Goal: Task Accomplishment & Management: Use online tool/utility

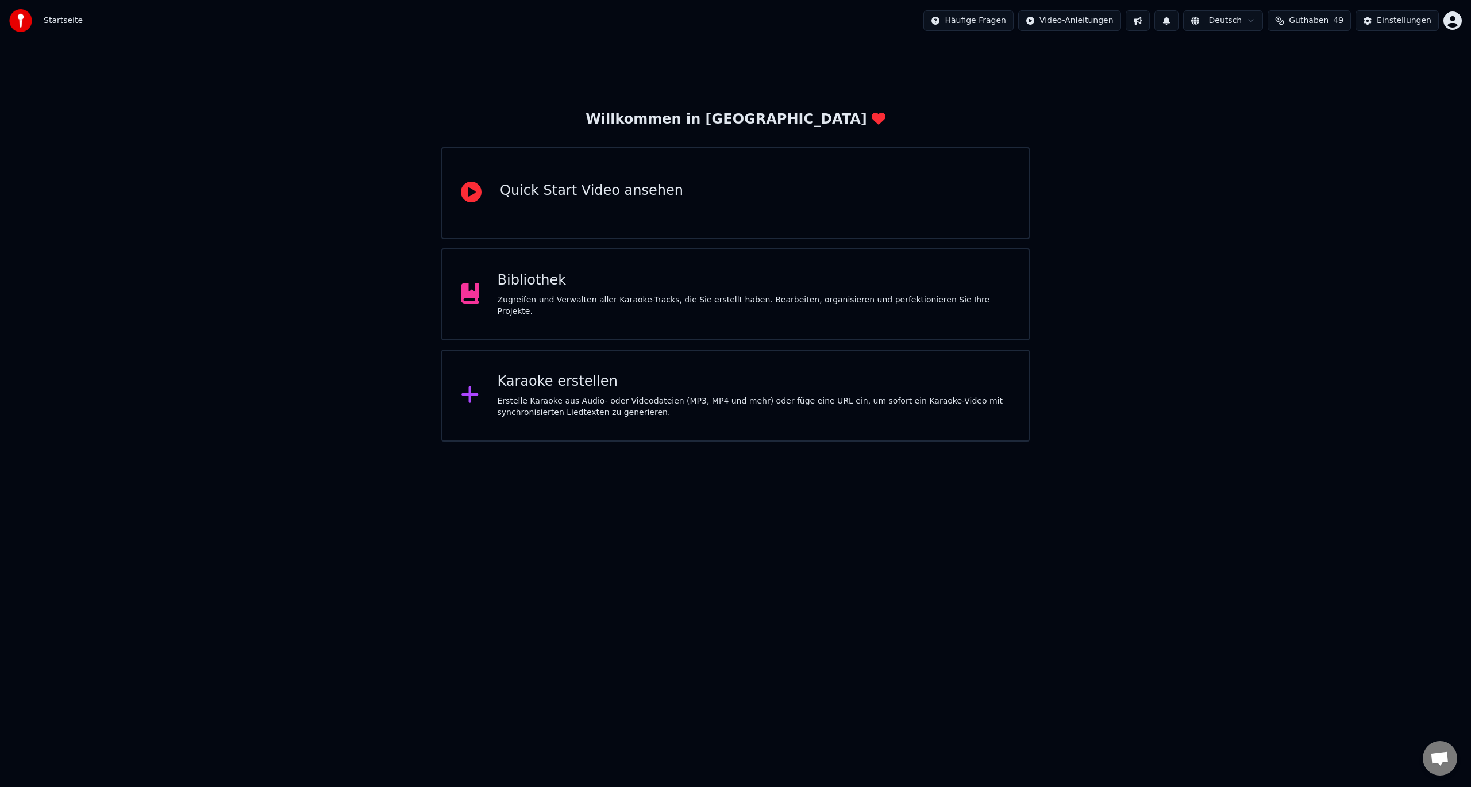
click at [617, 302] on div "Zugreifen und Verwalten aller Karaoke-Tracks, die Sie erstellt haben. Bearbeite…" at bounding box center [754, 305] width 513 height 23
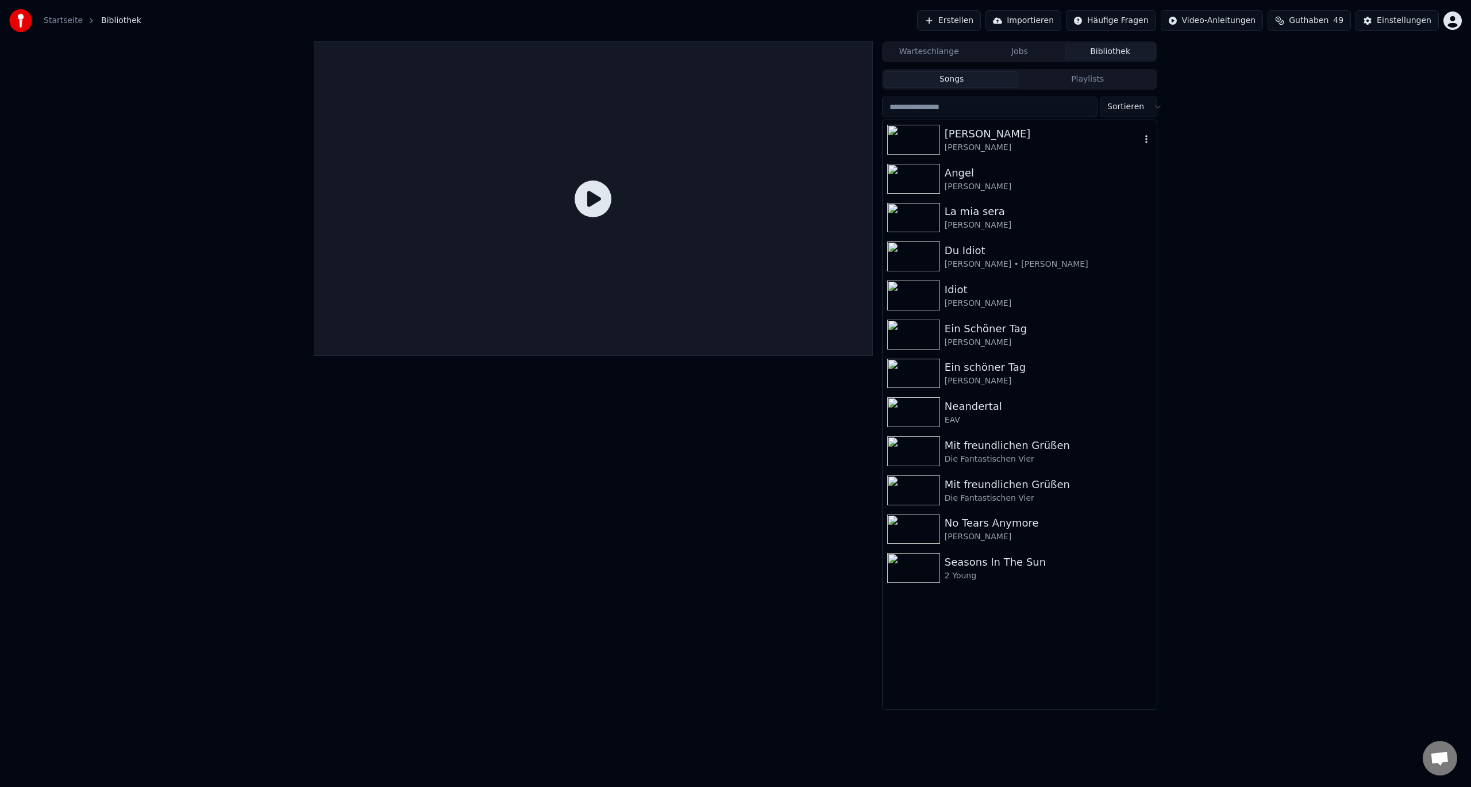
click at [1002, 135] on div "[PERSON_NAME]" at bounding box center [1043, 134] width 196 height 16
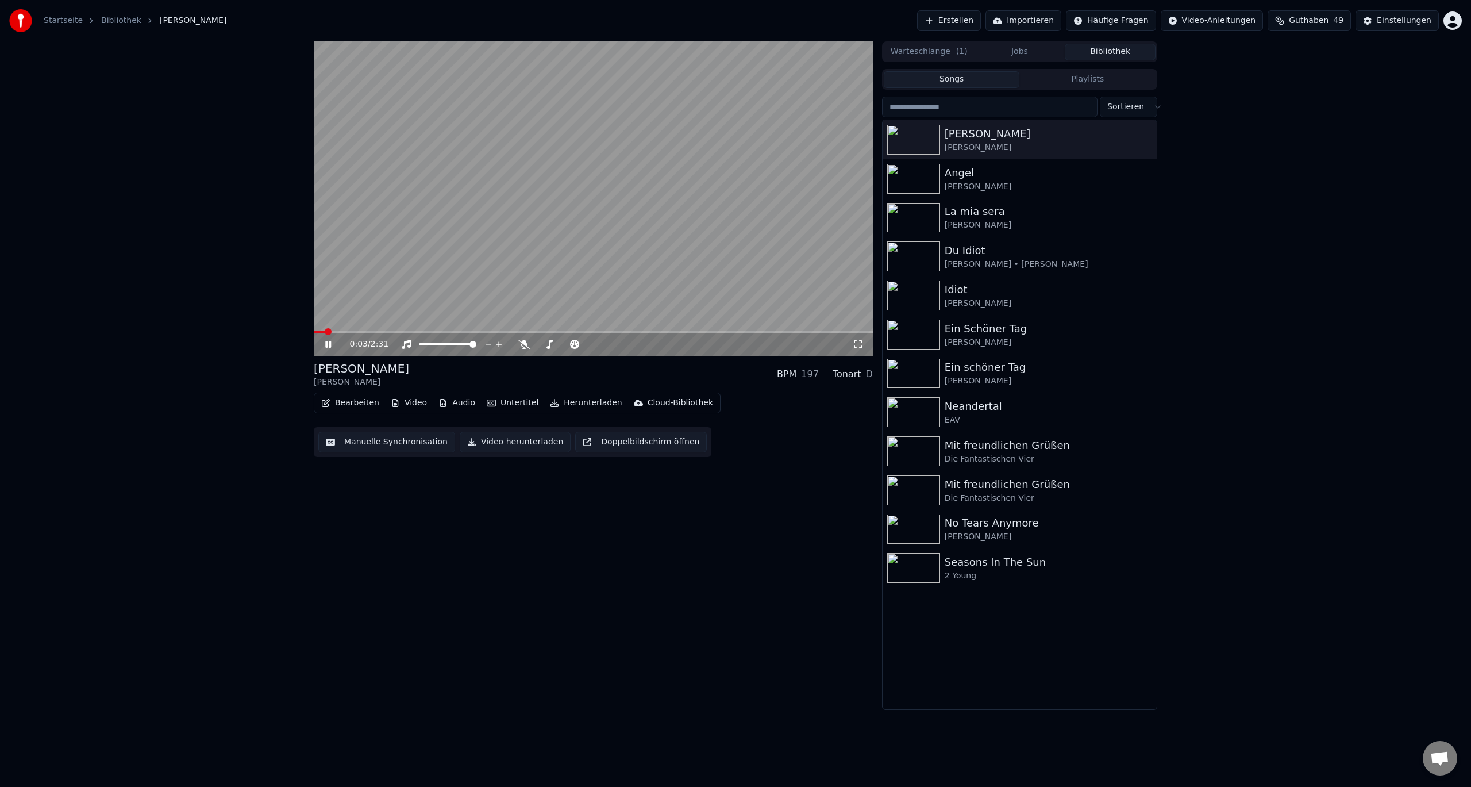
click at [403, 406] on button "Video" at bounding box center [408, 403] width 45 height 16
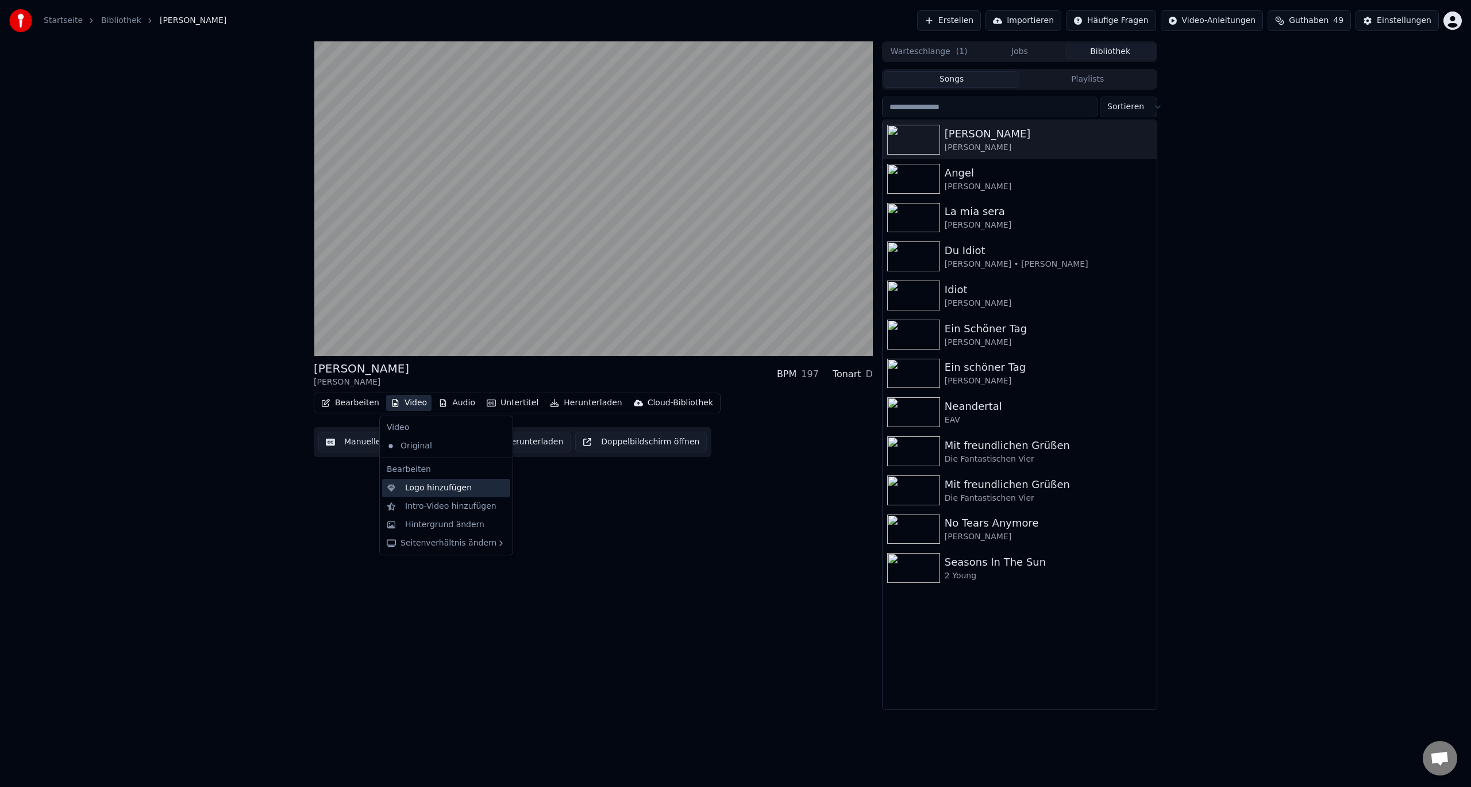
click at [423, 491] on div "Logo hinzufügen" at bounding box center [438, 487] width 67 height 11
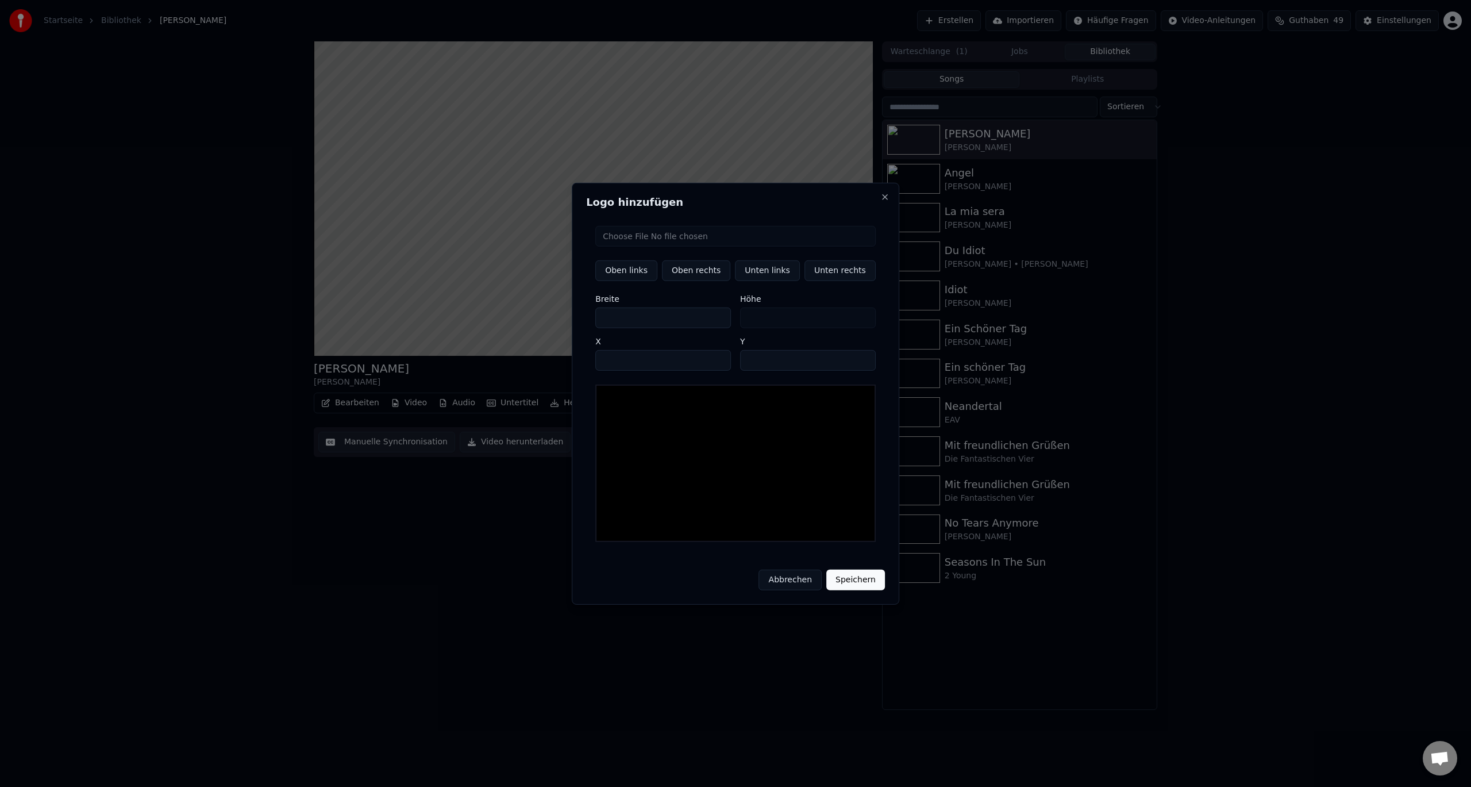
click at [673, 240] on input "file" at bounding box center [735, 235] width 280 height 21
type input "**********"
click at [828, 272] on button "Unten rechts" at bounding box center [839, 270] width 71 height 21
type input "****"
type input "***"
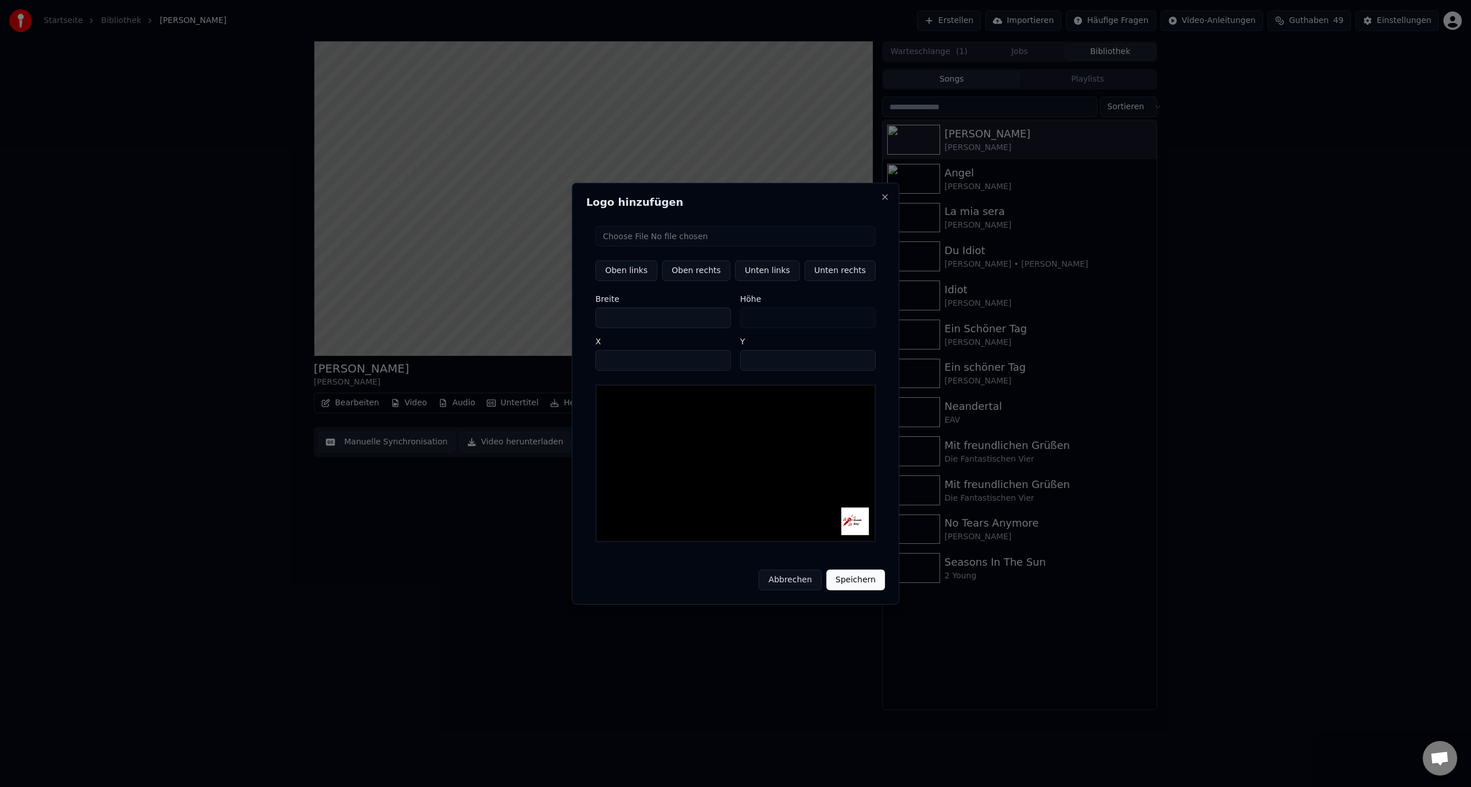
click at [852, 575] on button "Speichern" at bounding box center [855, 579] width 59 height 21
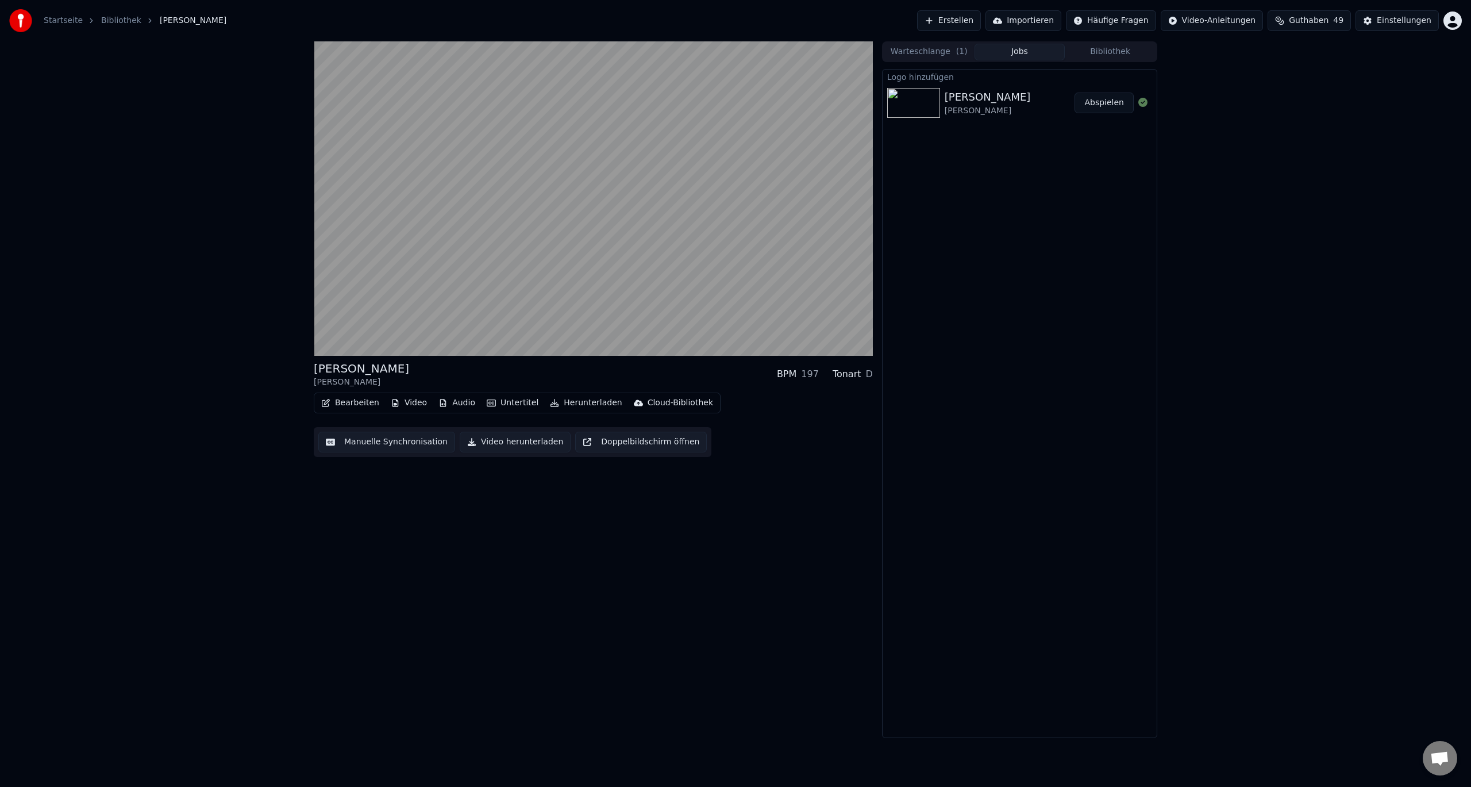
click at [1099, 104] on button "Abspielen" at bounding box center [1103, 103] width 59 height 21
click at [571, 403] on button "Herunterladen" at bounding box center [585, 403] width 81 height 16
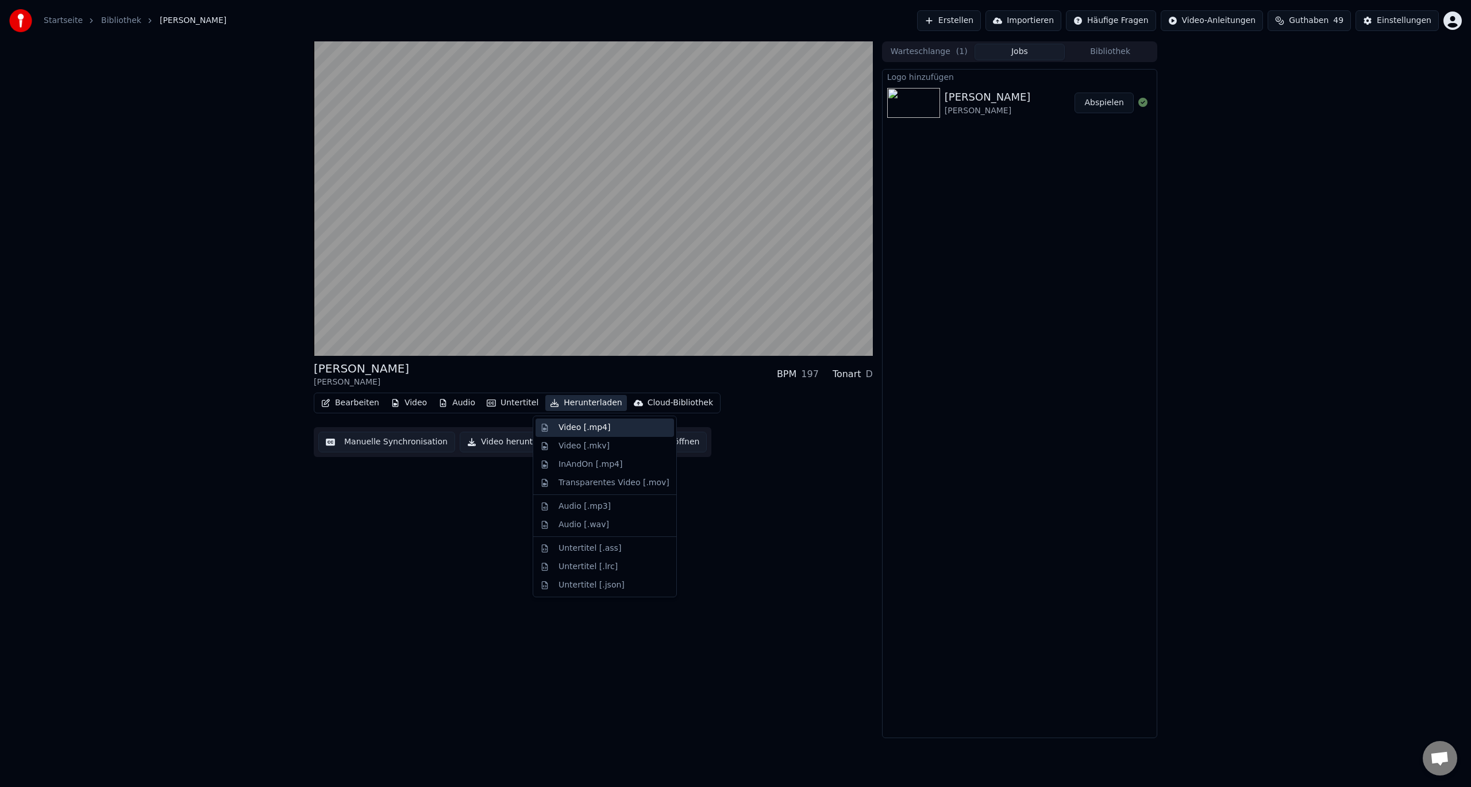
click at [575, 425] on div "Video [.mp4]" at bounding box center [584, 427] width 52 height 11
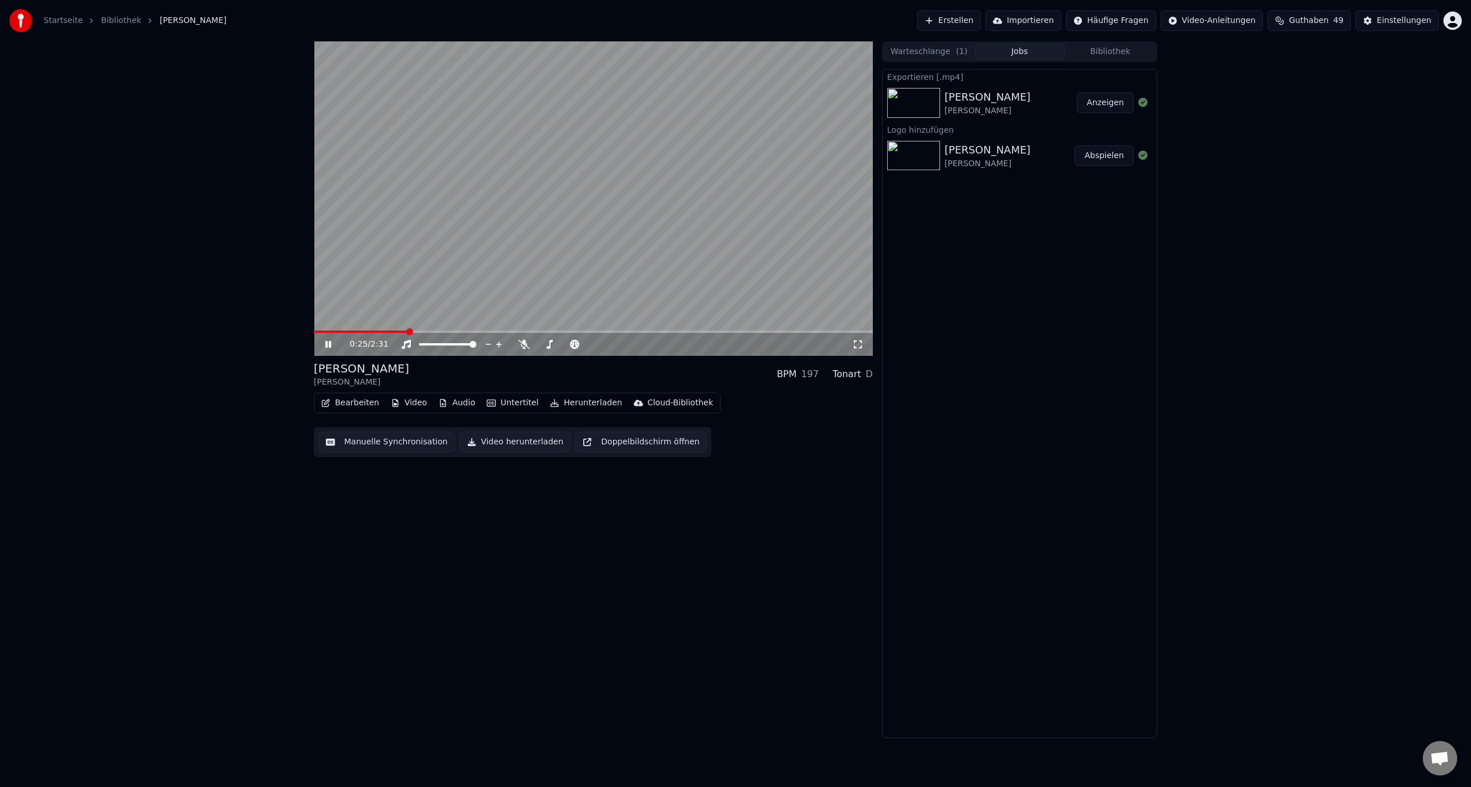
click at [1094, 103] on button "Anzeigen" at bounding box center [1105, 103] width 57 height 21
click at [592, 477] on div "[PERSON_NAME] BPM 197 Tonart D Bearbeiten Video Audio Untertitel Herunterladen …" at bounding box center [593, 389] width 559 height 696
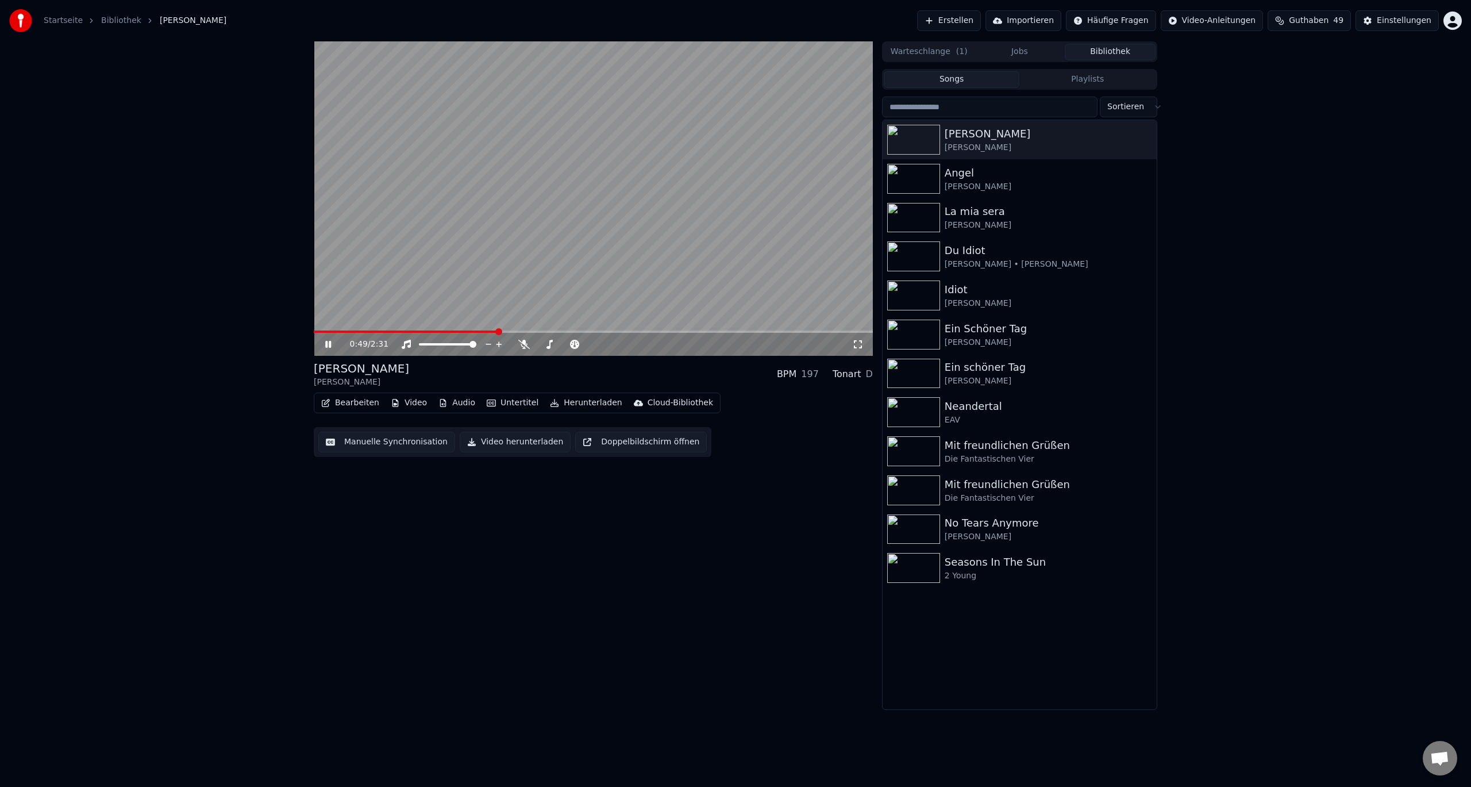
click at [1102, 51] on button "Bibliothek" at bounding box center [1110, 52] width 91 height 17
click at [1023, 174] on div "Angel" at bounding box center [1043, 173] width 196 height 16
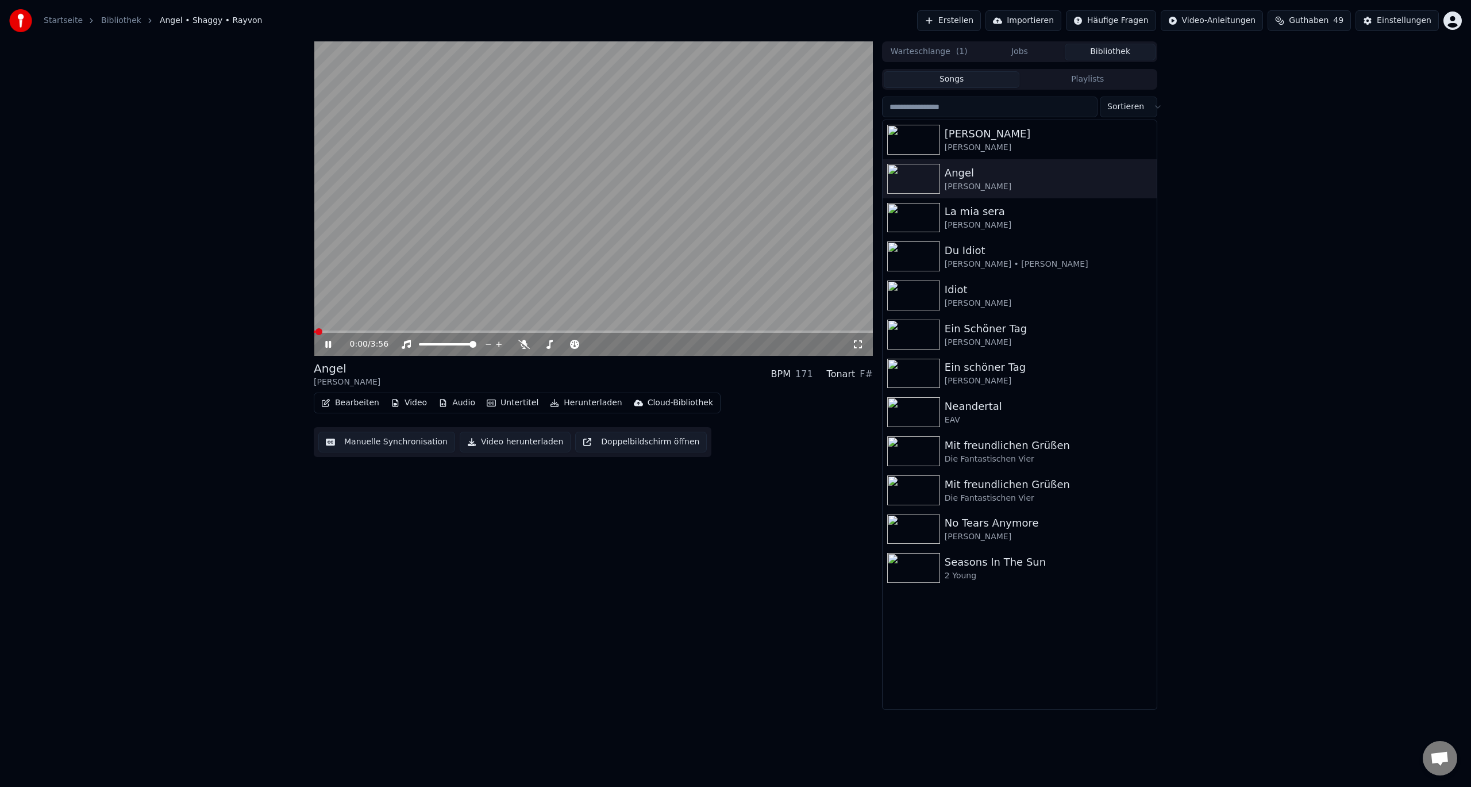
click at [772, 411] on div "Bearbeiten Video Audio Untertitel Herunterladen Cloud-Bibliothek Manuelle Synch…" at bounding box center [593, 424] width 559 height 64
click at [345, 330] on video at bounding box center [593, 198] width 559 height 314
click at [354, 333] on div "0:02 / 3:56" at bounding box center [593, 344] width 559 height 23
click at [366, 332] on span at bounding box center [593, 331] width 559 height 2
click at [336, 345] on icon at bounding box center [336, 344] width 27 height 9
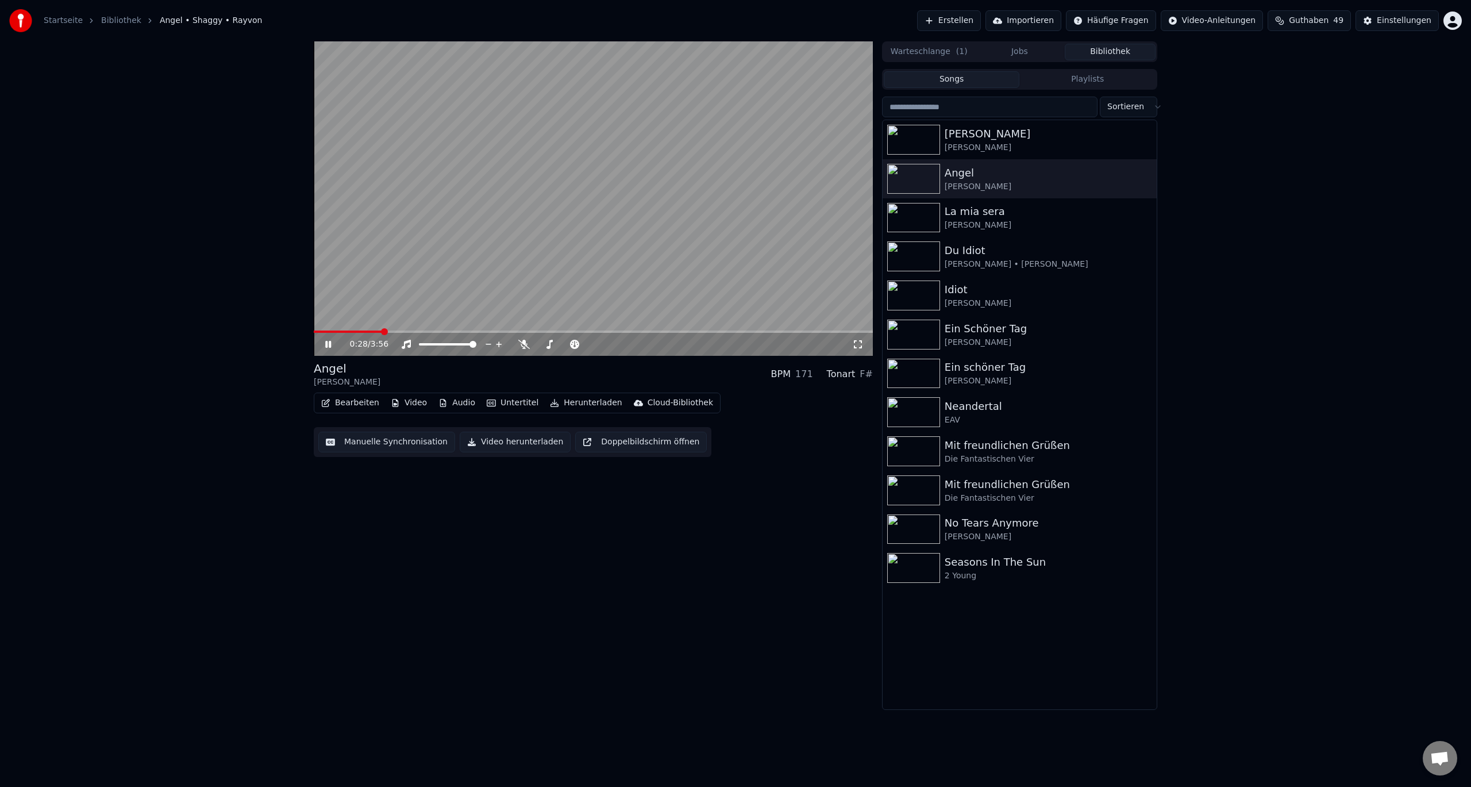
click at [417, 399] on button "Video" at bounding box center [408, 403] width 45 height 16
click at [434, 495] on div "Logo hinzufügen" at bounding box center [446, 488] width 128 height 18
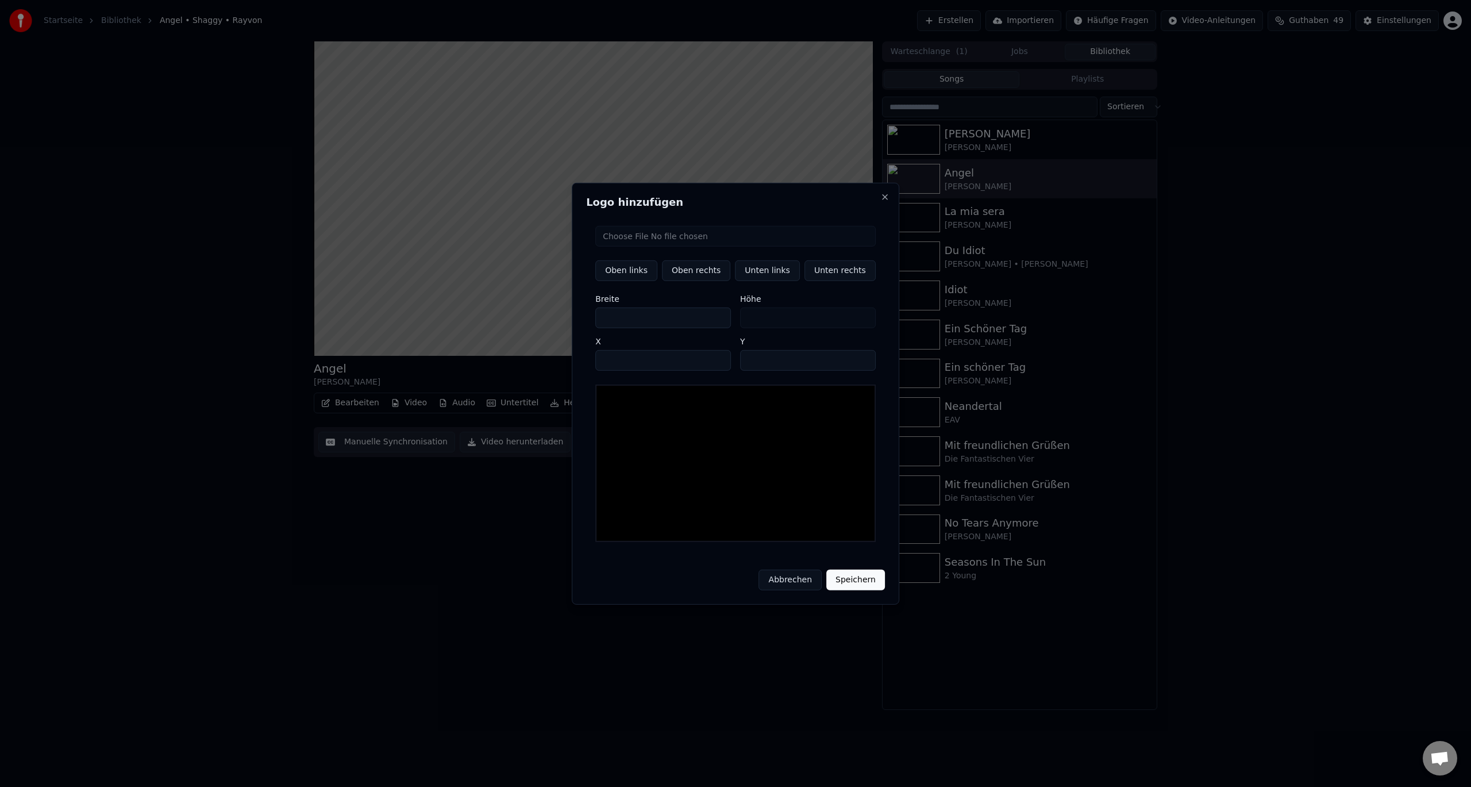
click at [707, 246] on input "file" at bounding box center [735, 235] width 280 height 21
type input "**********"
click at [830, 279] on button "Unten rechts" at bounding box center [839, 270] width 71 height 21
type input "****"
type input "***"
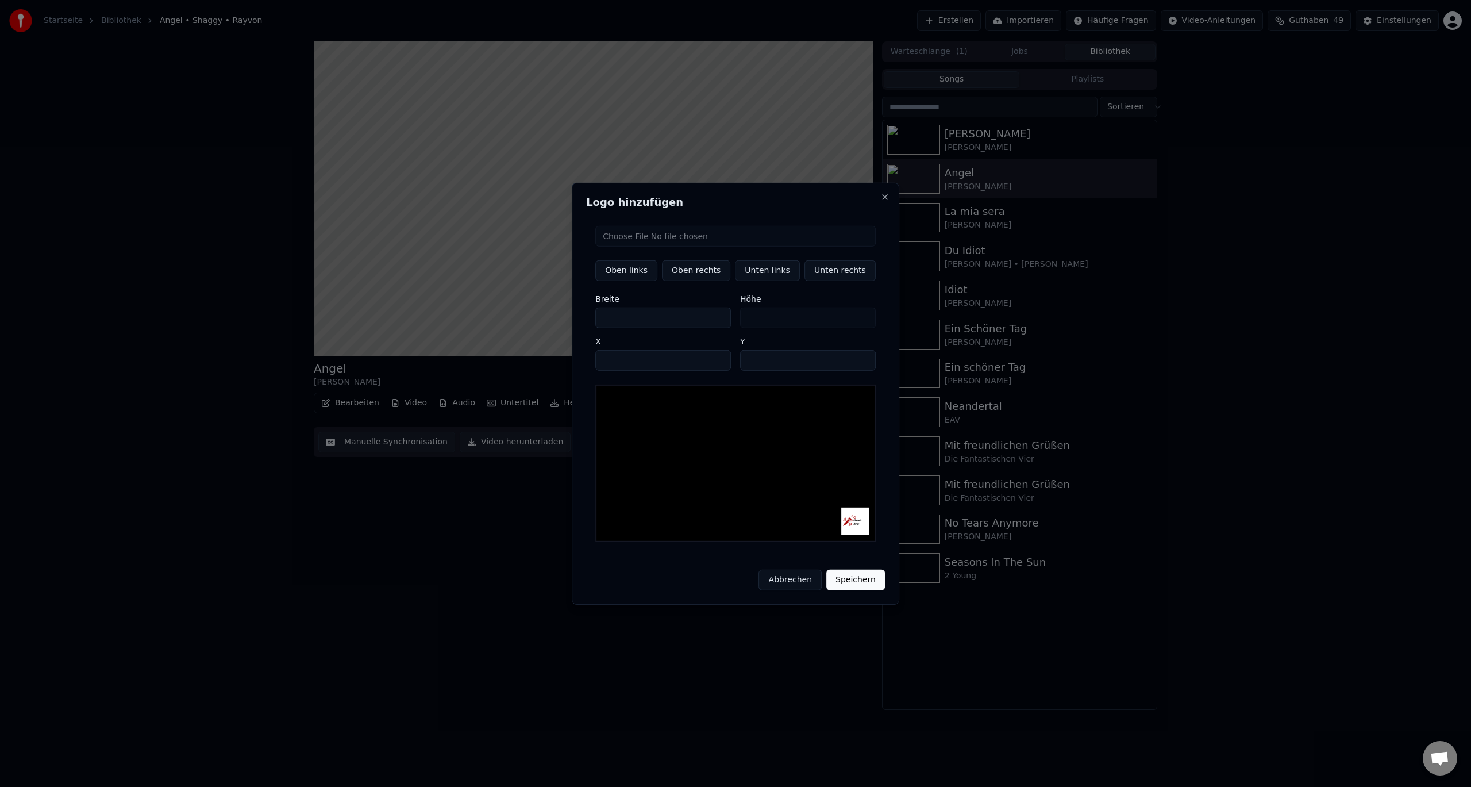
drag, startPoint x: 849, startPoint y: 573, endPoint x: 831, endPoint y: 568, distance: 18.7
click at [849, 575] on button "Speichern" at bounding box center [855, 579] width 59 height 21
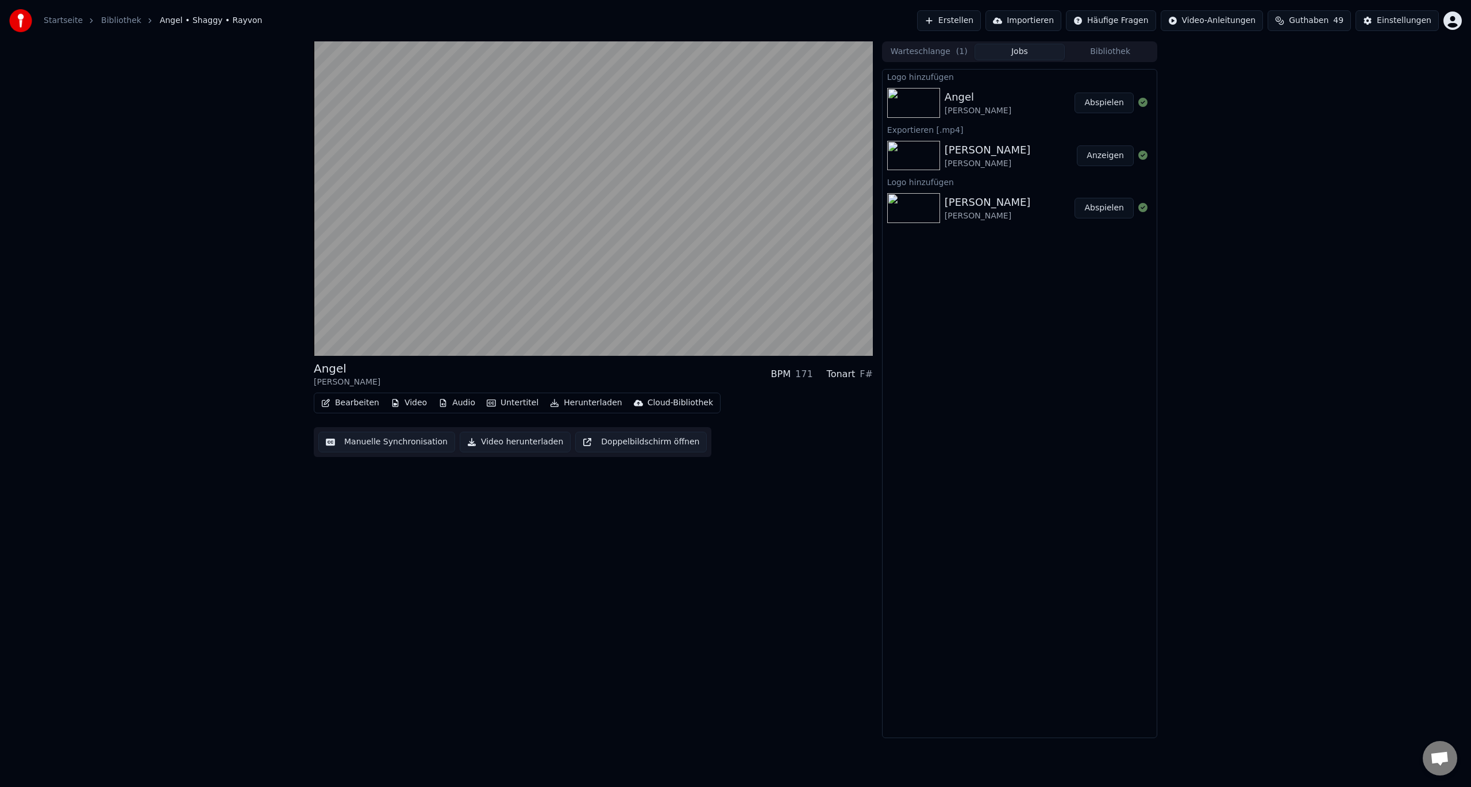
click at [1115, 106] on button "Abspielen" at bounding box center [1103, 103] width 59 height 21
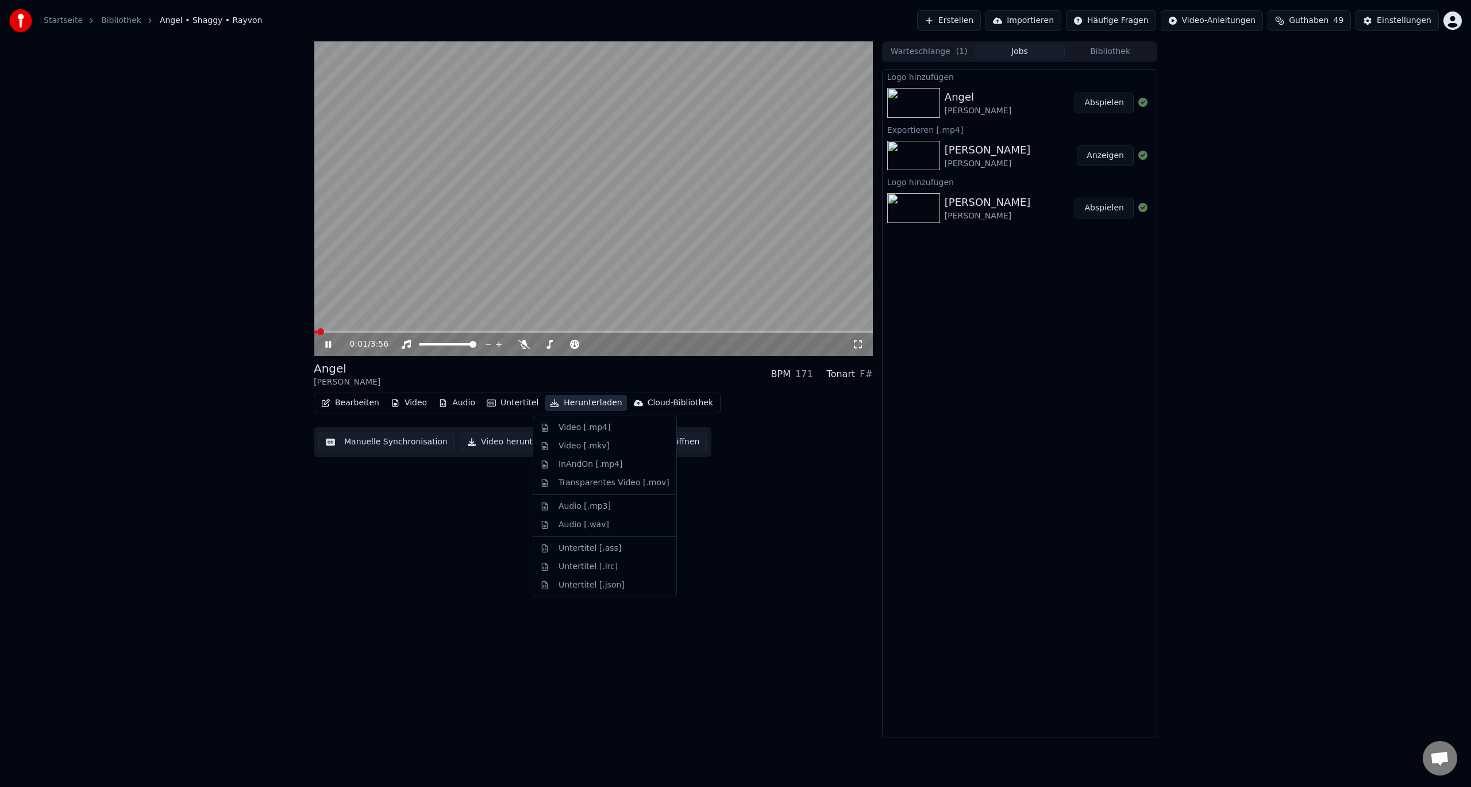
click at [555, 402] on button "Herunterladen" at bounding box center [585, 403] width 81 height 16
click at [560, 423] on div "Video [.mp4]" at bounding box center [584, 427] width 52 height 11
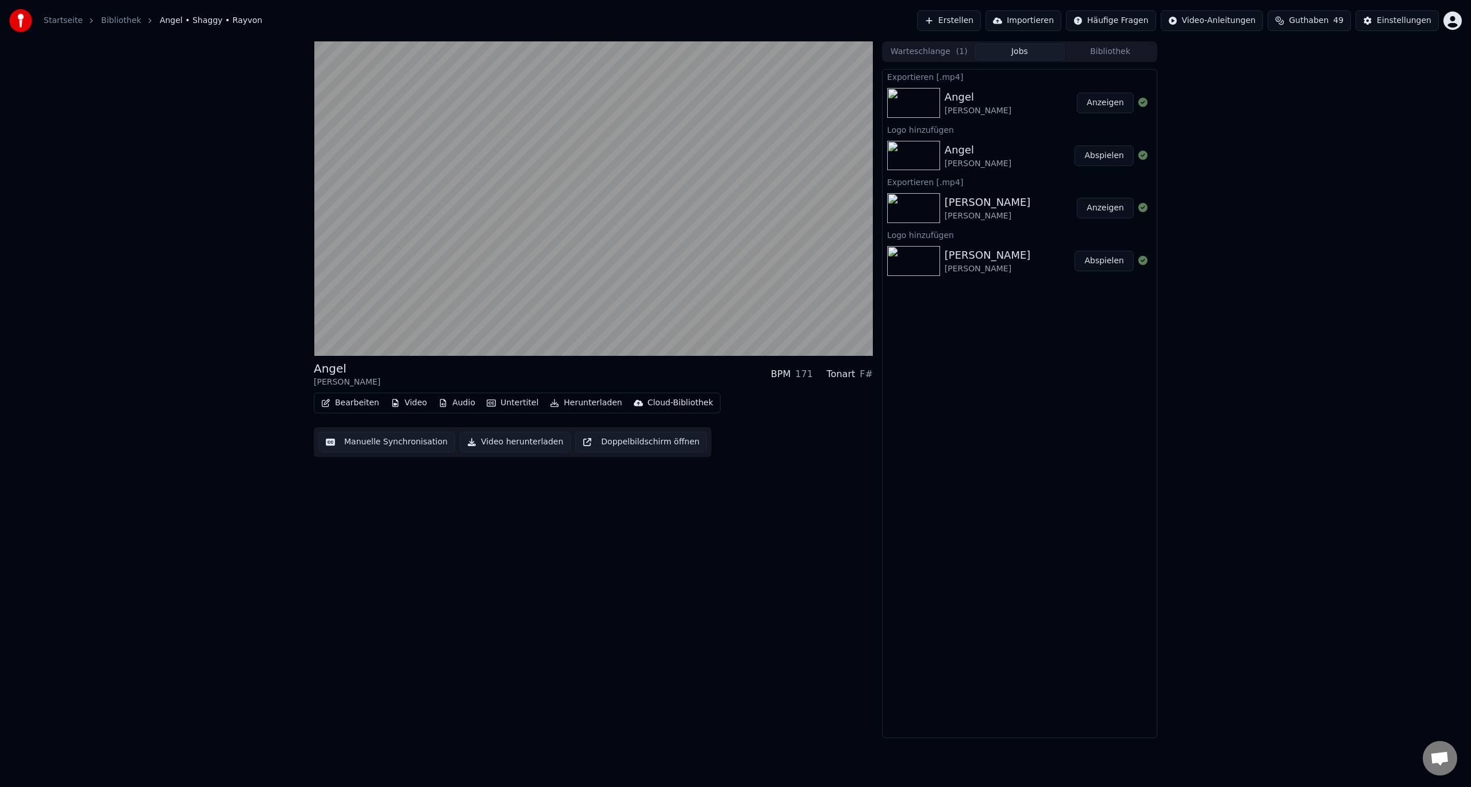
click at [1112, 100] on button "Anzeigen" at bounding box center [1105, 103] width 57 height 21
click at [469, 552] on div "Angel Shaggy • Rayvon BPM 171 Tonart F# Bearbeiten Video Audio Untertitel Herun…" at bounding box center [593, 389] width 559 height 696
click at [981, 21] on button "Erstellen" at bounding box center [949, 20] width 64 height 21
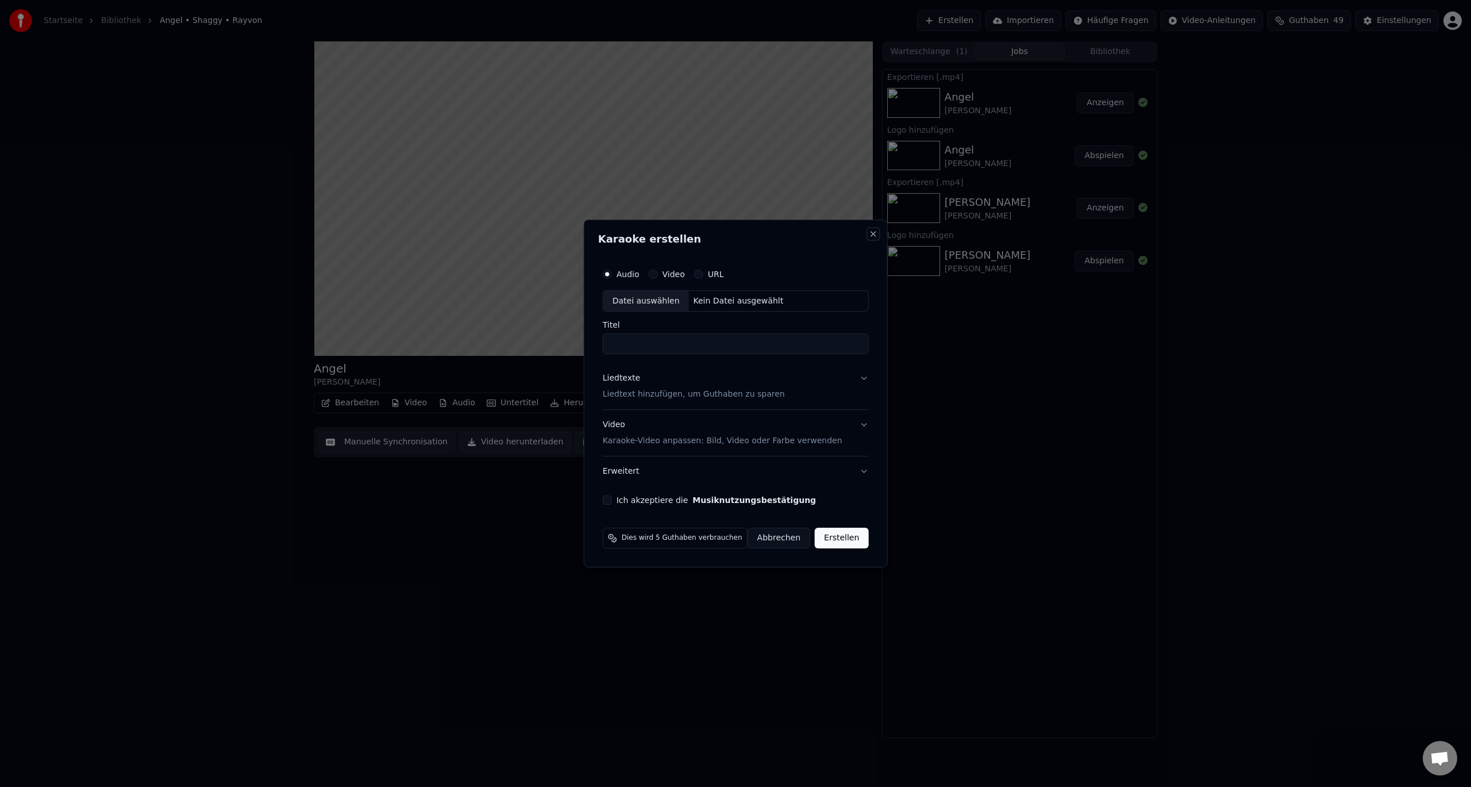
click at [868, 236] on button "Close" at bounding box center [872, 233] width 9 height 9
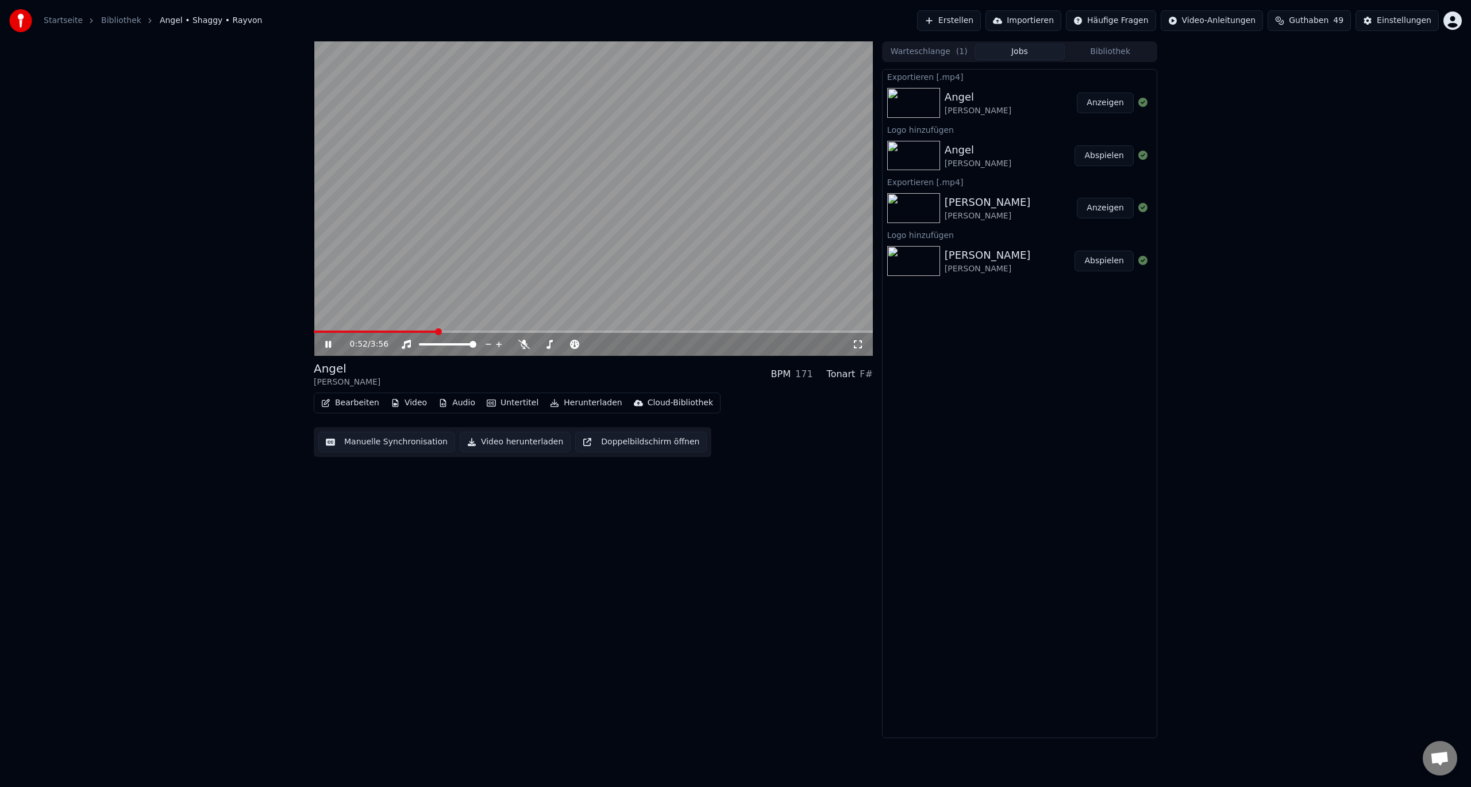
click at [103, 21] on link "Bibliothek" at bounding box center [121, 20] width 40 height 11
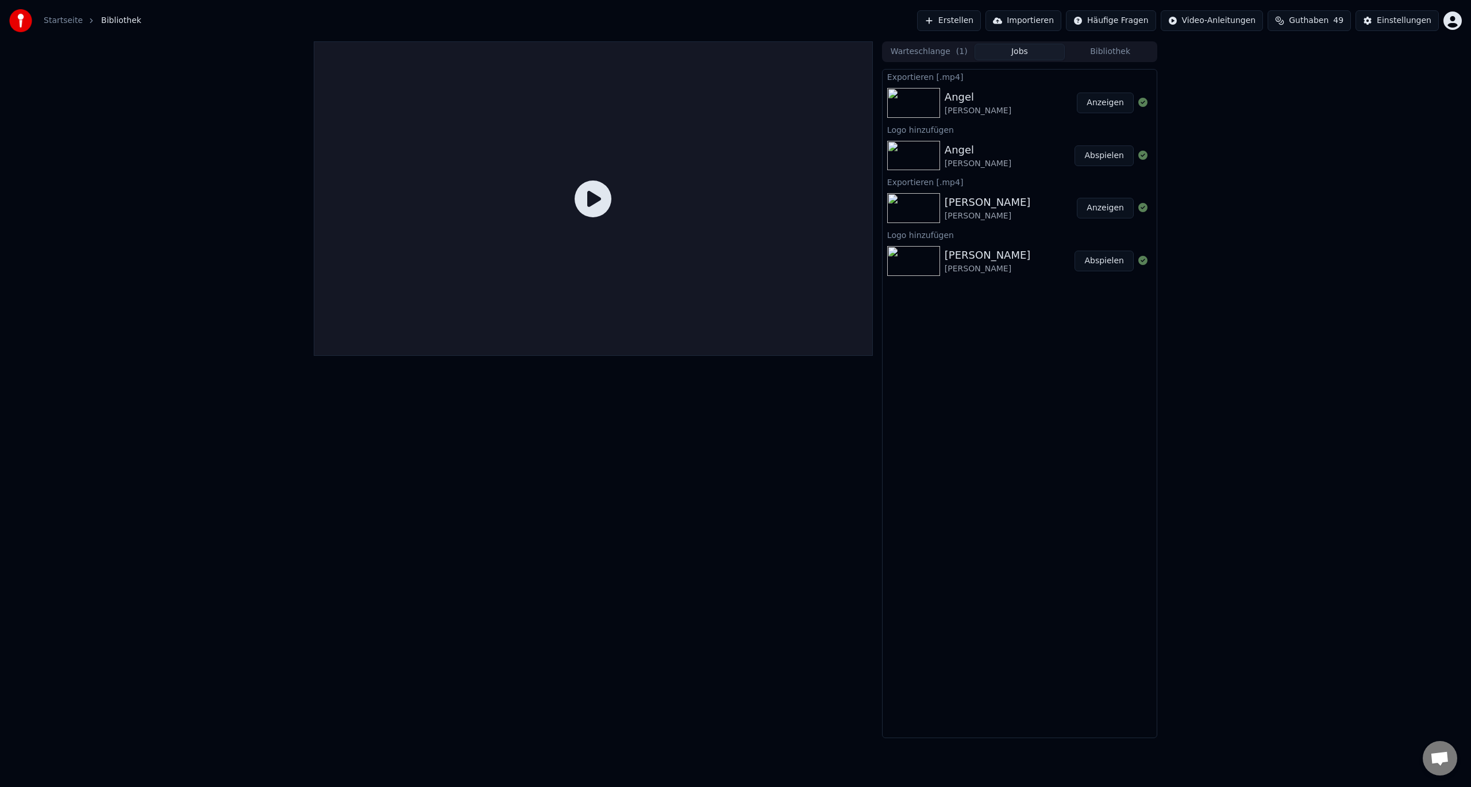
click at [66, 22] on link "Startseite" at bounding box center [63, 20] width 39 height 11
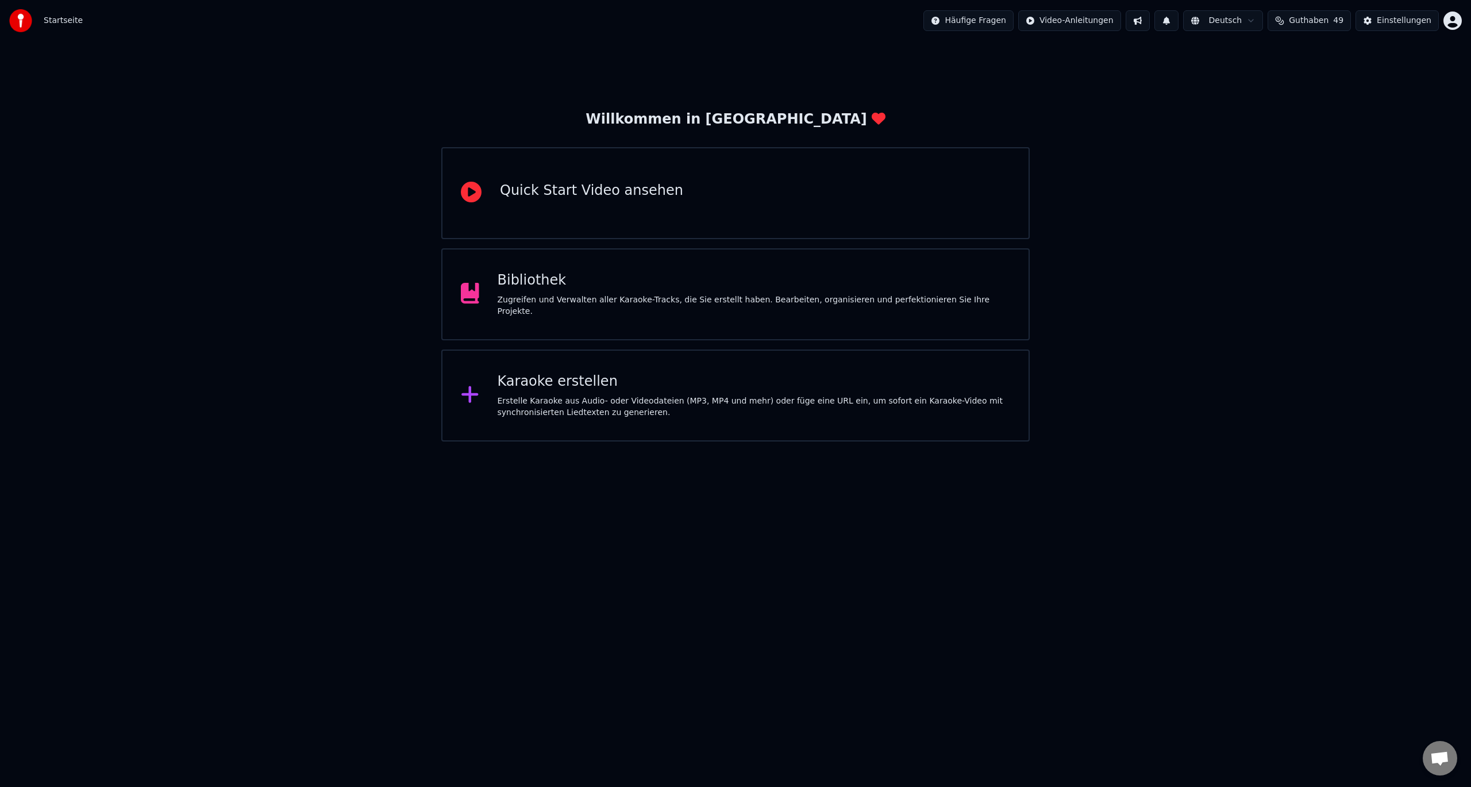
click at [564, 395] on div "Erstelle Karaoke aus Audio- oder Videodateien (MP3, MP4 und mehr) oder füge ein…" at bounding box center [754, 406] width 513 height 23
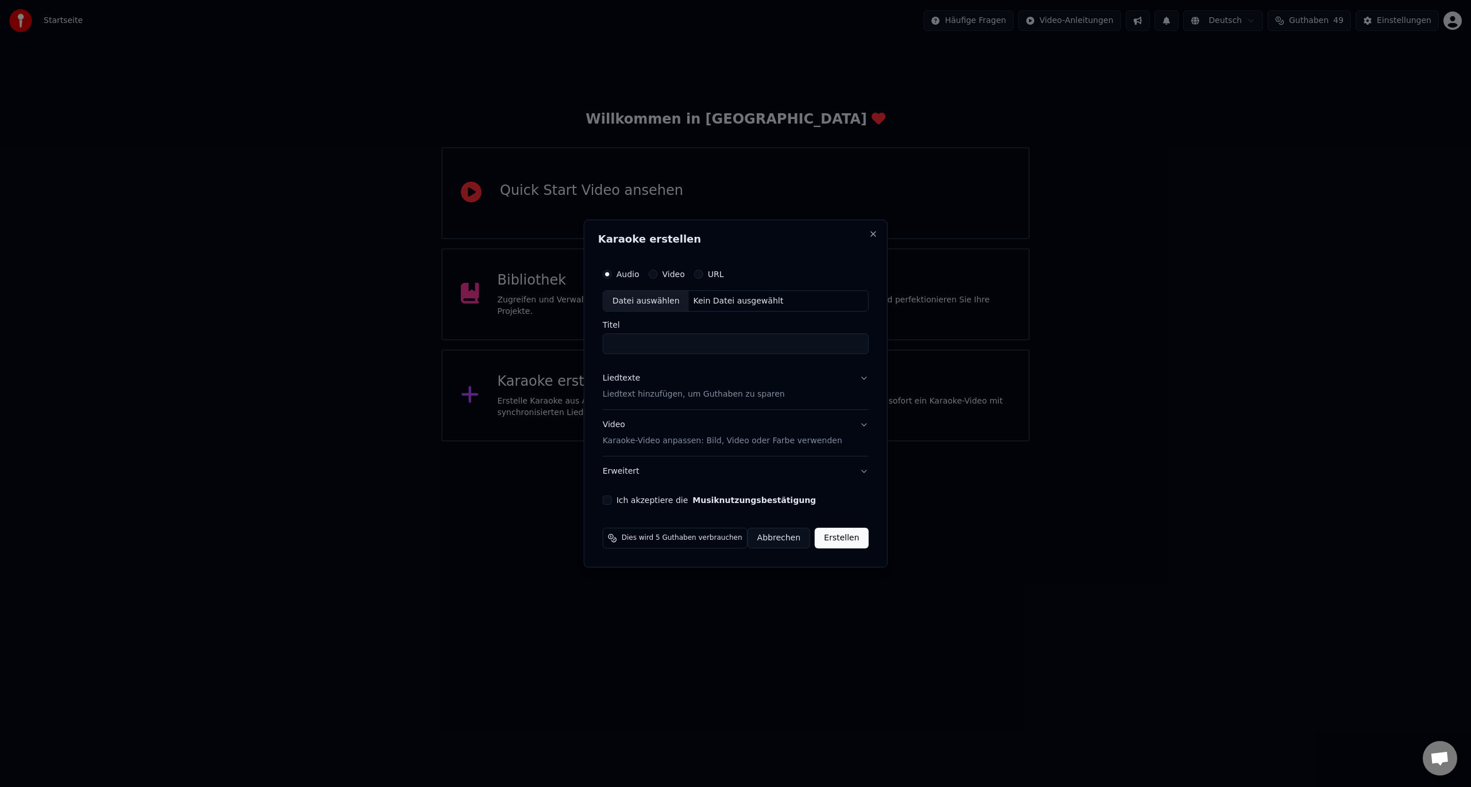
click at [641, 301] on div "Datei auswählen" at bounding box center [646, 301] width 86 height 21
click at [655, 301] on div "Datei auswählen" at bounding box center [646, 301] width 86 height 21
drag, startPoint x: 670, startPoint y: 344, endPoint x: 838, endPoint y: 345, distance: 167.8
click at [838, 345] on input "**********" at bounding box center [736, 344] width 282 height 21
type input "**********"
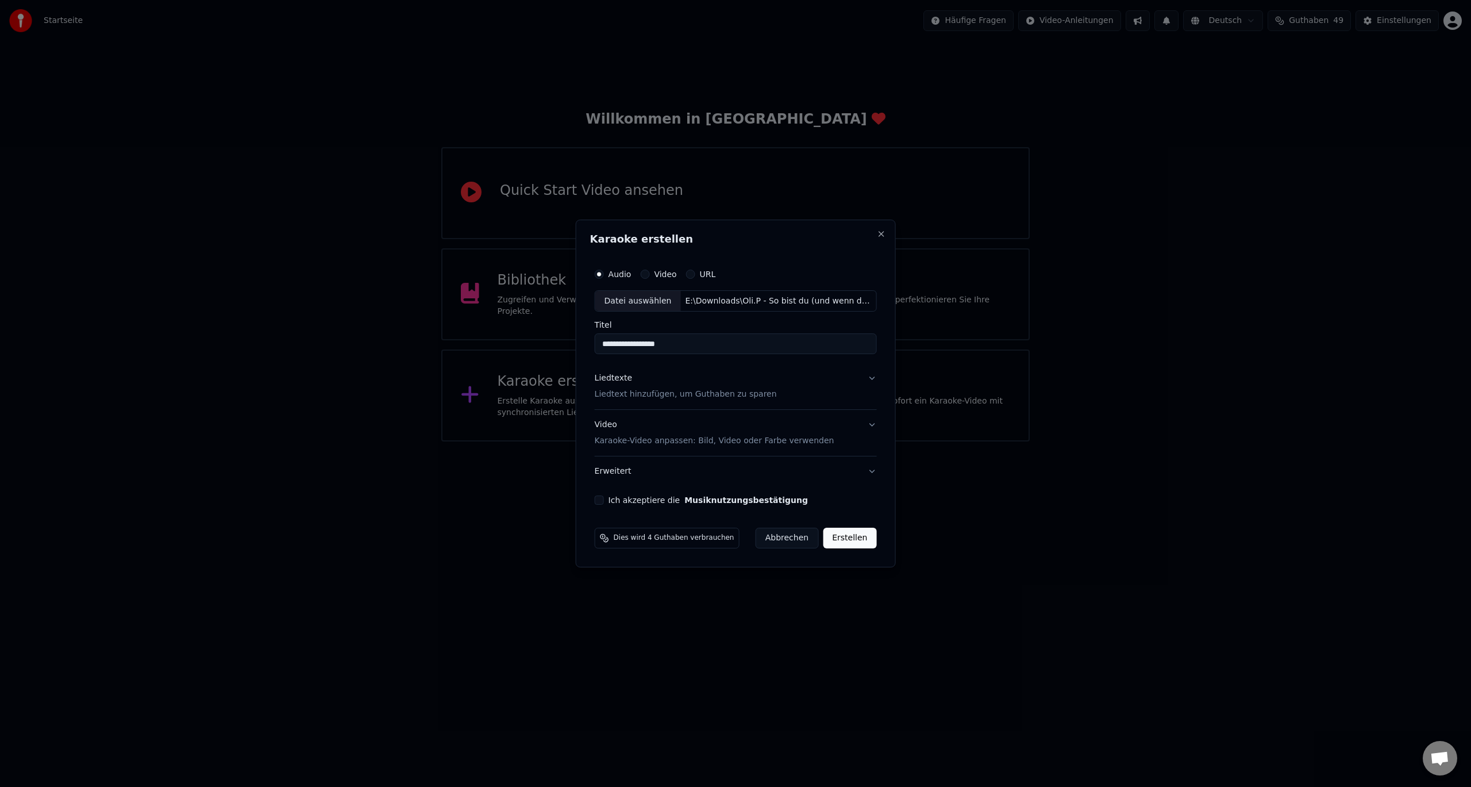
click at [631, 395] on p "Liedtext hinzufügen, um Guthaben zu sparen" at bounding box center [686, 394] width 182 height 11
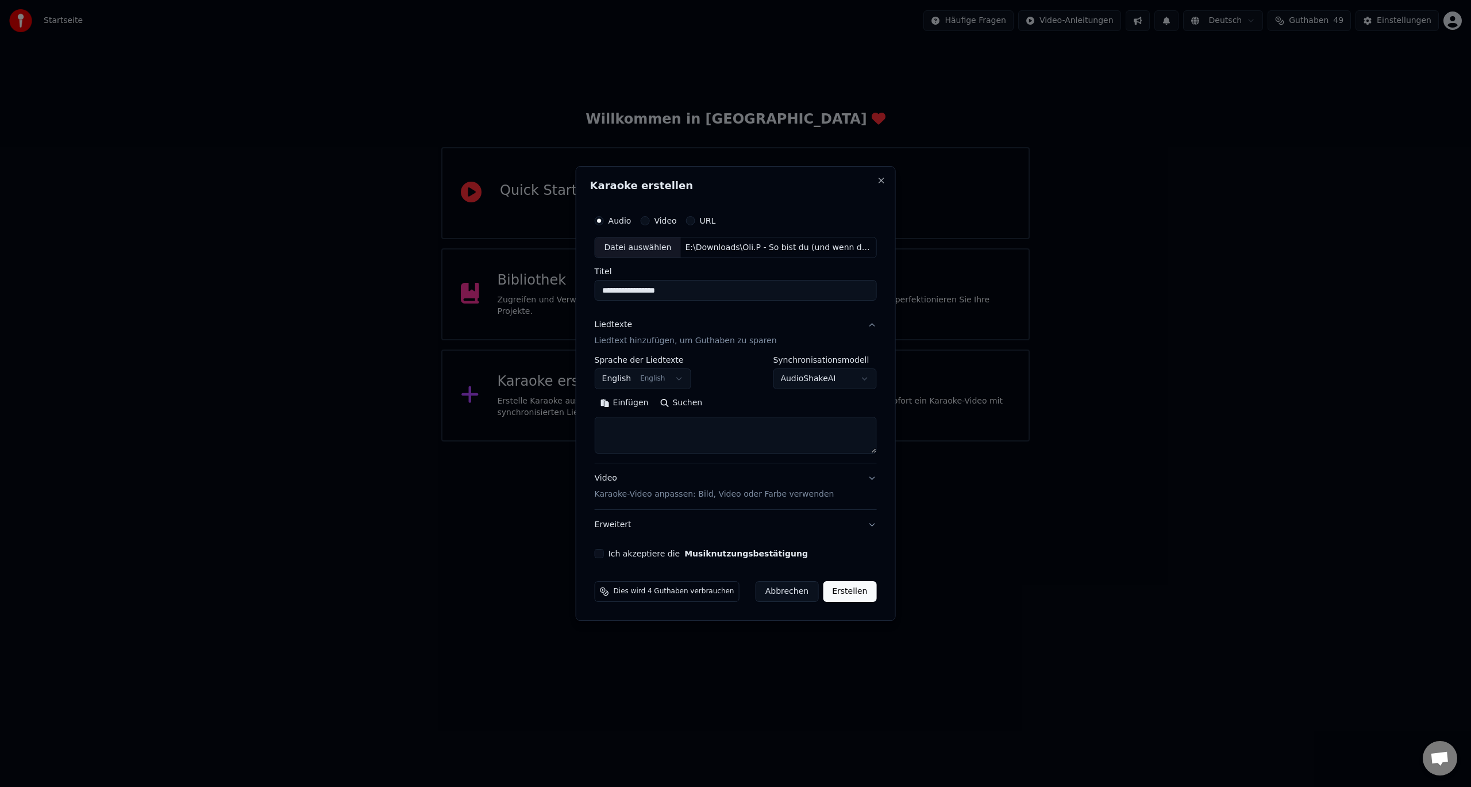
click at [656, 384] on body "**********" at bounding box center [735, 220] width 1471 height 441
select select "**"
click at [656, 440] on textarea at bounding box center [736, 435] width 282 height 37
paste textarea "**********"
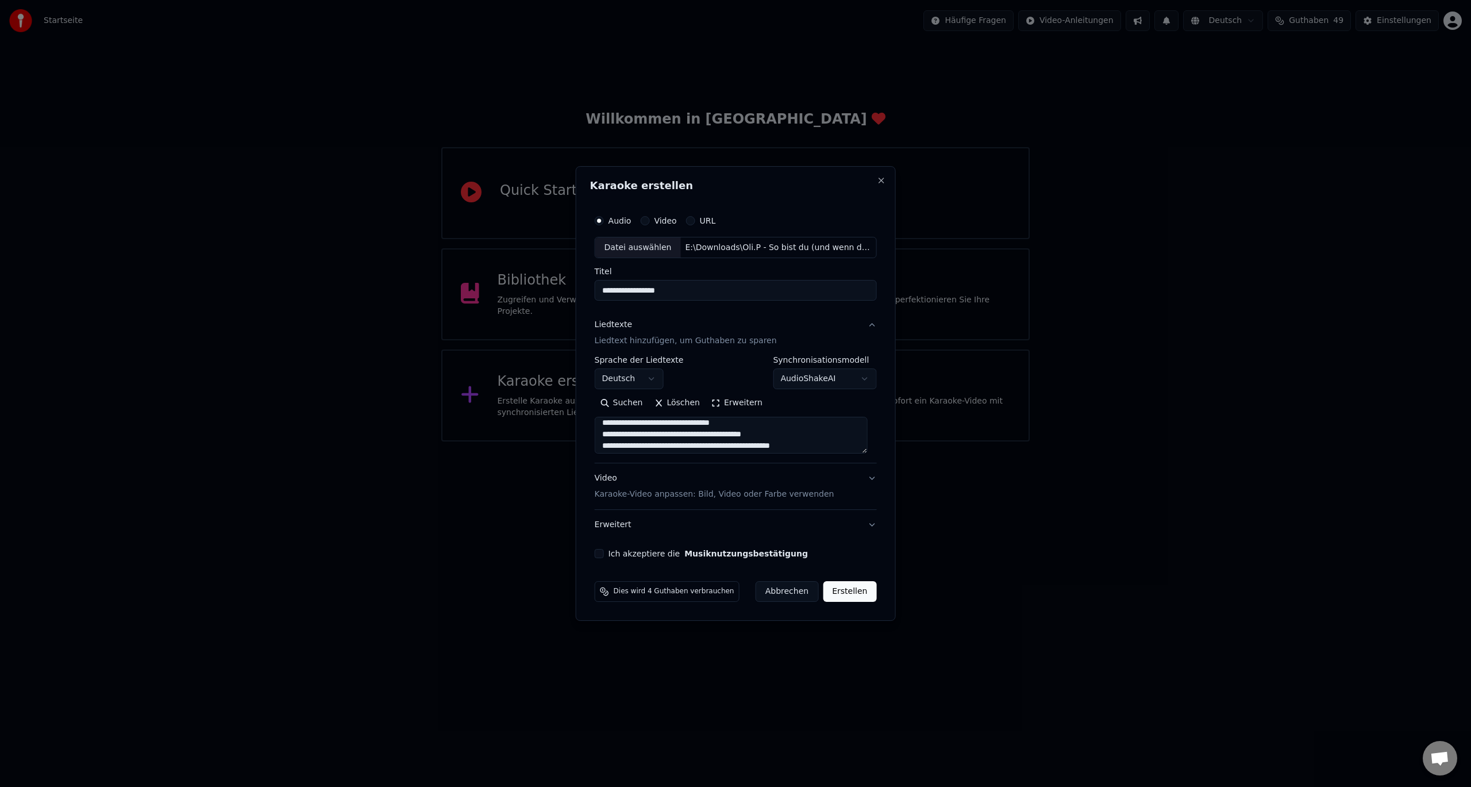
scroll to position [0, 0]
drag, startPoint x: 606, startPoint y: 430, endPoint x: 812, endPoint y: 431, distance: 206.9
click at [812, 431] on textarea at bounding box center [731, 435] width 273 height 37
click at [866, 451] on textarea at bounding box center [731, 435] width 273 height 37
click at [754, 412] on div "Suchen Löschen Erweitern" at bounding box center [736, 424] width 282 height 60
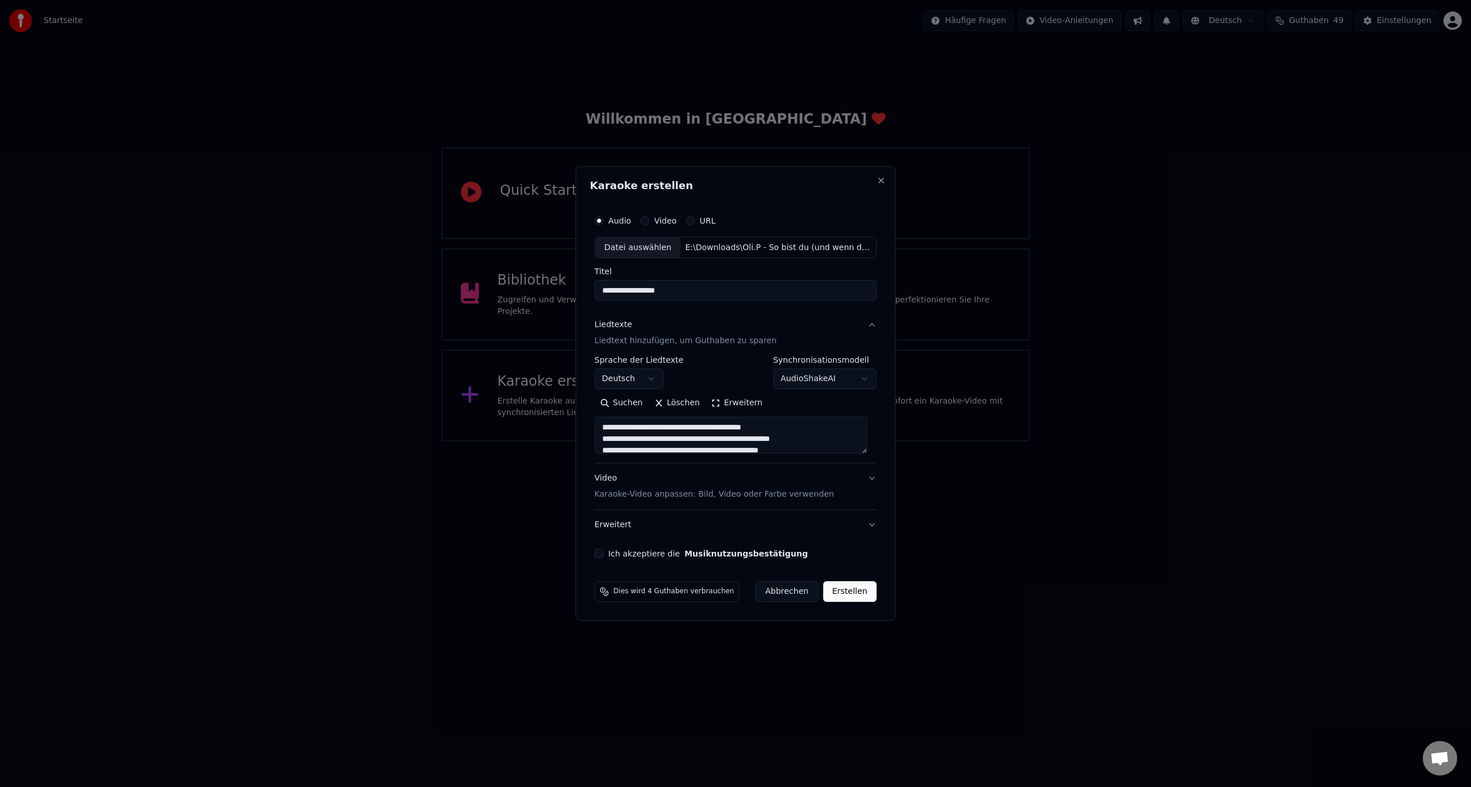
click at [750, 406] on button "Erweitern" at bounding box center [737, 403] width 63 height 18
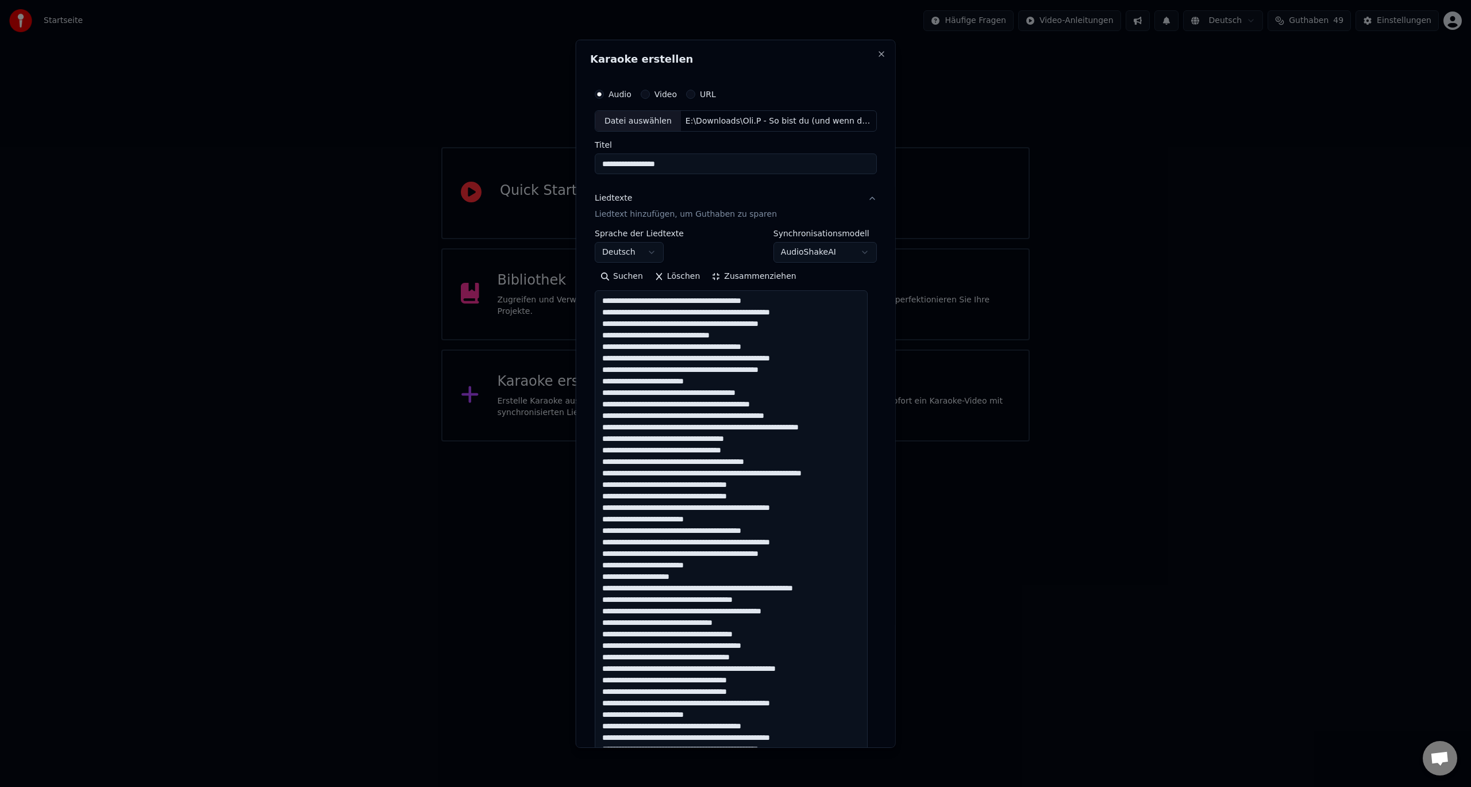
drag, startPoint x: 606, startPoint y: 300, endPoint x: 811, endPoint y: 377, distance: 218.9
click at [811, 377] on textarea at bounding box center [731, 558] width 273 height 537
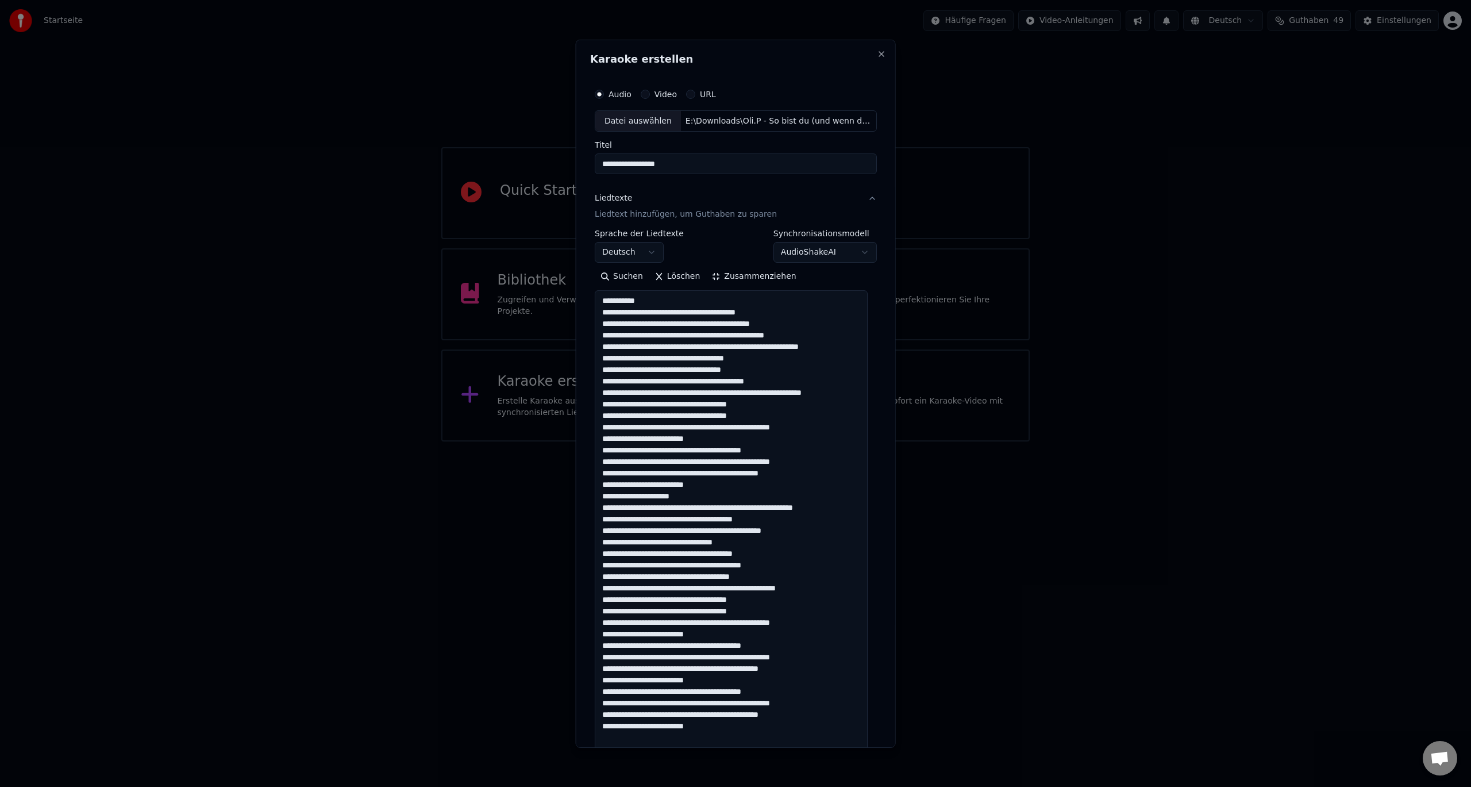
click at [792, 377] on textarea at bounding box center [731, 558] width 273 height 537
click at [658, 297] on textarea at bounding box center [731, 558] width 273 height 537
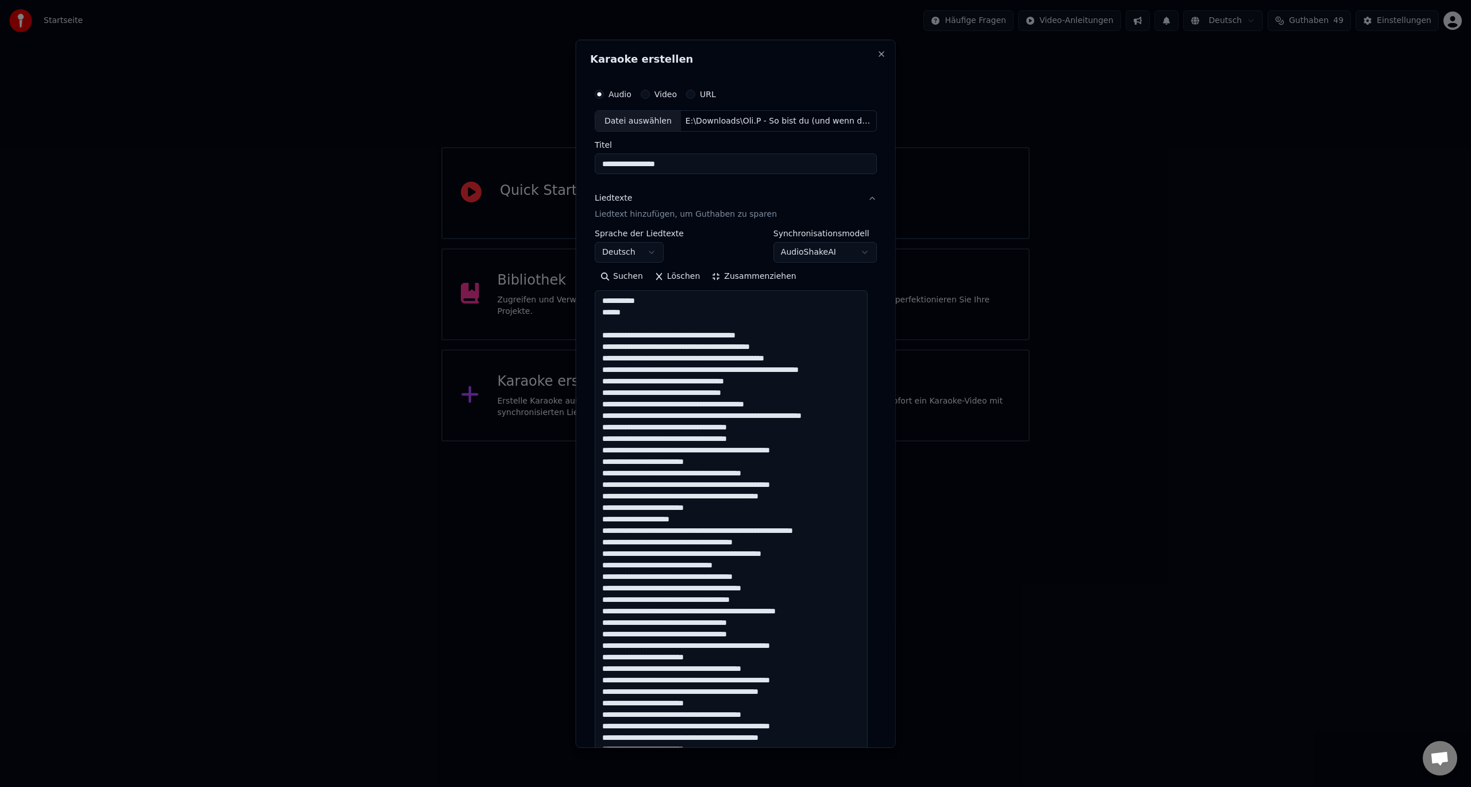
click at [695, 348] on textarea at bounding box center [731, 558] width 273 height 537
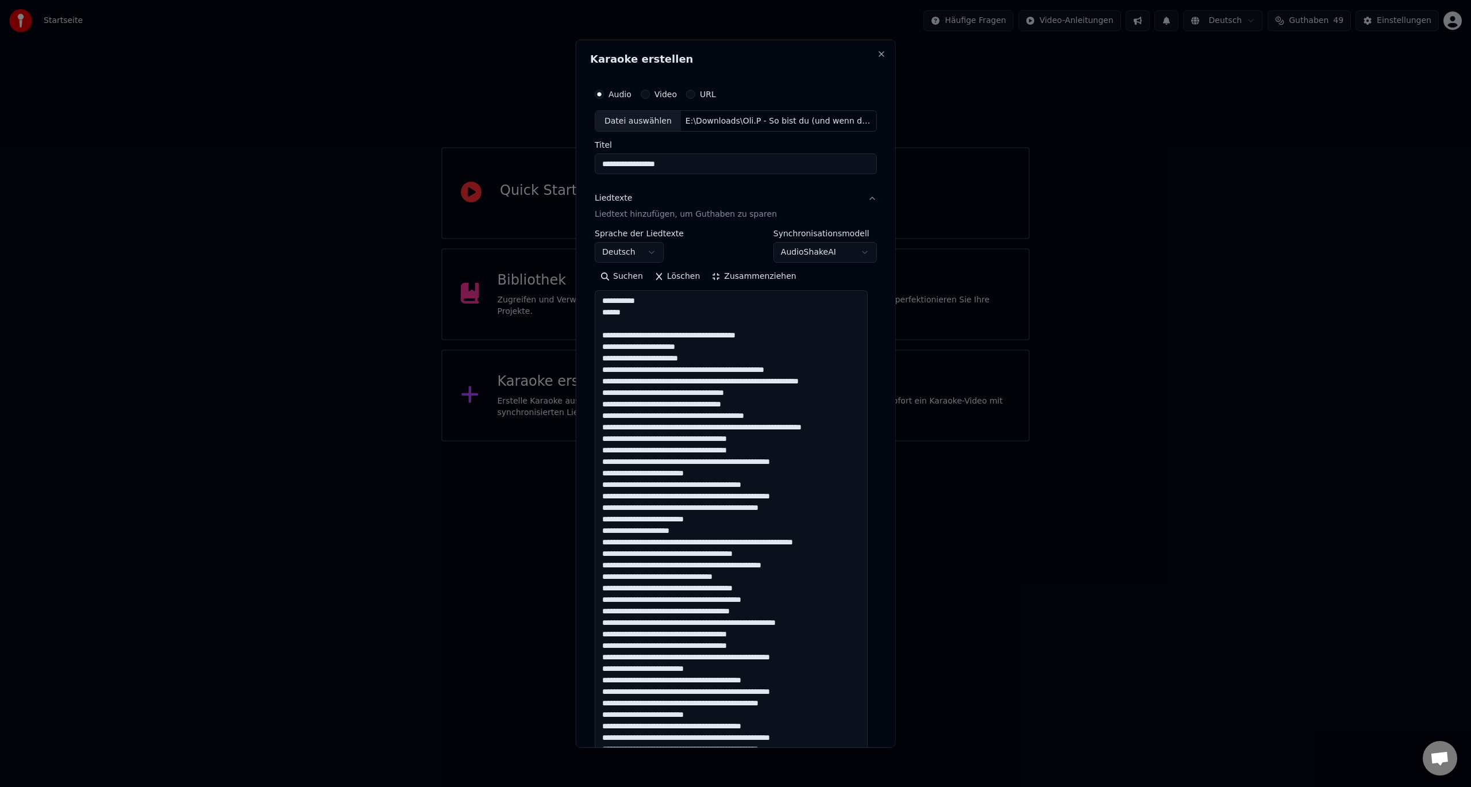
click at [730, 372] on textarea at bounding box center [731, 558] width 273 height 537
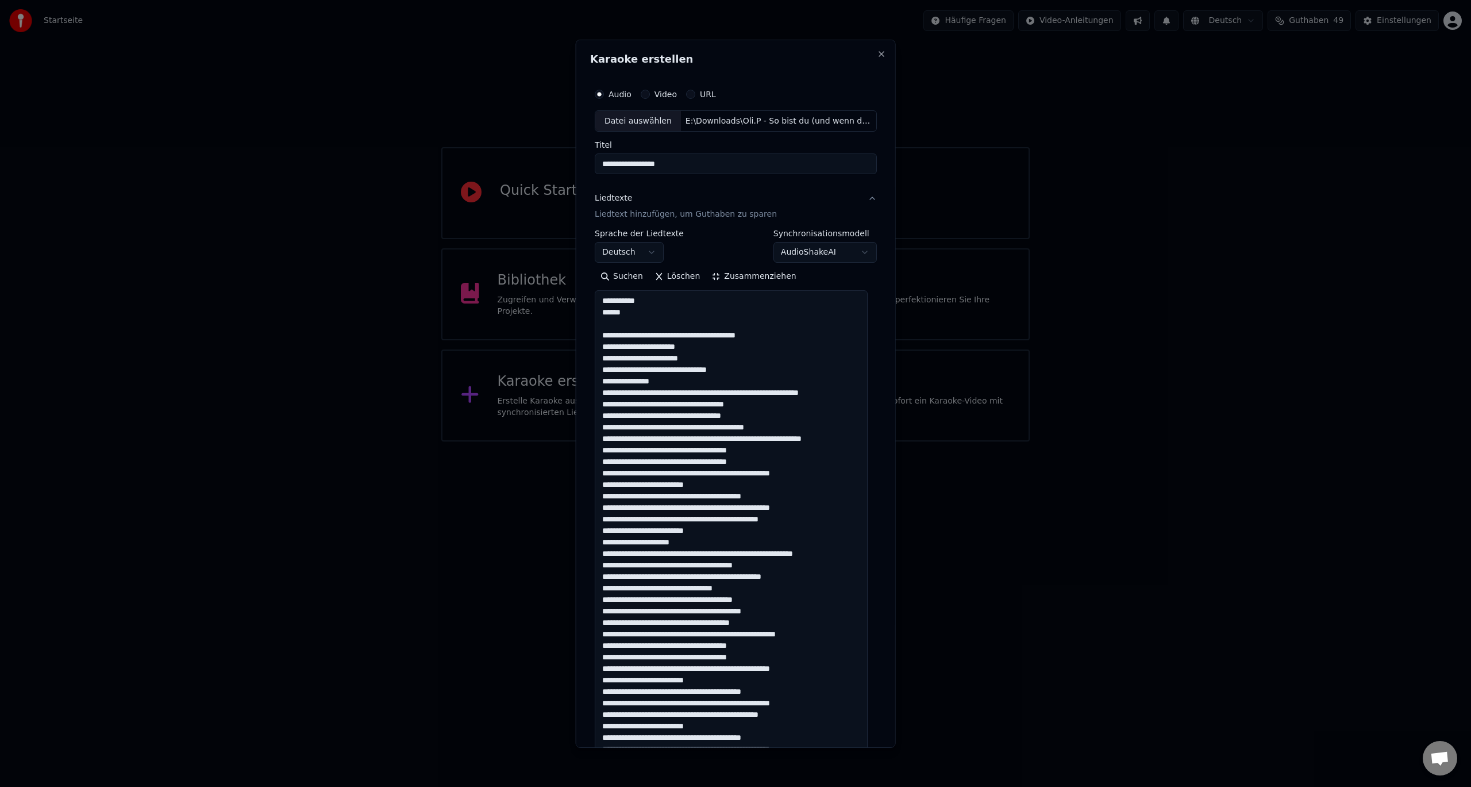
click at [681, 392] on textarea at bounding box center [731, 558] width 273 height 537
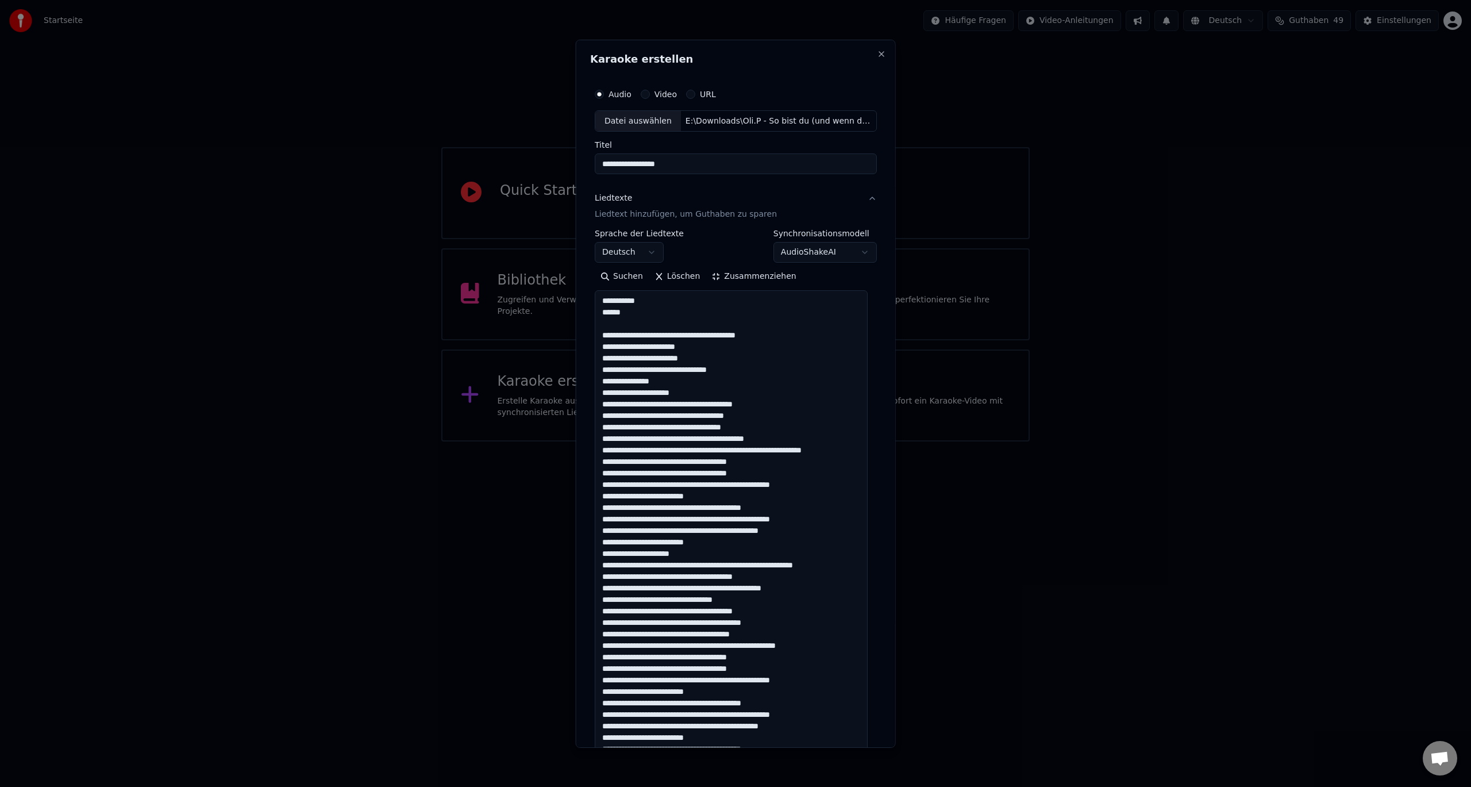
click at [684, 415] on textarea at bounding box center [731, 558] width 273 height 537
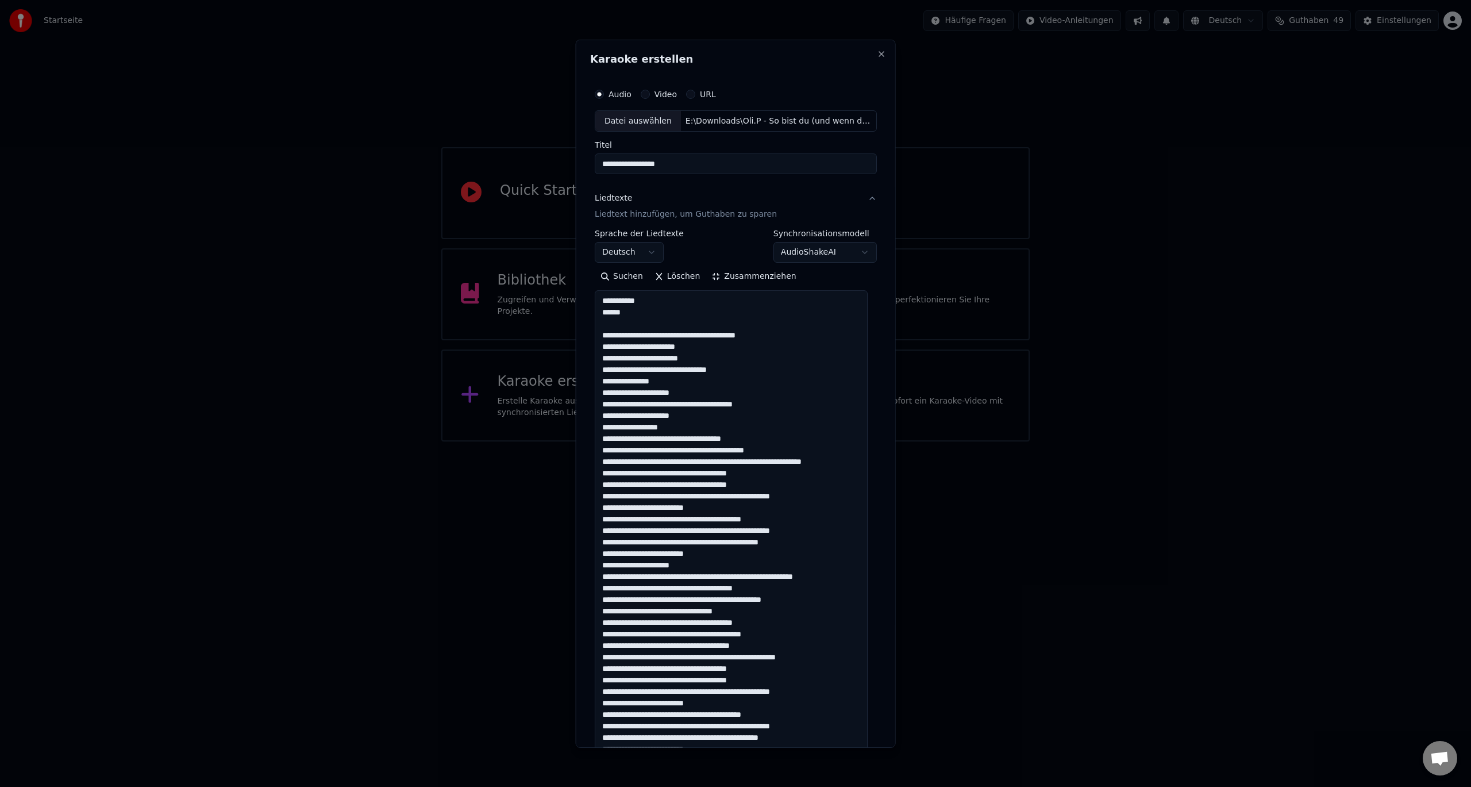
click at [699, 439] on textarea at bounding box center [731, 558] width 273 height 537
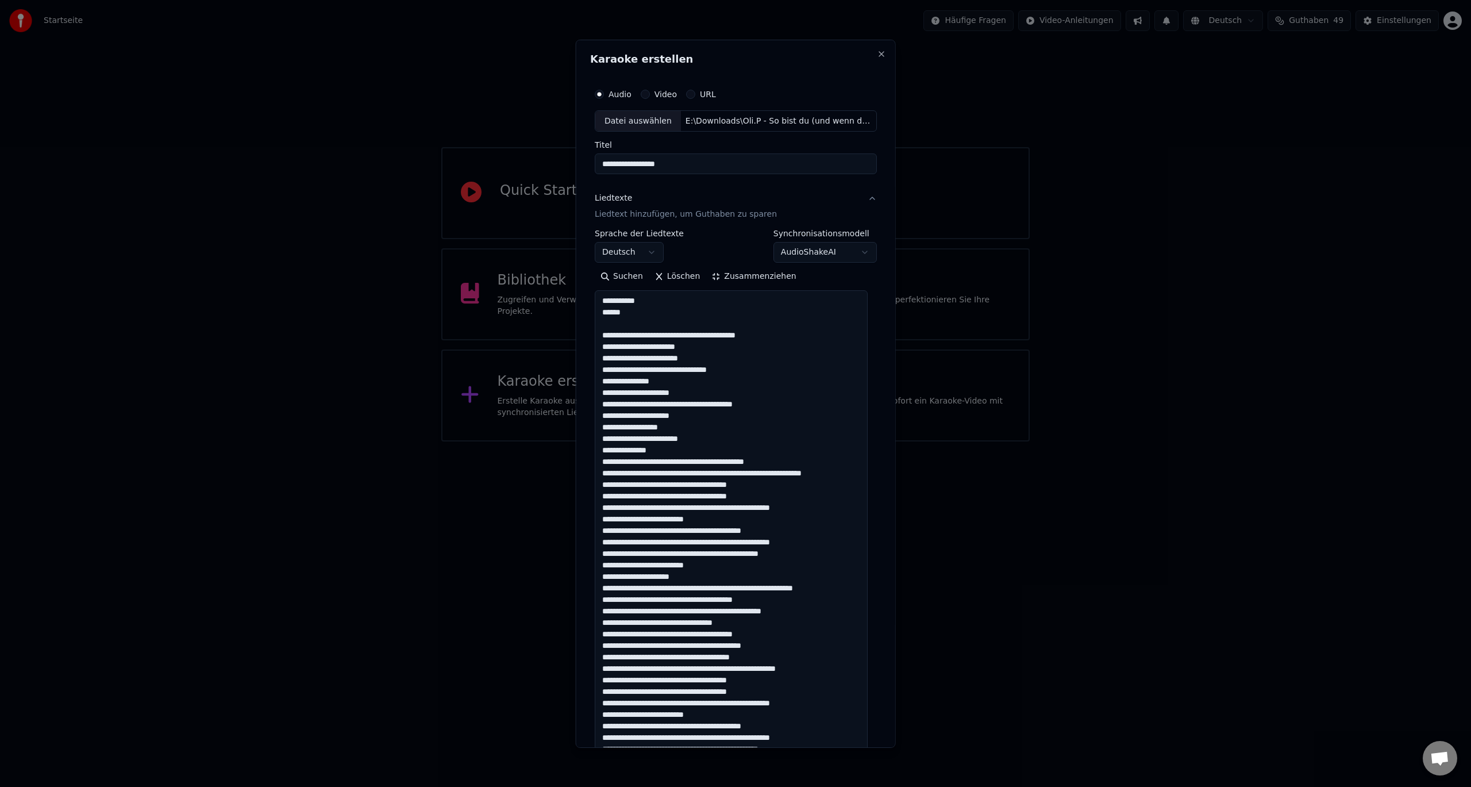
click at [687, 461] on textarea at bounding box center [731, 558] width 273 height 537
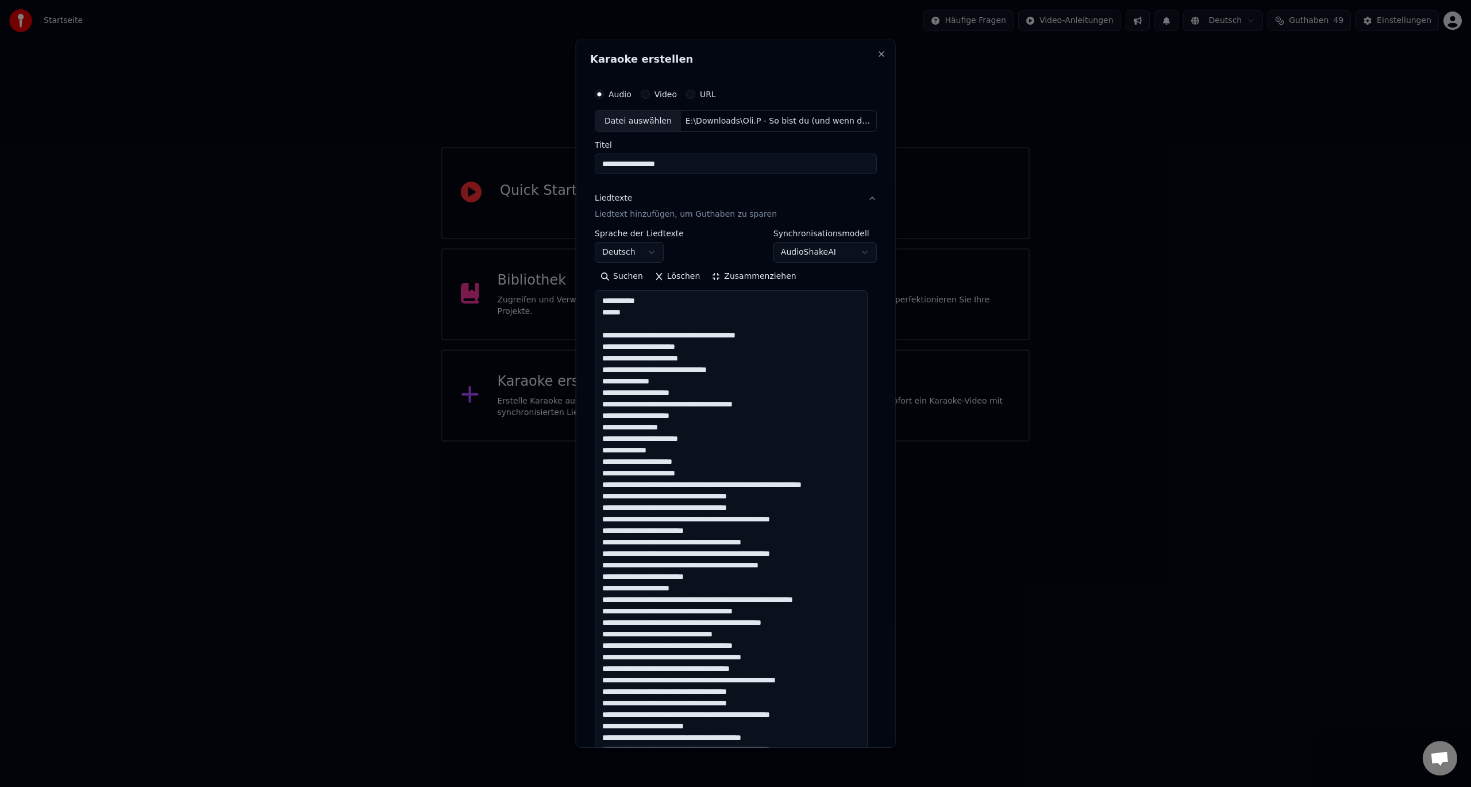
click at [734, 485] on textarea at bounding box center [731, 558] width 273 height 537
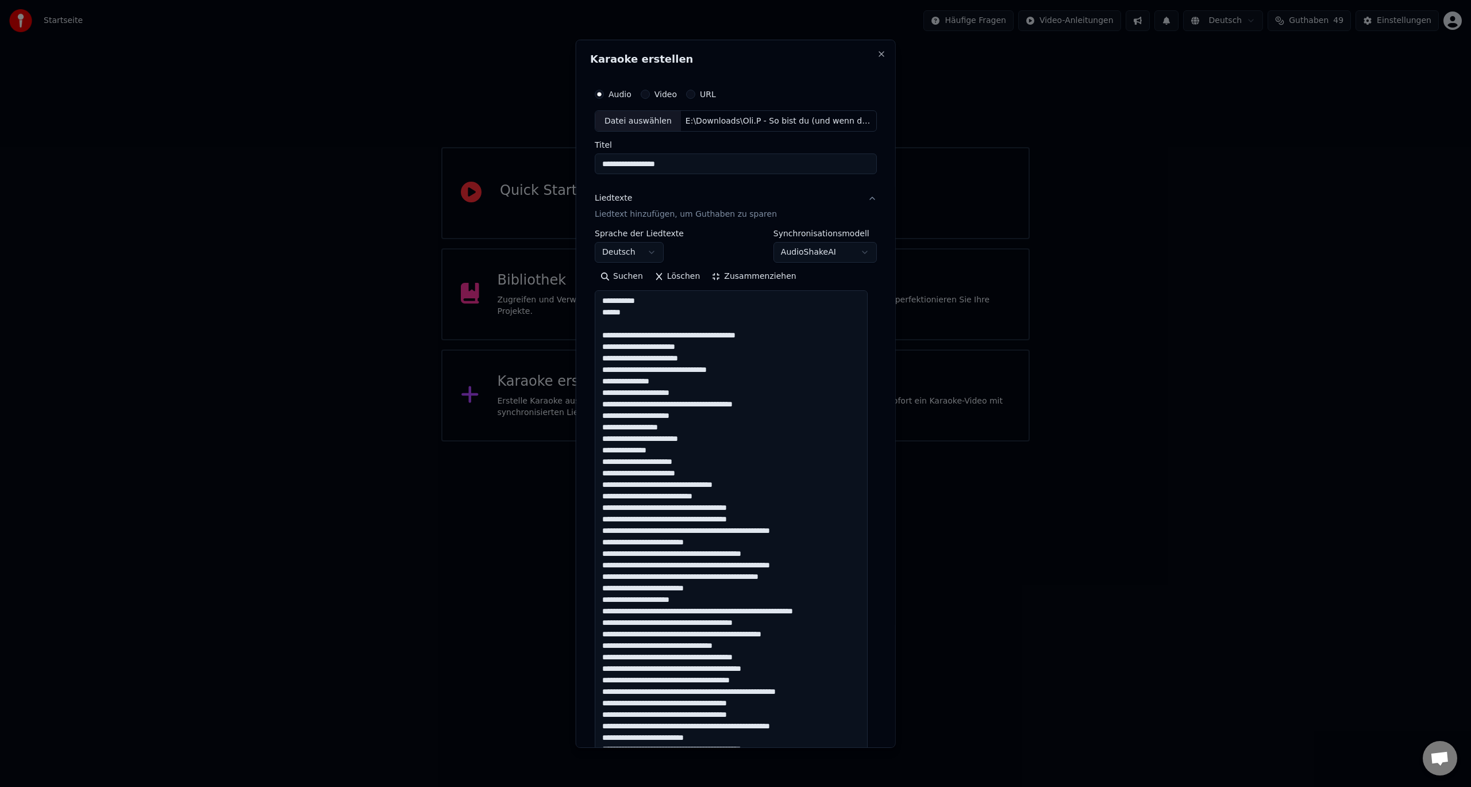
click at [723, 495] on textarea at bounding box center [731, 558] width 273 height 537
click at [705, 532] on textarea at bounding box center [731, 558] width 273 height 537
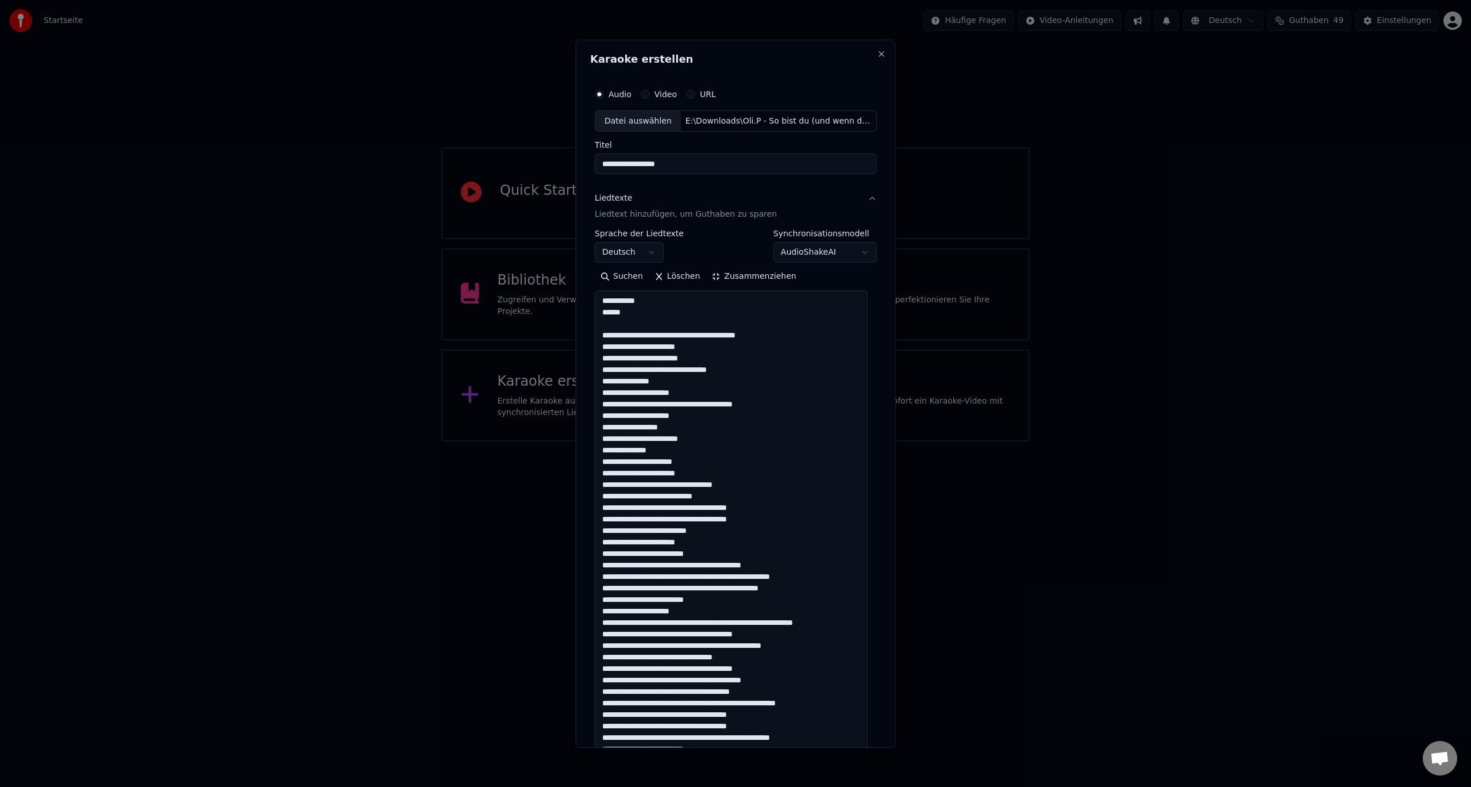
click at [702, 553] on textarea at bounding box center [731, 558] width 273 height 537
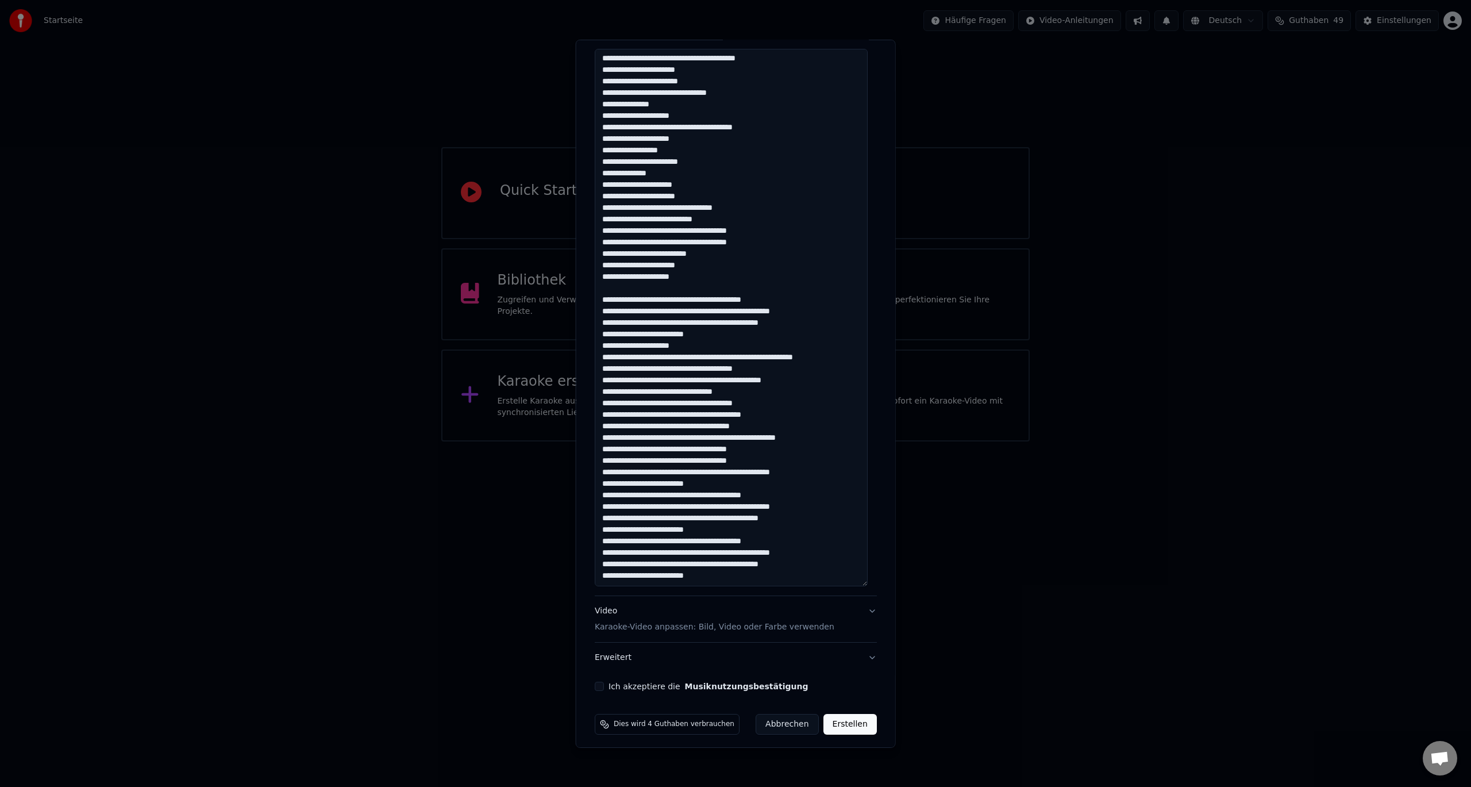
scroll to position [241, 0]
click at [744, 313] on textarea at bounding box center [731, 317] width 273 height 537
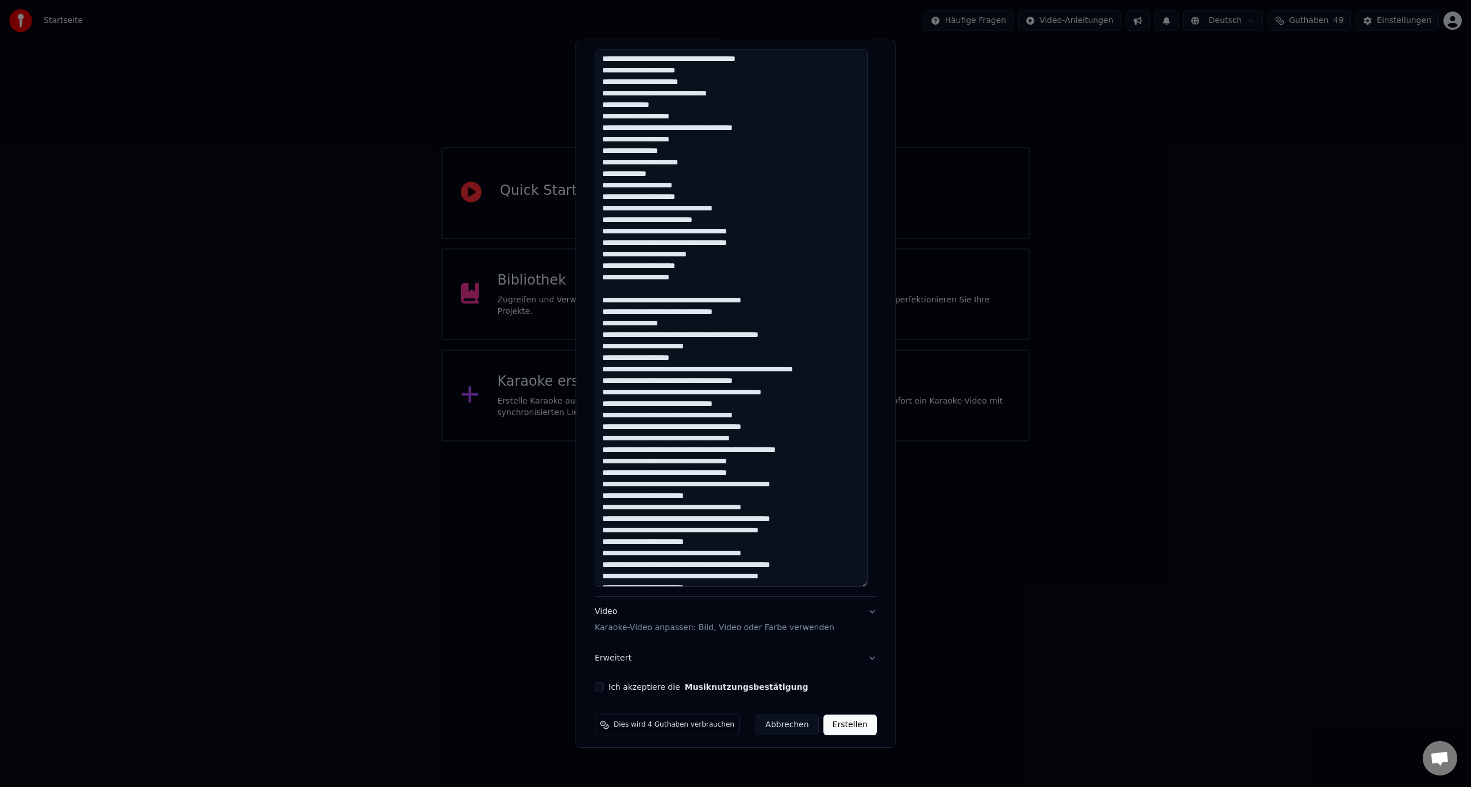
click at [671, 325] on textarea at bounding box center [731, 317] width 273 height 537
click at [716, 344] on textarea at bounding box center [731, 317] width 273 height 537
drag, startPoint x: 694, startPoint y: 359, endPoint x: 597, endPoint y: 360, distance: 97.1
click at [597, 360] on textarea at bounding box center [731, 317] width 273 height 537
click at [734, 368] on textarea at bounding box center [731, 317] width 273 height 537
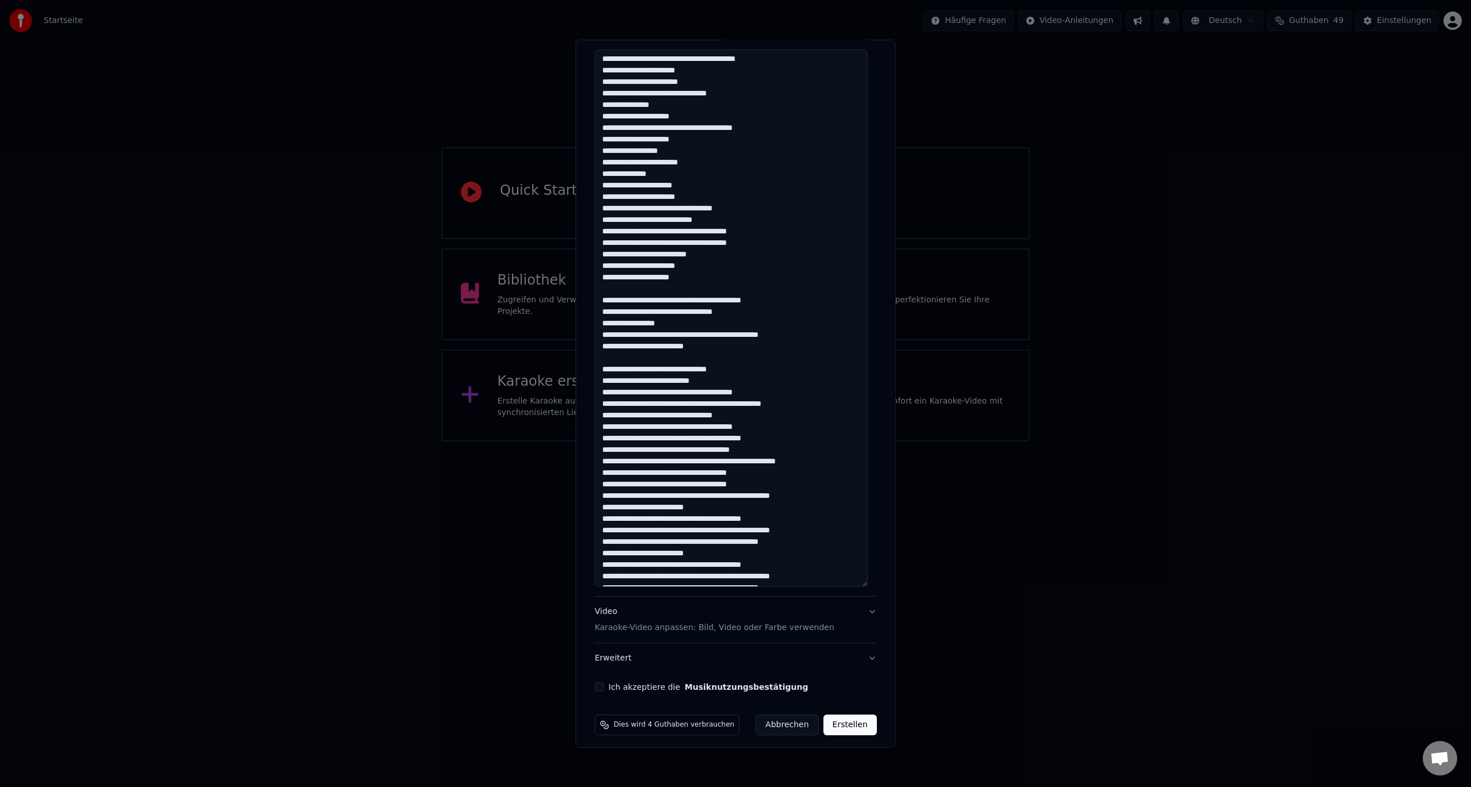
click at [702, 404] on textarea at bounding box center [731, 317] width 273 height 537
click at [689, 427] on textarea at bounding box center [731, 317] width 273 height 537
click at [674, 451] on textarea at bounding box center [731, 317] width 273 height 537
click at [724, 474] on textarea at bounding box center [731, 317] width 273 height 537
click at [692, 508] on textarea at bounding box center [731, 317] width 273 height 537
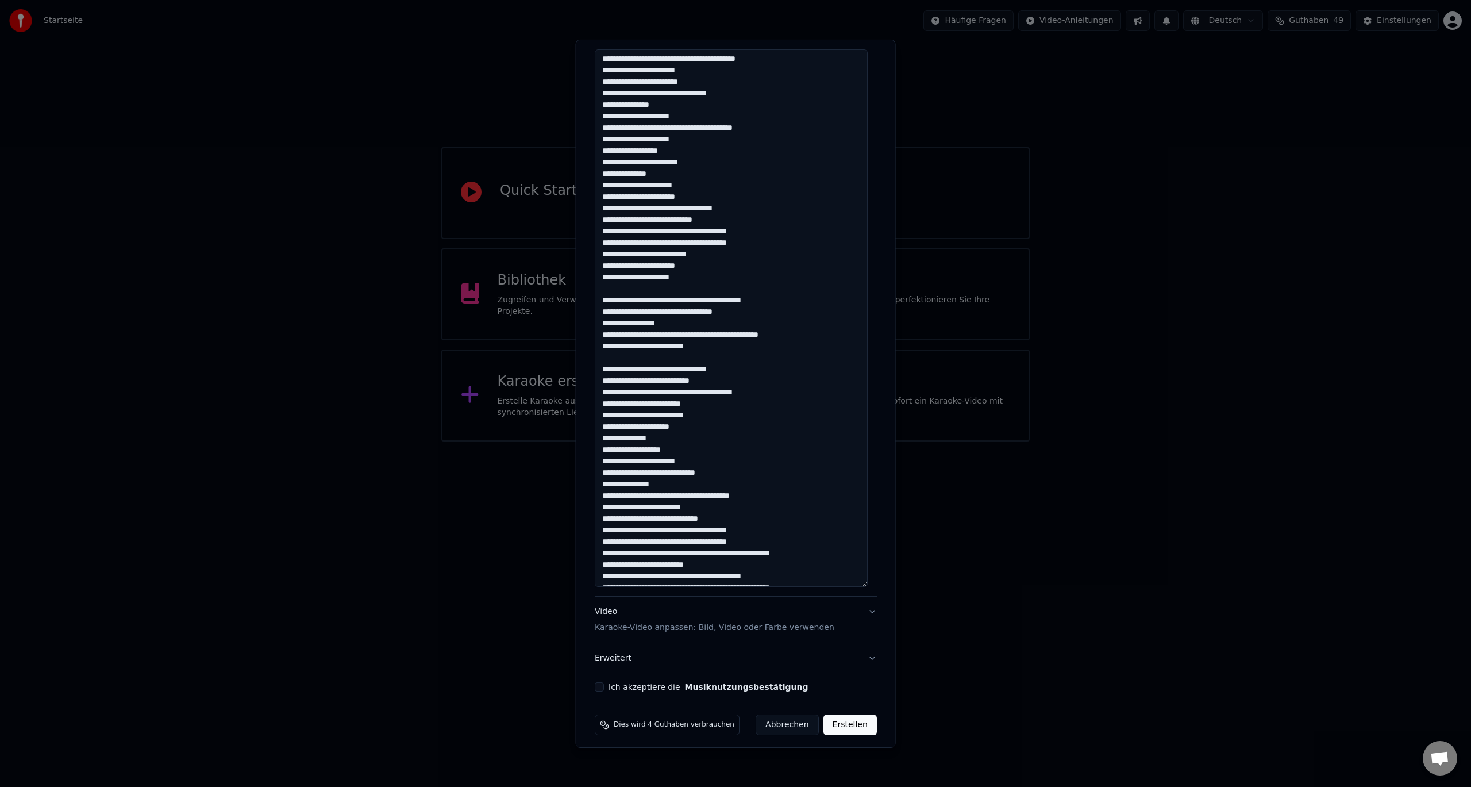
scroll to position [116, 0]
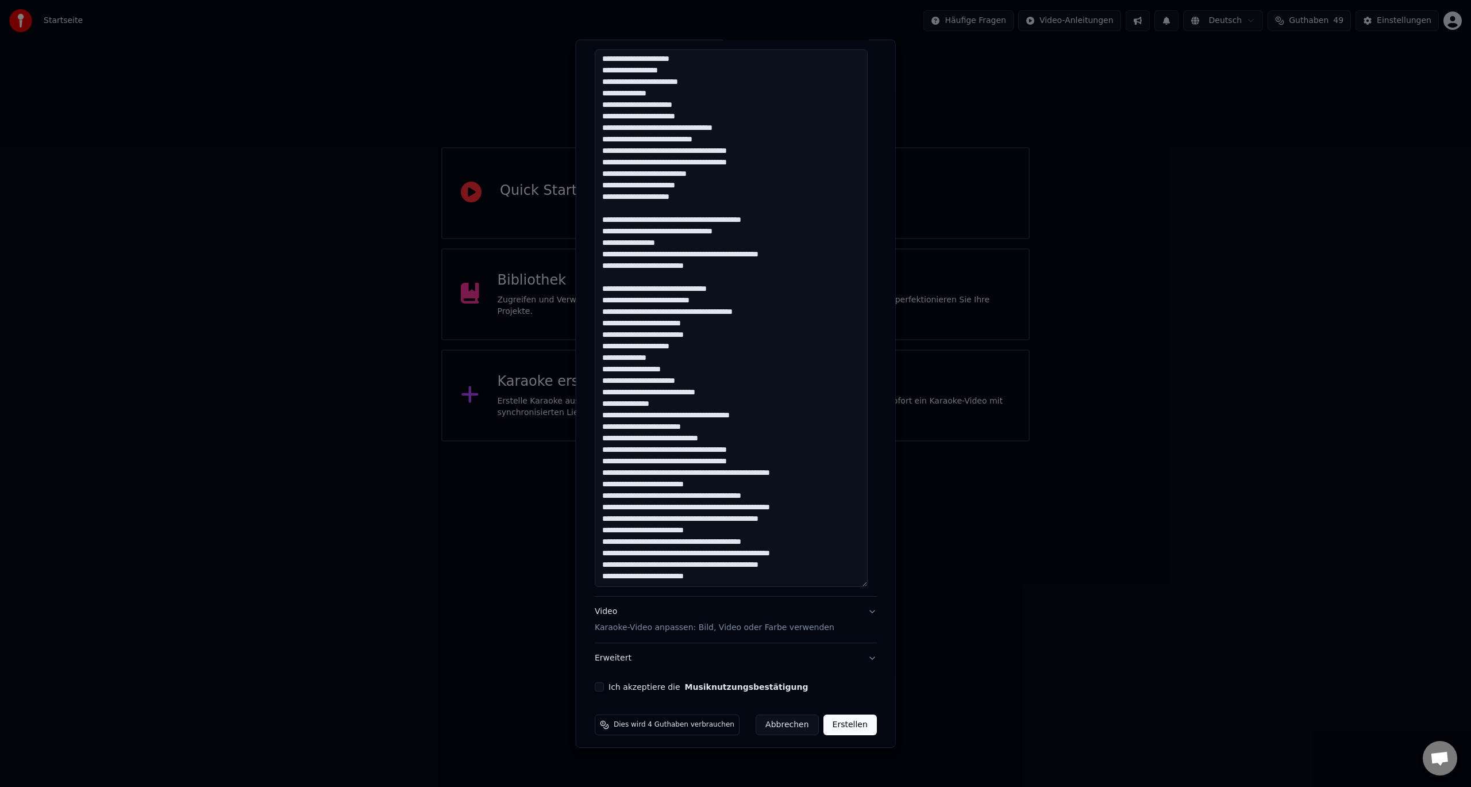
click at [703, 473] on textarea at bounding box center [731, 317] width 273 height 537
click at [704, 494] on textarea at bounding box center [731, 317] width 273 height 537
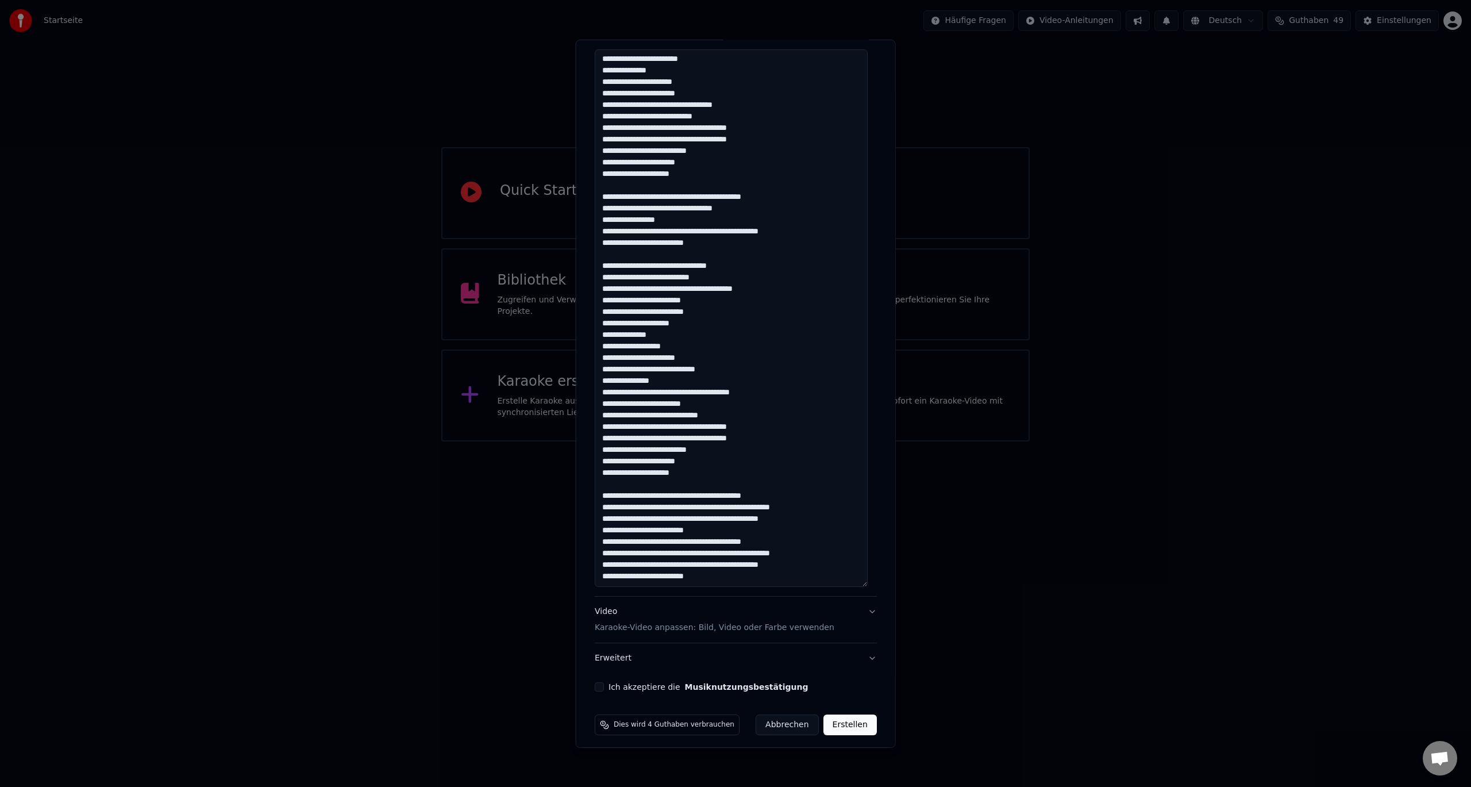
click at [744, 509] on textarea at bounding box center [731, 317] width 273 height 537
click at [691, 519] on textarea at bounding box center [731, 317] width 273 height 537
click at [718, 541] on textarea at bounding box center [731, 317] width 273 height 537
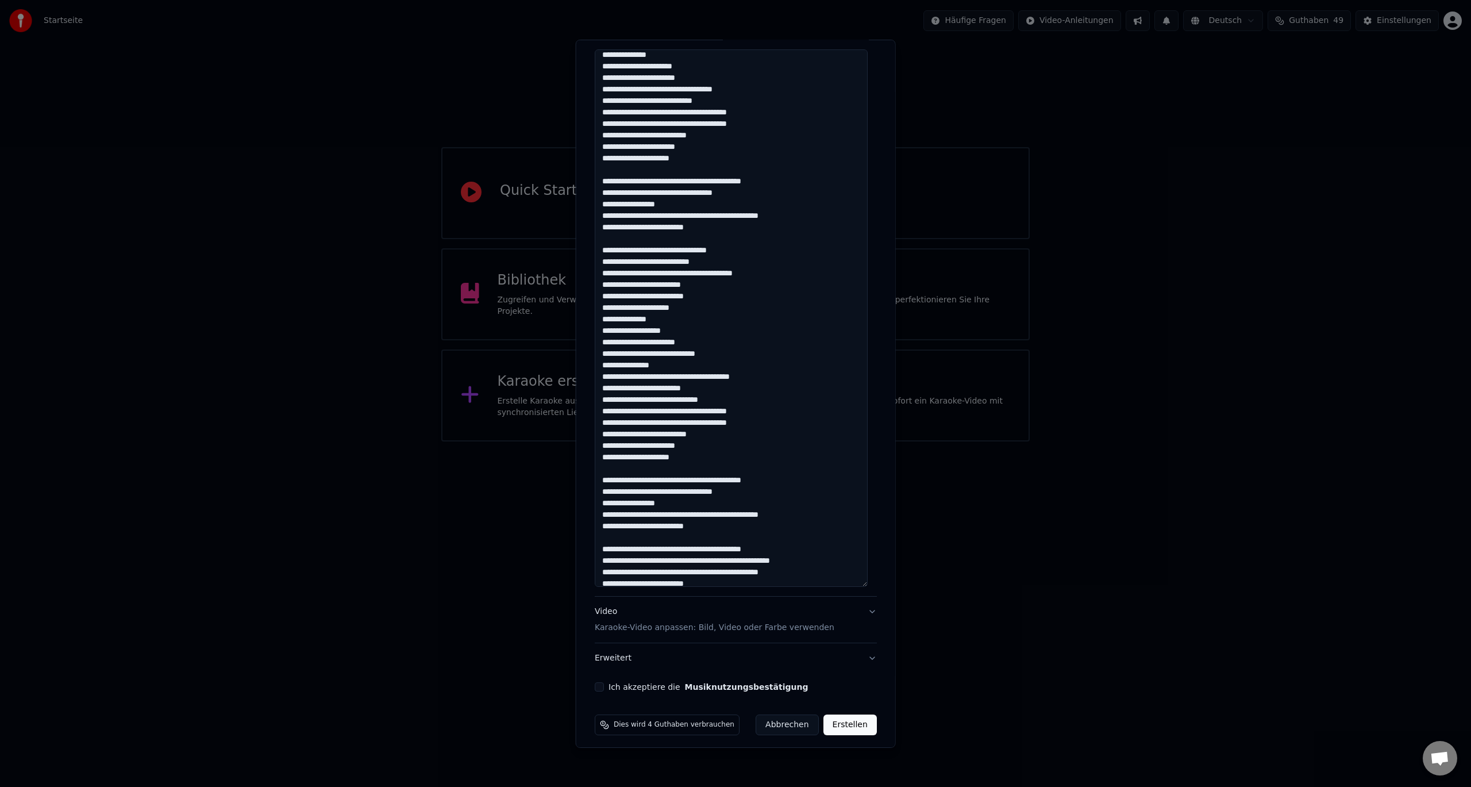
scroll to position [162, 0]
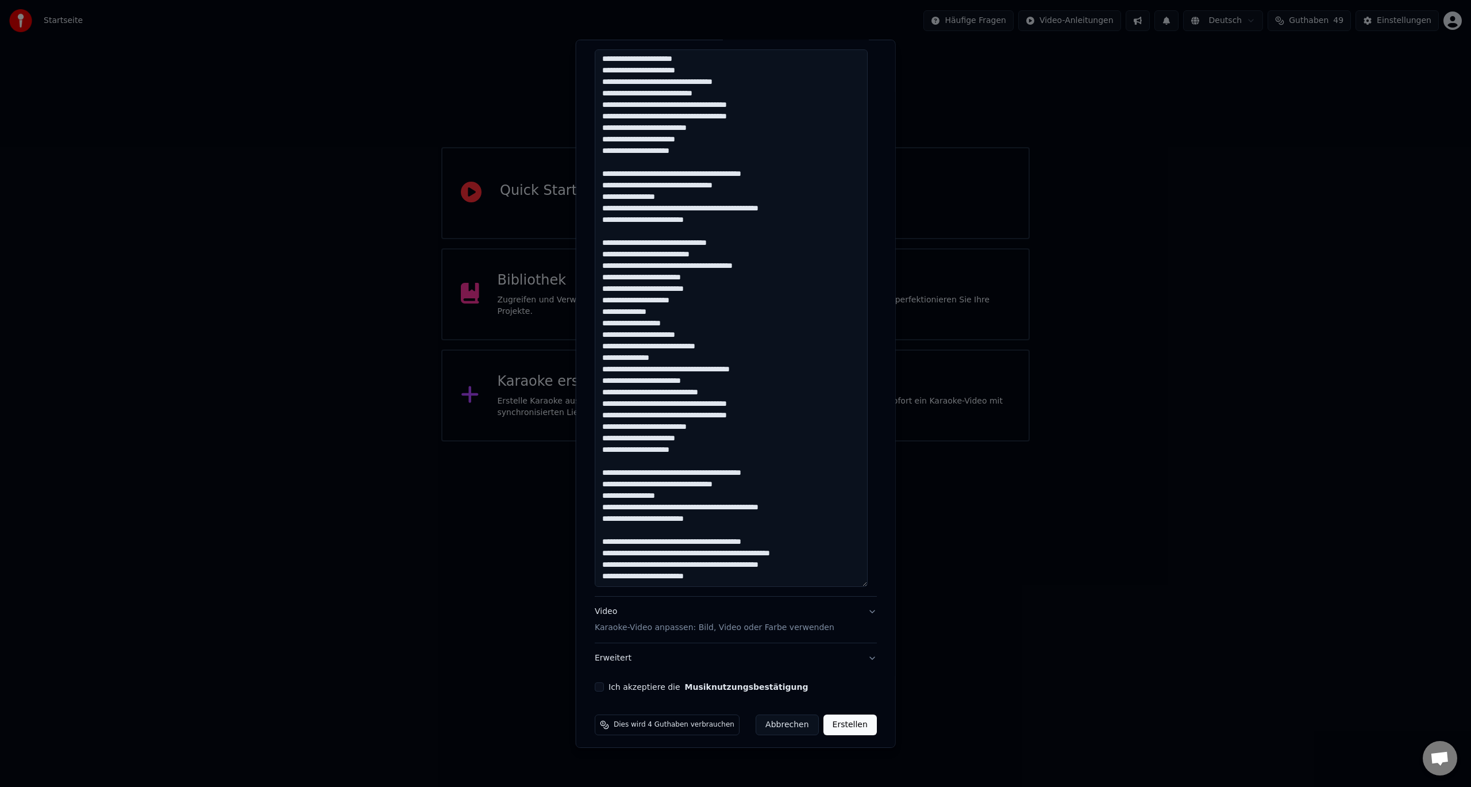
click at [744, 553] on textarea at bounding box center [731, 317] width 273 height 537
click at [691, 563] on textarea at bounding box center [731, 317] width 273 height 537
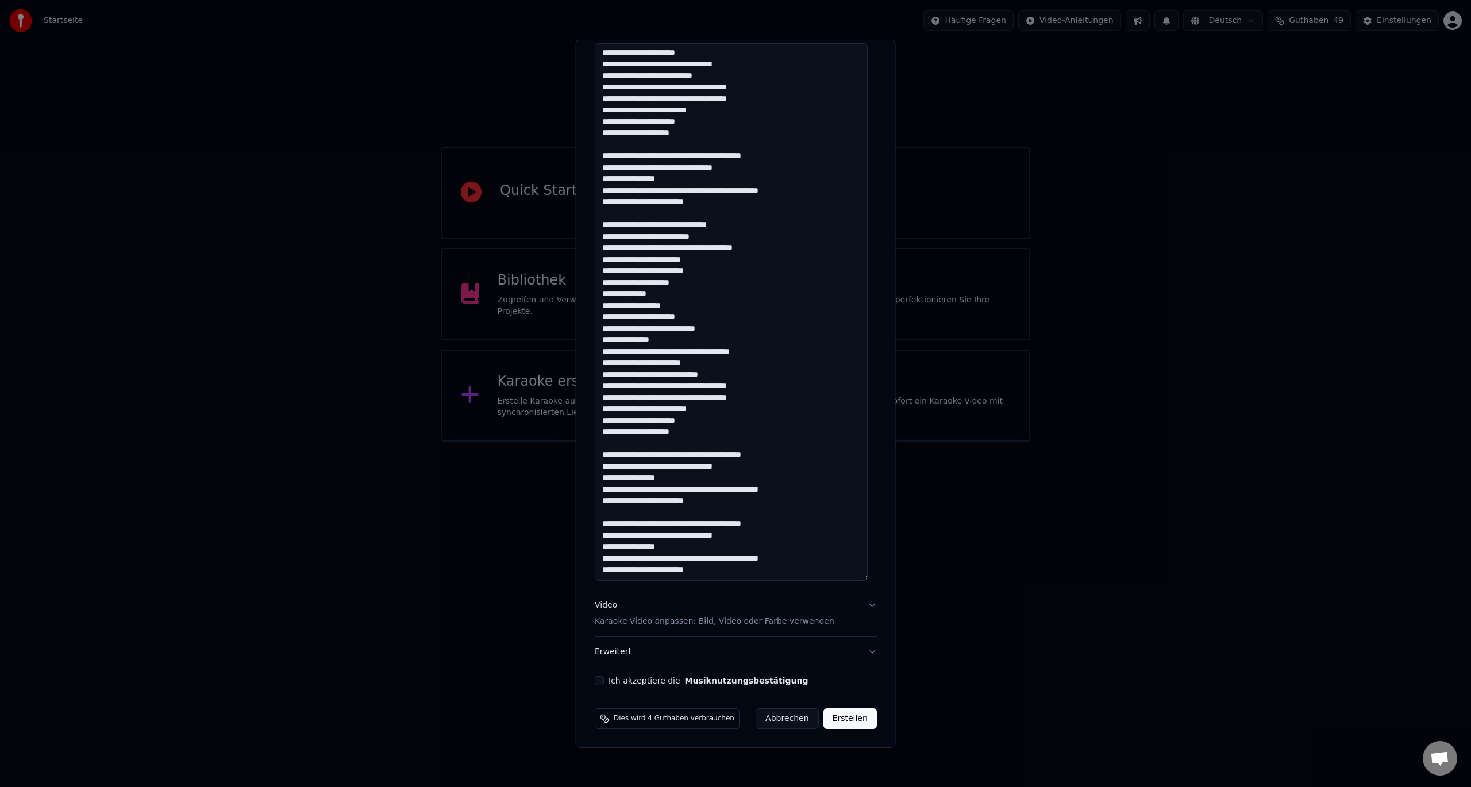
scroll to position [174, 0]
click at [653, 514] on textarea at bounding box center [731, 311] width 273 height 537
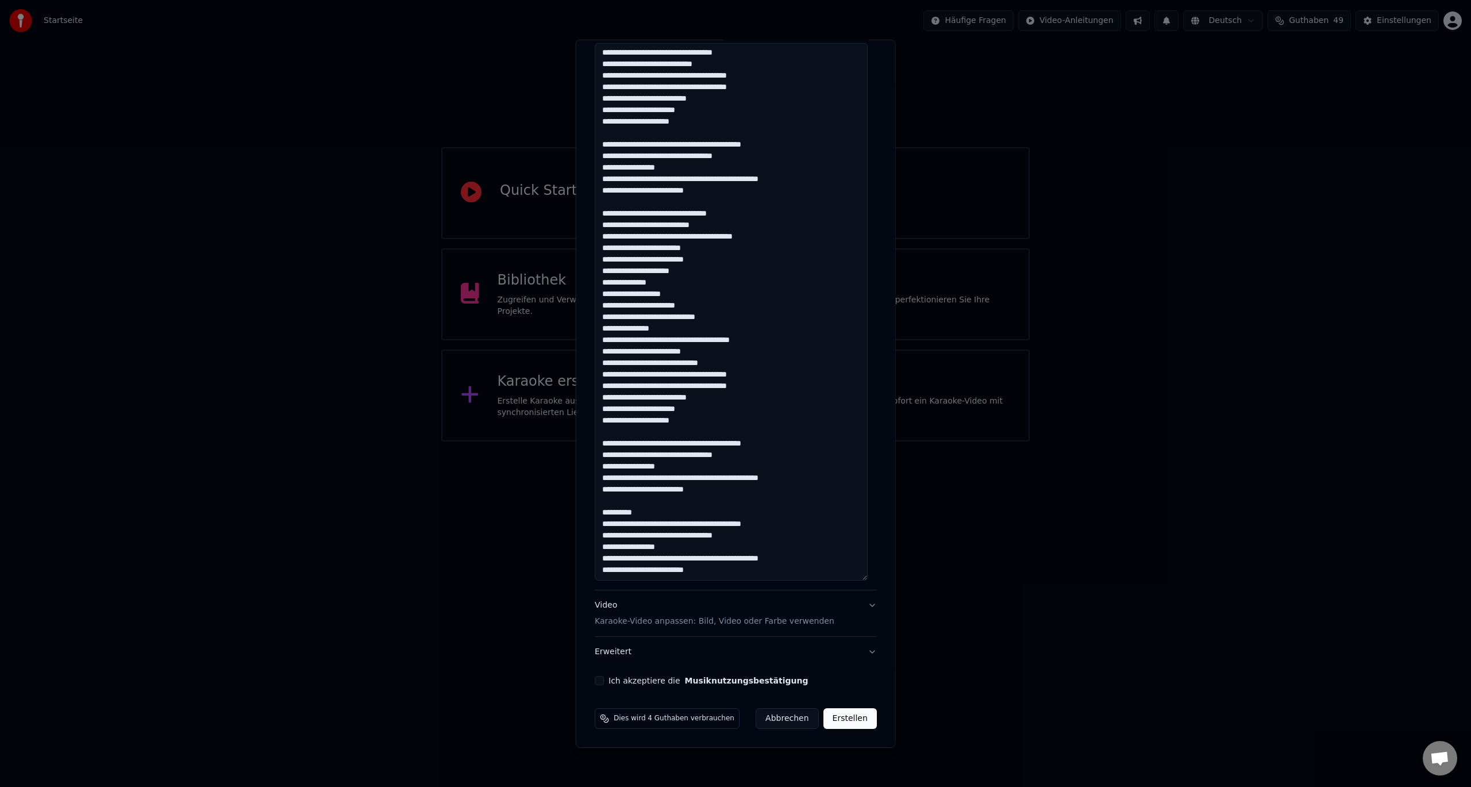
click at [725, 568] on textarea at bounding box center [731, 311] width 273 height 537
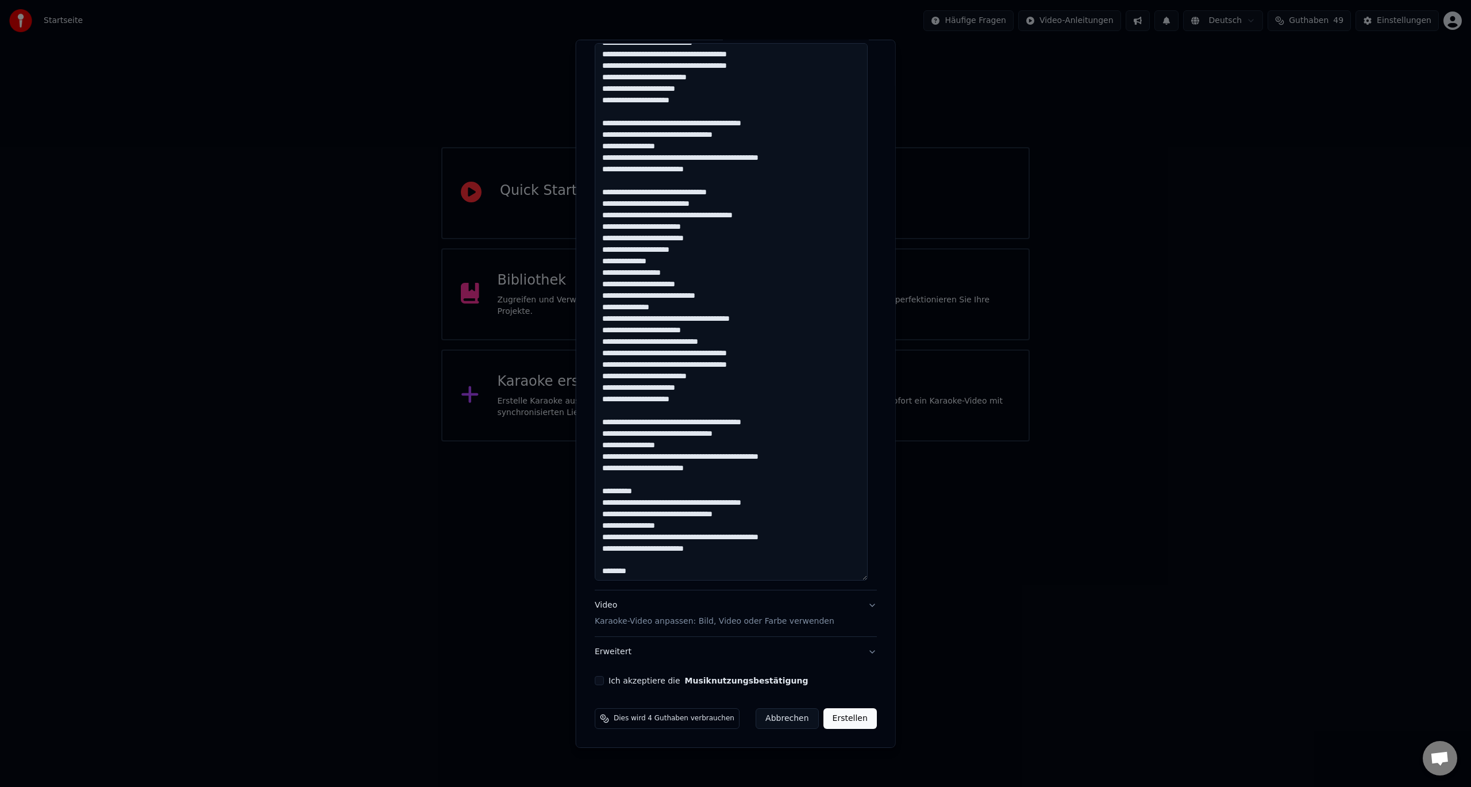
scroll to position [208, 0]
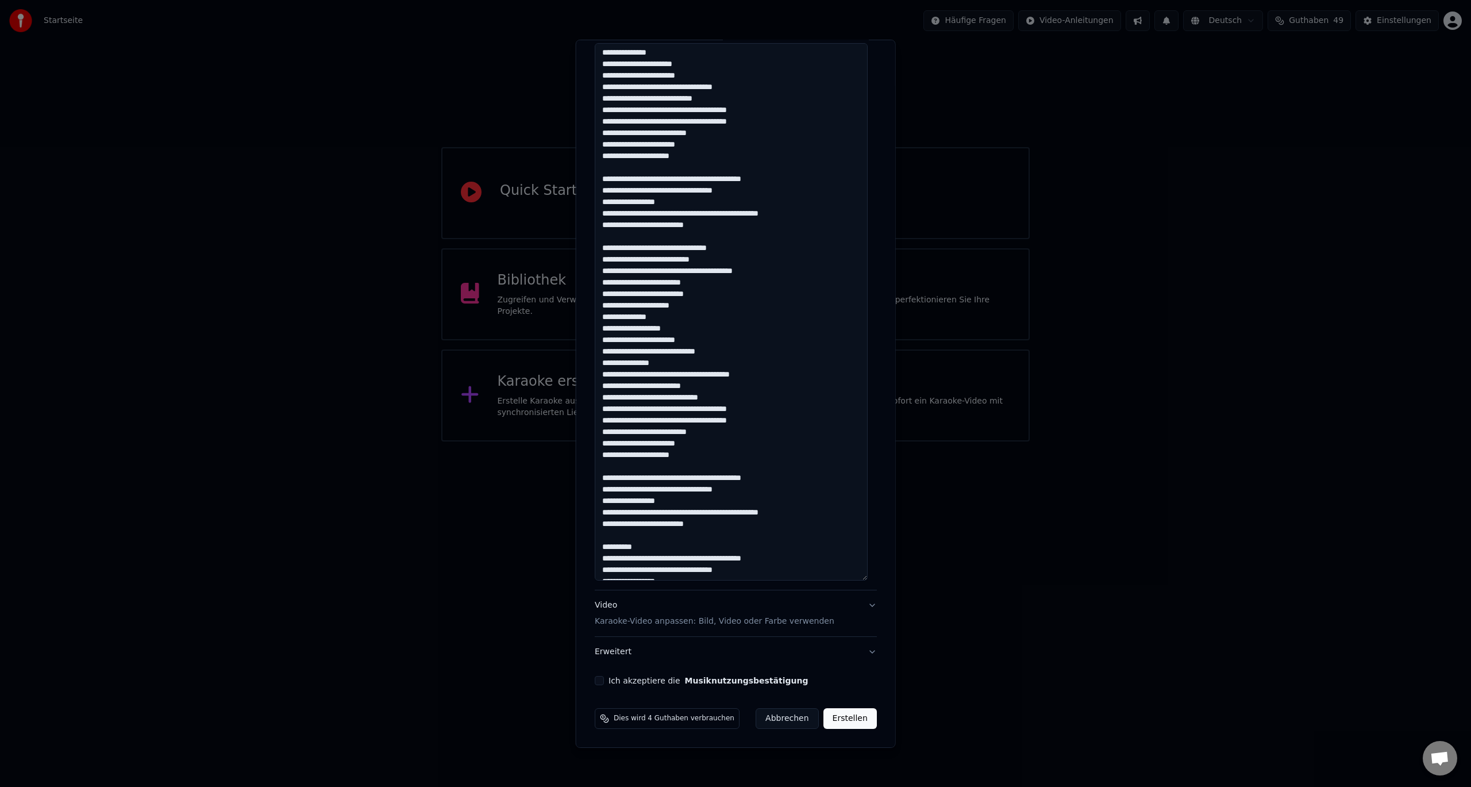
click at [700, 571] on textarea at bounding box center [731, 311] width 273 height 537
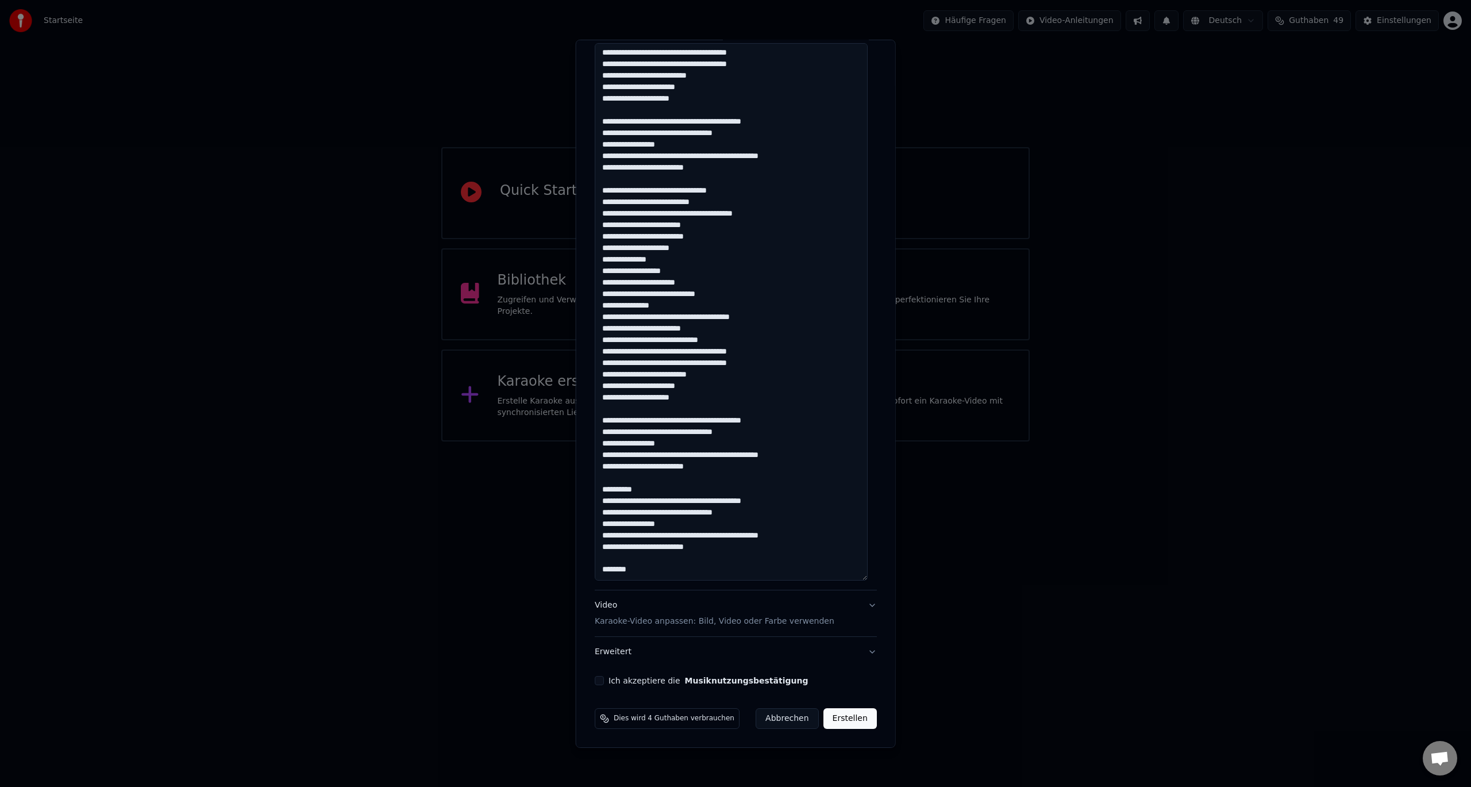
drag, startPoint x: 691, startPoint y: 568, endPoint x: 601, endPoint y: 573, distance: 90.3
click at [601, 573] on textarea at bounding box center [731, 311] width 273 height 537
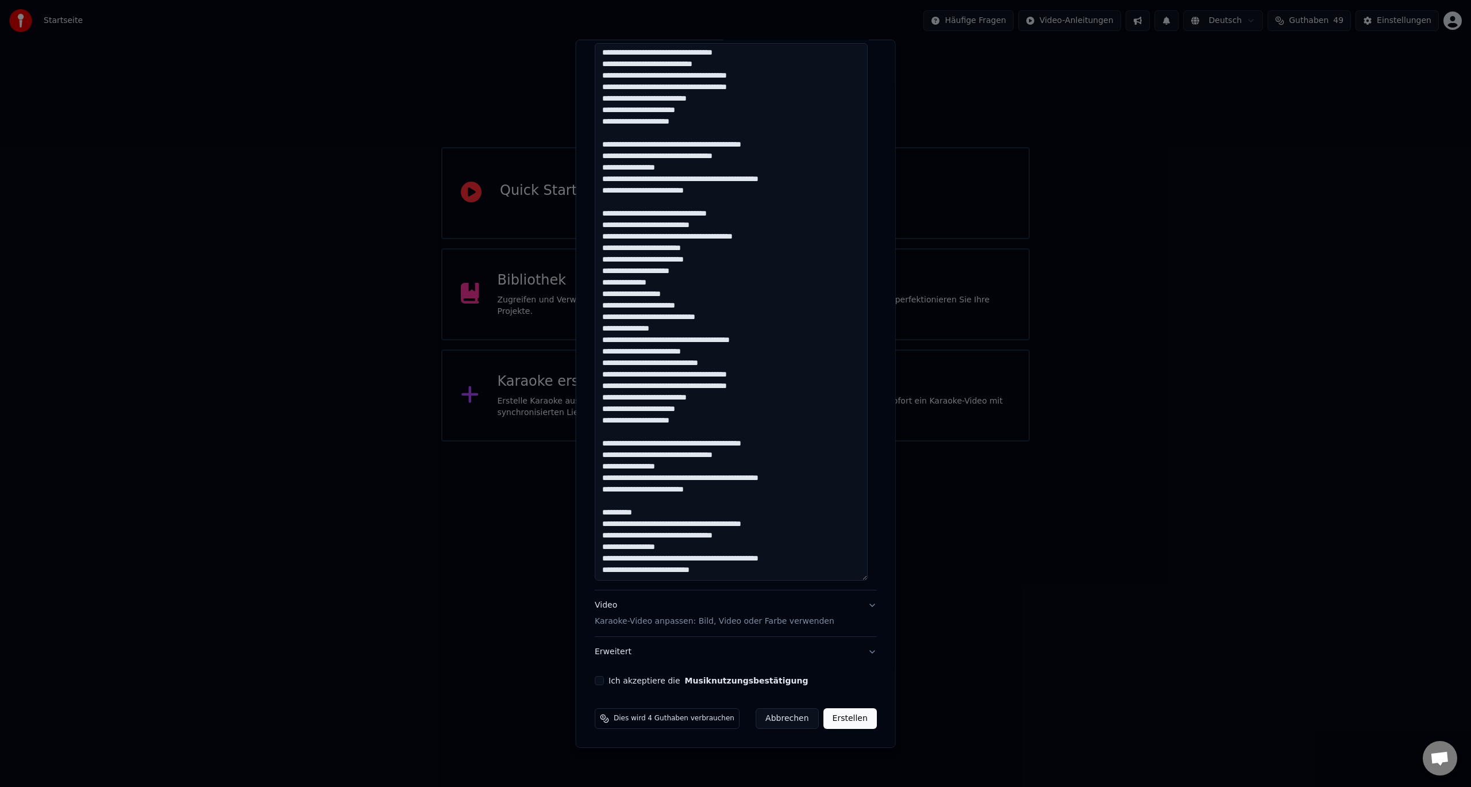
type textarea "**********"
click at [598, 681] on button "Ich akzeptiere die Musiknutzungsbestätigung" at bounding box center [599, 680] width 9 height 9
click at [756, 623] on p "Karaoke-Video anpassen: Bild, Video oder Farbe verwenden" at bounding box center [715, 620] width 240 height 11
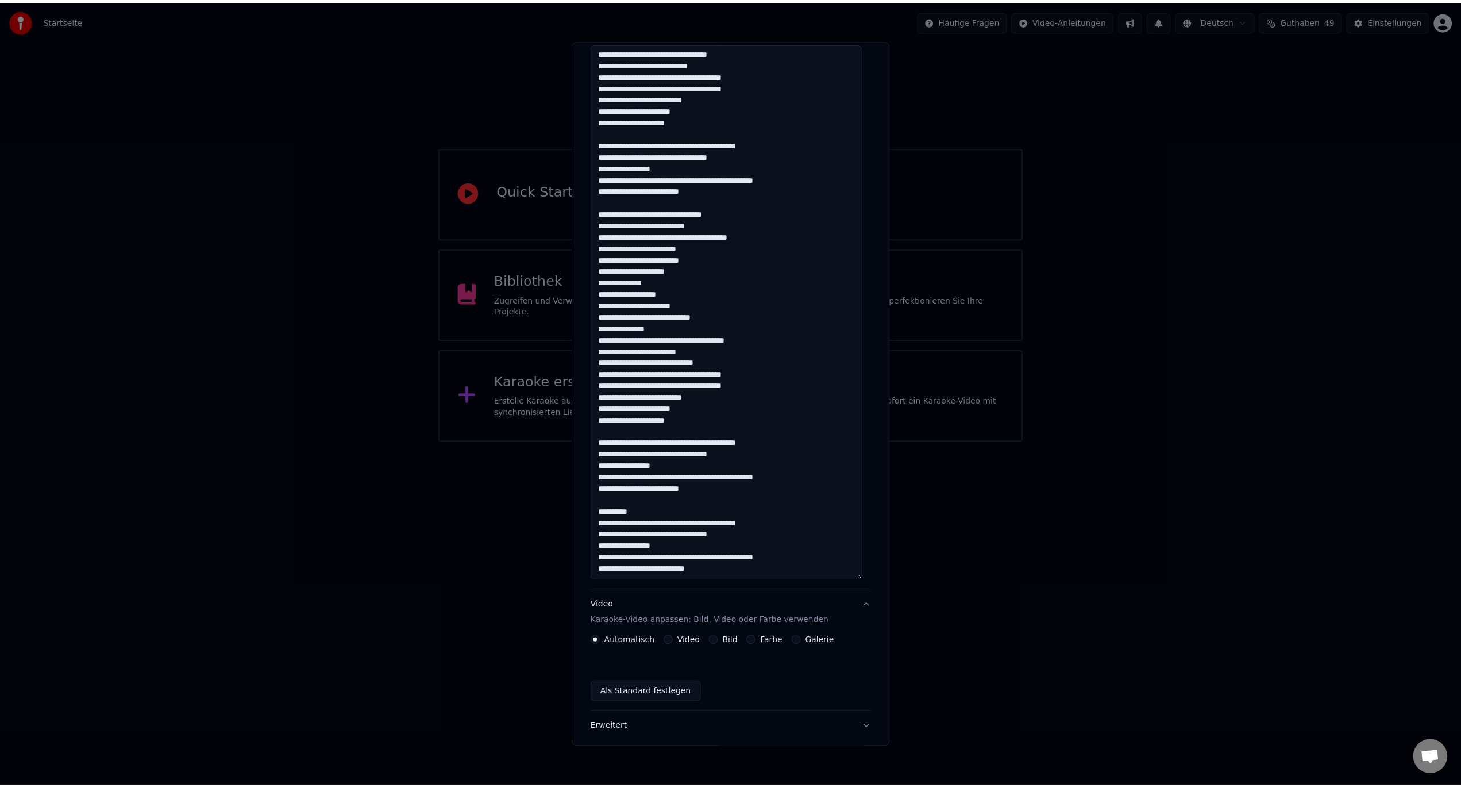
scroll to position [0, 0]
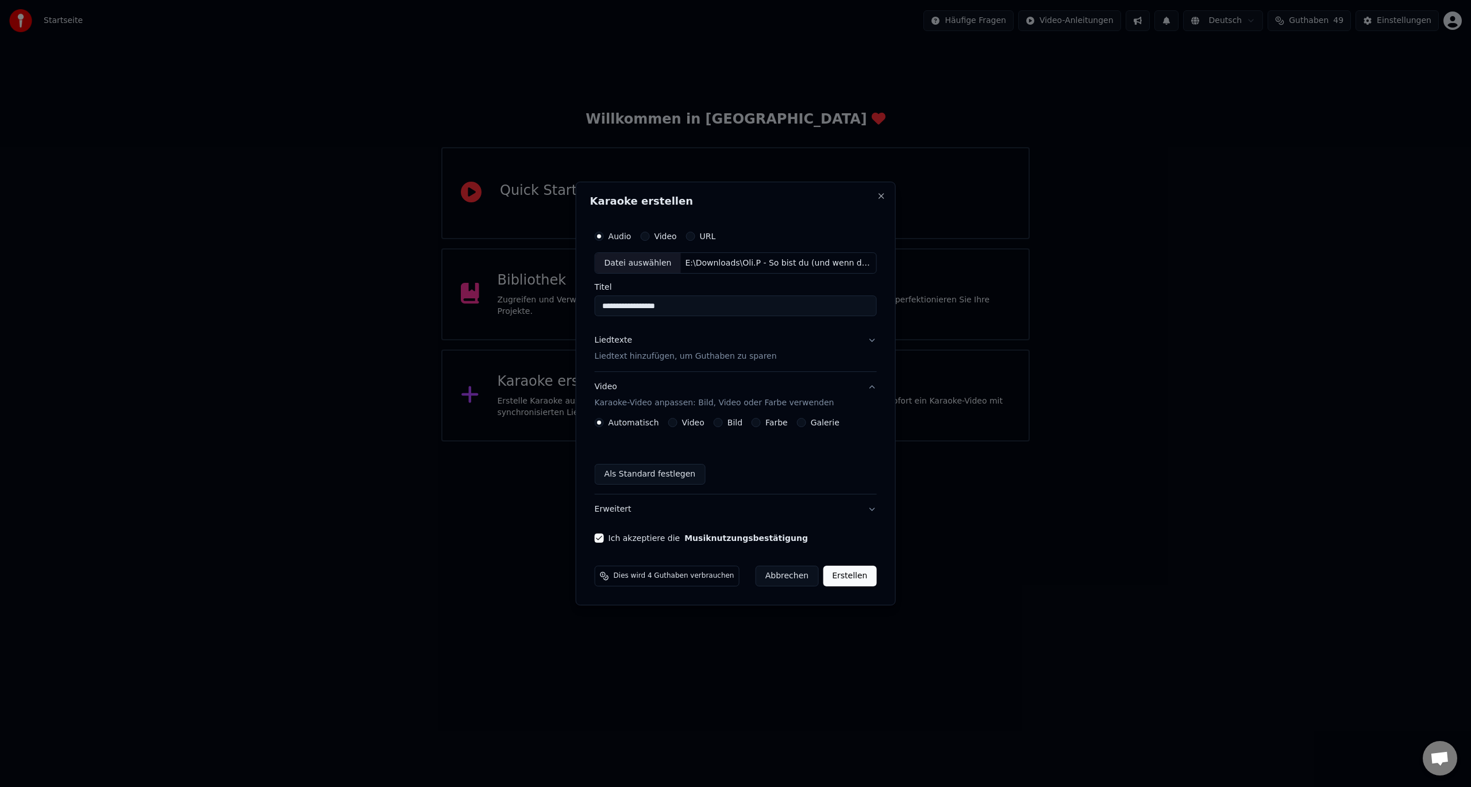
click at [815, 421] on label "Galerie" at bounding box center [825, 422] width 29 height 8
click at [806, 421] on button "Galerie" at bounding box center [801, 422] width 9 height 9
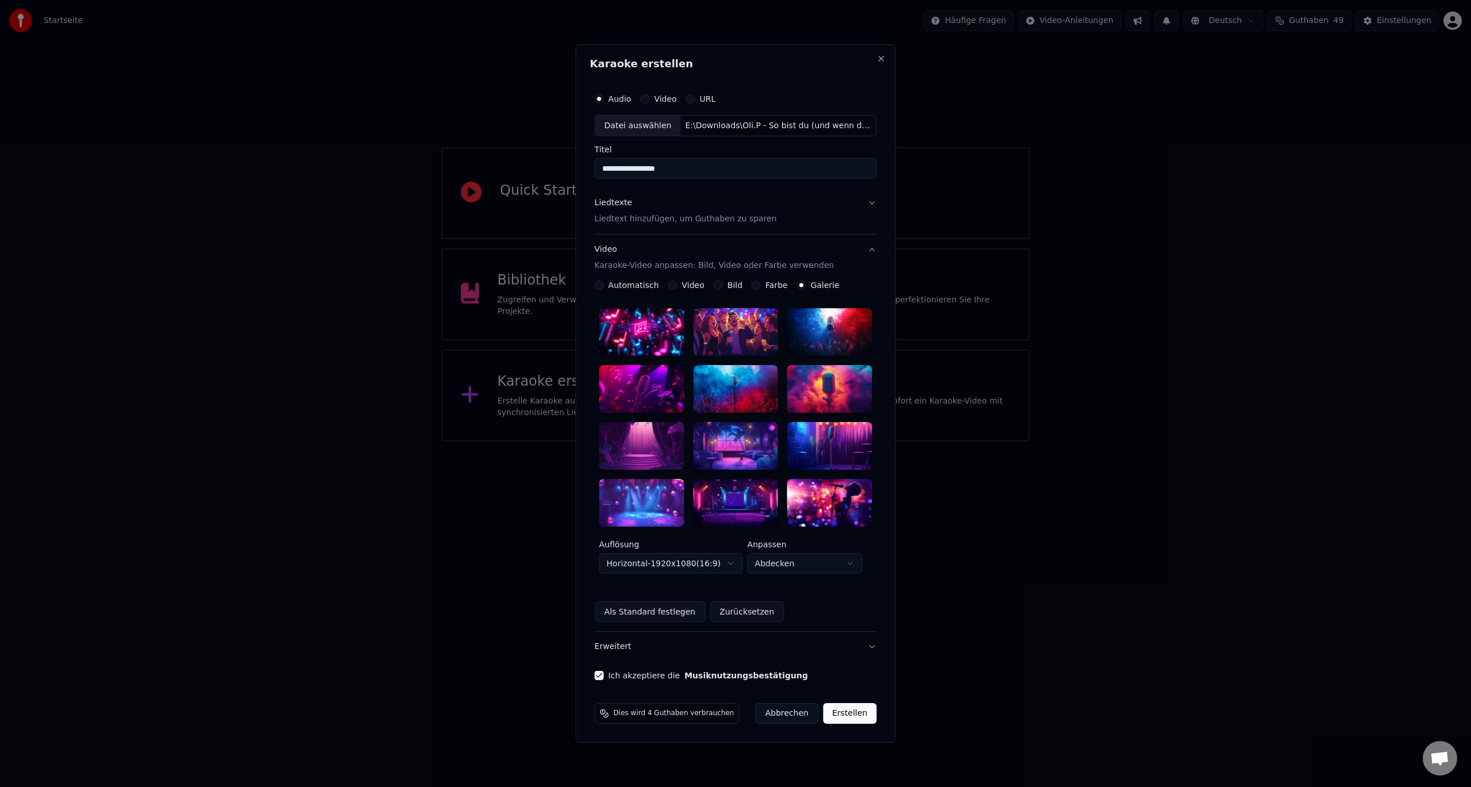
click at [735, 332] on div at bounding box center [735, 332] width 85 height 48
click at [846, 712] on button "Erstellen" at bounding box center [849, 713] width 53 height 21
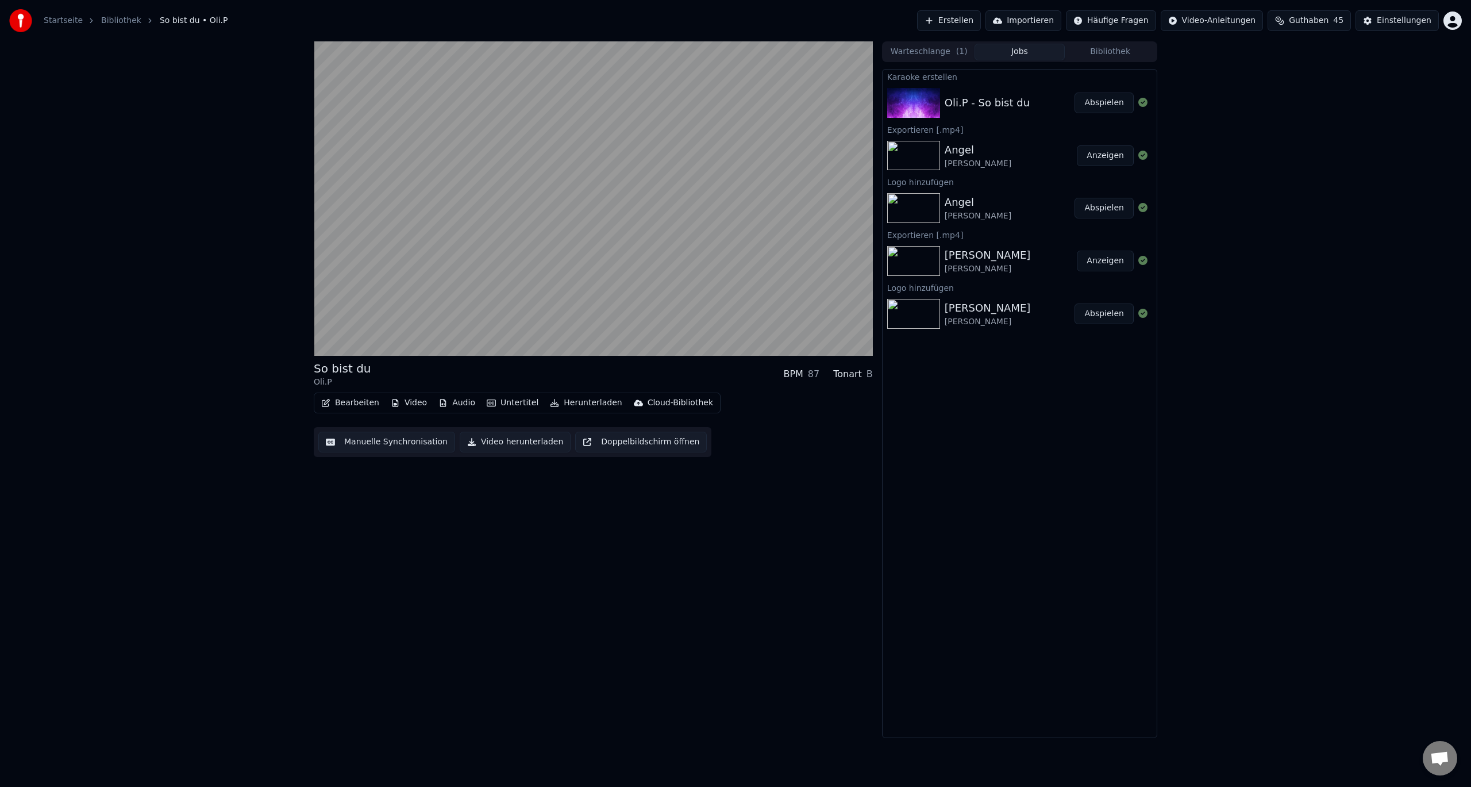
click at [350, 397] on button "Bearbeiten" at bounding box center [350, 403] width 67 height 16
click at [438, 483] on div "Logo hinzufügen" at bounding box center [438, 487] width 67 height 11
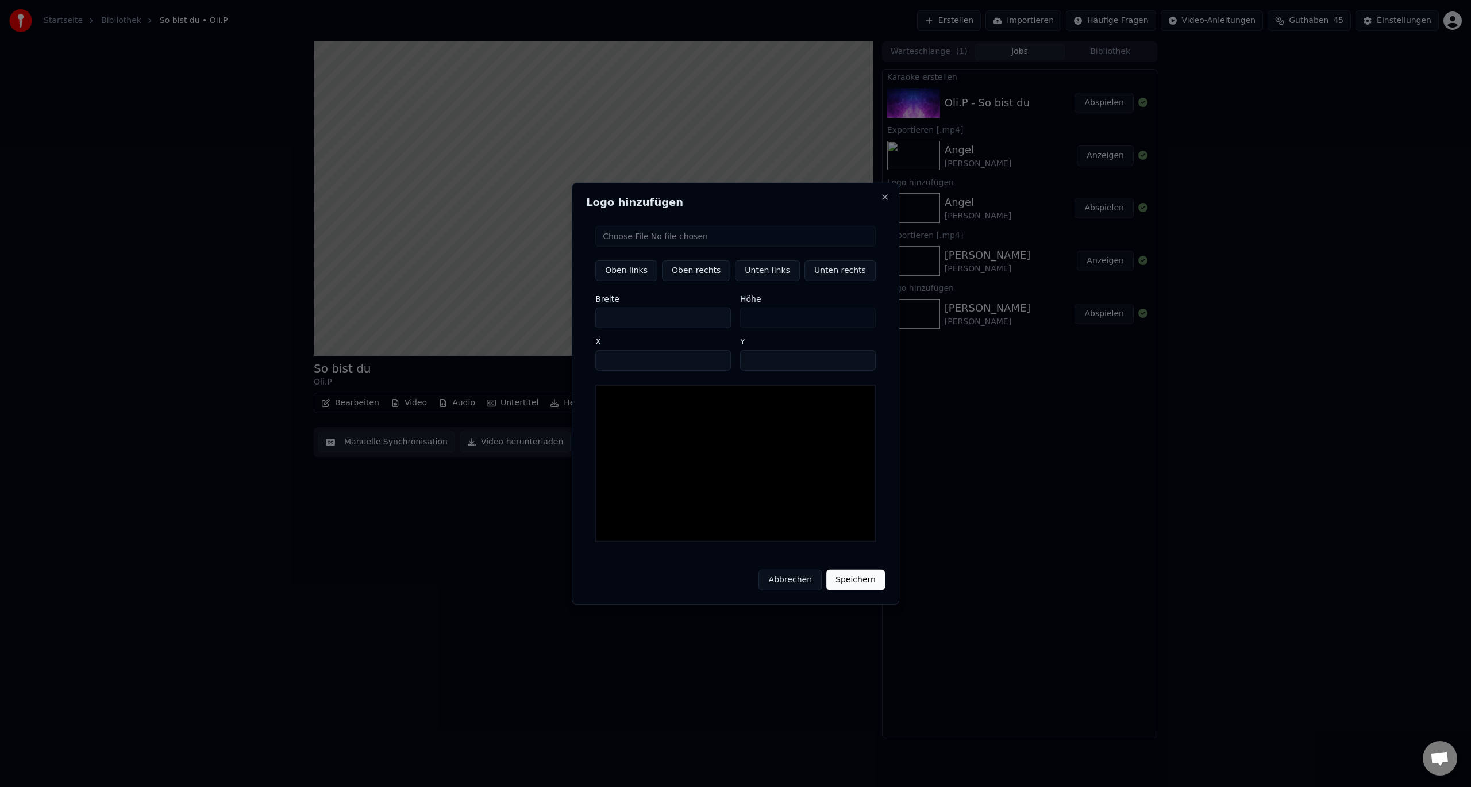
click at [688, 246] on input "file" at bounding box center [735, 235] width 280 height 21
type input "**********"
click at [845, 279] on button "Unten rechts" at bounding box center [839, 270] width 71 height 21
type input "****"
type input "***"
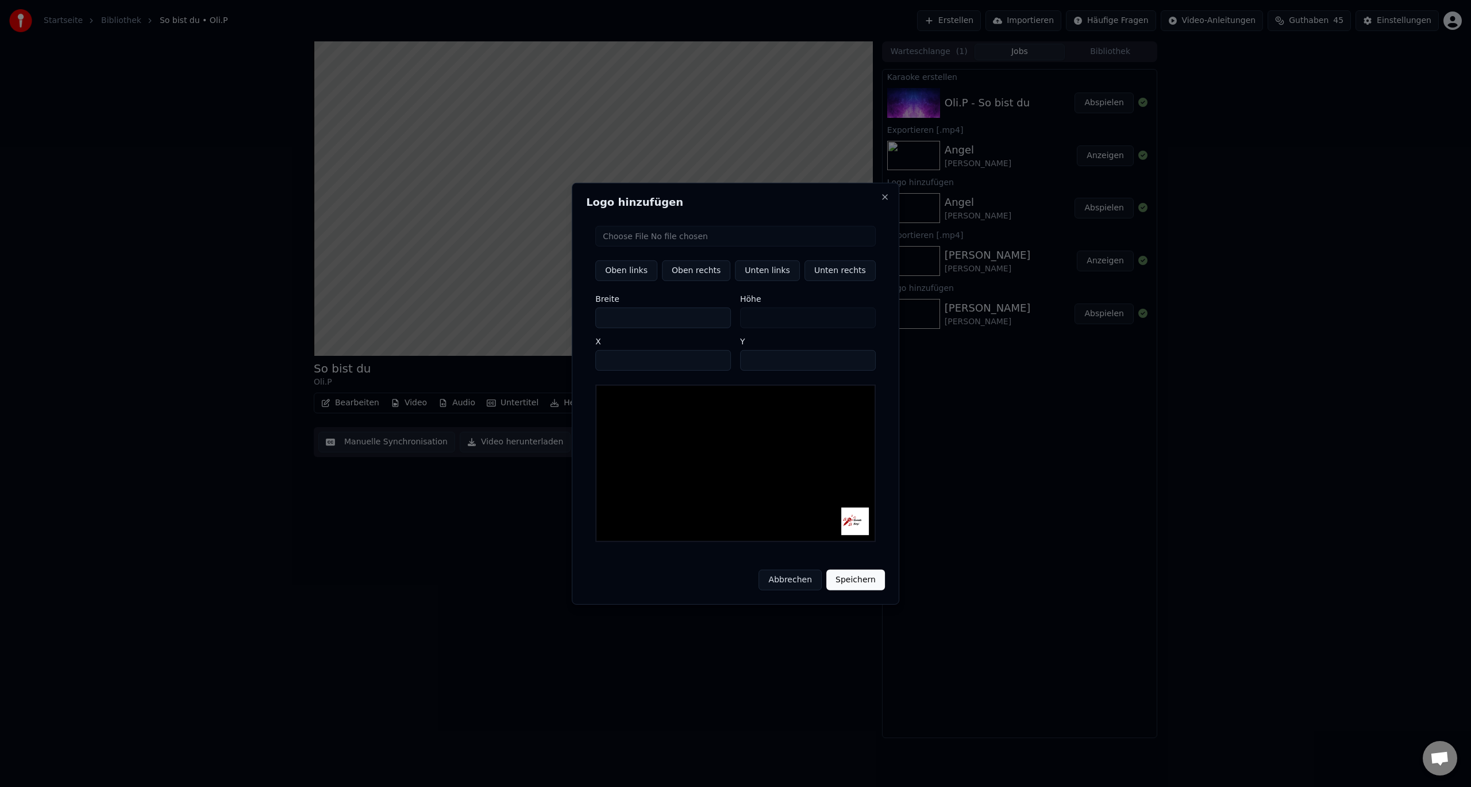
click at [852, 574] on button "Speichern" at bounding box center [855, 579] width 59 height 21
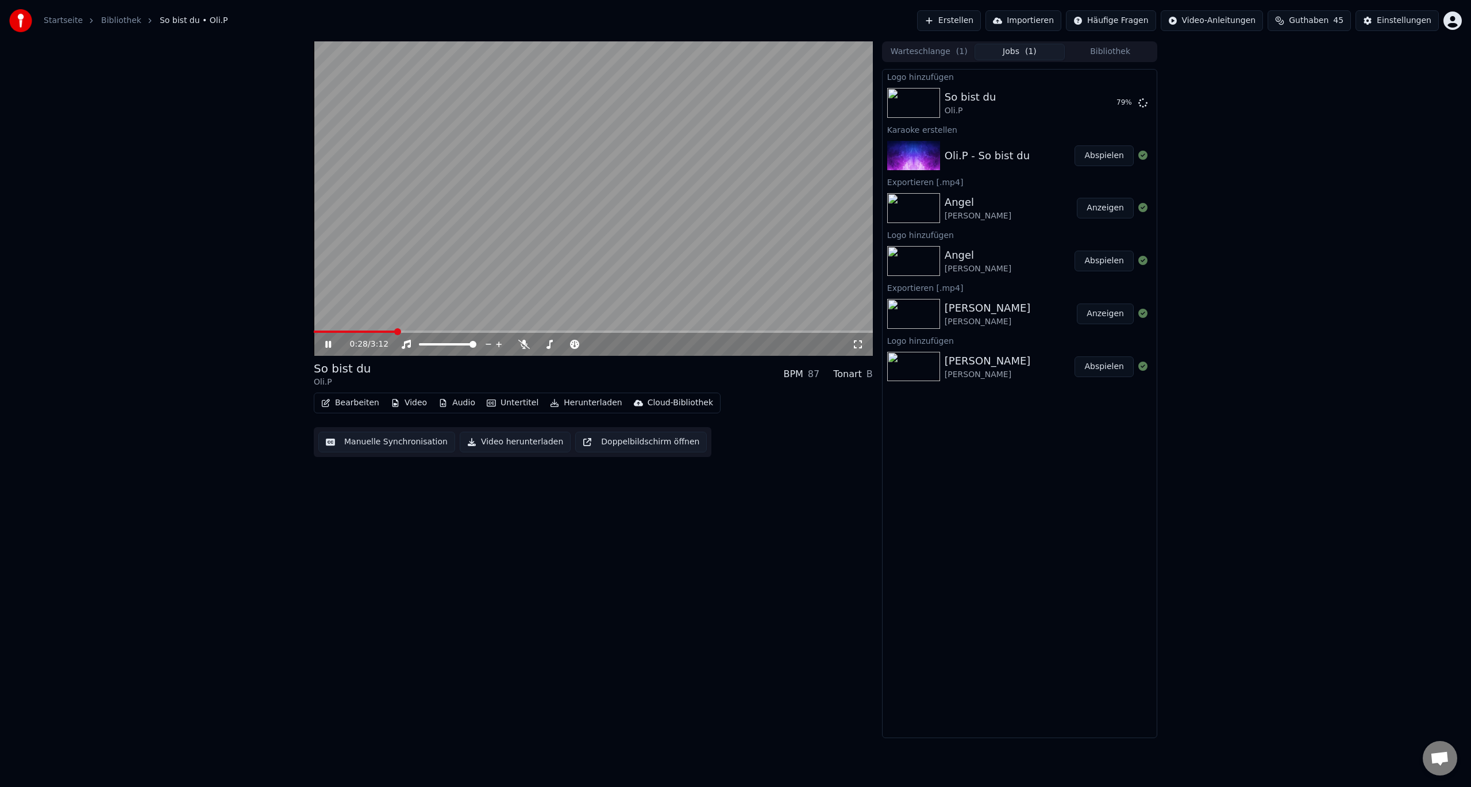
click at [329, 340] on icon at bounding box center [336, 344] width 27 height 9
click at [326, 340] on icon at bounding box center [336, 344] width 27 height 9
click at [1100, 102] on button "Abspielen" at bounding box center [1103, 103] width 59 height 21
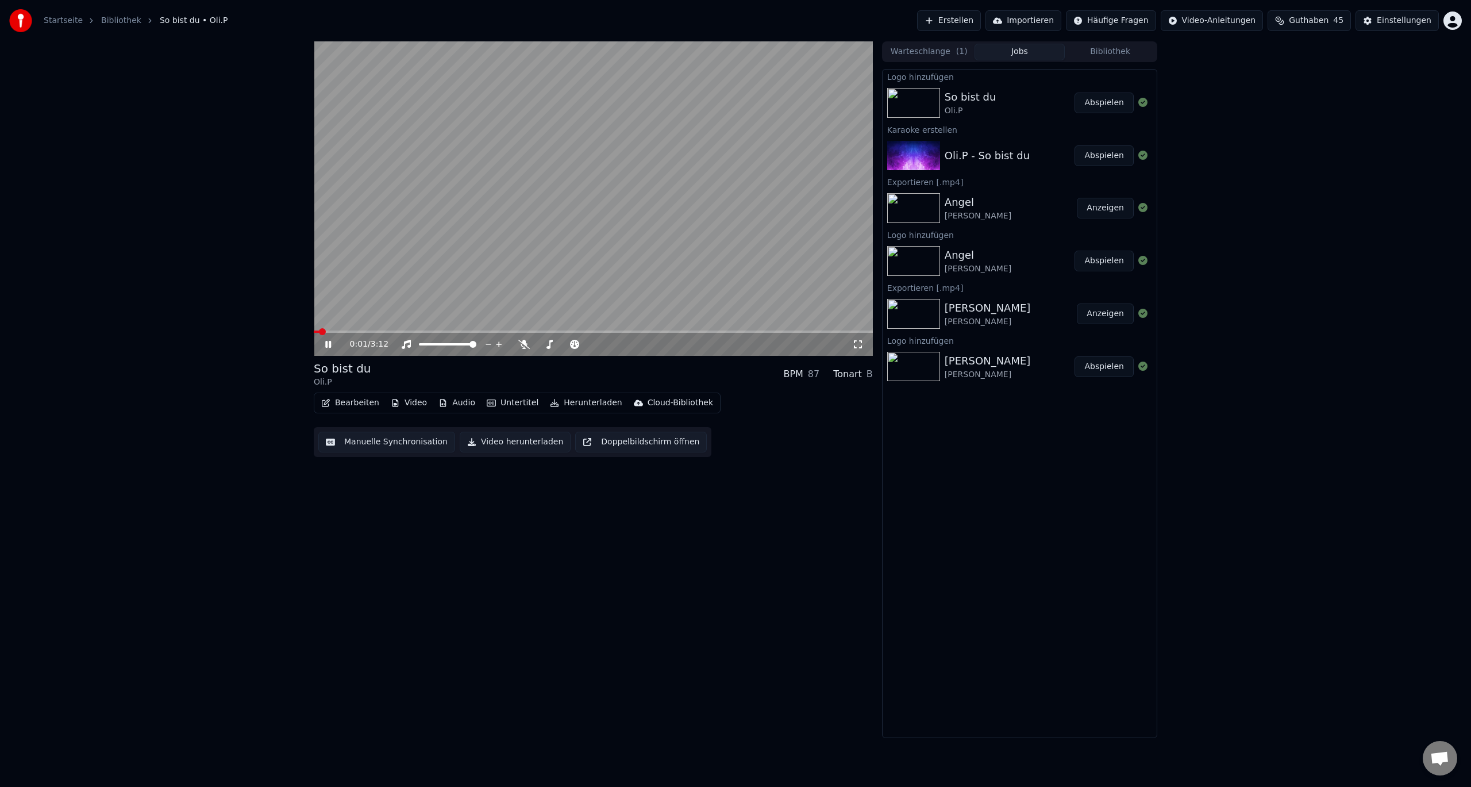
click at [351, 403] on button "Bearbeiten" at bounding box center [350, 403] width 67 height 16
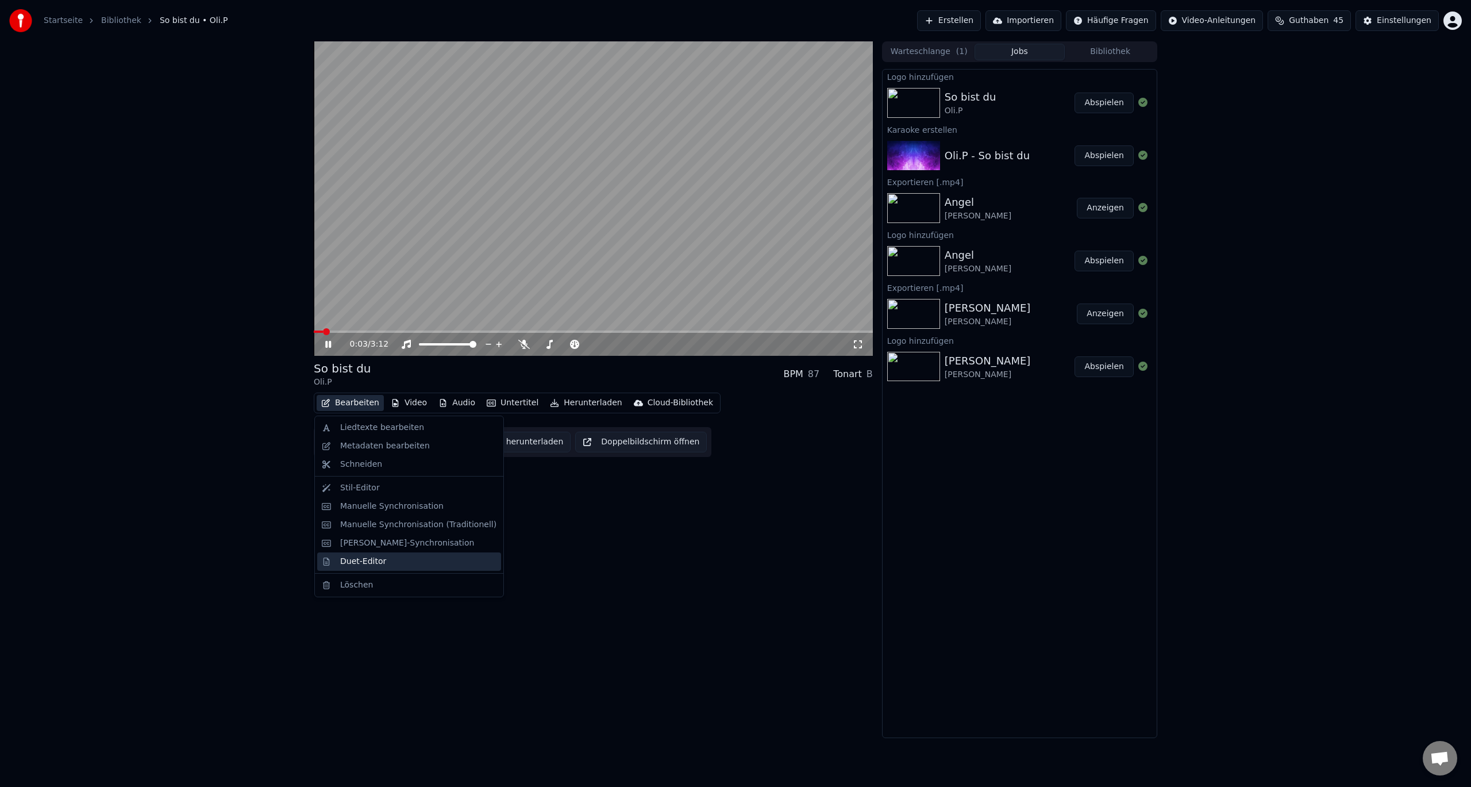
click at [352, 564] on div "Duet-Editor" at bounding box center [363, 561] width 46 height 11
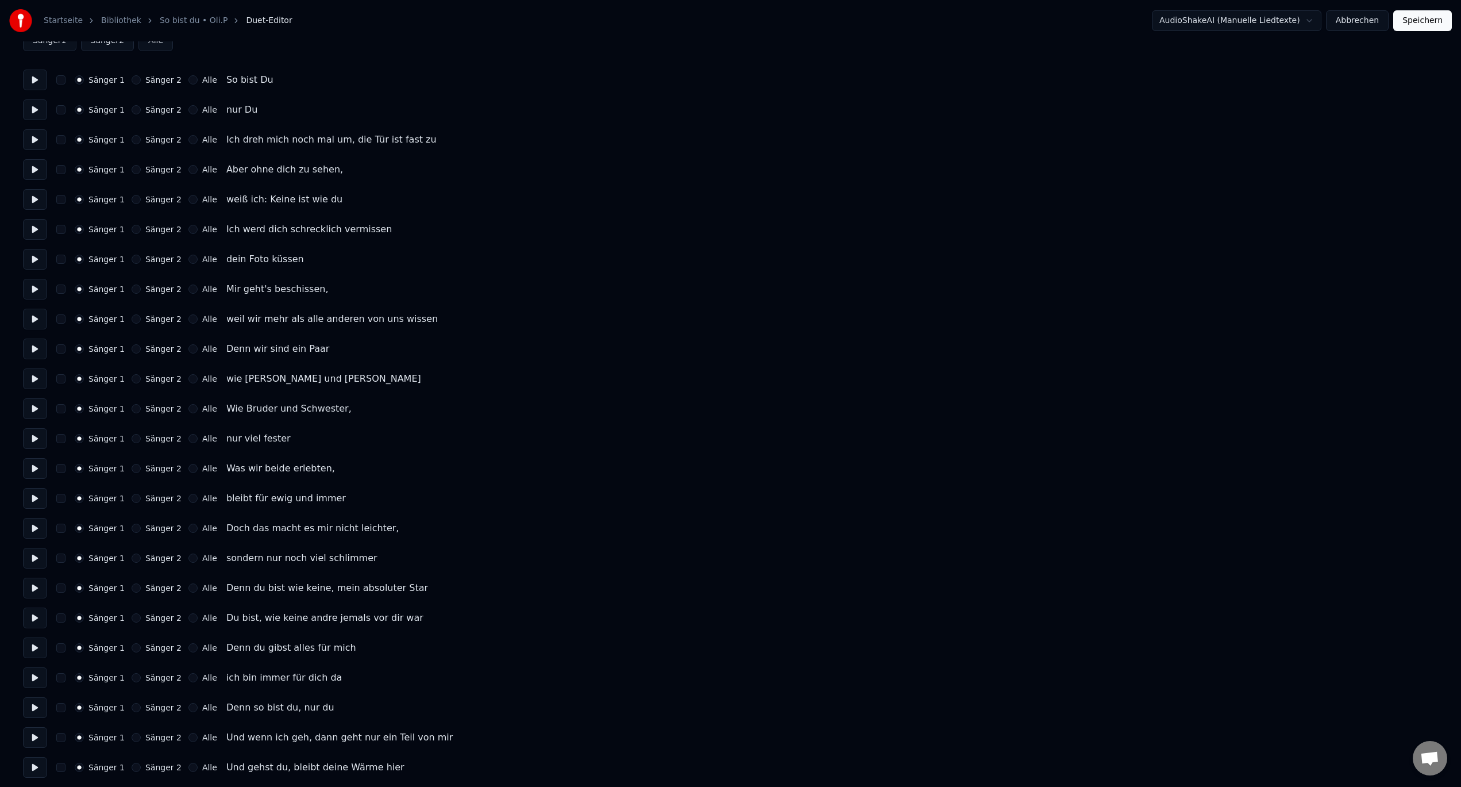
scroll to position [115, 0]
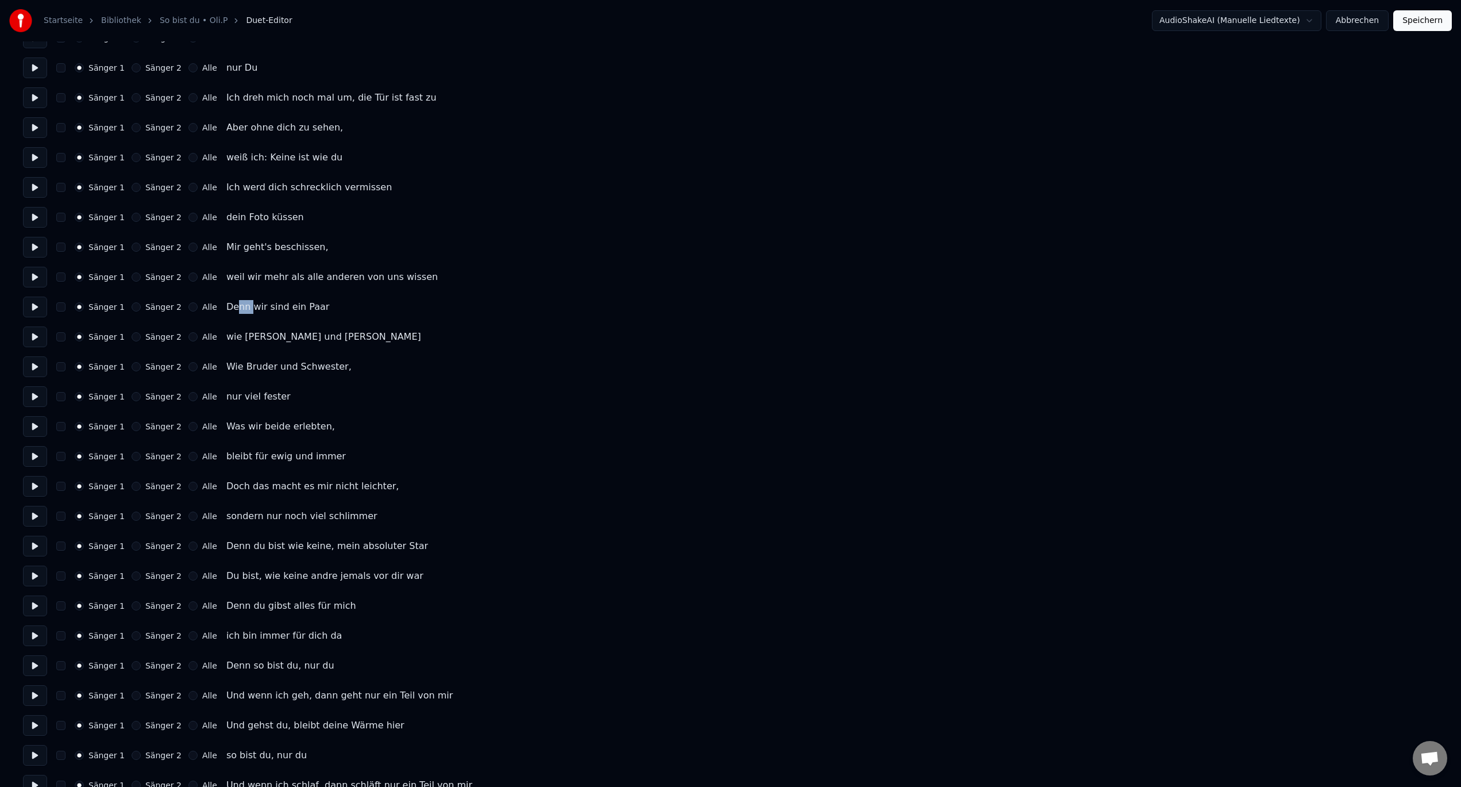
drag, startPoint x: 241, startPoint y: 306, endPoint x: 229, endPoint y: 308, distance: 12.8
click at [229, 308] on div "Denn wir sind ein Paar" at bounding box center [277, 307] width 103 height 14
click at [229, 307] on div "Denn wir sind ein Paar" at bounding box center [277, 307] width 103 height 14
click at [238, 305] on div "Denn wir sind ein Paar" at bounding box center [277, 307] width 103 height 14
drag, startPoint x: 237, startPoint y: 309, endPoint x: 217, endPoint y: 311, distance: 20.2
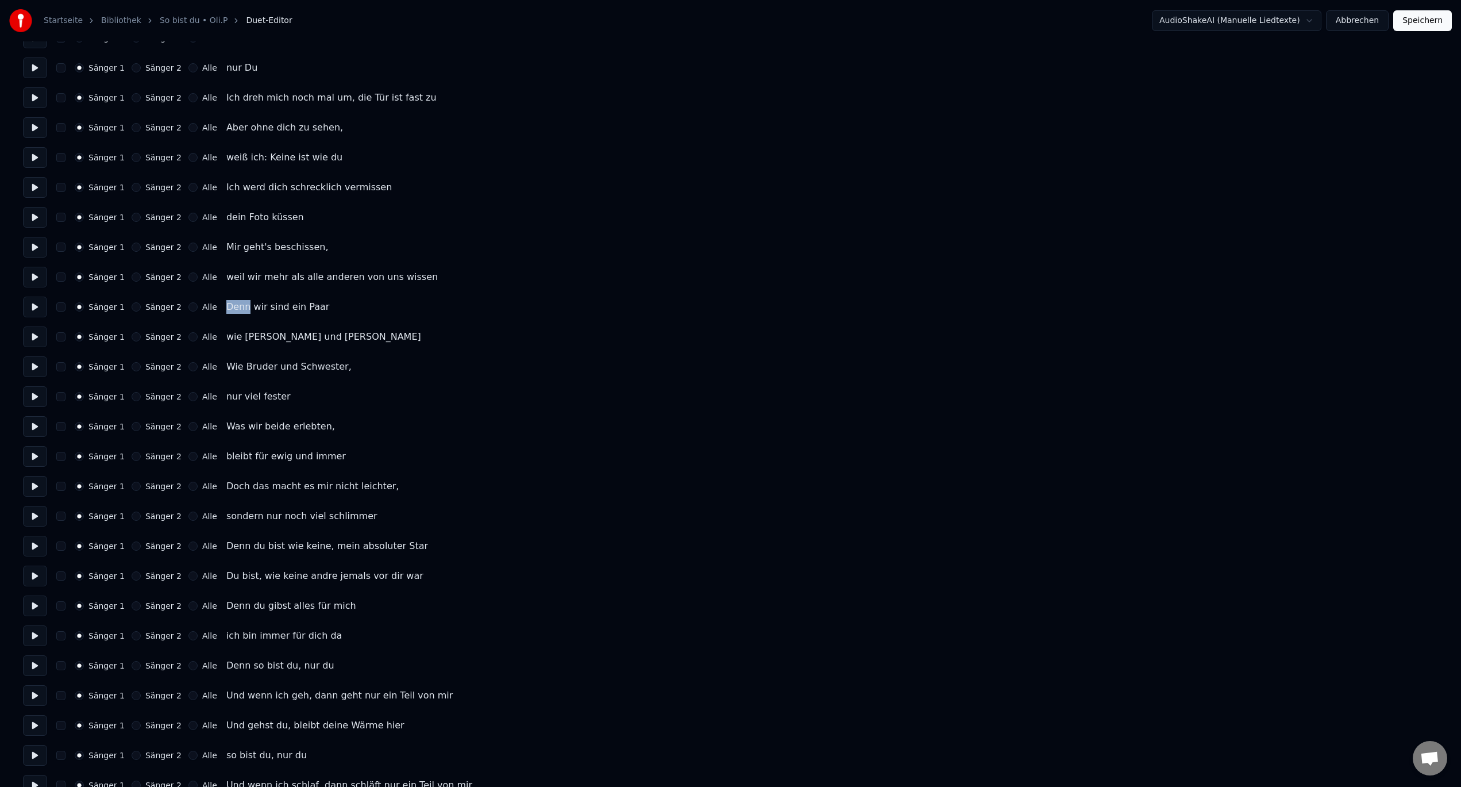
click at [226, 311] on div "Denn wir sind ein Paar" at bounding box center [277, 307] width 103 height 14
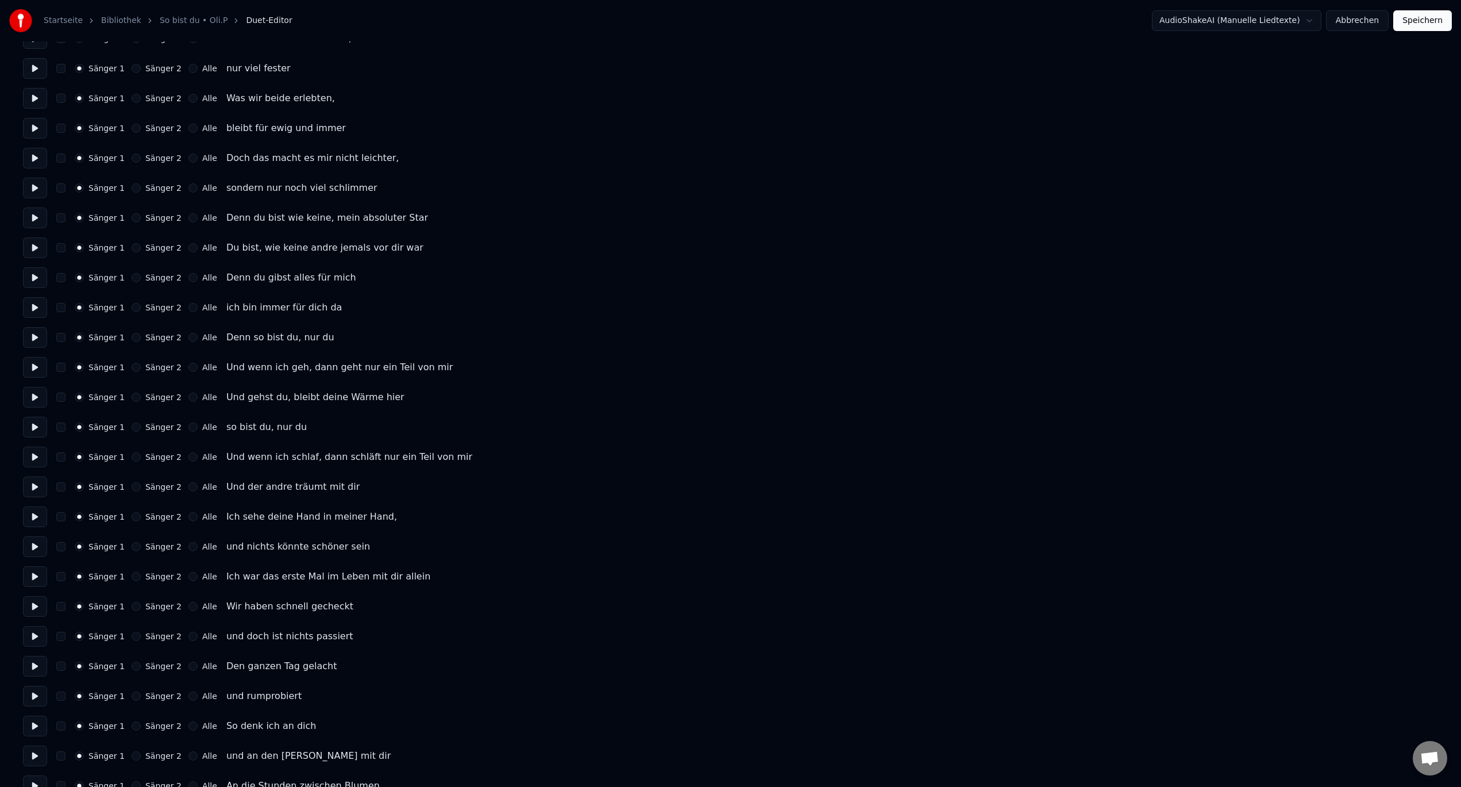
scroll to position [460, 0]
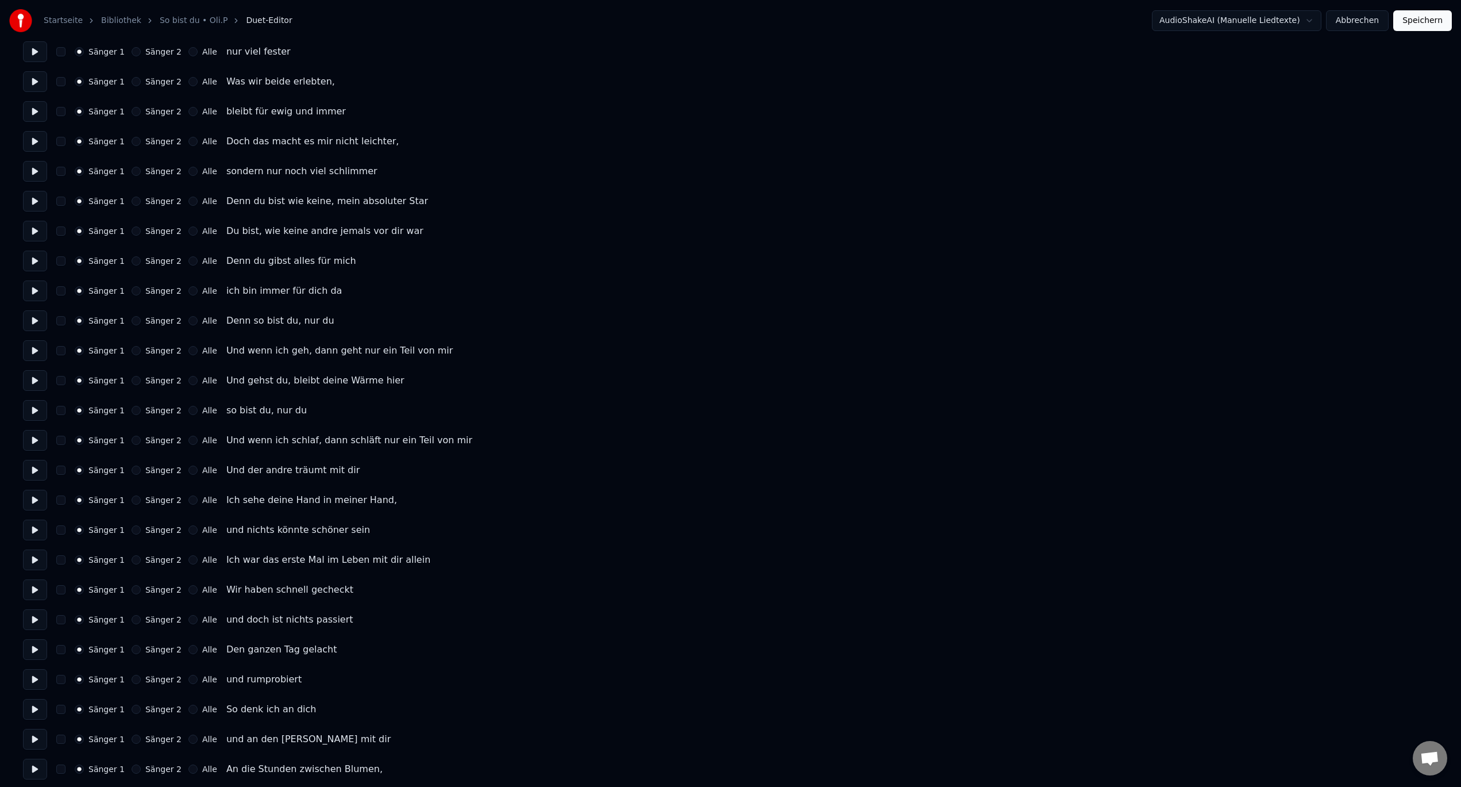
click at [132, 350] on button "Sänger 2" at bounding box center [136, 350] width 9 height 9
click at [133, 379] on button "Sänger 2" at bounding box center [136, 380] width 9 height 9
click at [132, 411] on button "Sänger 2" at bounding box center [136, 410] width 9 height 9
drag, startPoint x: 78, startPoint y: 409, endPoint x: 101, endPoint y: 418, distance: 24.2
click at [79, 409] on button "Sänger 1" at bounding box center [79, 410] width 9 height 9
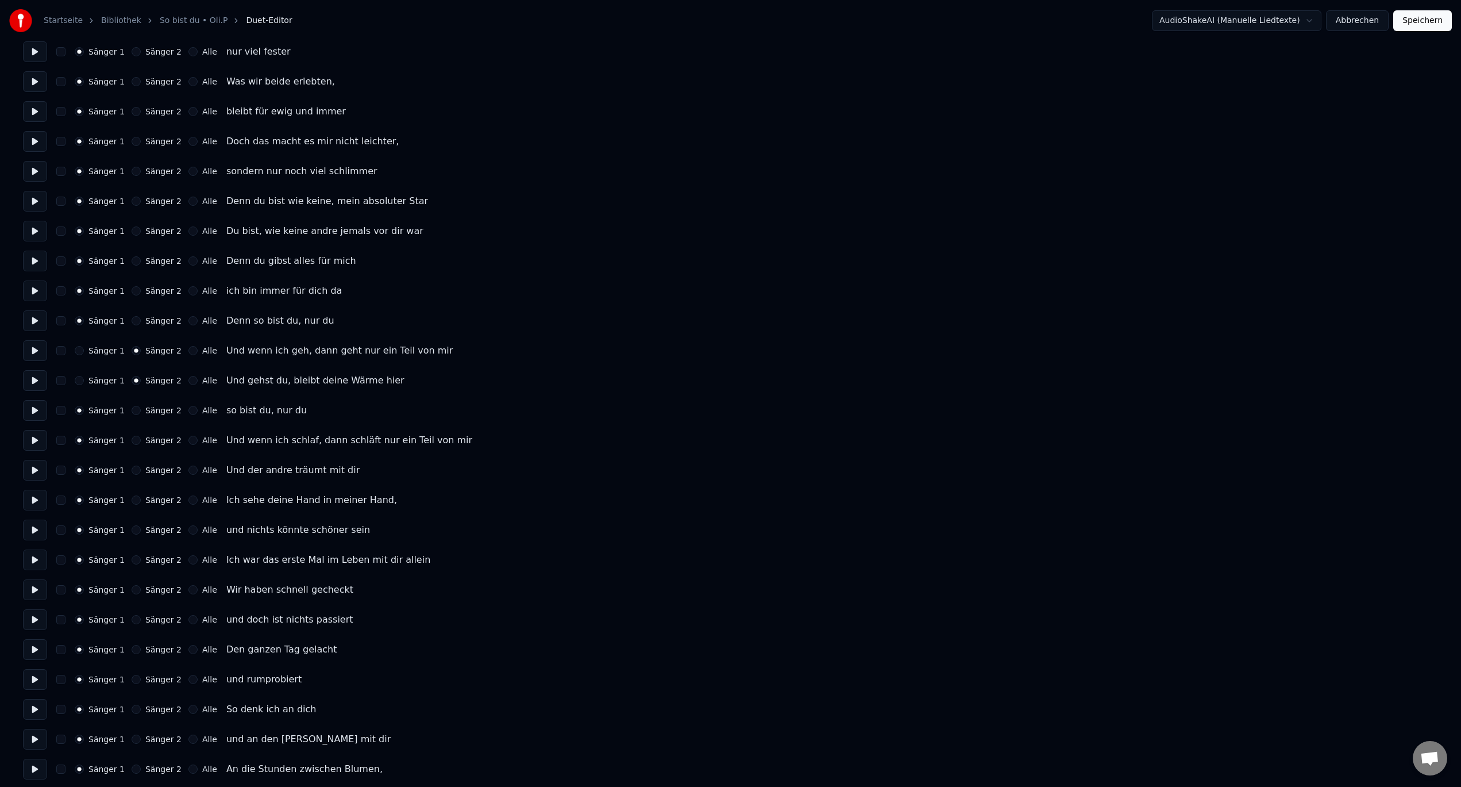
click at [133, 440] on button "Sänger 2" at bounding box center [136, 440] width 9 height 9
click at [136, 470] on div "Sänger 2" at bounding box center [157, 469] width 50 height 9
click at [132, 467] on button "Sänger 2" at bounding box center [136, 469] width 9 height 9
click at [125, 500] on div "Sänger 1 Sänger 2 Alle" at bounding box center [146, 499] width 142 height 9
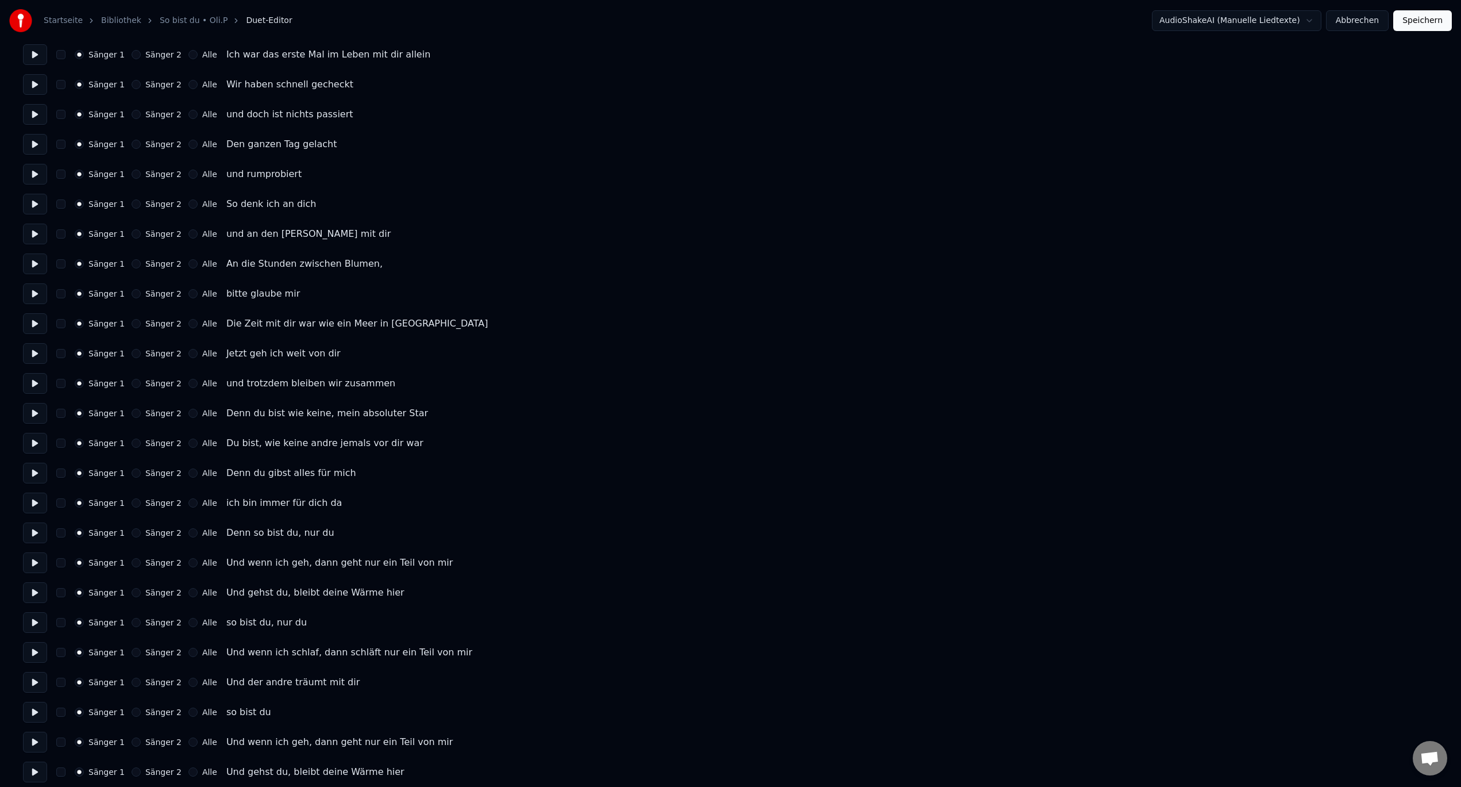
scroll to position [977, 0]
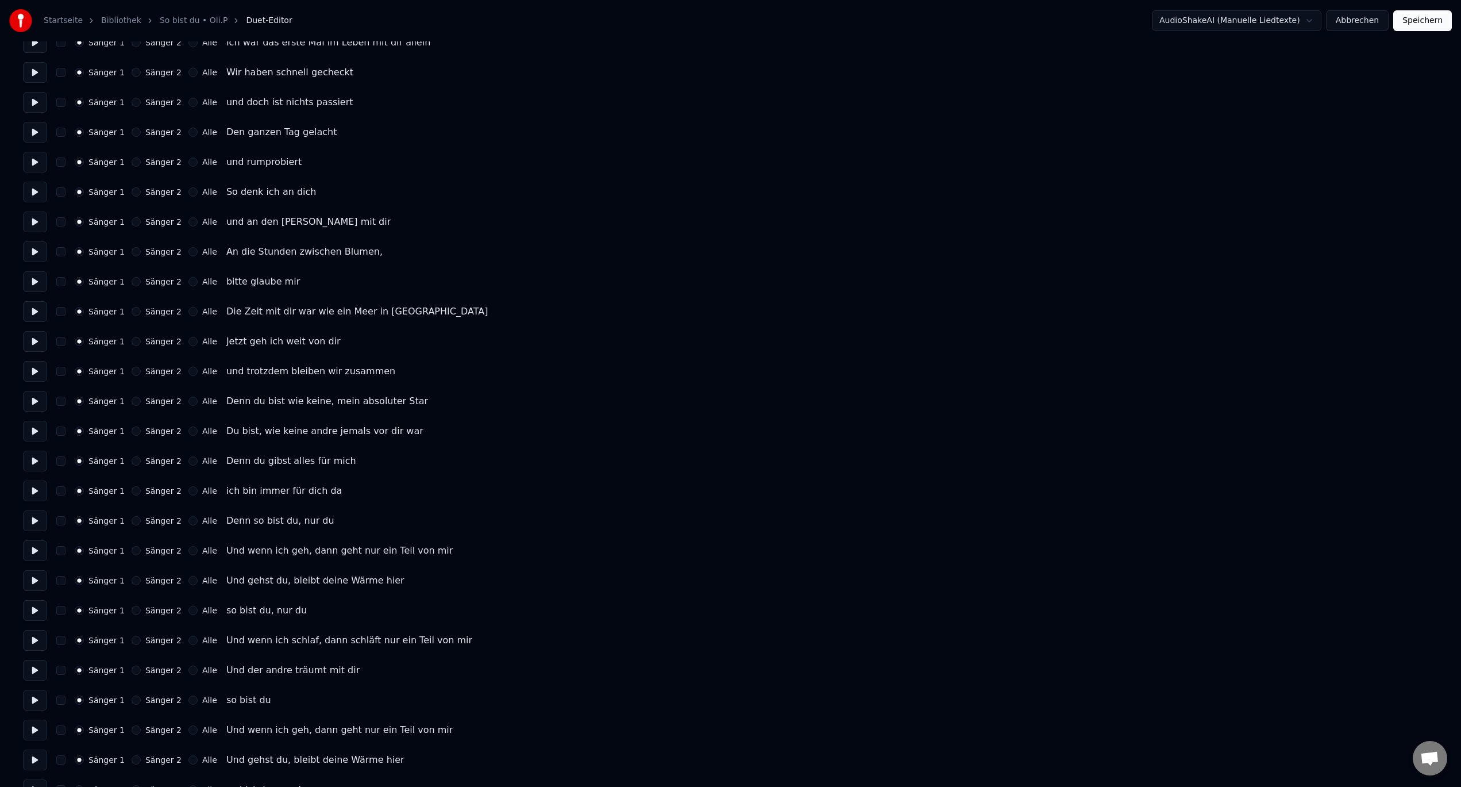
click at [177, 551] on div "Sänger 1 Sänger 2 Alle" at bounding box center [146, 550] width 142 height 9
click at [188, 550] on button "Alle" at bounding box center [192, 550] width 9 height 9
click at [188, 583] on button "Alle" at bounding box center [192, 580] width 9 height 9
click at [188, 641] on button "Alle" at bounding box center [192, 639] width 9 height 9
click at [178, 666] on div "Sänger 1 Sänger 2 Alle" at bounding box center [146, 669] width 142 height 9
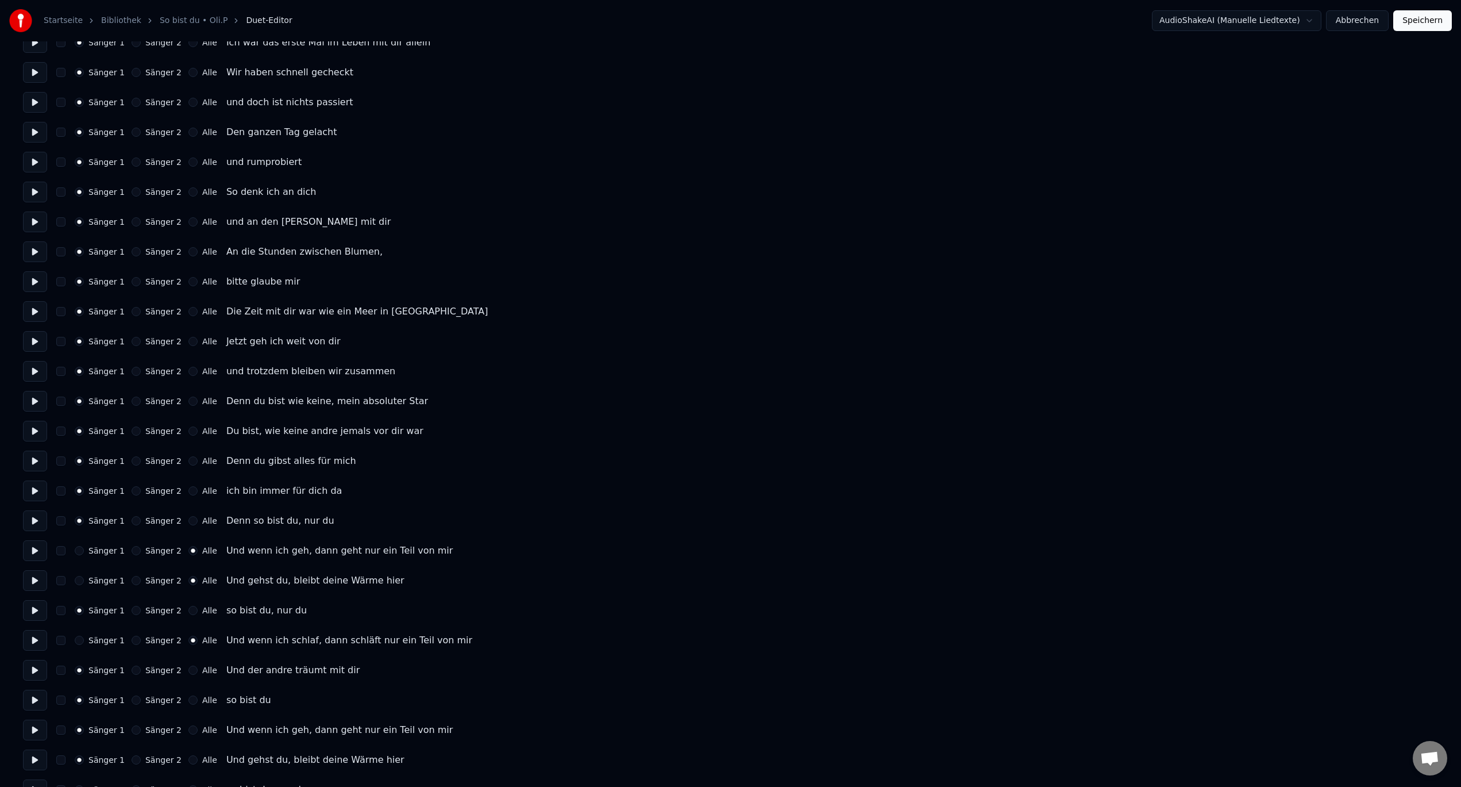
click at [188, 671] on button "Alle" at bounding box center [192, 669] width 9 height 9
click at [188, 730] on button "Alle" at bounding box center [192, 729] width 9 height 9
click at [188, 757] on button "Alle" at bounding box center [192, 759] width 9 height 9
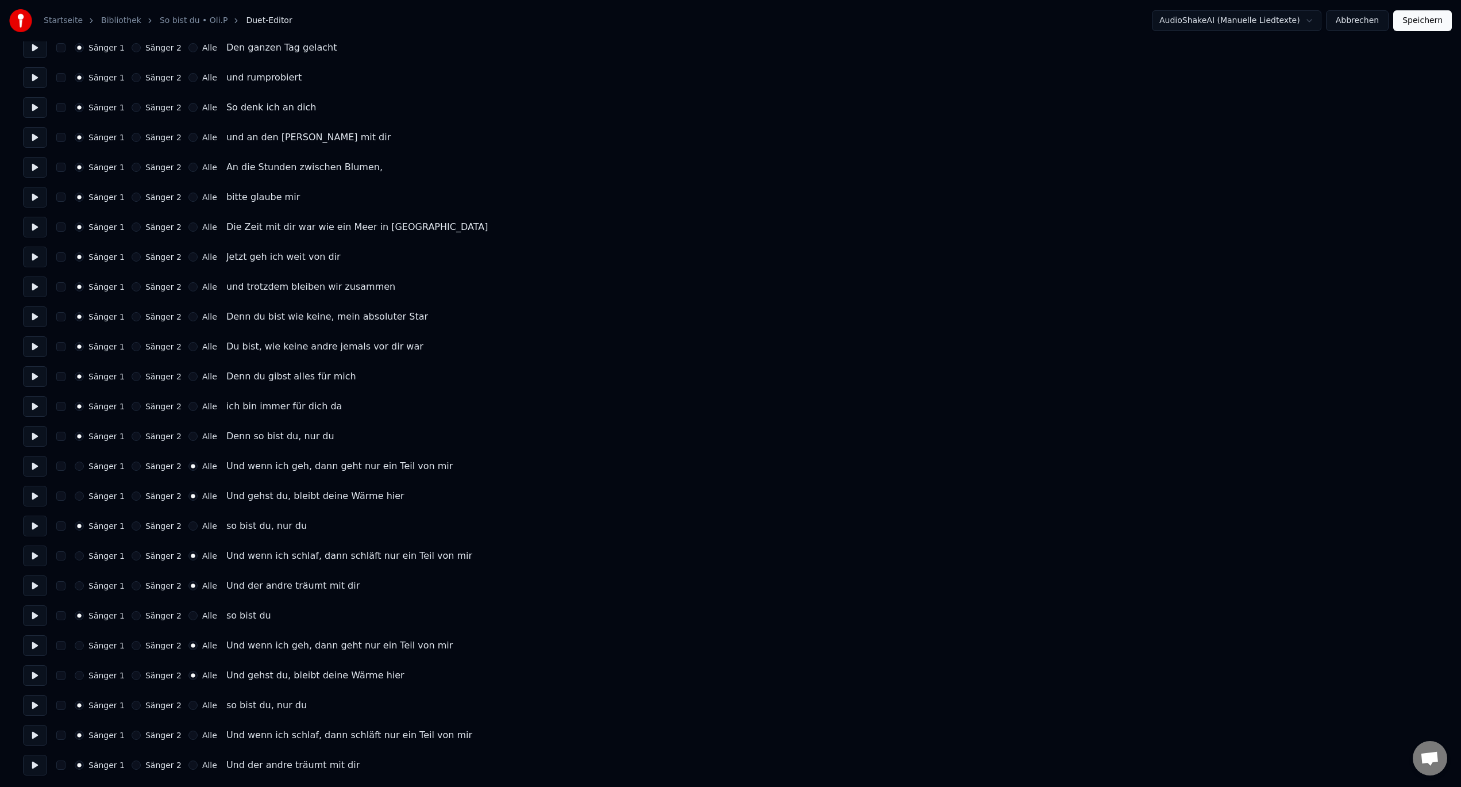
click at [188, 733] on button "Alle" at bounding box center [192, 734] width 9 height 9
click at [188, 765] on button "Alle" at bounding box center [192, 764] width 9 height 9
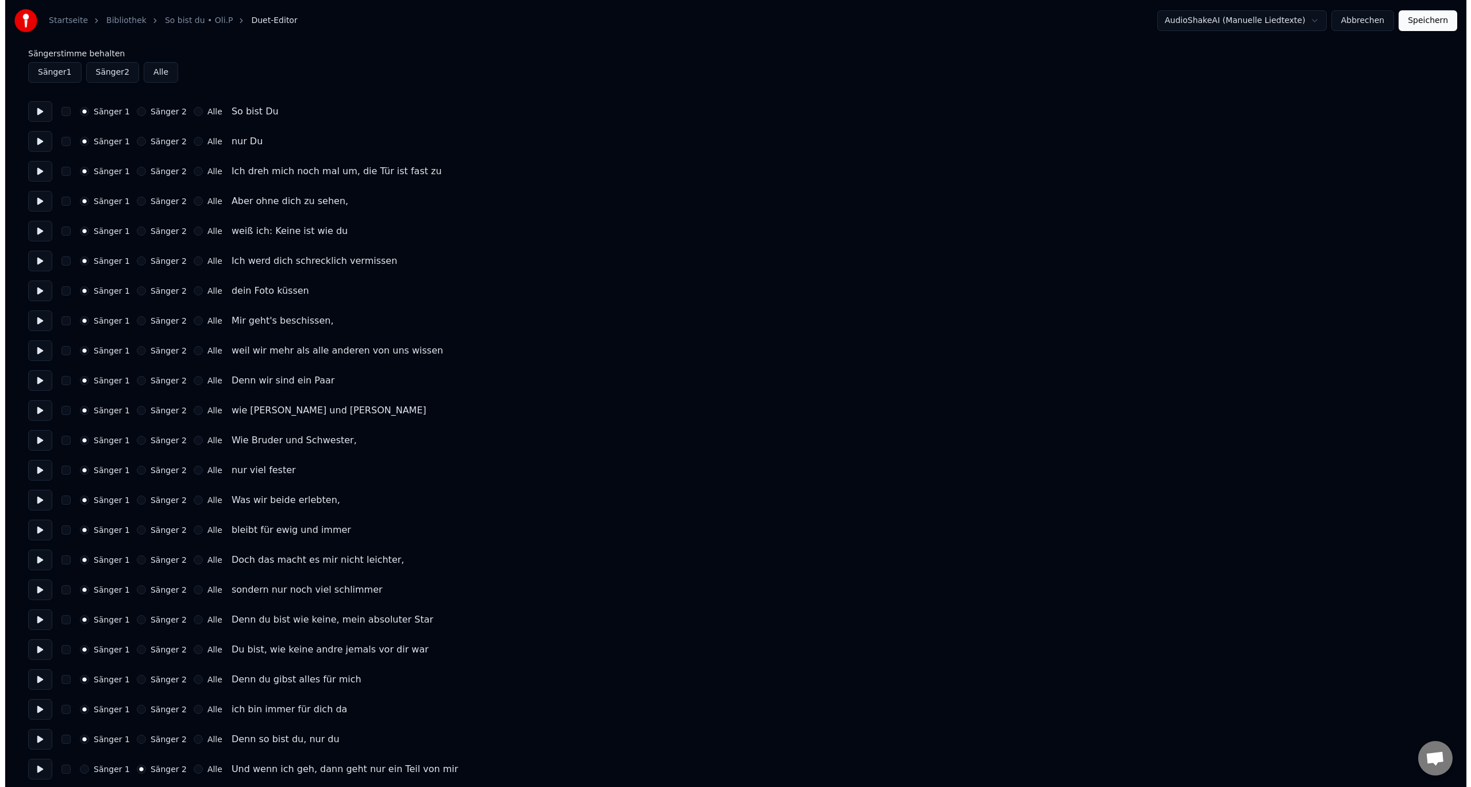
scroll to position [0, 0]
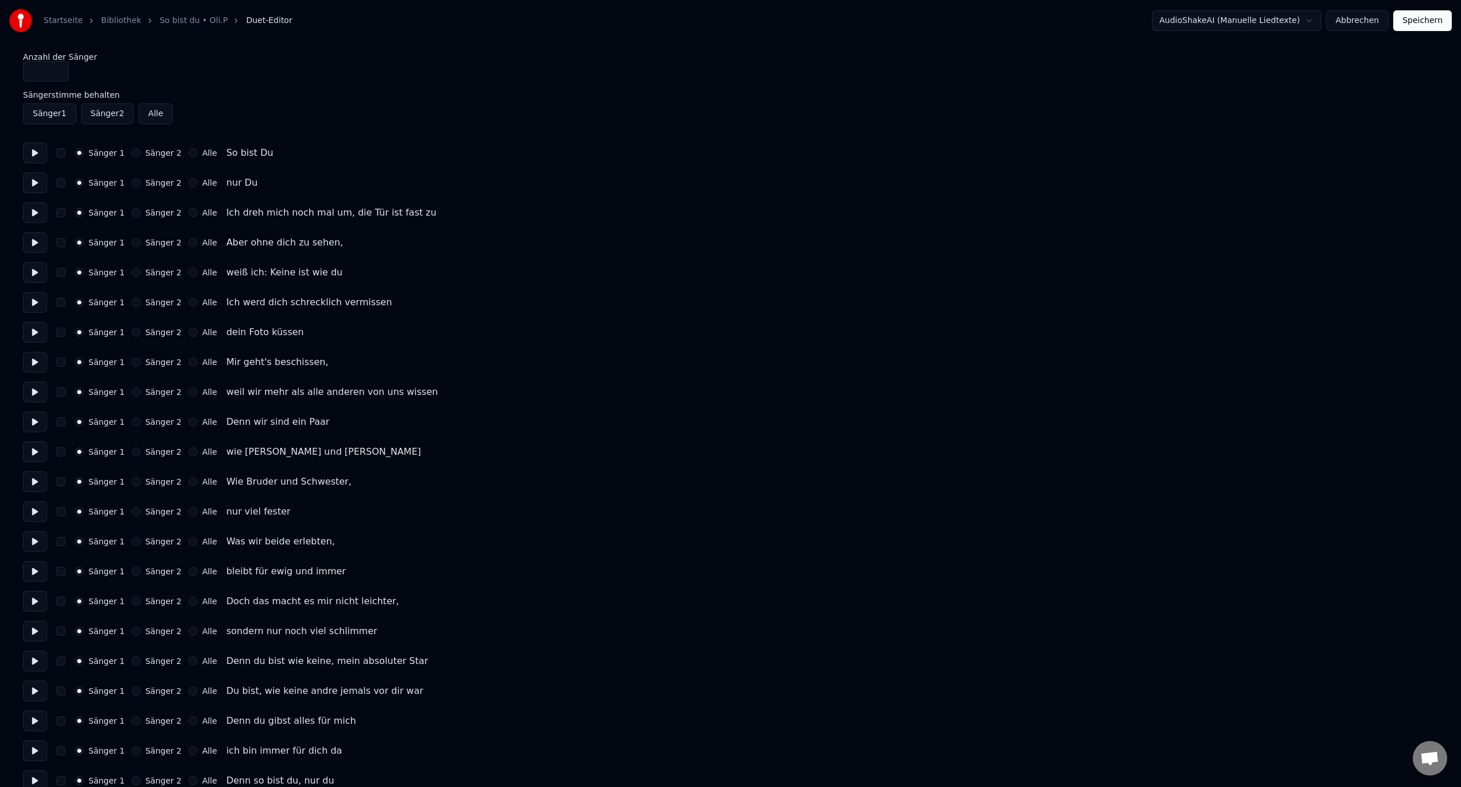
click at [1434, 20] on button "Speichern" at bounding box center [1422, 20] width 59 height 21
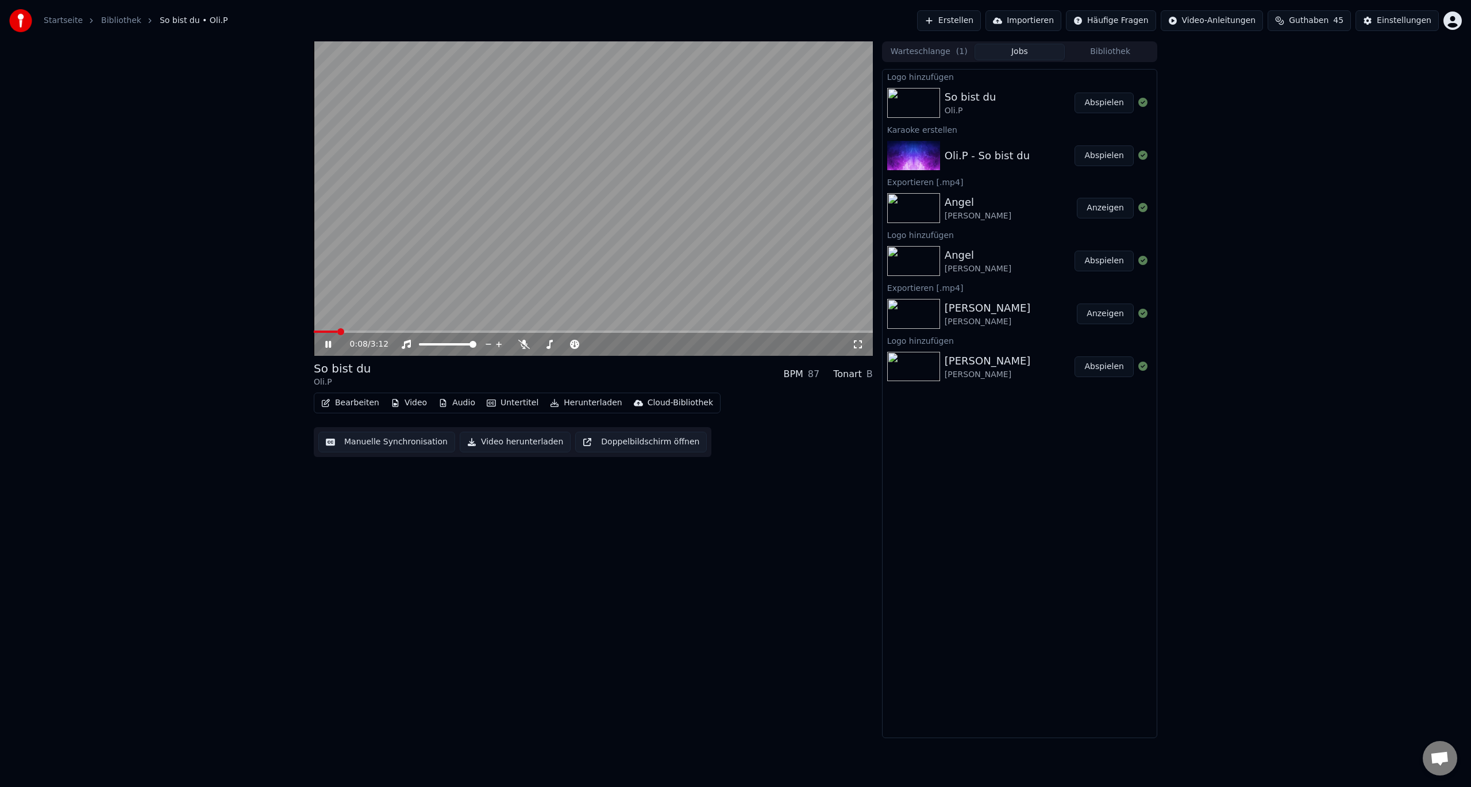
click at [422, 402] on button "Video" at bounding box center [408, 403] width 45 height 16
click at [354, 403] on button "Bearbeiten" at bounding box center [350, 403] width 67 height 16
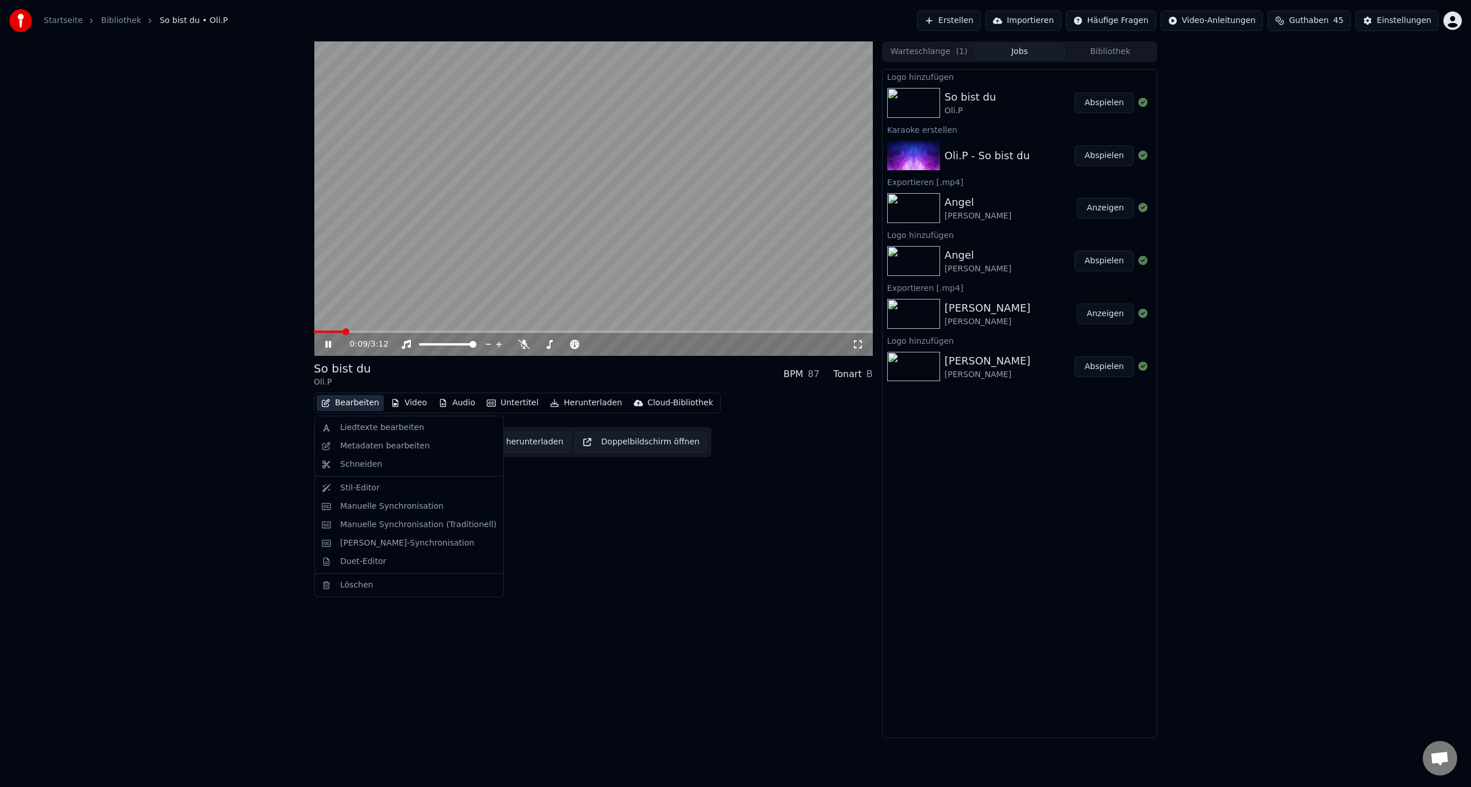
click at [354, 403] on button "Bearbeiten" at bounding box center [350, 403] width 67 height 16
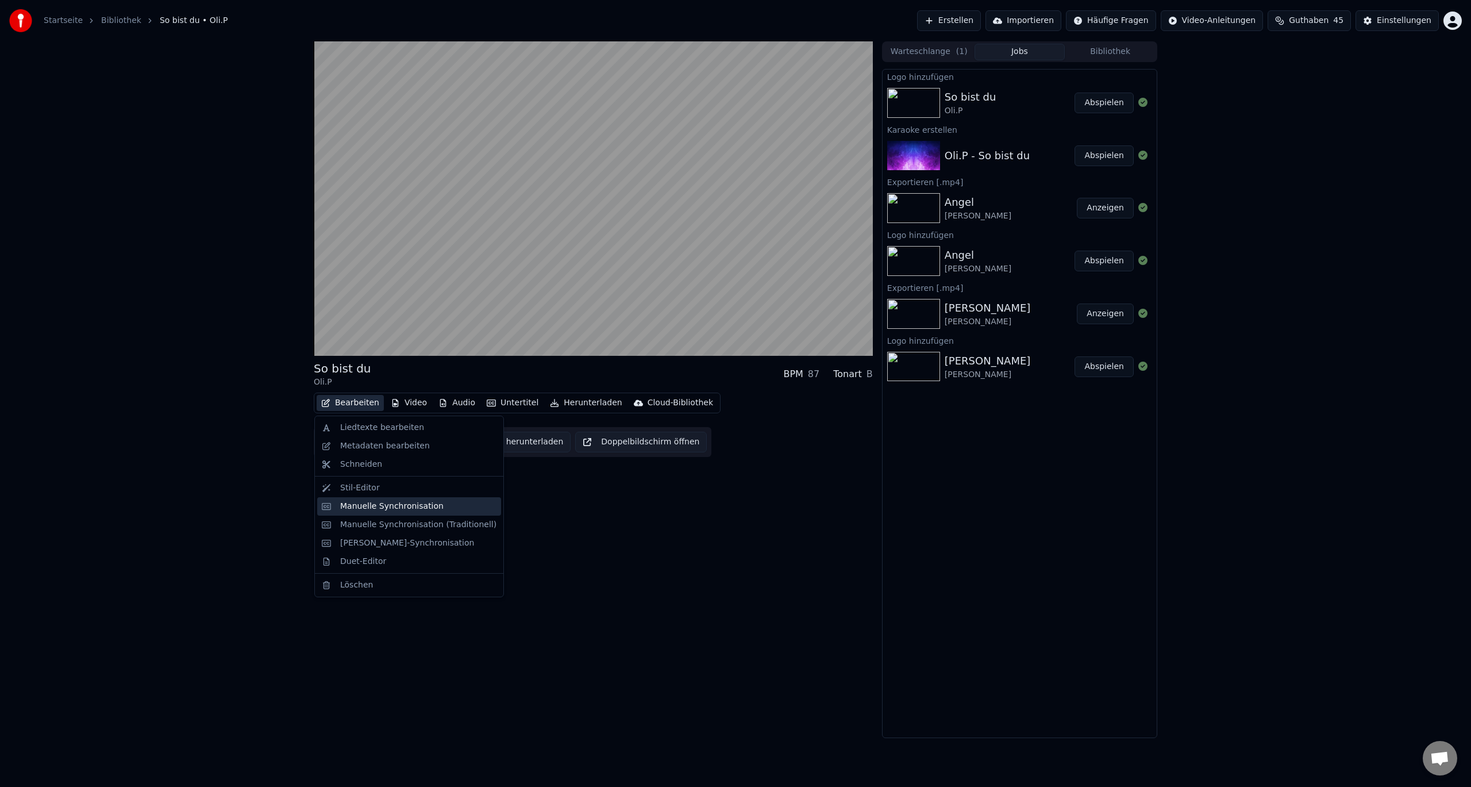
click at [361, 507] on div "Manuelle Synchronisation" at bounding box center [391, 505] width 103 height 11
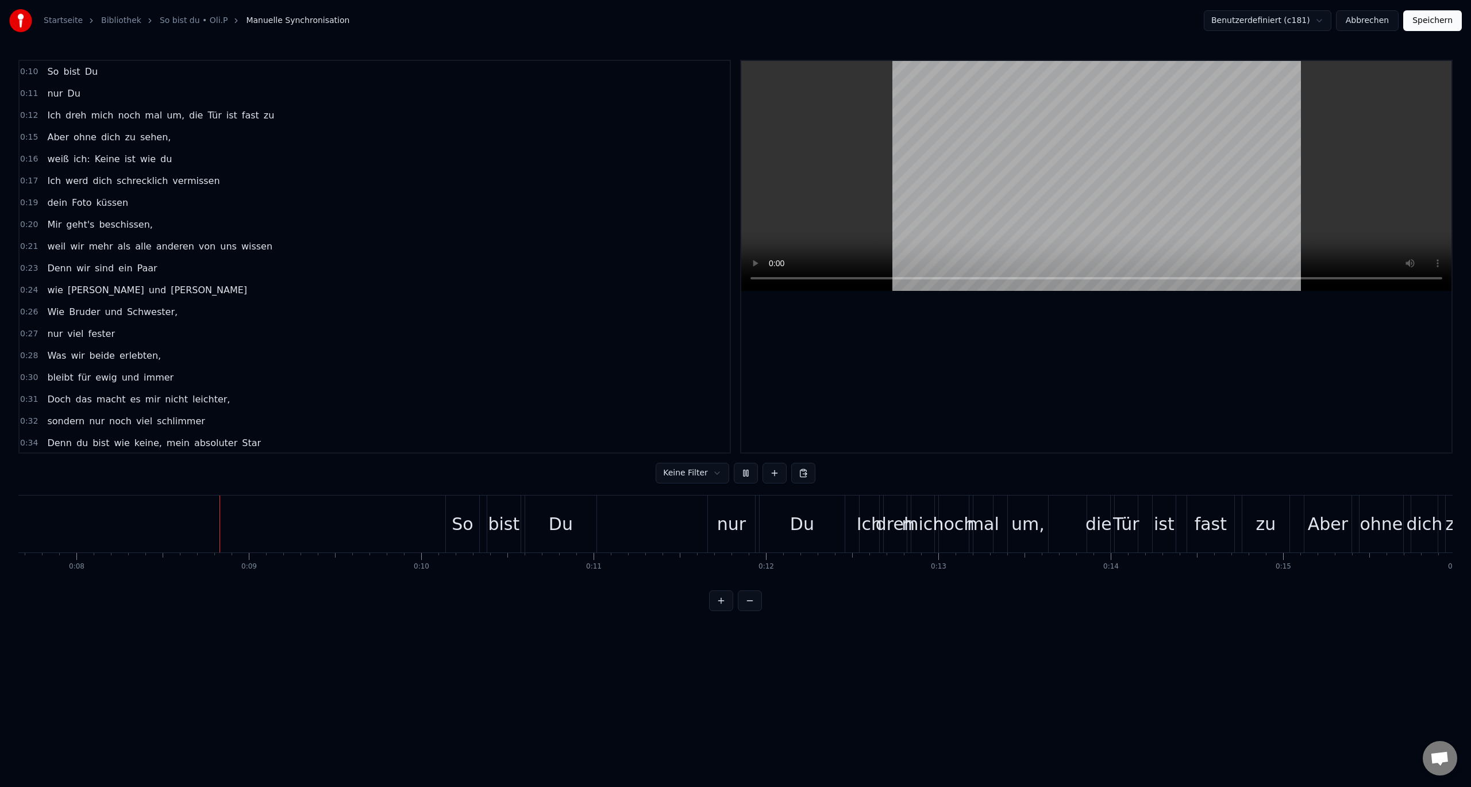
scroll to position [0, 1326]
click at [455, 510] on div "So" at bounding box center [457, 523] width 33 height 57
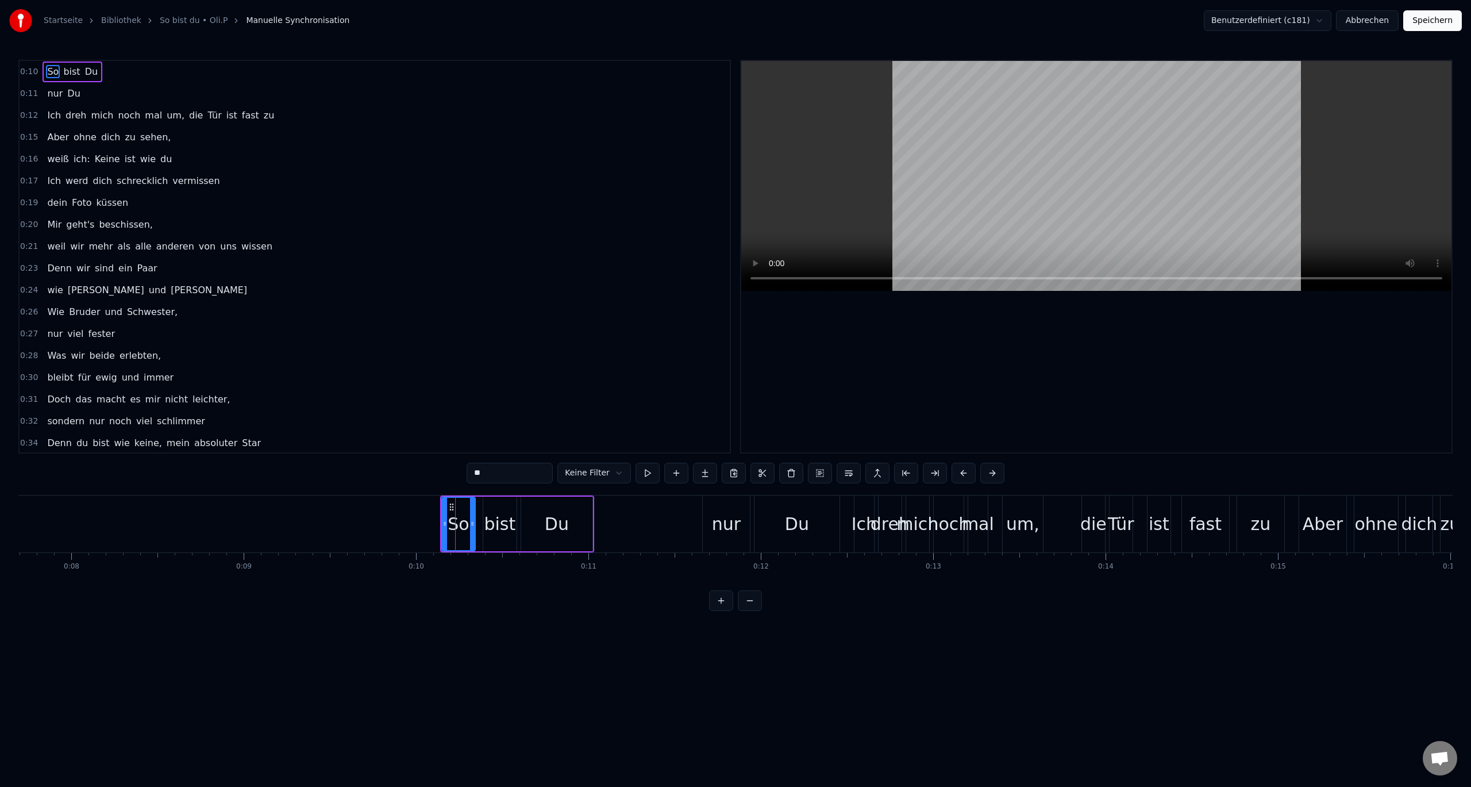
click at [504, 508] on div "bist" at bounding box center [499, 523] width 33 height 55
click at [448, 506] on div "So" at bounding box center [458, 523] width 33 height 55
type input "**"
click at [449, 505] on icon at bounding box center [451, 506] width 9 height 9
click at [441, 501] on div "So" at bounding box center [458, 523] width 34 height 55
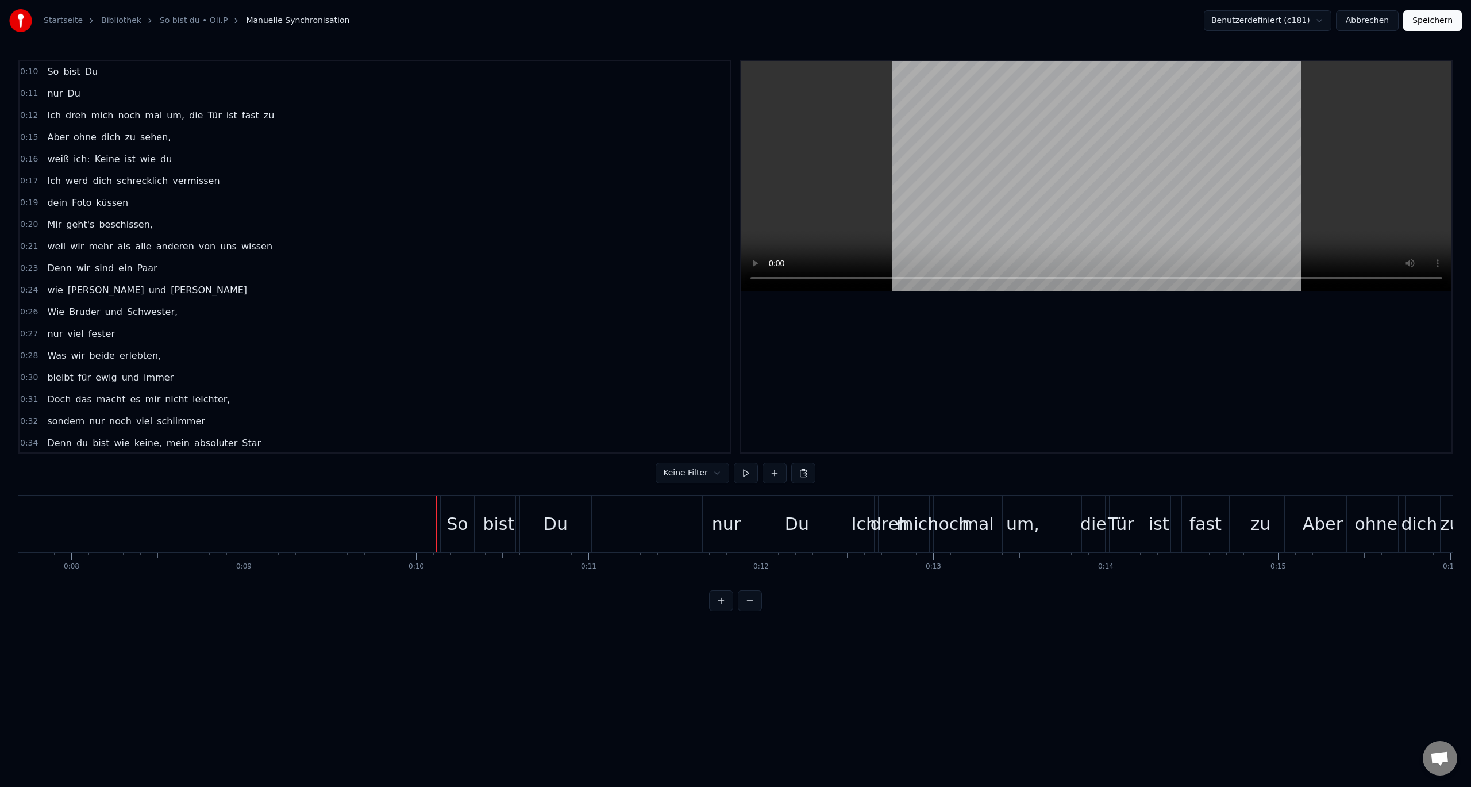
click at [444, 503] on div "So" at bounding box center [457, 523] width 33 height 57
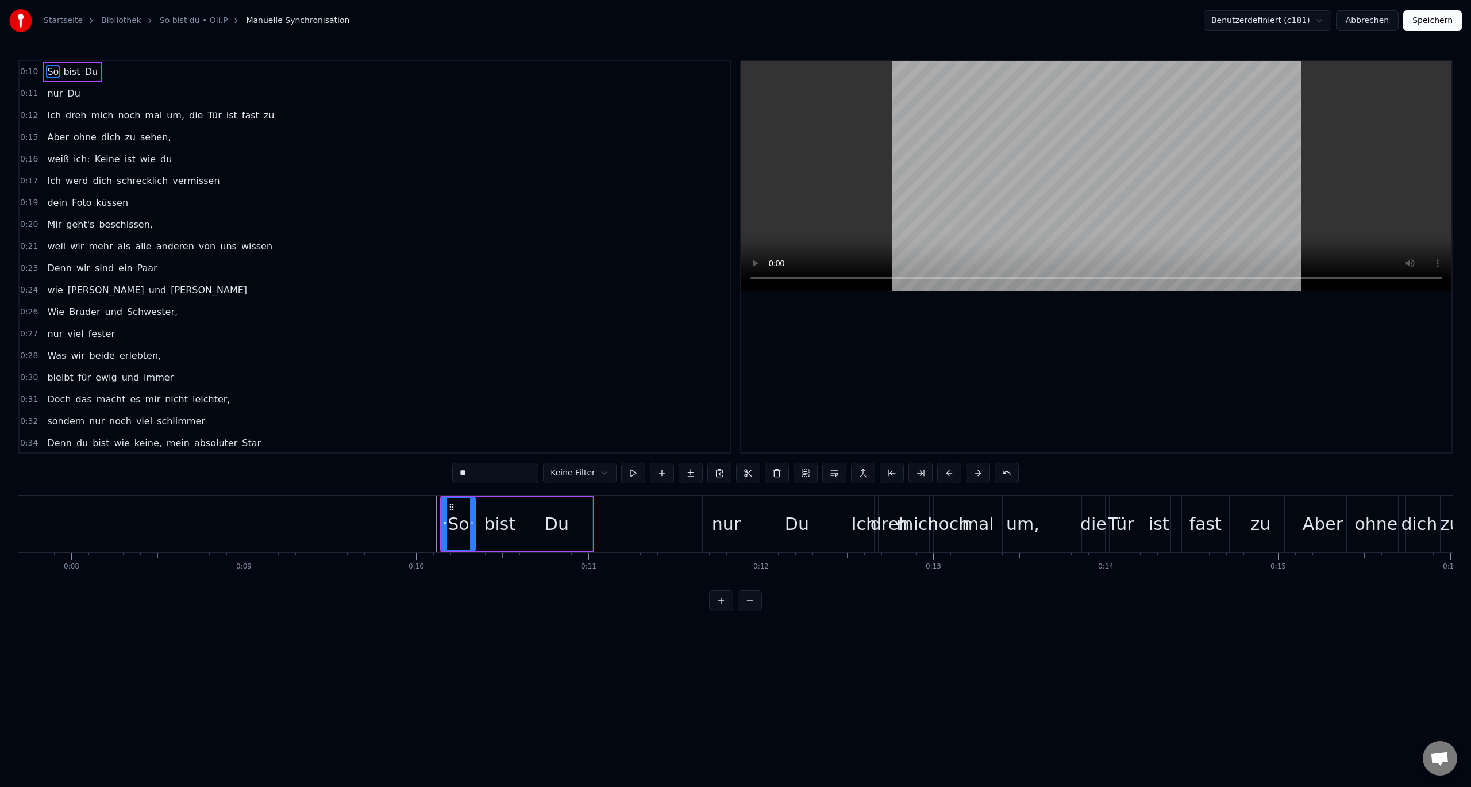
click at [523, 495] on div "So bist Du" at bounding box center [517, 523] width 154 height 57
drag, startPoint x: 450, startPoint y: 505, endPoint x: 469, endPoint y: 505, distance: 18.4
click at [469, 505] on icon at bounding box center [468, 505] width 9 height 9
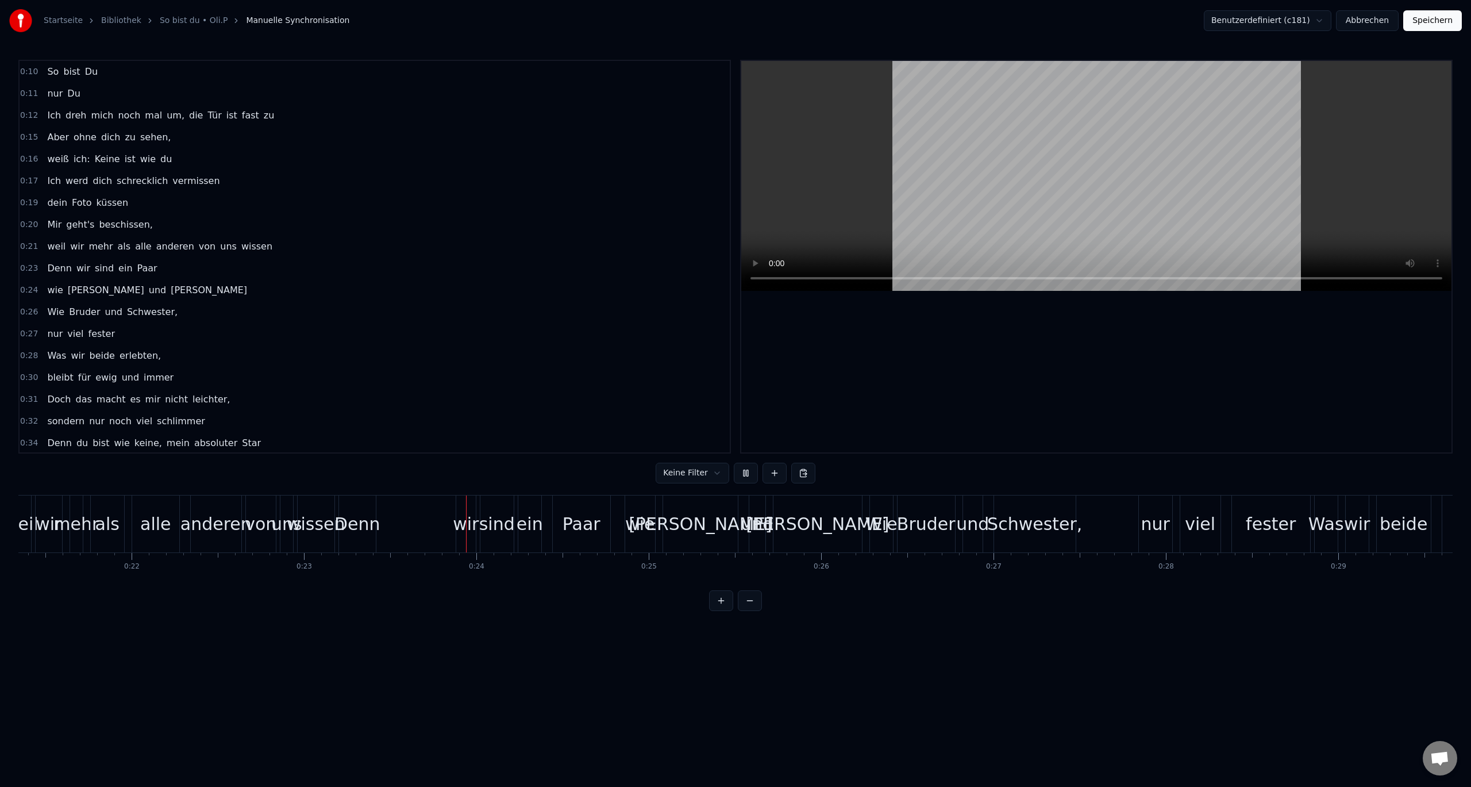
scroll to position [0, 3986]
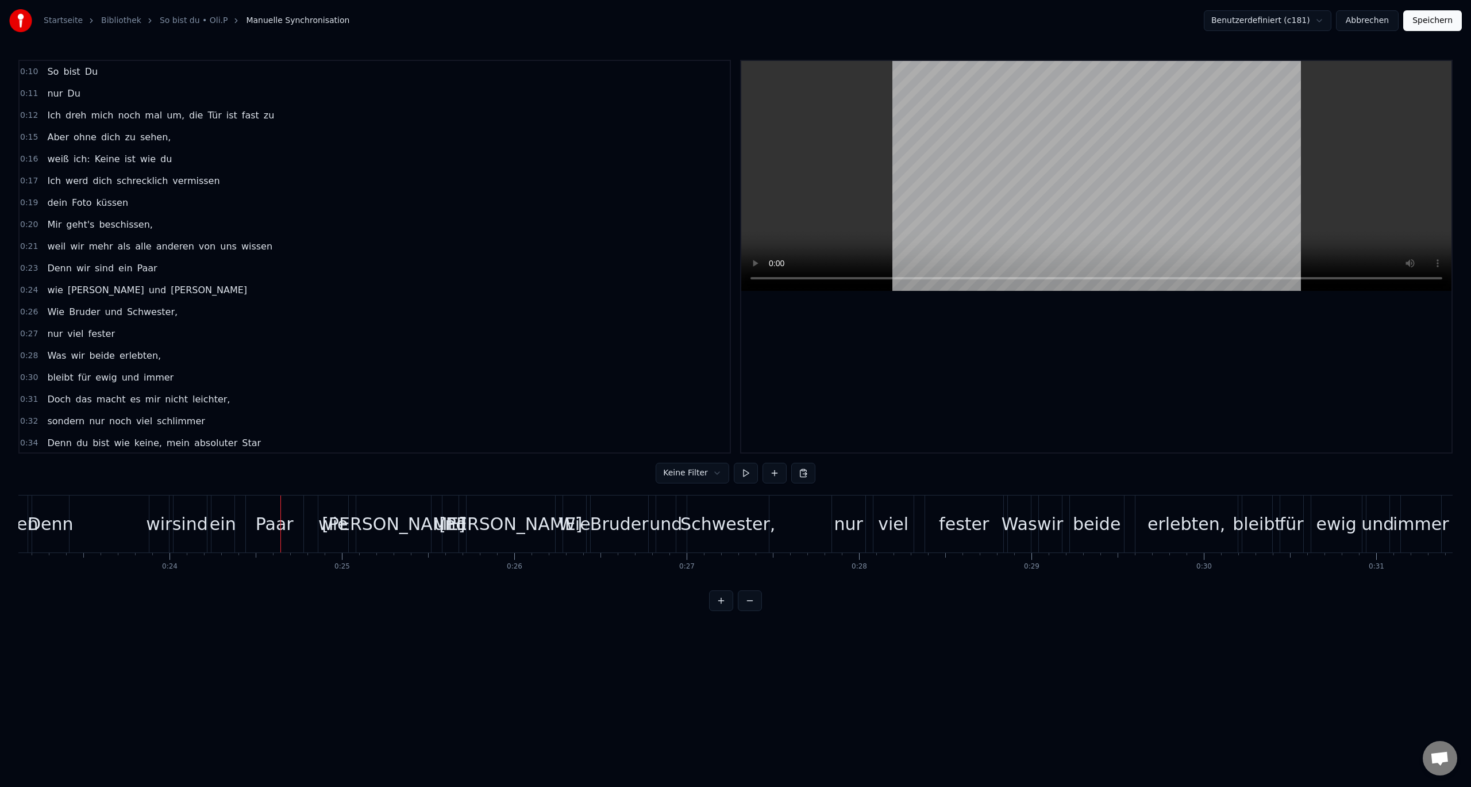
click at [51, 519] on div "Denn" at bounding box center [51, 524] width 46 height 26
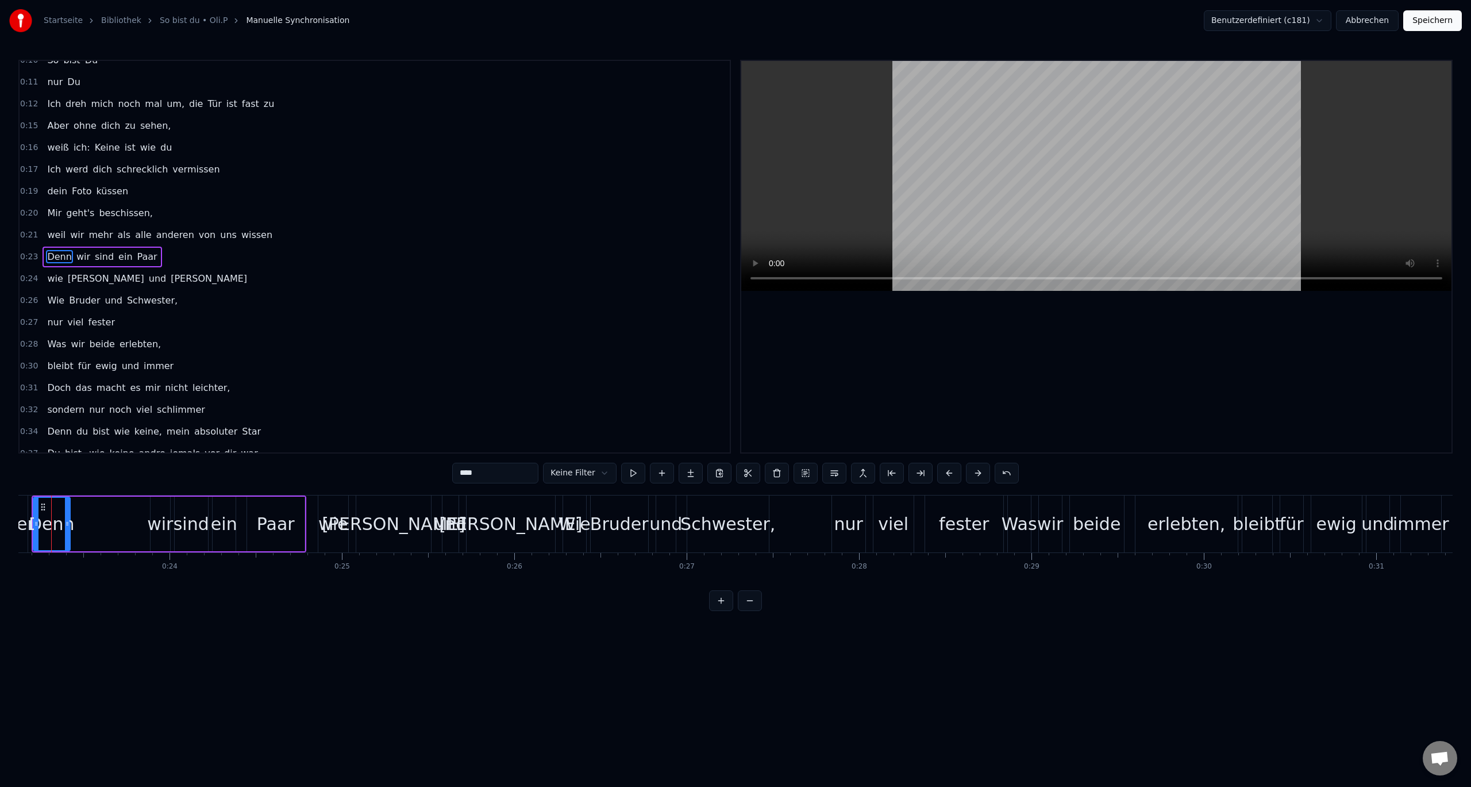
scroll to position [0, 3961]
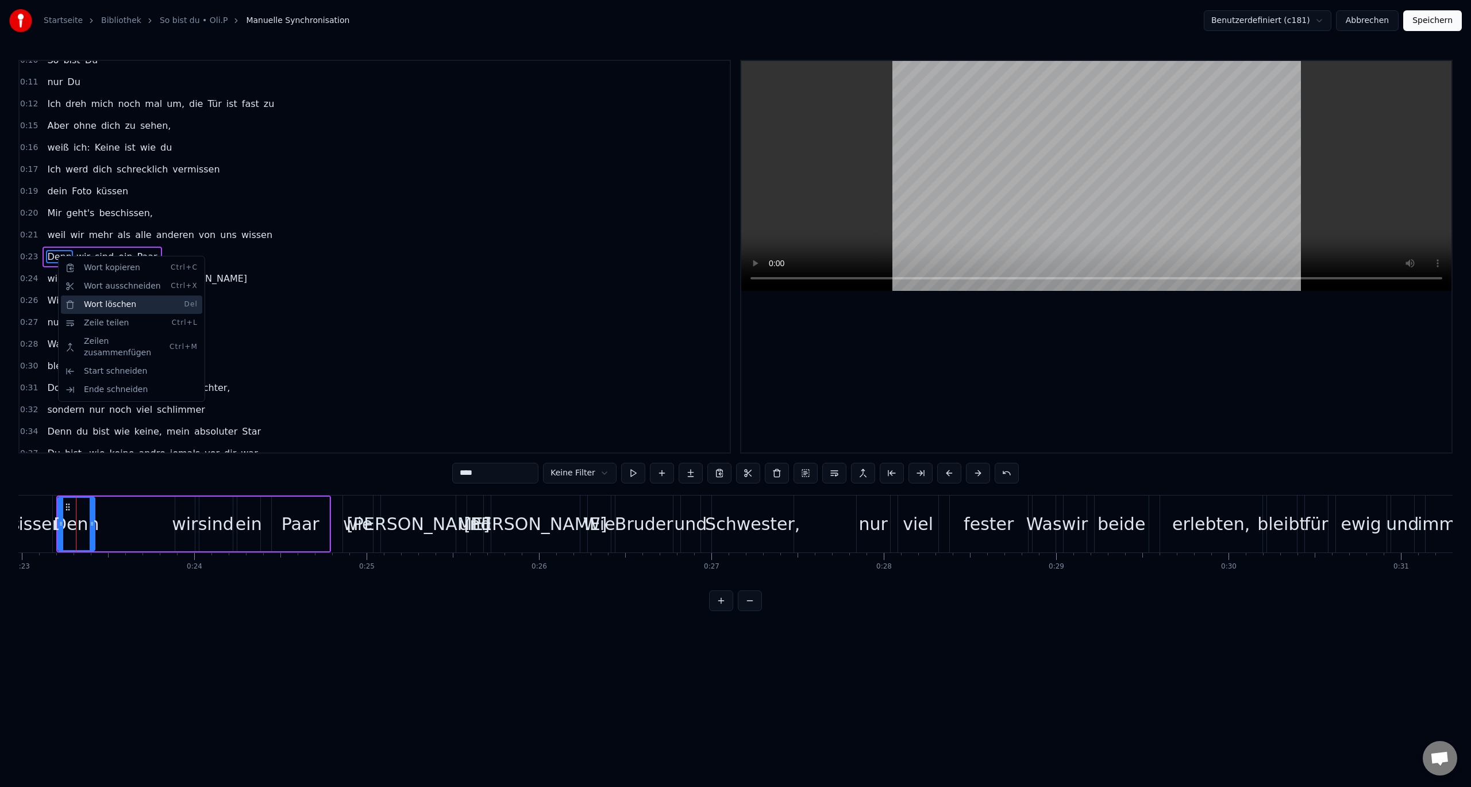
click at [85, 302] on div "Wort löschen Del" at bounding box center [131, 304] width 141 height 18
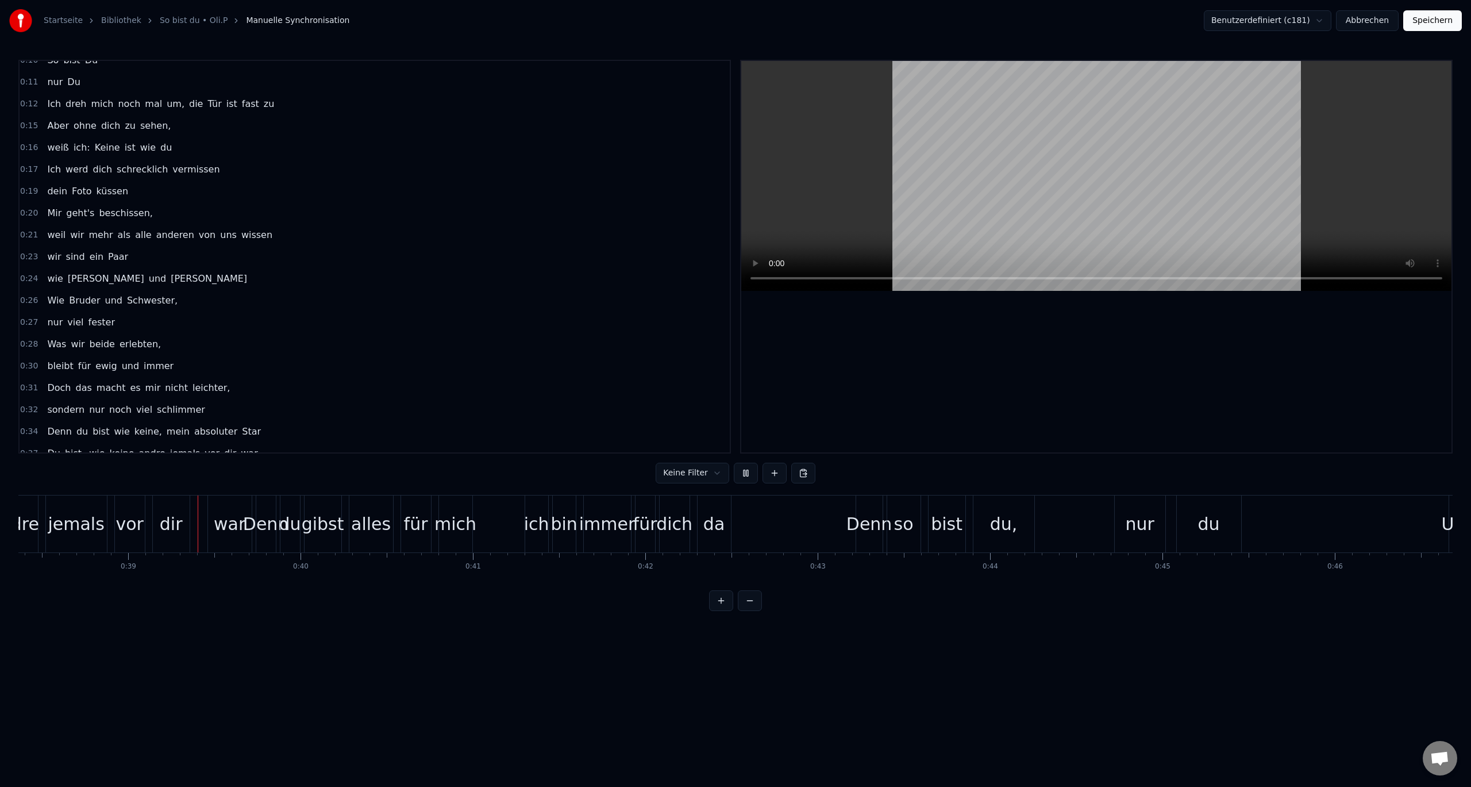
scroll to position [0, 6614]
click at [197, 531] on div "Du bist, wie keine andre jemals vor dir war" at bounding box center [46, 523] width 413 height 57
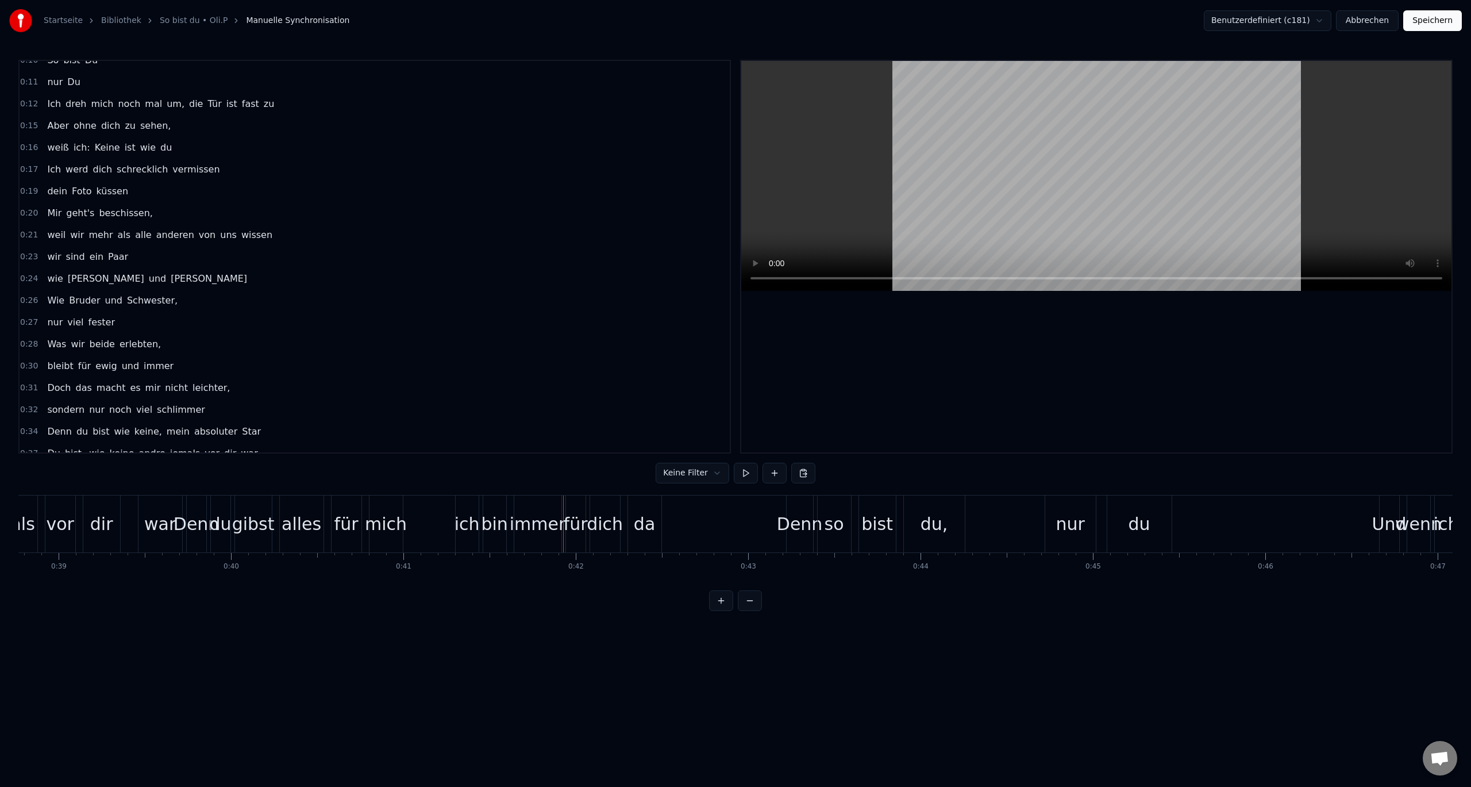
scroll to position [0, 5427]
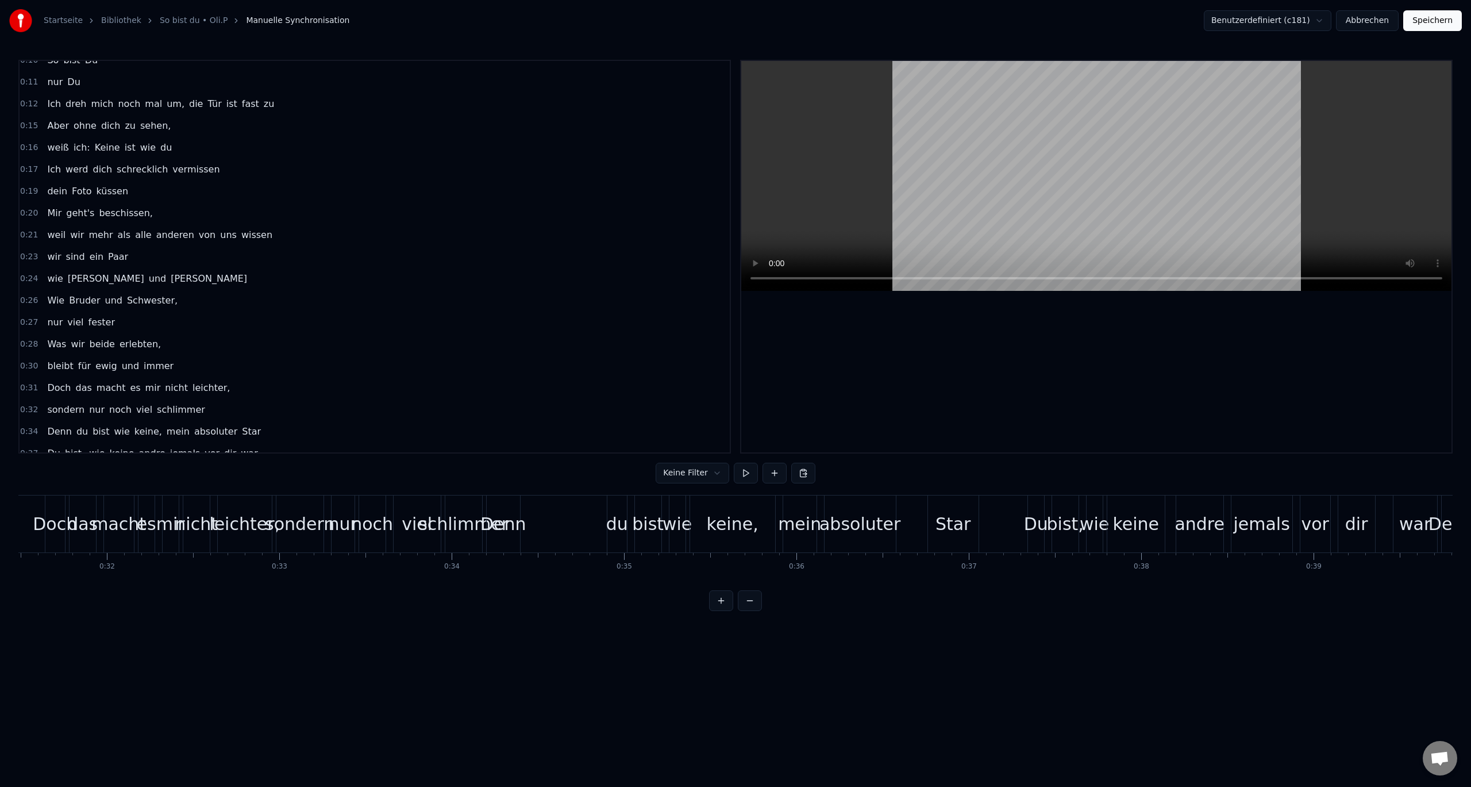
click at [513, 527] on div "Denn" at bounding box center [503, 524] width 46 height 26
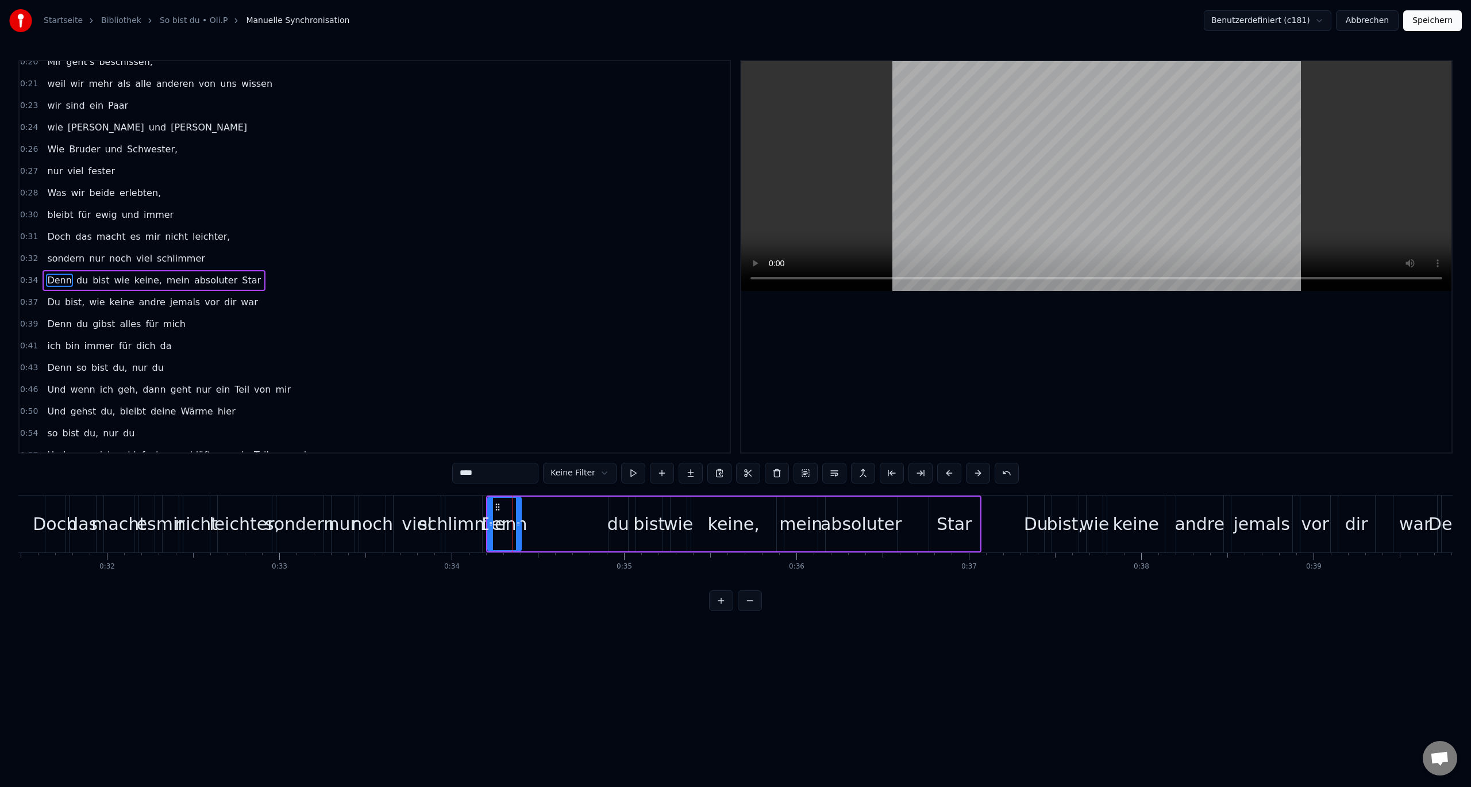
scroll to position [186, 0]
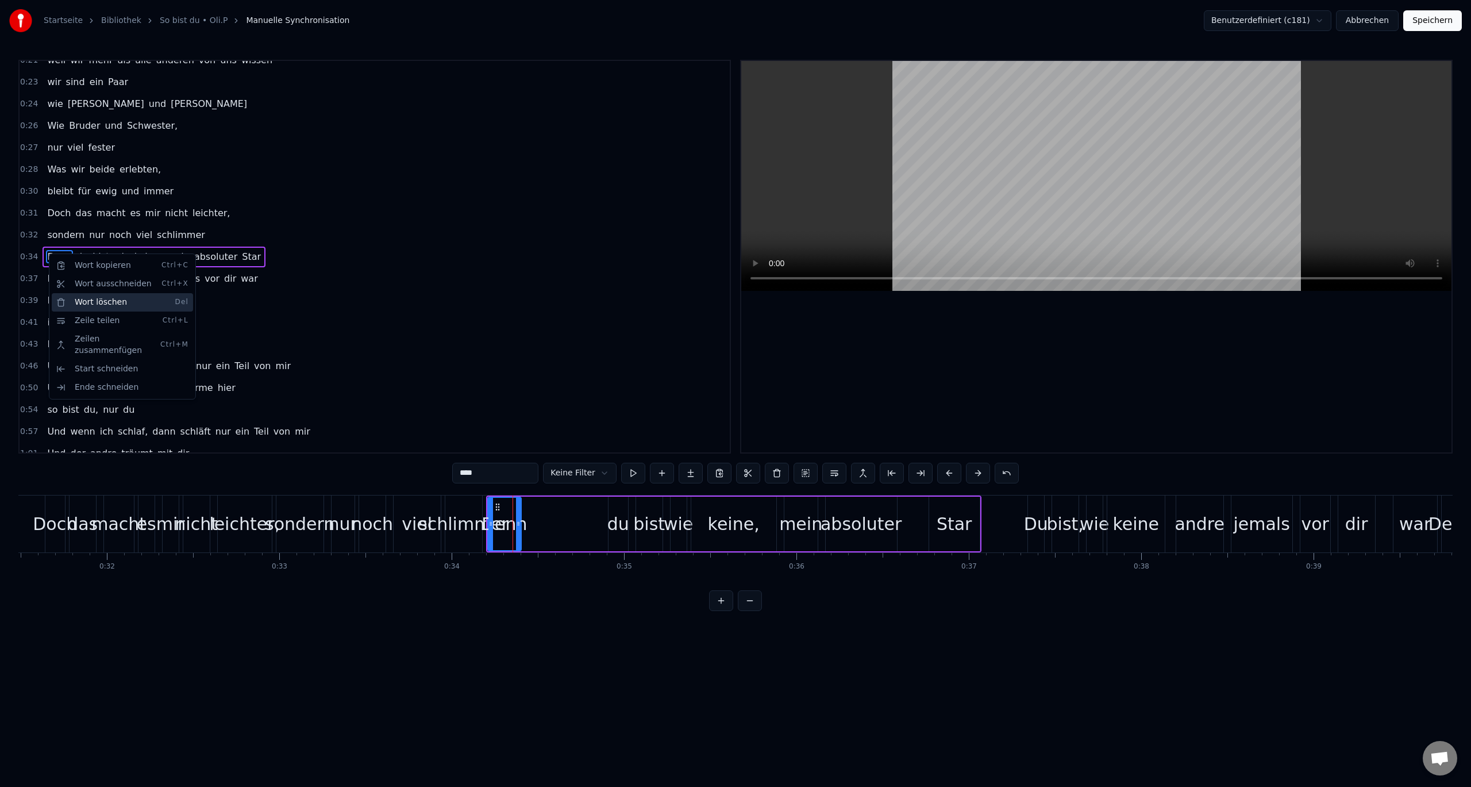
click at [73, 299] on div "Wort löschen Del" at bounding box center [122, 302] width 141 height 18
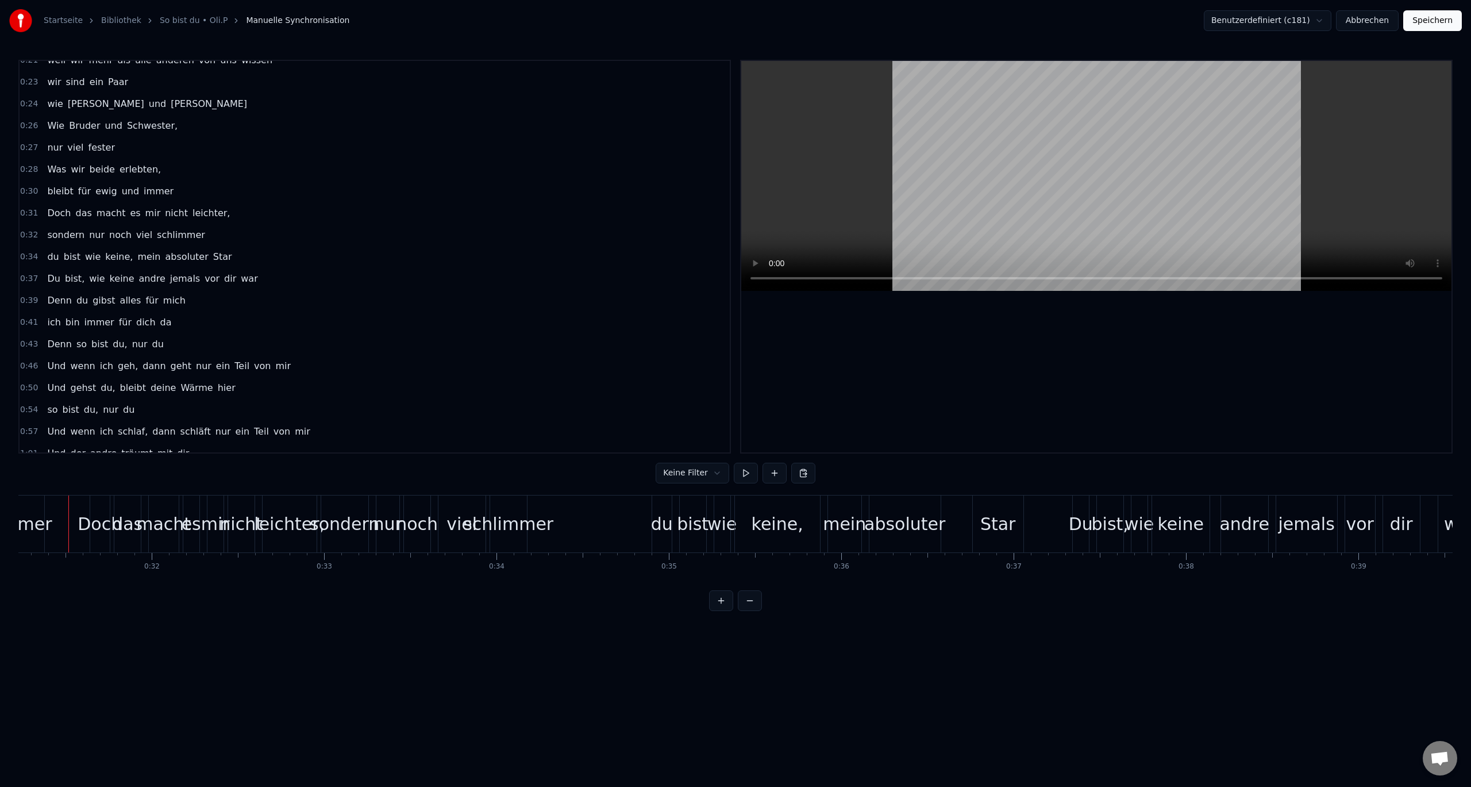
scroll to position [0, 5375]
click at [95, 536] on div "Doch" at bounding box center [107, 524] width 44 height 26
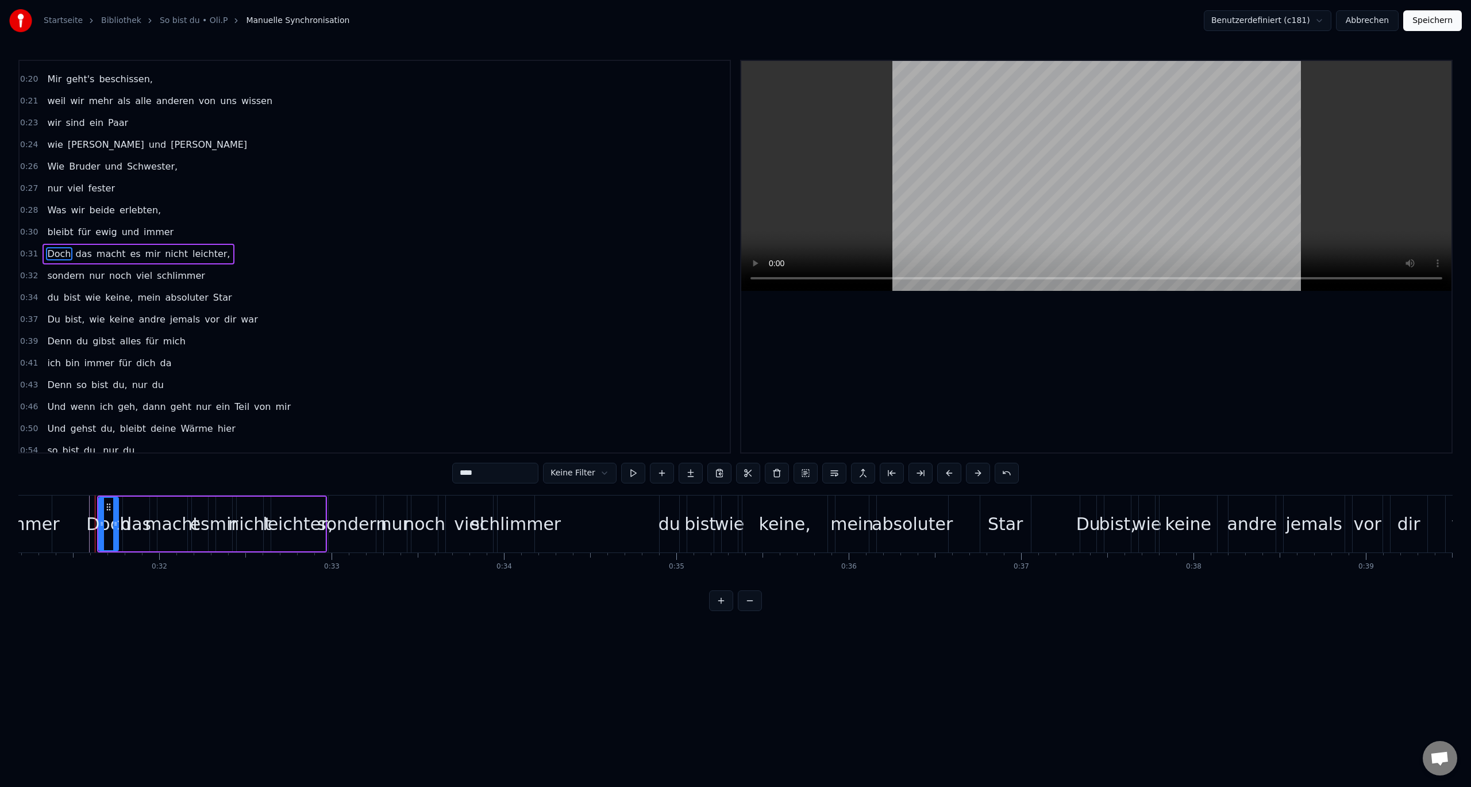
scroll to position [142, 0]
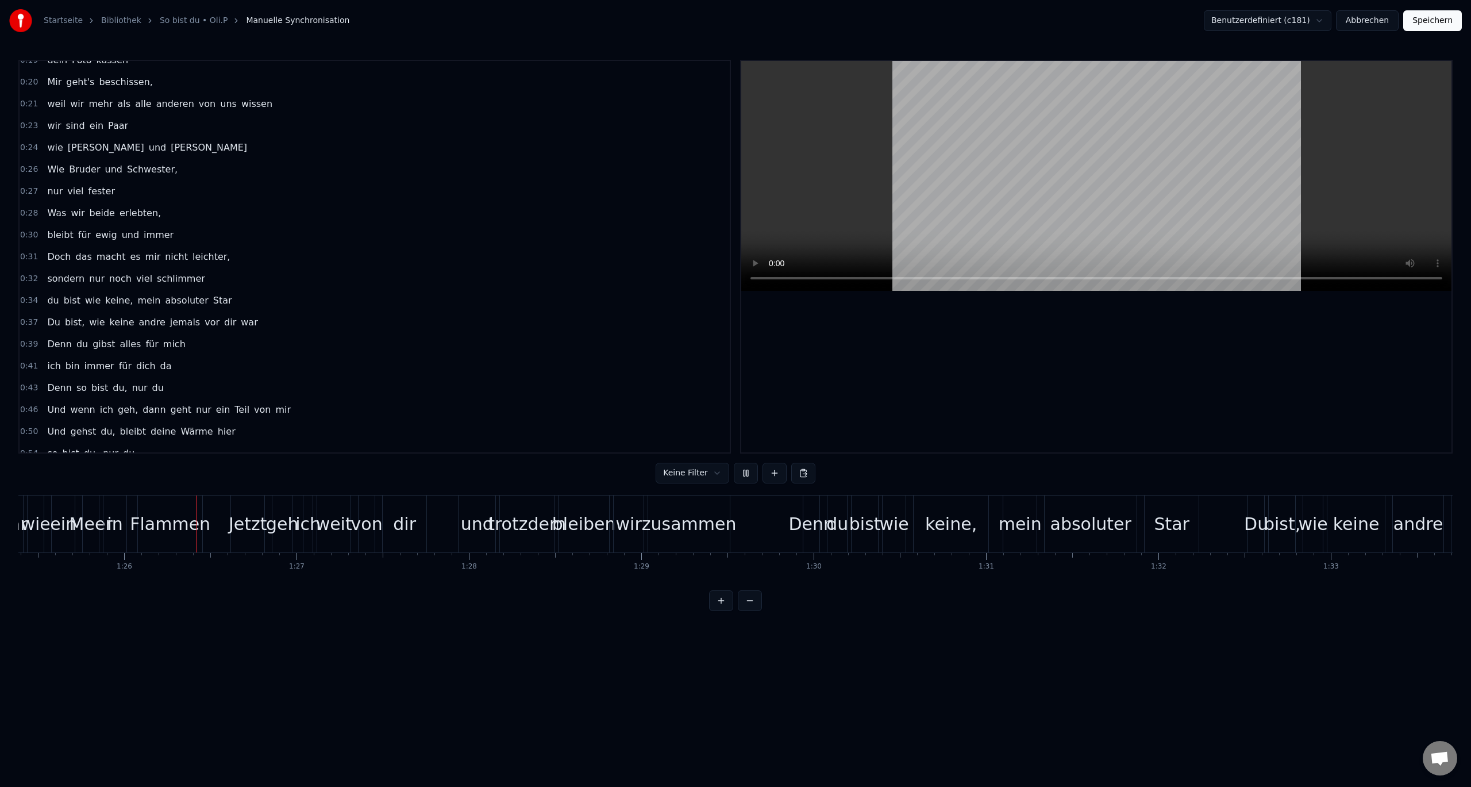
scroll to position [0, 14719]
click at [792, 525] on div "Denn" at bounding box center [810, 524] width 46 height 26
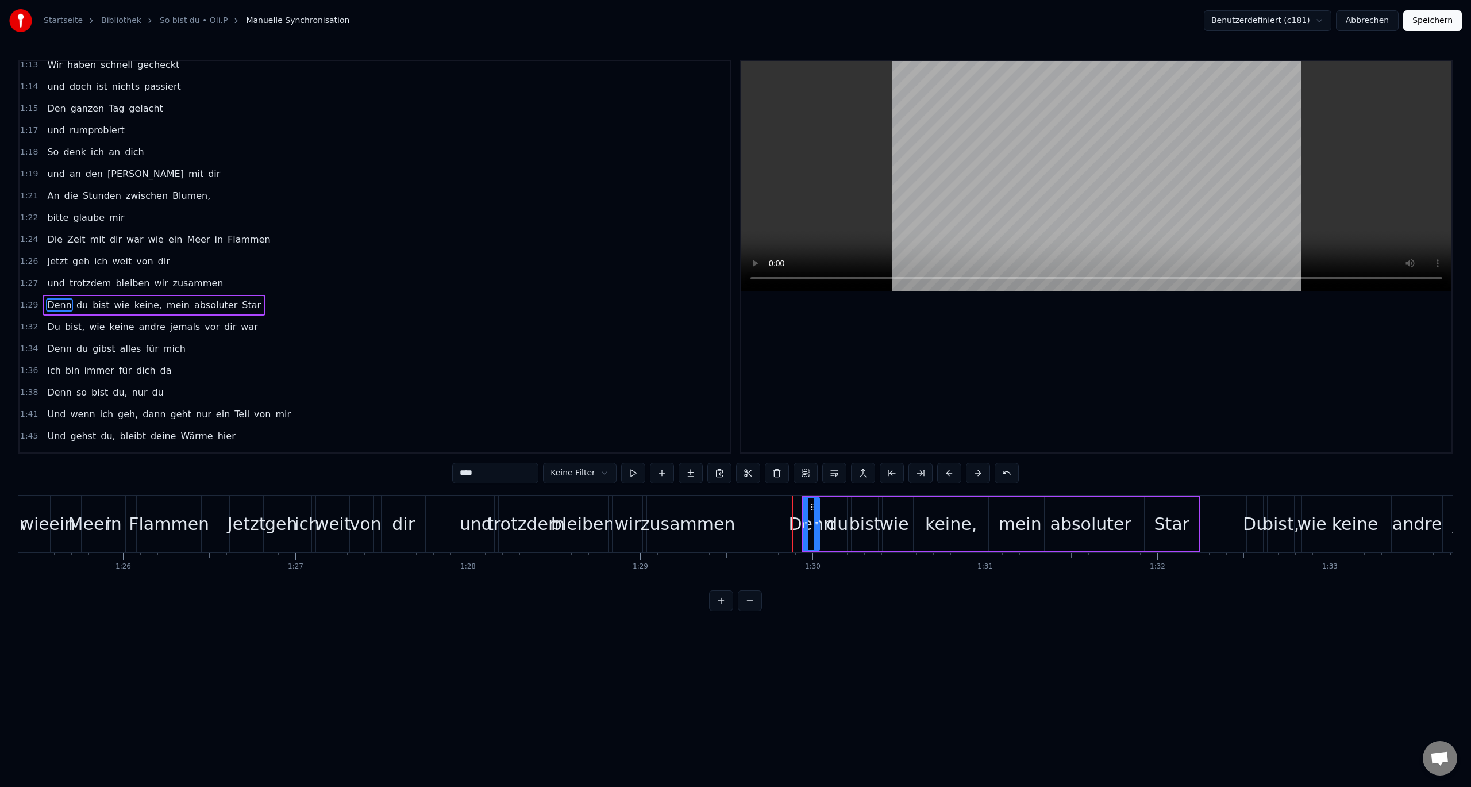
scroll to position [710, 0]
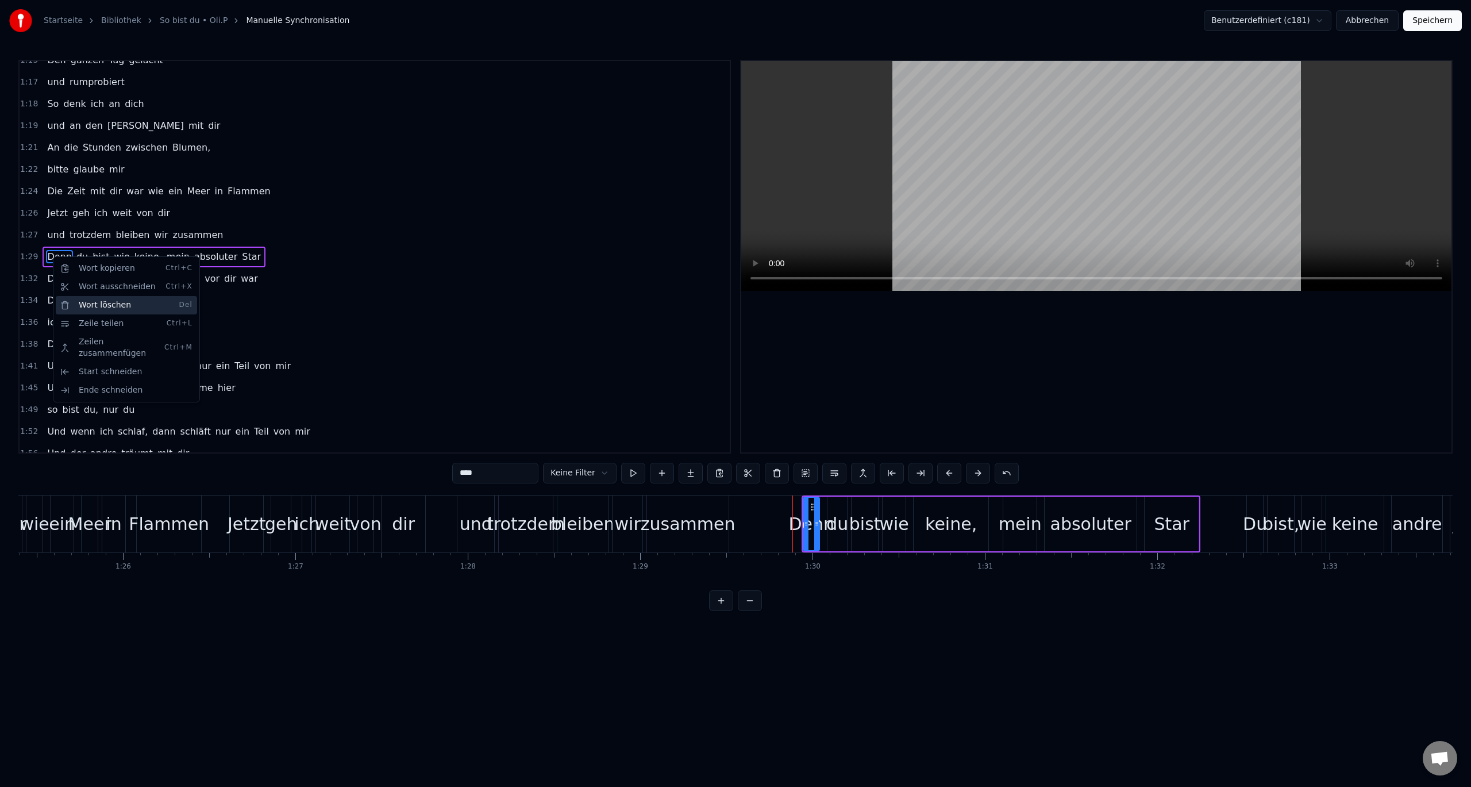
click at [79, 305] on div "Wort löschen Del" at bounding box center [126, 305] width 141 height 18
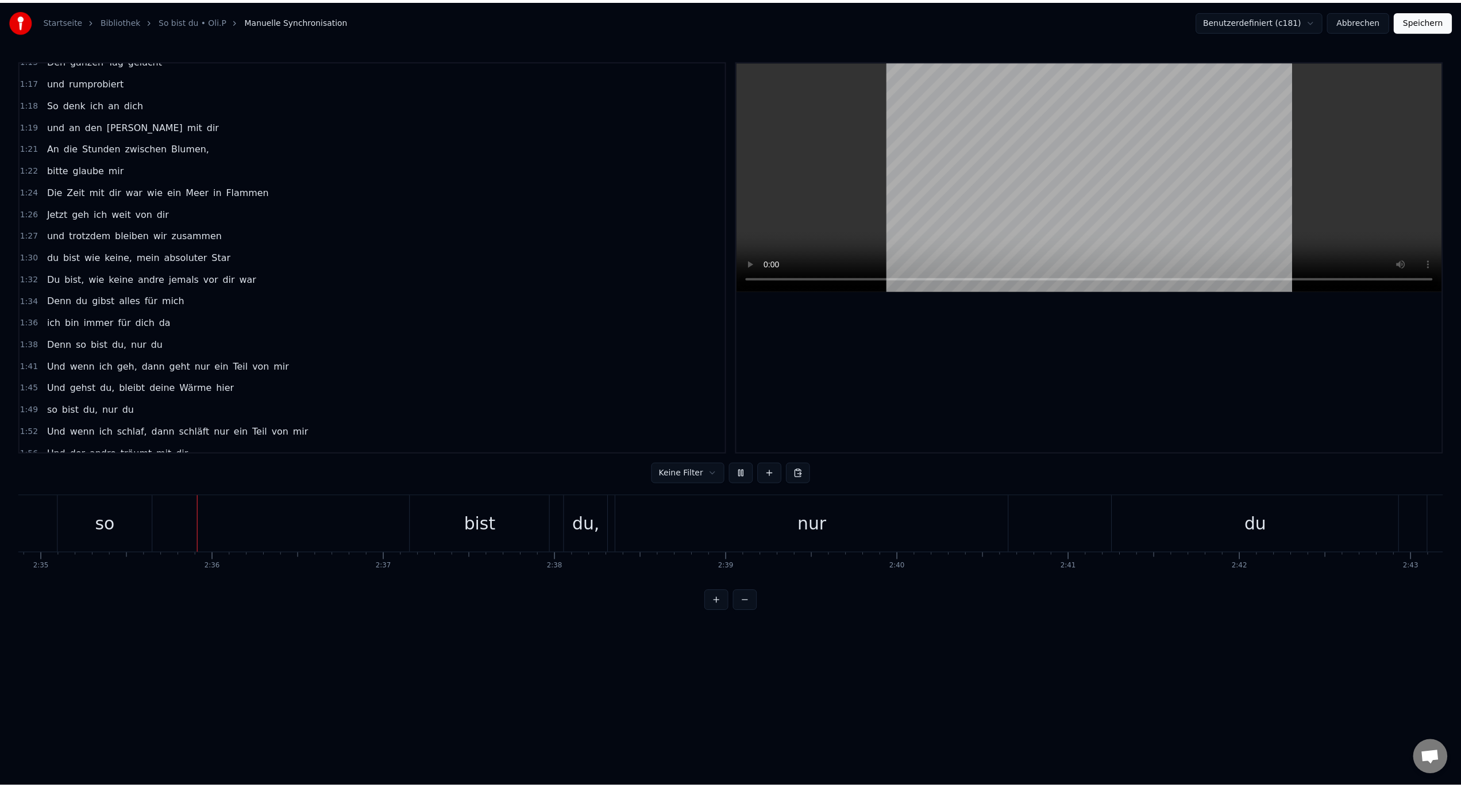
scroll to position [0, 26701]
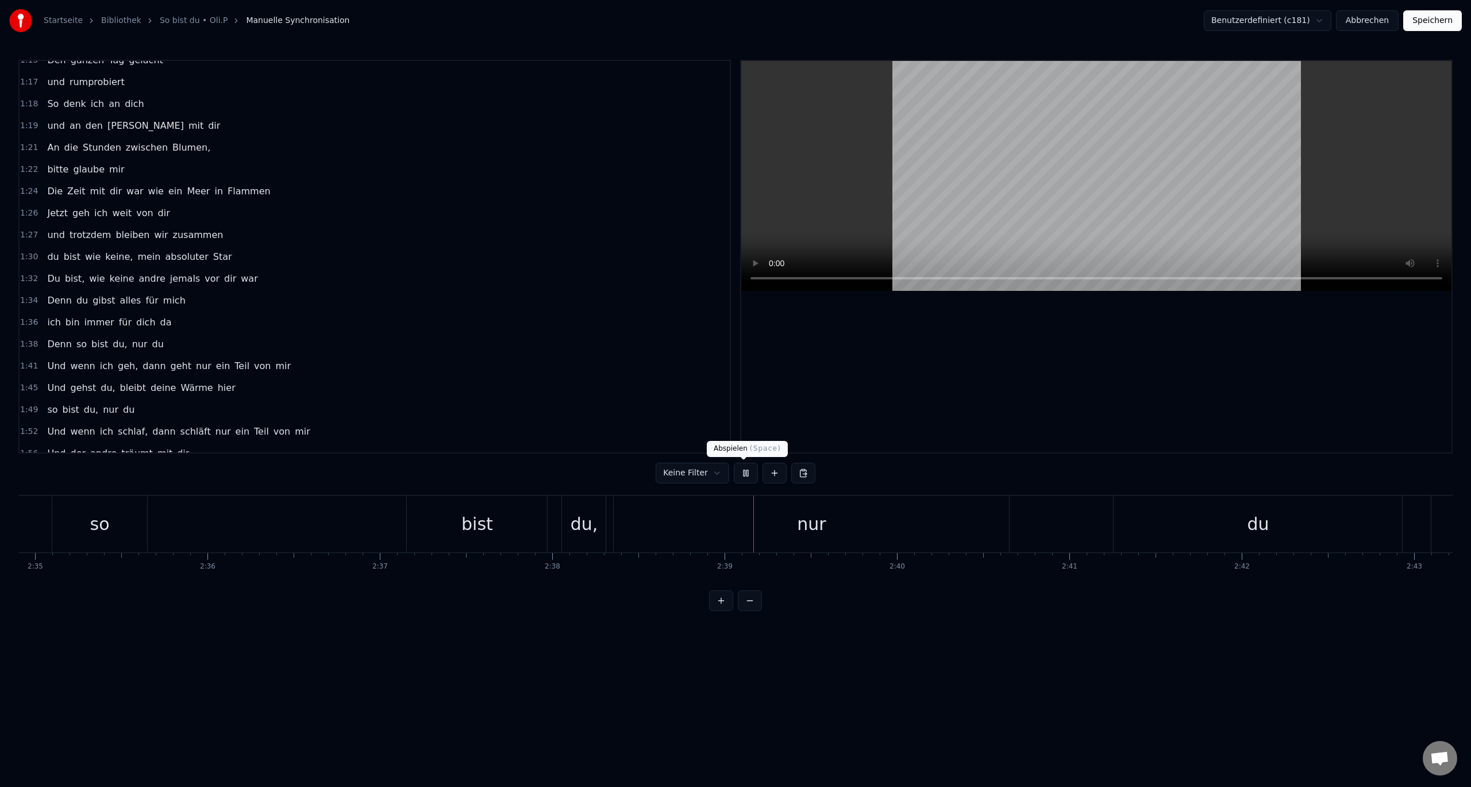
click at [741, 473] on button at bounding box center [746, 473] width 24 height 21
click at [1433, 21] on button "Speichern" at bounding box center [1432, 20] width 59 height 21
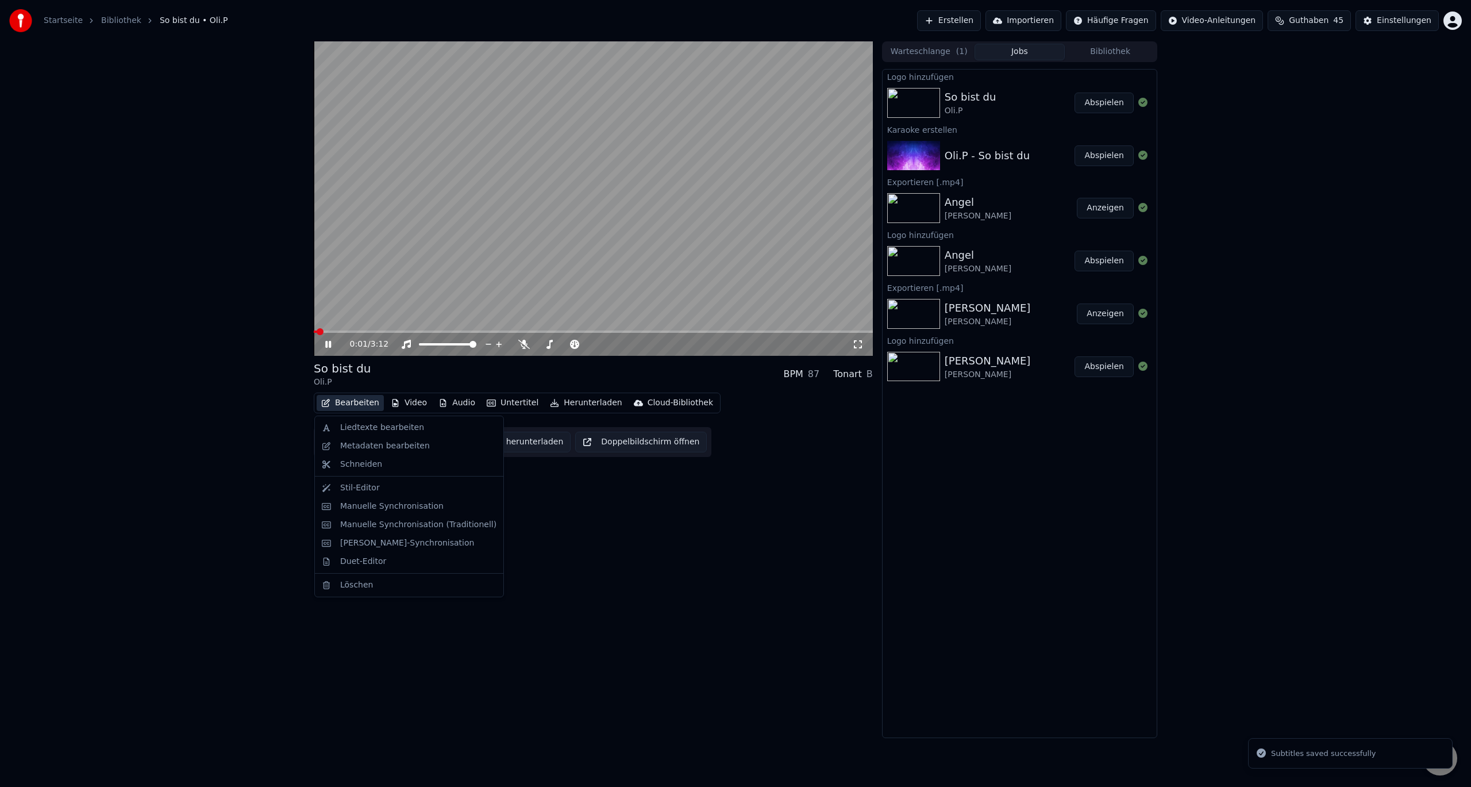
click at [360, 407] on button "Bearbeiten" at bounding box center [350, 403] width 67 height 16
click at [359, 566] on div "Duet-Editor" at bounding box center [363, 561] width 46 height 11
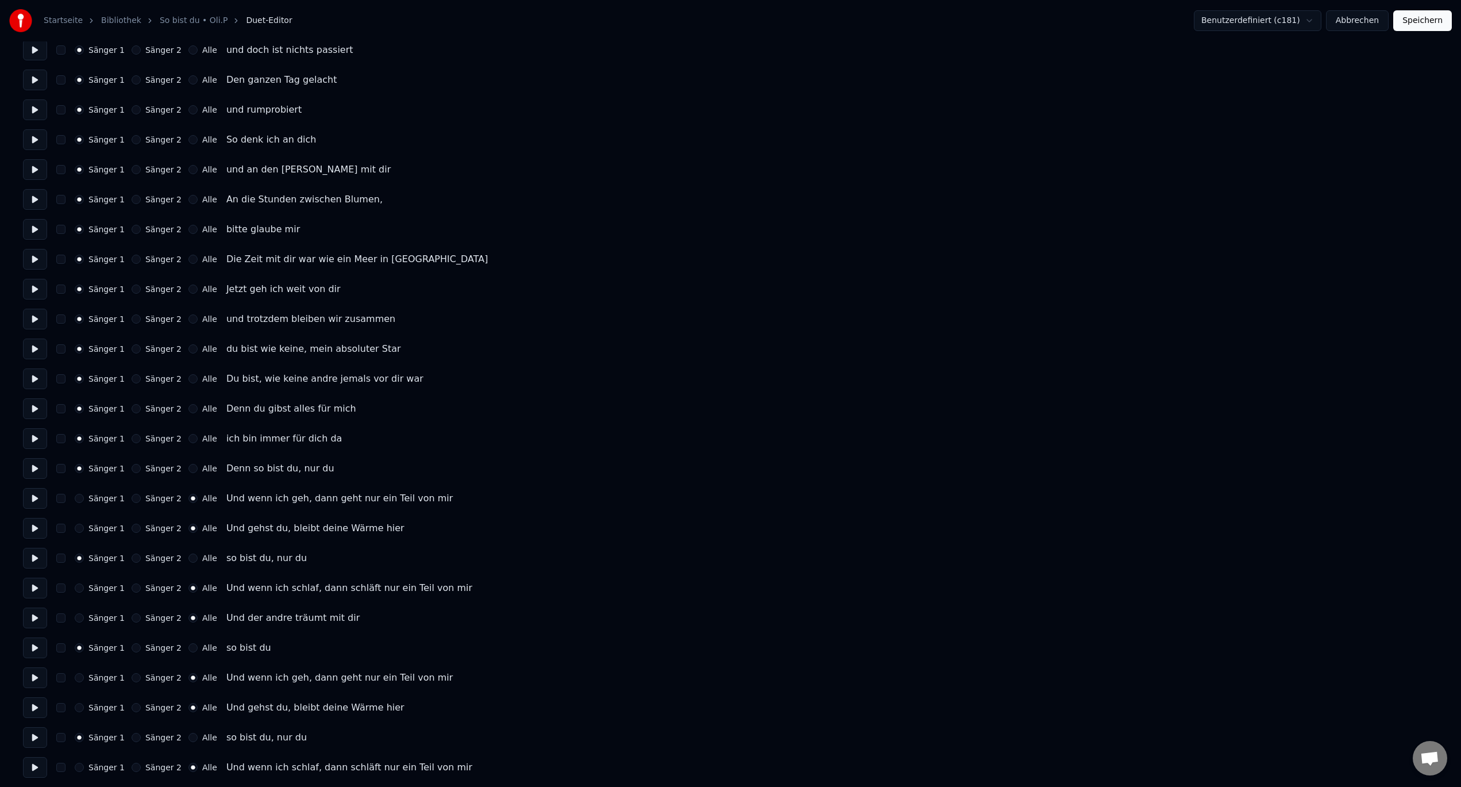
scroll to position [1034, 0]
click at [128, 498] on div "Sänger 1 Sänger 2 Alle Und wenn ich geh, dann geht nur ein Teil von mir" at bounding box center [730, 493] width 1415 height 21
click at [132, 495] on button "Sänger 2" at bounding box center [136, 492] width 9 height 9
click at [133, 521] on button "Sänger 2" at bounding box center [136, 522] width 9 height 9
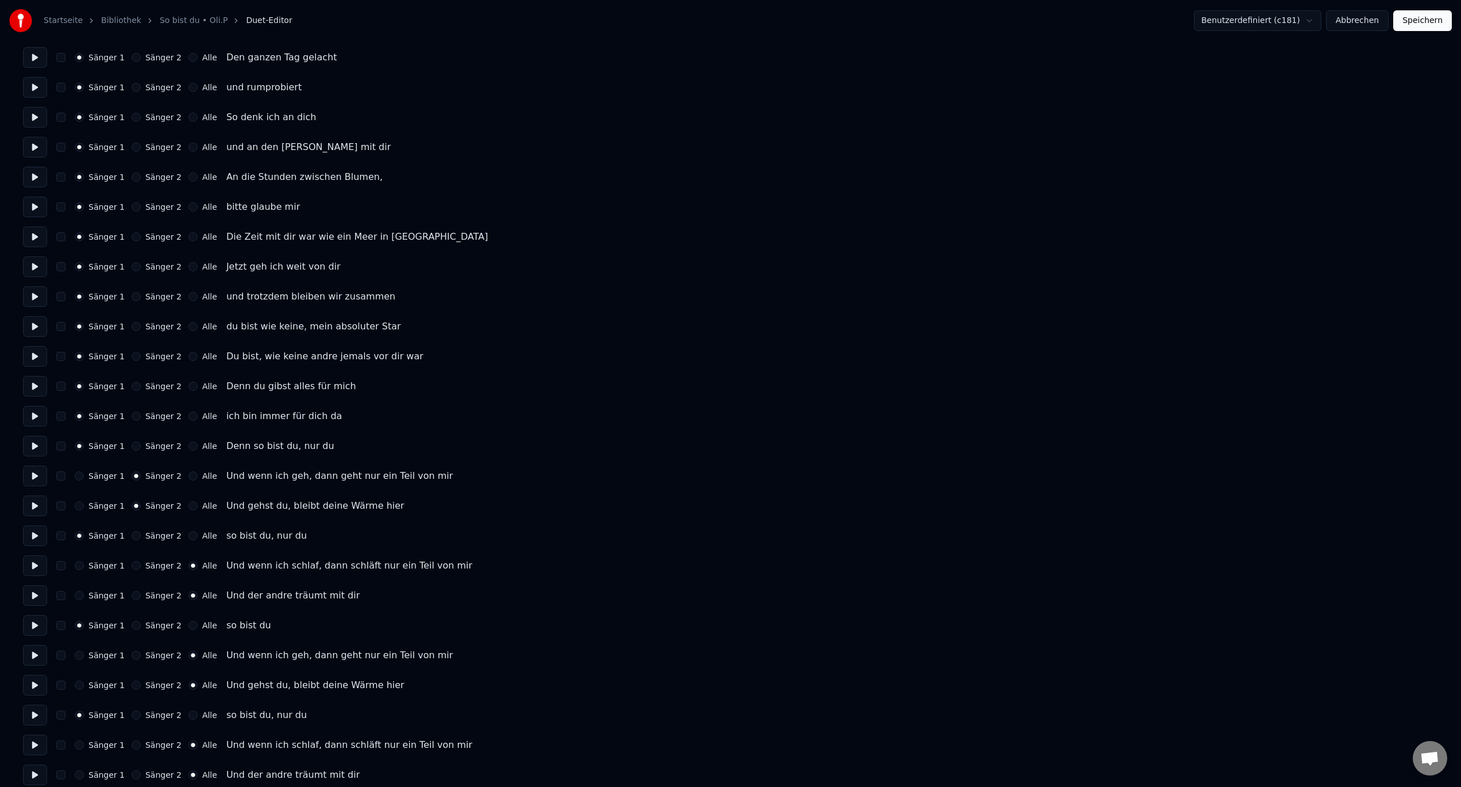
scroll to position [1061, 0]
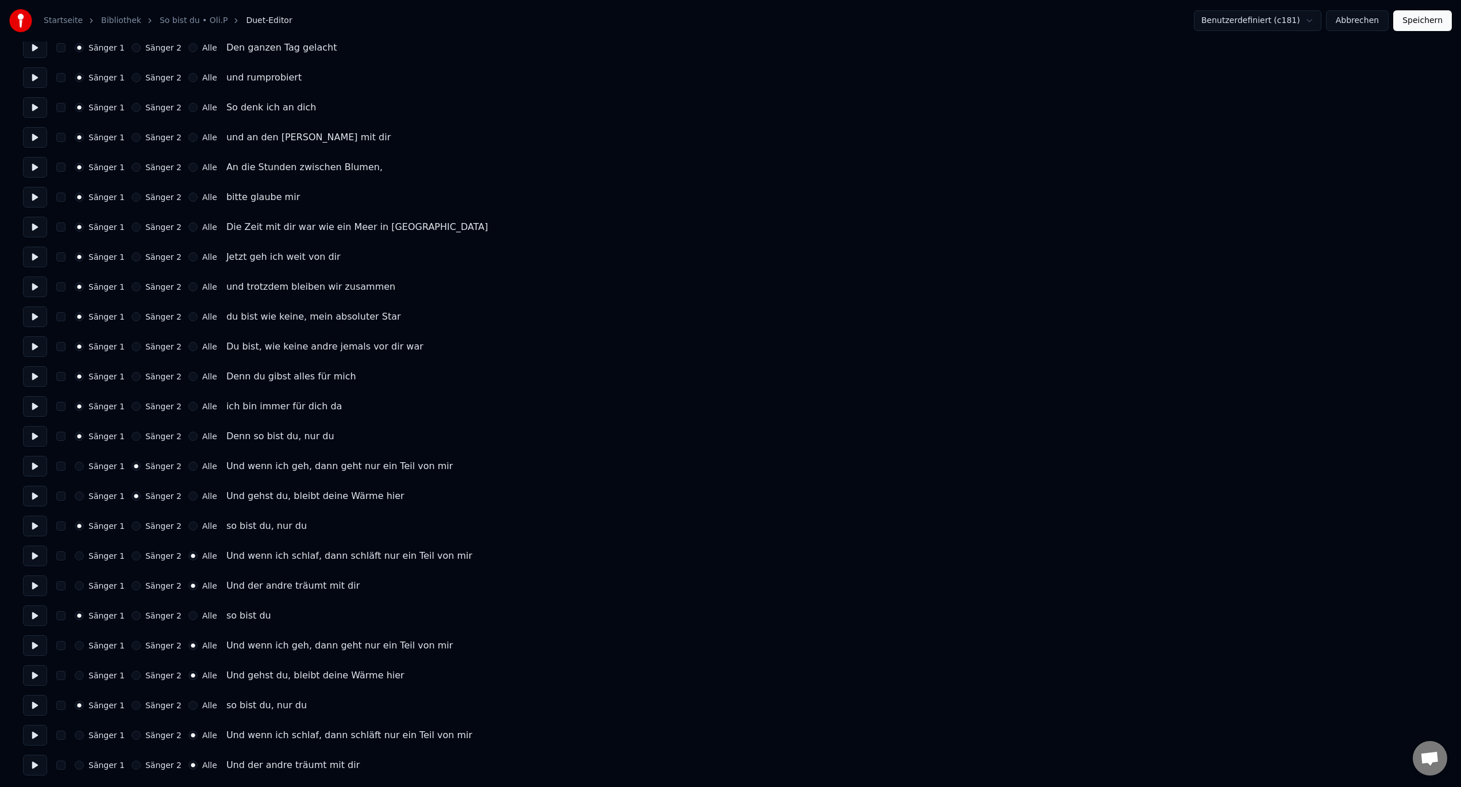
click at [132, 556] on button "Sänger 2" at bounding box center [136, 555] width 9 height 9
click at [132, 581] on button "Sänger 2" at bounding box center [136, 585] width 9 height 9
click at [132, 646] on button "Sänger 2" at bounding box center [136, 645] width 9 height 9
click at [132, 676] on button "Sänger 2" at bounding box center [136, 675] width 9 height 9
click at [132, 737] on button "Sänger 2" at bounding box center [136, 734] width 9 height 9
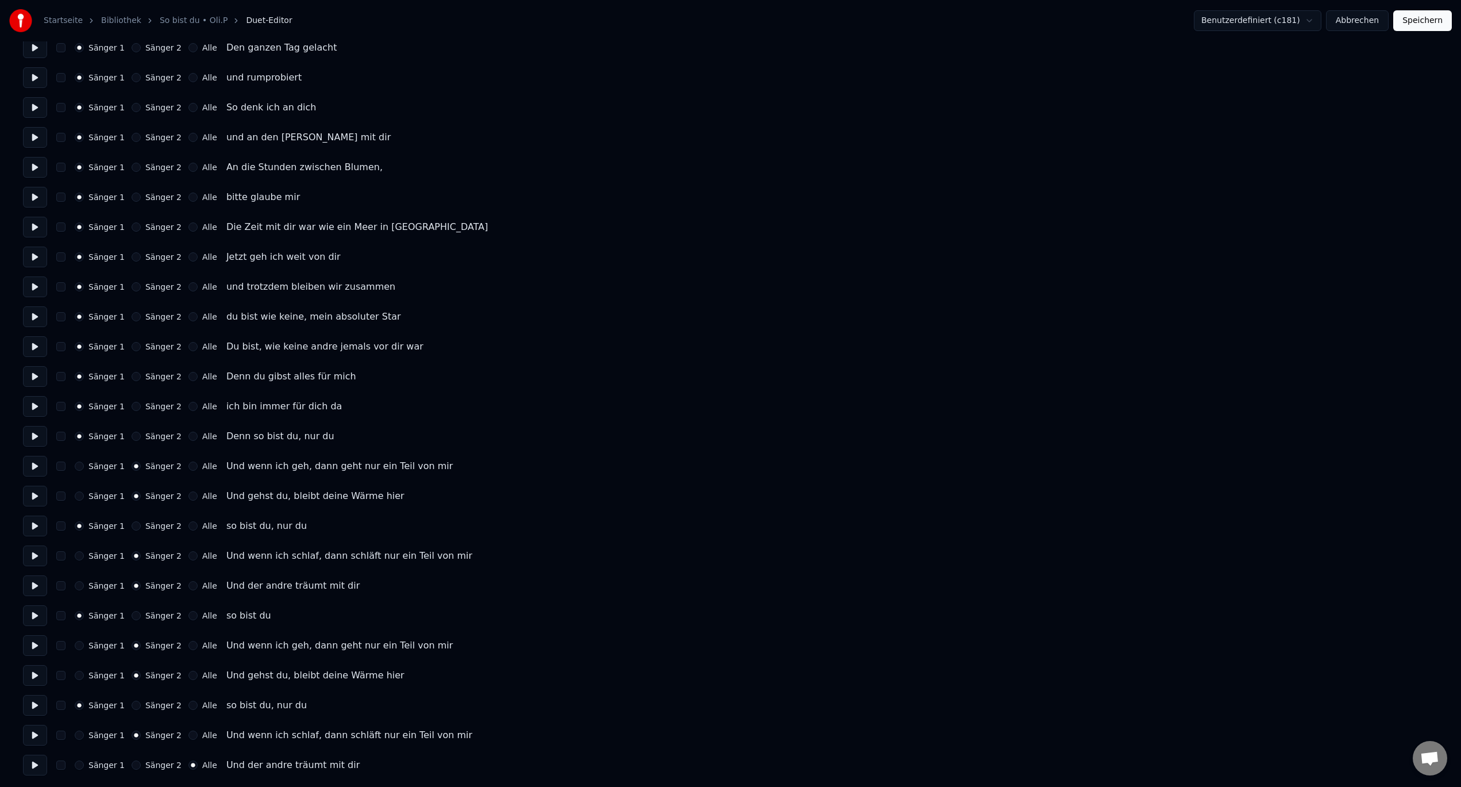
click at [134, 735] on circle "button" at bounding box center [136, 735] width 4 height 4
click at [132, 765] on button "Sänger 2" at bounding box center [136, 764] width 9 height 9
click at [1428, 18] on button "Speichern" at bounding box center [1422, 20] width 59 height 21
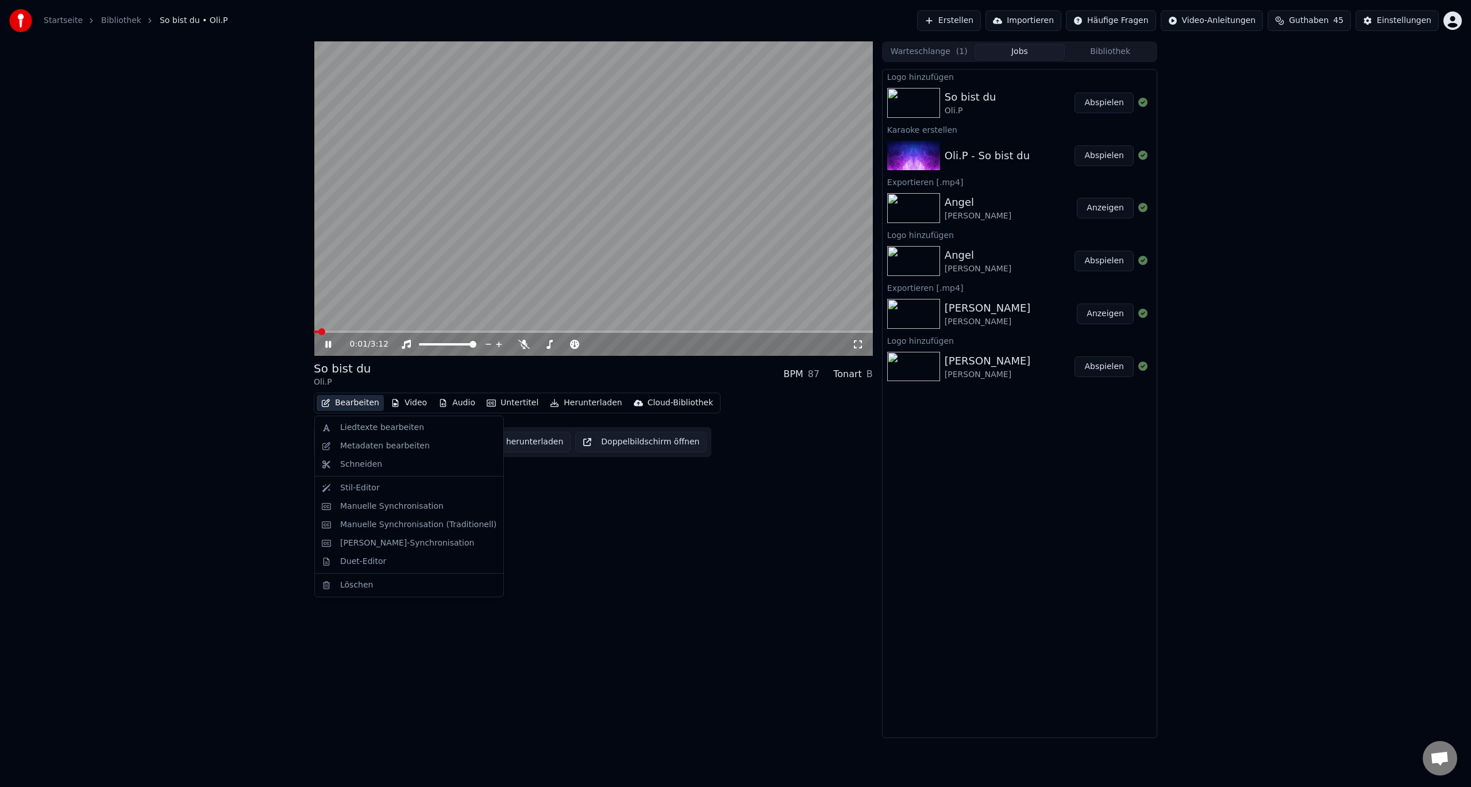
click at [356, 404] on button "Bearbeiten" at bounding box center [350, 403] width 67 height 16
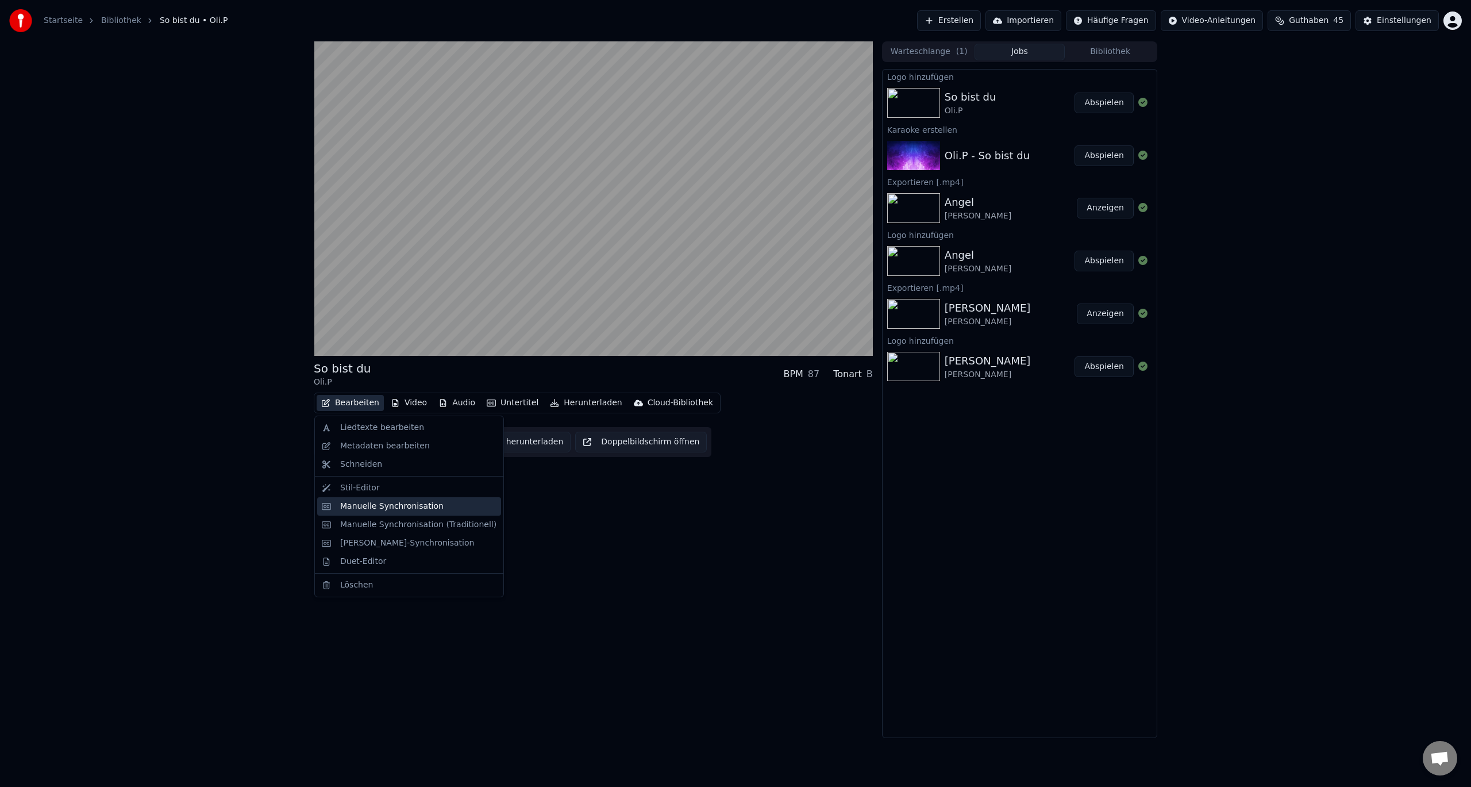
click at [379, 508] on div "Manuelle Synchronisation" at bounding box center [391, 505] width 103 height 11
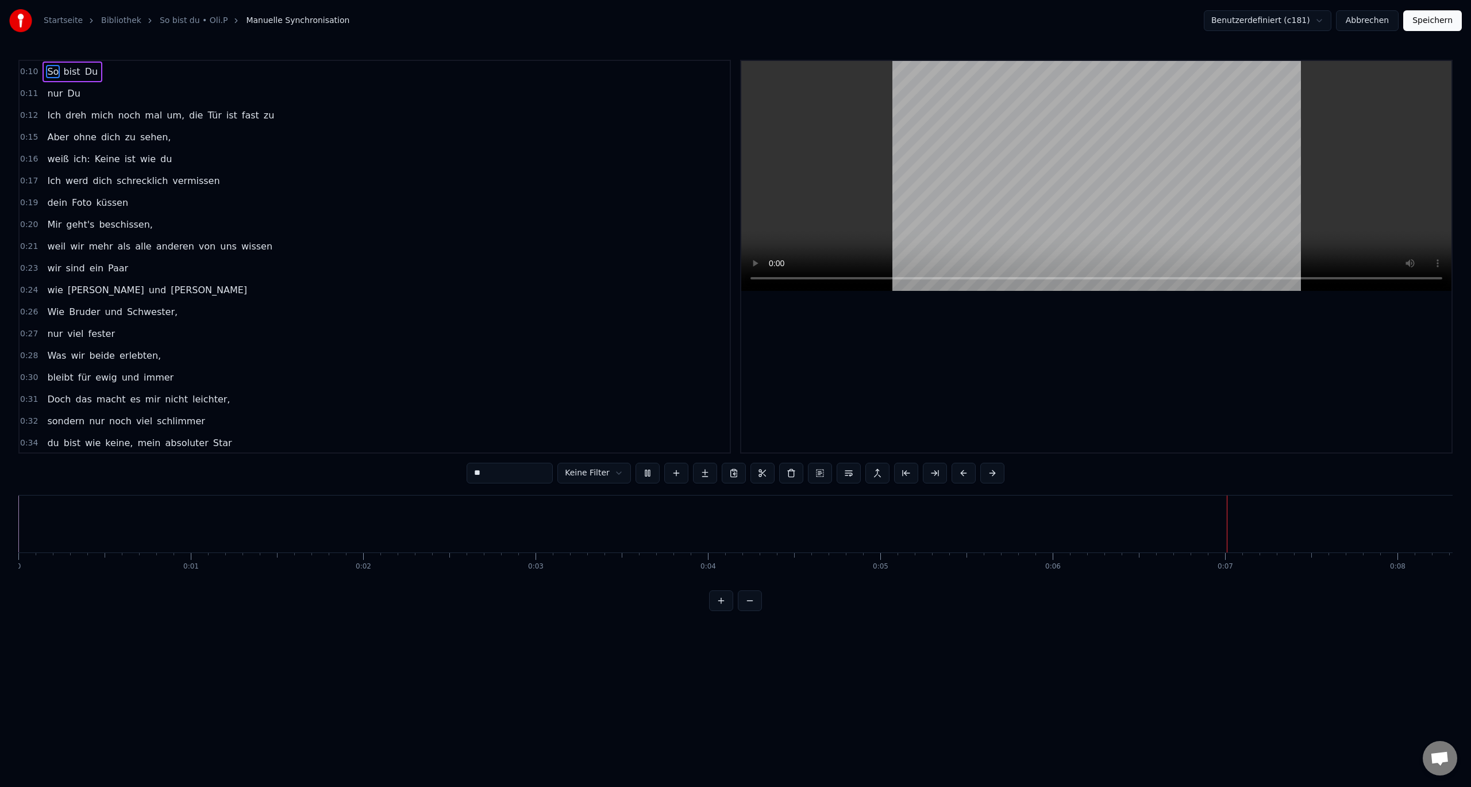
click at [754, 609] on button at bounding box center [750, 600] width 24 height 21
click at [651, 472] on button at bounding box center [647, 473] width 24 height 21
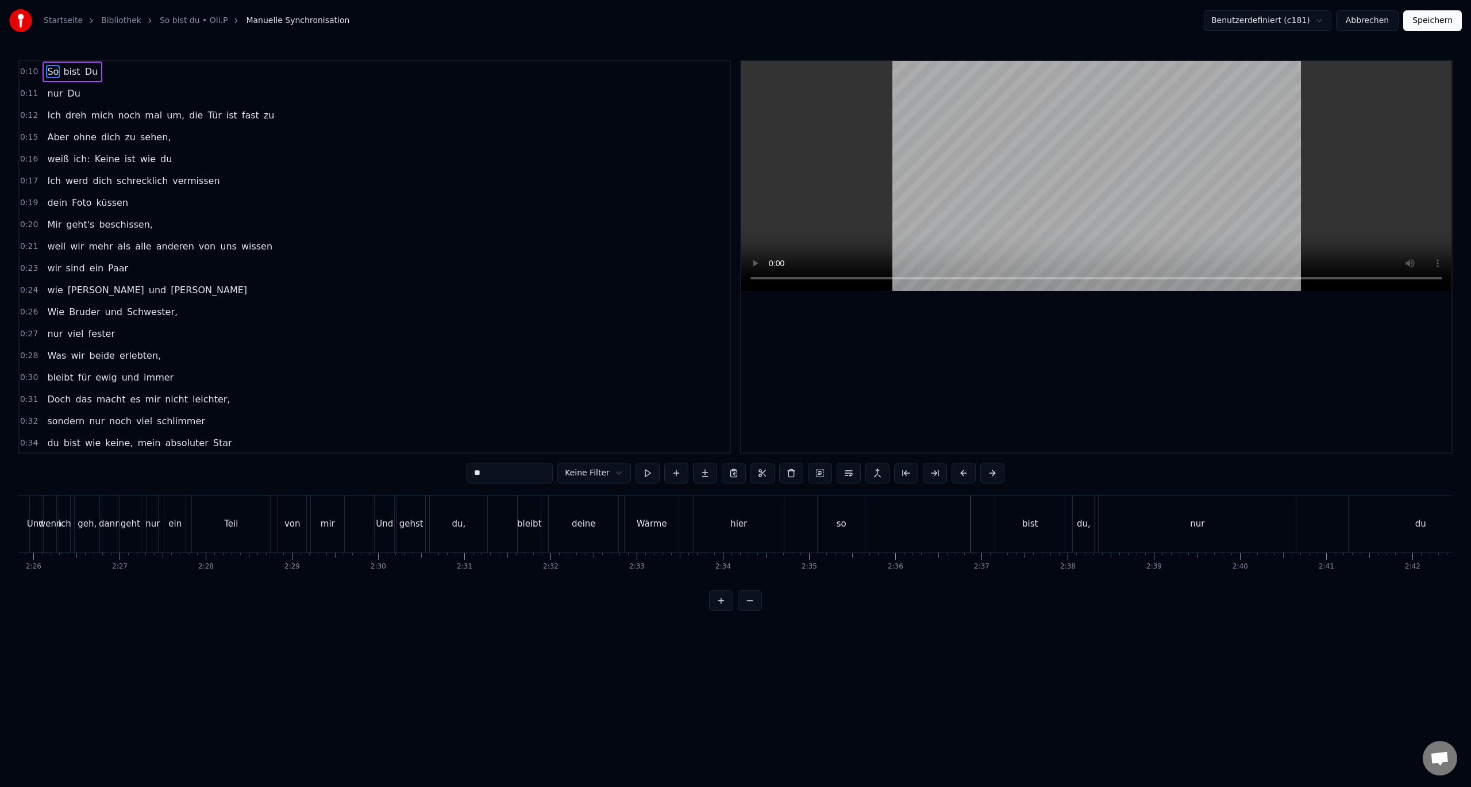
scroll to position [0, 12494]
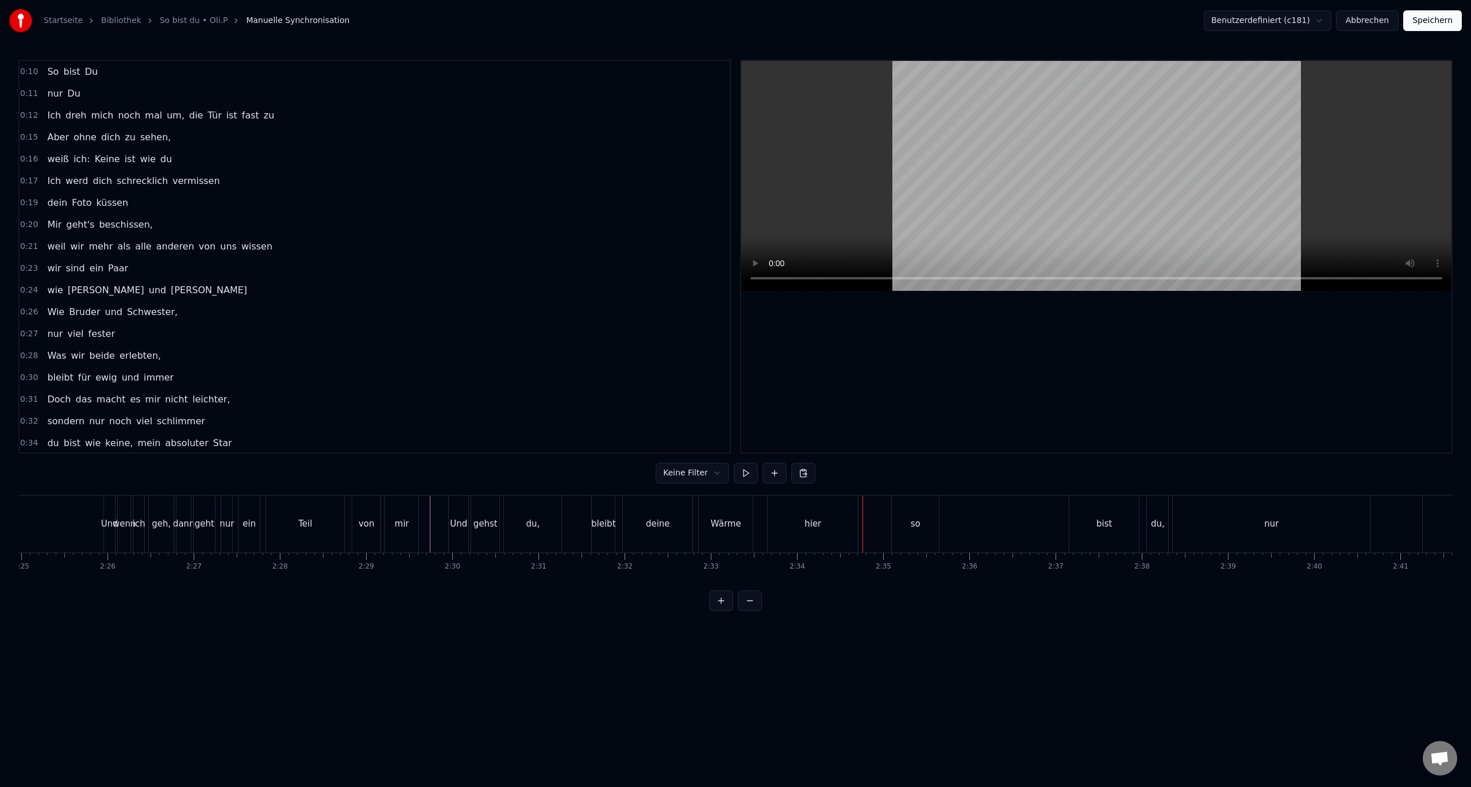
click at [812, 533] on div "hier" at bounding box center [813, 523] width 90 height 57
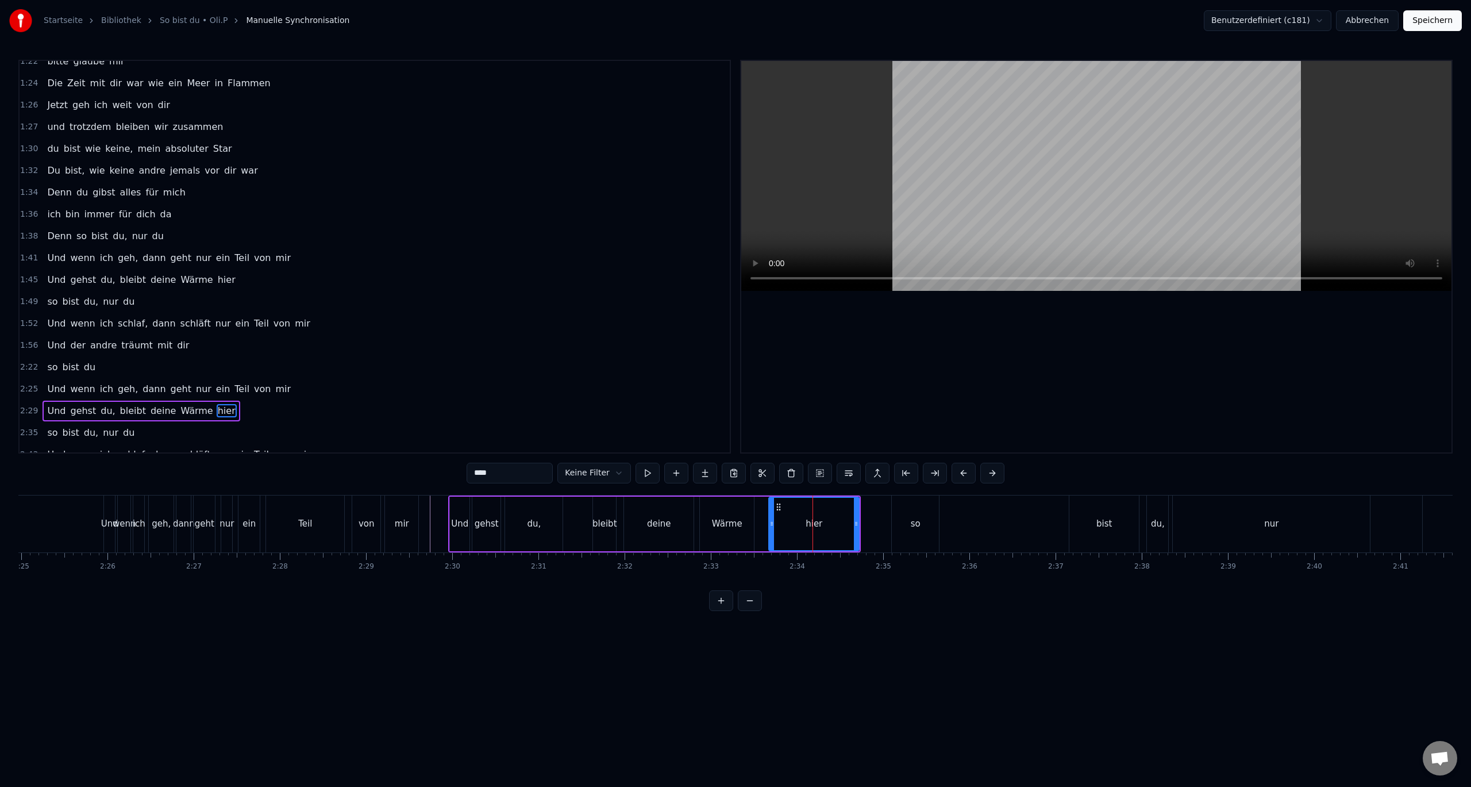
scroll to position [853, 0]
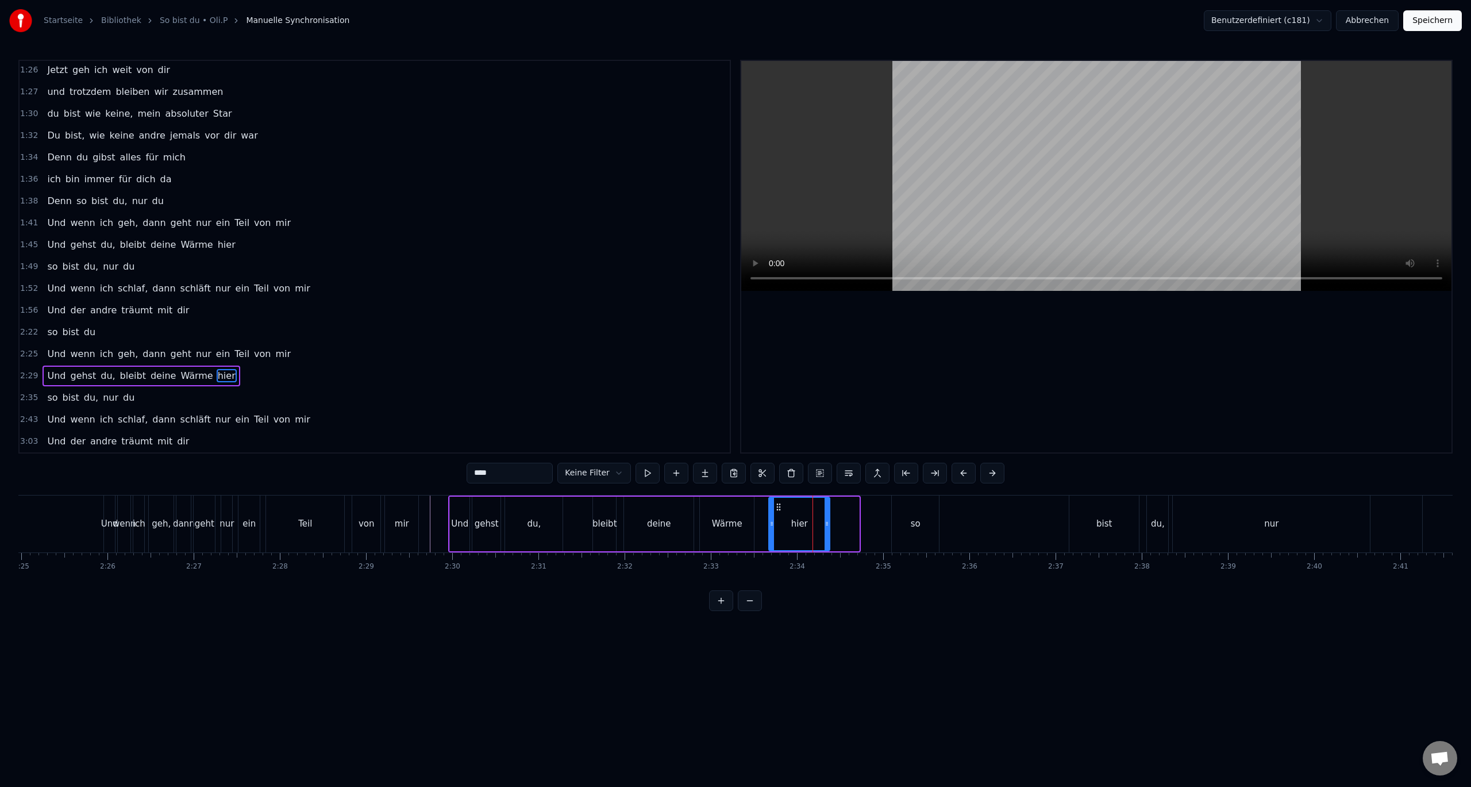
drag, startPoint x: 858, startPoint y: 525, endPoint x: 829, endPoint y: 525, distance: 29.3
click at [829, 525] on icon at bounding box center [827, 523] width 5 height 9
click at [921, 525] on div "so" at bounding box center [915, 523] width 47 height 57
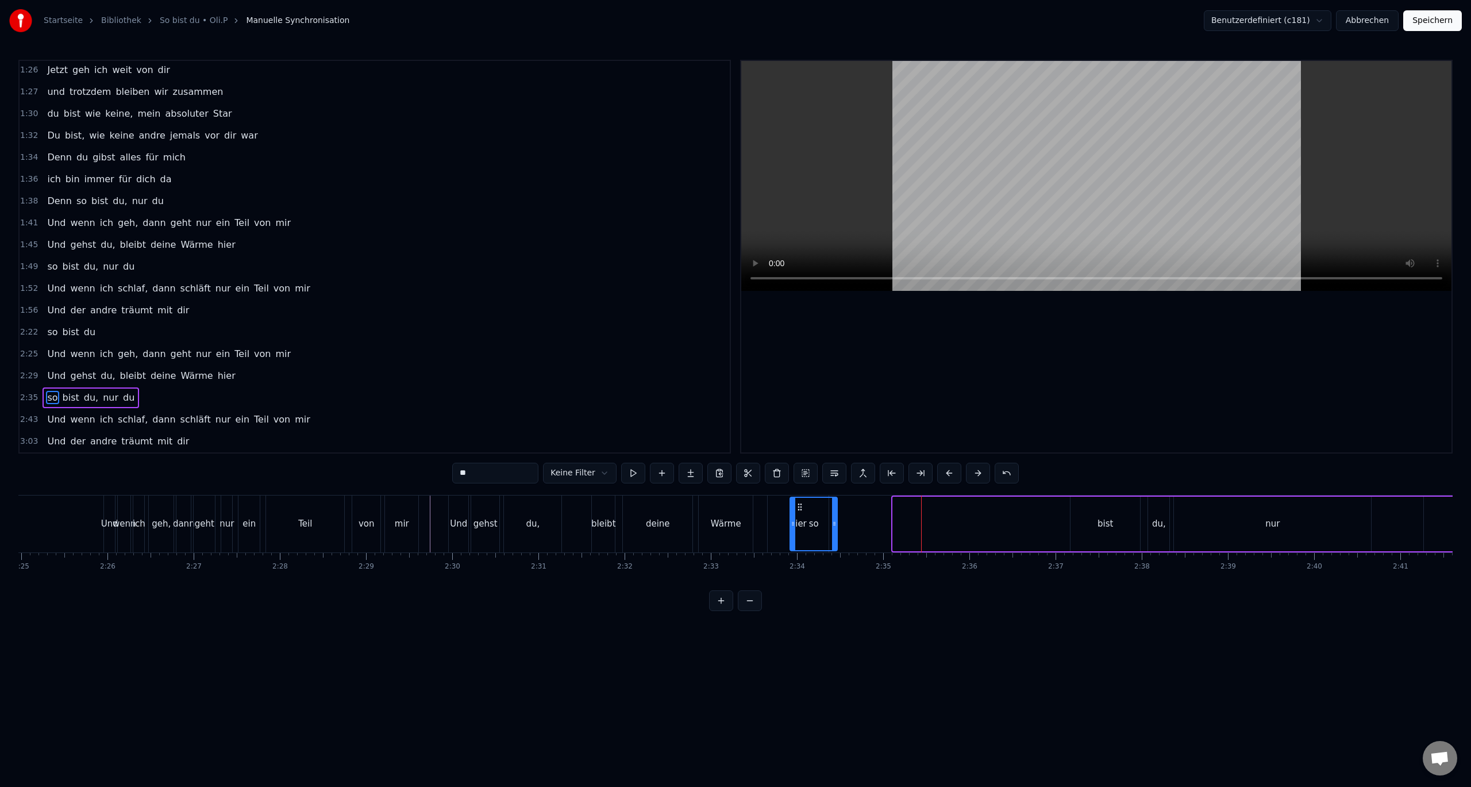
drag, startPoint x: 901, startPoint y: 508, endPoint x: 798, endPoint y: 506, distance: 102.9
click at [798, 506] on icon at bounding box center [799, 506] width 9 height 9
click at [722, 608] on button at bounding box center [721, 600] width 24 height 21
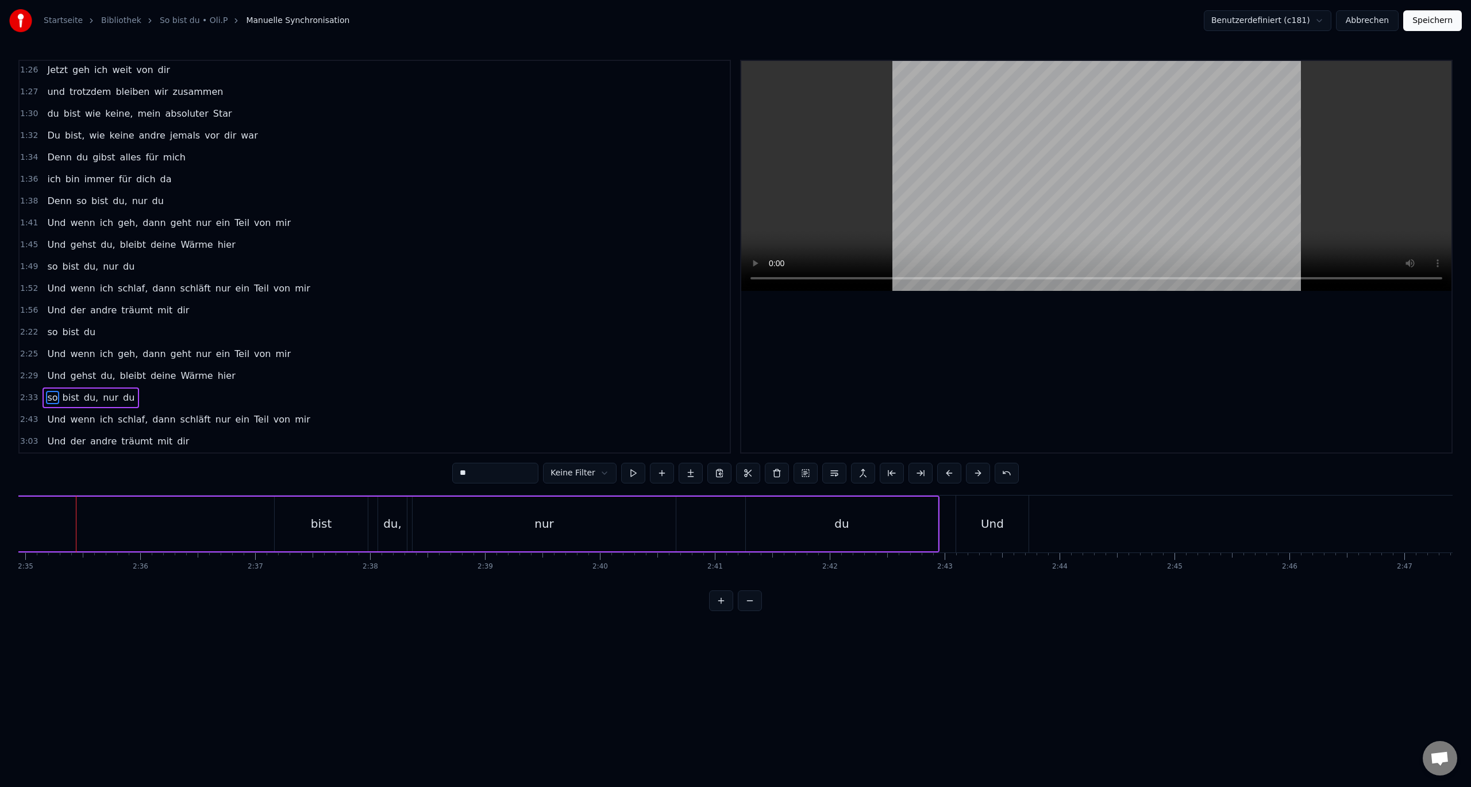
click at [722, 610] on button at bounding box center [721, 600] width 24 height 21
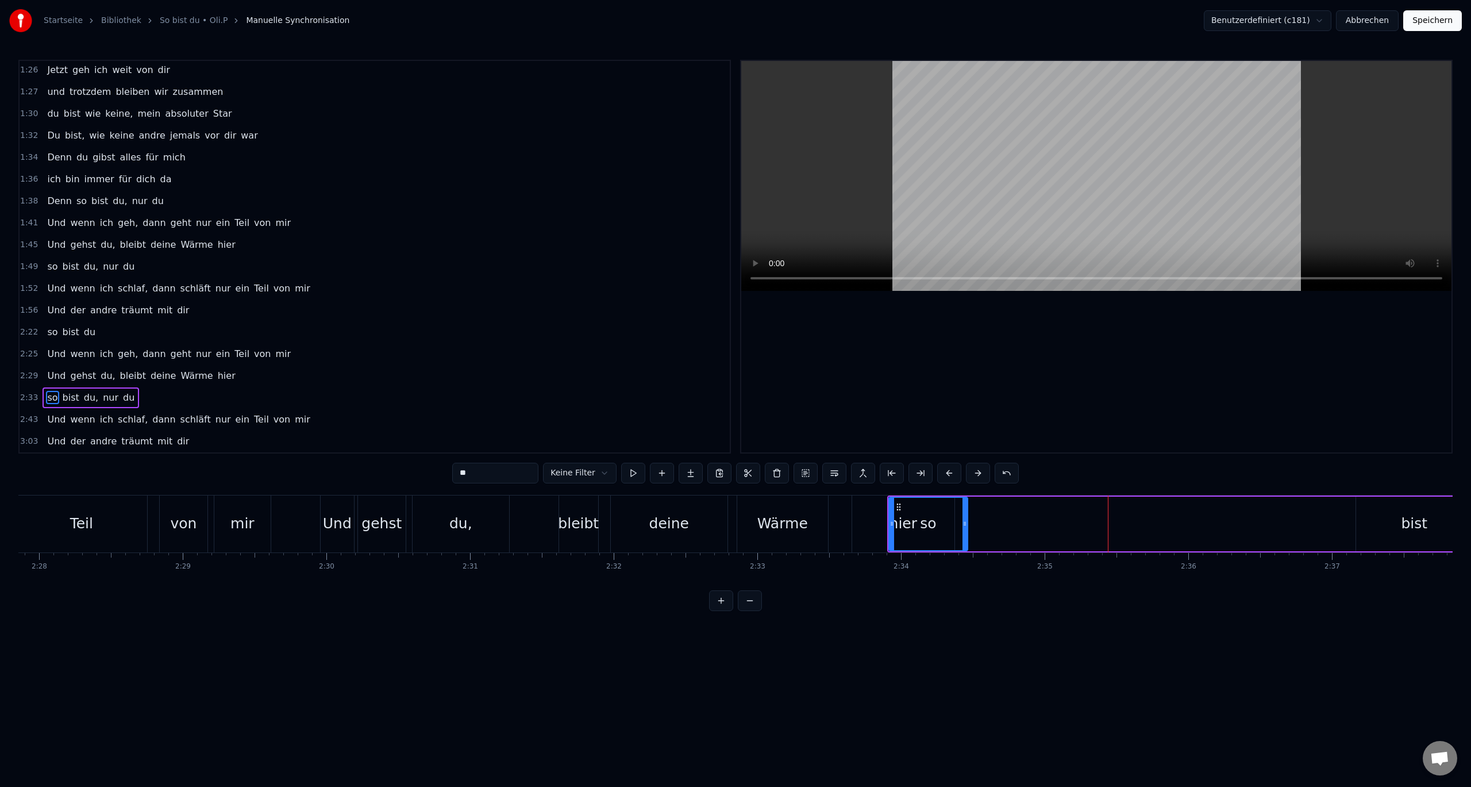
scroll to position [0, 22270]
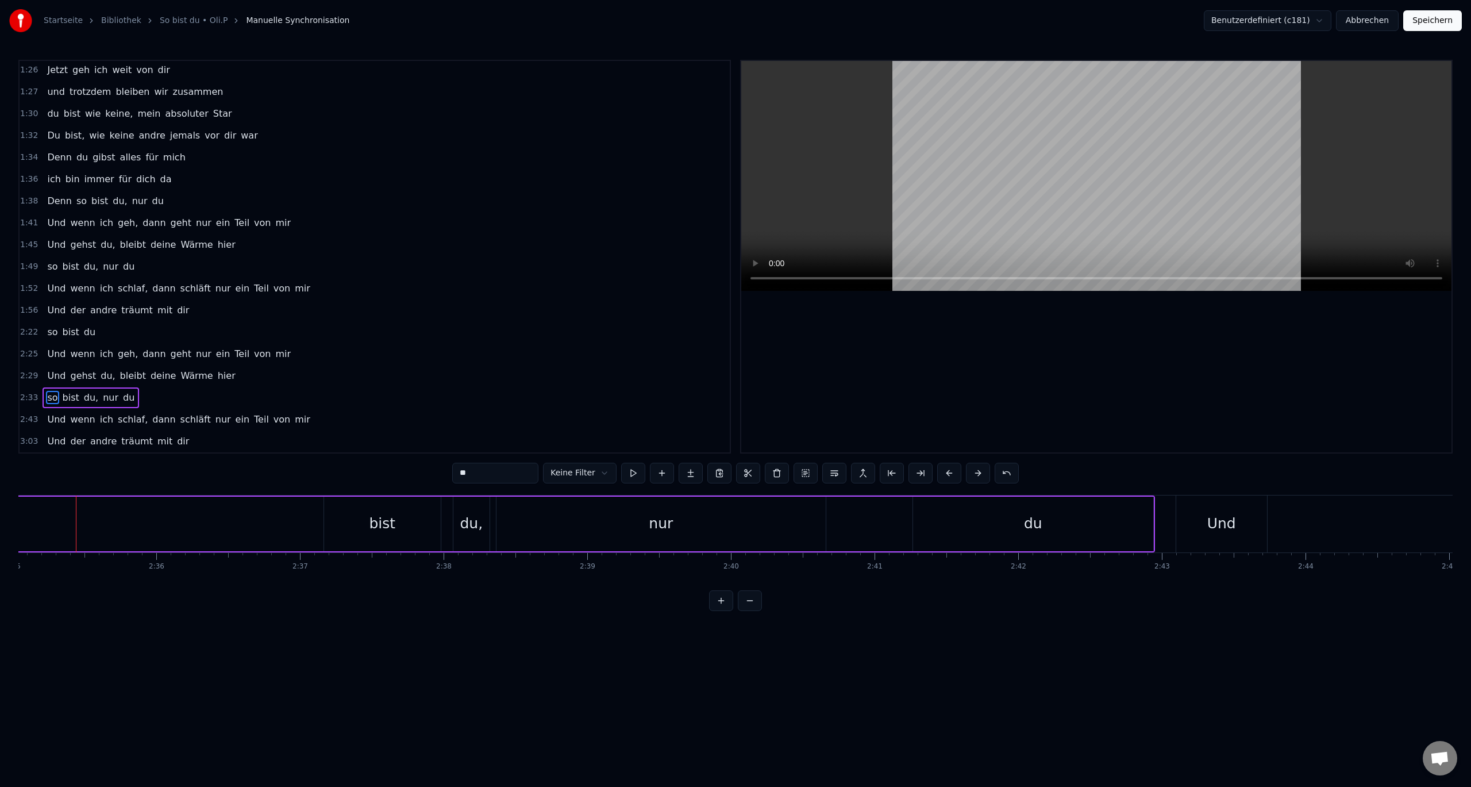
click at [1145, 518] on div "du" at bounding box center [1033, 523] width 240 height 55
drag, startPoint x: 1151, startPoint y: 522, endPoint x: 1127, endPoint y: 523, distance: 23.6
click at [1127, 523] on icon at bounding box center [1128, 523] width 5 height 9
drag, startPoint x: 1128, startPoint y: 523, endPoint x: 1041, endPoint y: 523, distance: 87.3
click at [1041, 523] on icon at bounding box center [1039, 523] width 5 height 9
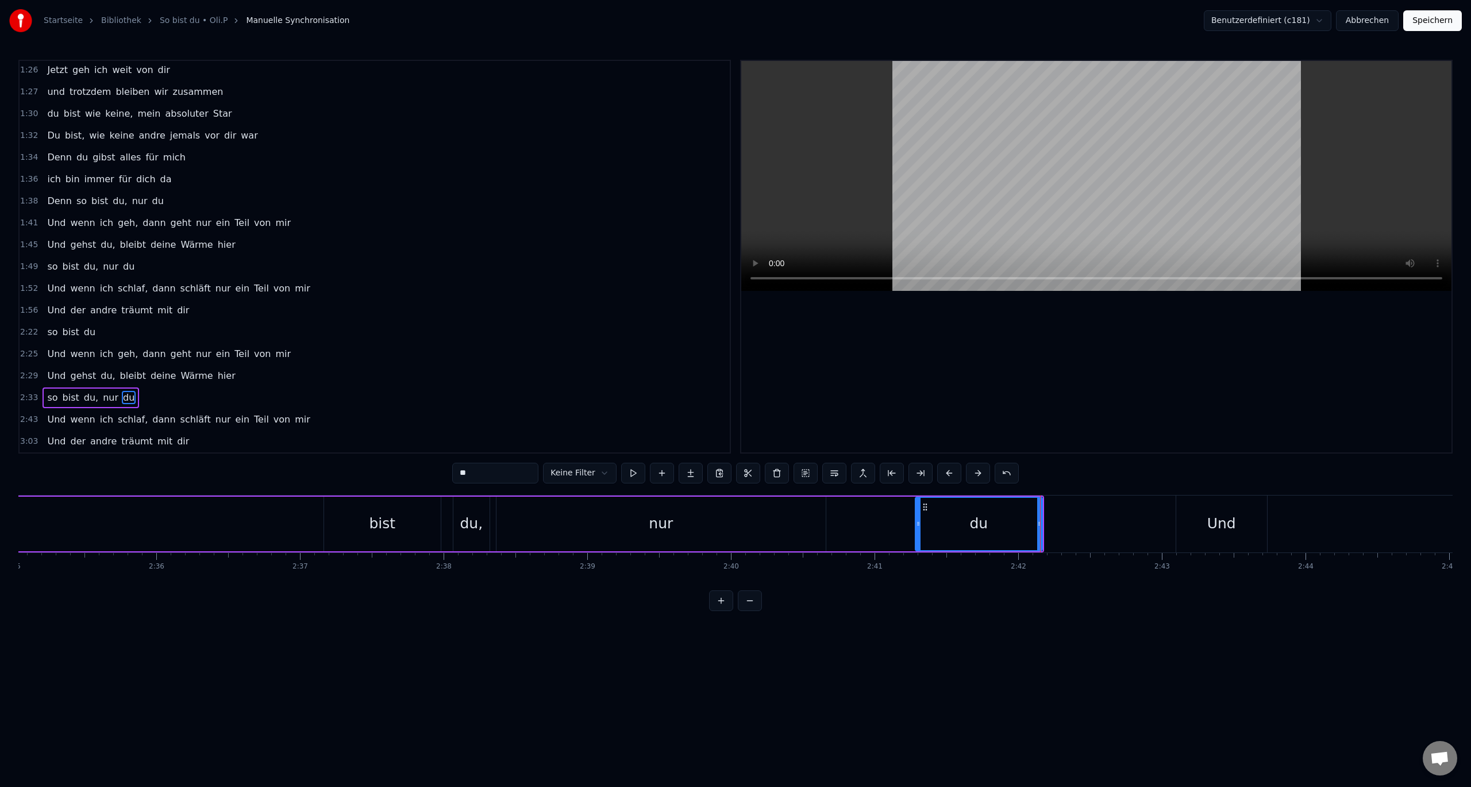
click at [919, 526] on icon at bounding box center [918, 523] width 5 height 9
click at [759, 525] on div "nur" at bounding box center [660, 523] width 329 height 55
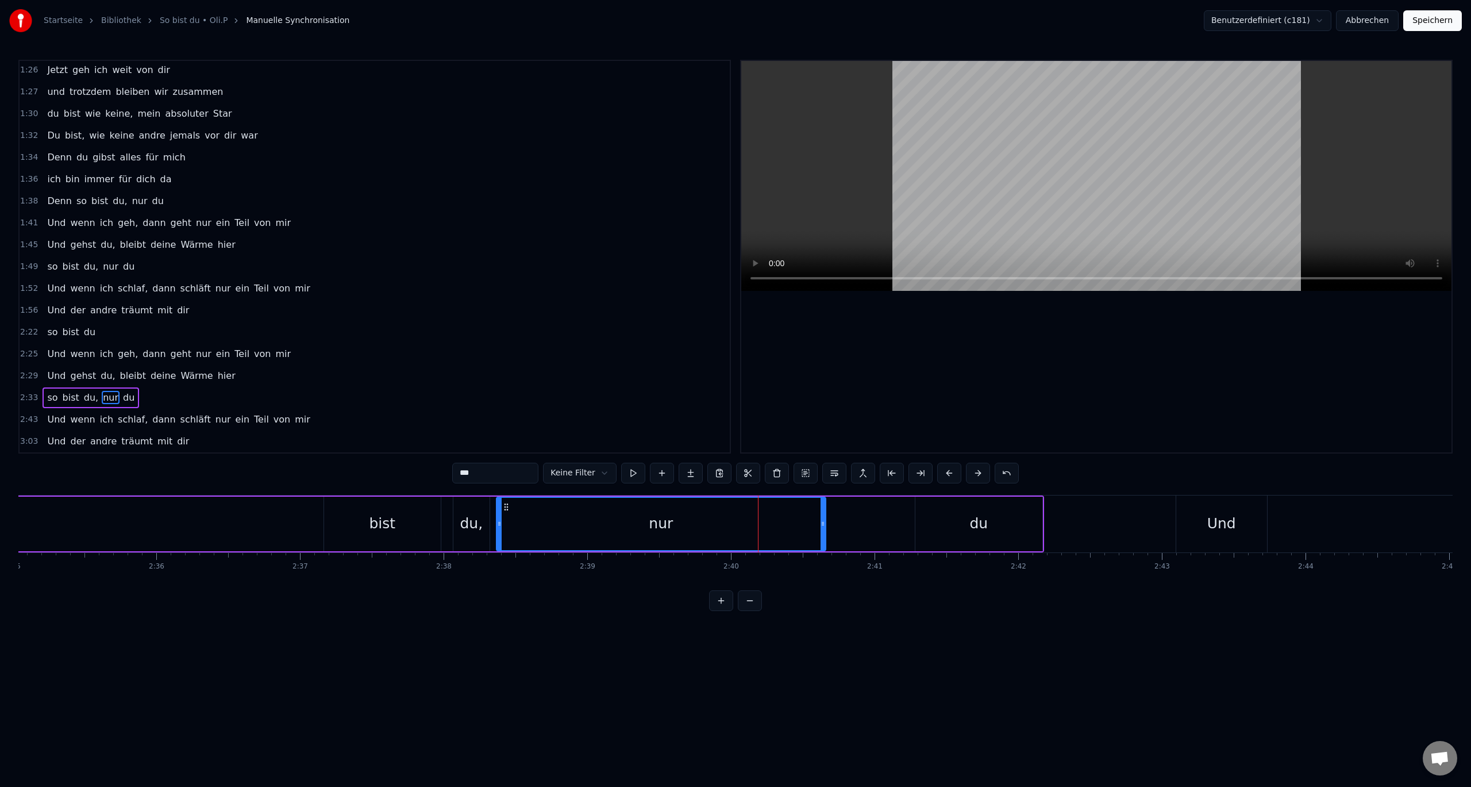
click at [823, 522] on div "nur" at bounding box center [661, 523] width 330 height 55
click at [825, 522] on div "nur" at bounding box center [661, 523] width 330 height 55
click at [800, 525] on div "nur" at bounding box center [661, 524] width 328 height 52
drag, startPoint x: 825, startPoint y: 523, endPoint x: 603, endPoint y: 523, distance: 221.8
click at [603, 523] on icon at bounding box center [601, 523] width 5 height 9
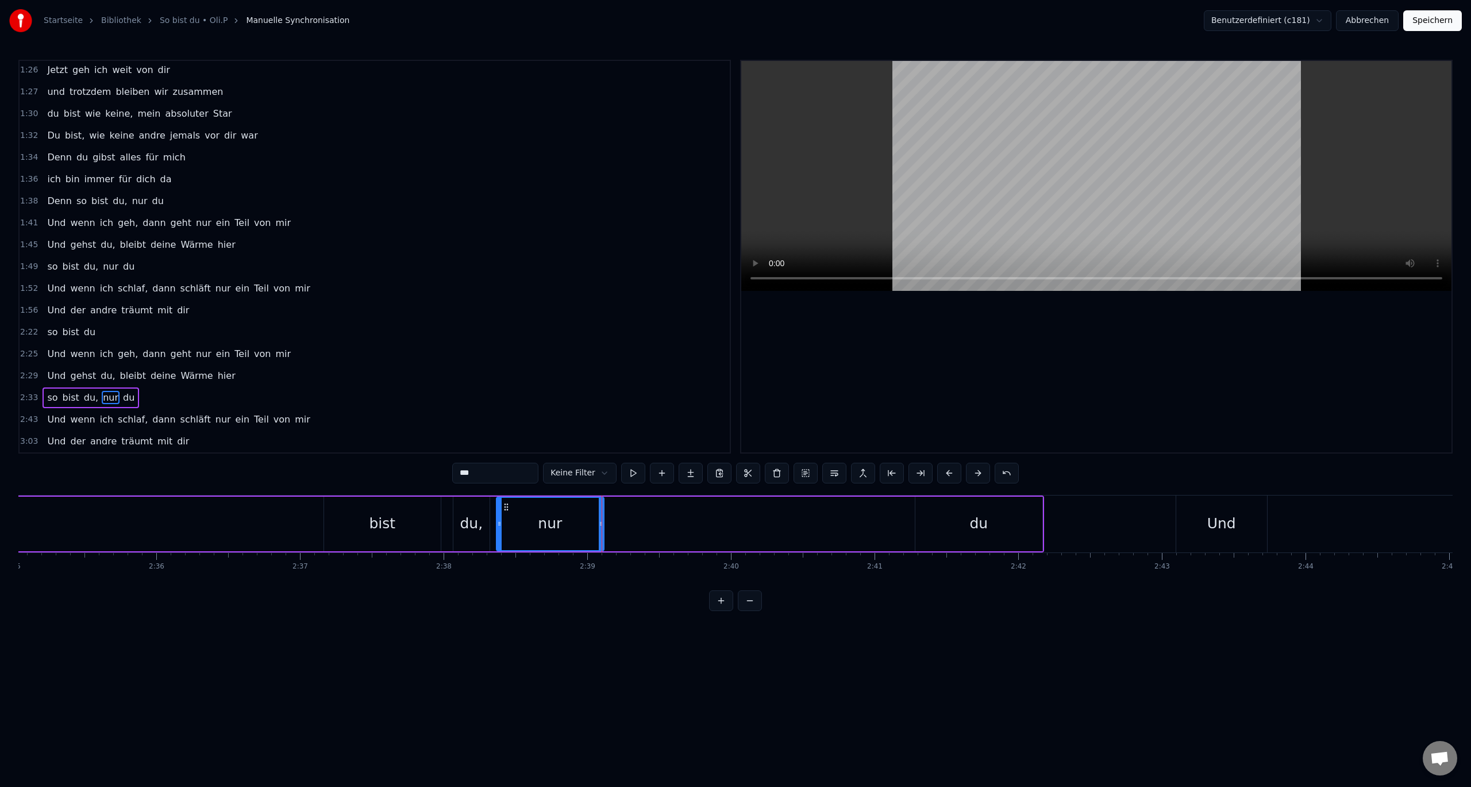
click at [990, 520] on div "du" at bounding box center [978, 523] width 127 height 55
drag, startPoint x: 924, startPoint y: 507, endPoint x: 581, endPoint y: 503, distance: 343.0
click at [581, 503] on icon at bounding box center [581, 506] width 9 height 9
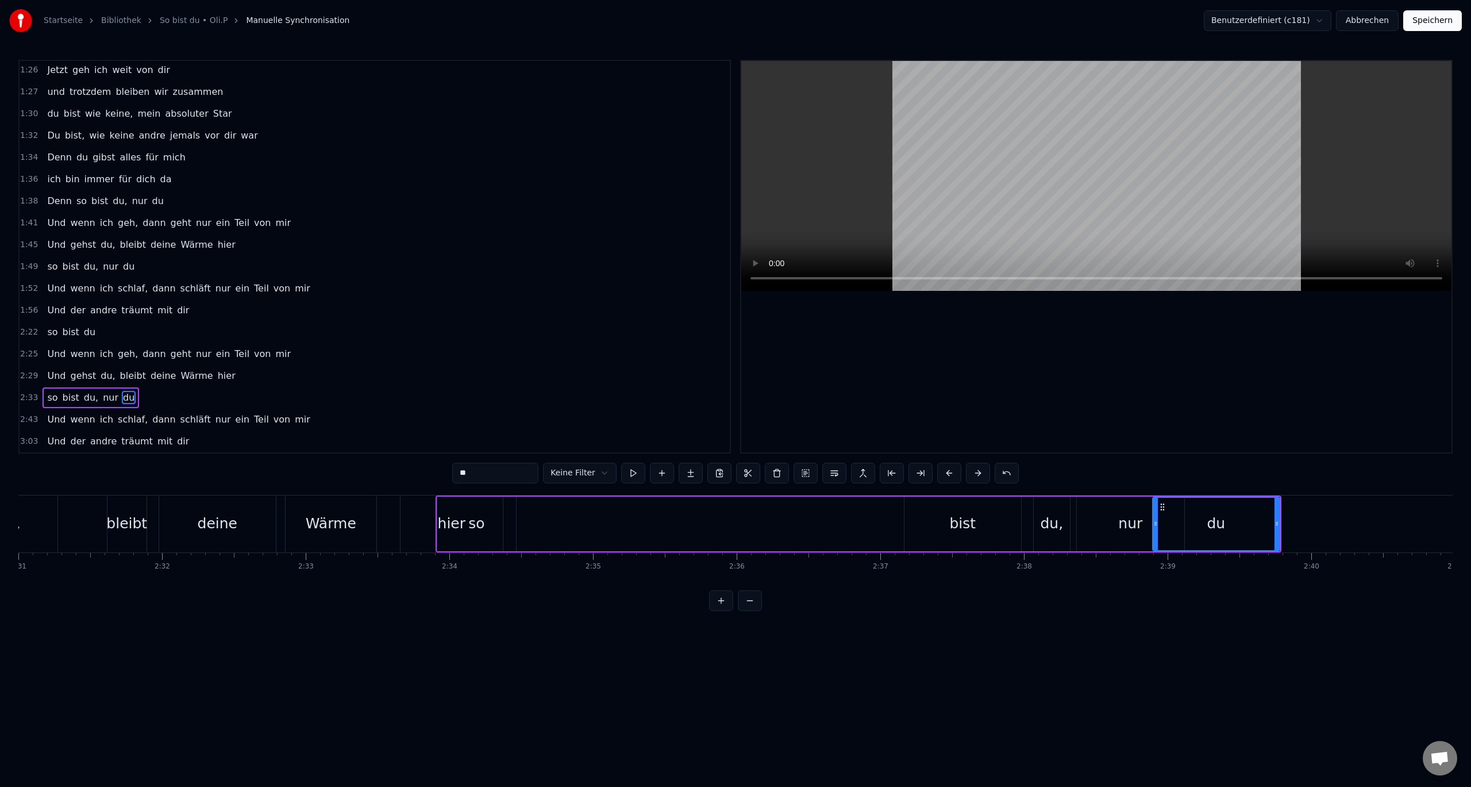
scroll to position [0, 21678]
click at [490, 518] on div "so" at bounding box center [488, 524] width 16 height 22
type input "**"
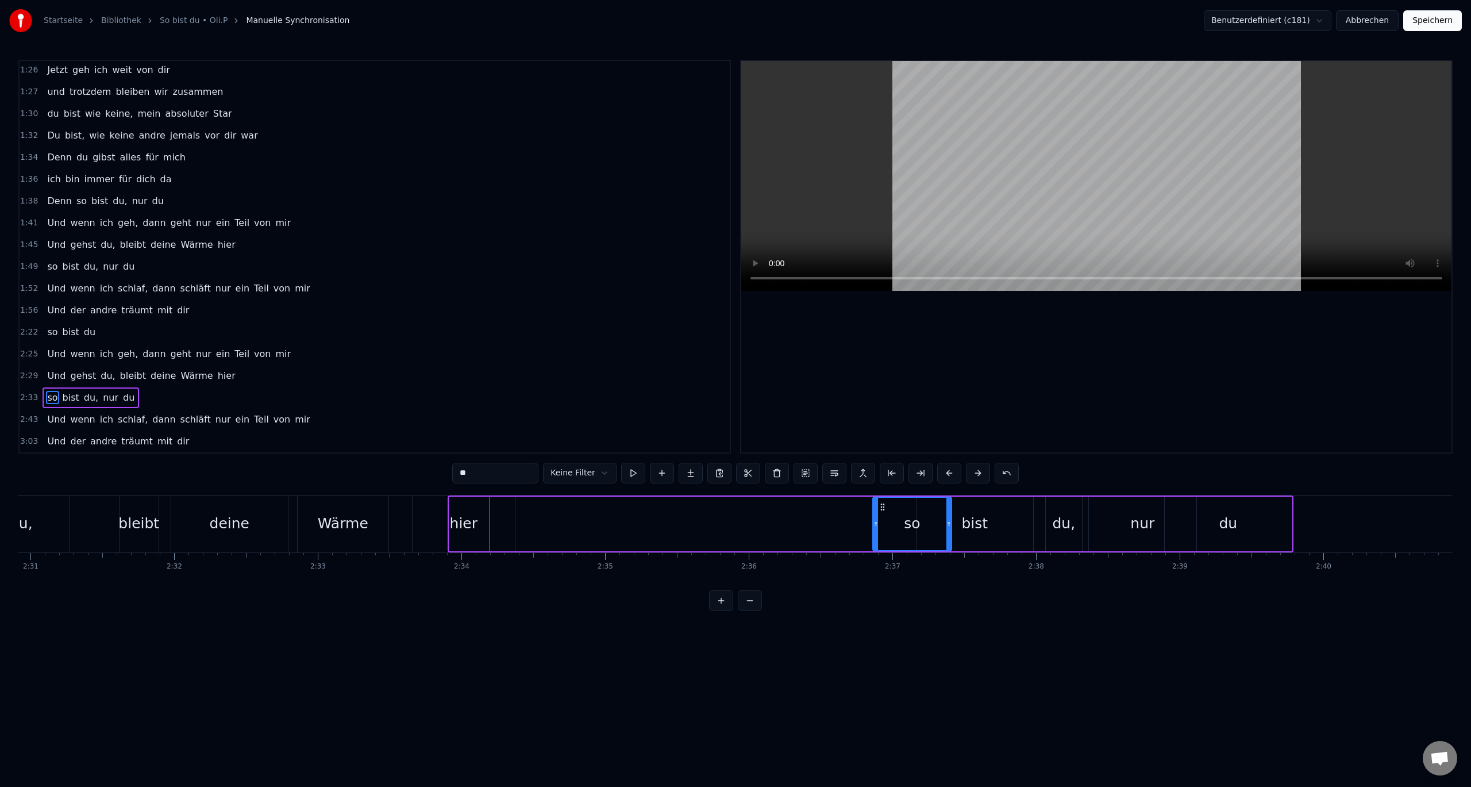
drag, startPoint x: 458, startPoint y: 505, endPoint x: 881, endPoint y: 513, distance: 423.5
click at [881, 513] on div "so" at bounding box center [912, 524] width 78 height 52
click at [407, 515] on div "Und gehst du, bleibt deine Wärme hier" at bounding box center [198, 523] width 637 height 57
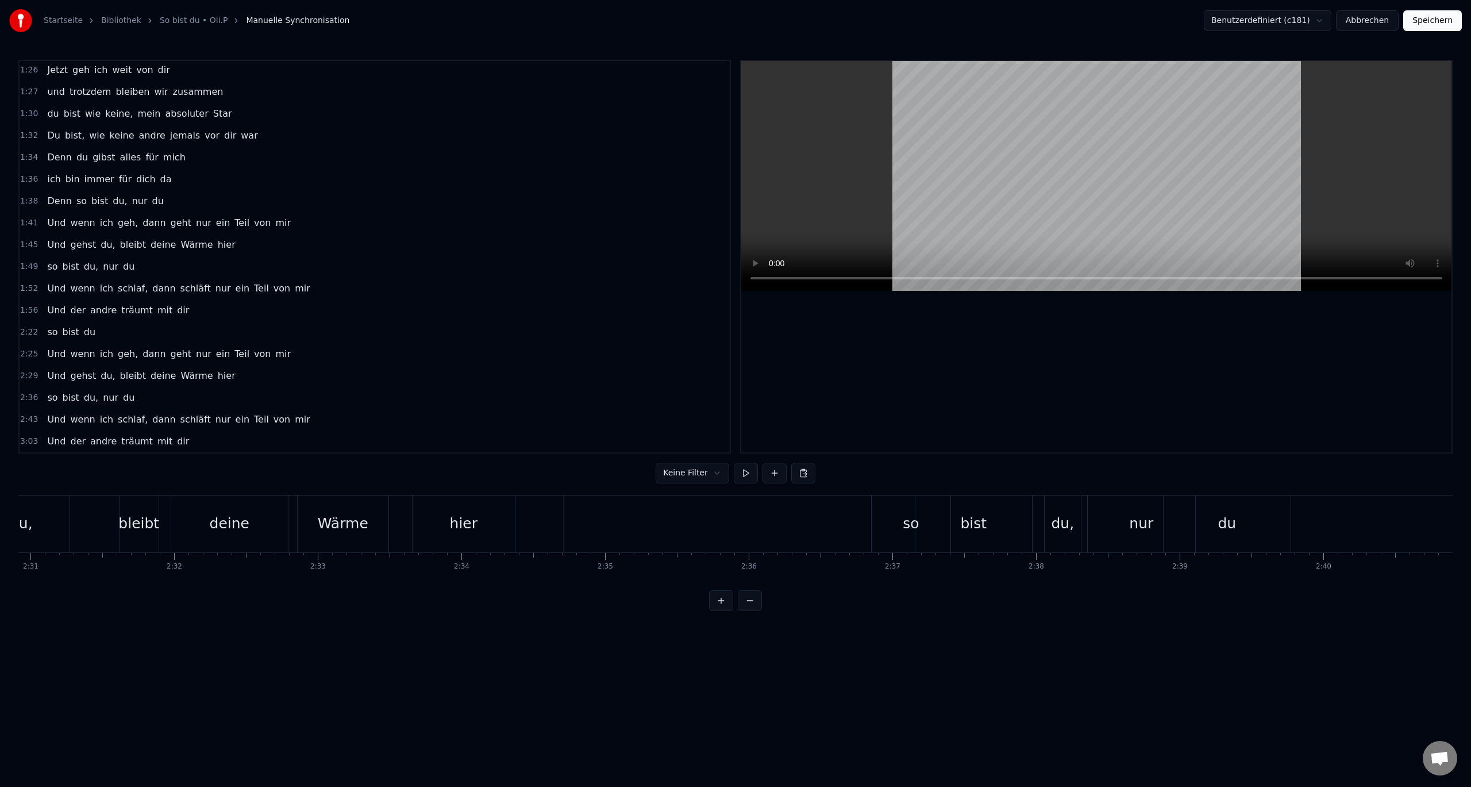
click at [21, 585] on div "Startseite Bibliothek So bist du • Oli.P Manuelle Synchronisation Benutzerdefin…" at bounding box center [735, 305] width 1471 height 611
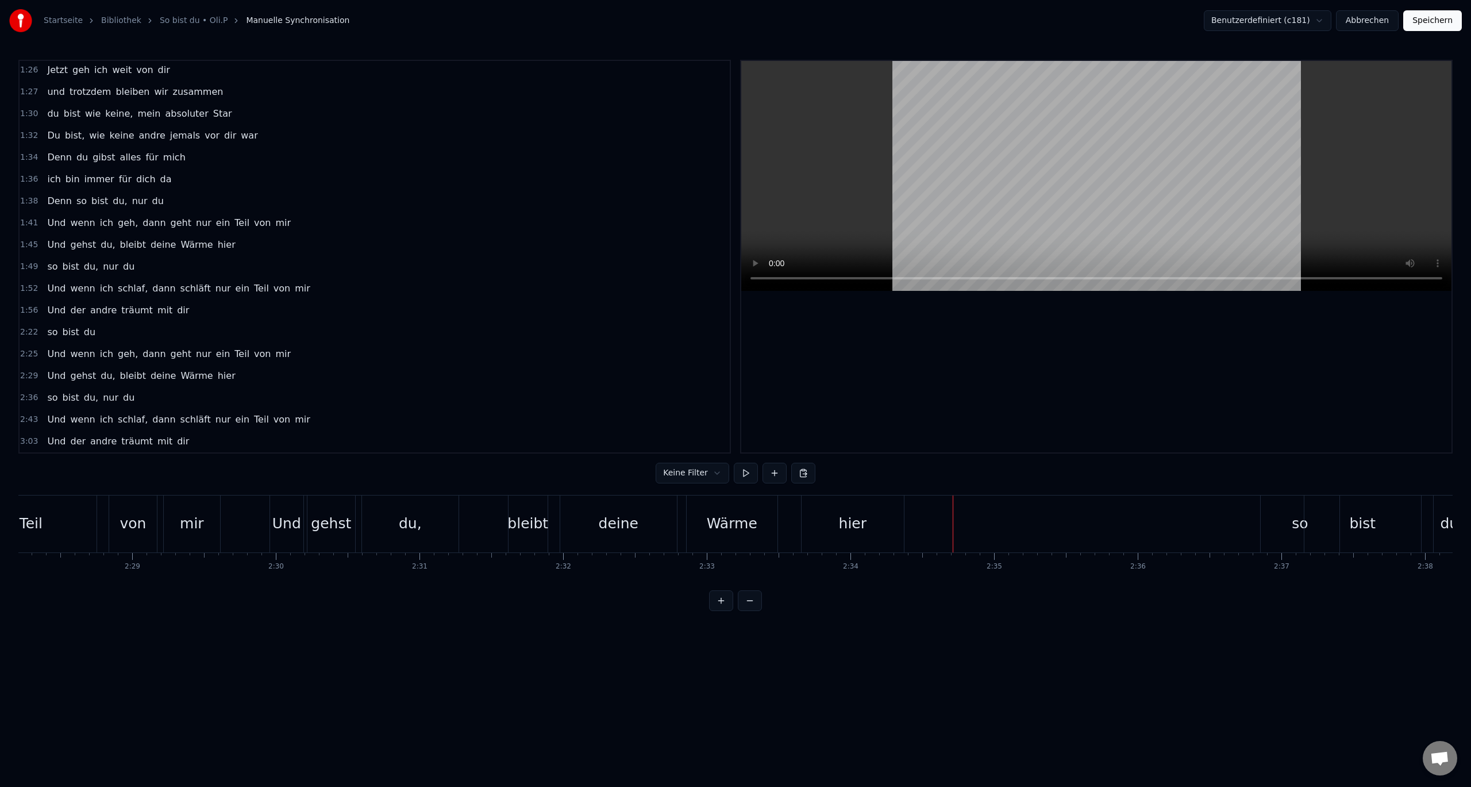
scroll to position [0, 21287]
click at [1285, 516] on div "so" at bounding box center [1301, 523] width 79 height 57
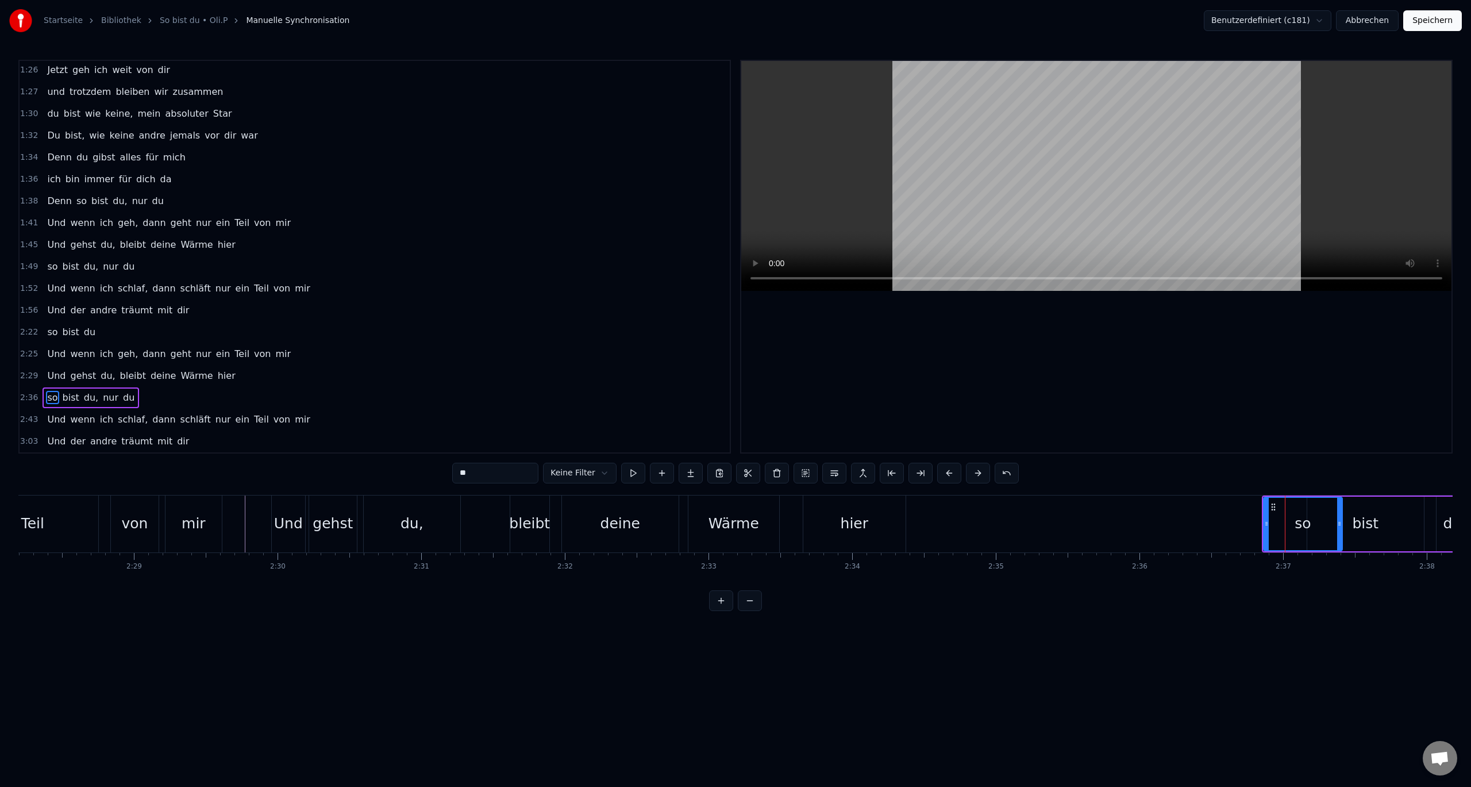
click at [1273, 495] on div "so bist du, nur du" at bounding box center [1473, 523] width 422 height 57
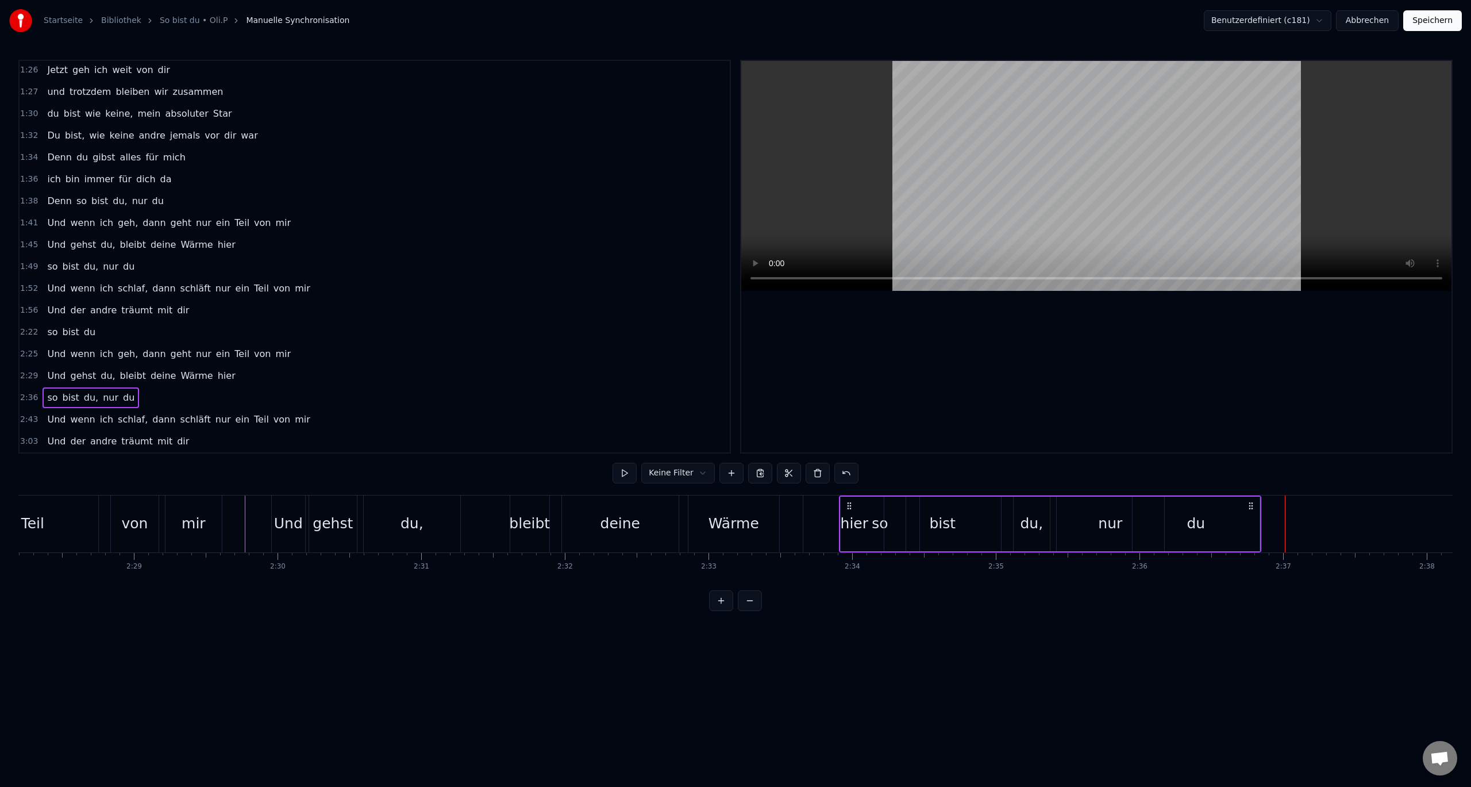
drag, startPoint x: 1270, startPoint y: 500, endPoint x: 847, endPoint y: 509, distance: 423.0
click at [847, 509] on icon at bounding box center [849, 505] width 9 height 9
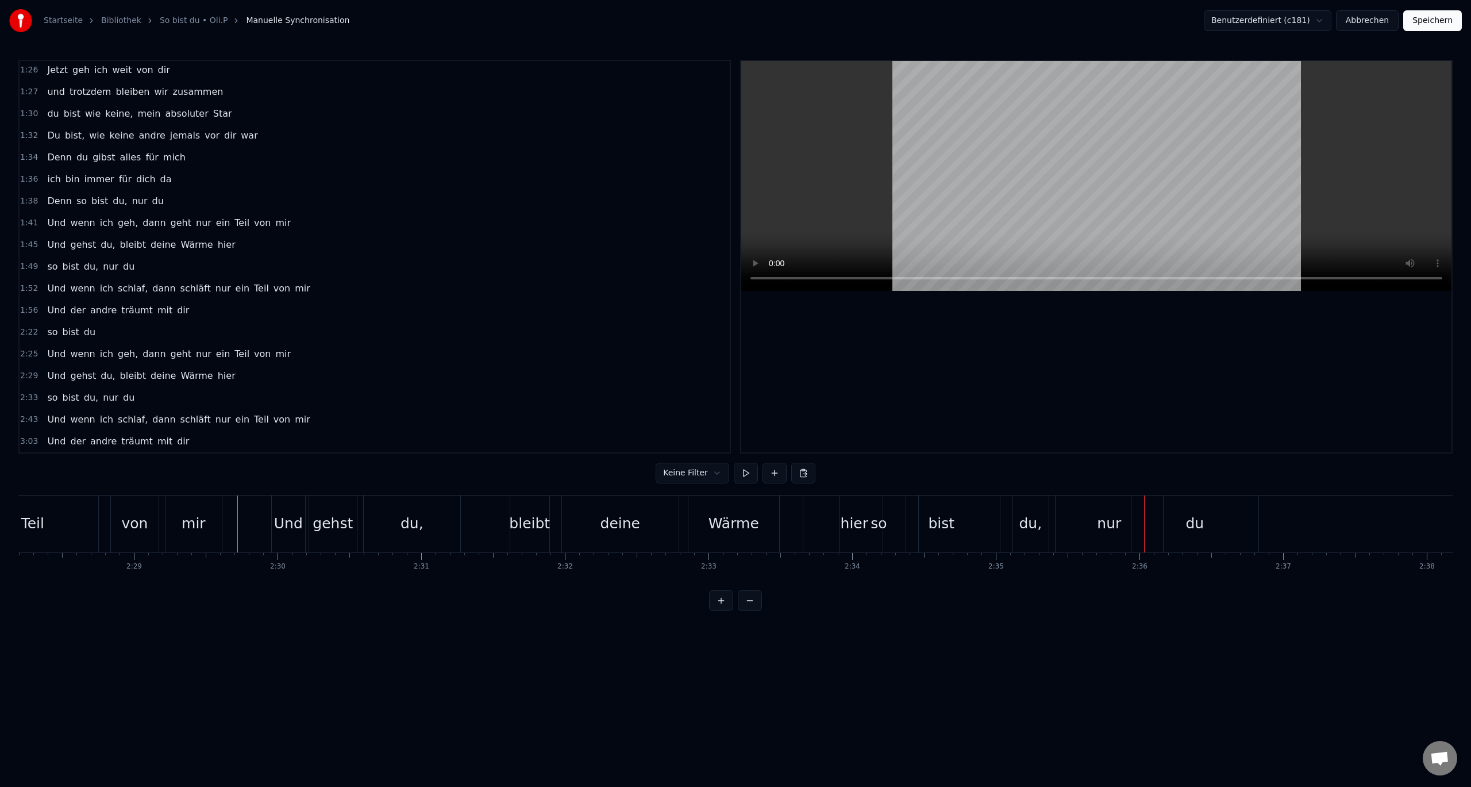
click at [939, 531] on div "bist" at bounding box center [941, 524] width 26 height 22
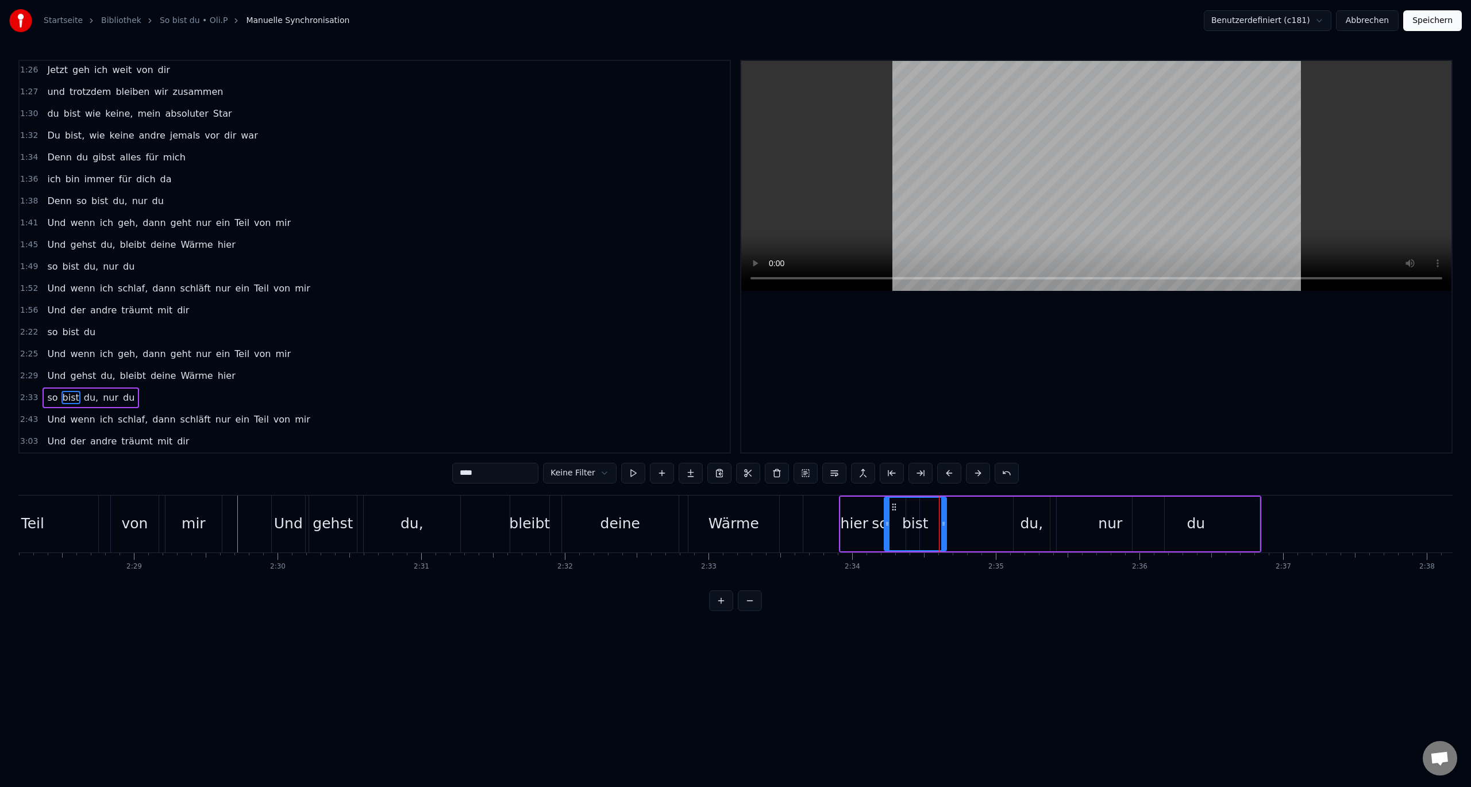
drag, startPoint x: 999, startPoint y: 523, endPoint x: 945, endPoint y: 526, distance: 54.7
click at [945, 526] on icon at bounding box center [943, 523] width 5 height 9
click at [1024, 523] on div "du," at bounding box center [1031, 524] width 23 height 22
type input "***"
drag, startPoint x: 1023, startPoint y: 507, endPoint x: 950, endPoint y: 504, distance: 73.0
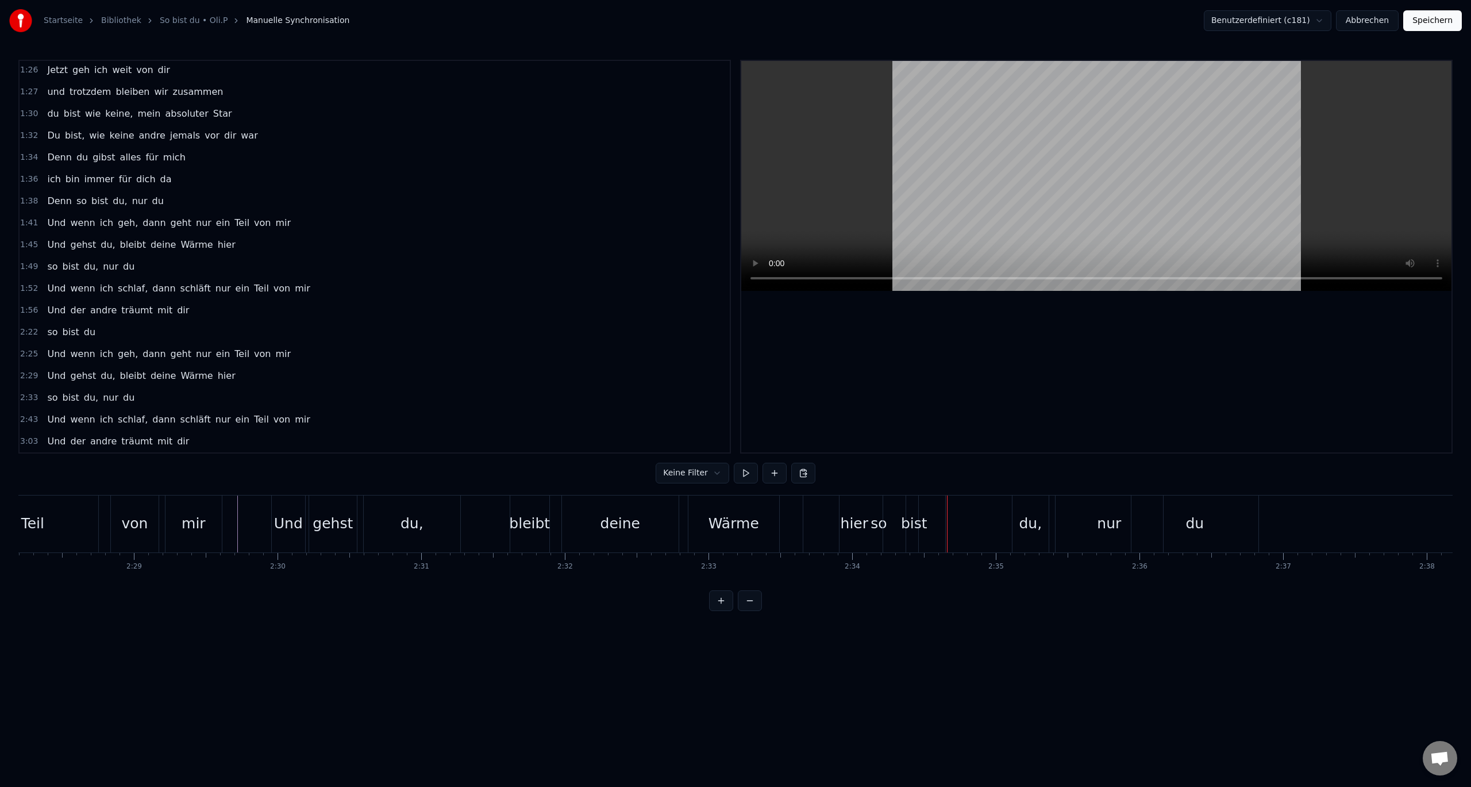
click at [1028, 510] on div "du," at bounding box center [1030, 523] width 36 height 57
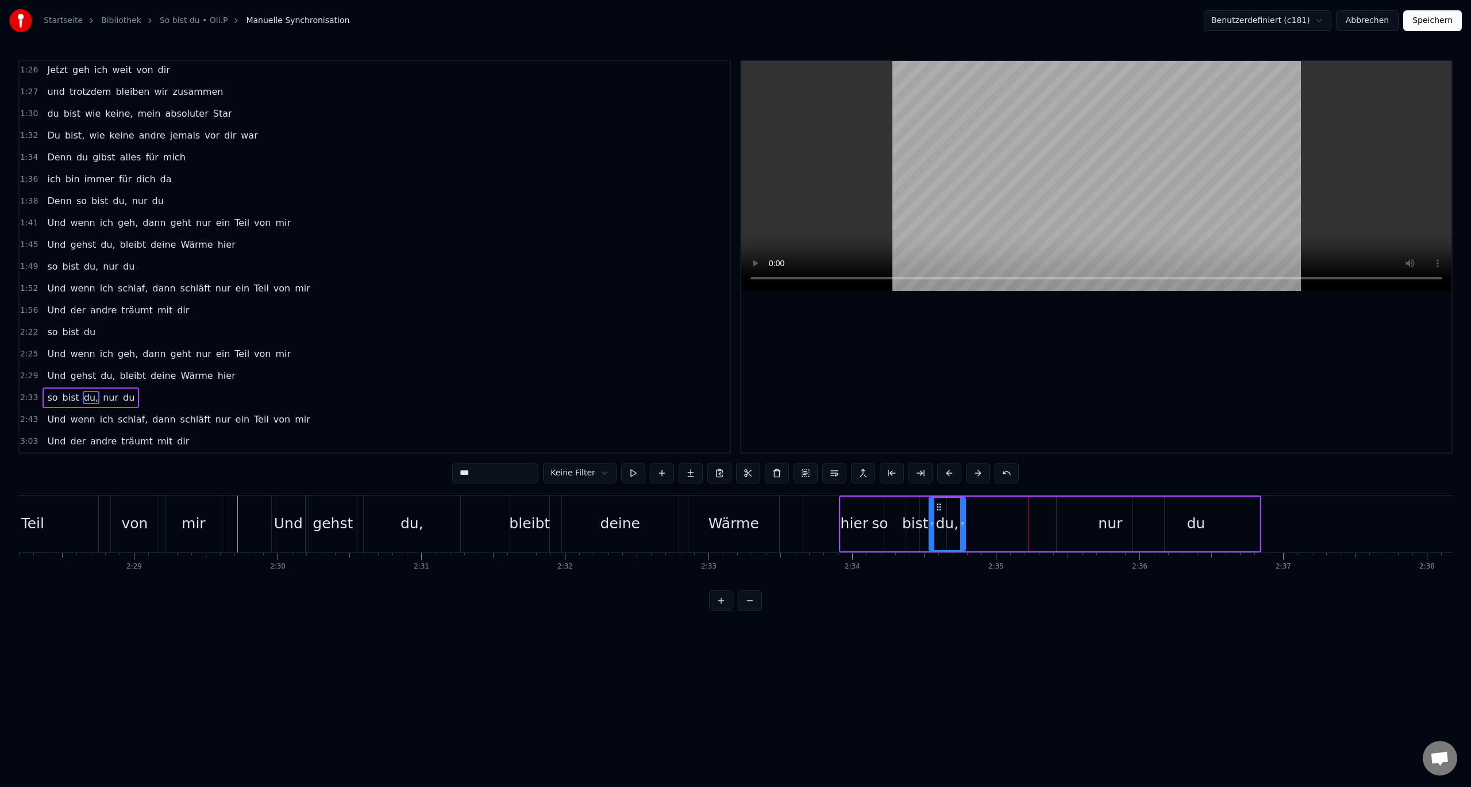
drag, startPoint x: 1022, startPoint y: 504, endPoint x: 937, endPoint y: 506, distance: 84.5
click at [937, 506] on icon at bounding box center [938, 506] width 9 height 9
click at [1089, 518] on div "nur" at bounding box center [1110, 523] width 107 height 55
drag, startPoint x: 1162, startPoint y: 522, endPoint x: 1104, endPoint y: 524, distance: 57.5
click at [1104, 524] on icon at bounding box center [1103, 523] width 5 height 9
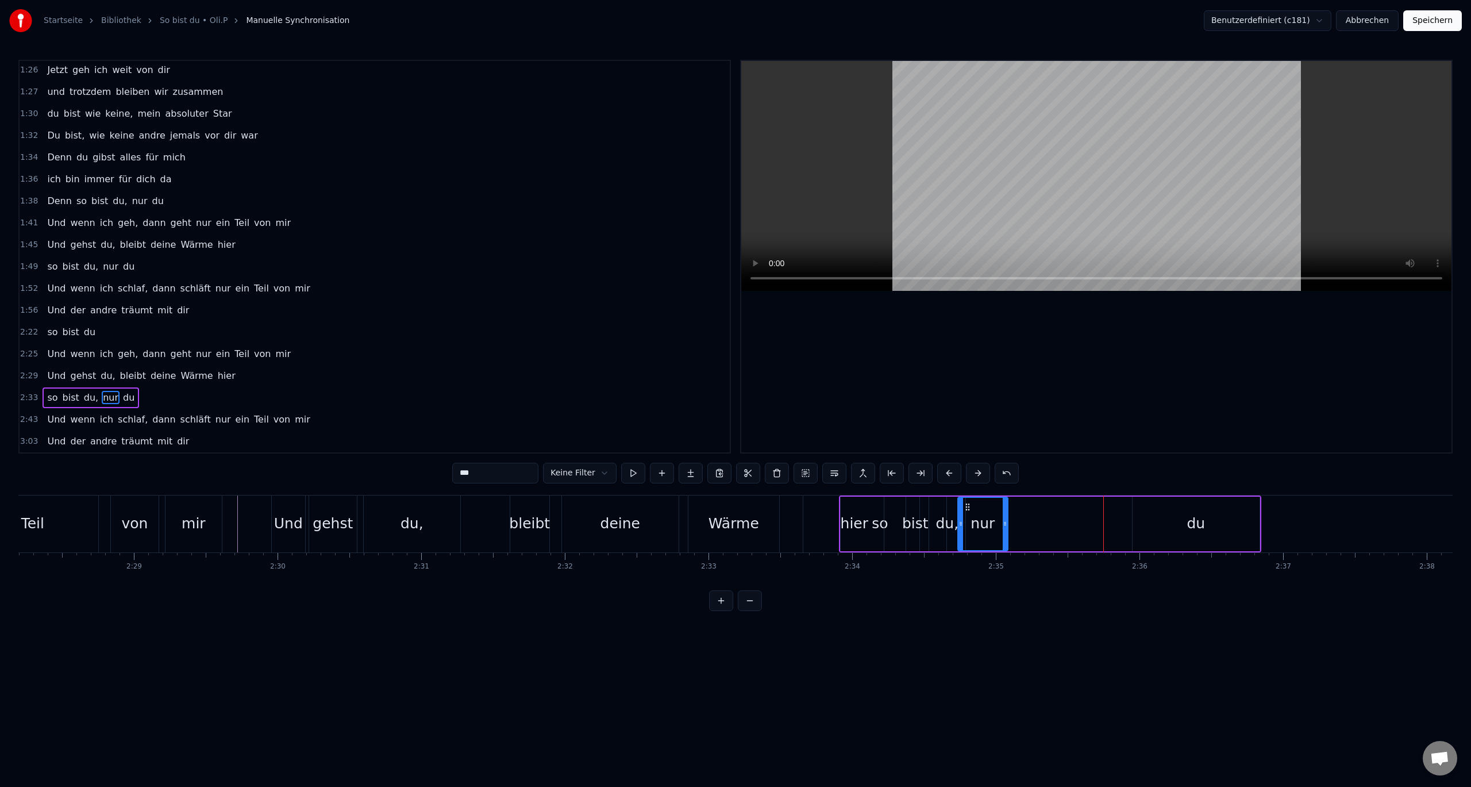
drag, startPoint x: 1065, startPoint y: 507, endPoint x: 966, endPoint y: 508, distance: 98.8
click at [966, 508] on icon at bounding box center [967, 506] width 9 height 9
click at [1150, 514] on div "du" at bounding box center [1195, 523] width 127 height 55
type input "**"
click at [1139, 507] on icon at bounding box center [1142, 506] width 9 height 9
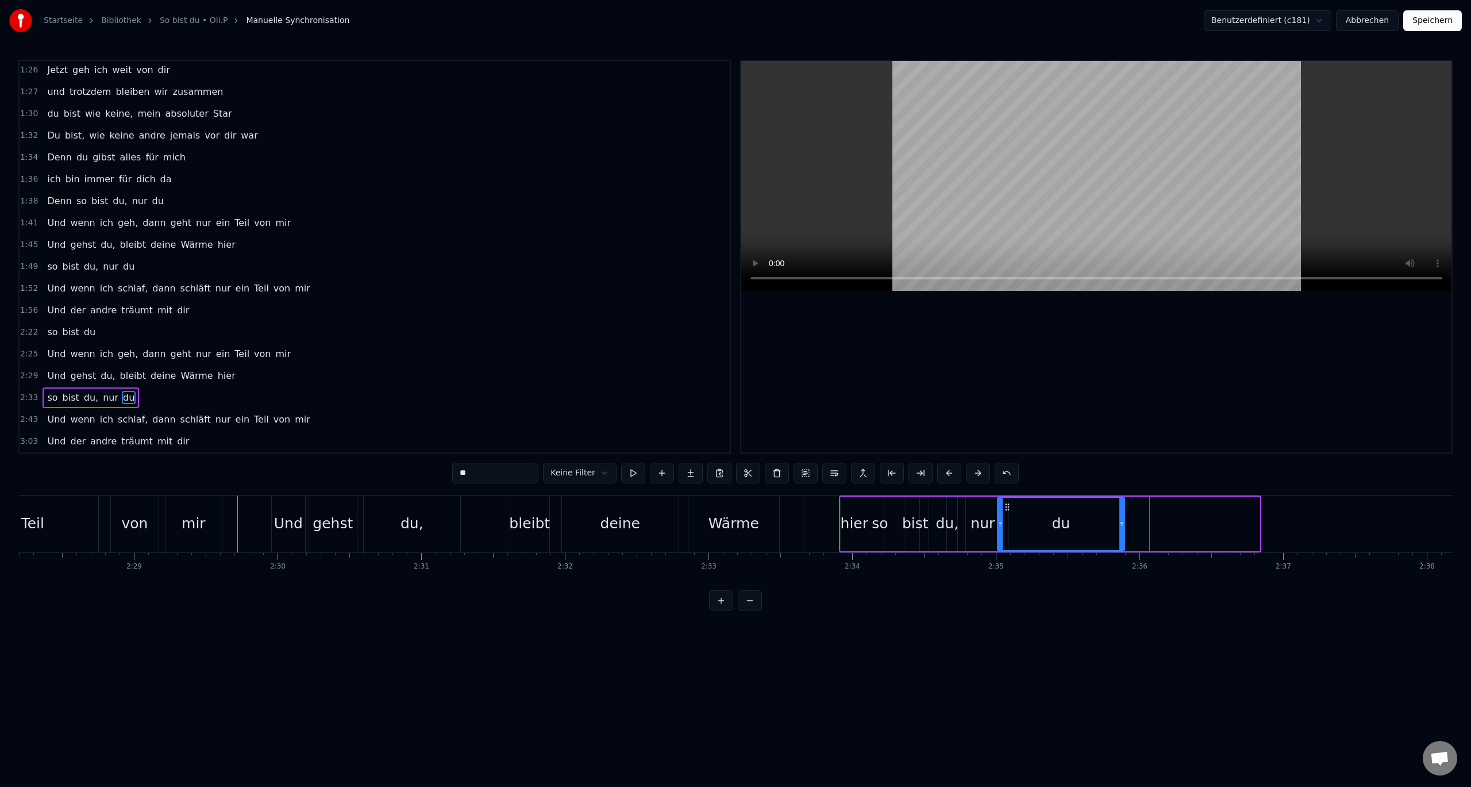
drag, startPoint x: 1143, startPoint y: 504, endPoint x: 1008, endPoint y: 507, distance: 135.1
click at [1008, 507] on icon at bounding box center [1007, 506] width 9 height 9
drag, startPoint x: 1122, startPoint y: 523, endPoint x: 1038, endPoint y: 526, distance: 83.9
click at [1038, 526] on icon at bounding box center [1037, 523] width 5 height 9
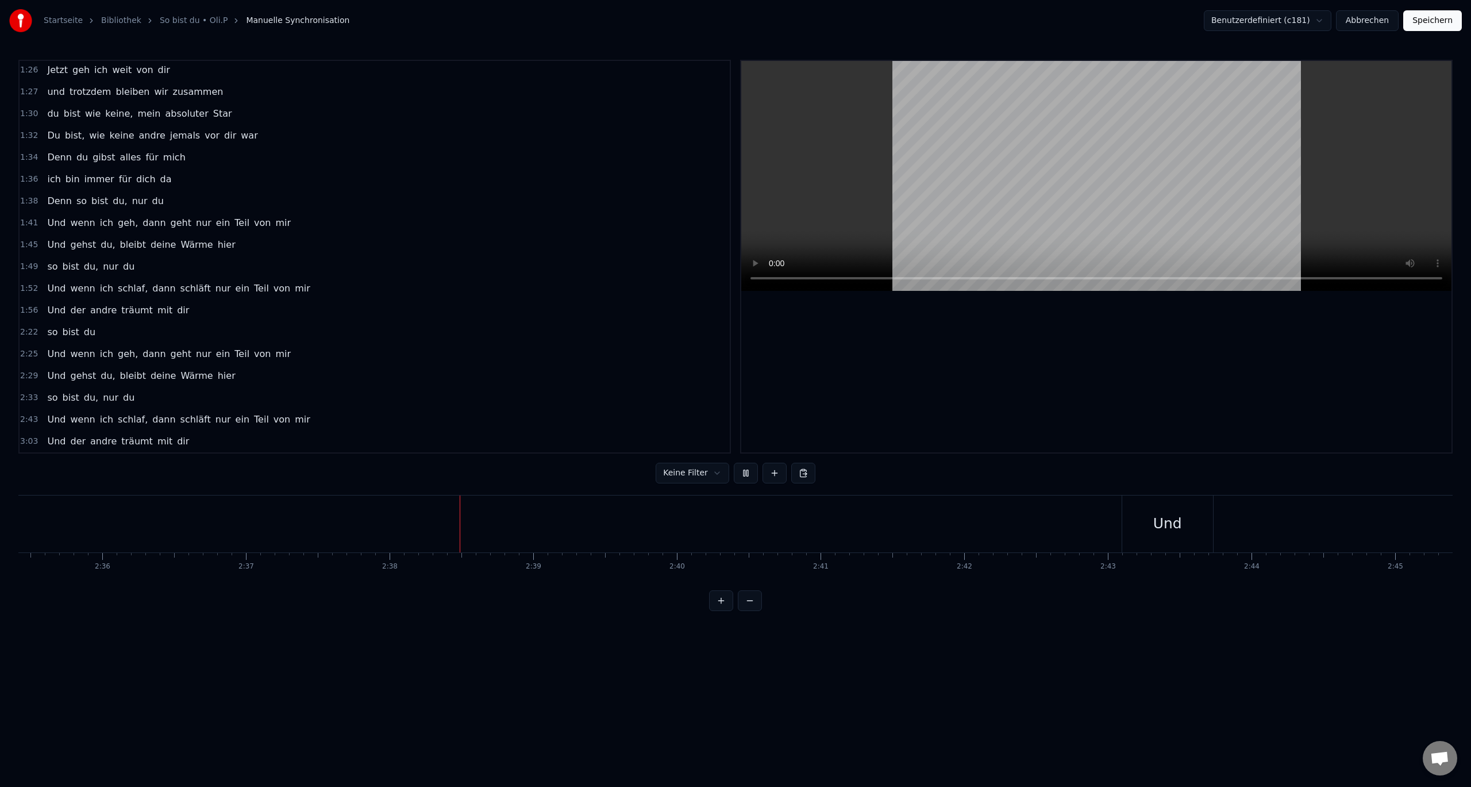
scroll to position [0, 22636]
click at [748, 476] on button at bounding box center [746, 473] width 24 height 21
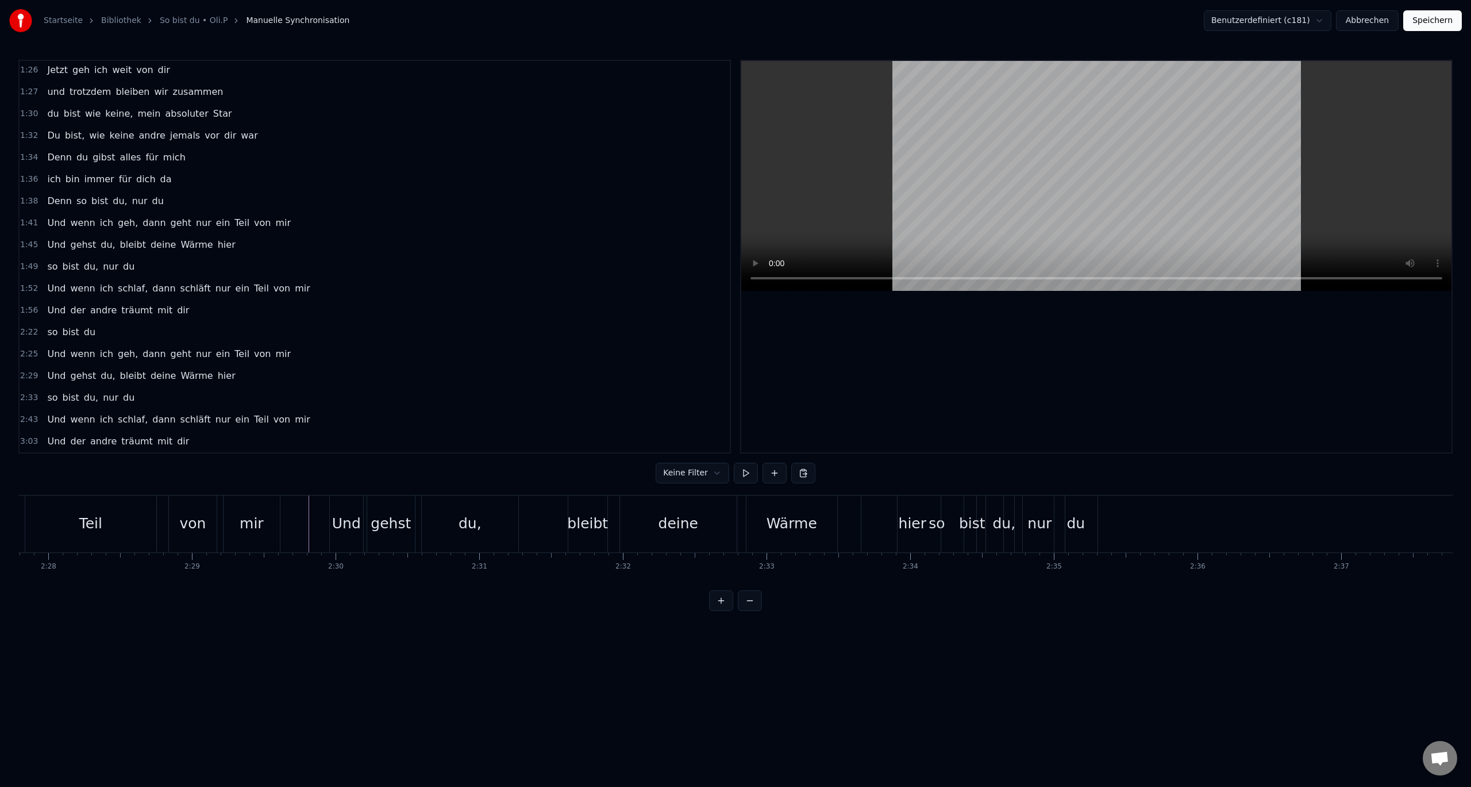
click at [938, 522] on div "so" at bounding box center [936, 524] width 16 height 22
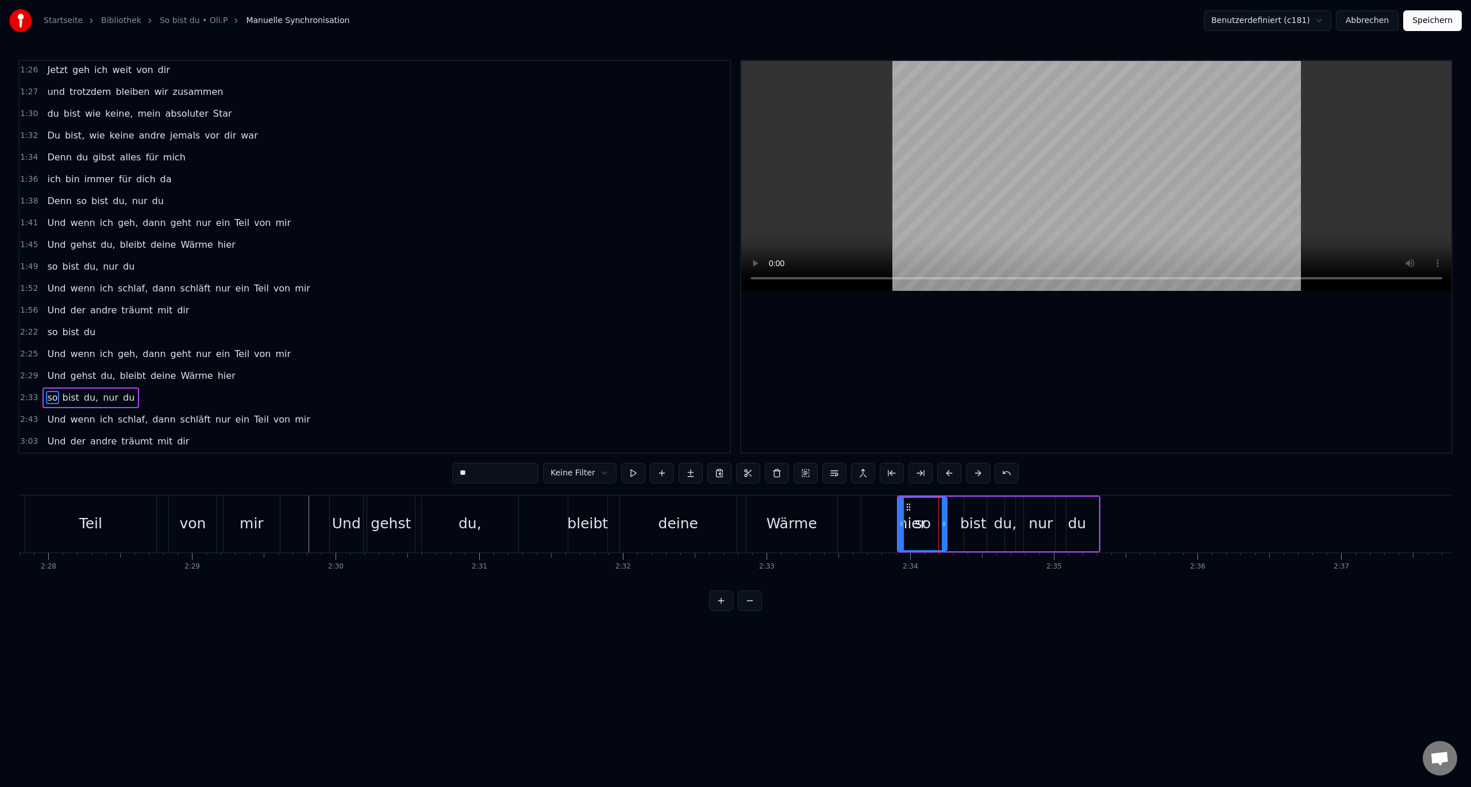
drag, startPoint x: 976, startPoint y: 523, endPoint x: 945, endPoint y: 525, distance: 30.5
click at [945, 525] on icon at bounding box center [944, 523] width 5 height 9
click at [980, 524] on div "bist" at bounding box center [973, 524] width 26 height 22
drag, startPoint x: 1000, startPoint y: 523, endPoint x: 978, endPoint y: 527, distance: 22.7
click at [978, 527] on icon at bounding box center [979, 523] width 5 height 9
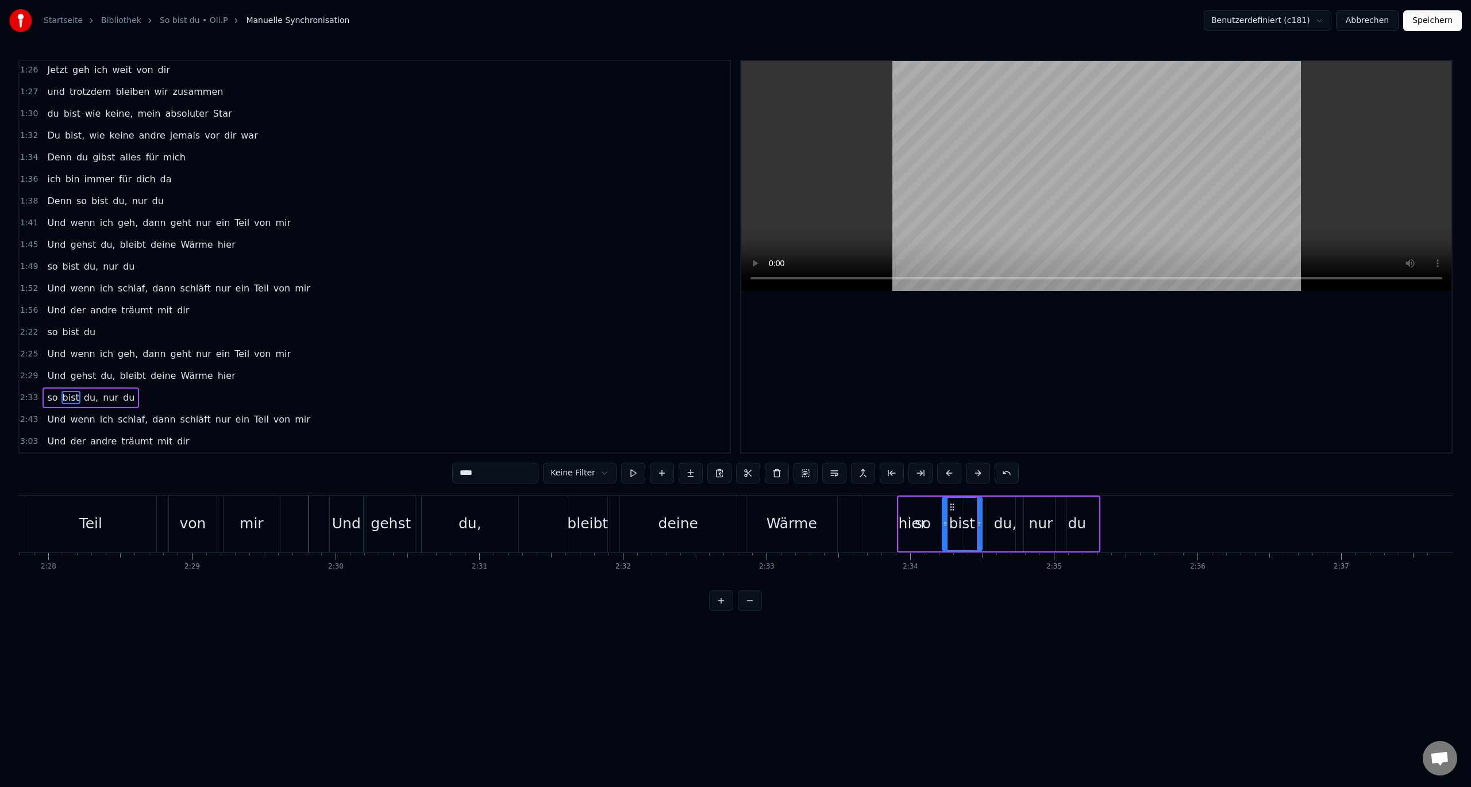
click at [1002, 528] on div "du," at bounding box center [1004, 524] width 23 height 22
click at [1016, 525] on icon at bounding box center [1017, 523] width 5 height 9
drag, startPoint x: 997, startPoint y: 507, endPoint x: 981, endPoint y: 509, distance: 16.3
click at [981, 509] on icon at bounding box center [980, 506] width 9 height 9
click at [962, 526] on div "bist" at bounding box center [962, 524] width 26 height 22
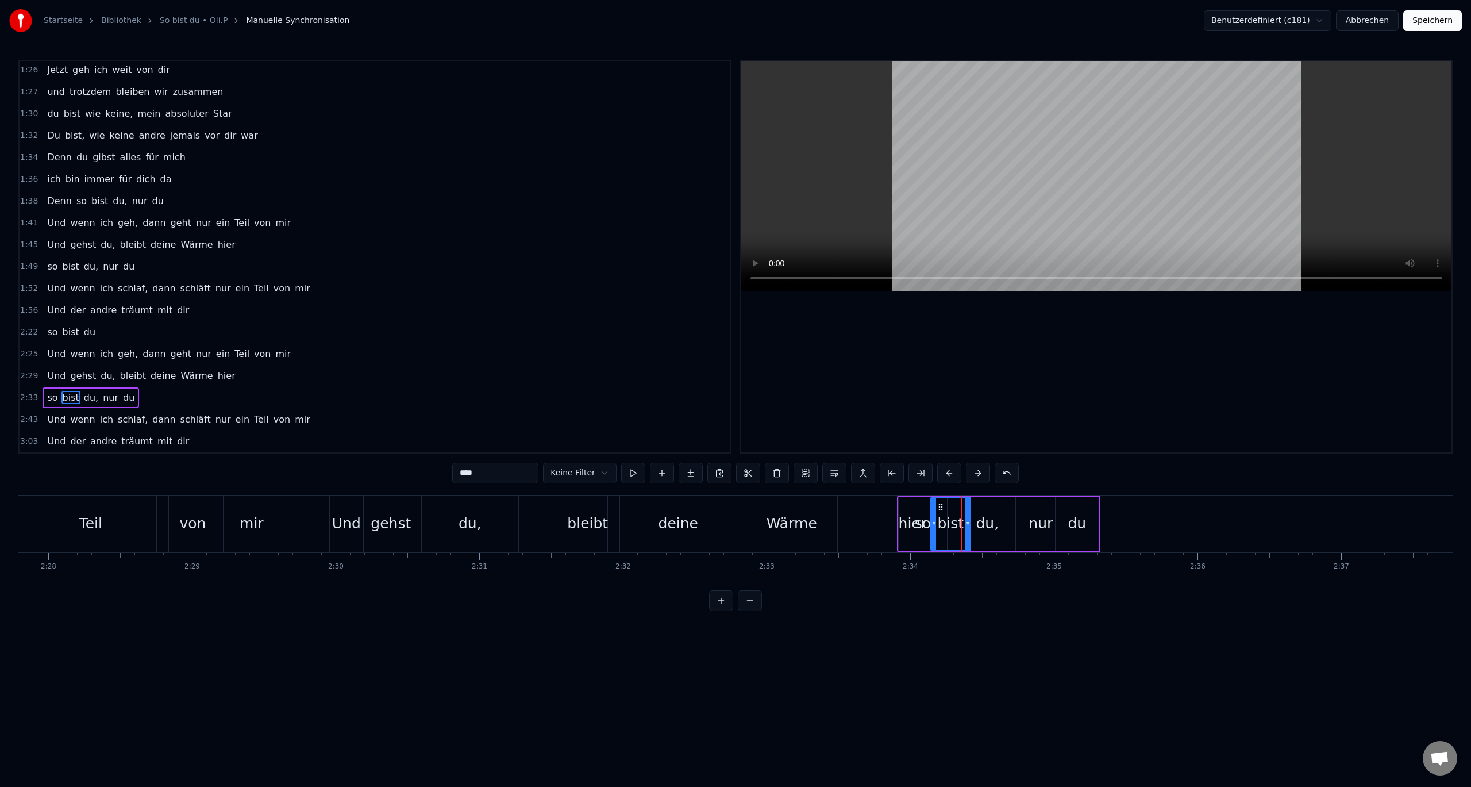
drag, startPoint x: 951, startPoint y: 506, endPoint x: 940, endPoint y: 507, distance: 11.5
click at [939, 507] on circle at bounding box center [939, 506] width 1 height 1
click at [983, 526] on div "du," at bounding box center [987, 524] width 23 height 22
drag, startPoint x: 979, startPoint y: 507, endPoint x: 969, endPoint y: 508, distance: 10.4
click at [969, 508] on icon at bounding box center [970, 506] width 9 height 9
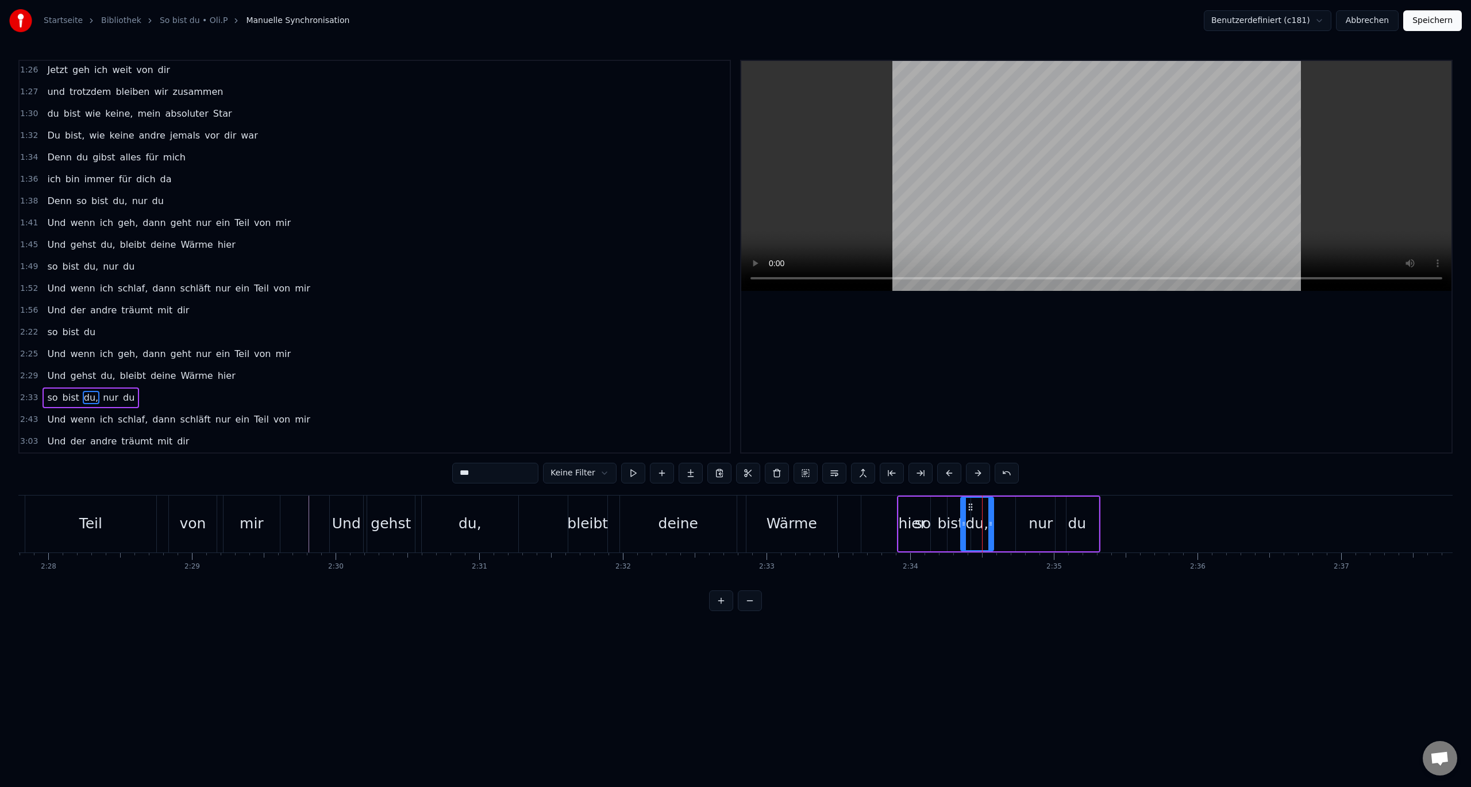
click at [1049, 525] on div "nur" at bounding box center [1040, 524] width 24 height 22
drag, startPoint x: 1024, startPoint y: 506, endPoint x: 1004, endPoint y: 508, distance: 19.7
click at [1004, 508] on icon at bounding box center [1005, 506] width 9 height 9
click at [1076, 529] on div "du" at bounding box center [1077, 524] width 18 height 22
type input "**"
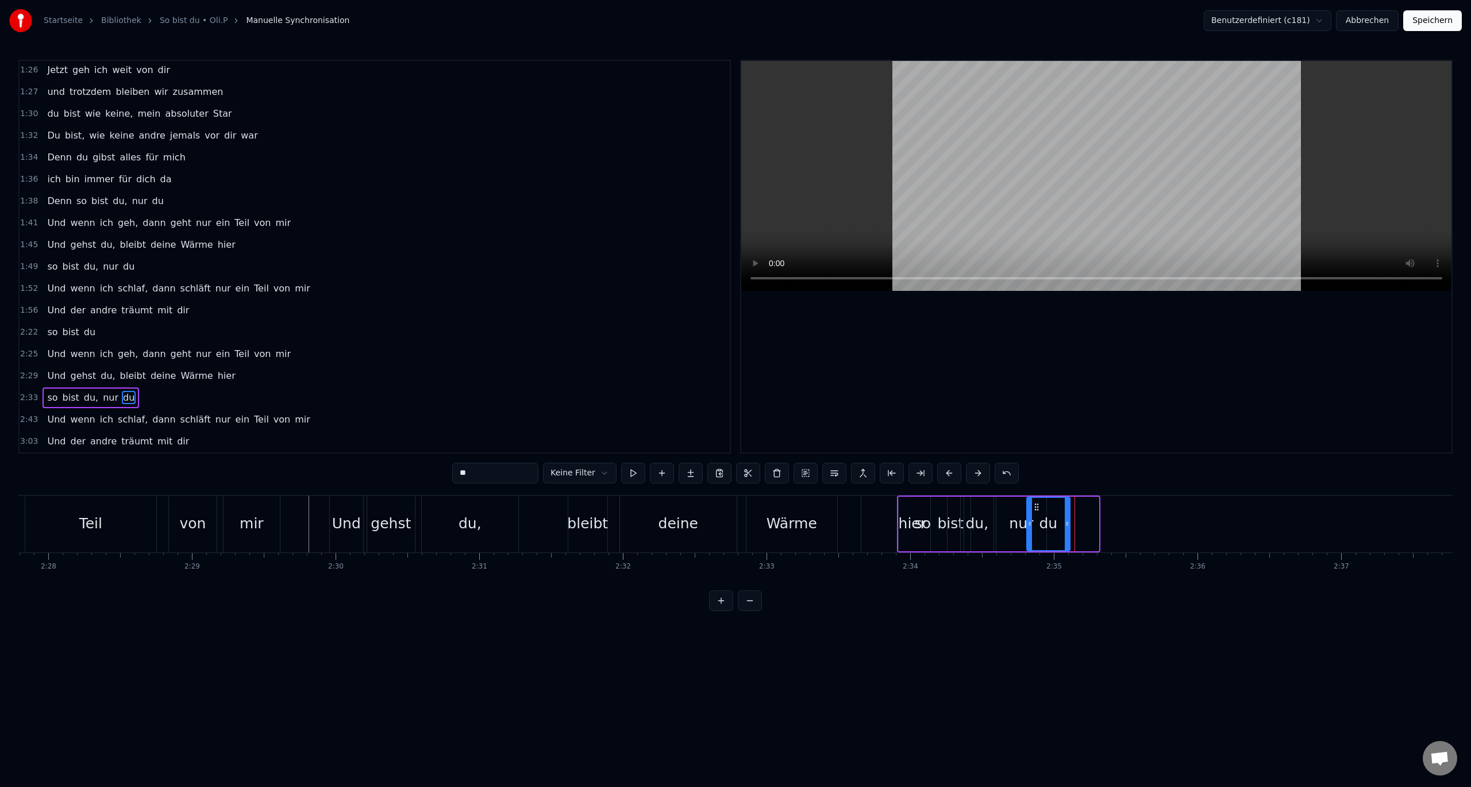
drag, startPoint x: 1063, startPoint y: 507, endPoint x: 1034, endPoint y: 507, distance: 28.7
click at [1034, 507] on icon at bounding box center [1036, 506] width 9 height 9
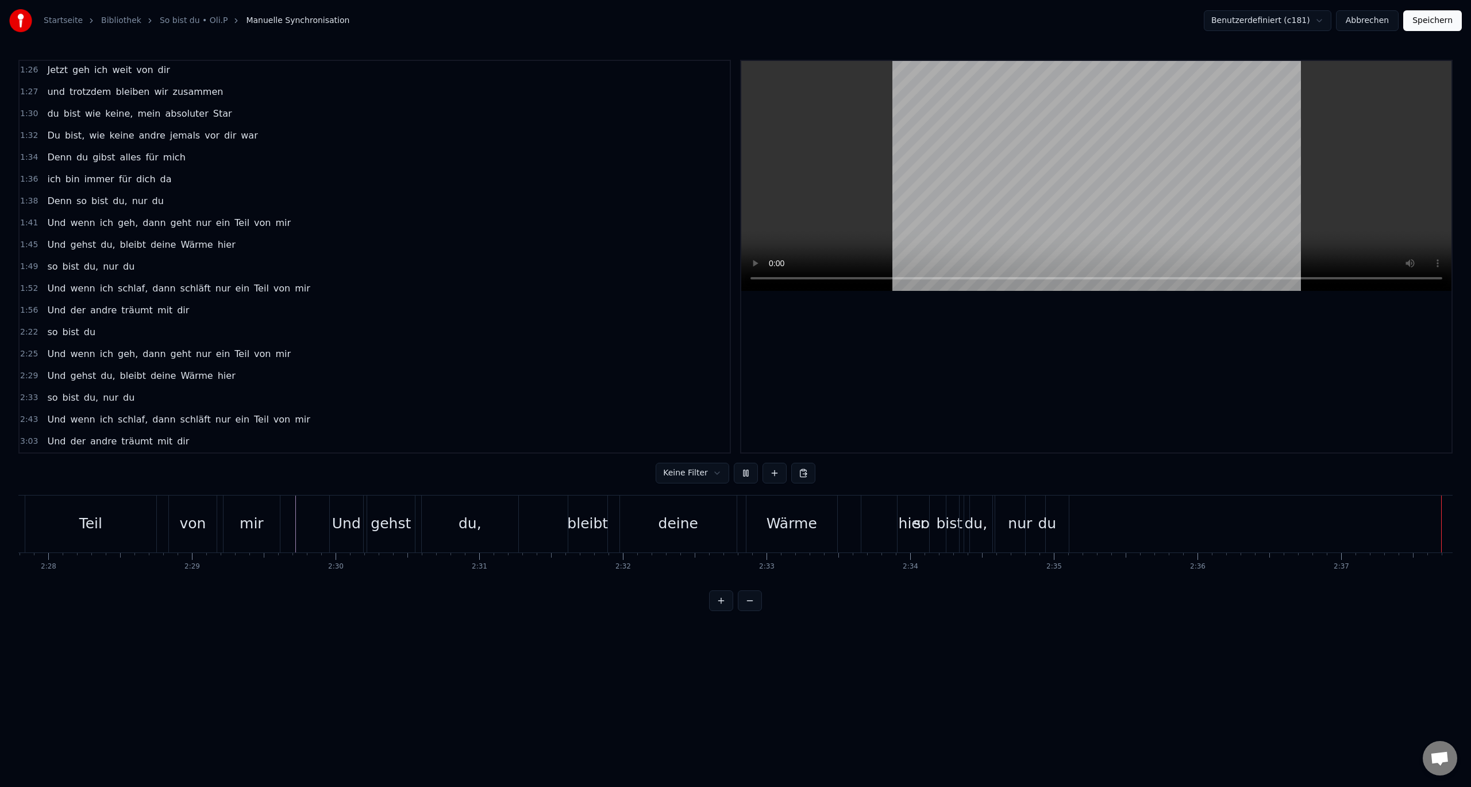
drag, startPoint x: 735, startPoint y: 273, endPoint x: 747, endPoint y: 263, distance: 15.9
click at [737, 271] on div "0:10 So bist Du 0:11 nur Du 0:12 Ich dreh mich noch mal um, die Tür ist fast zu…" at bounding box center [735, 257] width 1434 height 394
click at [1054, 522] on div "du" at bounding box center [1047, 524] width 18 height 22
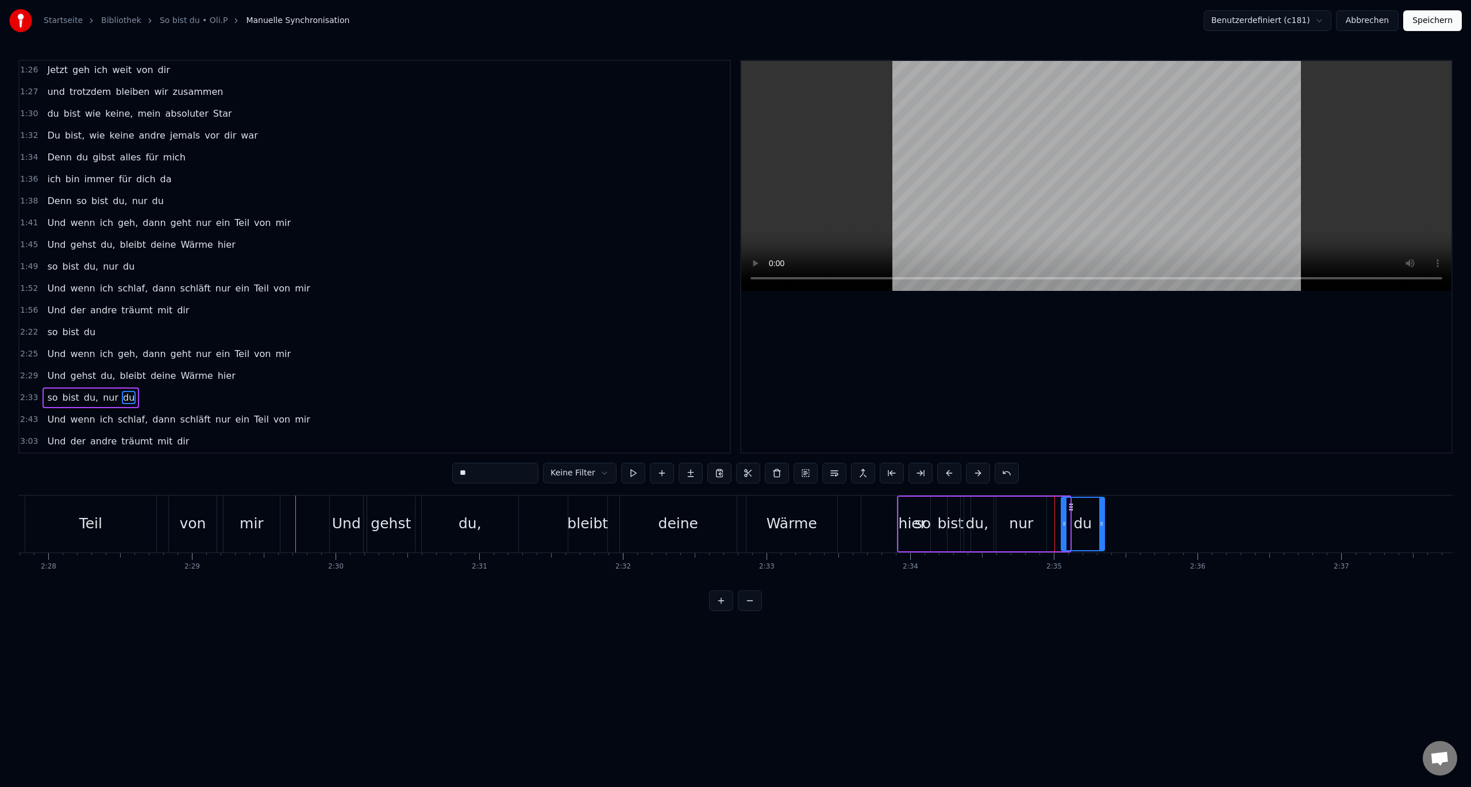
drag, startPoint x: 1035, startPoint y: 503, endPoint x: 1070, endPoint y: 513, distance: 35.8
click at [1070, 513] on div "du" at bounding box center [1083, 524] width 42 height 52
click at [1027, 526] on div "nur" at bounding box center [1021, 524] width 24 height 22
type input "***"
drag, startPoint x: 1003, startPoint y: 502, endPoint x: 1035, endPoint y: 508, distance: 32.7
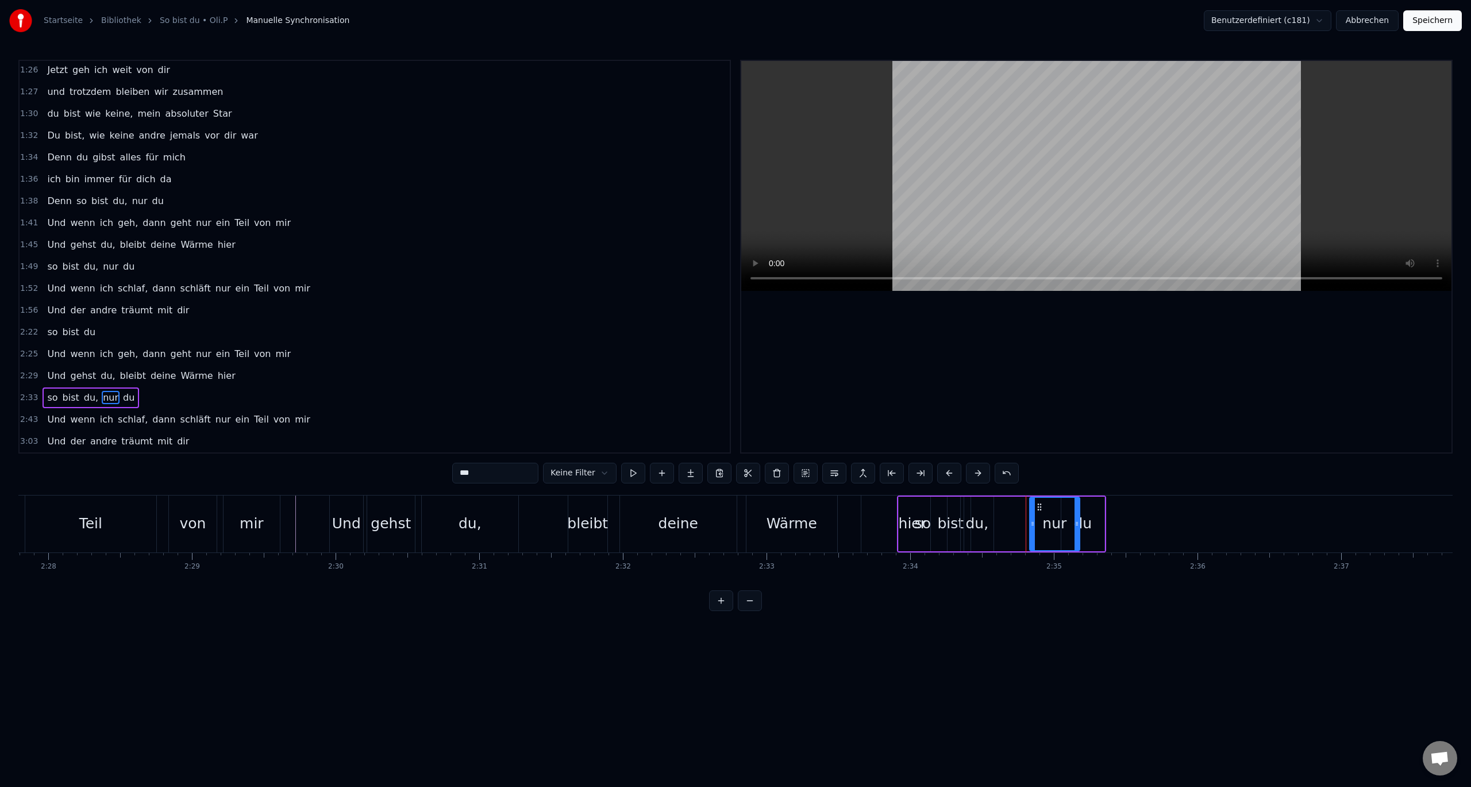
click at [1035, 508] on icon at bounding box center [1039, 506] width 9 height 9
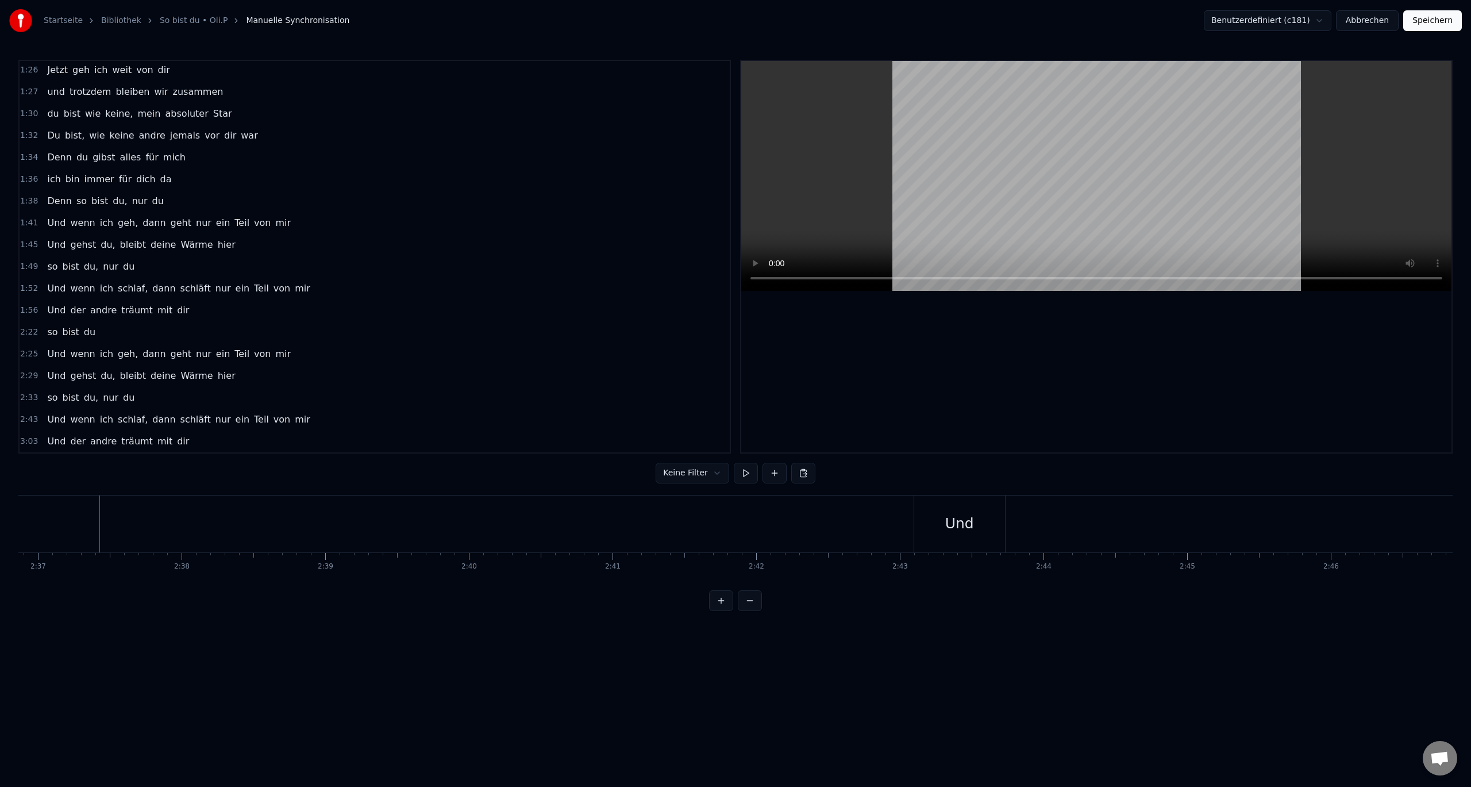
scroll to position [0, 22556]
click at [944, 514] on div "Und" at bounding box center [936, 524] width 29 height 22
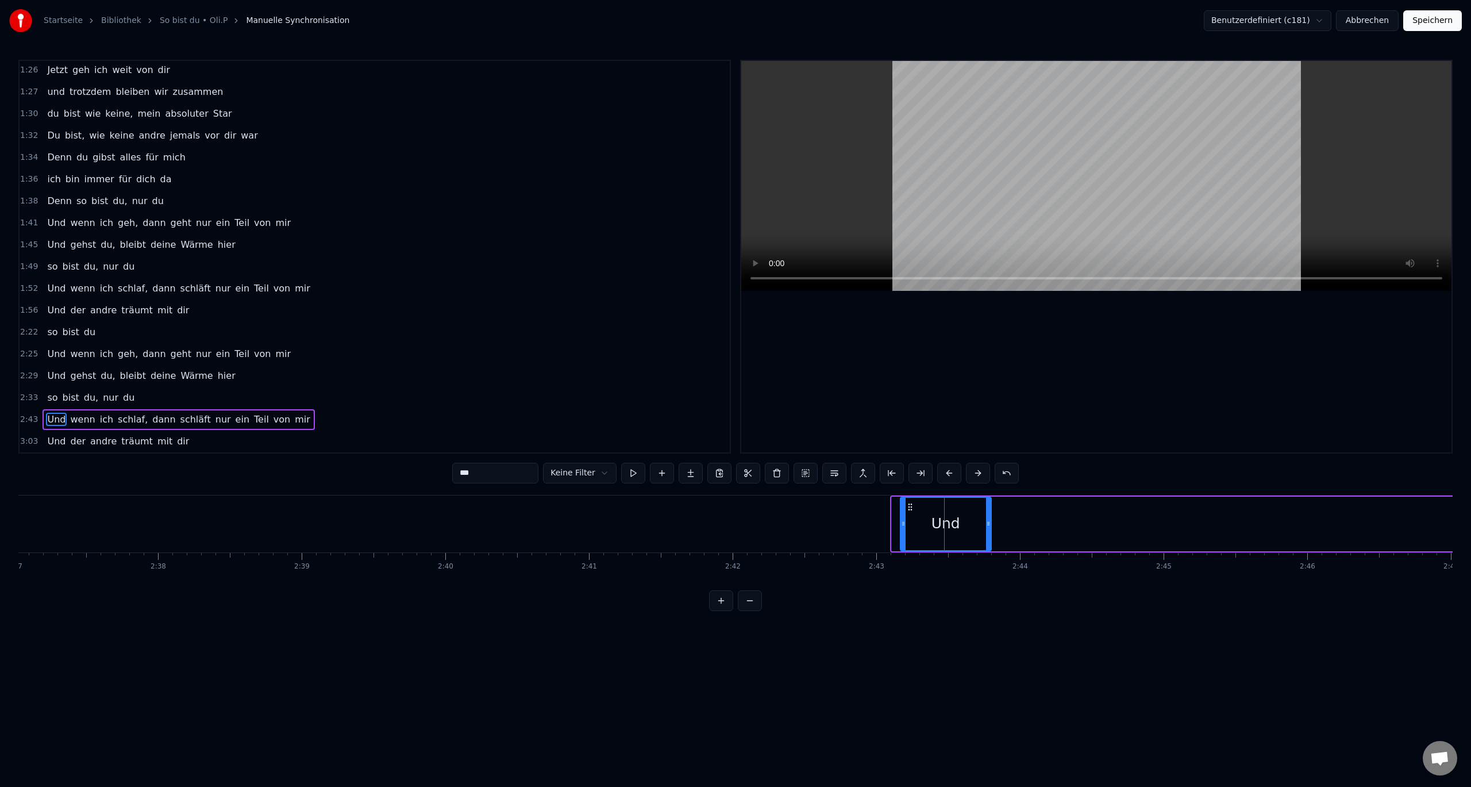
drag, startPoint x: 901, startPoint y: 506, endPoint x: 910, endPoint y: 511, distance: 10.4
click at [910, 511] on div "Und" at bounding box center [946, 524] width 90 height 52
click at [900, 504] on div "Und" at bounding box center [946, 523] width 92 height 55
drag, startPoint x: 906, startPoint y: 504, endPoint x: 907, endPoint y: 510, distance: 5.8
click at [907, 510] on icon at bounding box center [908, 506] width 9 height 9
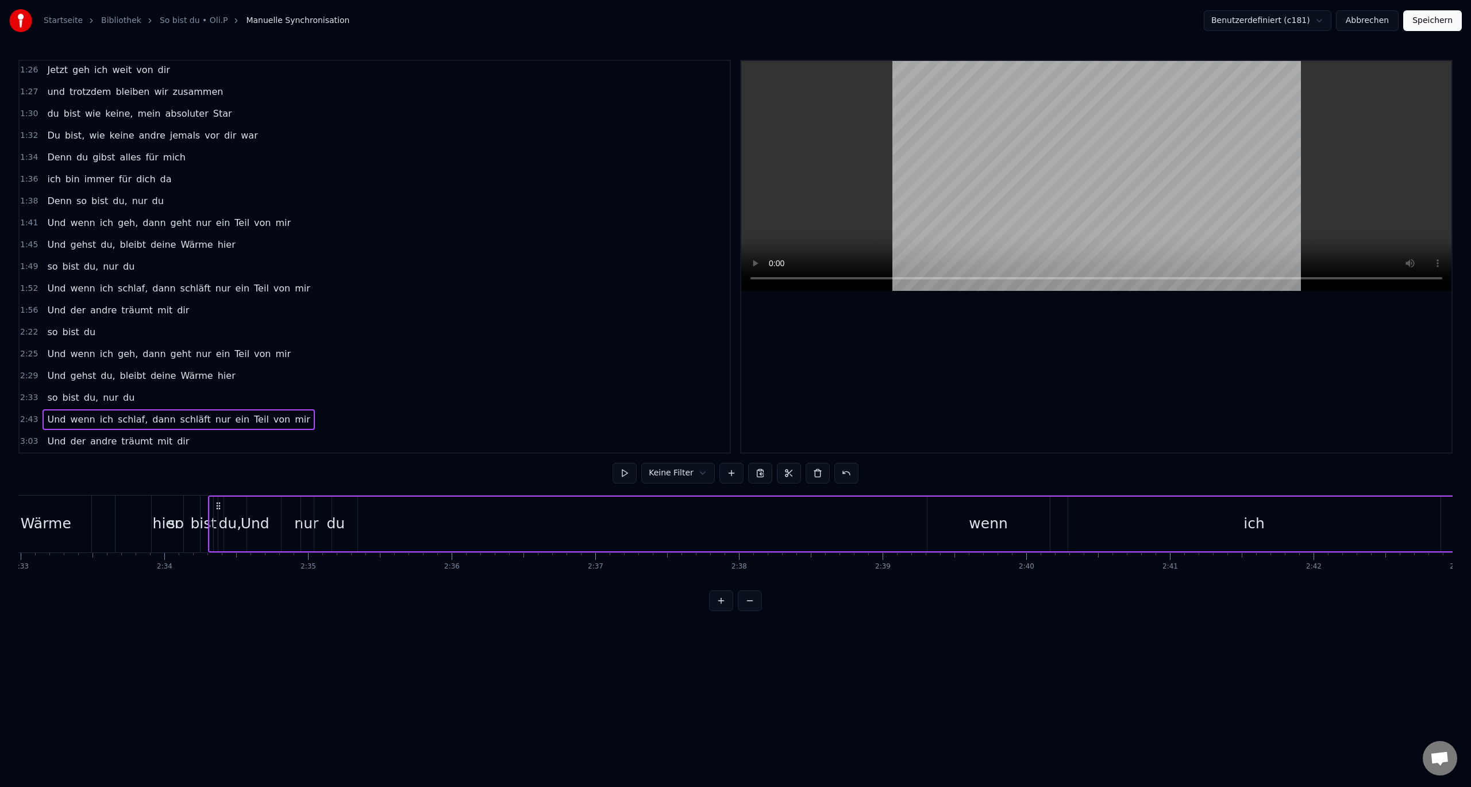
scroll to position [0, 21964]
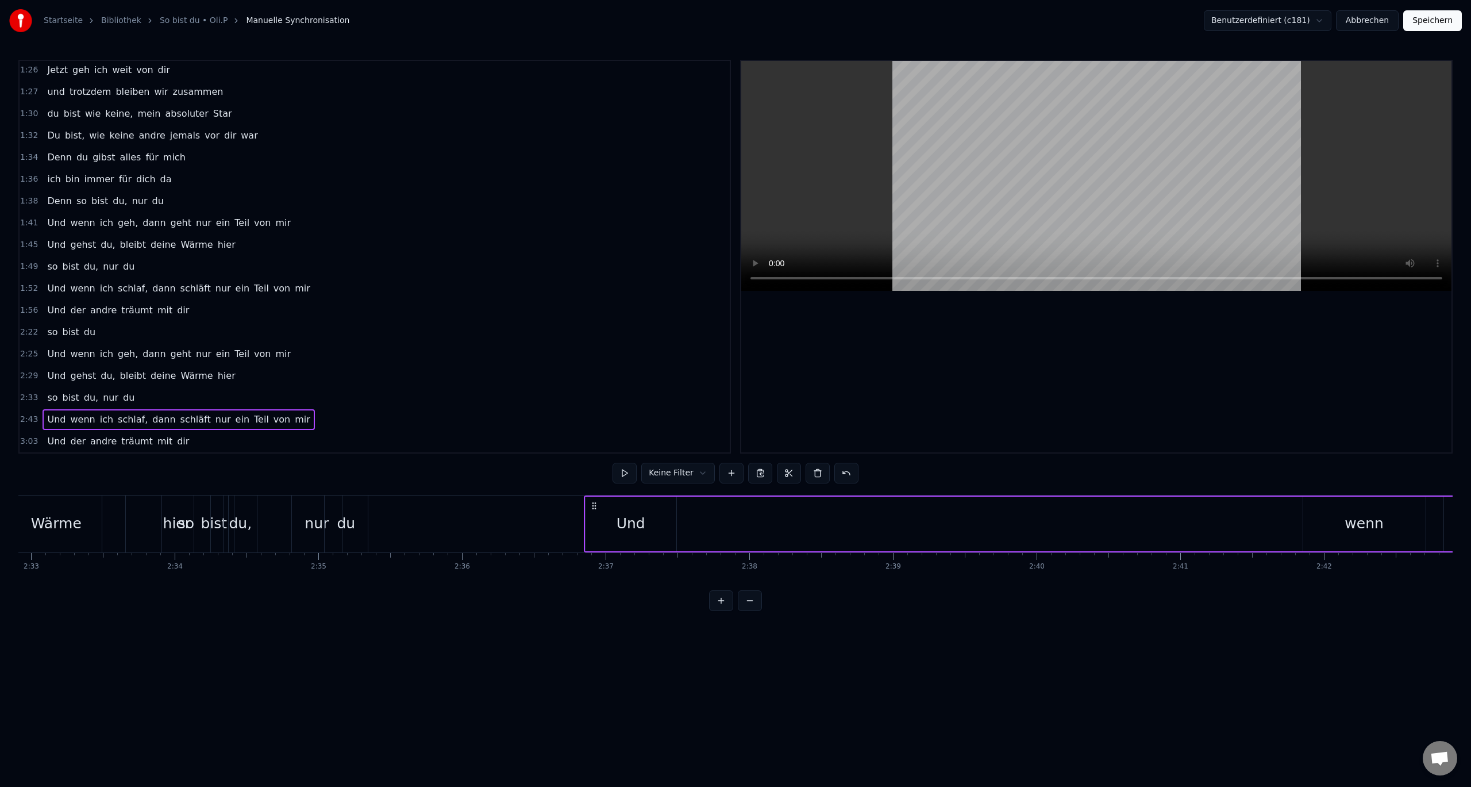
drag, startPoint x: 908, startPoint y: 504, endPoint x: 598, endPoint y: 507, distance: 310.8
click at [594, 507] on icon at bounding box center [594, 505] width 9 height 9
click at [673, 519] on div "Und" at bounding box center [630, 523] width 91 height 55
click at [1380, 525] on div "wenn" at bounding box center [1363, 524] width 39 height 22
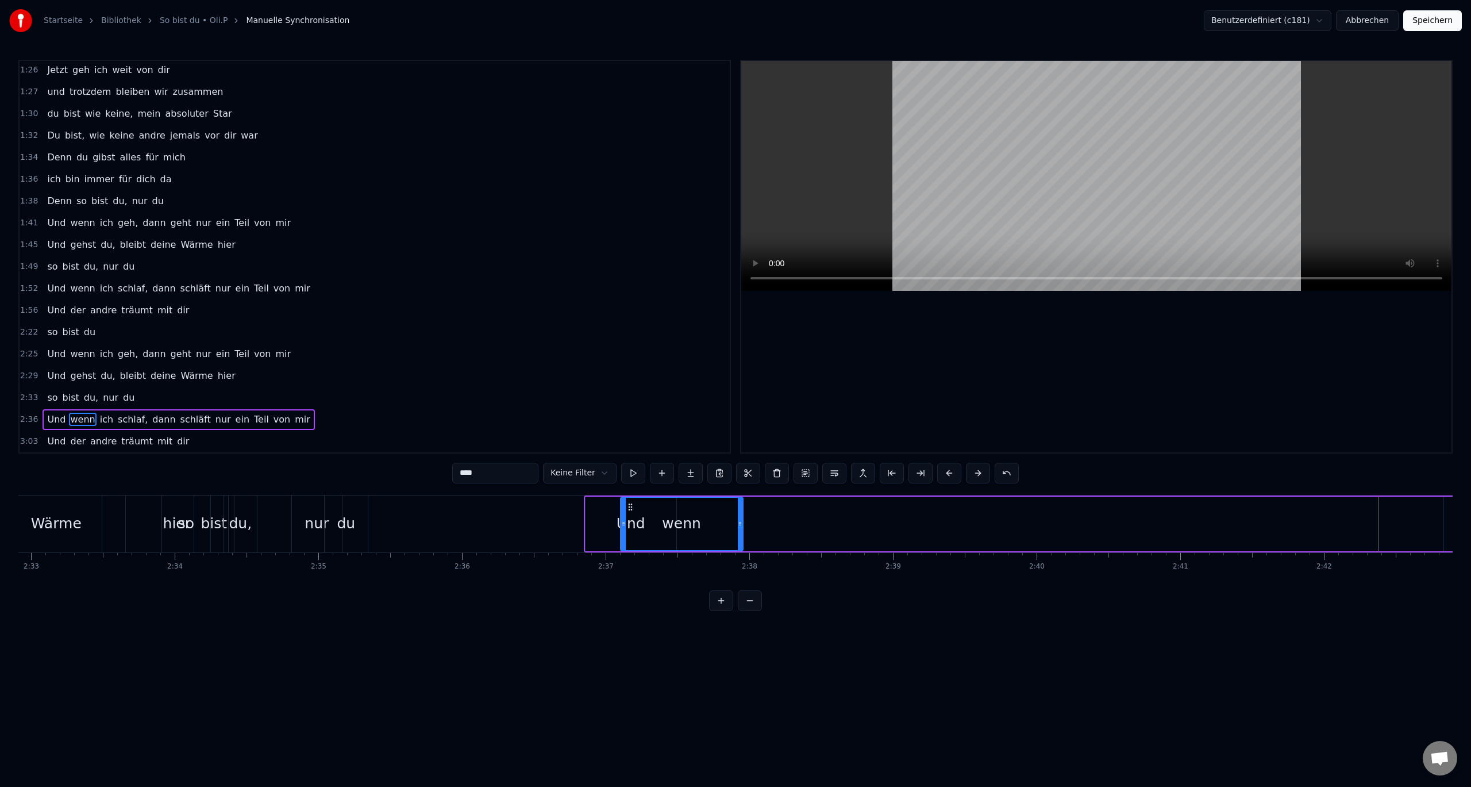
drag, startPoint x: 1313, startPoint y: 507, endPoint x: 630, endPoint y: 510, distance: 682.6
click at [630, 510] on icon at bounding box center [630, 506] width 9 height 9
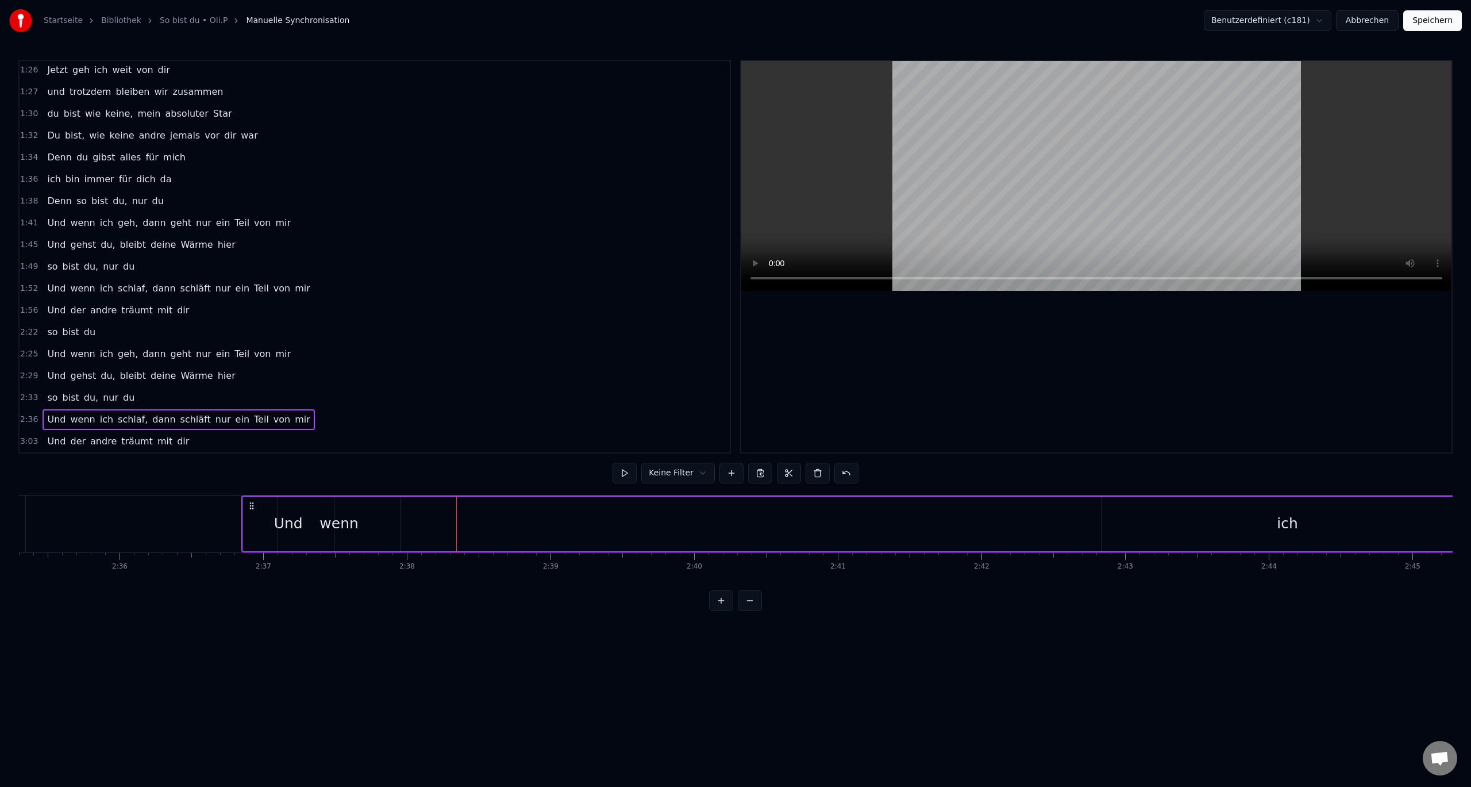
scroll to position [0, 22329]
click at [1261, 522] on div "ich" at bounding box center [1264, 524] width 21 height 22
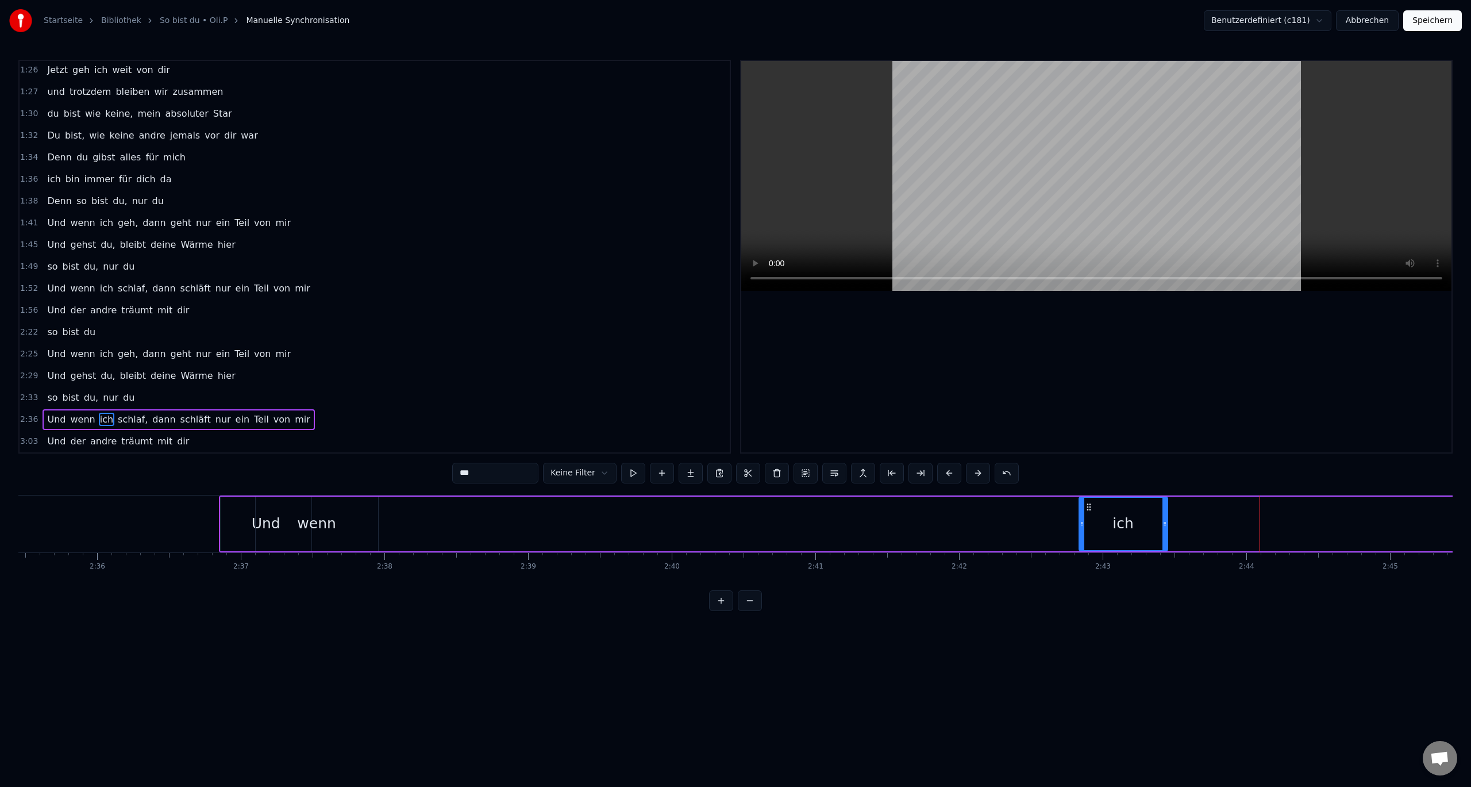
drag, startPoint x: 1448, startPoint y: 522, endPoint x: 1164, endPoint y: 526, distance: 283.9
click at [1164, 526] on icon at bounding box center [1164, 523] width 5 height 9
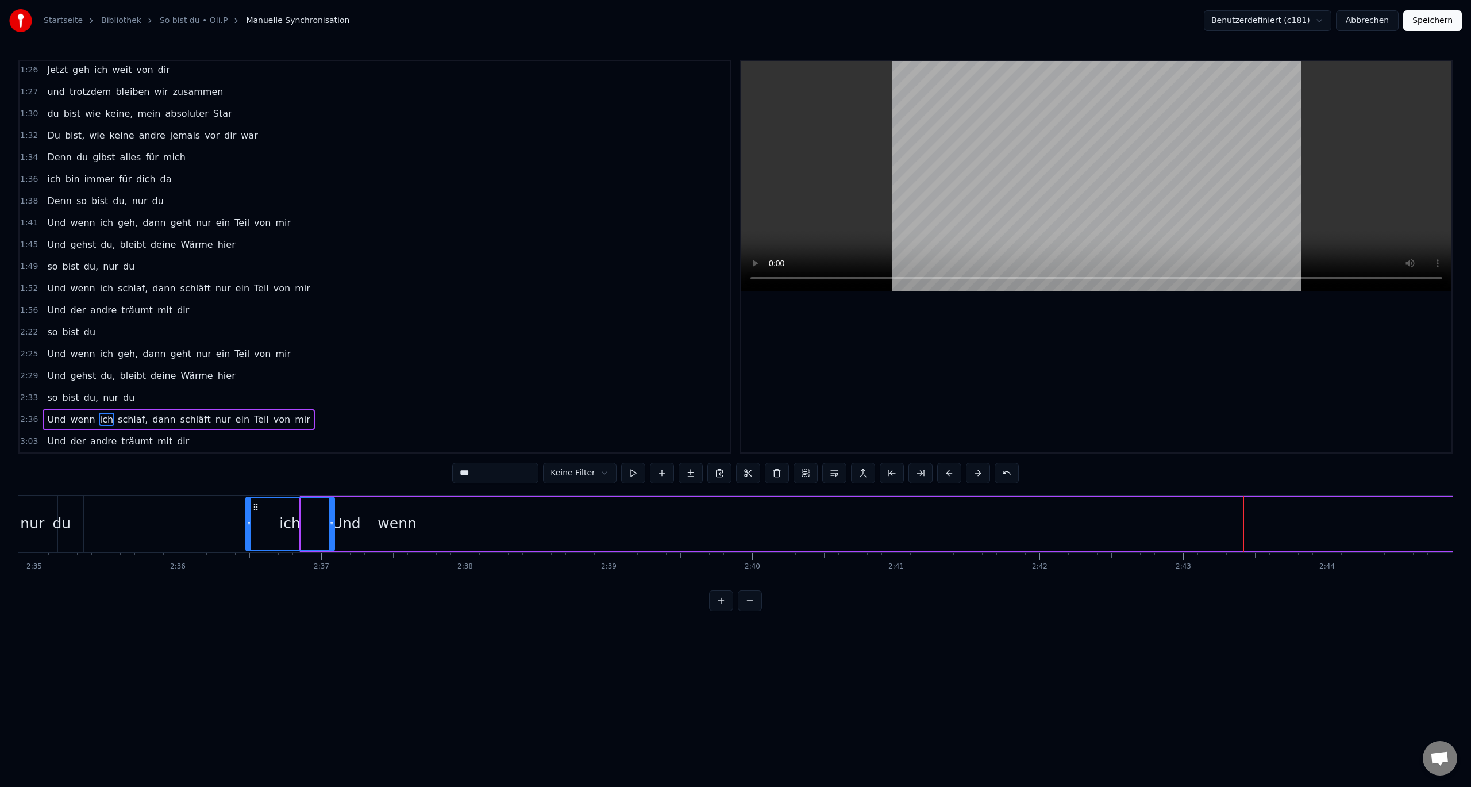
scroll to position [0, 22247]
drag, startPoint x: 1088, startPoint y: 505, endPoint x: 422, endPoint y: 508, distance: 665.4
click at [422, 508] on icon at bounding box center [422, 506] width 9 height 9
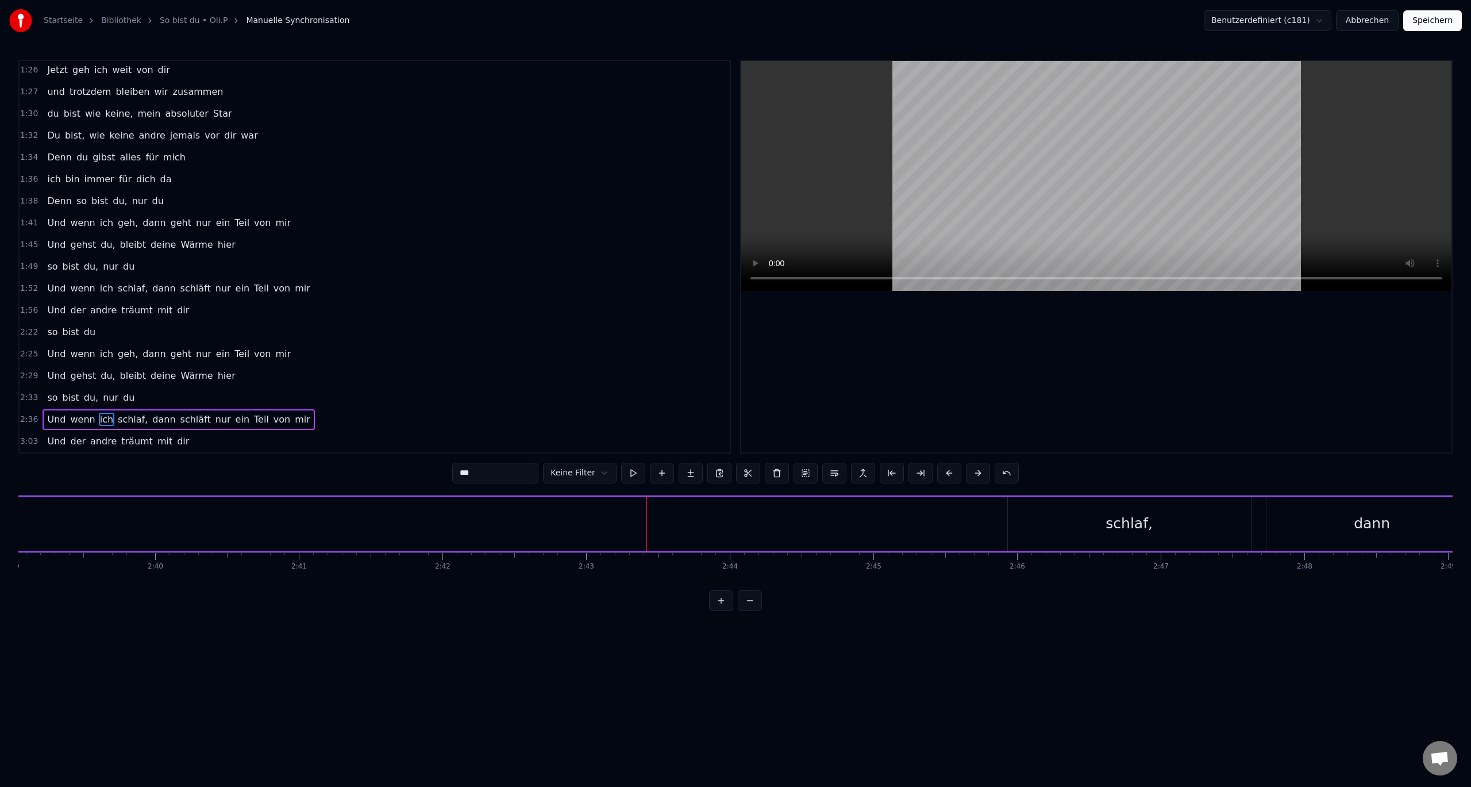
click at [1148, 522] on div "schlaf," at bounding box center [1128, 524] width 47 height 22
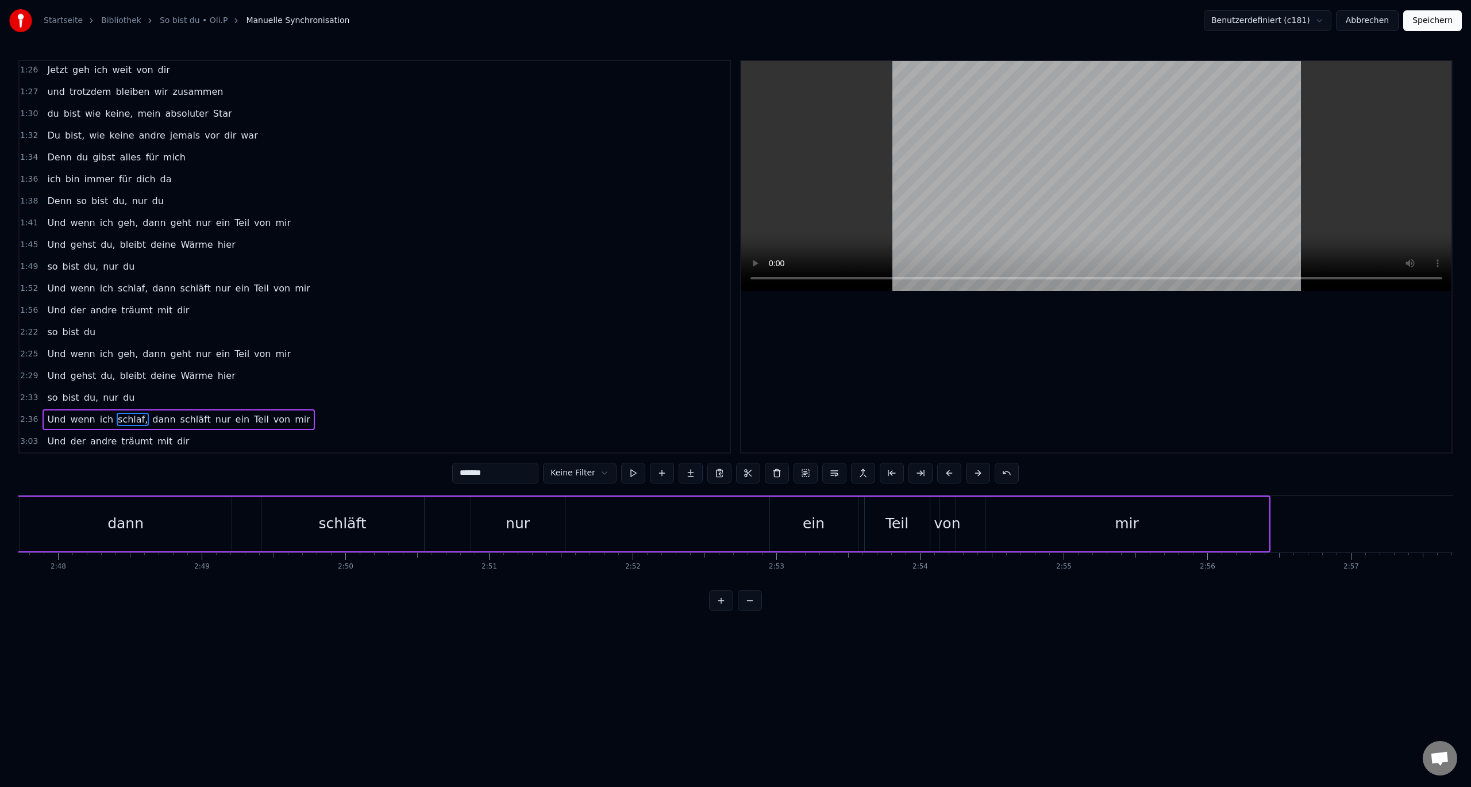
scroll to position [0, 24227]
click at [1130, 525] on div "mir" at bounding box center [992, 523] width 283 height 55
type input "***"
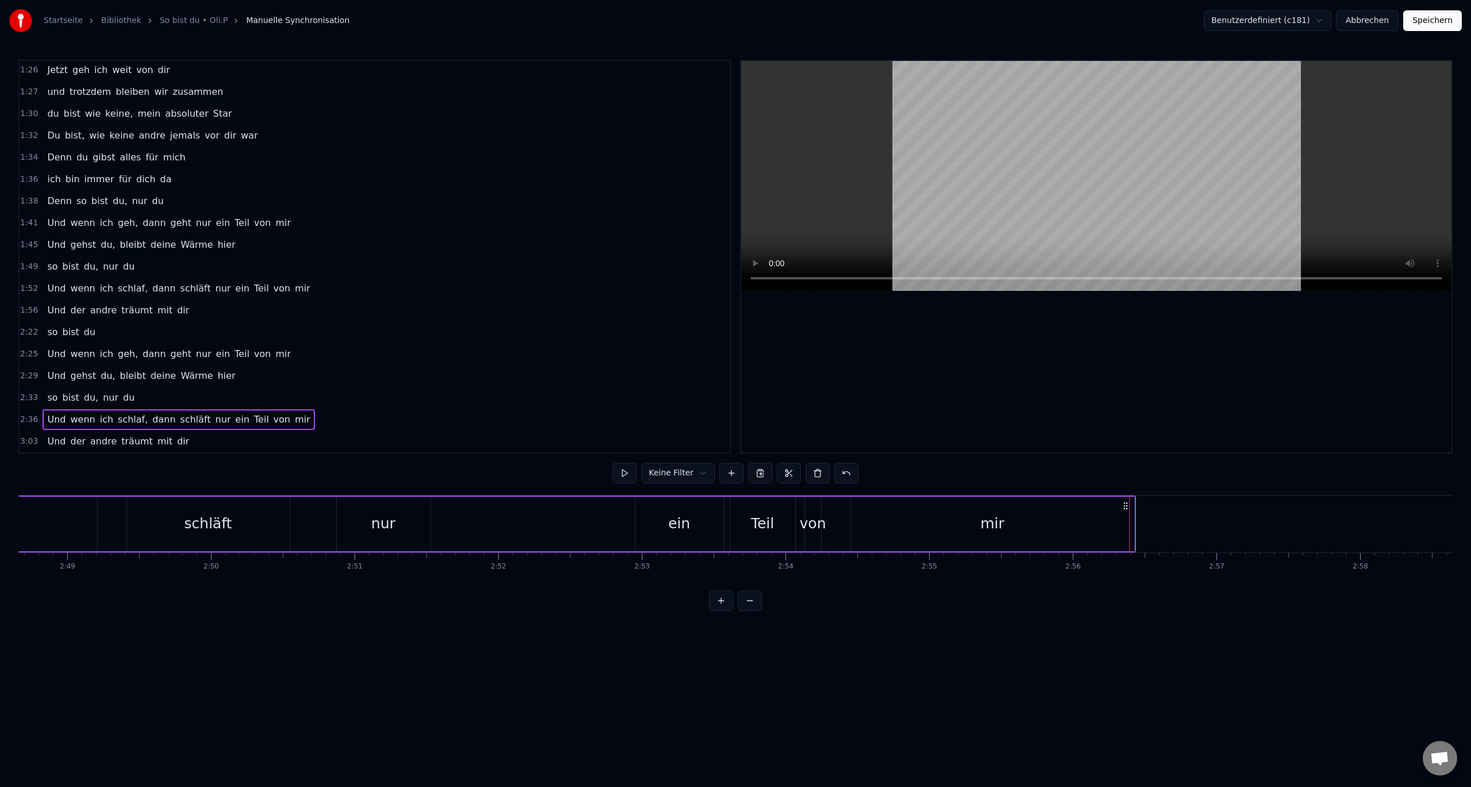
drag, startPoint x: 1122, startPoint y: 507, endPoint x: 1119, endPoint y: 527, distance: 19.7
click at [1102, 523] on div "mir" at bounding box center [984, 523] width 283 height 55
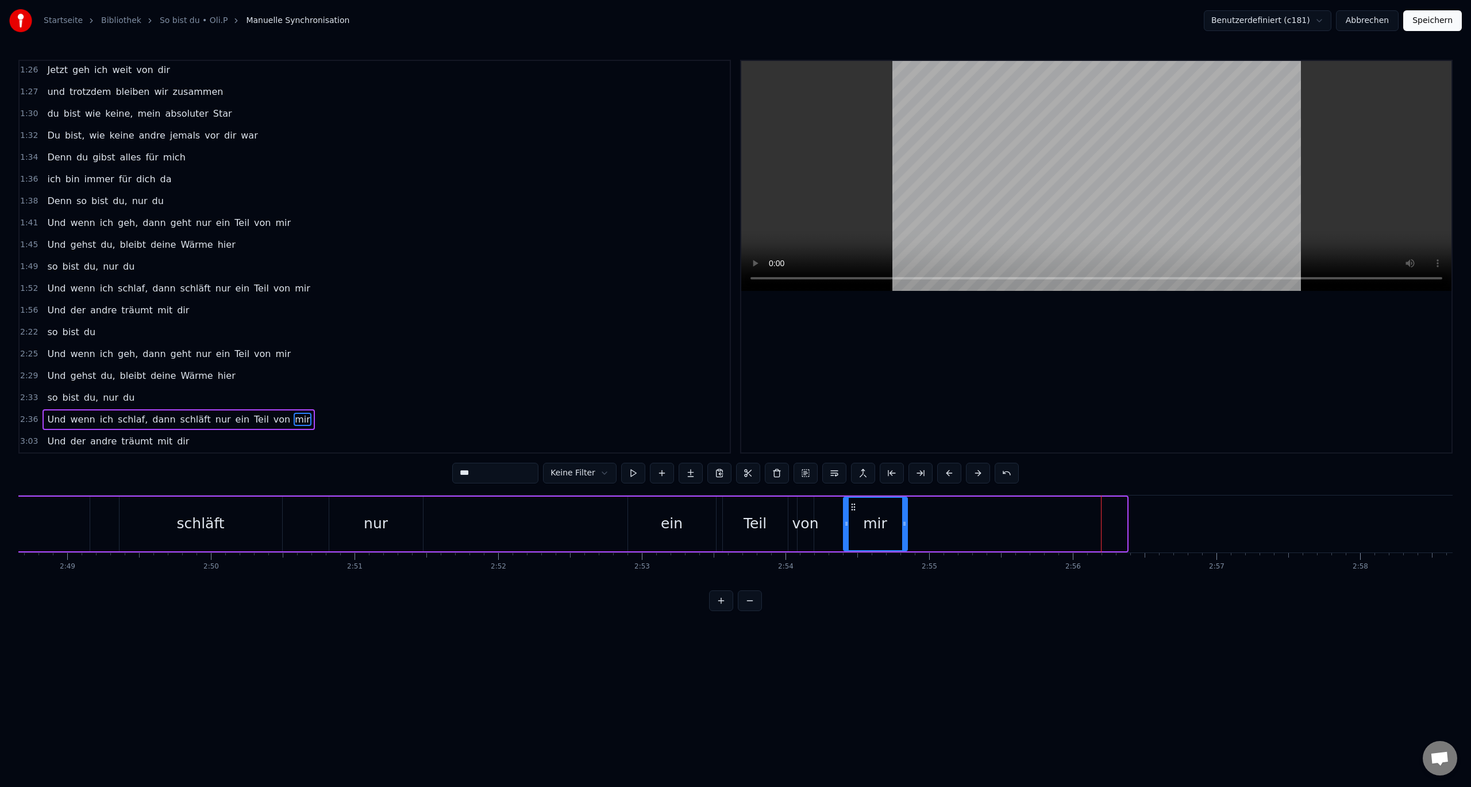
drag, startPoint x: 1123, startPoint y: 524, endPoint x: 904, endPoint y: 525, distance: 219.5
click at [904, 525] on icon at bounding box center [904, 523] width 5 height 9
click at [702, 518] on div "ein" at bounding box center [672, 523] width 88 height 55
type input "***"
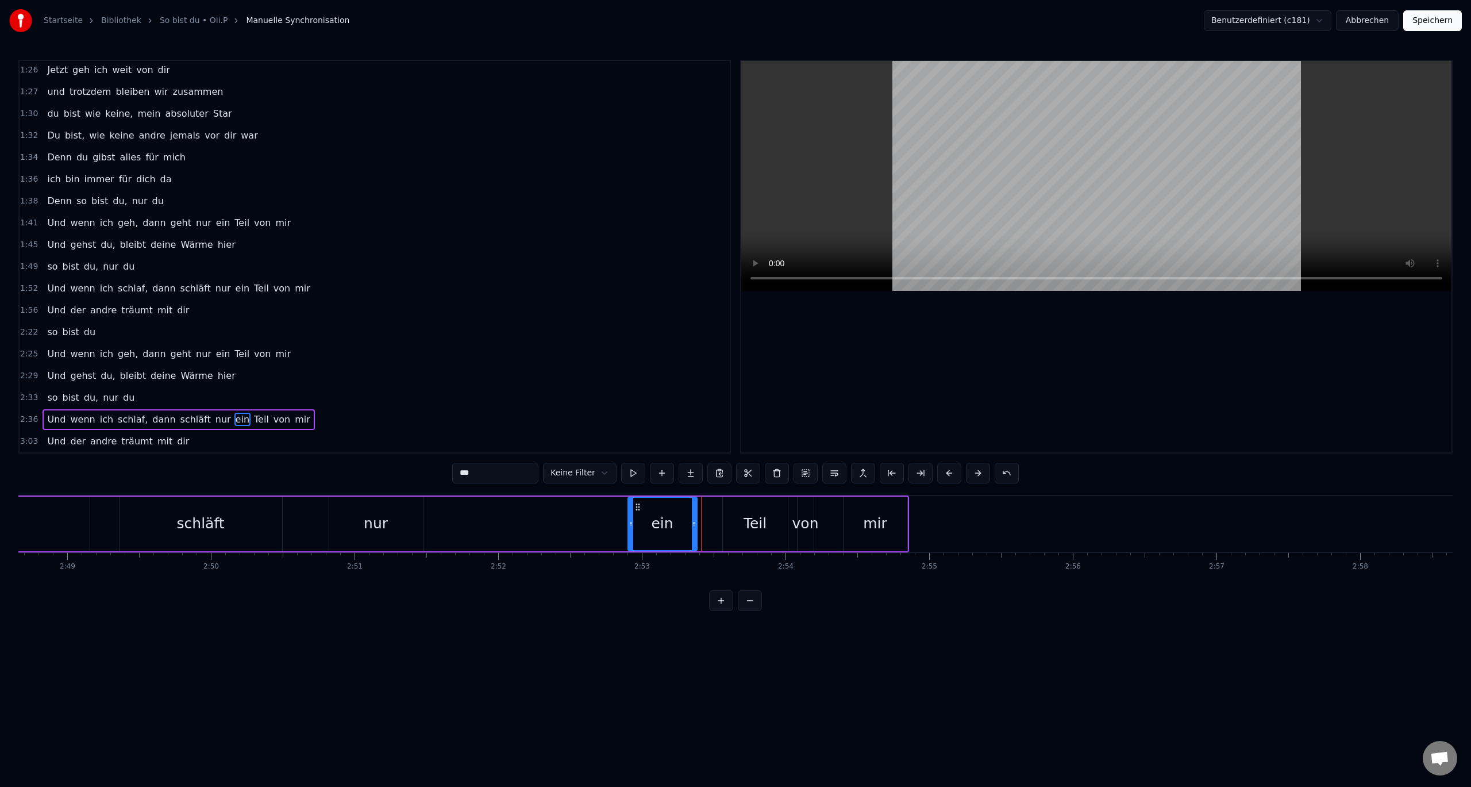
drag, startPoint x: 712, startPoint y: 522, endPoint x: 694, endPoint y: 523, distance: 19.0
click at [694, 523] on icon at bounding box center [694, 523] width 5 height 9
click at [395, 515] on div "nur" at bounding box center [376, 523] width 94 height 55
click at [757, 602] on button at bounding box center [750, 600] width 24 height 21
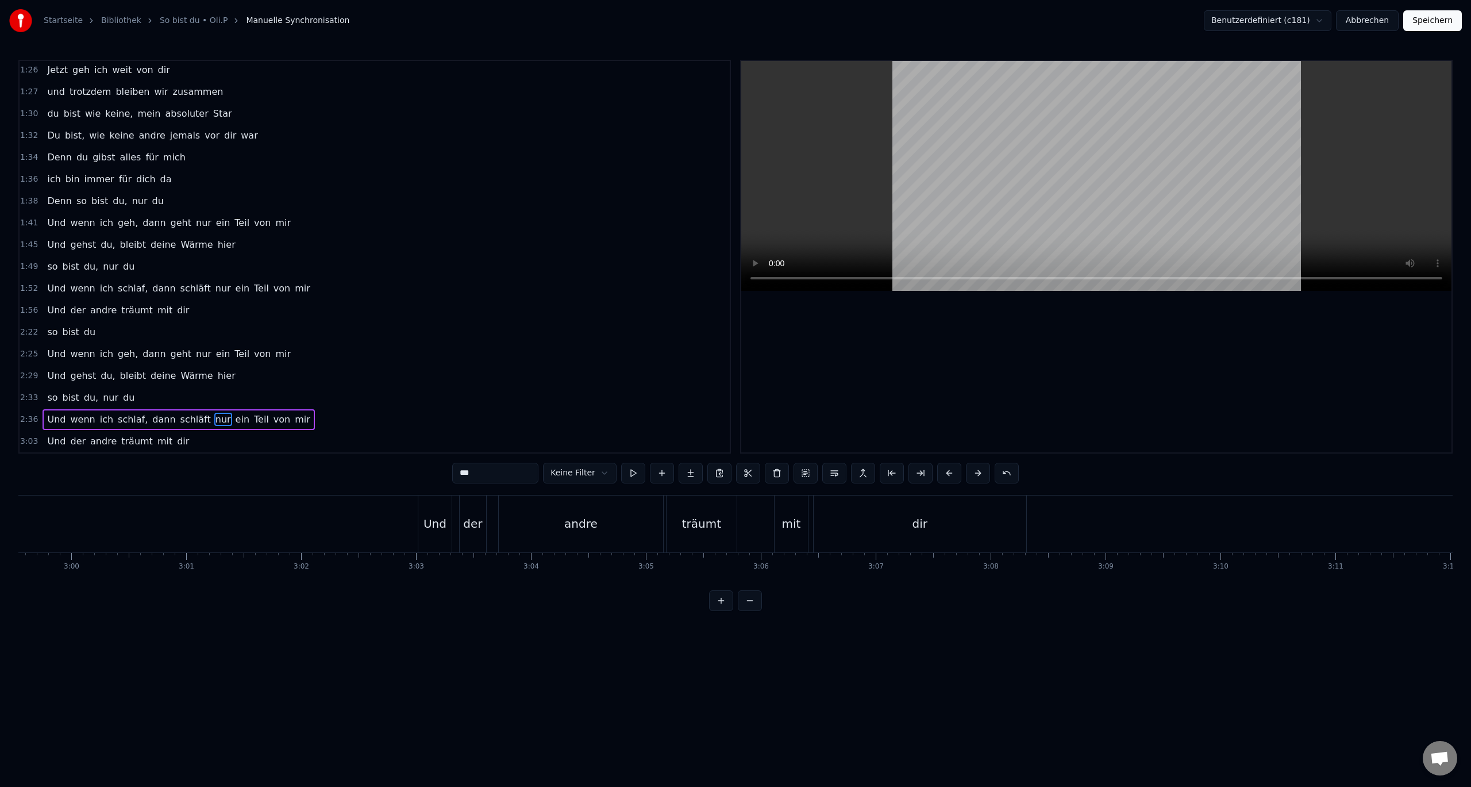
click at [758, 604] on button at bounding box center [750, 600] width 24 height 21
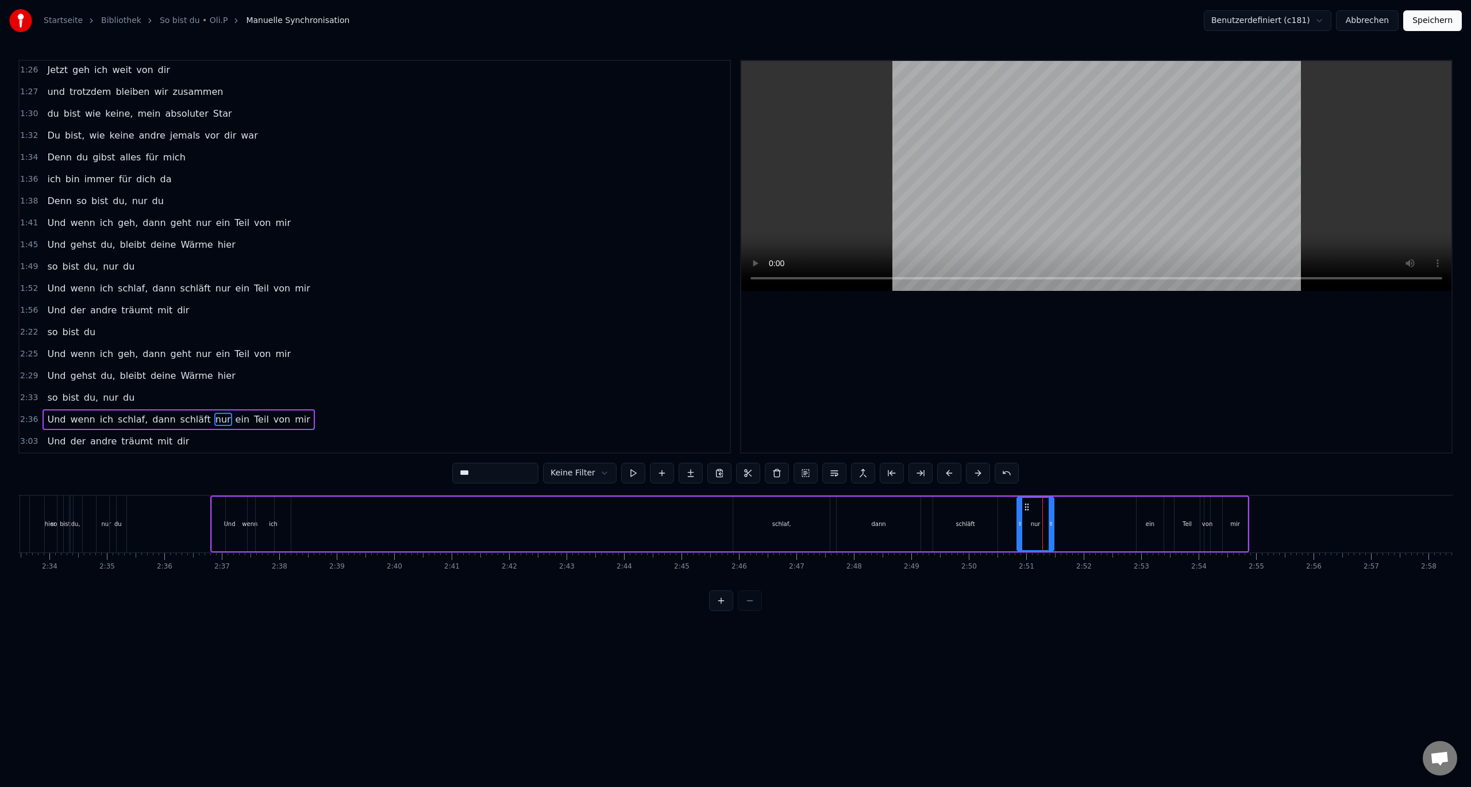
scroll to position [0, 8740]
click at [1316, 515] on div "mir" at bounding box center [1312, 523] width 25 height 55
type input "***"
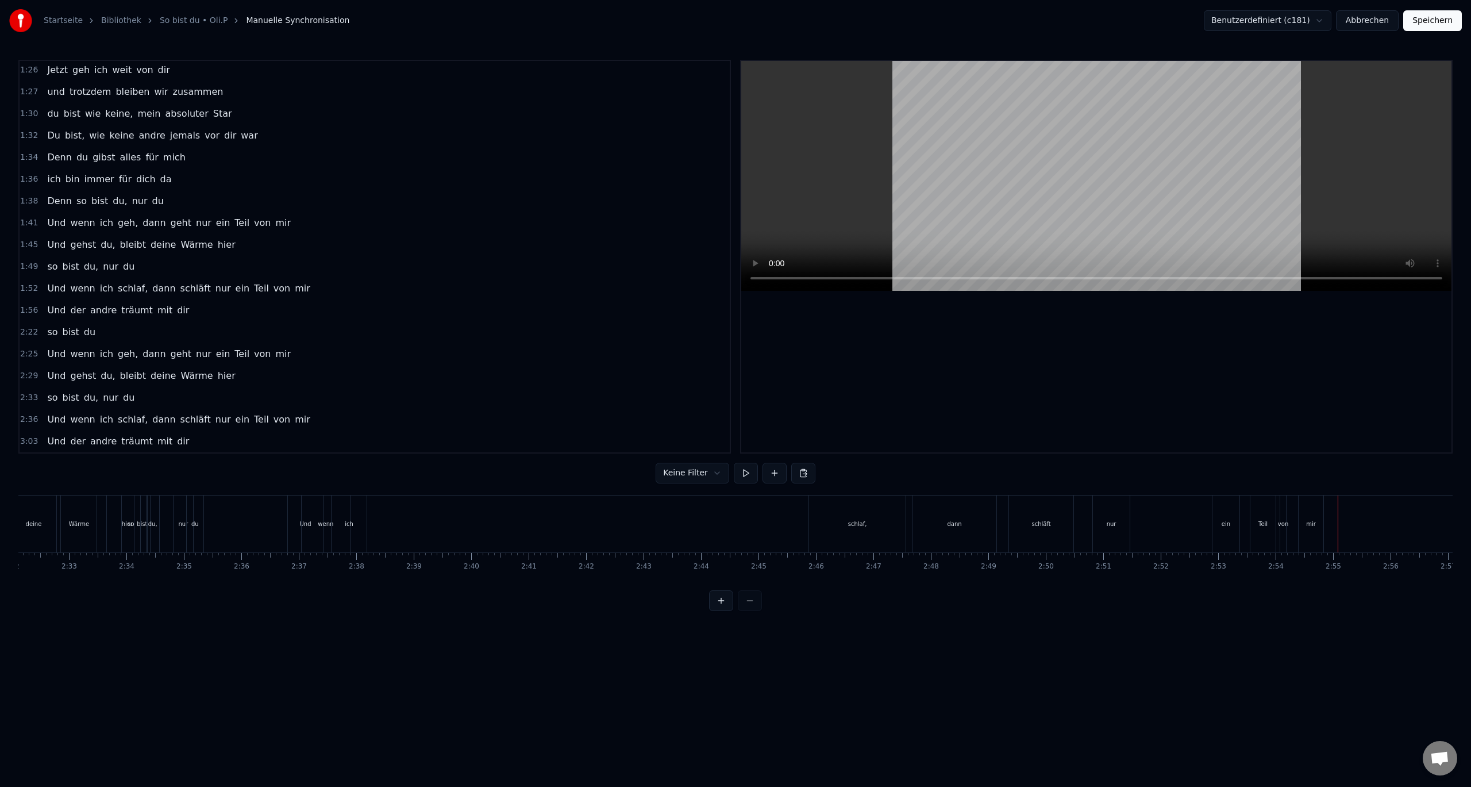
click at [1316, 514] on div "mir" at bounding box center [1311, 523] width 25 height 57
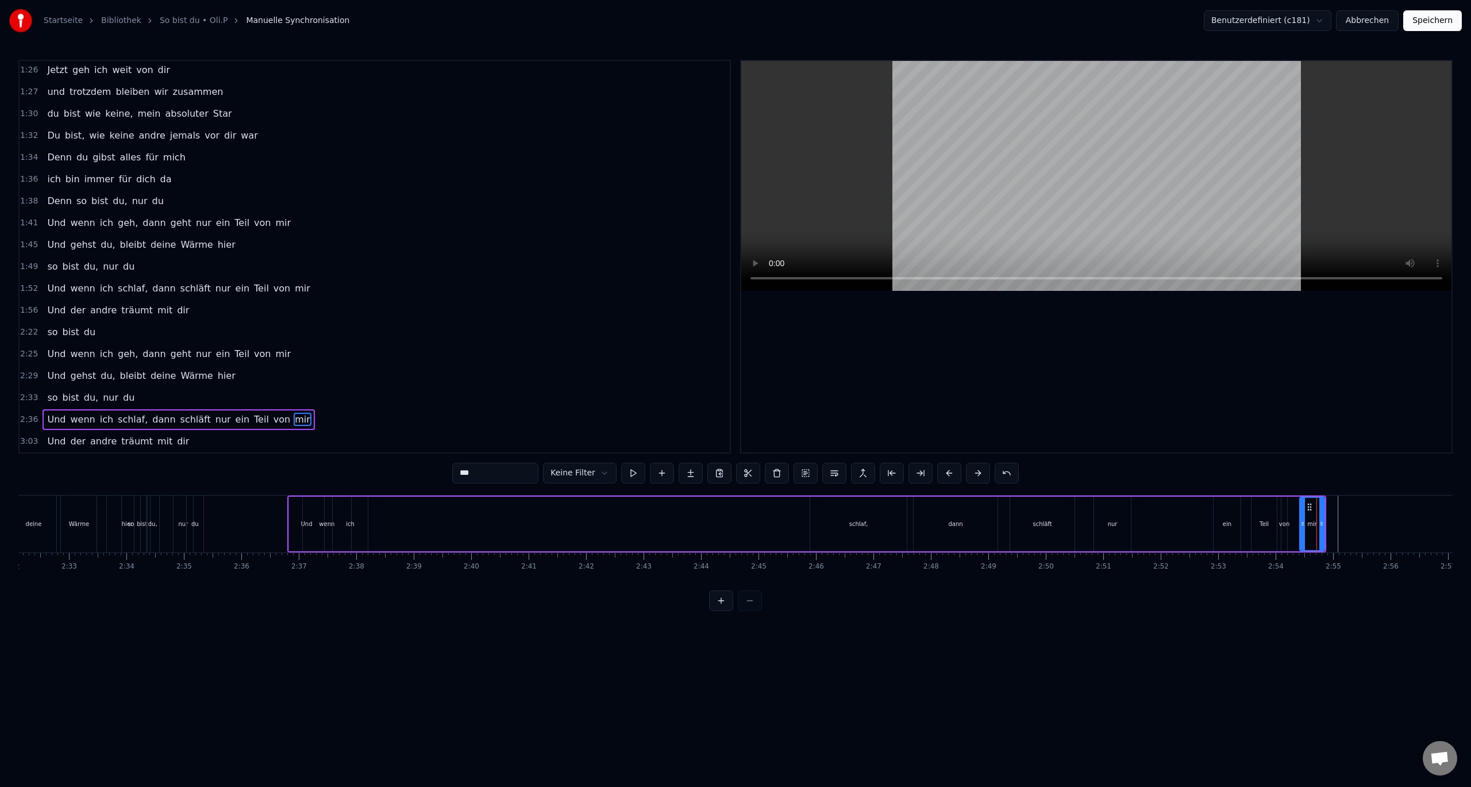
click at [1325, 499] on div "mir" at bounding box center [1312, 523] width 26 height 55
click at [1293, 498] on div "Und wenn ich schlaf, dann schläft nur ein Teil von mir" at bounding box center [806, 523] width 1039 height 57
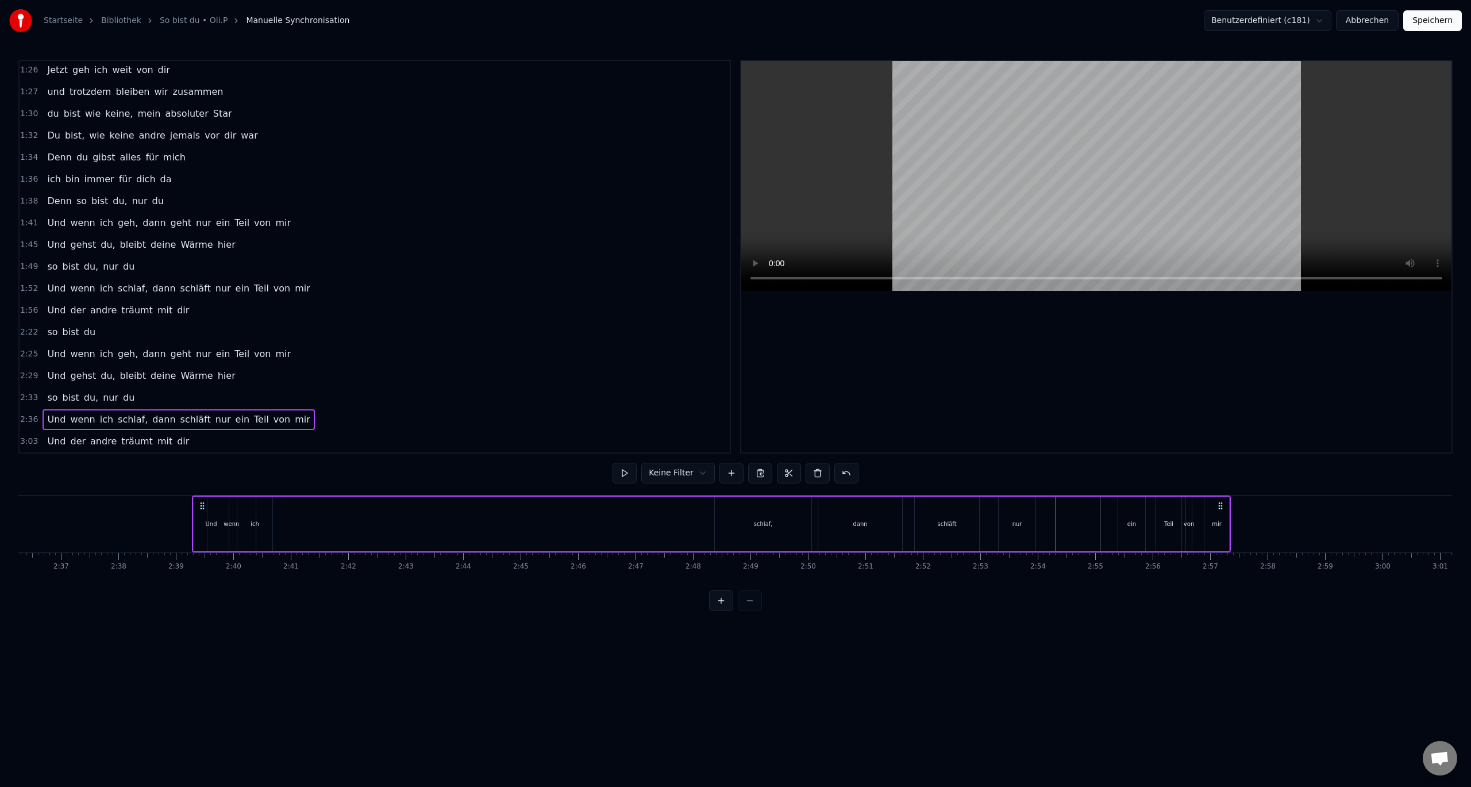
scroll to position [0, 8987]
drag, startPoint x: 1317, startPoint y: 502, endPoint x: 1082, endPoint y: 523, distance: 235.9
click at [1082, 523] on div "Und wenn ich schlaf, dann schläft nur ein Teil von mir" at bounding box center [571, 523] width 1039 height 57
click at [625, 527] on div "schlaf," at bounding box center [623, 523] width 19 height 9
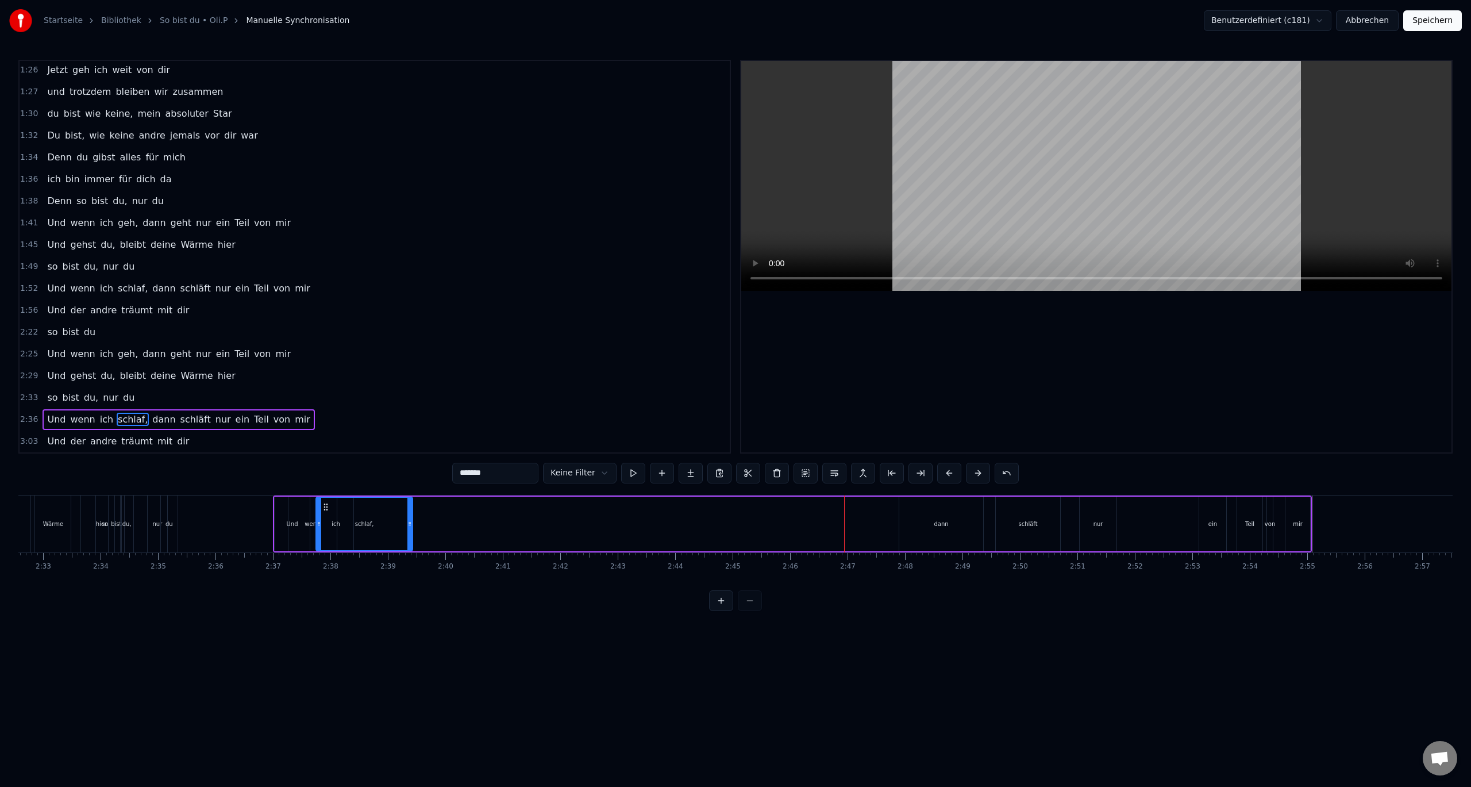
scroll to position [0, 8764]
drag, startPoint x: 585, startPoint y: 507, endPoint x: 362, endPoint y: 524, distance: 224.2
click at [362, 524] on div "schlaf," at bounding box center [399, 524] width 95 height 52
drag, startPoint x: 444, startPoint y: 523, endPoint x: 394, endPoint y: 527, distance: 50.7
click at [394, 527] on icon at bounding box center [394, 523] width 5 height 9
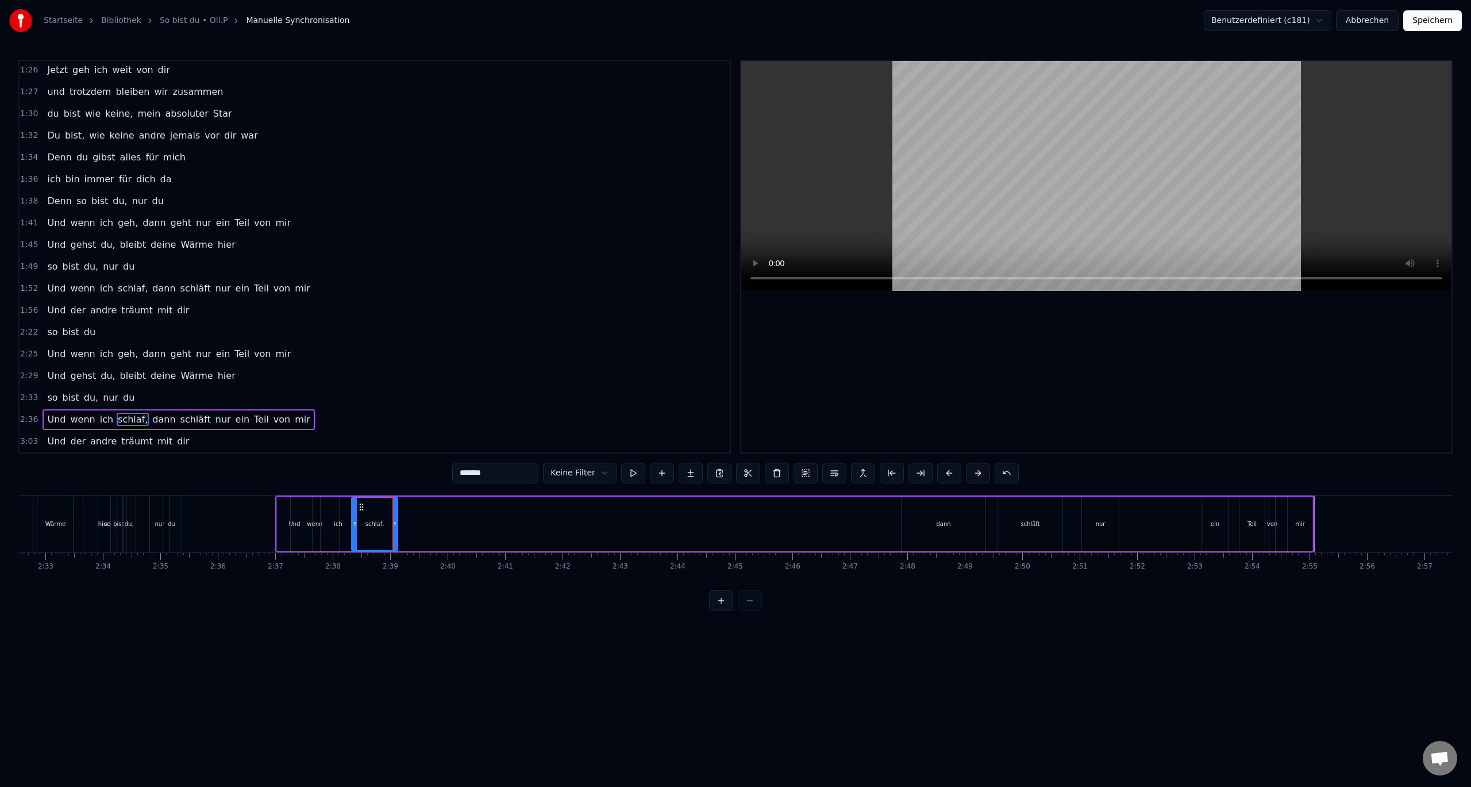
drag, startPoint x: 947, startPoint y: 523, endPoint x: 499, endPoint y: 523, distance: 448.2
click at [466, 523] on div "Und wenn ich schlaf, dann schläft nur ein Teil von mir" at bounding box center [794, 523] width 1039 height 57
drag, startPoint x: 944, startPoint y: 522, endPoint x: 918, endPoint y: 522, distance: 26.4
click at [882, 523] on div "Und wenn ich schlaf, dann schläft nur ein Teil von mir" at bounding box center [794, 523] width 1039 height 57
click at [943, 524] on div "dann" at bounding box center [943, 523] width 14 height 9
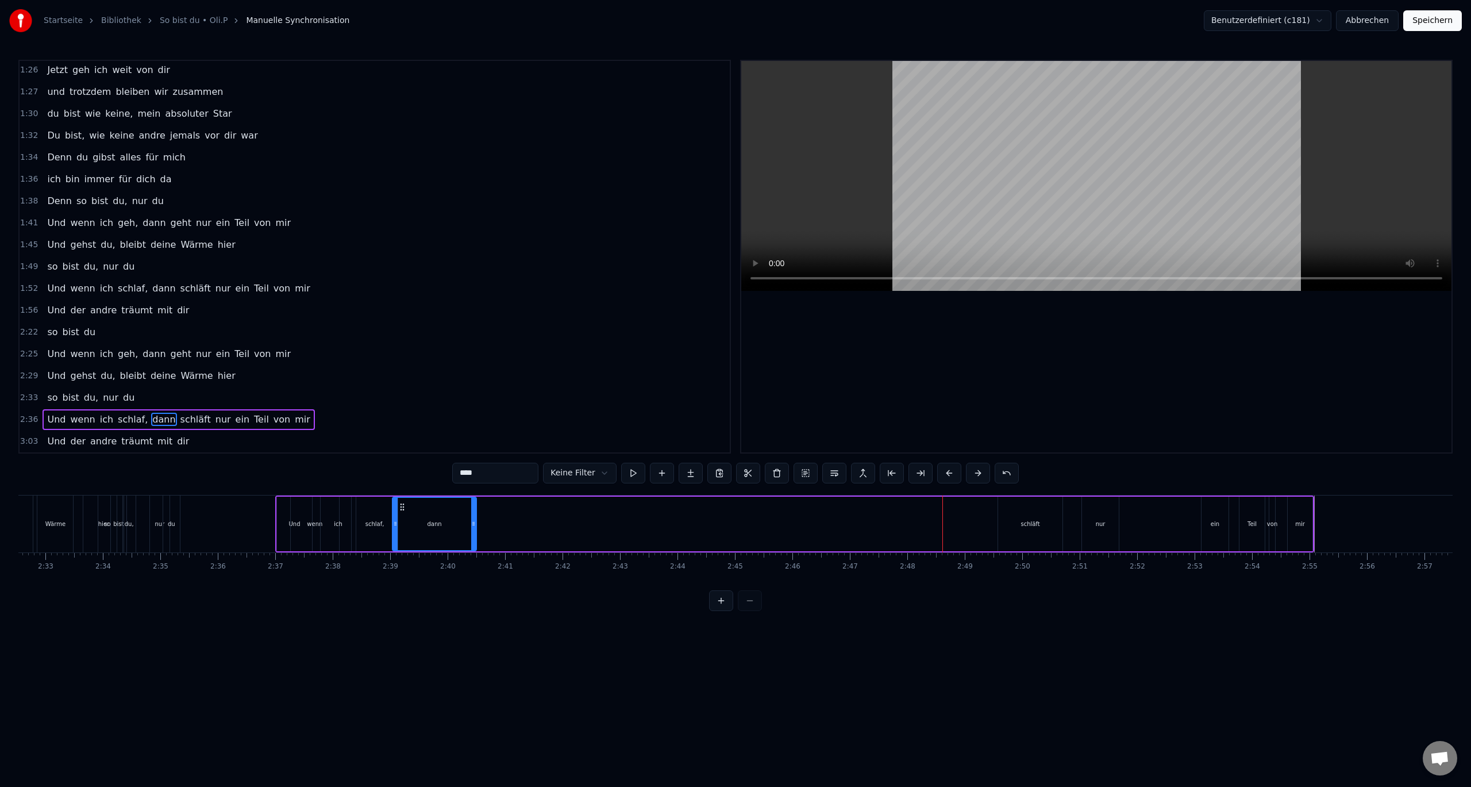
drag, startPoint x: 912, startPoint y: 505, endPoint x: 409, endPoint y: 516, distance: 503.4
click at [403, 517] on div "dann" at bounding box center [434, 524] width 83 height 52
drag, startPoint x: 474, startPoint y: 525, endPoint x: 437, endPoint y: 525, distance: 37.3
click at [437, 525] on icon at bounding box center [436, 523] width 5 height 9
click at [1035, 521] on div "schläft" at bounding box center [1029, 523] width 19 height 9
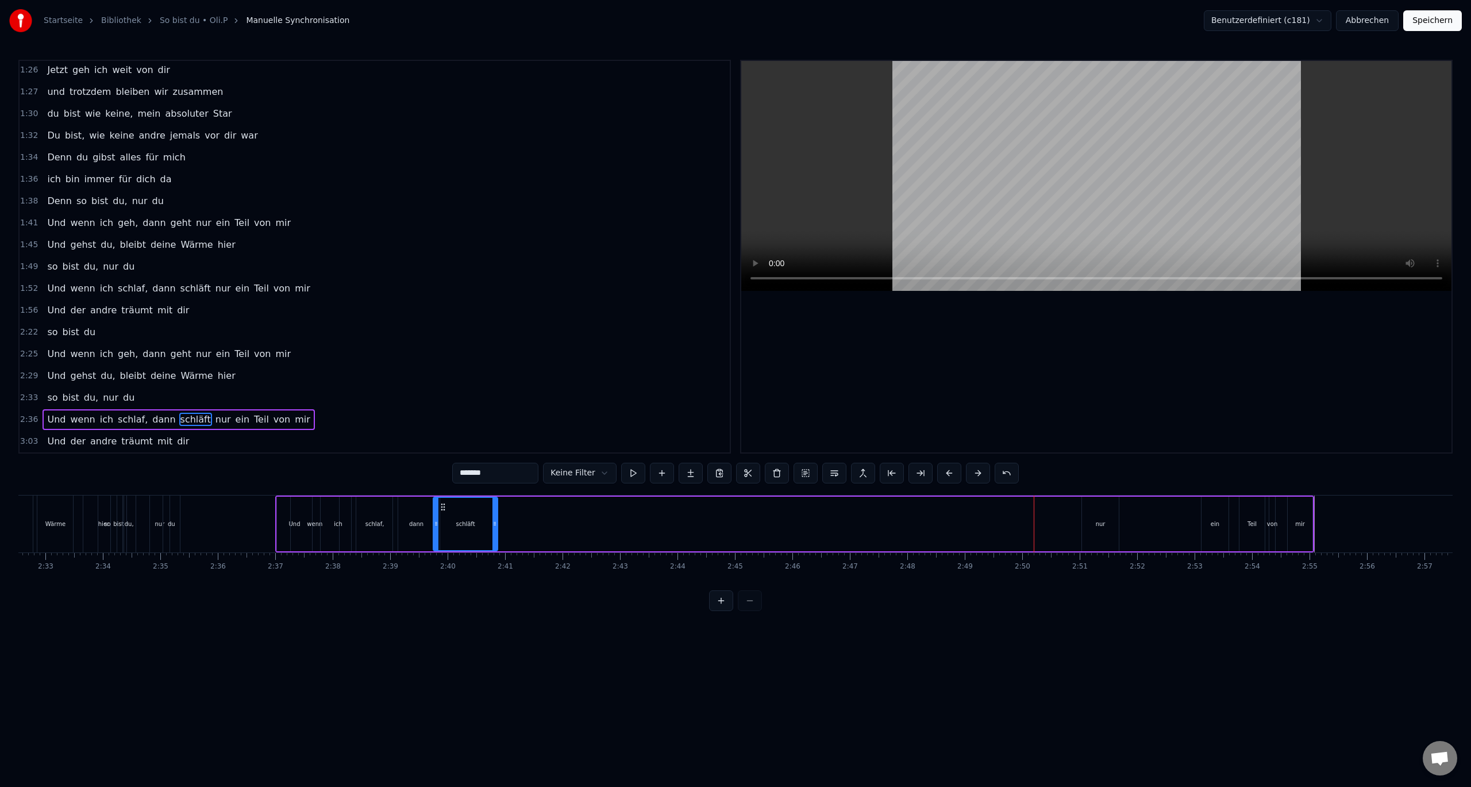
drag, startPoint x: 1008, startPoint y: 507, endPoint x: 444, endPoint y: 515, distance: 564.3
click at [444, 515] on div "schläft" at bounding box center [465, 524] width 63 height 52
click at [1105, 523] on div "nur" at bounding box center [1100, 523] width 37 height 55
drag, startPoint x: 1092, startPoint y: 506, endPoint x: 503, endPoint y: 516, distance: 589.0
click at [503, 516] on div "nur" at bounding box center [512, 524] width 36 height 52
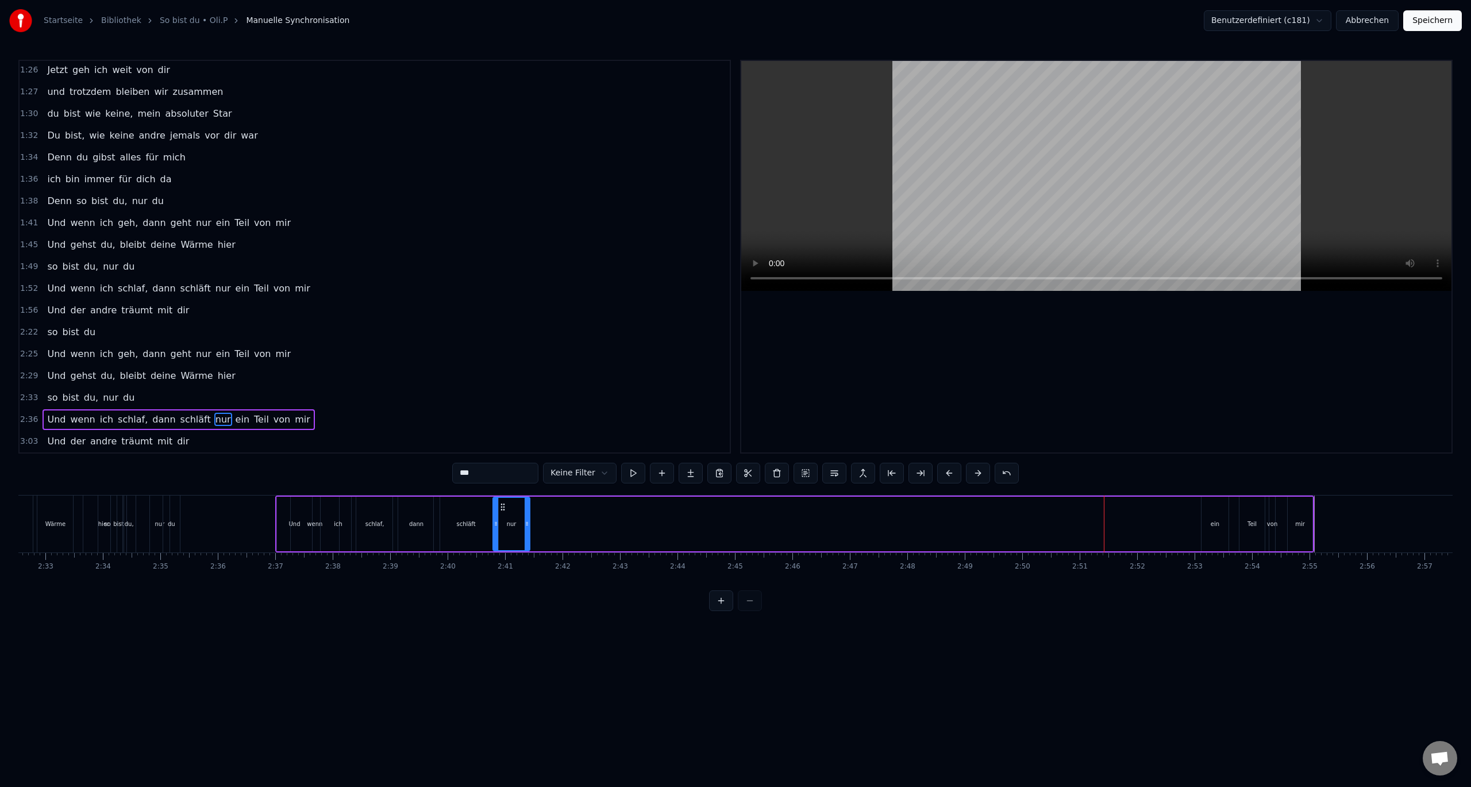
click at [1218, 514] on div "ein" at bounding box center [1214, 523] width 27 height 55
drag, startPoint x: 1210, startPoint y: 508, endPoint x: 529, endPoint y: 527, distance: 681.7
click at [527, 528] on div "ein" at bounding box center [531, 524] width 26 height 52
click at [1255, 523] on div "Teil" at bounding box center [1251, 523] width 9 height 9
drag, startPoint x: 1249, startPoint y: 506, endPoint x: 552, endPoint y: 520, distance: 697.1
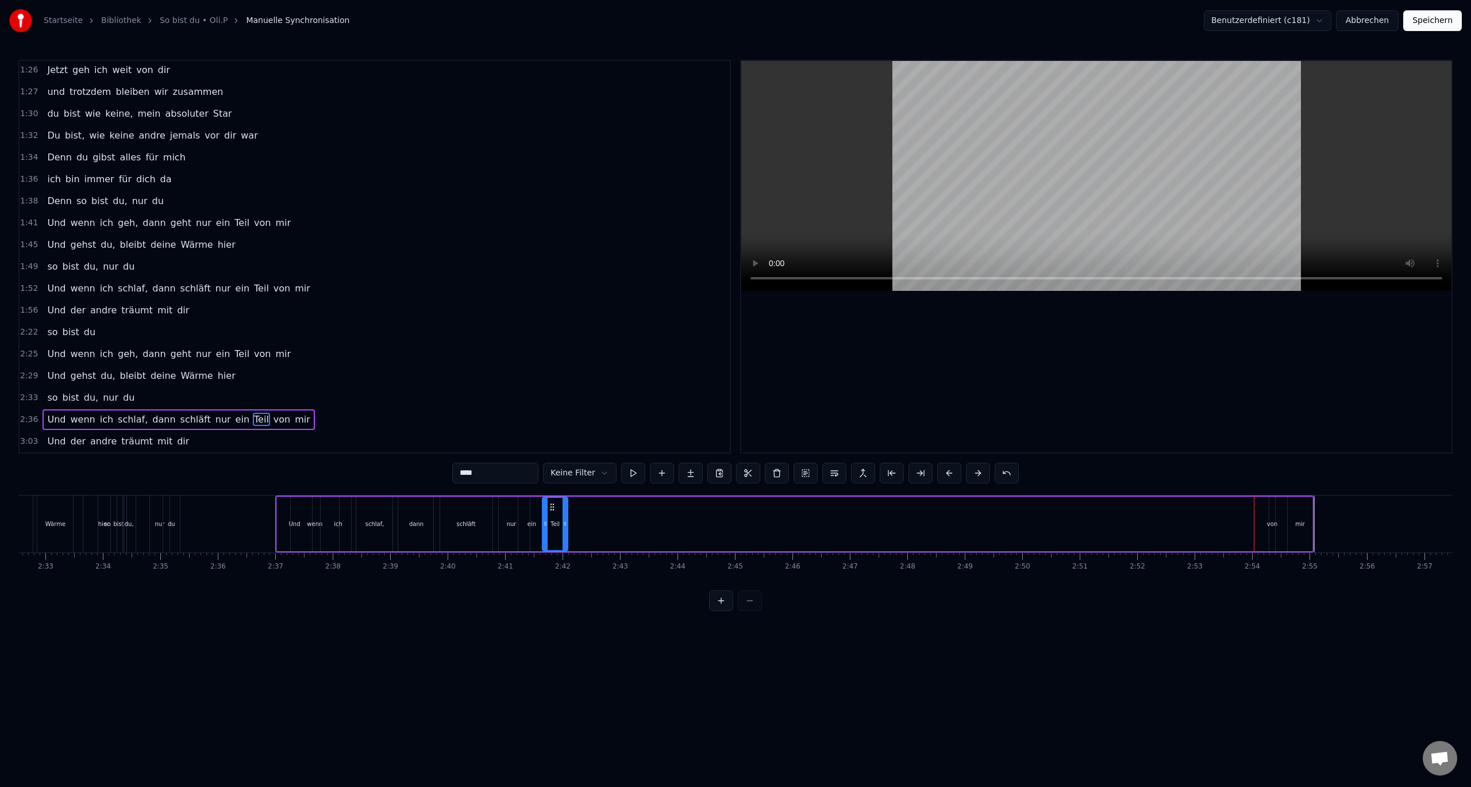
click at [552, 520] on div "Teil" at bounding box center [555, 524] width 24 height 52
click at [1273, 523] on div "von" at bounding box center [1272, 523] width 10 height 9
type input "***"
drag, startPoint x: 1280, startPoint y: 507, endPoint x: 581, endPoint y: 540, distance: 699.4
click at [581, 540] on div "Und wenn ich schlaf, dann schläft nur ein Teil von mir" at bounding box center [794, 523] width 1039 height 57
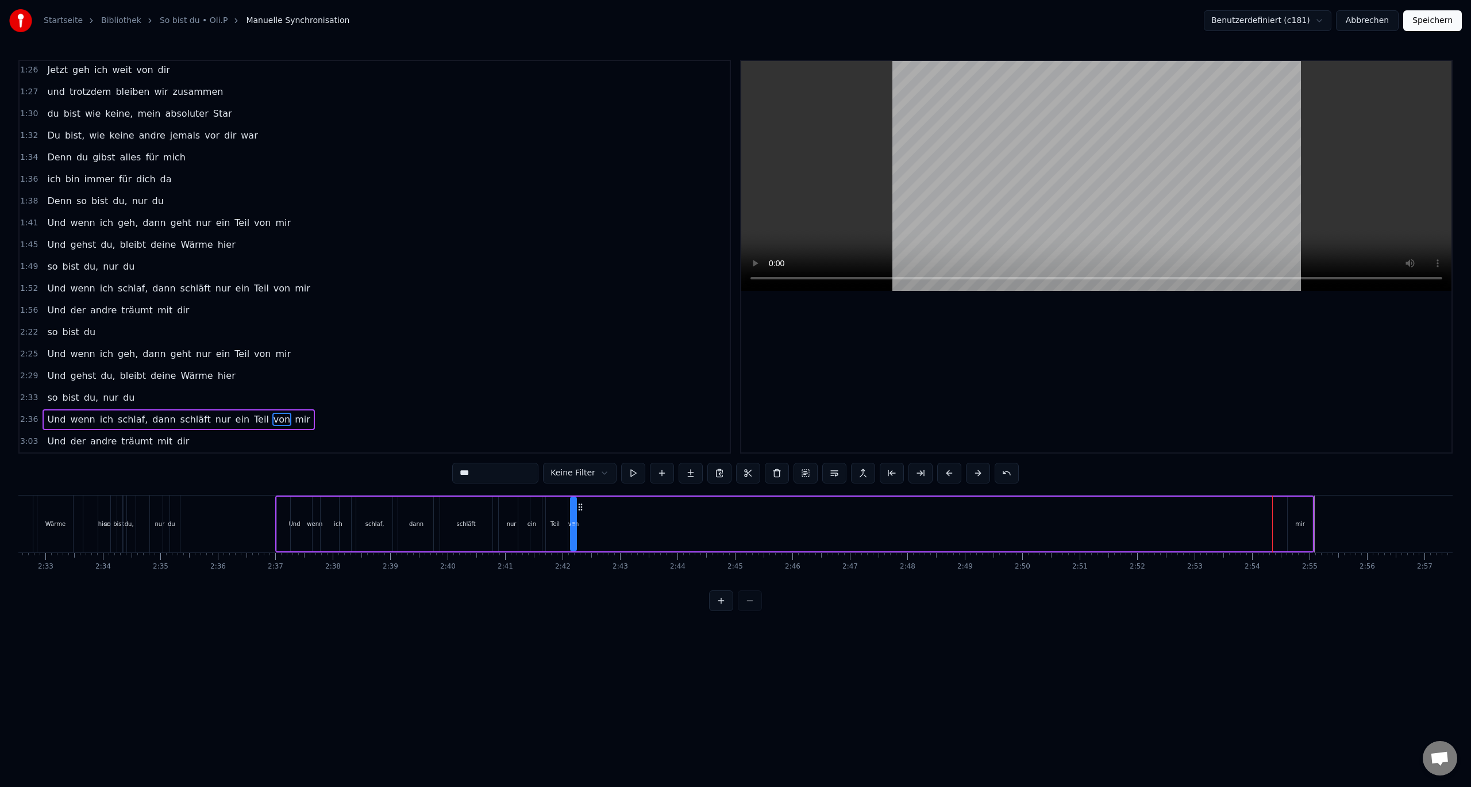
click at [596, 520] on div "Und wenn ich schlaf, dann schläft nur ein Teil von mir" at bounding box center [794, 523] width 1039 height 57
click at [573, 523] on div "von" at bounding box center [573, 523] width 10 height 9
drag, startPoint x: 575, startPoint y: 521, endPoint x: 596, endPoint y: 526, distance: 22.4
click at [596, 526] on icon at bounding box center [595, 523] width 5 height 9
click at [1298, 524] on div "mir" at bounding box center [1300, 523] width 10 height 9
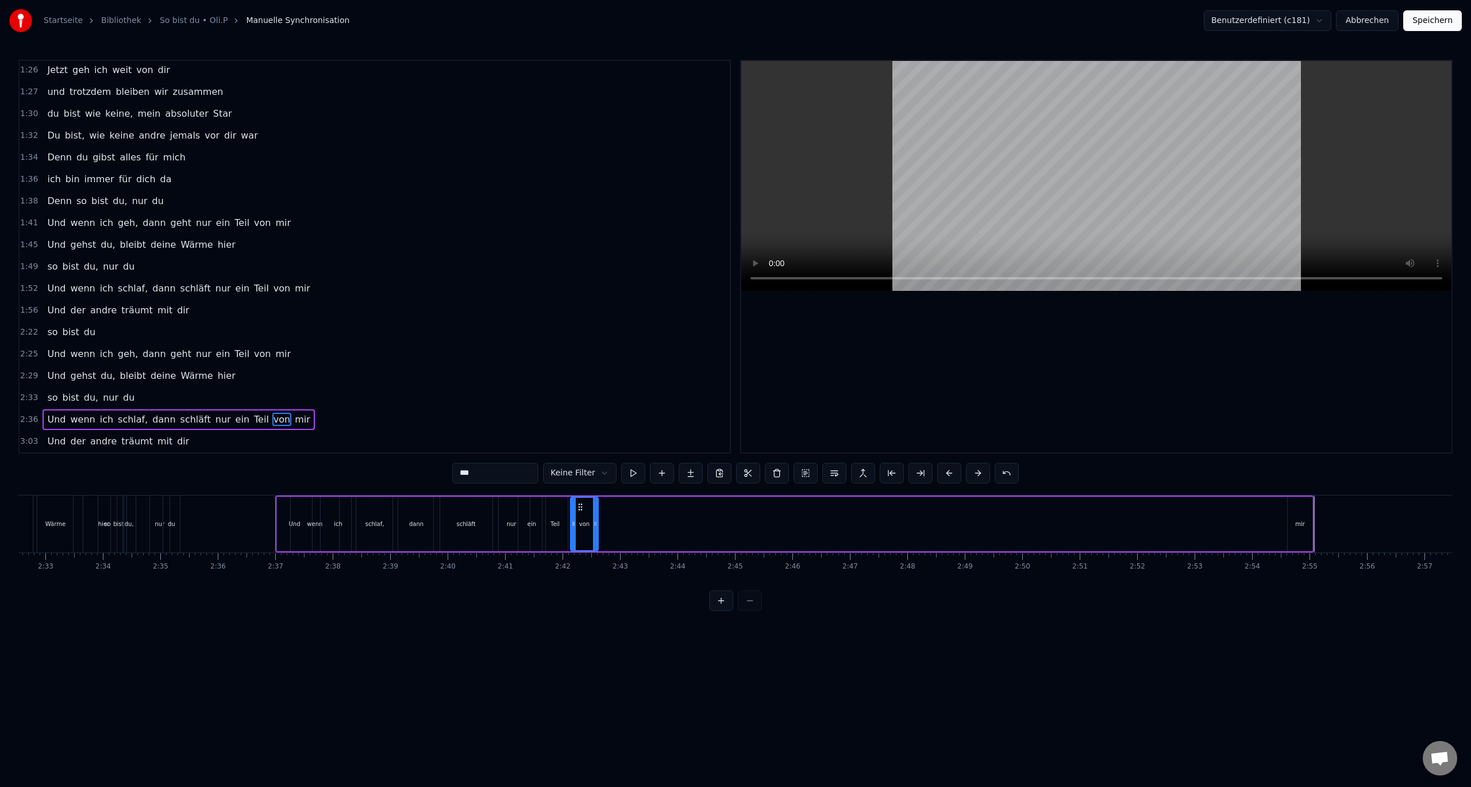
type input "***"
drag, startPoint x: 1297, startPoint y: 508, endPoint x: 680, endPoint y: 523, distance: 616.7
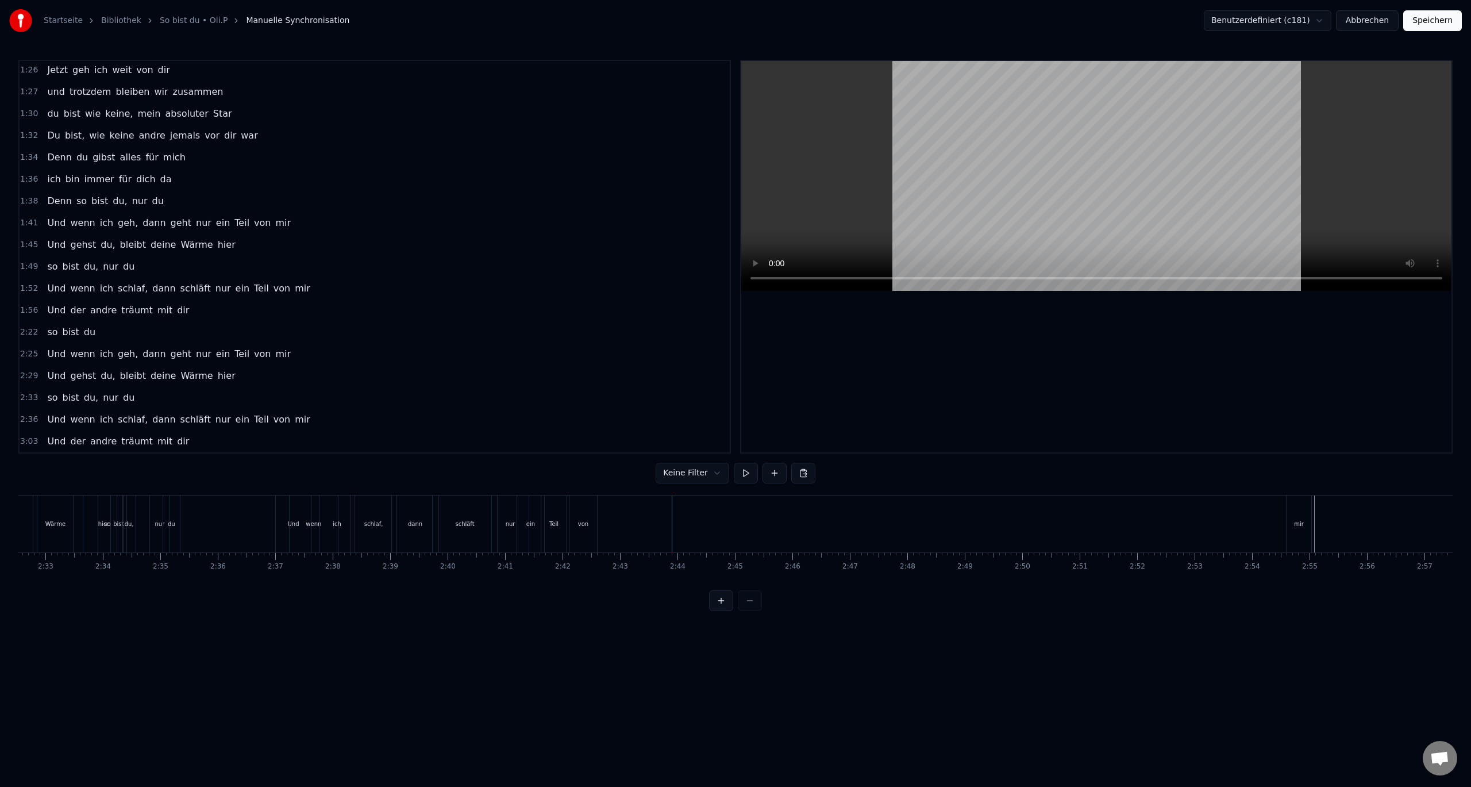
click at [1298, 508] on div "mir" at bounding box center [1298, 523] width 25 height 57
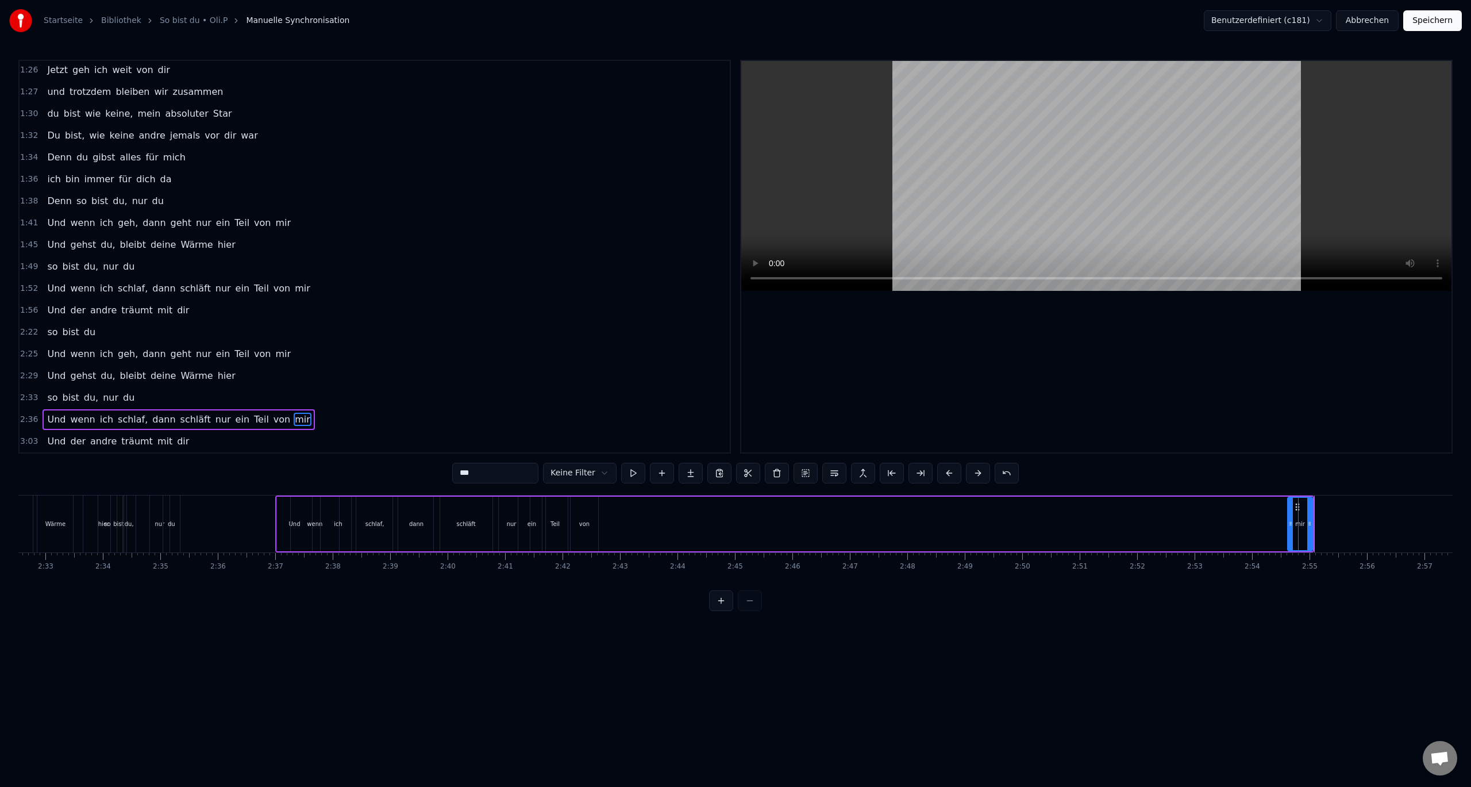
drag, startPoint x: 1298, startPoint y: 503, endPoint x: 1238, endPoint y: 506, distance: 59.8
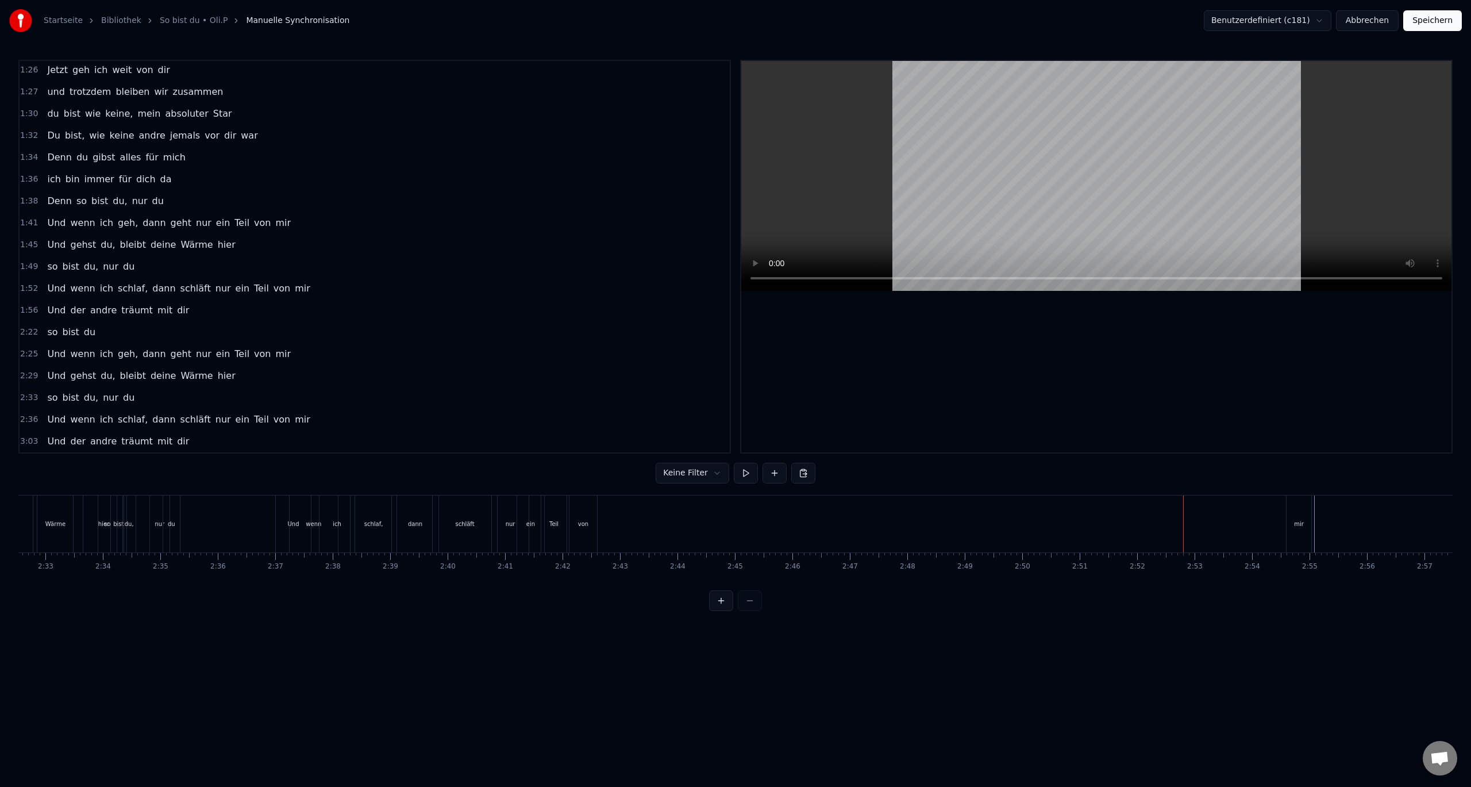
click at [1300, 513] on div "mir" at bounding box center [1298, 523] width 25 height 57
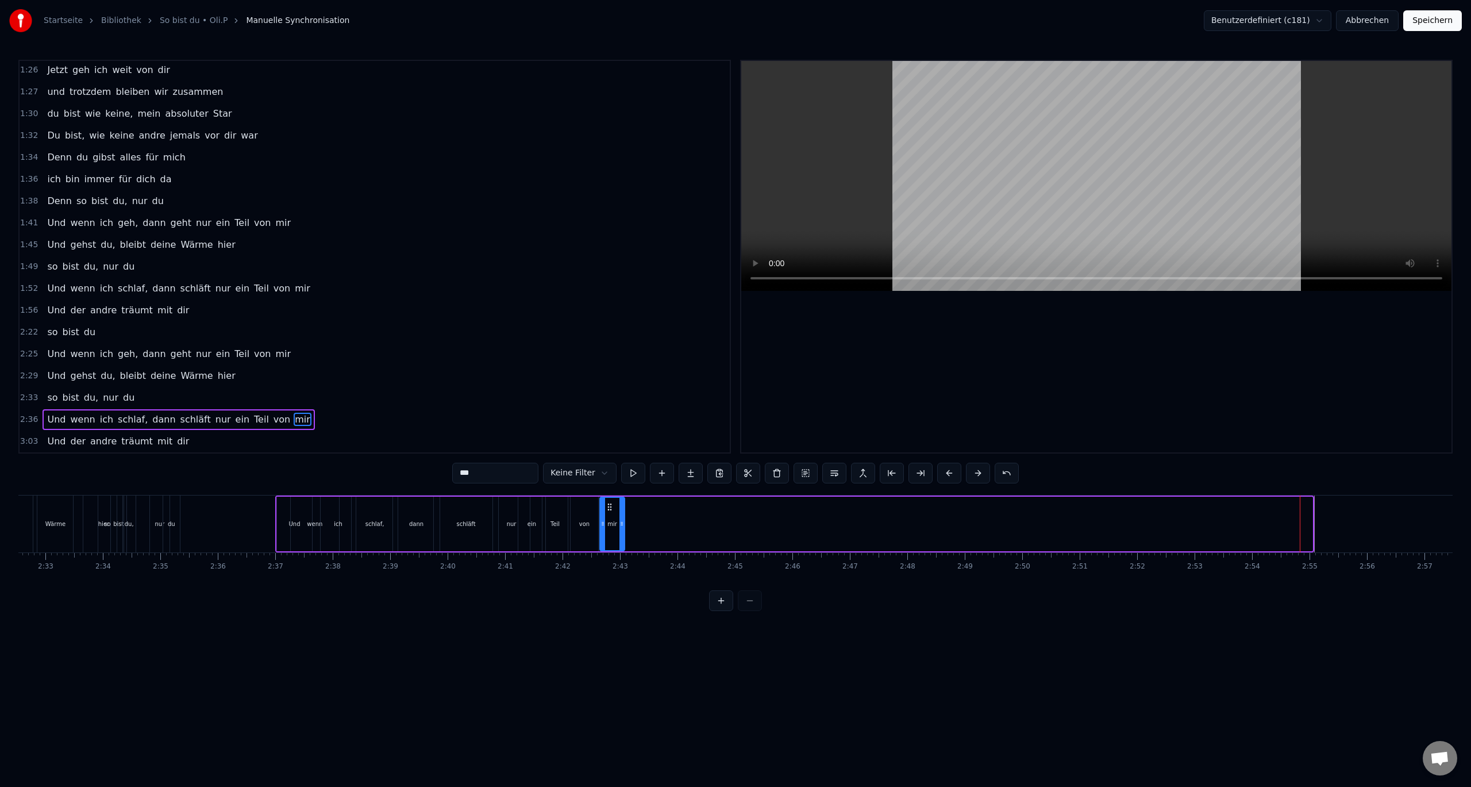
drag, startPoint x: 1299, startPoint y: 511, endPoint x: 610, endPoint y: 535, distance: 689.9
click at [610, 535] on div "mir" at bounding box center [612, 524] width 24 height 52
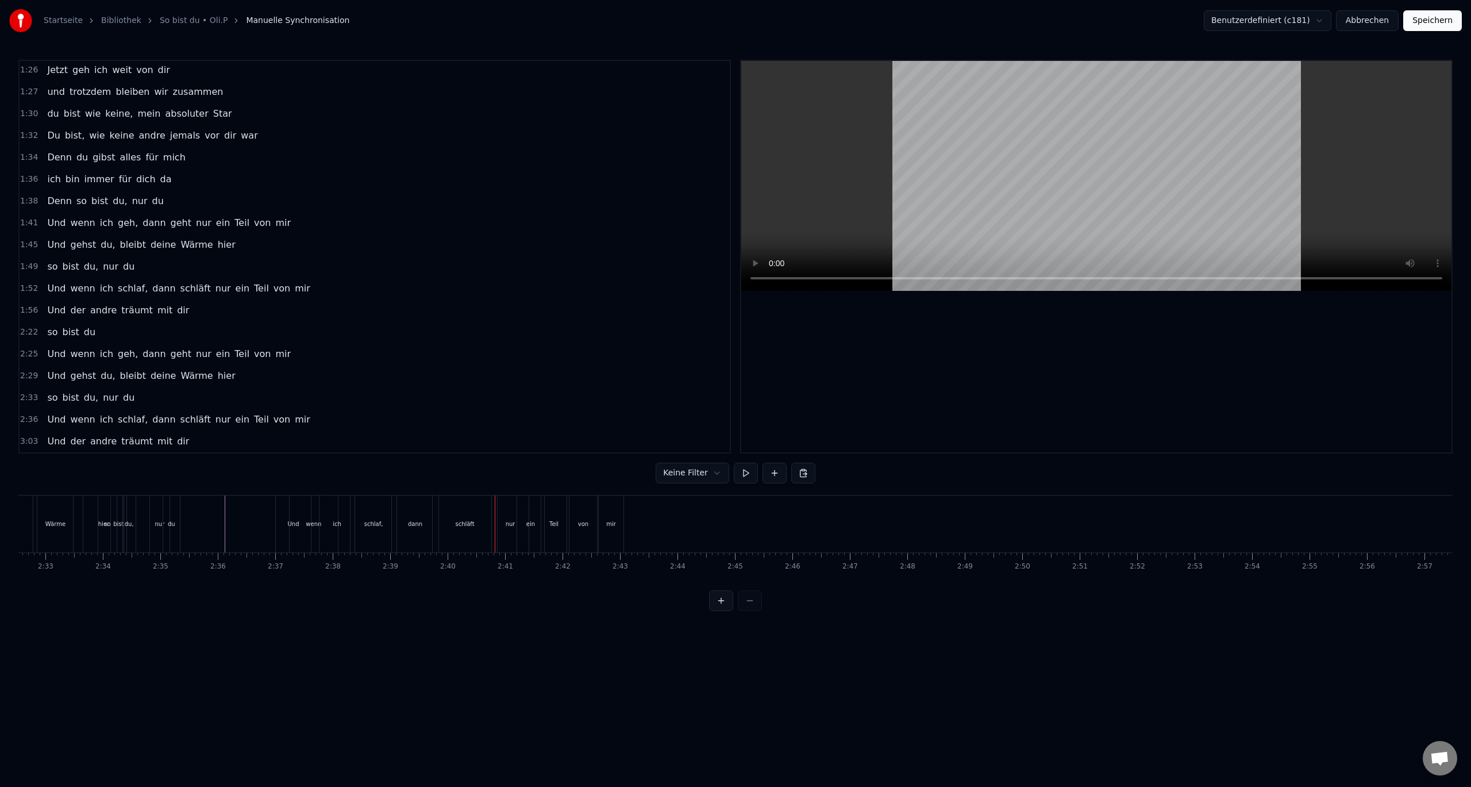
click at [341, 522] on div "ich" at bounding box center [336, 523] width 34 height 57
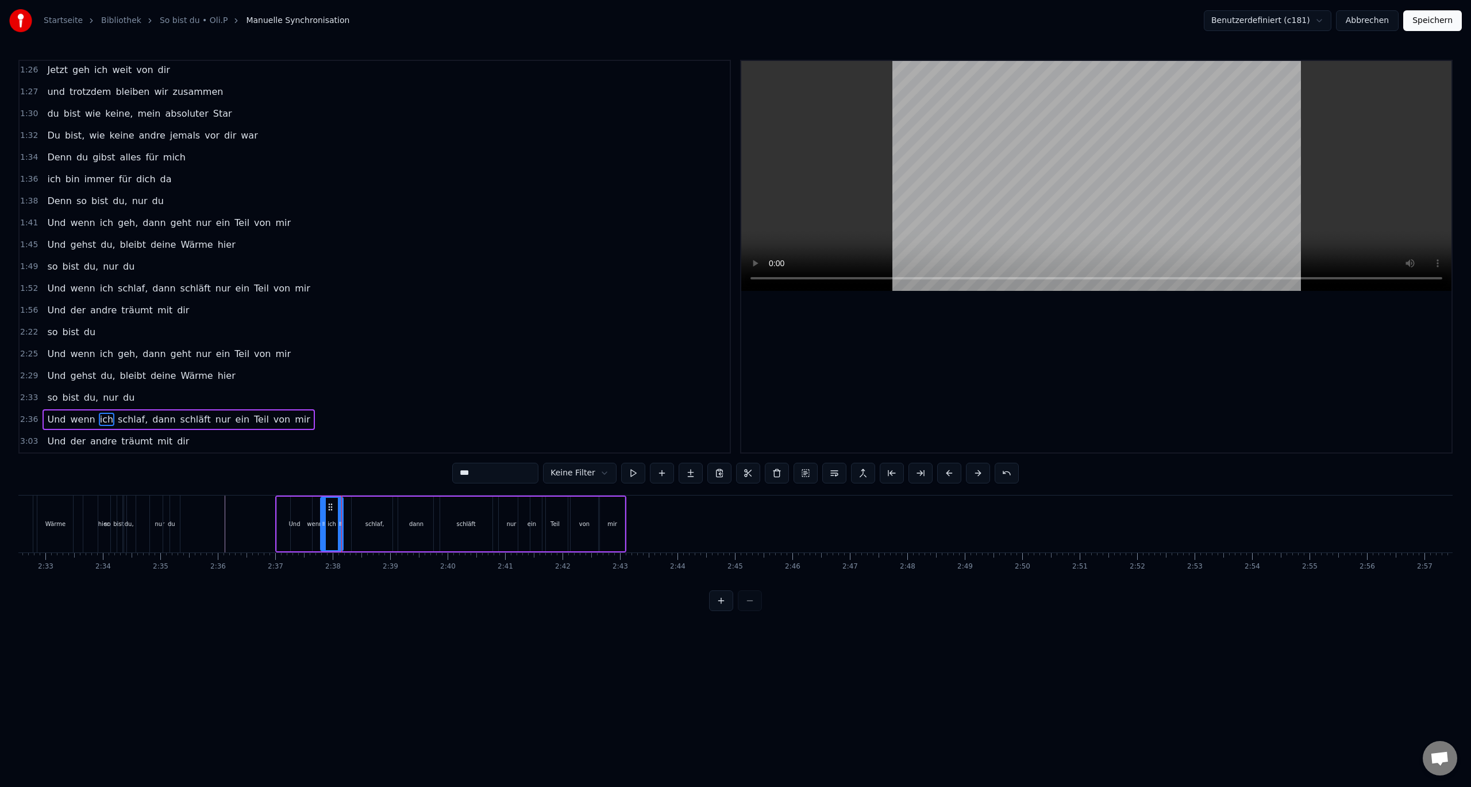
drag, startPoint x: 353, startPoint y: 525, endPoint x: 340, endPoint y: 525, distance: 12.6
click at [340, 525] on icon at bounding box center [340, 523] width 5 height 9
click at [374, 525] on div "schlaf," at bounding box center [374, 523] width 19 height 9
type input "*******"
drag, startPoint x: 395, startPoint y: 523, endPoint x: 373, endPoint y: 527, distance: 22.2
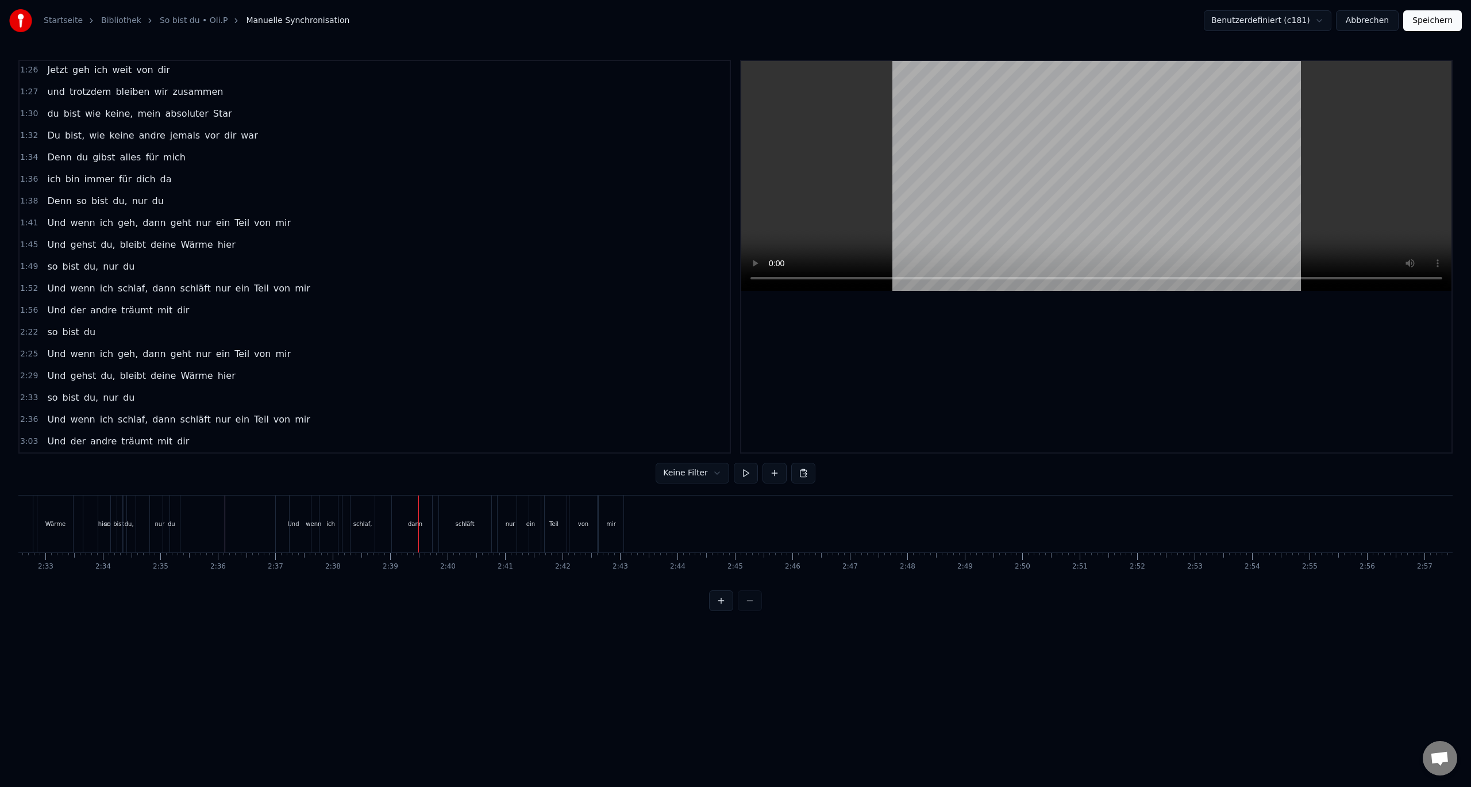
click at [310, 526] on div "wenn" at bounding box center [314, 523] width 16 height 9
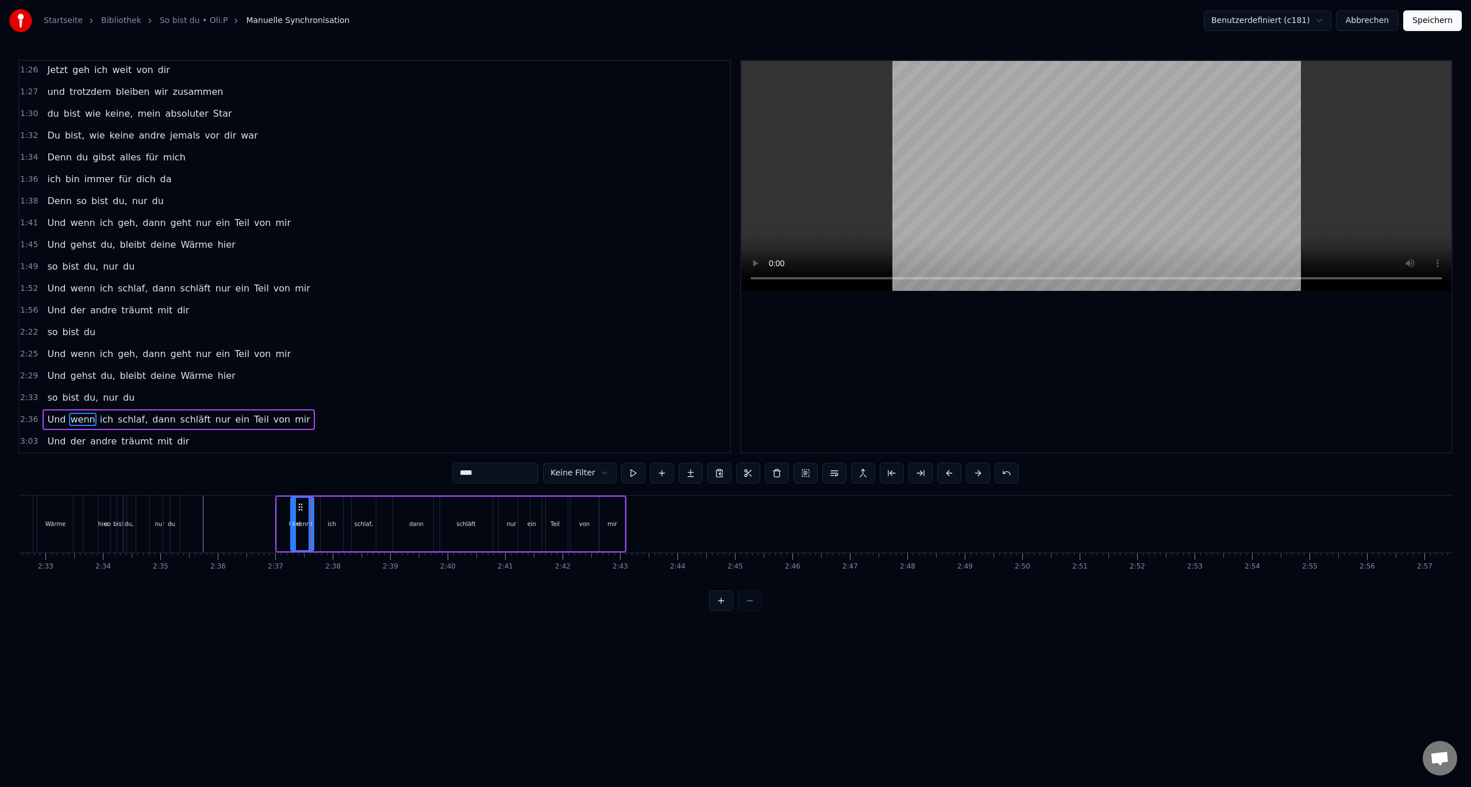
drag, startPoint x: 335, startPoint y: 525, endPoint x: 310, endPoint y: 527, distance: 25.4
click at [310, 527] on icon at bounding box center [311, 523] width 5 height 9
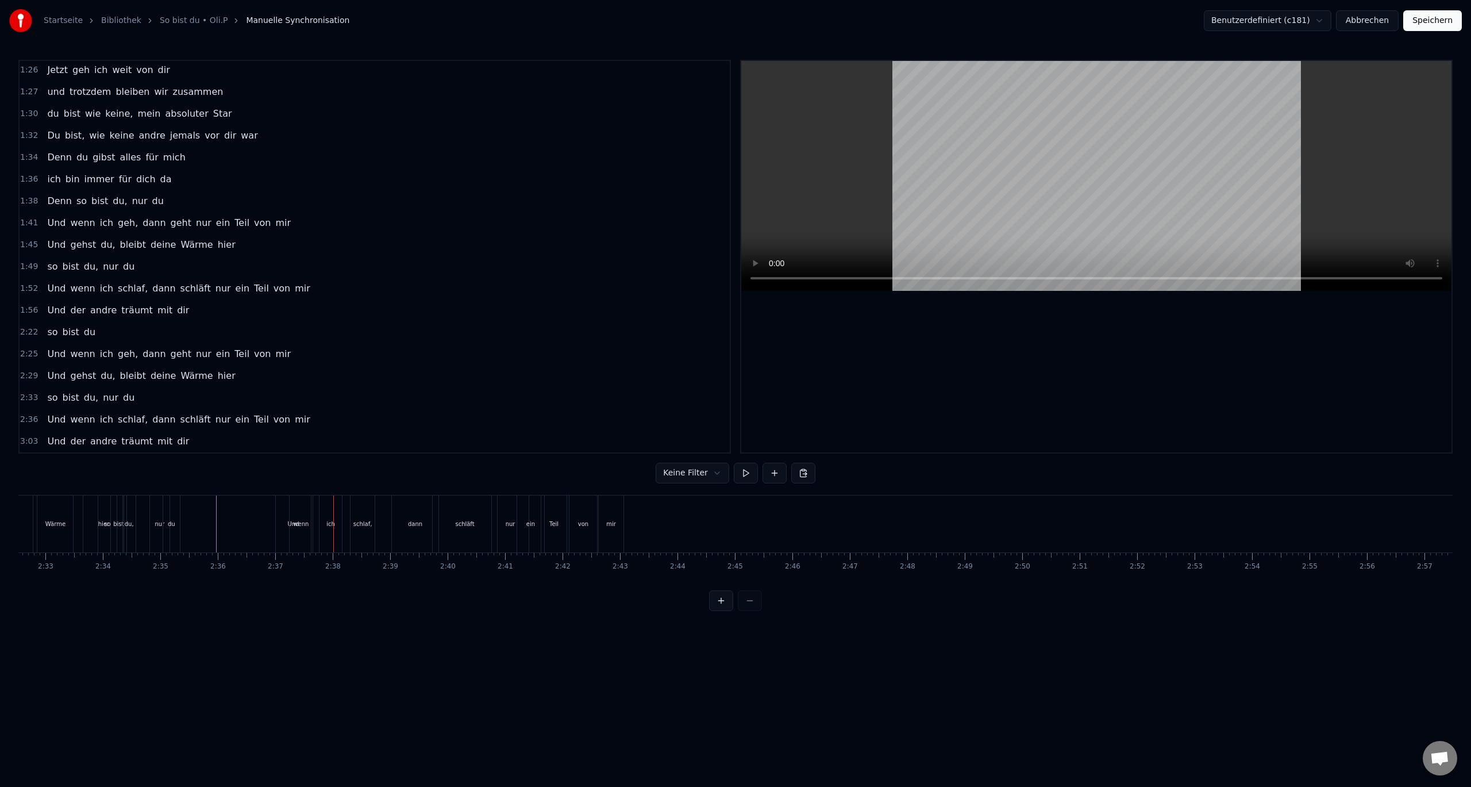
click at [292, 538] on div "wenn" at bounding box center [301, 523] width 23 height 57
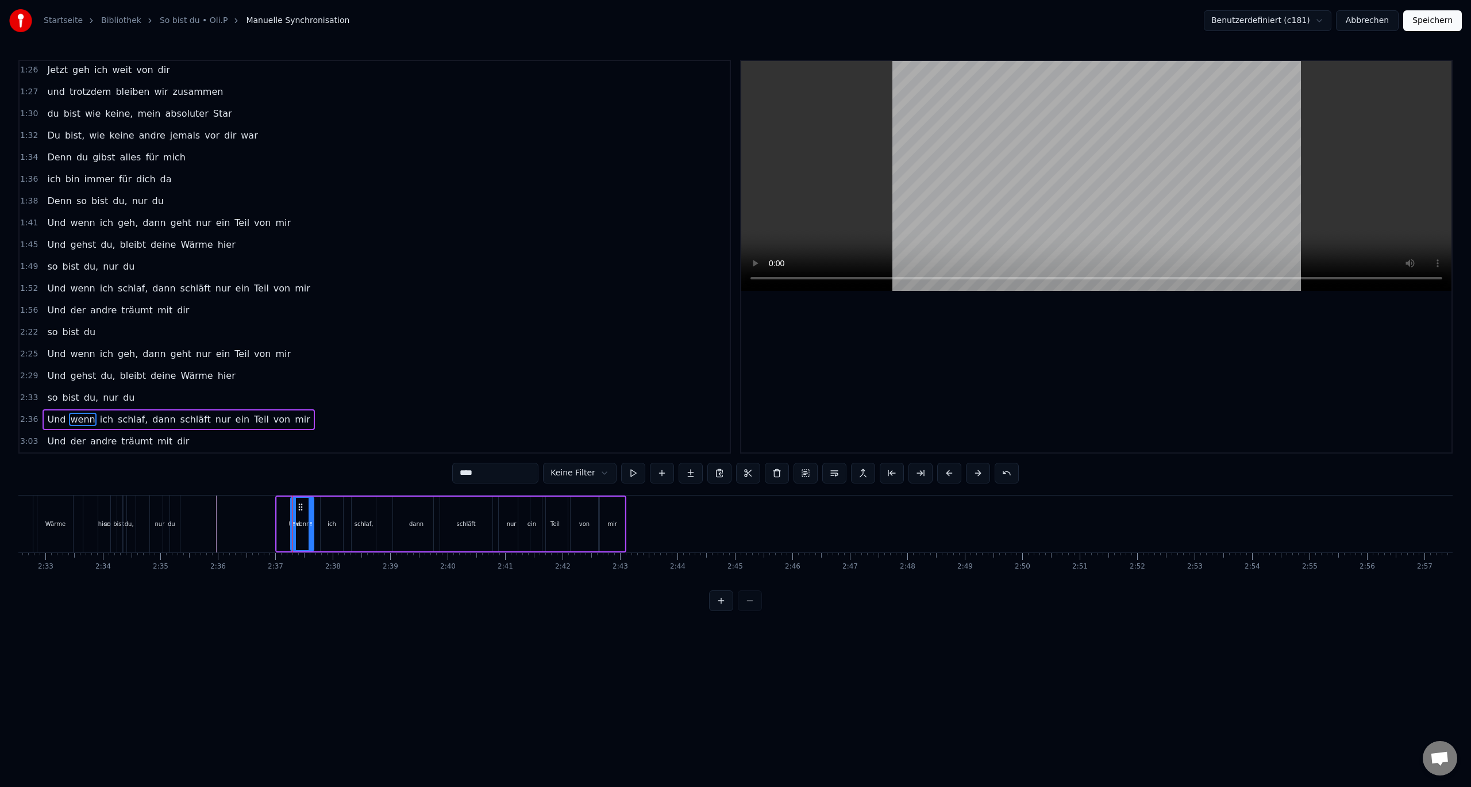
click at [279, 525] on div "Und" at bounding box center [295, 523] width 36 height 55
type input "***"
drag, startPoint x: 309, startPoint y: 524, endPoint x: 294, endPoint y: 526, distance: 15.6
click at [294, 526] on icon at bounding box center [293, 523] width 5 height 9
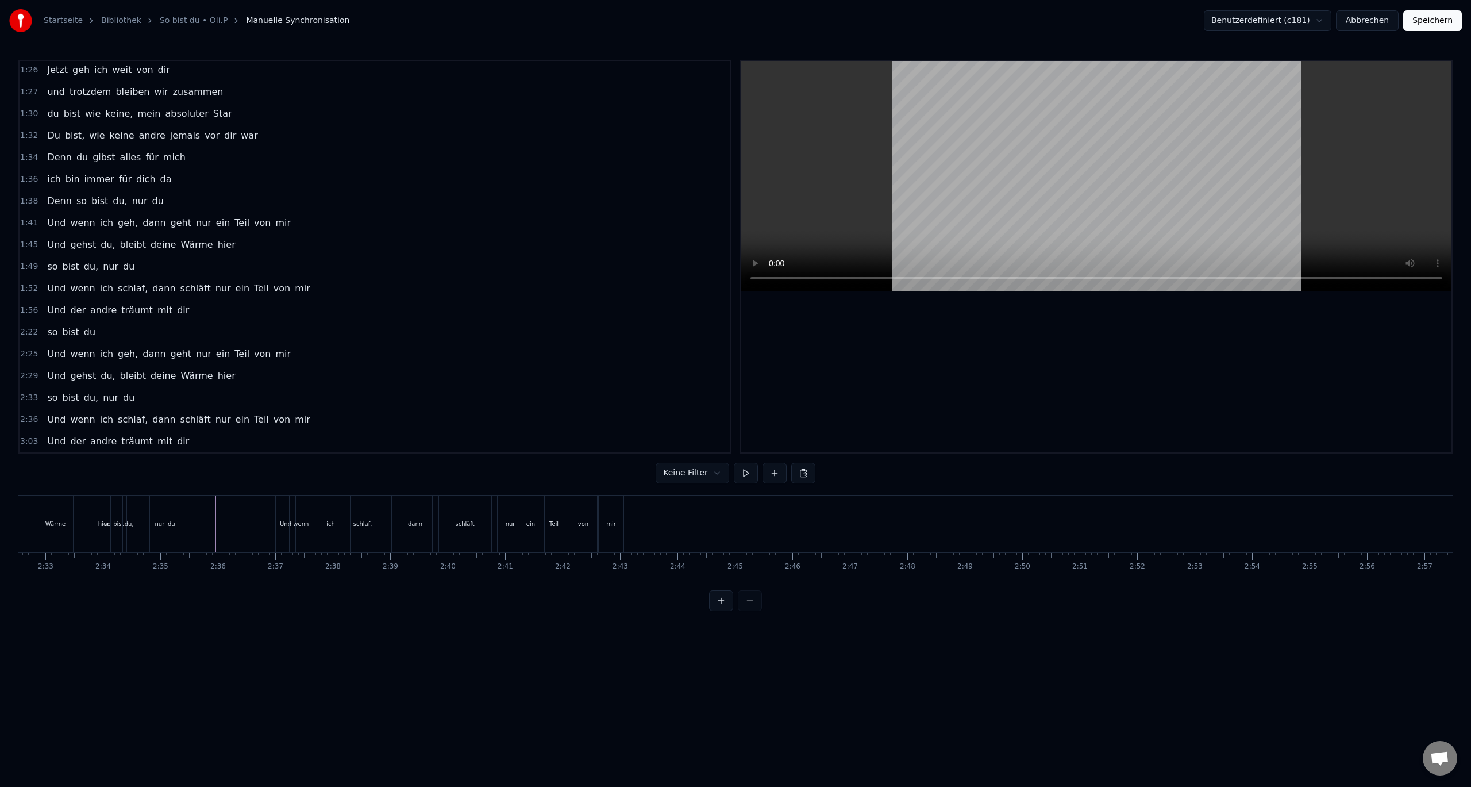
click at [330, 529] on div "ich" at bounding box center [330, 523] width 22 height 57
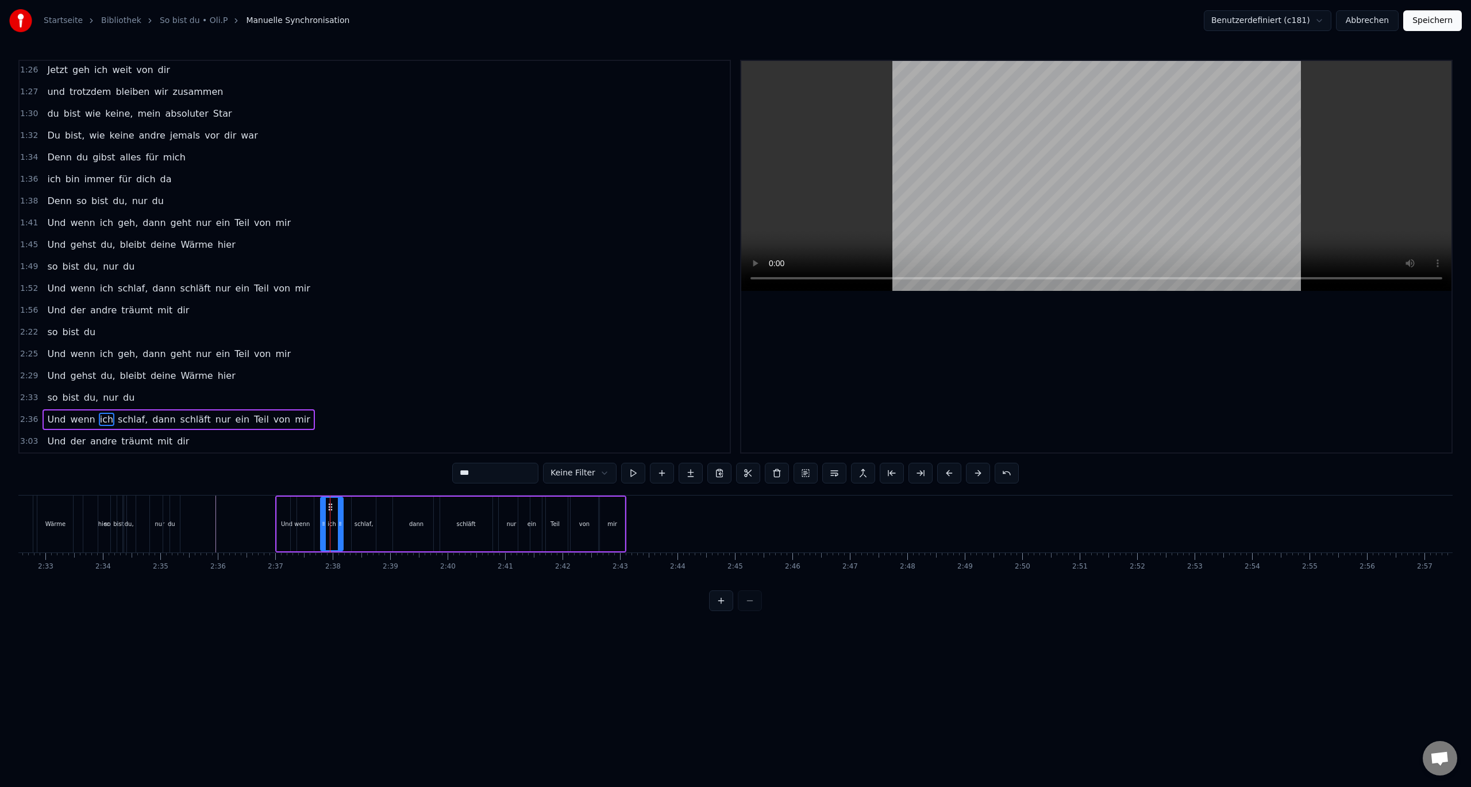
drag, startPoint x: 330, startPoint y: 506, endPoint x: 322, endPoint y: 506, distance: 8.0
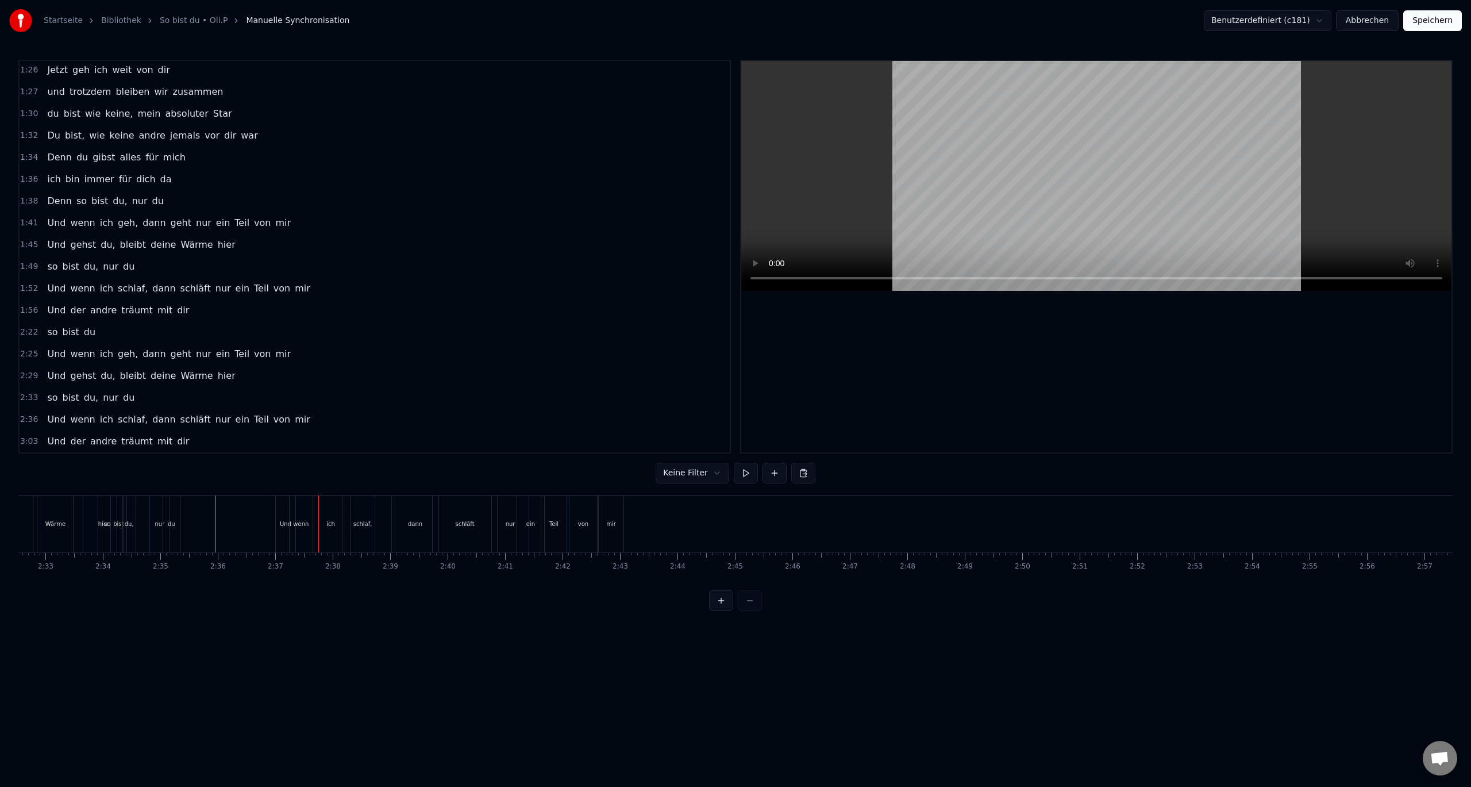
click at [327, 506] on div "ich" at bounding box center [330, 523] width 22 height 57
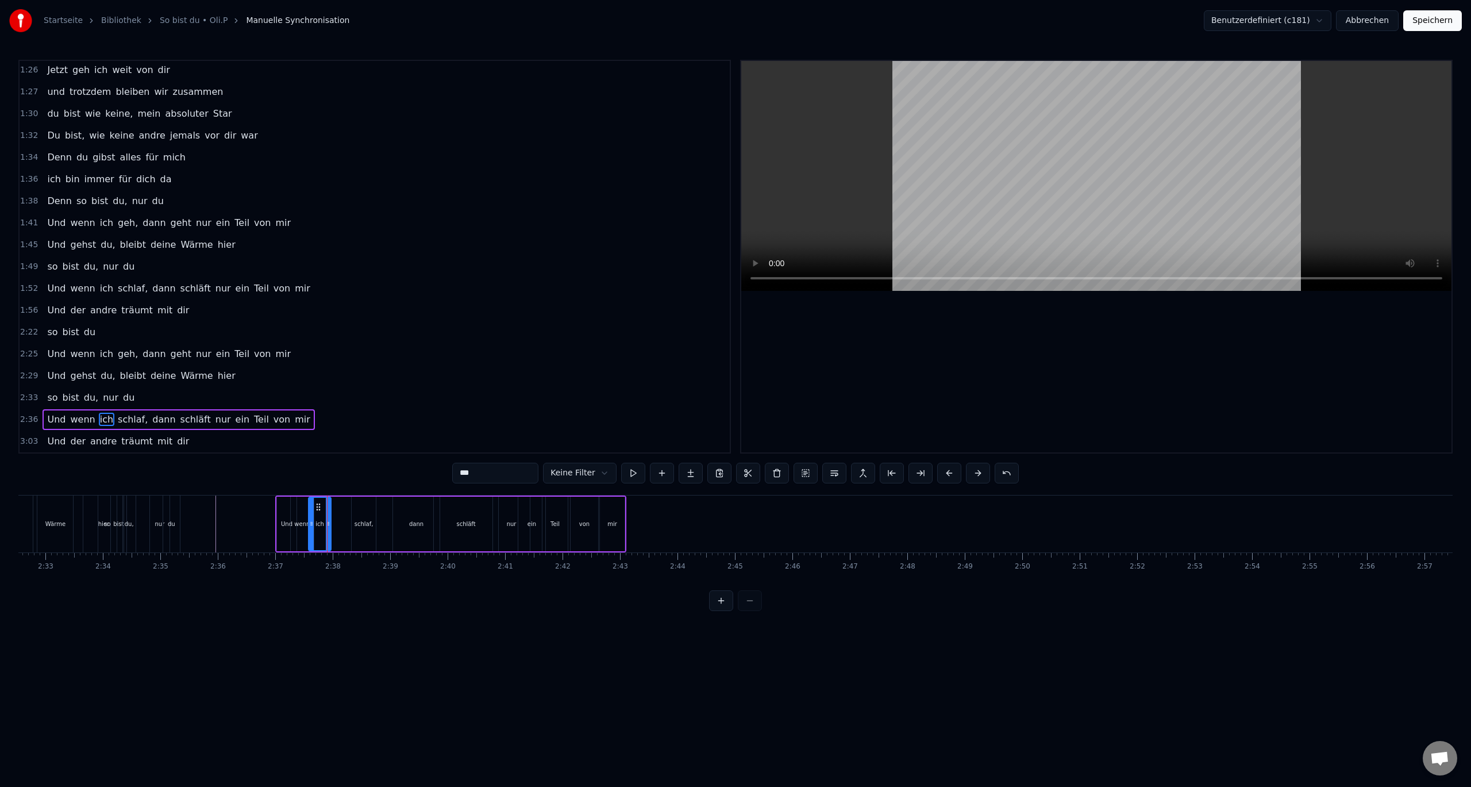
drag, startPoint x: 330, startPoint y: 505, endPoint x: 318, endPoint y: 506, distance: 12.1
click at [318, 506] on icon at bounding box center [318, 506] width 9 height 9
click at [729, 611] on button at bounding box center [721, 600] width 24 height 21
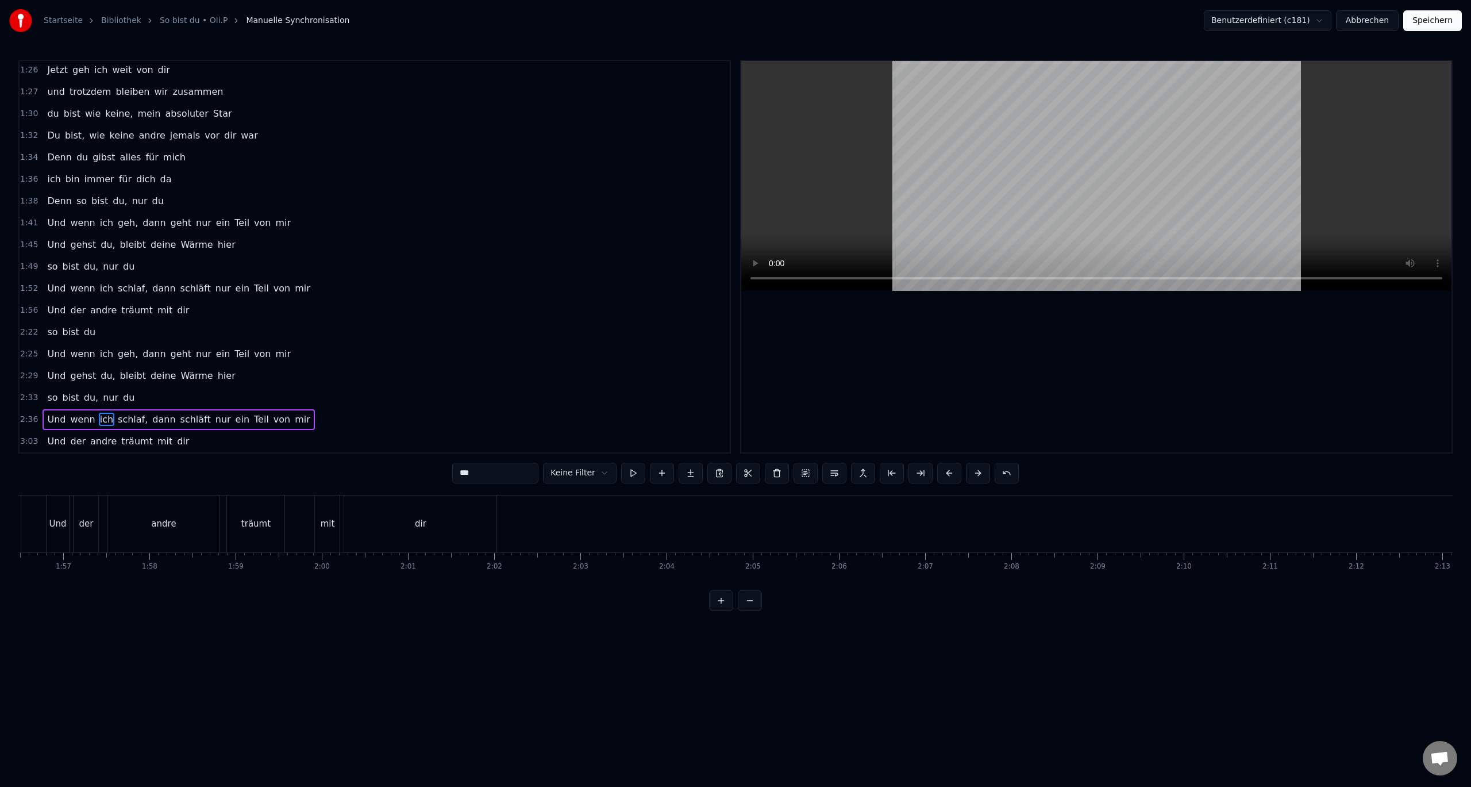
click at [725, 610] on button at bounding box center [721, 600] width 24 height 21
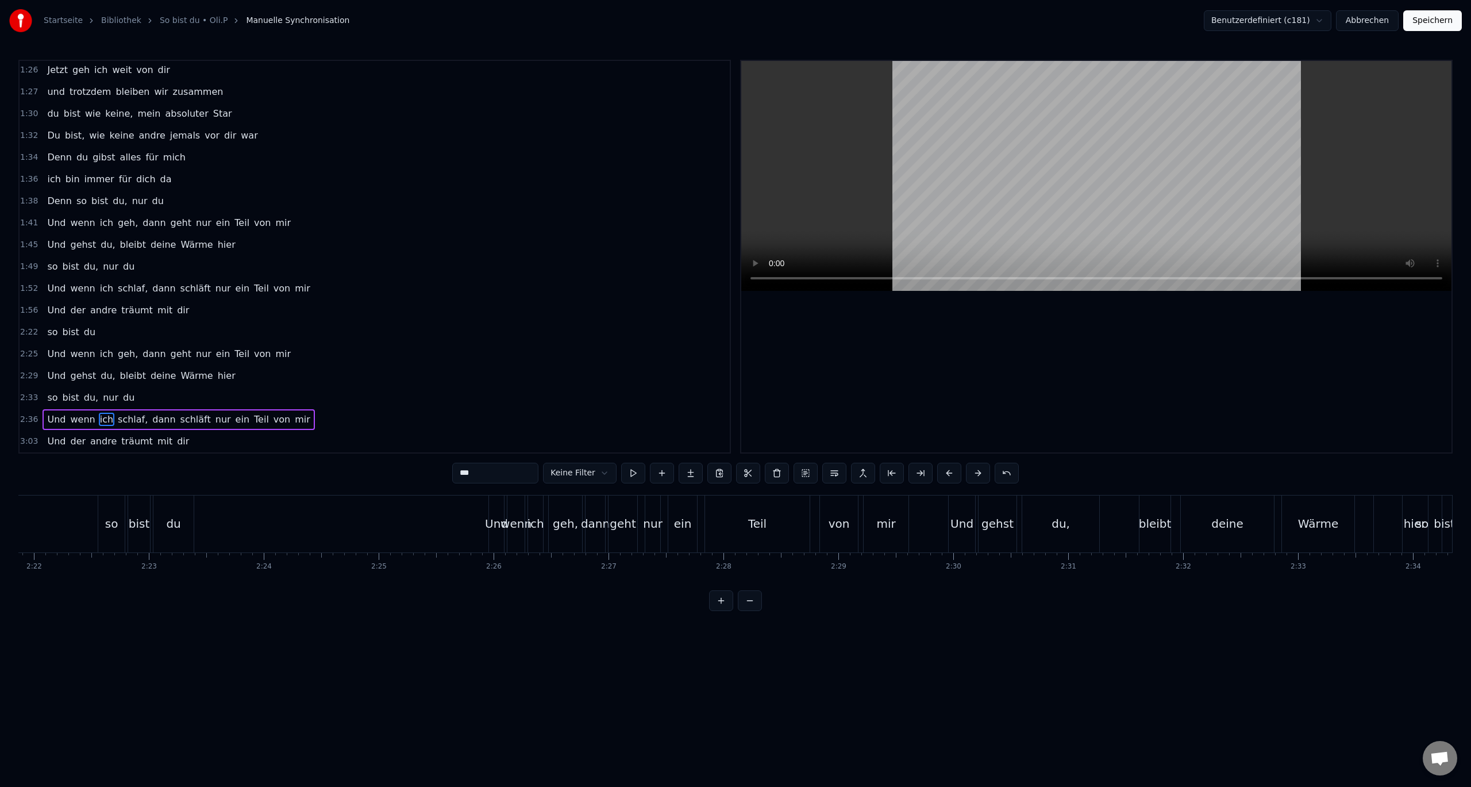
click at [725, 610] on button at bounding box center [721, 600] width 24 height 21
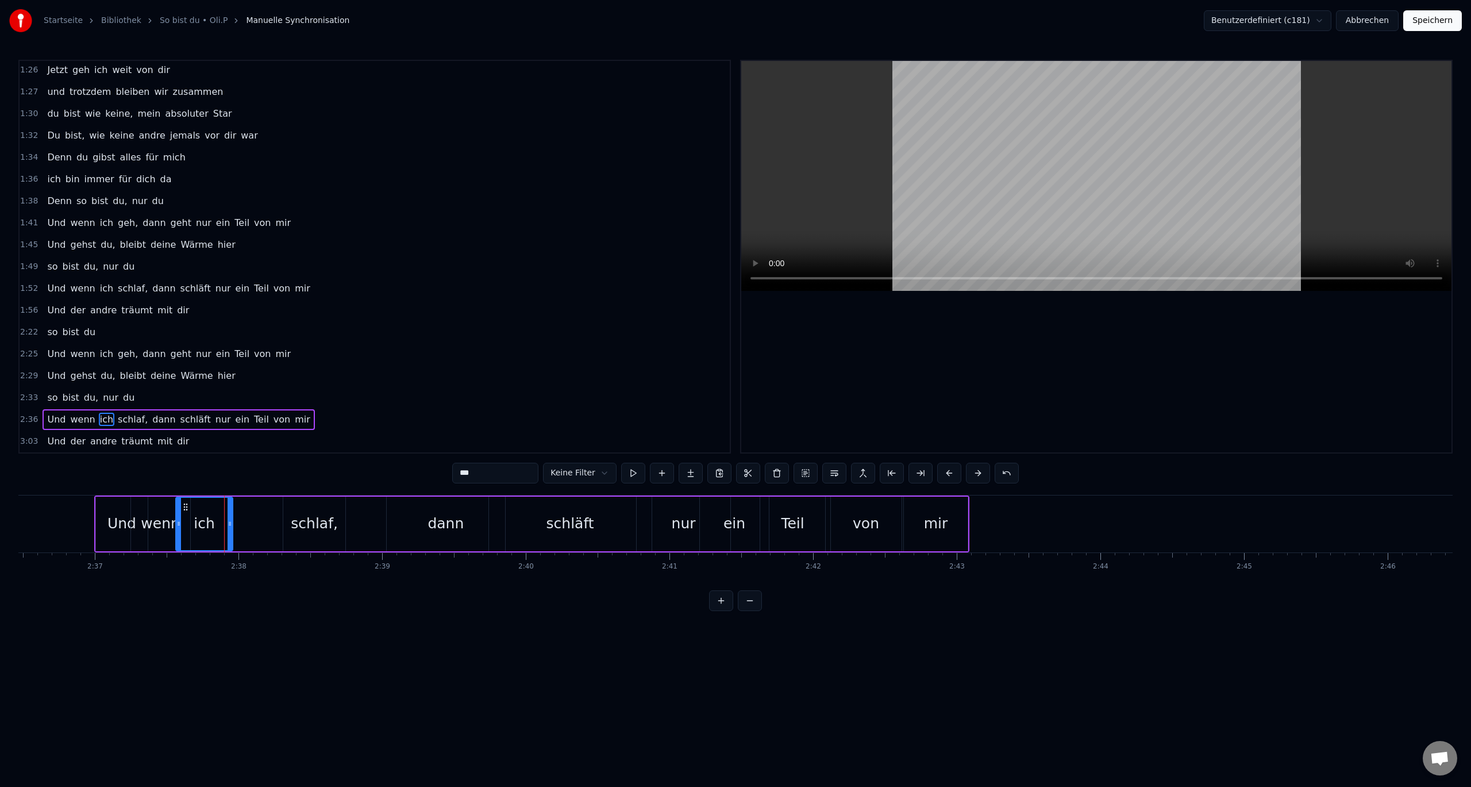
scroll to position [0, 22624]
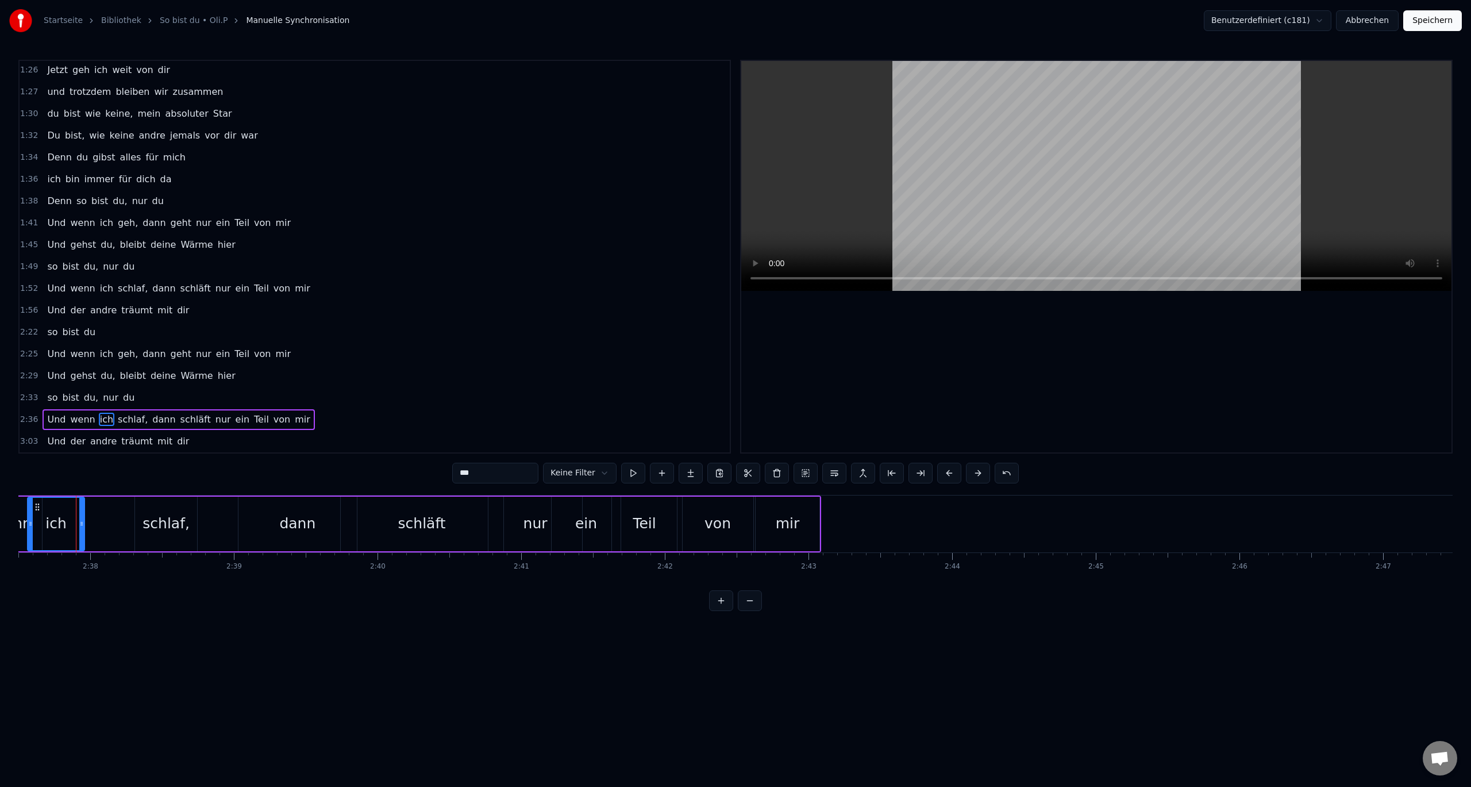
click at [725, 610] on button at bounding box center [721, 600] width 24 height 21
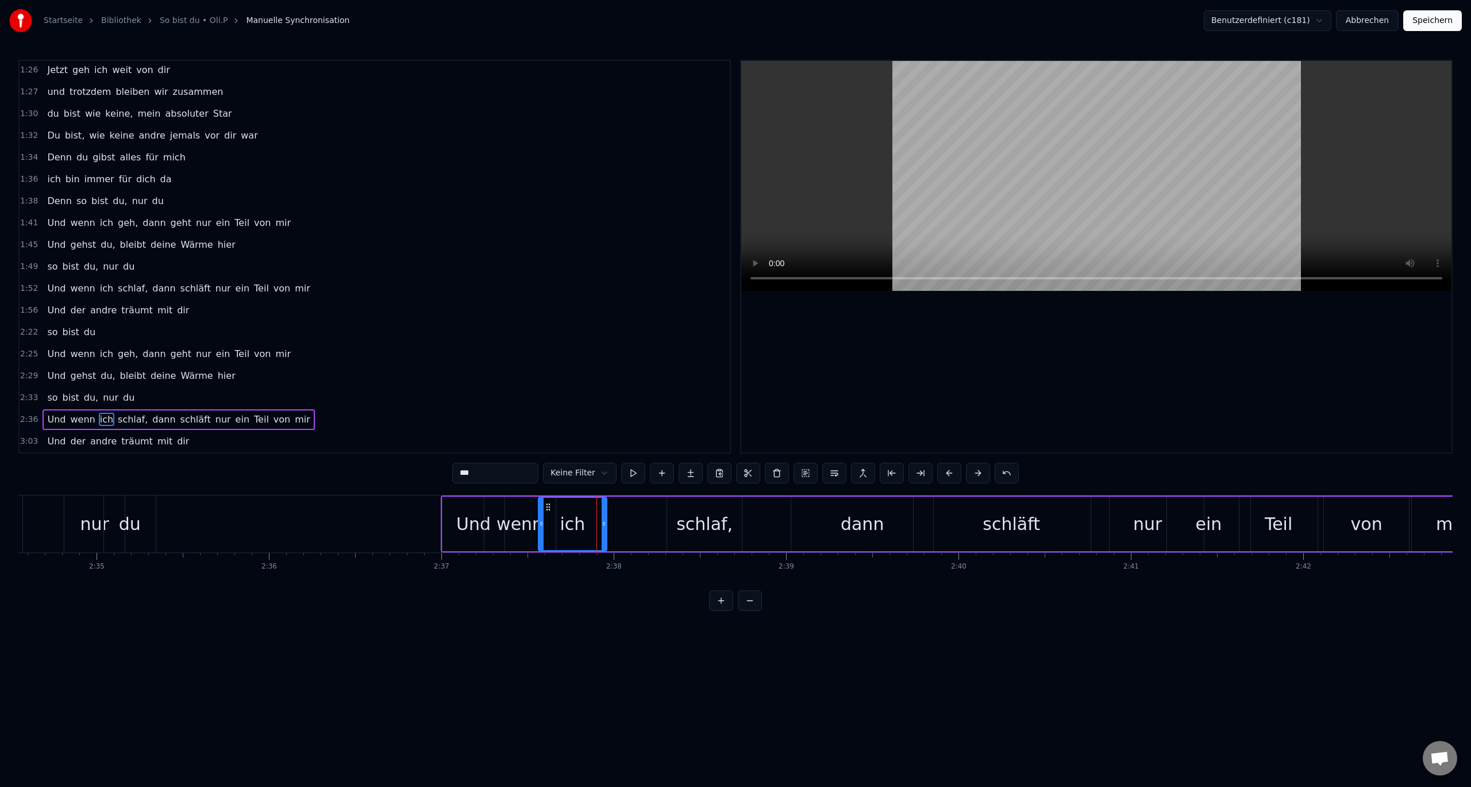
scroll to position [0, 26625]
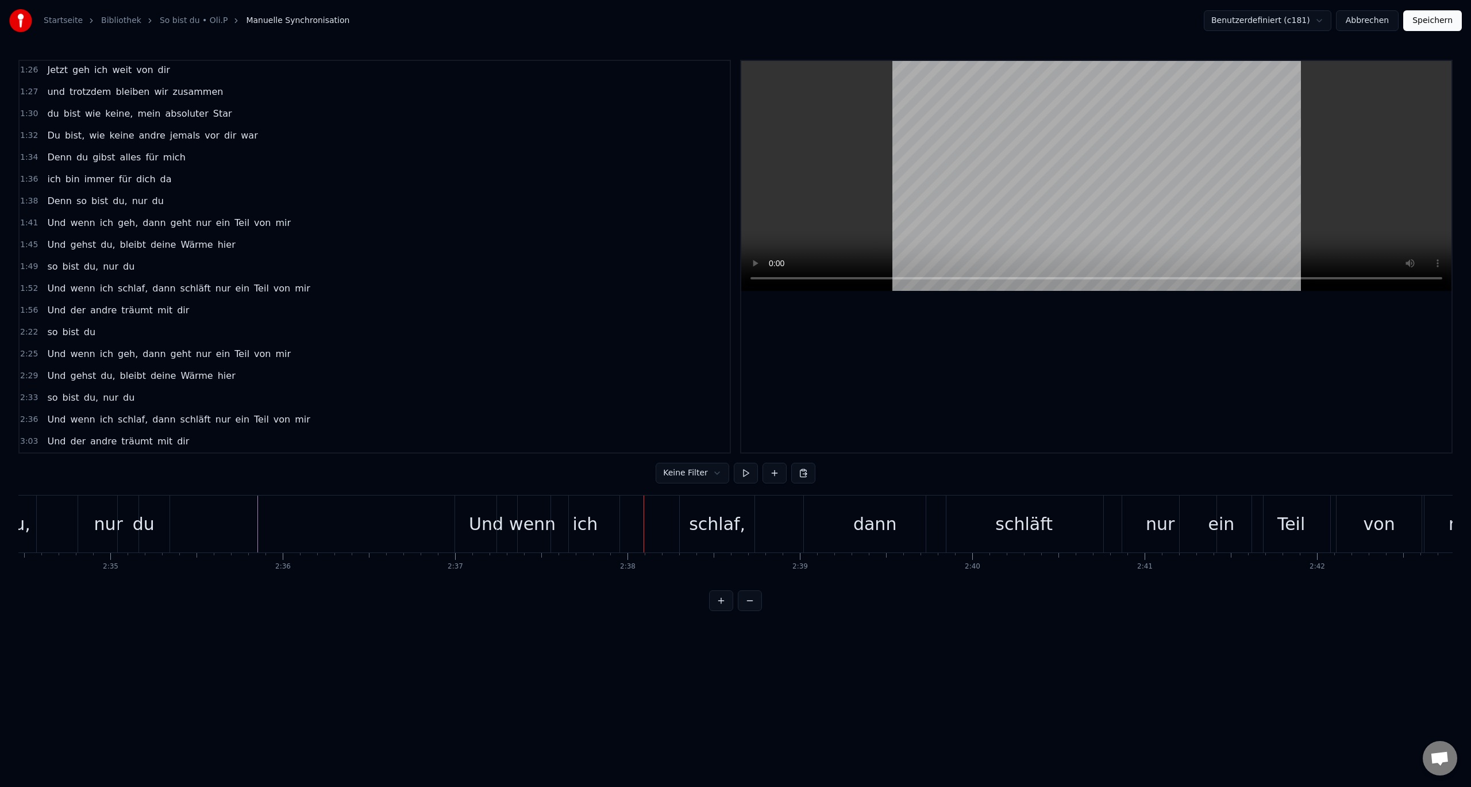
click at [709, 519] on div "schlaf," at bounding box center [717, 524] width 56 height 26
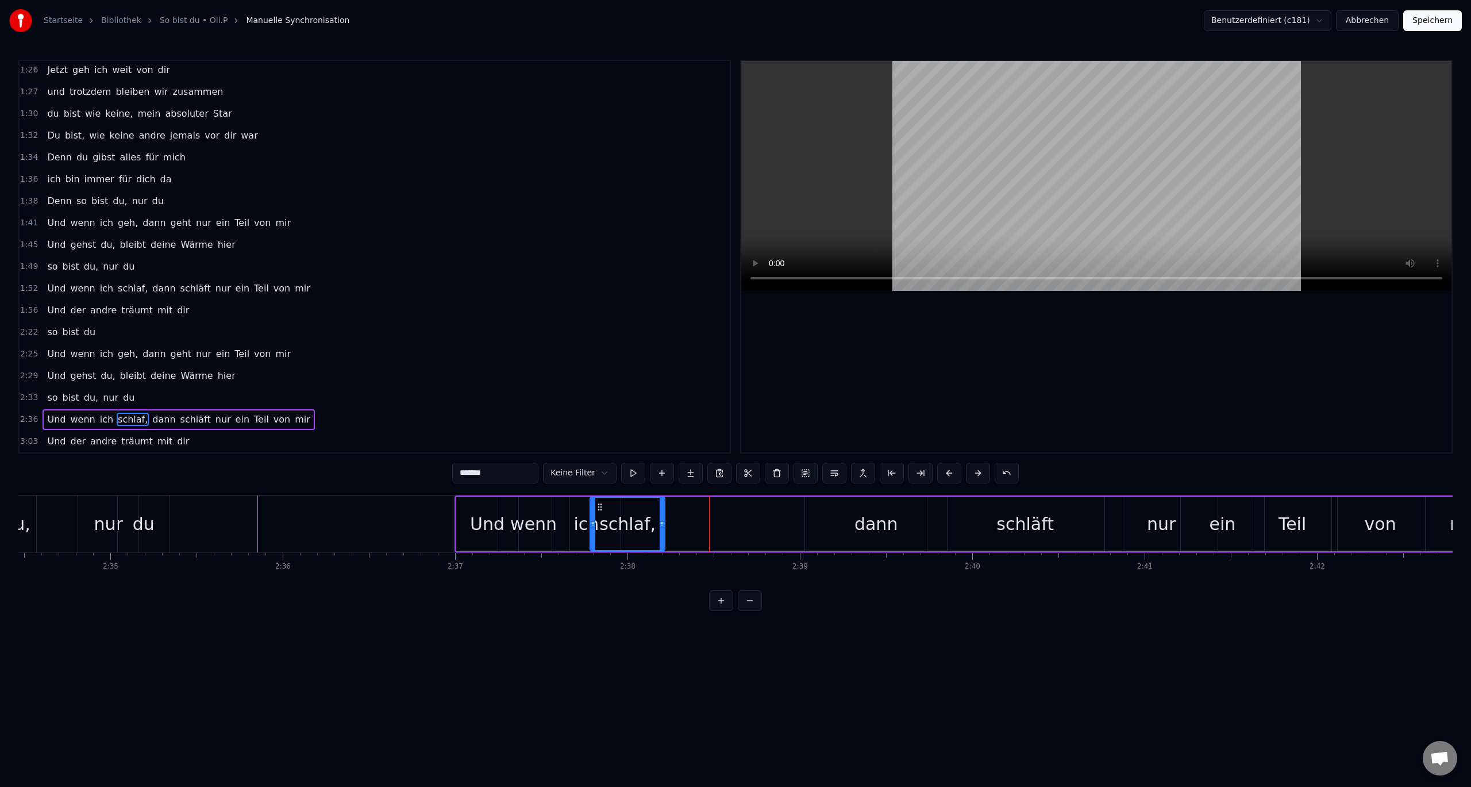
drag, startPoint x: 690, startPoint y: 504, endPoint x: 599, endPoint y: 504, distance: 90.8
click at [599, 504] on icon at bounding box center [599, 506] width 9 height 9
click at [860, 526] on div "dann" at bounding box center [875, 524] width 43 height 26
type input "****"
drag, startPoint x: 942, startPoint y: 521, endPoint x: 850, endPoint y: 526, distance: 92.6
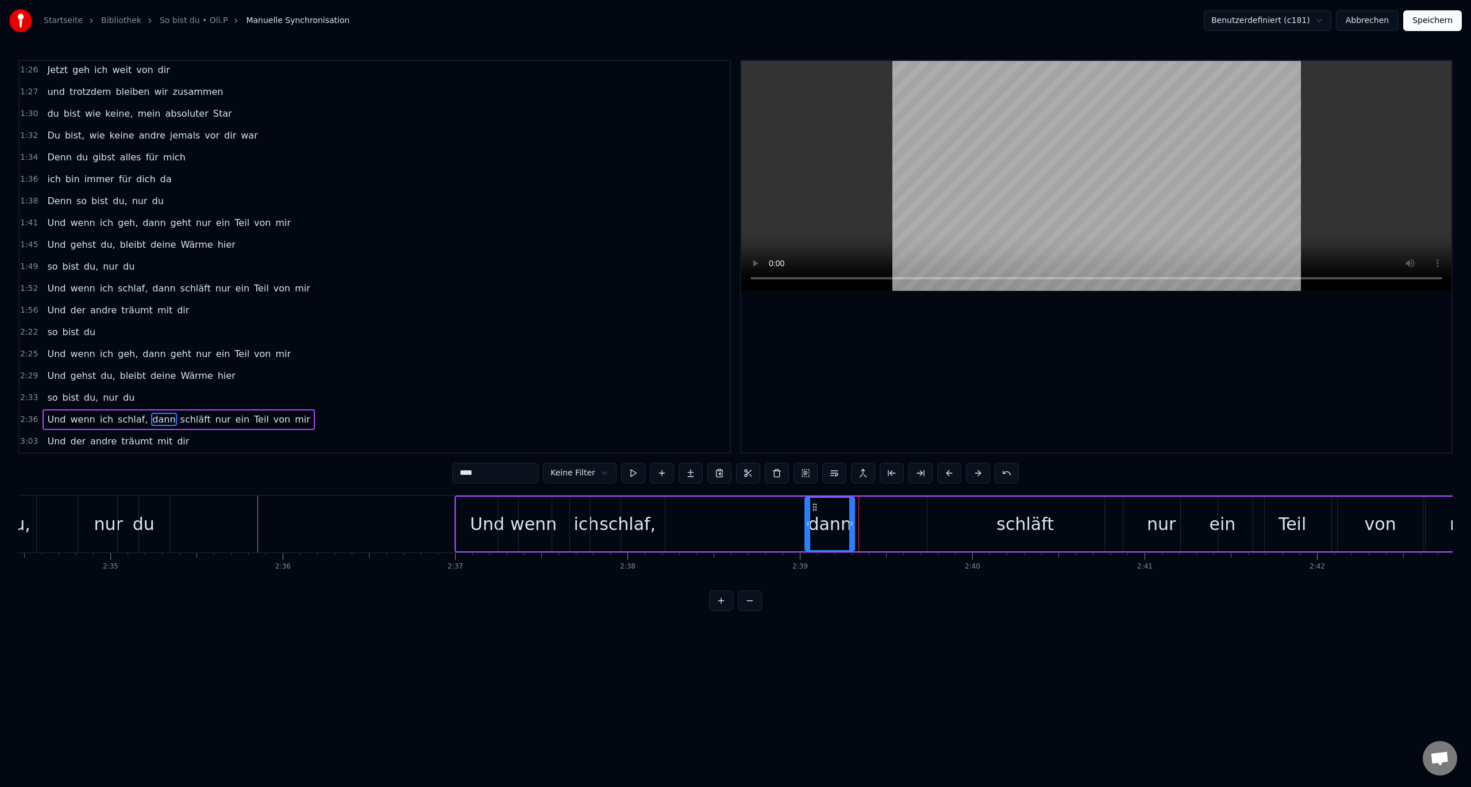
click at [850, 526] on icon at bounding box center [851, 523] width 5 height 9
drag, startPoint x: 815, startPoint y: 506, endPoint x: 661, endPoint y: 506, distance: 153.4
click at [661, 506] on icon at bounding box center [661, 506] width 9 height 9
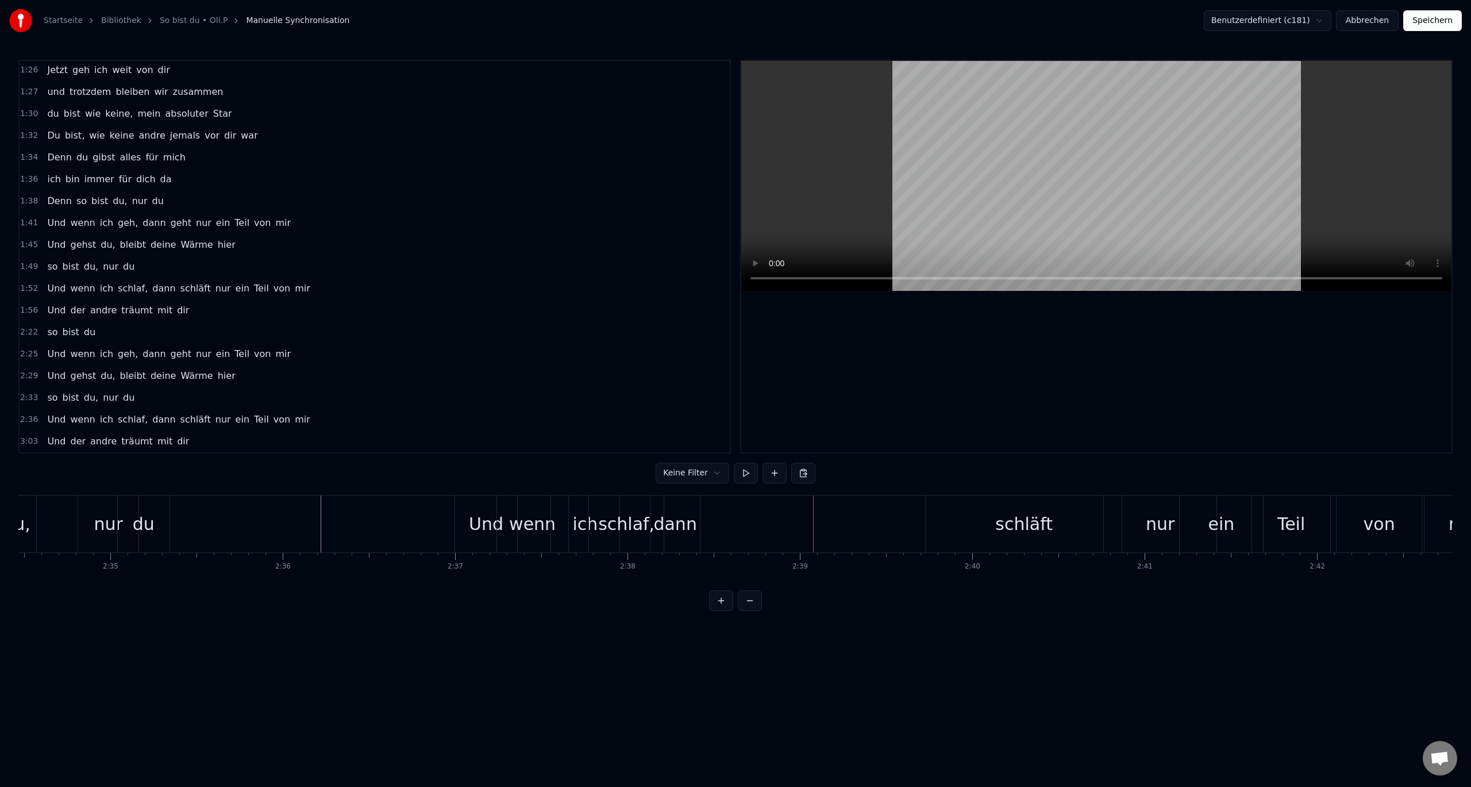
click at [1042, 530] on div "schläft" at bounding box center [1023, 524] width 57 height 26
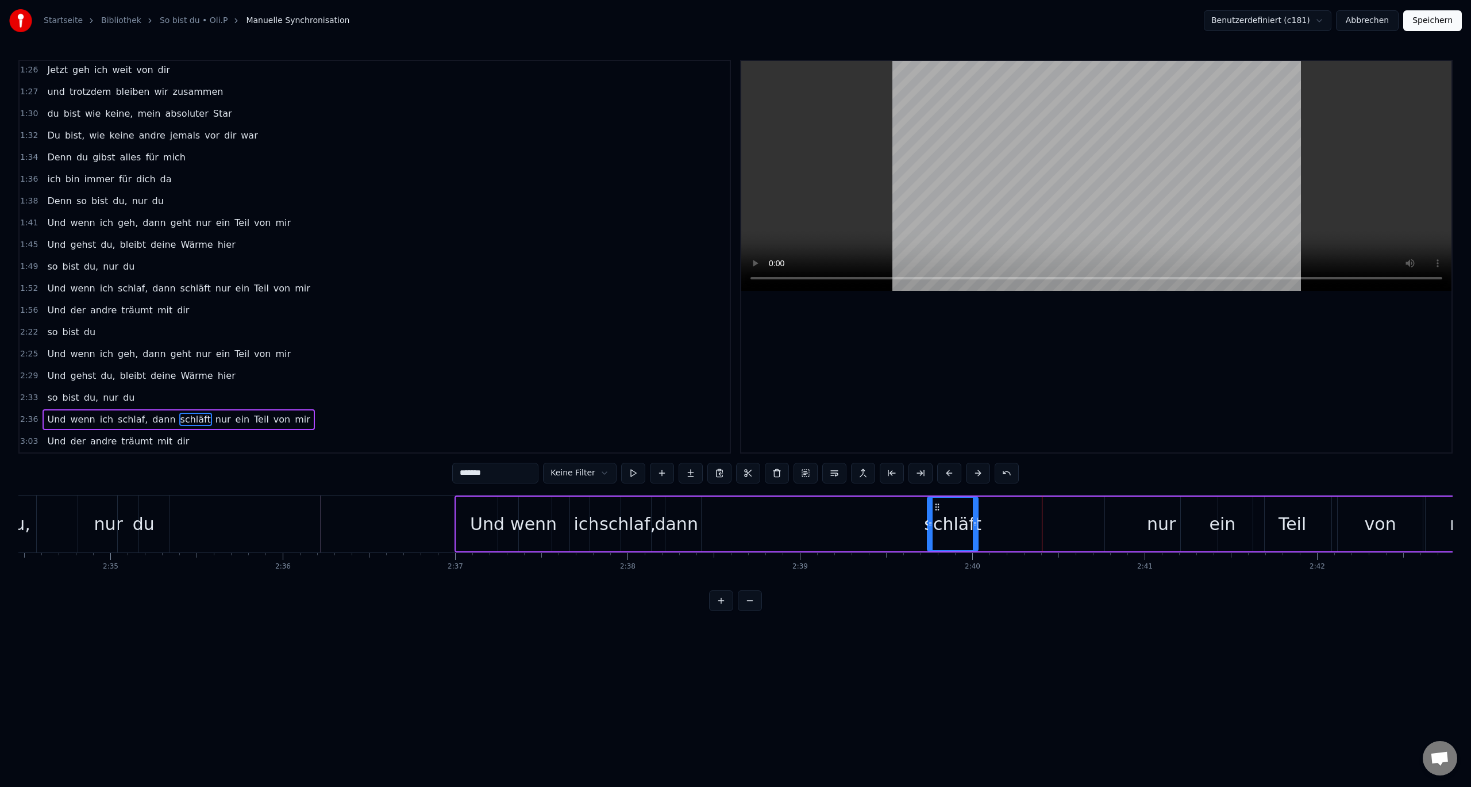
drag, startPoint x: 1120, startPoint y: 522, endPoint x: 976, endPoint y: 528, distance: 144.9
click at [976, 528] on div at bounding box center [975, 524] width 5 height 52
drag, startPoint x: 936, startPoint y: 504, endPoint x: 706, endPoint y: 507, distance: 230.4
click at [706, 507] on icon at bounding box center [706, 506] width 9 height 9
click at [1178, 521] on div "nur" at bounding box center [1161, 523] width 113 height 55
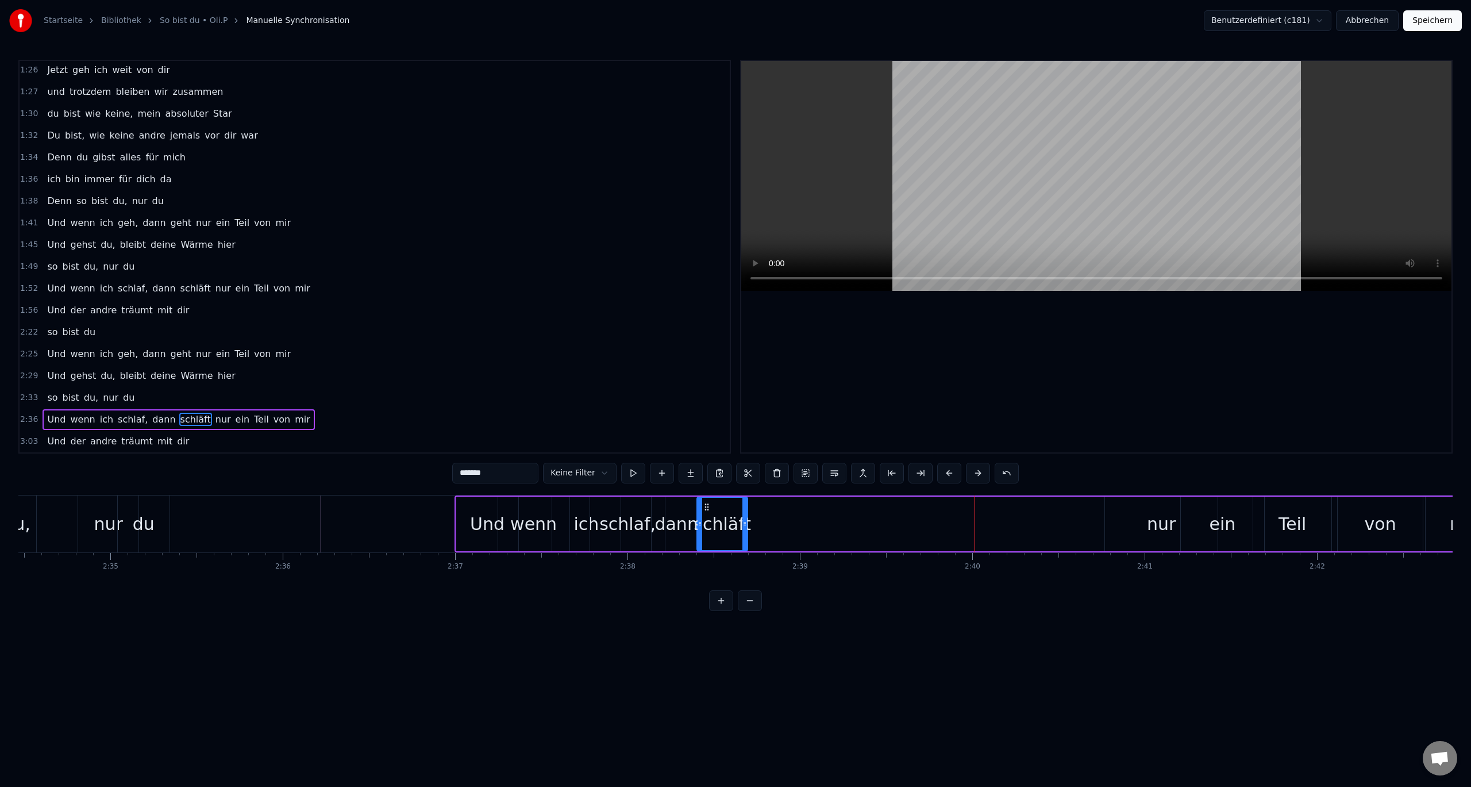
type input "***"
drag, startPoint x: 1214, startPoint y: 524, endPoint x: 1134, endPoint y: 524, distance: 79.9
click at [1134, 524] on icon at bounding box center [1135, 523] width 5 height 9
drag, startPoint x: 1111, startPoint y: 503, endPoint x: 753, endPoint y: 507, distance: 358.0
click at [753, 507] on icon at bounding box center [756, 506] width 9 height 9
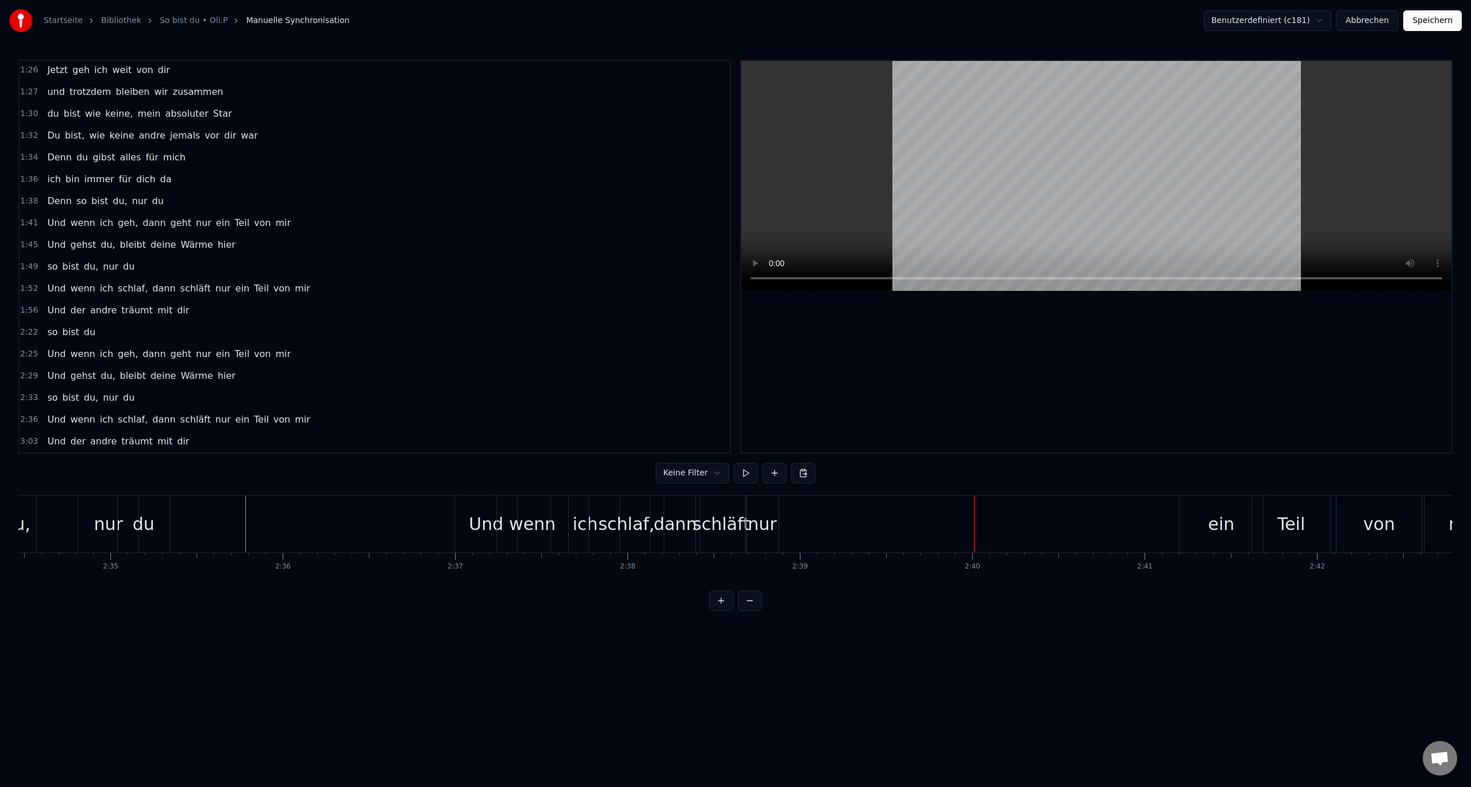
drag, startPoint x: 1212, startPoint y: 516, endPoint x: 1200, endPoint y: 507, distance: 14.8
click at [1212, 517] on div "ein" at bounding box center [1221, 524] width 26 height 26
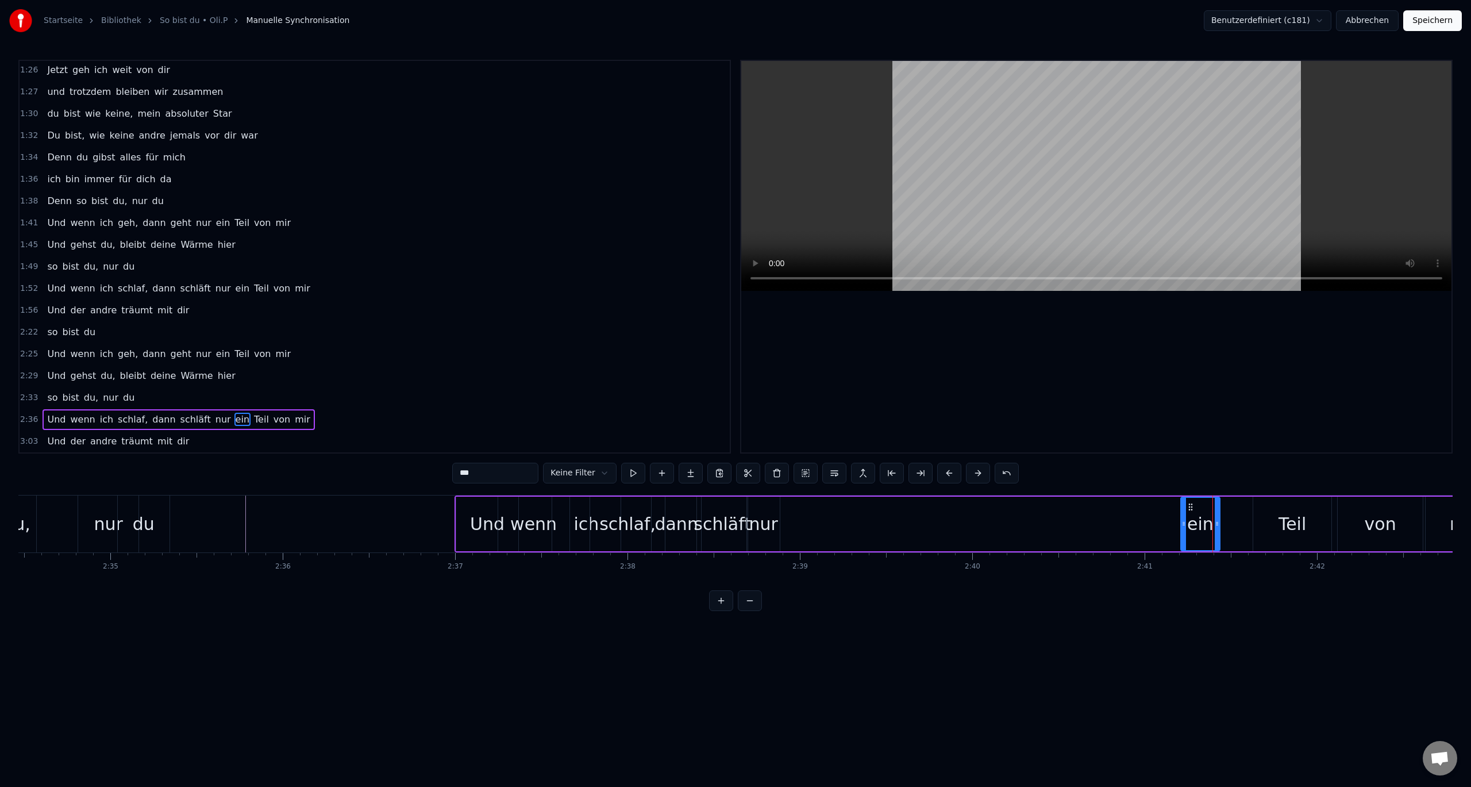
drag, startPoint x: 1262, startPoint y: 522, endPoint x: 1218, endPoint y: 525, distance: 44.3
click at [1218, 525] on icon at bounding box center [1217, 523] width 5 height 9
drag, startPoint x: 1176, startPoint y: 507, endPoint x: 784, endPoint y: 511, distance: 391.3
click at [784, 511] on div "ein" at bounding box center [792, 524] width 37 height 52
click at [1294, 521] on div "Teil" at bounding box center [1292, 524] width 28 height 26
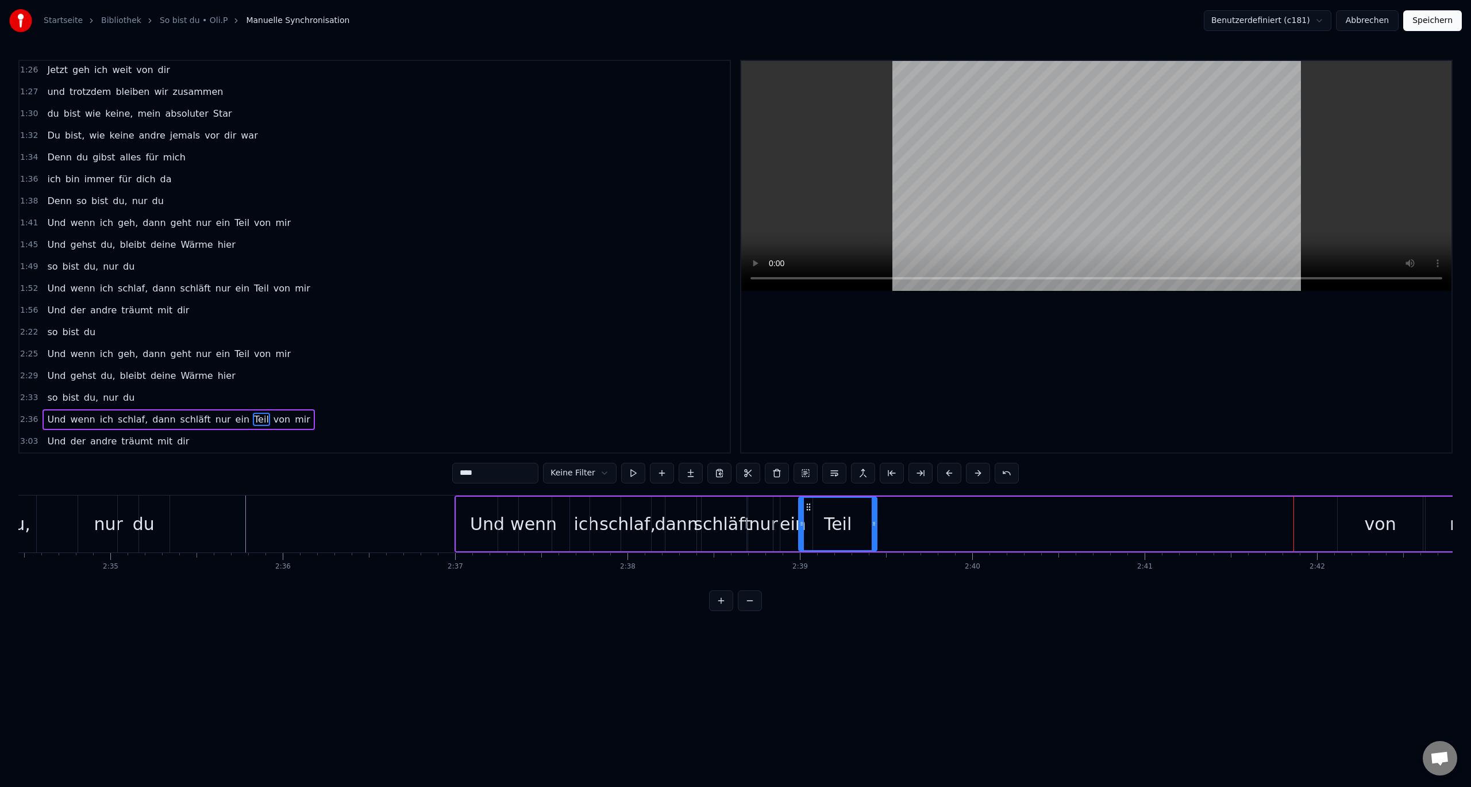
drag, startPoint x: 1262, startPoint y: 503, endPoint x: 808, endPoint y: 512, distance: 454.6
click at [808, 512] on div "Teil" at bounding box center [837, 524] width 77 height 52
drag, startPoint x: 874, startPoint y: 523, endPoint x: 836, endPoint y: 526, distance: 38.6
click at [836, 526] on icon at bounding box center [835, 523] width 5 height 9
click at [1400, 528] on div "von" at bounding box center [1380, 523] width 85 height 55
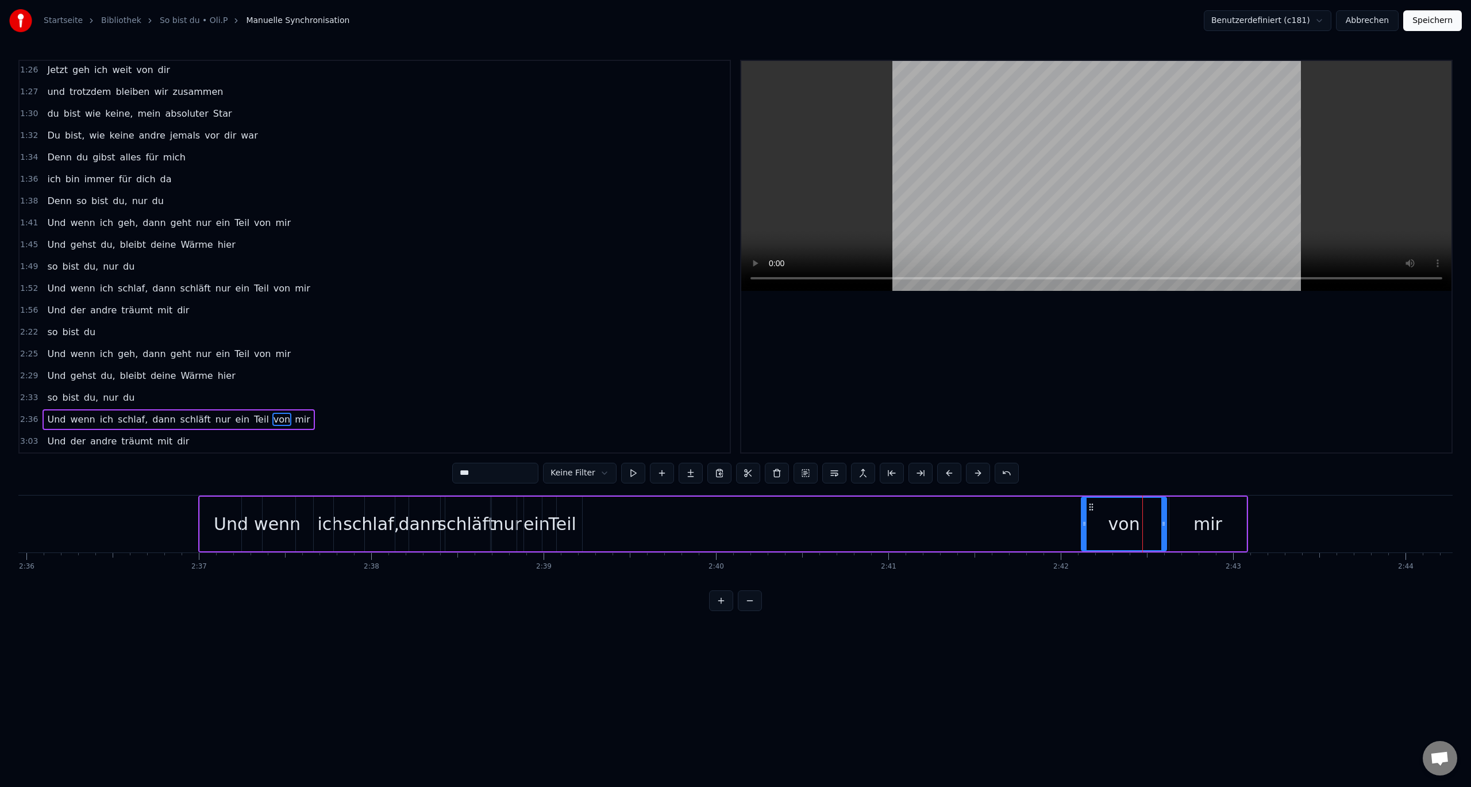
scroll to position [0, 26855]
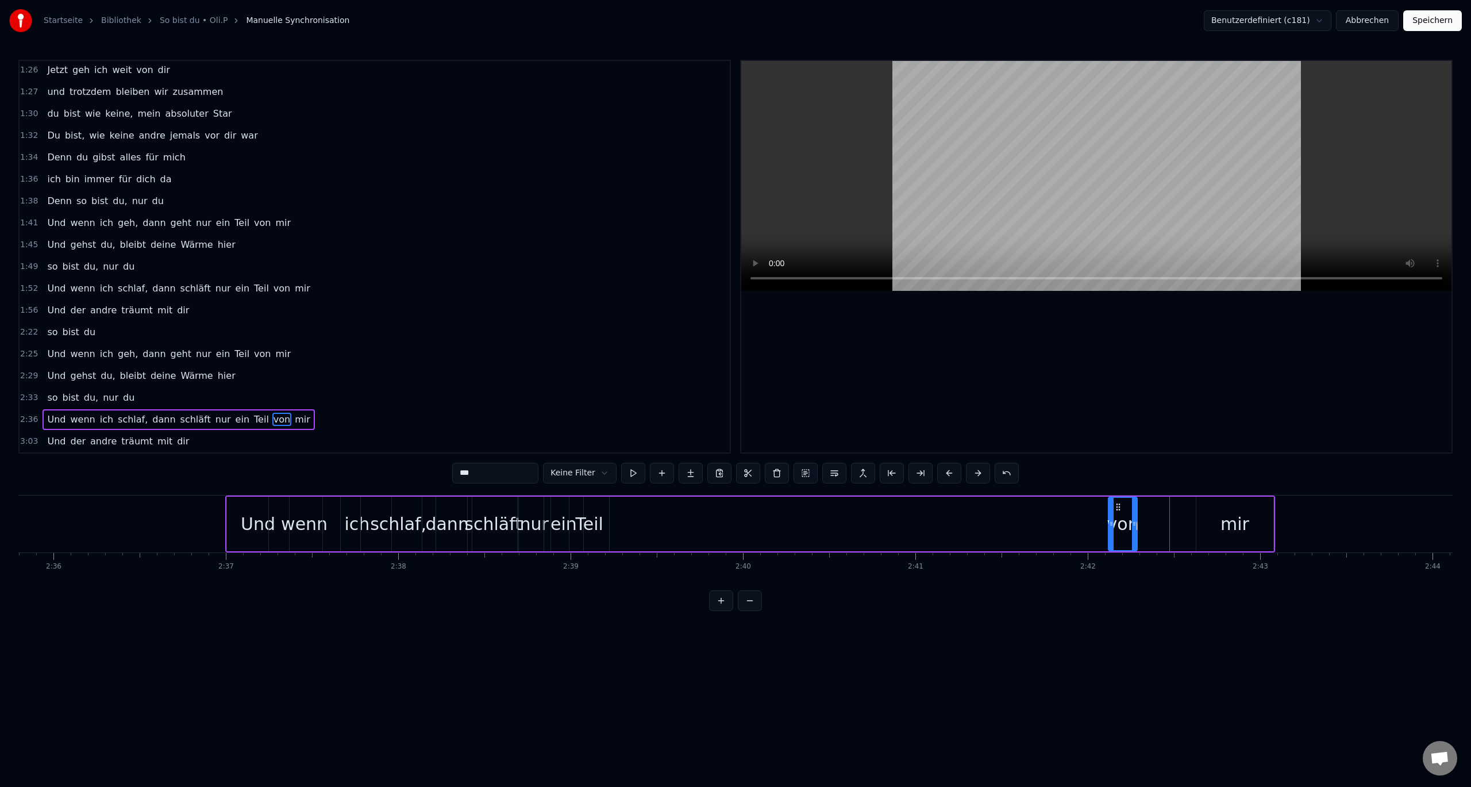
drag, startPoint x: 1191, startPoint y: 525, endPoint x: 1134, endPoint y: 525, distance: 56.3
click at [1134, 525] on icon at bounding box center [1134, 523] width 5 height 9
drag, startPoint x: 1120, startPoint y: 508, endPoint x: 614, endPoint y: 513, distance: 505.6
click at [616, 513] on div "von" at bounding box center [620, 524] width 28 height 52
click at [1242, 538] on div "mir" at bounding box center [1234, 523] width 77 height 55
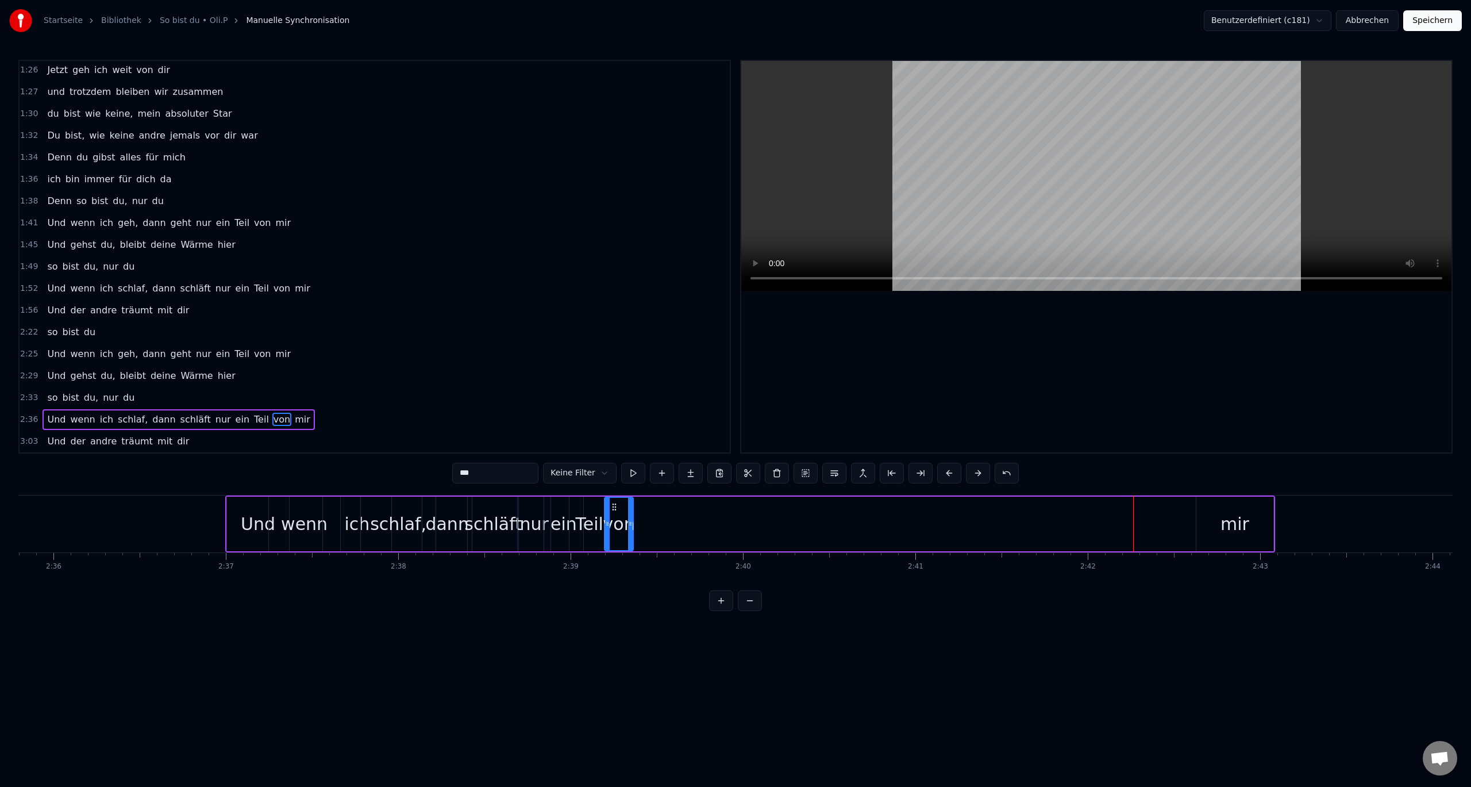
type input "***"
drag, startPoint x: 1206, startPoint y: 506, endPoint x: 657, endPoint y: 526, distance: 549.7
click at [644, 527] on div "mir" at bounding box center [673, 524] width 76 height 52
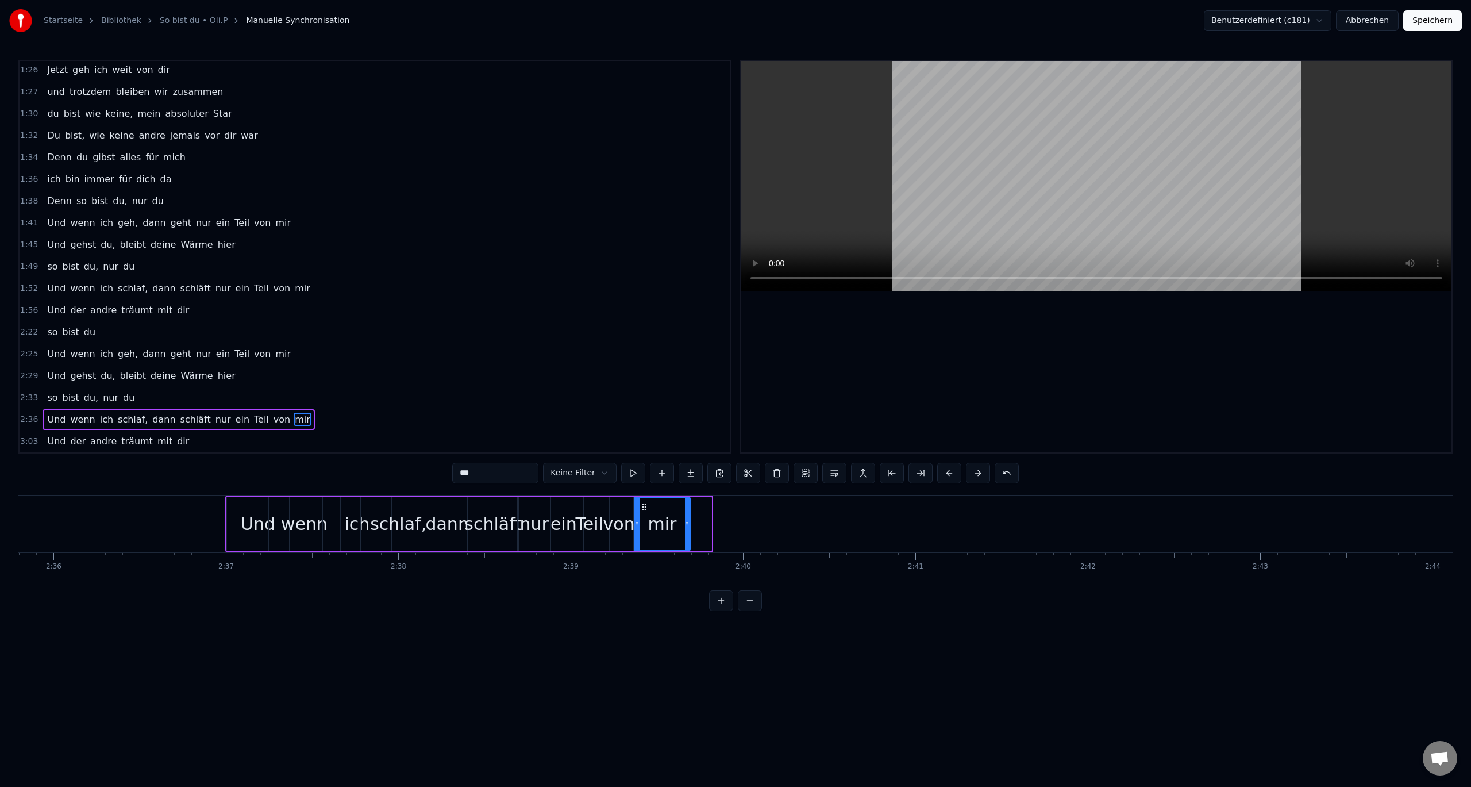
drag, startPoint x: 708, startPoint y: 523, endPoint x: 687, endPoint y: 526, distance: 21.5
click at [687, 526] on icon at bounding box center [687, 523] width 5 height 9
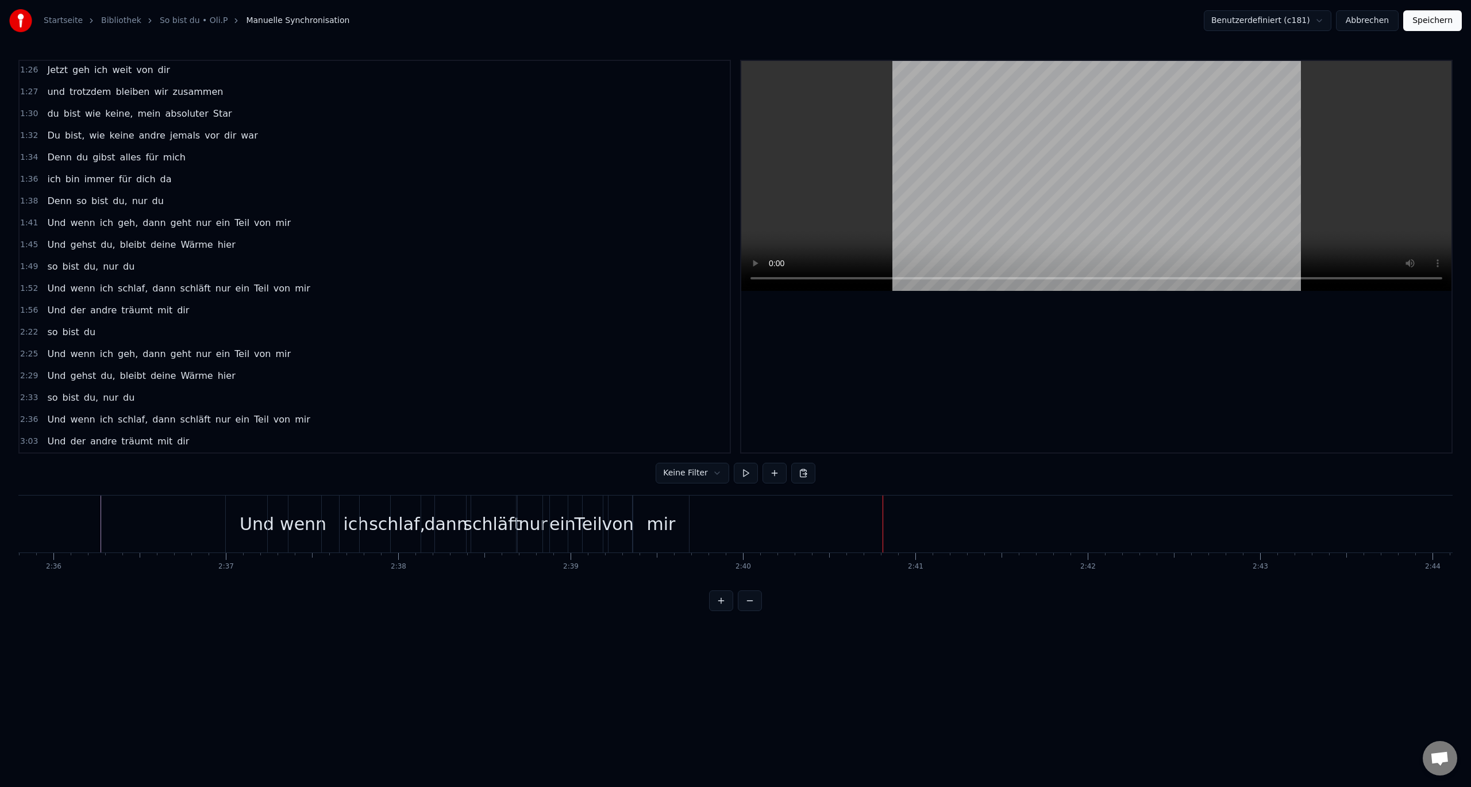
drag, startPoint x: 657, startPoint y: 533, endPoint x: 691, endPoint y: 531, distance: 33.9
click at [691, 531] on div "Und wenn ich schlaf, dann schläft nur ein Teil von mir" at bounding box center [458, 523] width 467 height 57
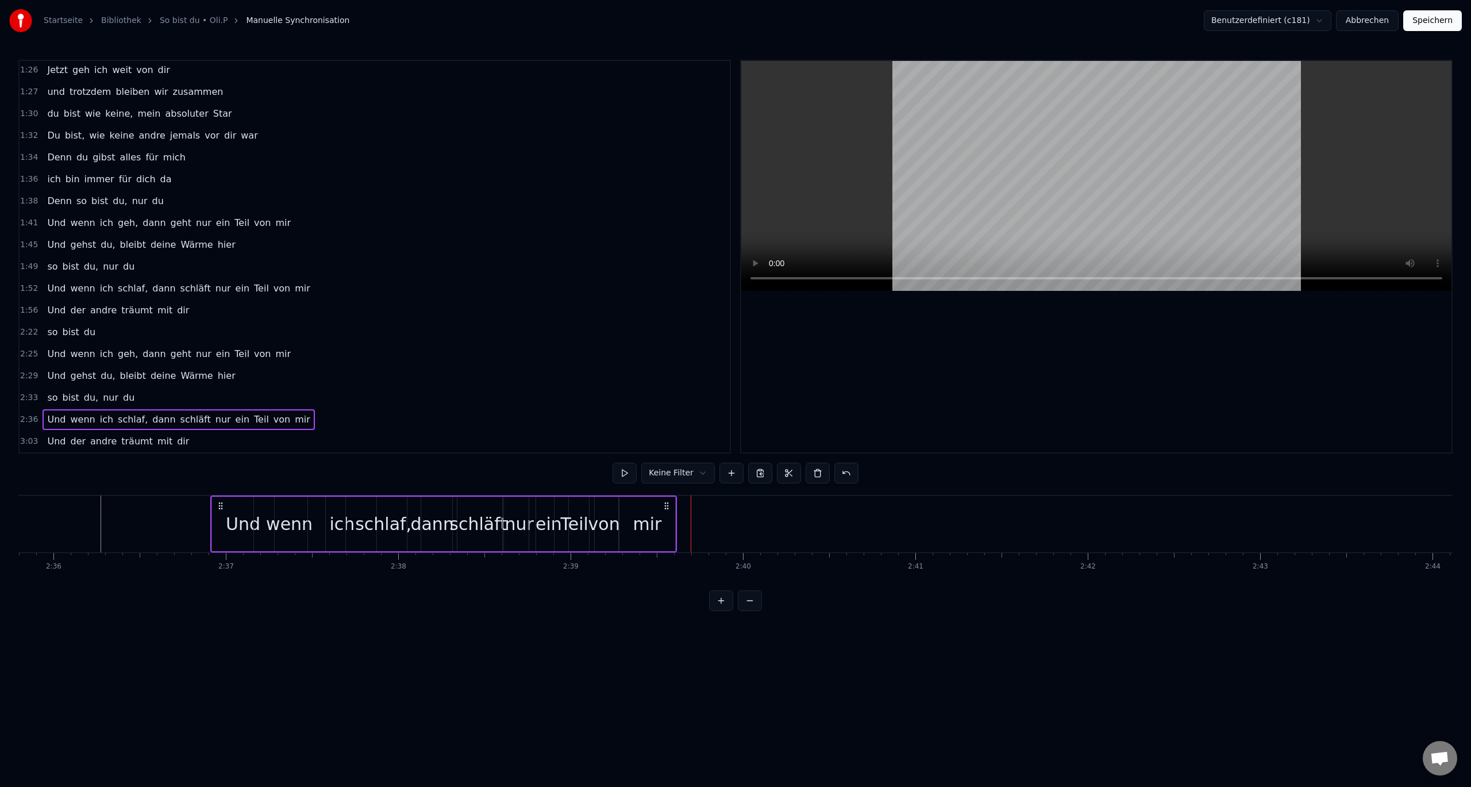
drag, startPoint x: 683, startPoint y: 507, endPoint x: 668, endPoint y: 517, distance: 17.5
click at [668, 517] on div "Und wenn ich schlaf, dann schläft nur ein Teil von mir" at bounding box center [443, 523] width 467 height 57
click at [651, 526] on div "mir" at bounding box center [647, 524] width 29 height 26
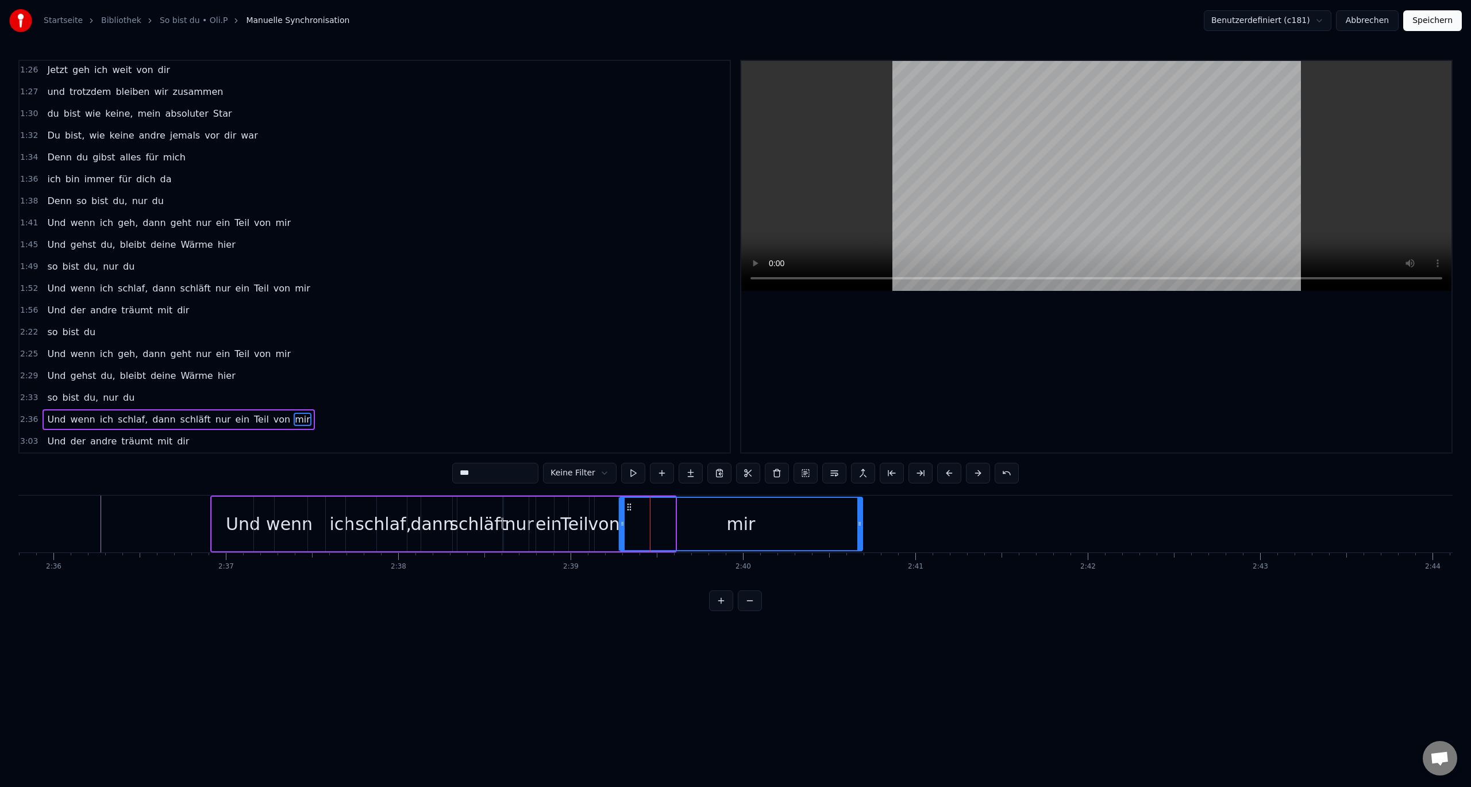
drag, startPoint x: 672, startPoint y: 525, endPoint x: 859, endPoint y: 531, distance: 187.4
click at [859, 531] on div at bounding box center [859, 524] width 5 height 52
drag, startPoint x: 624, startPoint y: 523, endPoint x: 803, endPoint y: 530, distance: 178.8
click at [803, 530] on div at bounding box center [801, 524] width 5 height 52
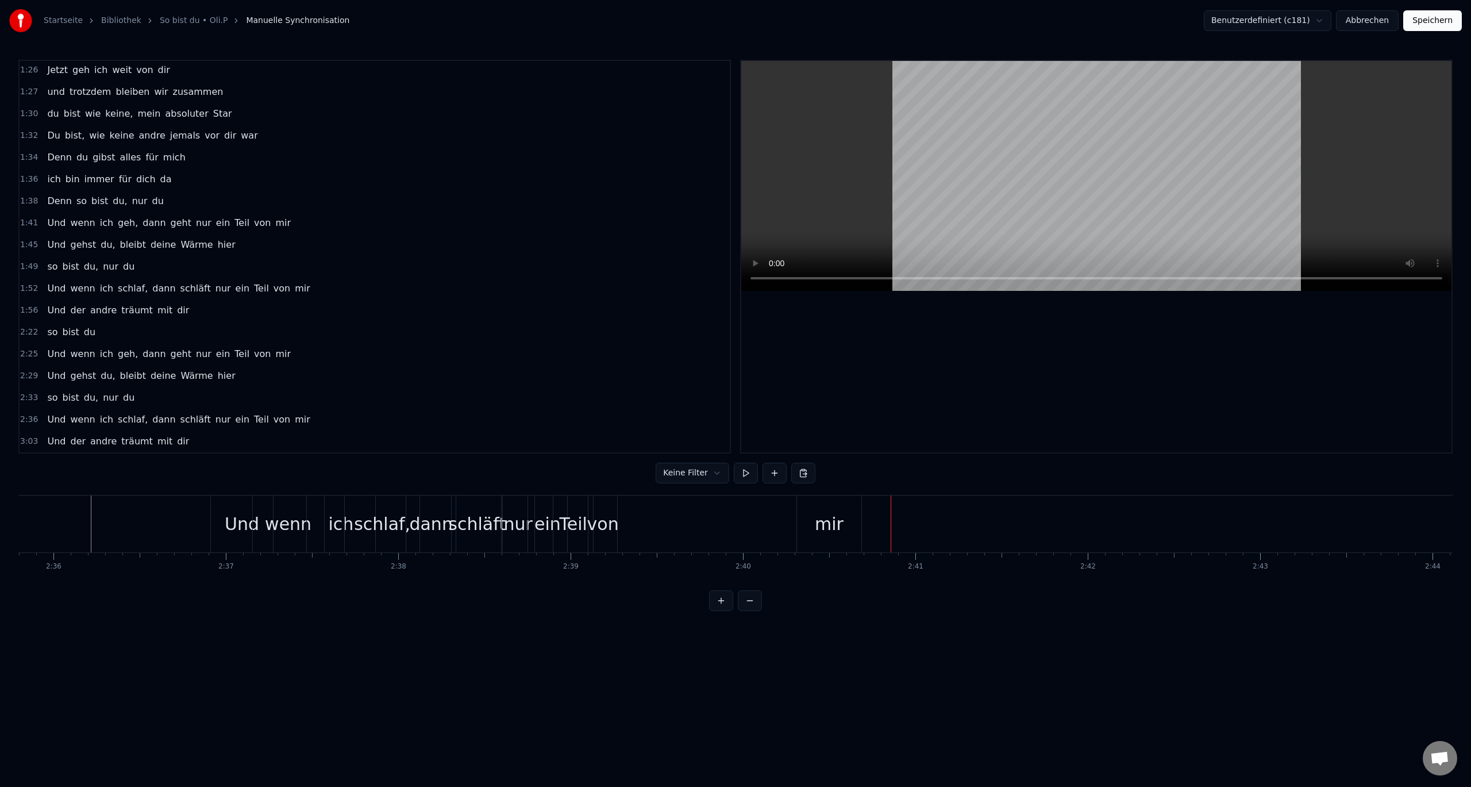
click at [615, 535] on div "von" at bounding box center [603, 524] width 32 height 26
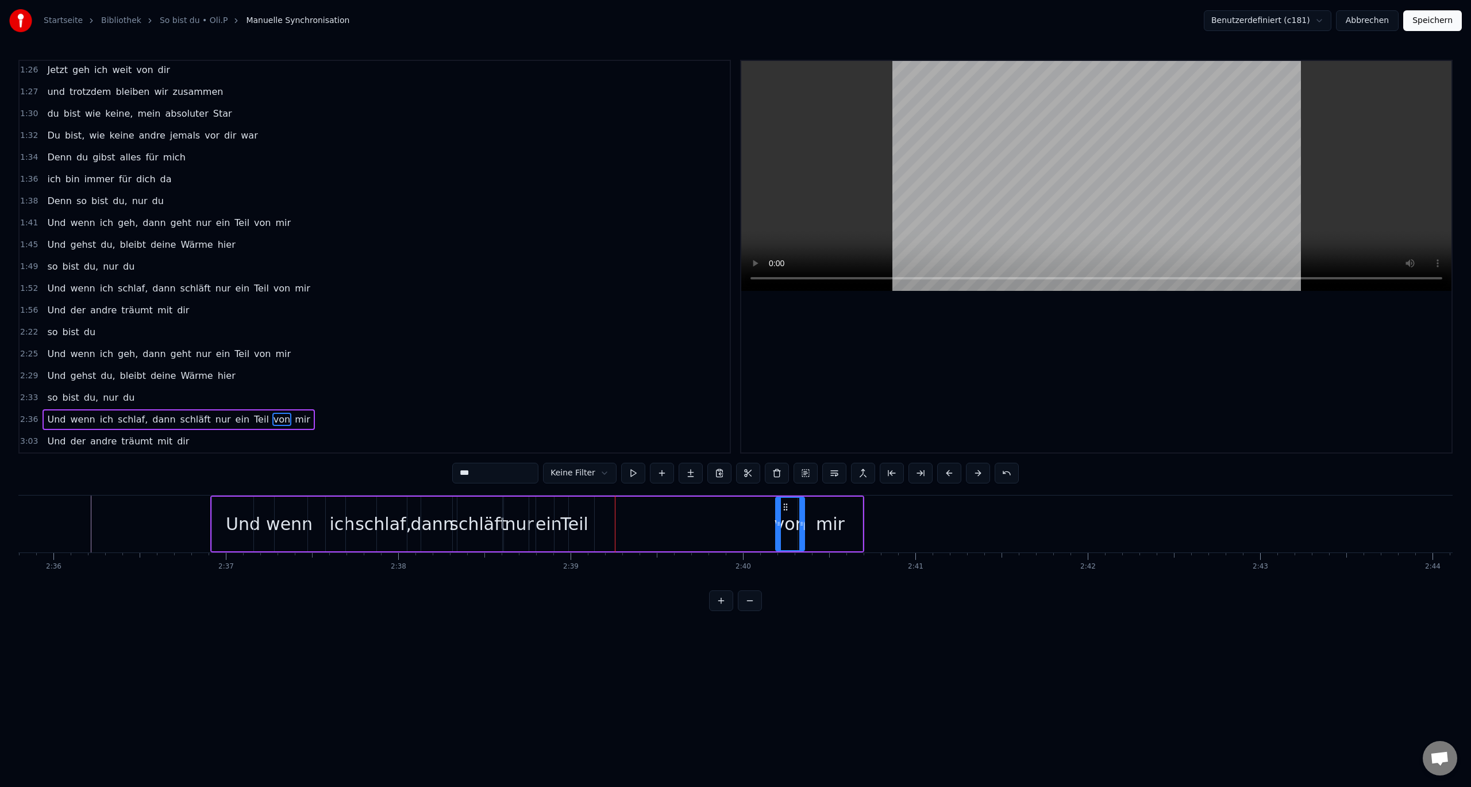
drag, startPoint x: 598, startPoint y: 506, endPoint x: 784, endPoint y: 513, distance: 186.3
click at [784, 513] on div "von" at bounding box center [790, 524] width 28 height 52
click at [570, 528] on div "Teil" at bounding box center [574, 524] width 28 height 26
type input "****"
drag, startPoint x: 563, startPoint y: 505, endPoint x: 725, endPoint y: 515, distance: 162.4
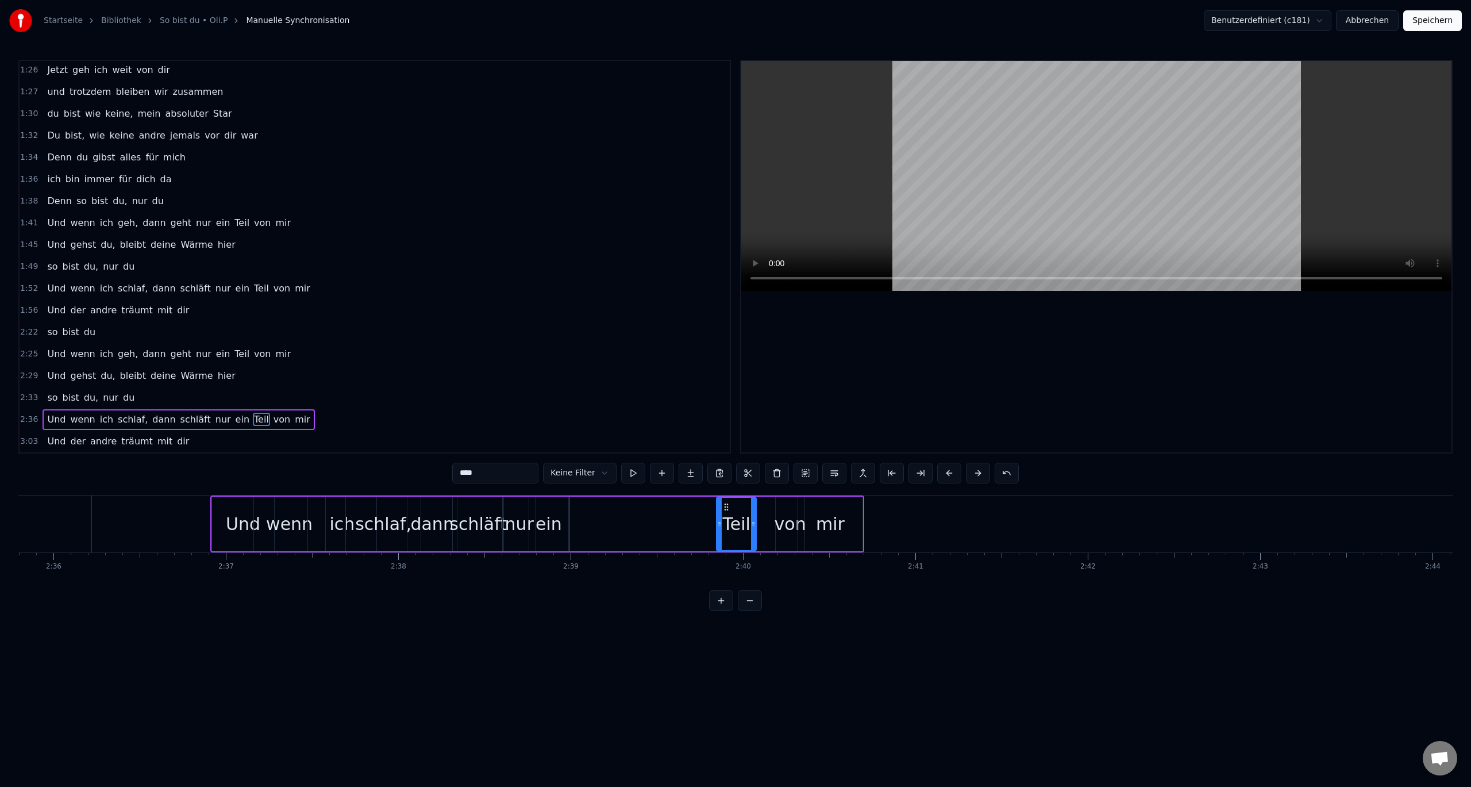
click at [725, 515] on div "Teil" at bounding box center [736, 524] width 38 height 52
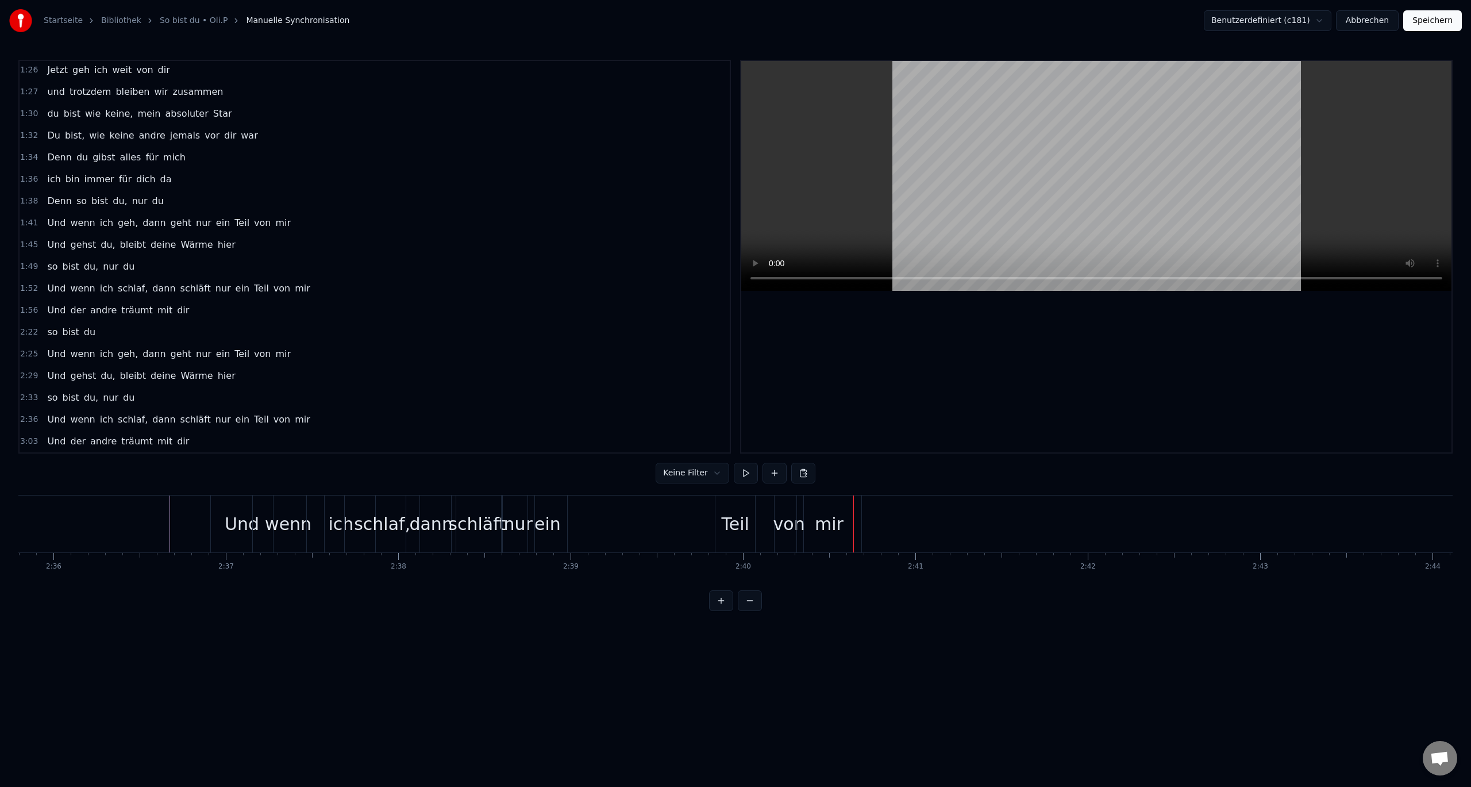
click at [733, 526] on div "Teil" at bounding box center [735, 524] width 28 height 26
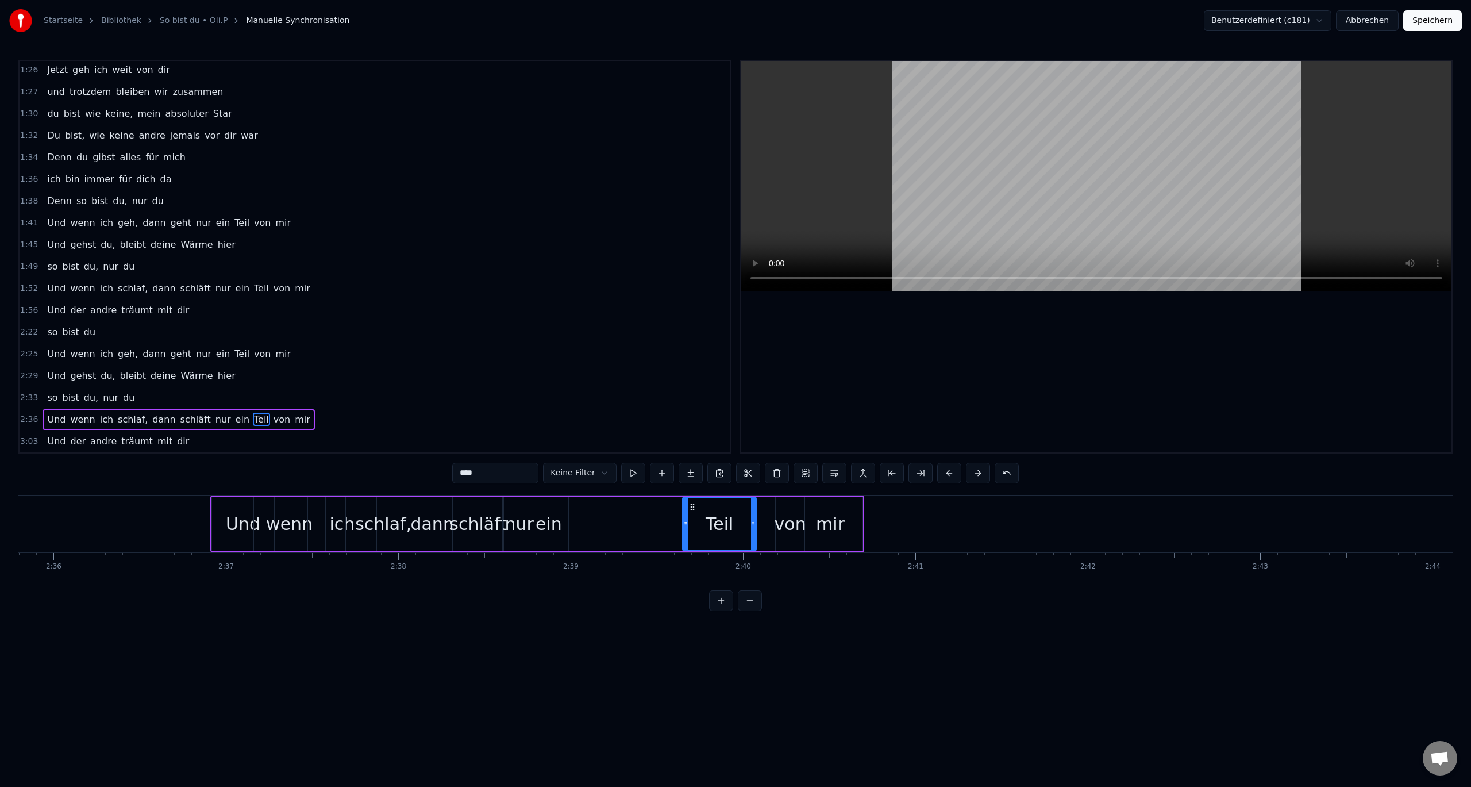
drag, startPoint x: 720, startPoint y: 523, endPoint x: 686, endPoint y: 525, distance: 34.0
click at [686, 525] on icon at bounding box center [685, 523] width 5 height 9
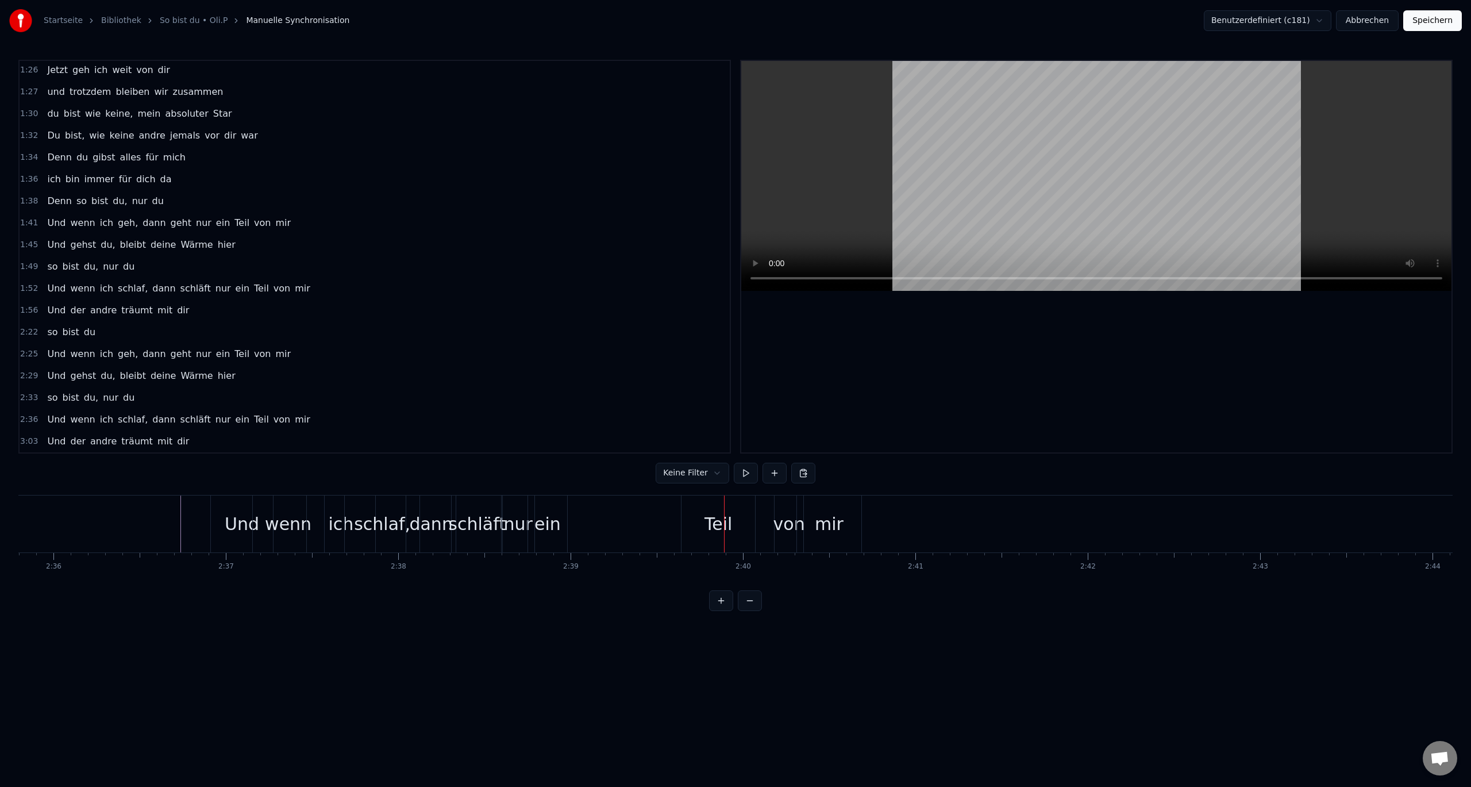
click at [705, 525] on div "Teil" at bounding box center [718, 523] width 74 height 57
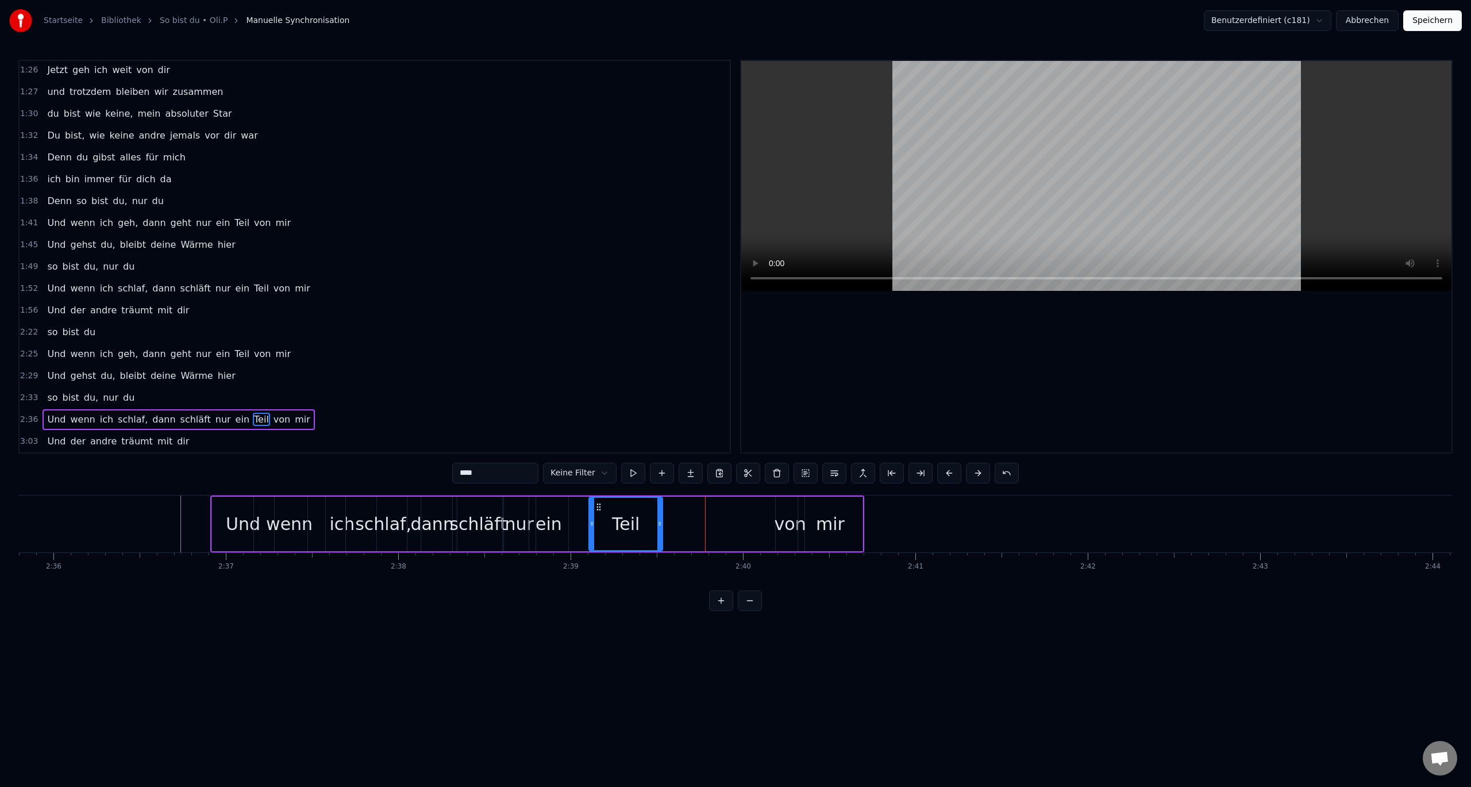
drag, startPoint x: 693, startPoint y: 504, endPoint x: 599, endPoint y: 509, distance: 93.8
click at [599, 509] on icon at bounding box center [598, 506] width 9 height 9
drag, startPoint x: 661, startPoint y: 525, endPoint x: 730, endPoint y: 526, distance: 68.4
click at [730, 526] on icon at bounding box center [728, 523] width 5 height 9
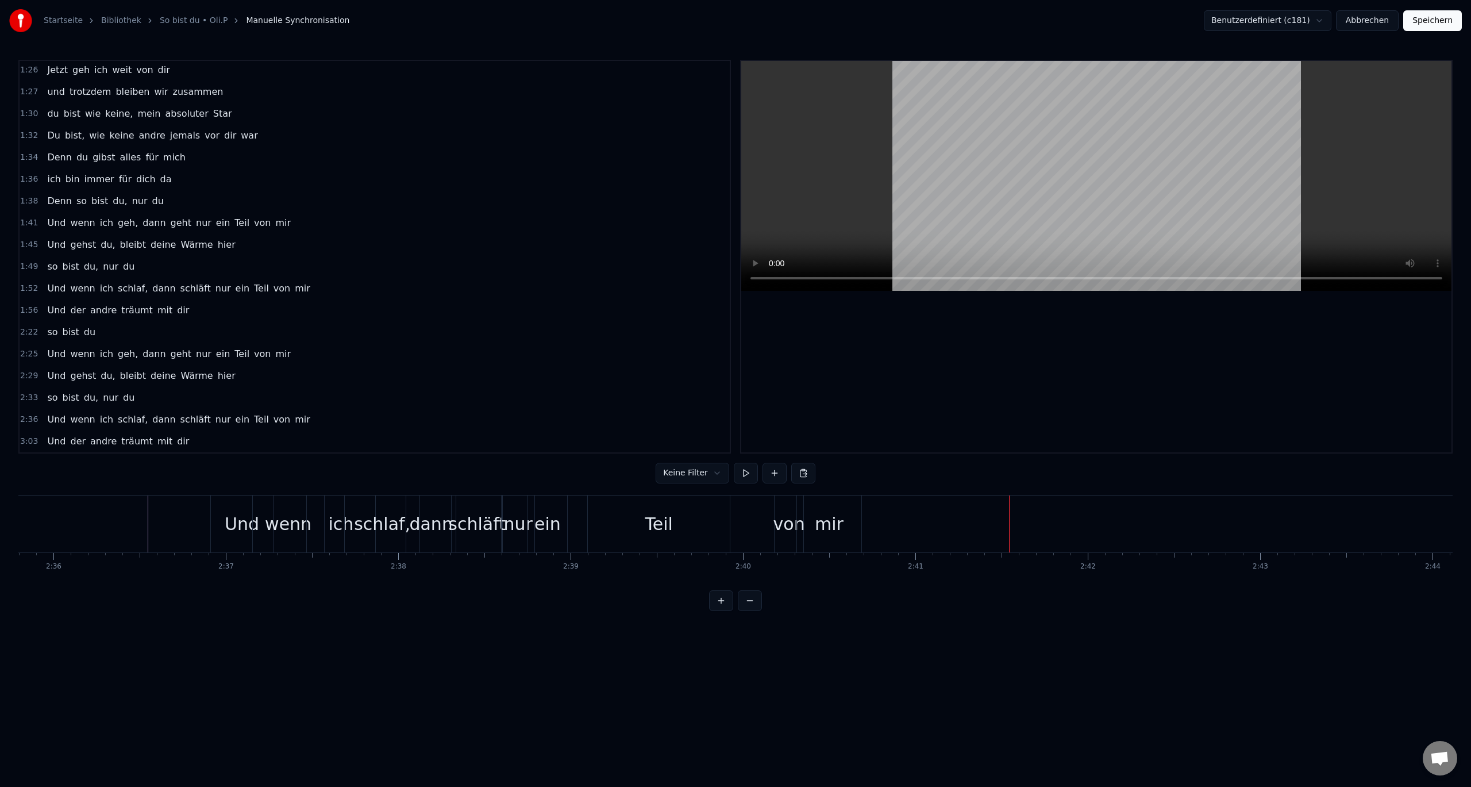
click at [326, 525] on div "ich" at bounding box center [341, 523] width 68 height 57
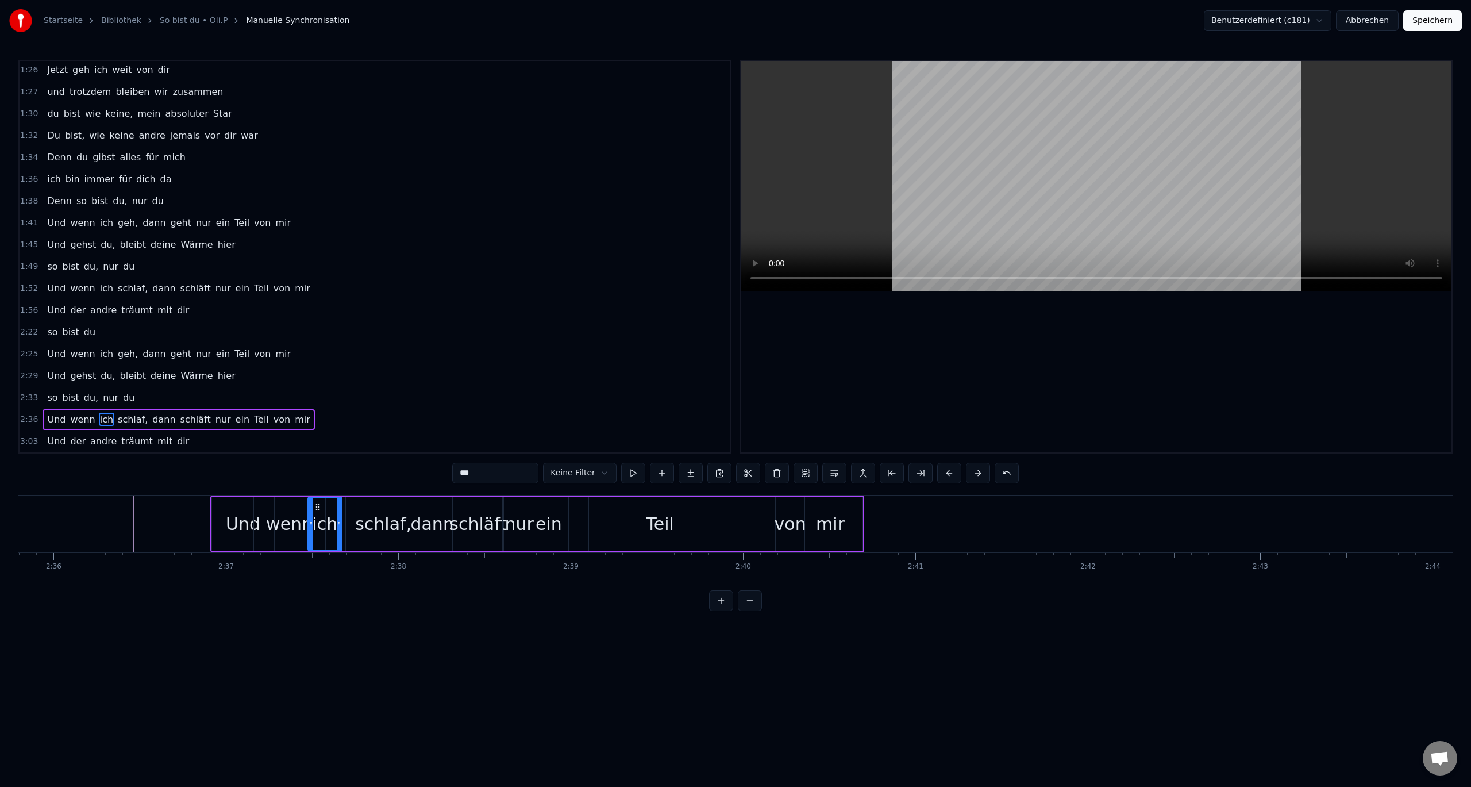
drag, startPoint x: 372, startPoint y: 525, endPoint x: 359, endPoint y: 527, distance: 13.4
click at [339, 527] on icon at bounding box center [339, 523] width 5 height 9
click at [368, 527] on div "schlaf," at bounding box center [383, 524] width 56 height 26
type input "*******"
drag, startPoint x: 348, startPoint y: 523, endPoint x: 332, endPoint y: 525, distance: 16.8
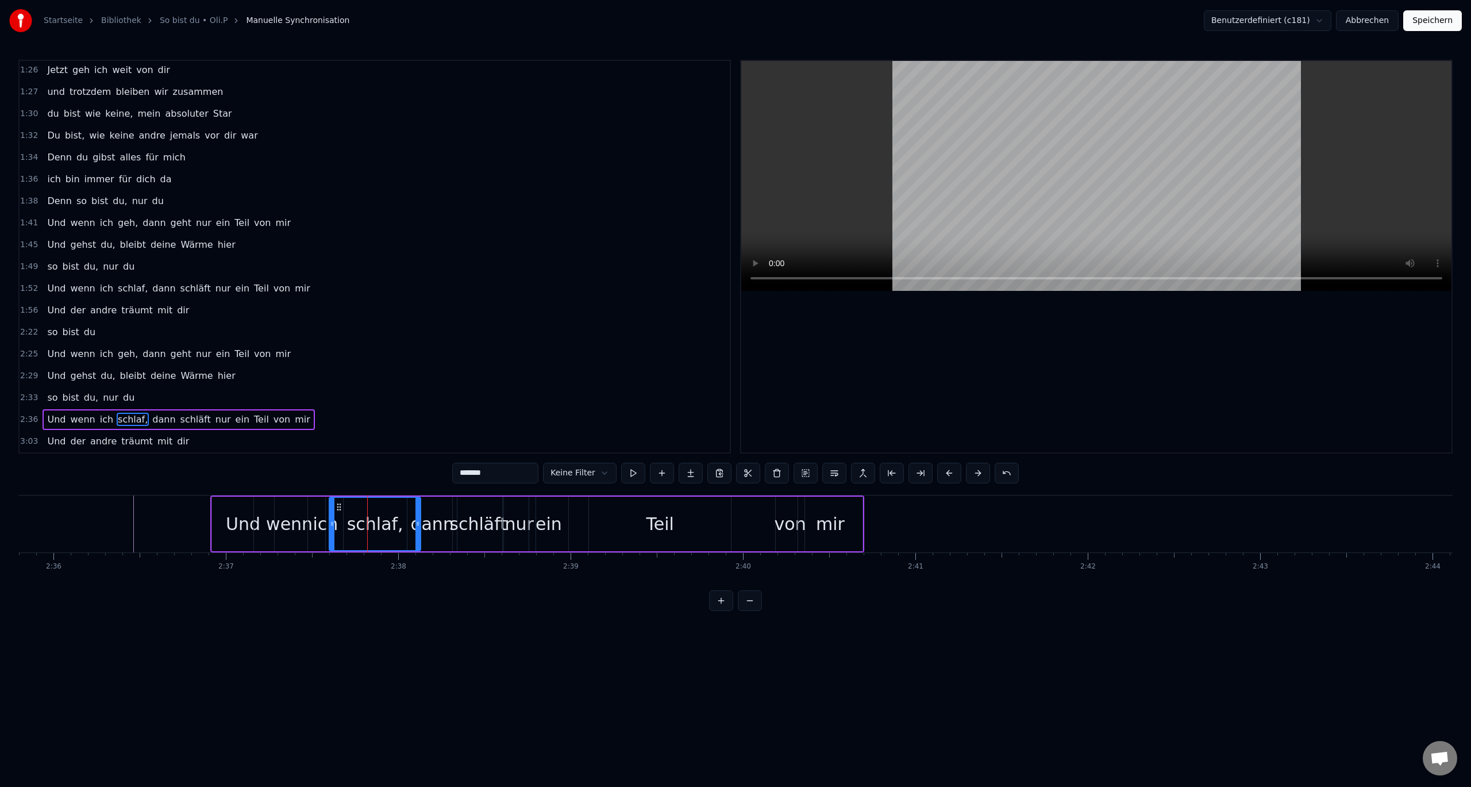
click at [332, 525] on icon at bounding box center [332, 523] width 5 height 9
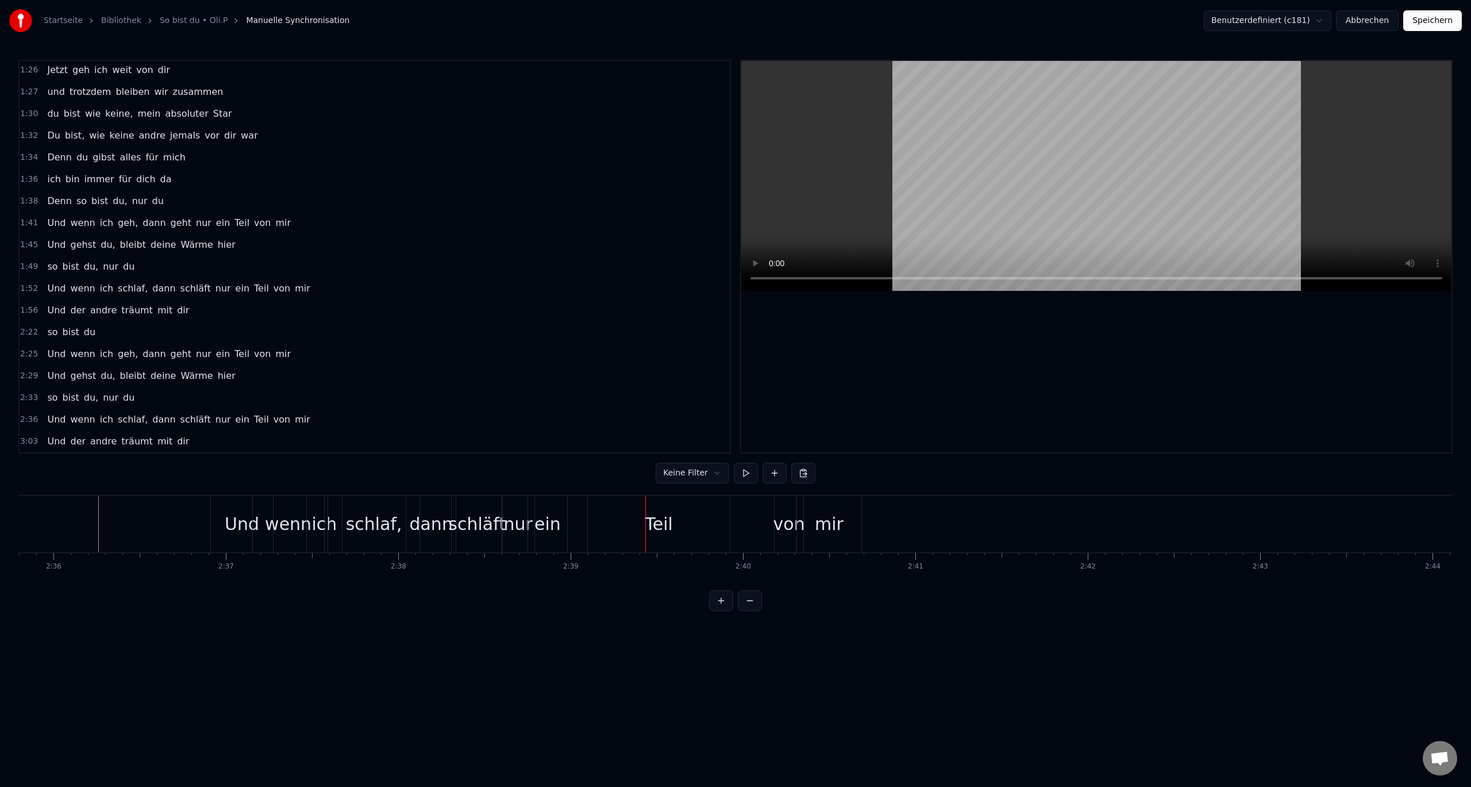
click at [420, 525] on div "dann" at bounding box center [430, 524] width 43 height 26
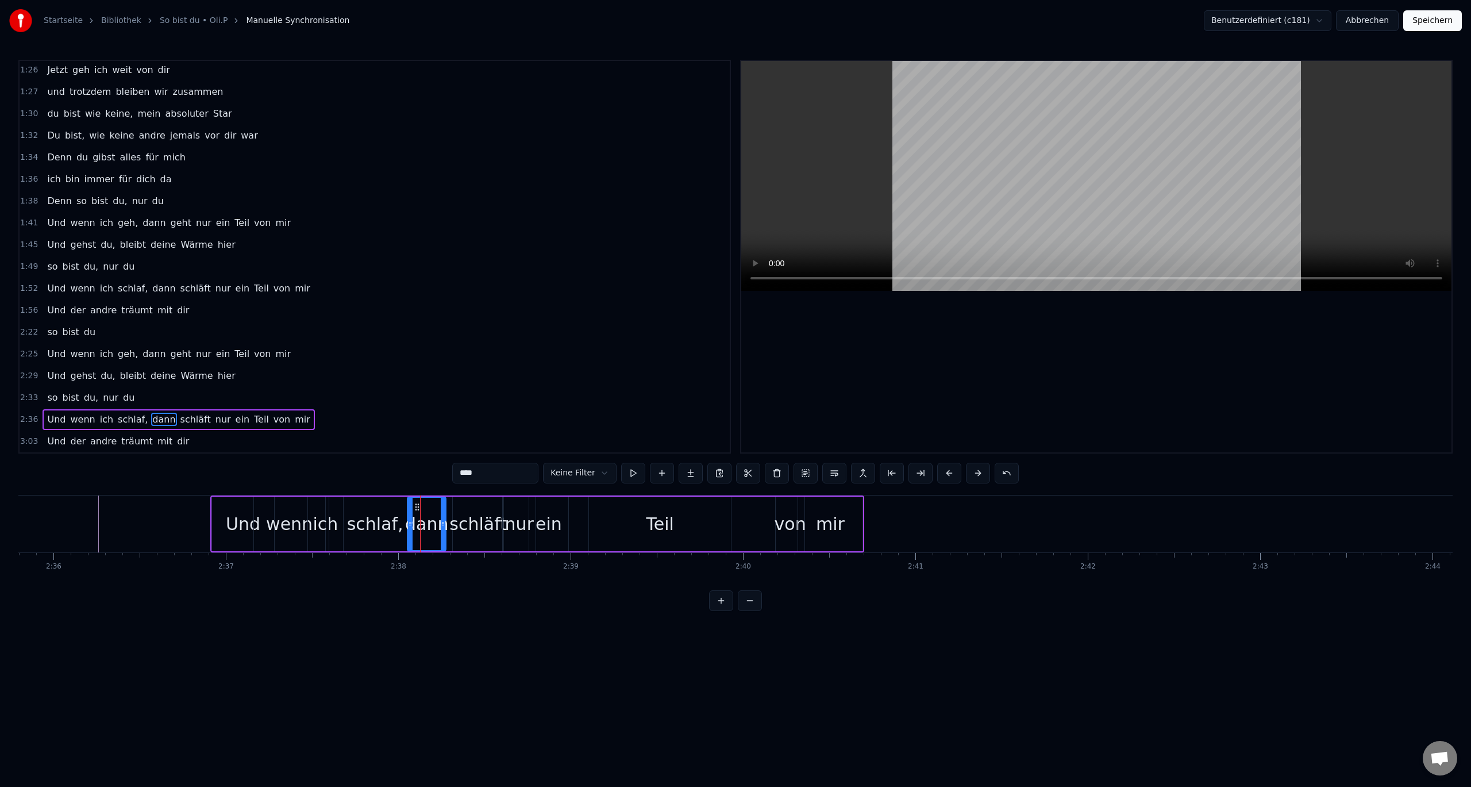
drag, startPoint x: 455, startPoint y: 527, endPoint x: 445, endPoint y: 527, distance: 10.3
click at [445, 527] on icon at bounding box center [443, 523] width 5 height 9
drag, startPoint x: 417, startPoint y: 506, endPoint x: 403, endPoint y: 505, distance: 13.8
click at [403, 505] on icon at bounding box center [403, 506] width 9 height 9
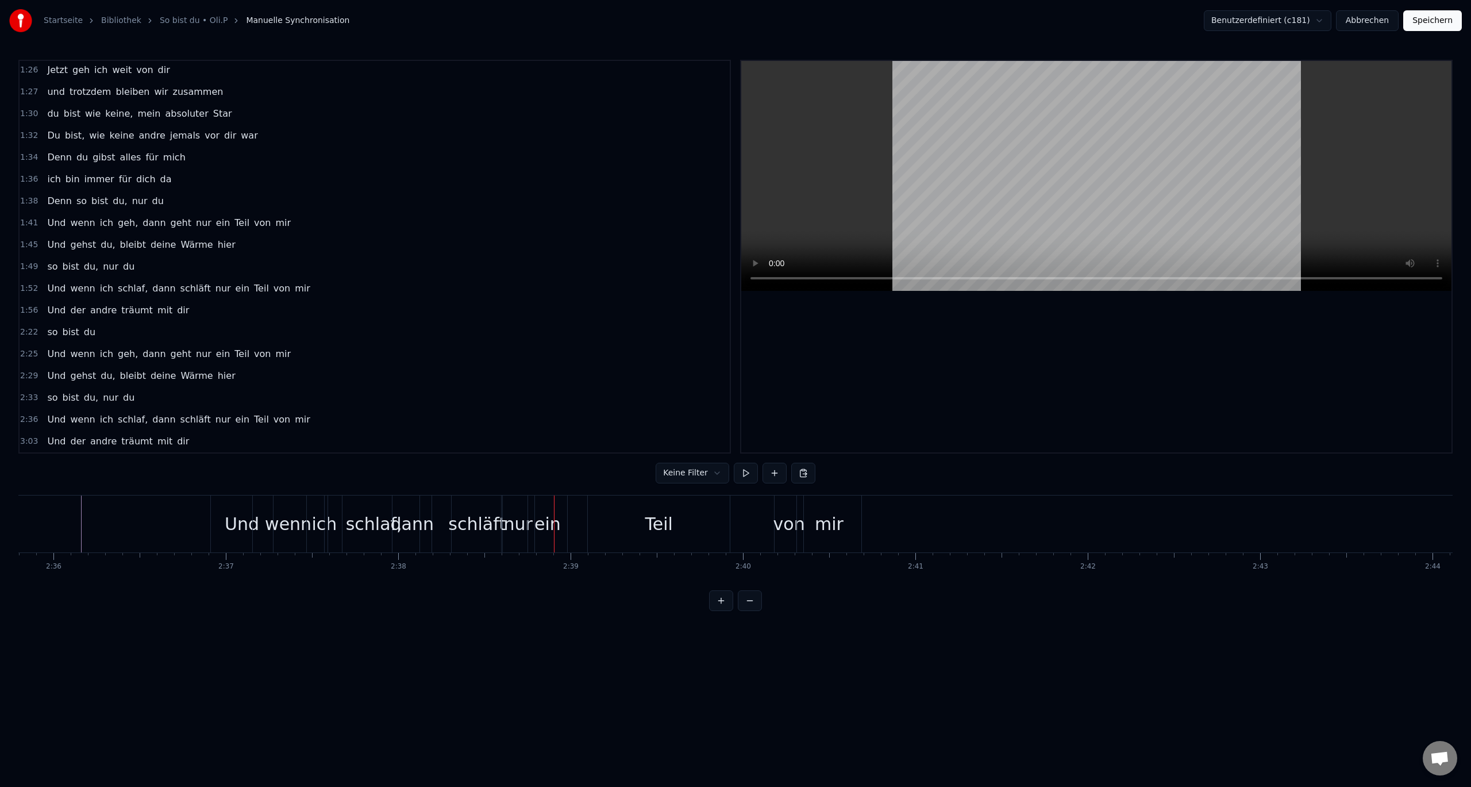
click at [453, 527] on div "schläft" at bounding box center [476, 524] width 57 height 26
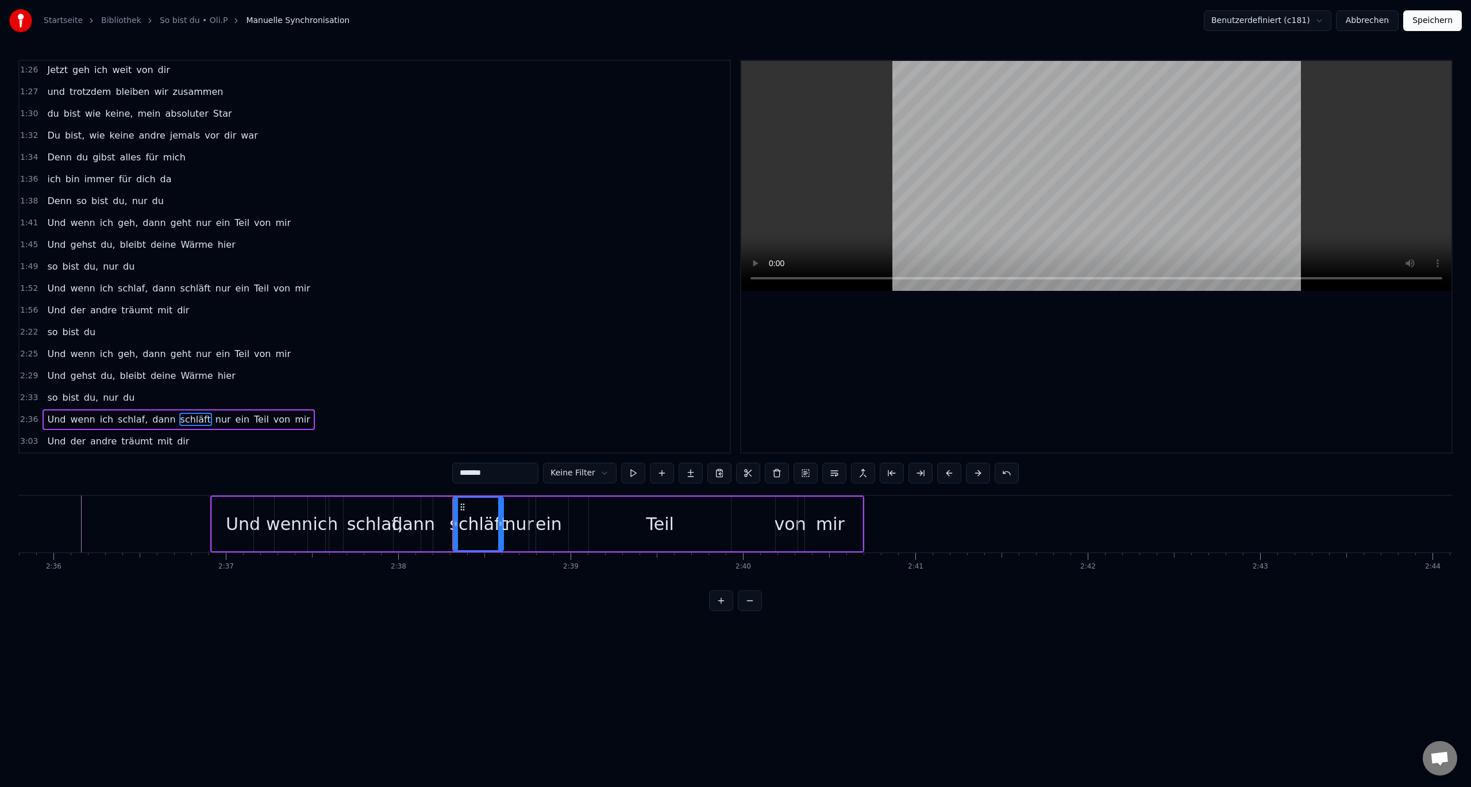
click at [251, 529] on div "Und" at bounding box center [243, 524] width 34 height 26
type input "***"
drag, startPoint x: 214, startPoint y: 525, endPoint x: 225, endPoint y: 526, distance: 11.1
click at [225, 526] on icon at bounding box center [226, 523] width 5 height 9
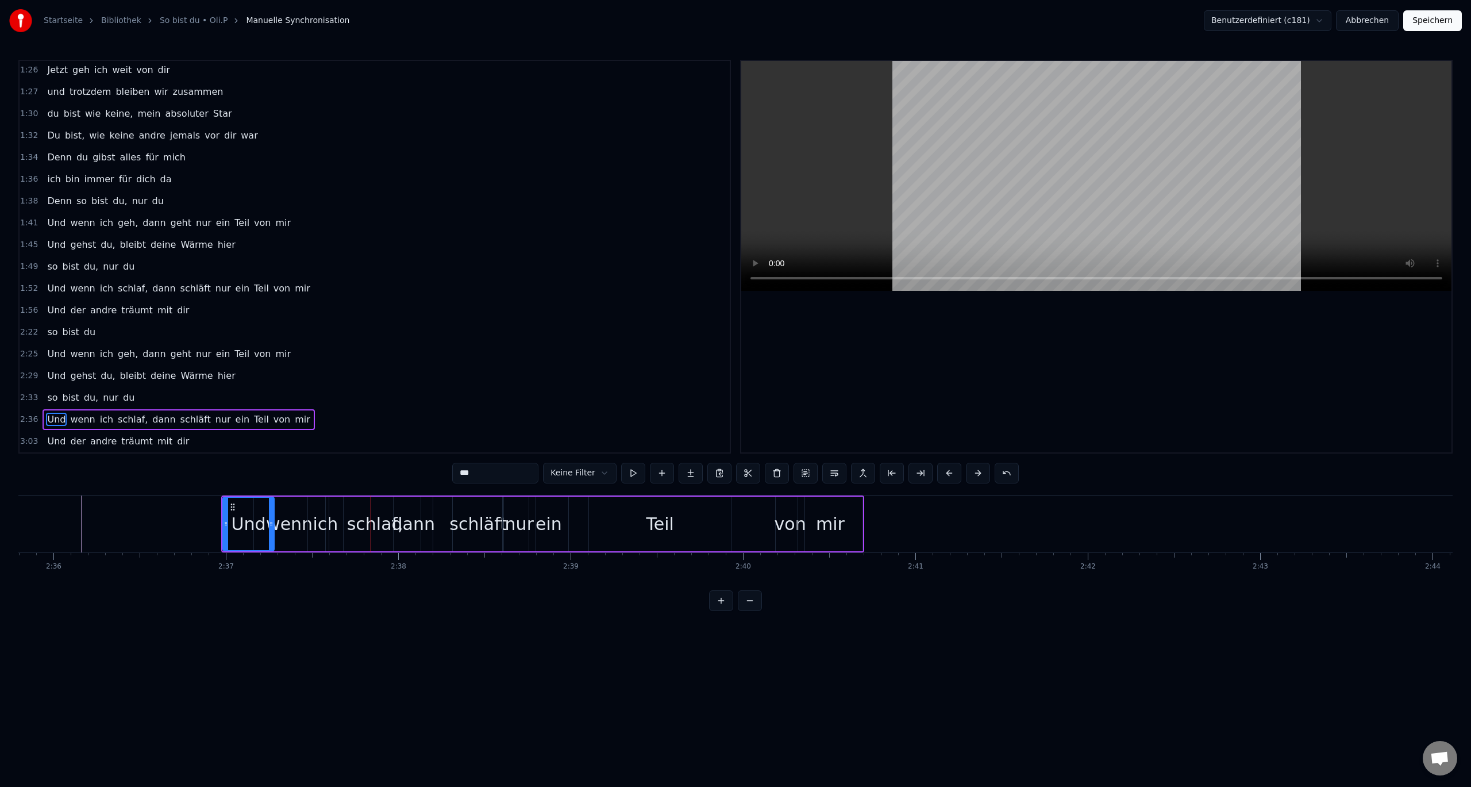
scroll to position [0, 26833]
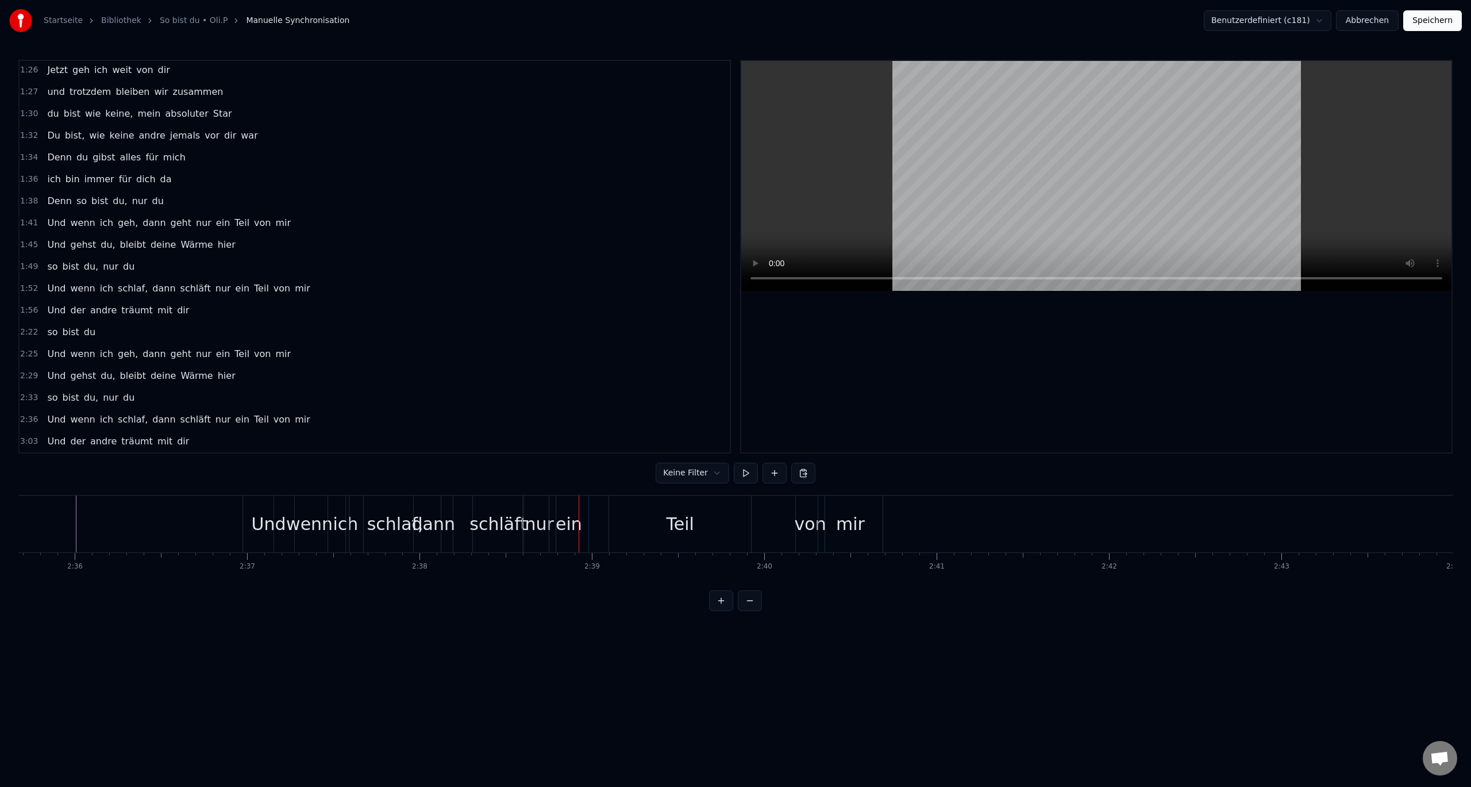
click at [490, 526] on div "schläft" at bounding box center [497, 524] width 57 height 26
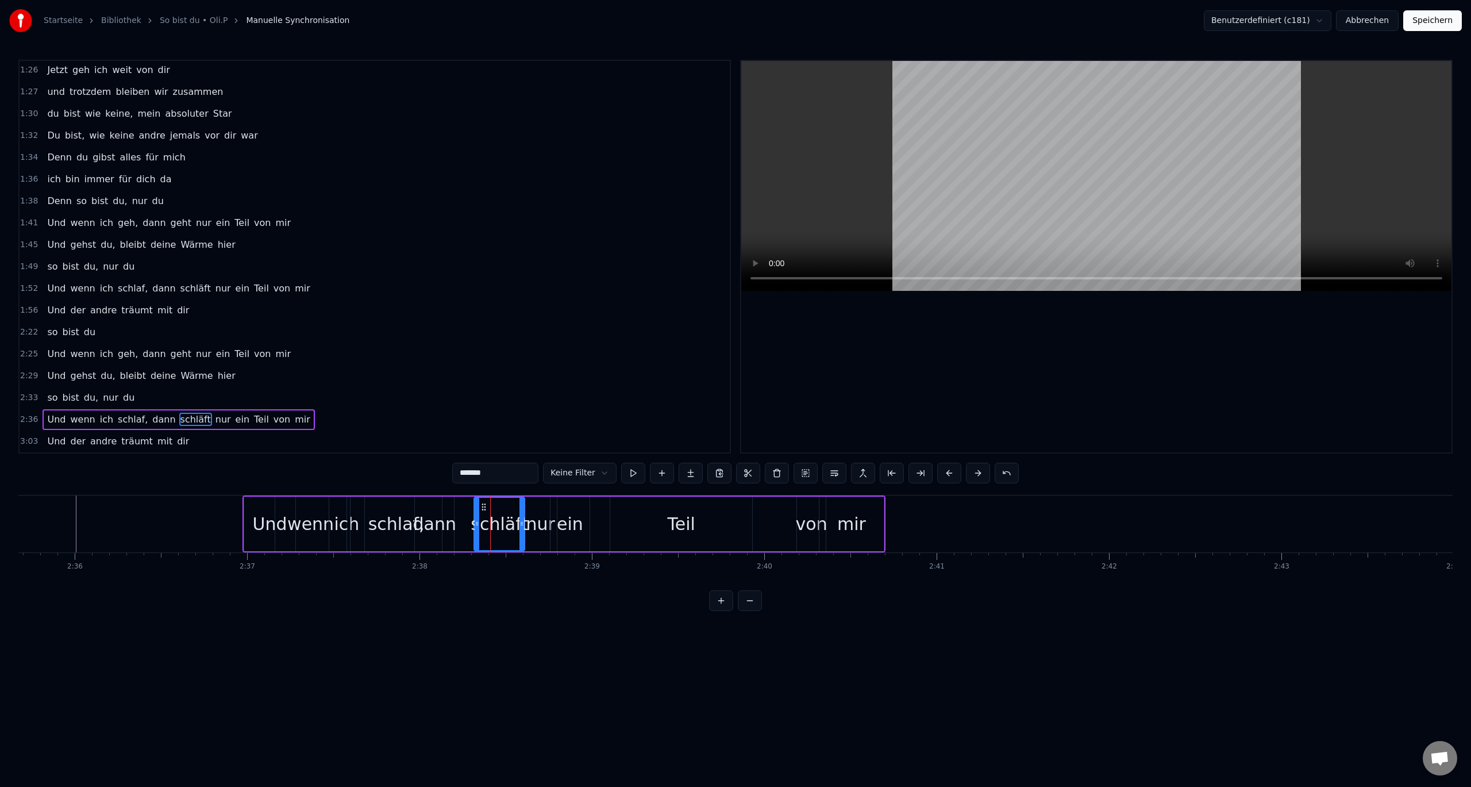
click at [572, 523] on div "ein" at bounding box center [570, 524] width 26 height 26
drag, startPoint x: 558, startPoint y: 505, endPoint x: 578, endPoint y: 506, distance: 19.5
click at [579, 506] on icon at bounding box center [580, 506] width 9 height 9
click at [542, 523] on div "nur" at bounding box center [540, 524] width 29 height 26
drag, startPoint x: 533, startPoint y: 507, endPoint x: 549, endPoint y: 508, distance: 16.7
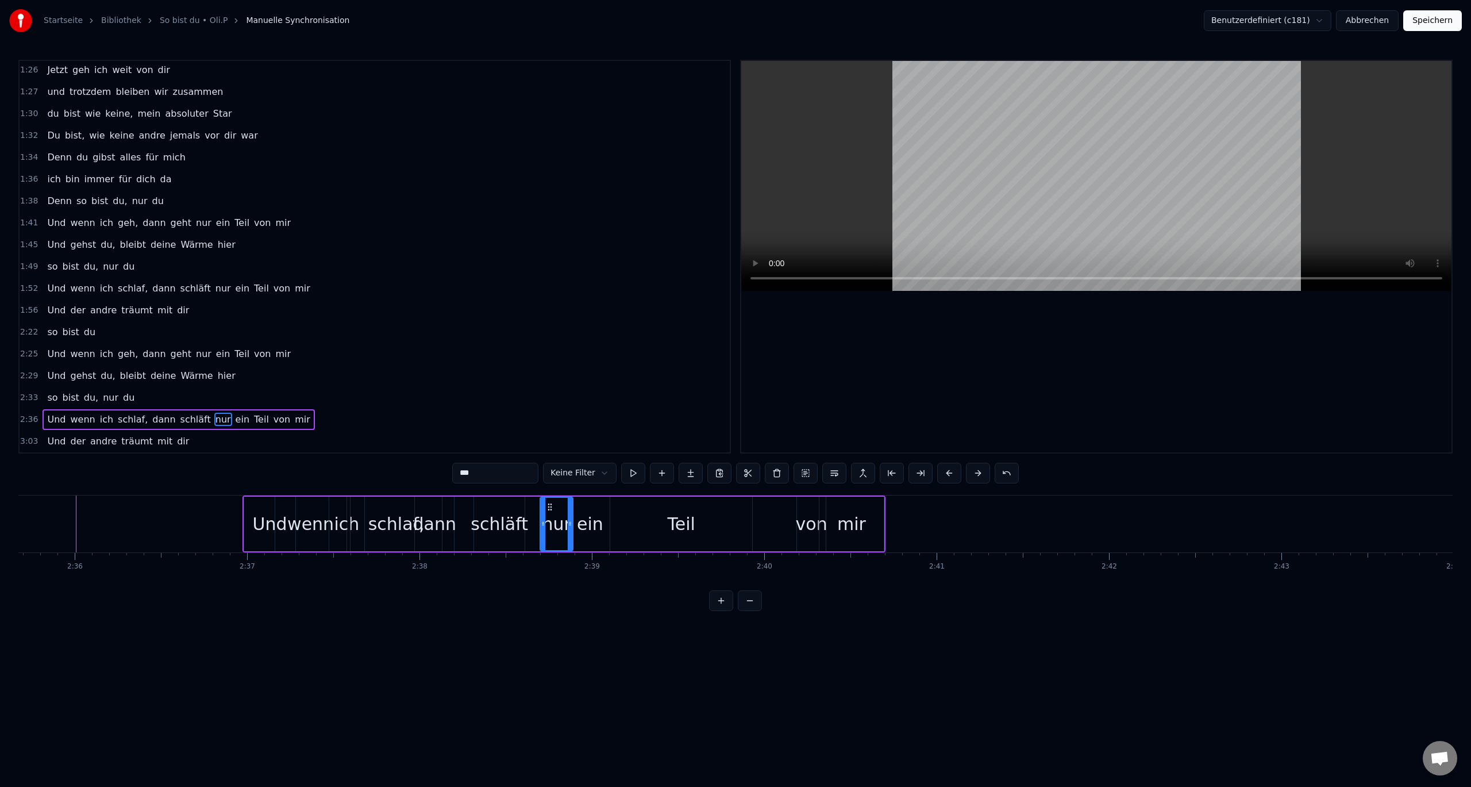
click at [549, 508] on icon at bounding box center [549, 506] width 9 height 9
click at [509, 525] on div "schläft" at bounding box center [499, 524] width 57 height 26
type input "*******"
drag, startPoint x: 482, startPoint y: 504, endPoint x: 503, endPoint y: 508, distance: 21.0
click at [503, 508] on icon at bounding box center [504, 506] width 9 height 9
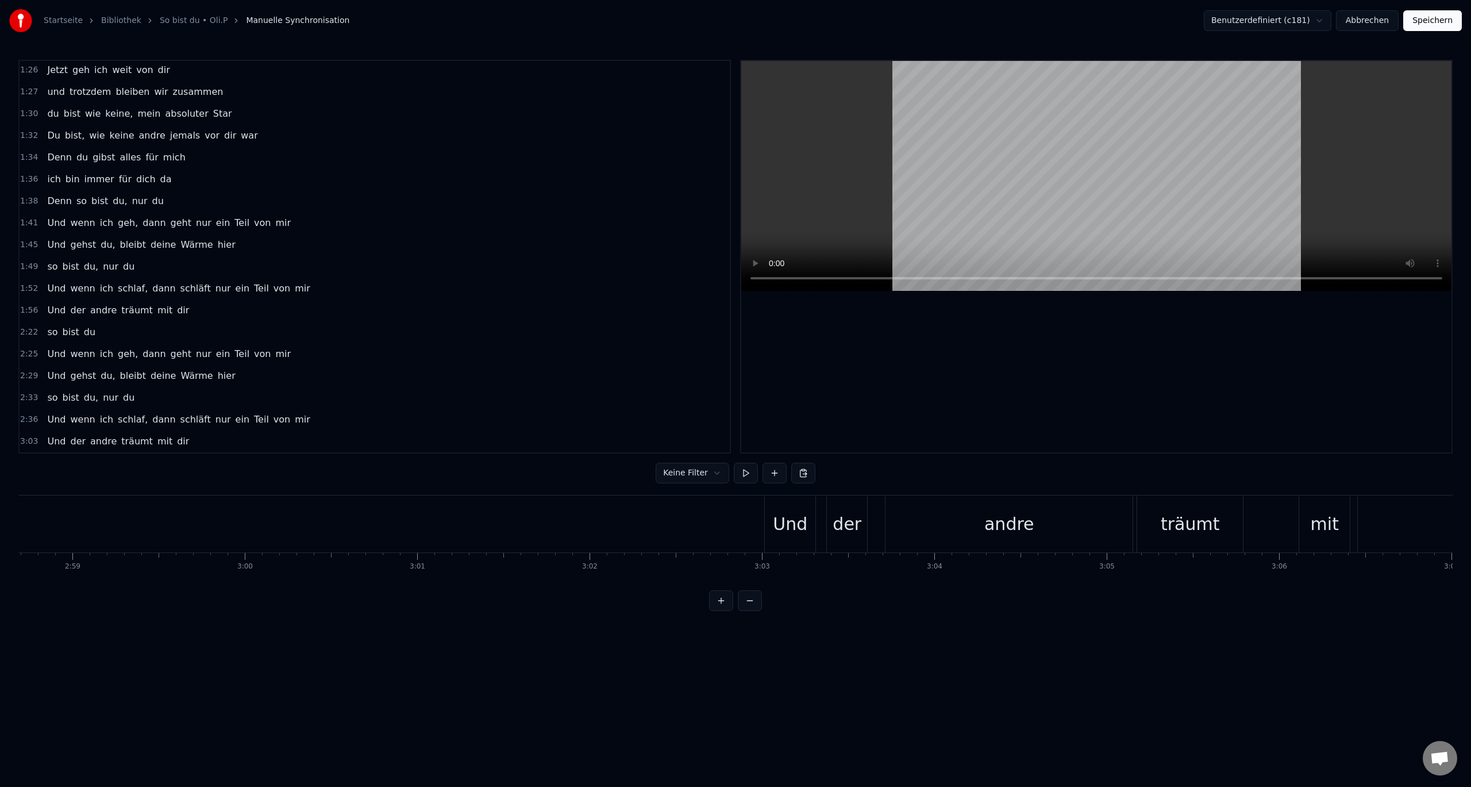
scroll to position [0, 30881]
click at [694, 510] on div "Und" at bounding box center [709, 523] width 51 height 57
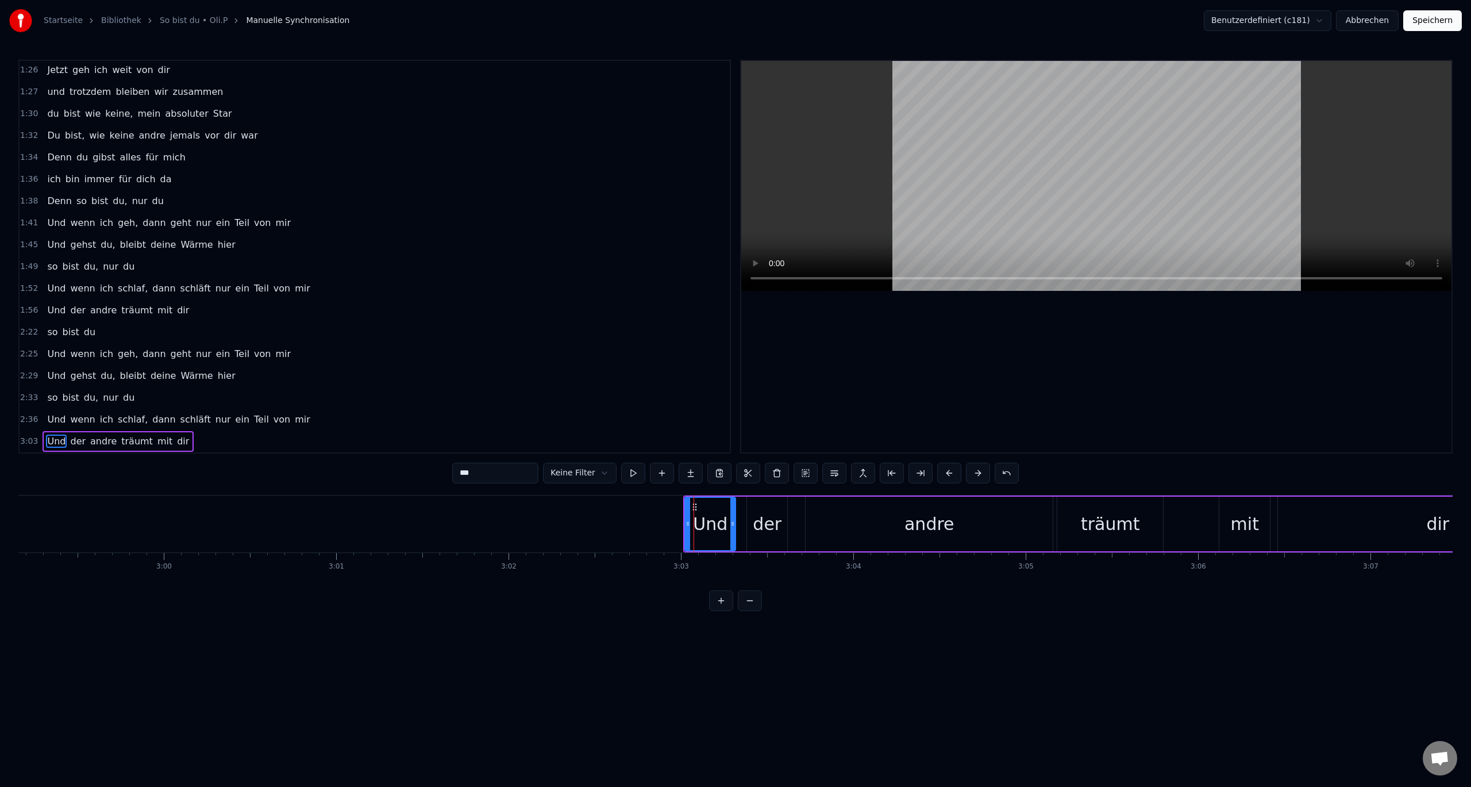
click at [706, 496] on div "Und" at bounding box center [710, 523] width 52 height 55
click at [685, 498] on div at bounding box center [687, 524] width 5 height 52
click at [684, 504] on div "Und der andre träumt mit dir" at bounding box center [1141, 523] width 916 height 57
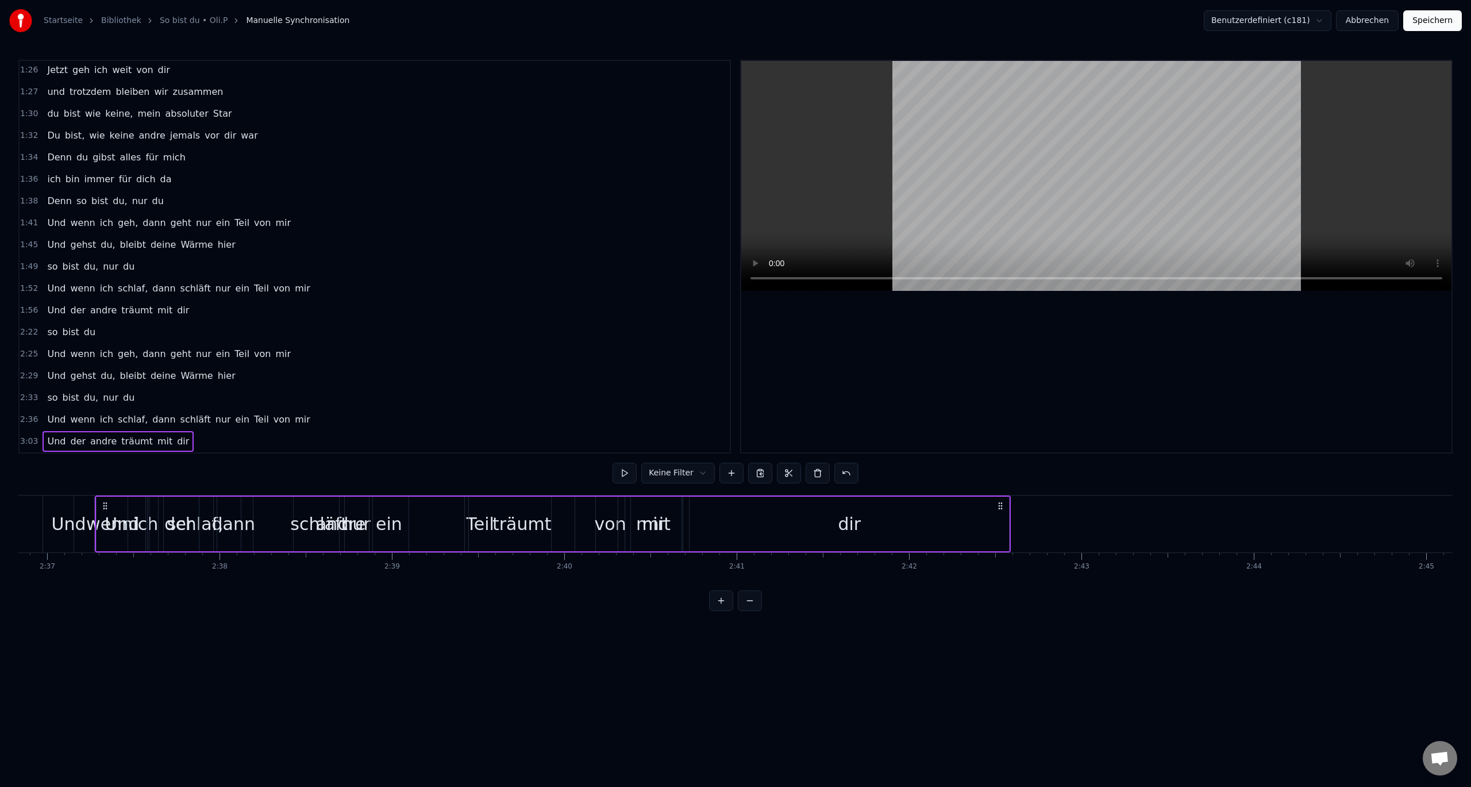
scroll to position [0, 27016]
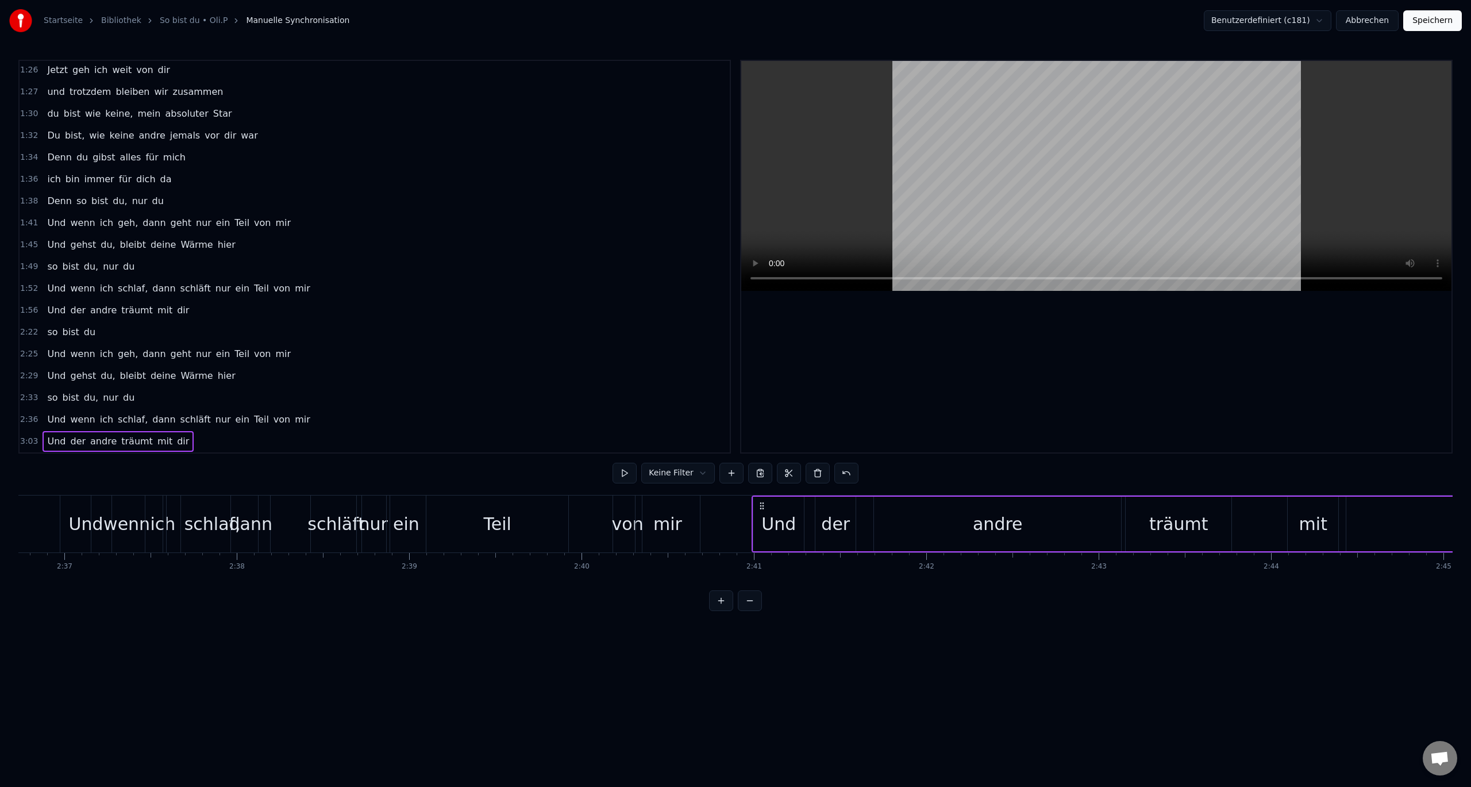
drag, startPoint x: 692, startPoint y: 504, endPoint x: 760, endPoint y: 531, distance: 73.3
click at [760, 531] on div "Und der andre träumt mit dir" at bounding box center [1210, 523] width 916 height 57
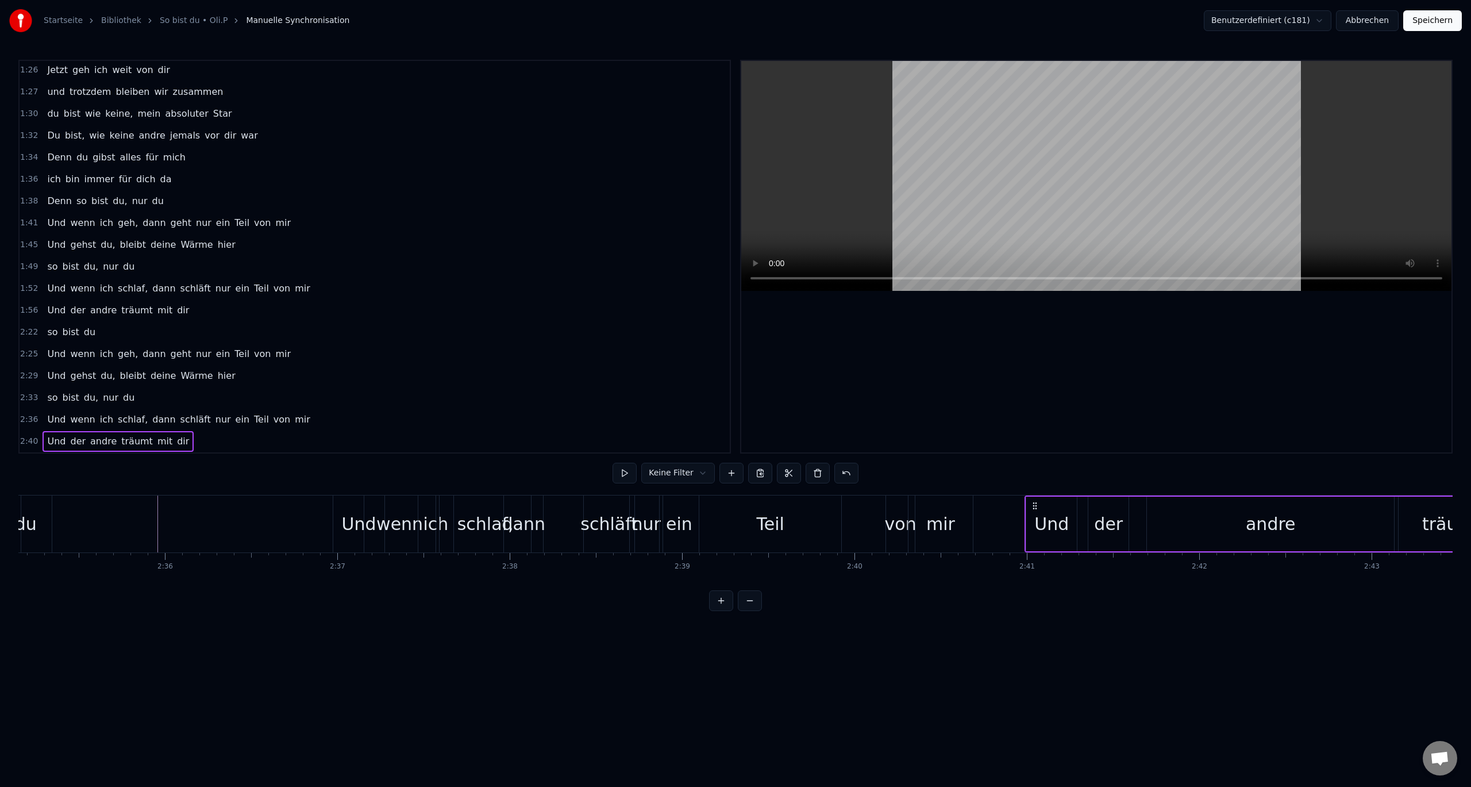
scroll to position [0, 26740]
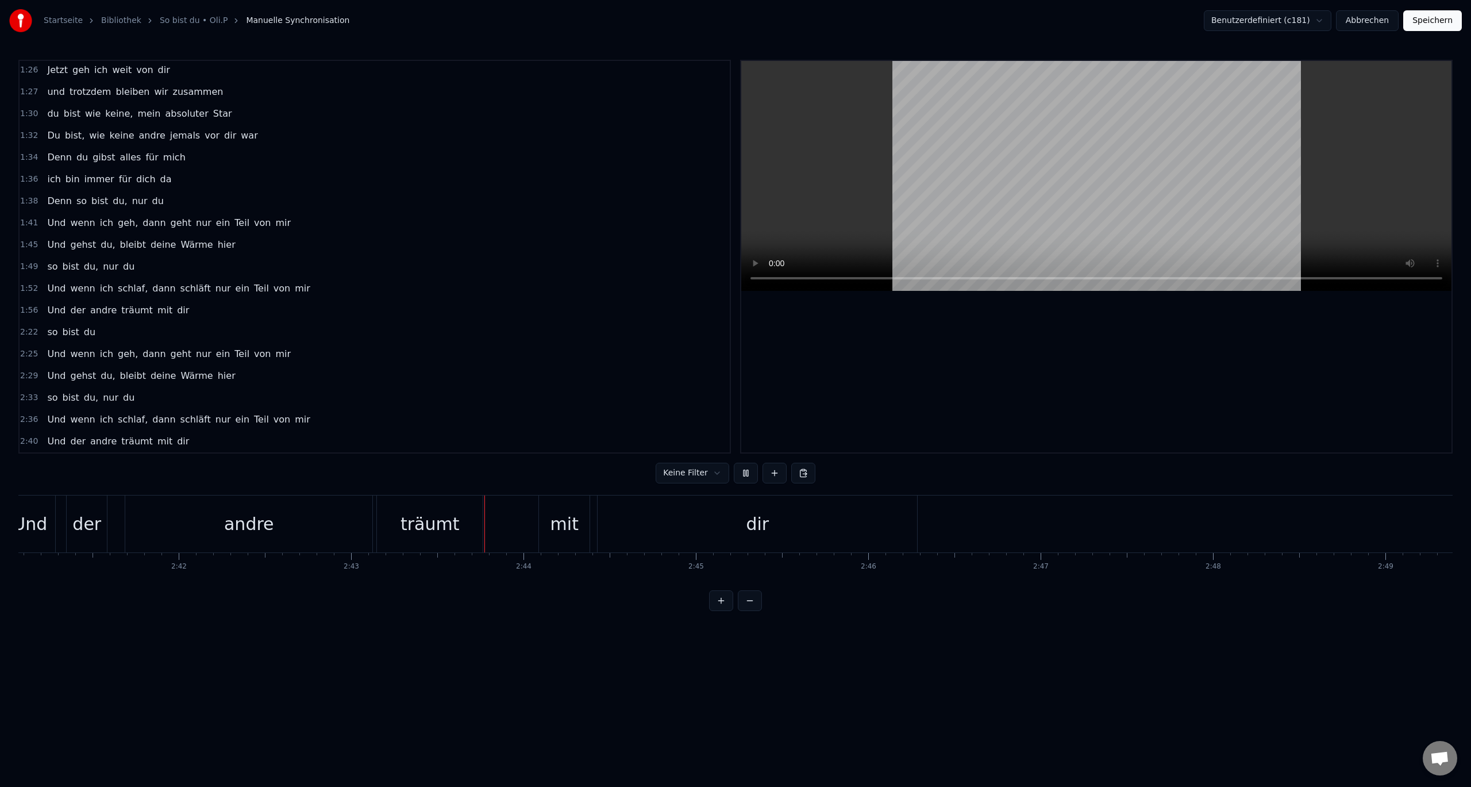
scroll to position [0, 28071]
click at [64, 421] on div "Und wenn ich schlaf, dann schläft nur ein Teil von mir" at bounding box center [179, 419] width 272 height 21
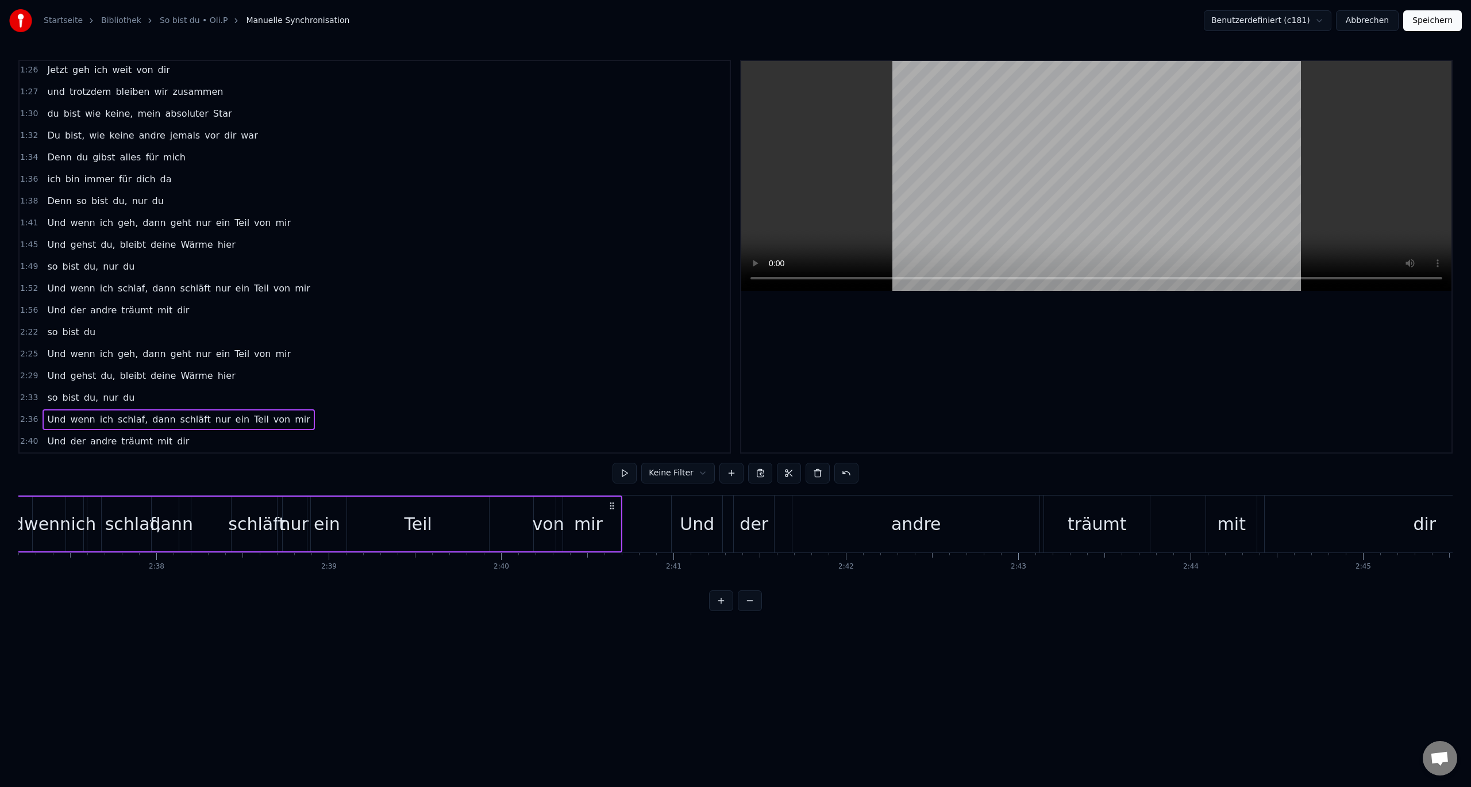
scroll to position [0, 26999]
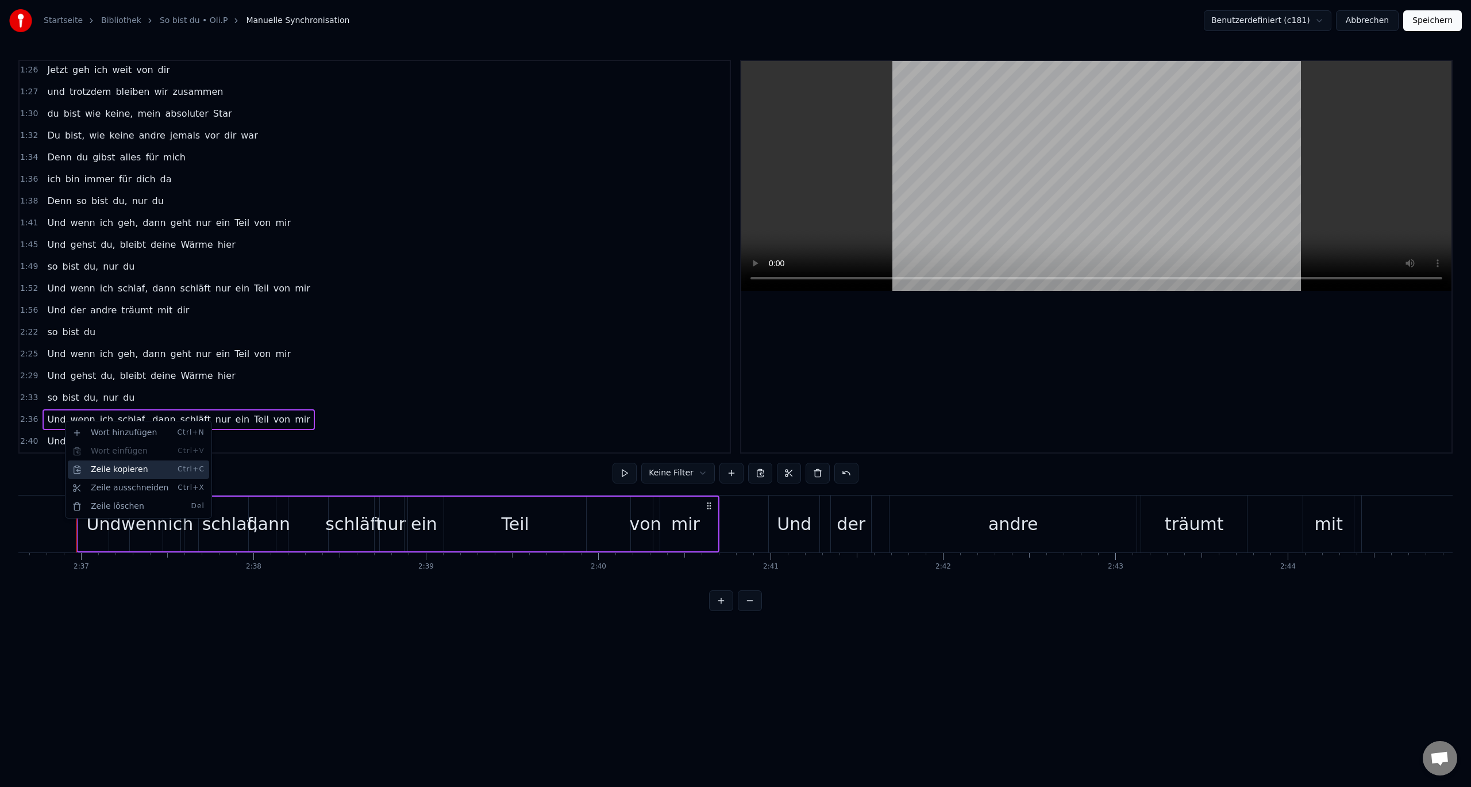
click at [106, 473] on div "Zeile kopieren Ctrl+C" at bounding box center [138, 469] width 141 height 18
click at [194, 444] on div "2:40 Und der andre träumt mit dir" at bounding box center [375, 441] width 710 height 22
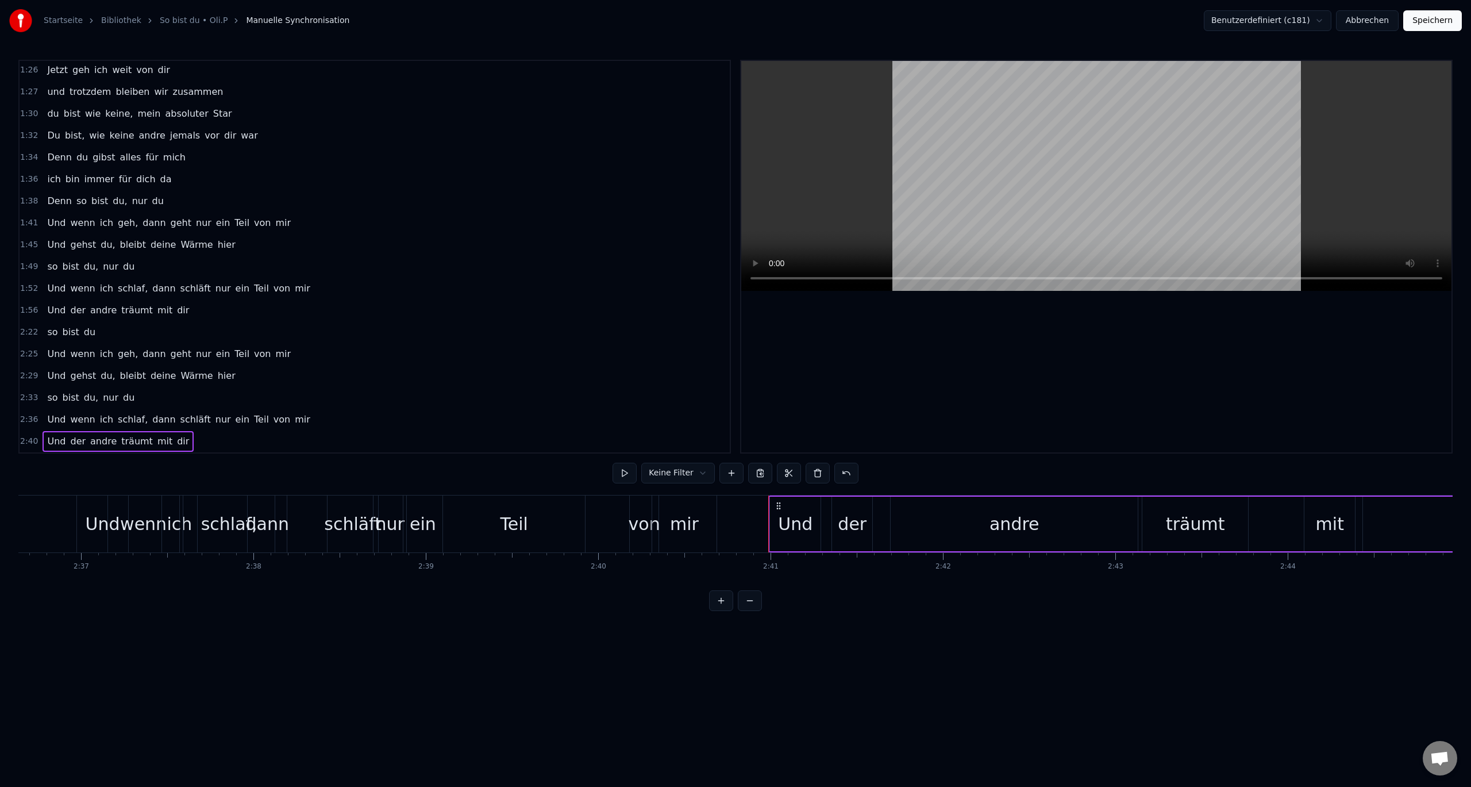
click at [181, 440] on div "2:40 Und der andre träumt mit dir" at bounding box center [375, 441] width 710 height 22
click at [742, 534] on html "Startseite Bibliothek So bist du • Oli.P Manuelle Synchronisation Benutzerdefin…" at bounding box center [735, 314] width 1471 height 629
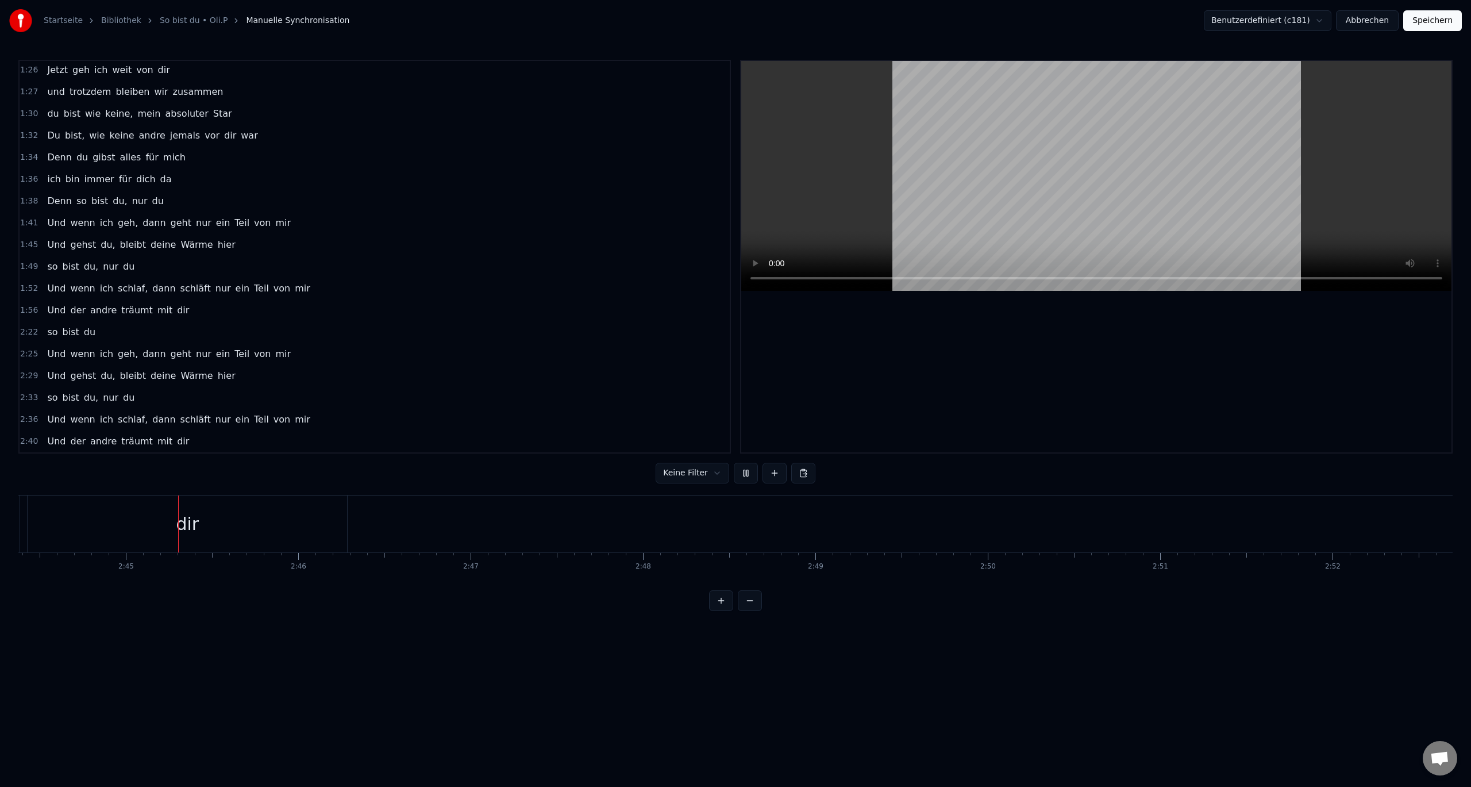
scroll to position [0, 28339]
click at [684, 553] on div "Zeile einfügen Ctrl+V" at bounding box center [724, 553] width 141 height 18
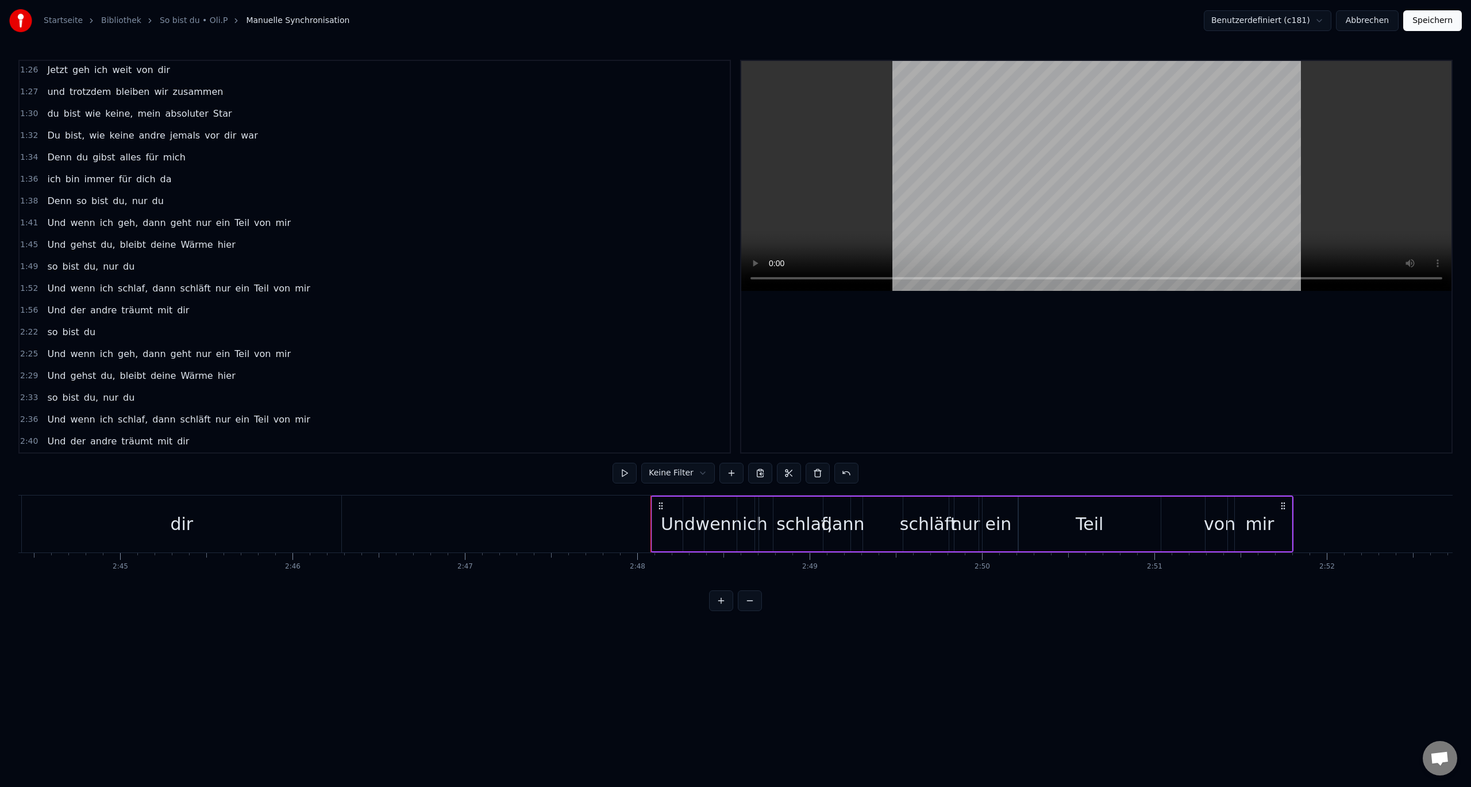
click at [679, 525] on div "Und" at bounding box center [678, 524] width 34 height 26
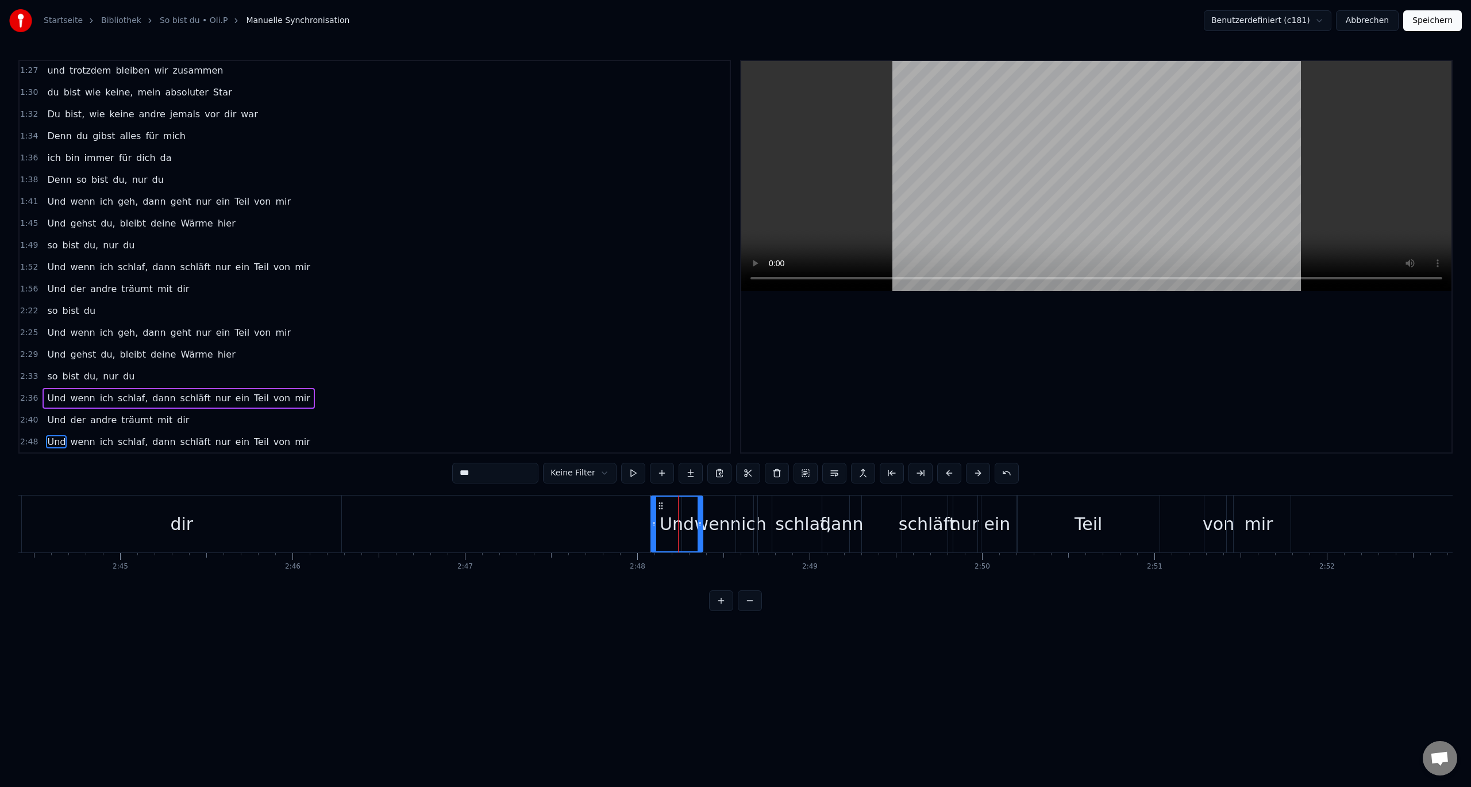
scroll to position [875, 0]
click at [125, 444] on span "schlaf," at bounding box center [133, 440] width 32 height 13
click at [122, 438] on span "schlaf," at bounding box center [133, 440] width 32 height 13
click at [117, 441] on span "schlaf," at bounding box center [133, 440] width 32 height 13
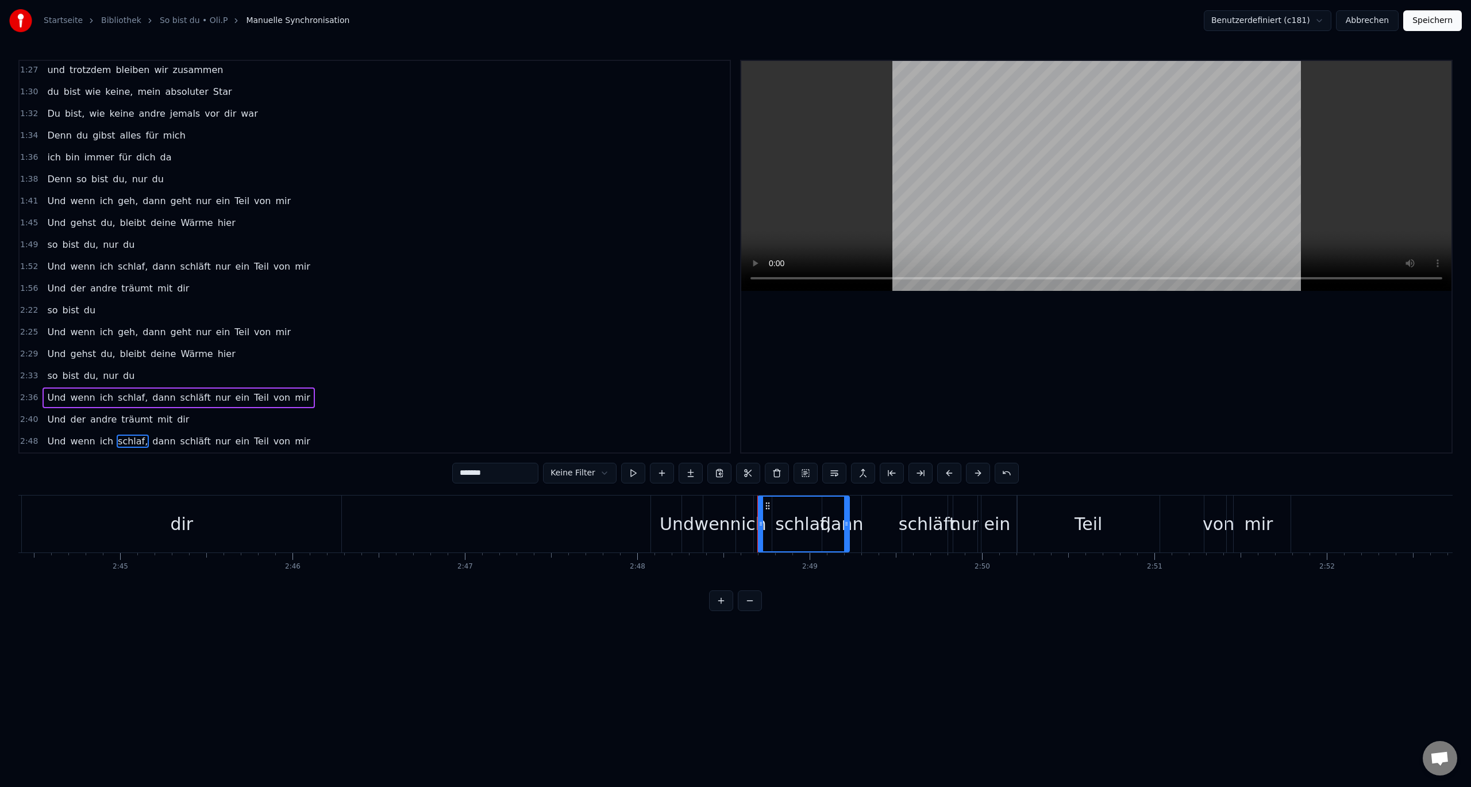
click at [117, 441] on span "schlaf," at bounding box center [133, 440] width 32 height 13
click at [272, 442] on span "von" at bounding box center [281, 440] width 19 height 13
click at [117, 443] on span "schlaf," at bounding box center [133, 440] width 32 height 13
drag, startPoint x: 495, startPoint y: 475, endPoint x: 428, endPoint y: 479, distance: 67.3
click at [428, 479] on div "0:10 So bist Du 0:11 nur Du 0:12 Ich dreh mich noch mal um, die Tür ist fast zu…" at bounding box center [735, 335] width 1434 height 551
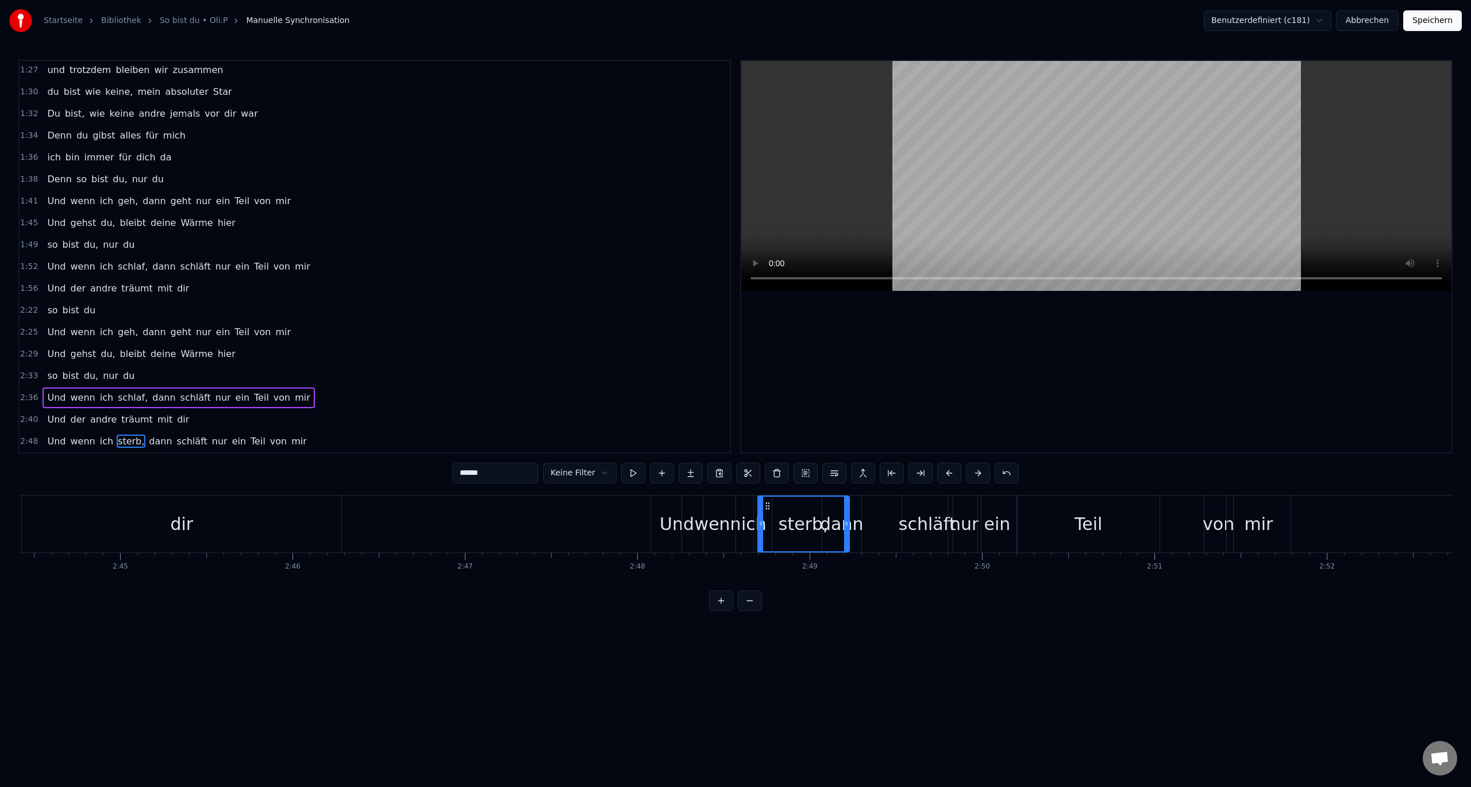
click at [178, 438] on span "schläft" at bounding box center [192, 440] width 33 height 13
drag, startPoint x: 517, startPoint y: 473, endPoint x: 333, endPoint y: 475, distance: 184.4
click at [340, 477] on div "0:10 So bist Du 0:11 nur Du 0:12 Ich dreh mich noch mal um, die Tür ist fast zu…" at bounding box center [735, 335] width 1434 height 551
type input "******"
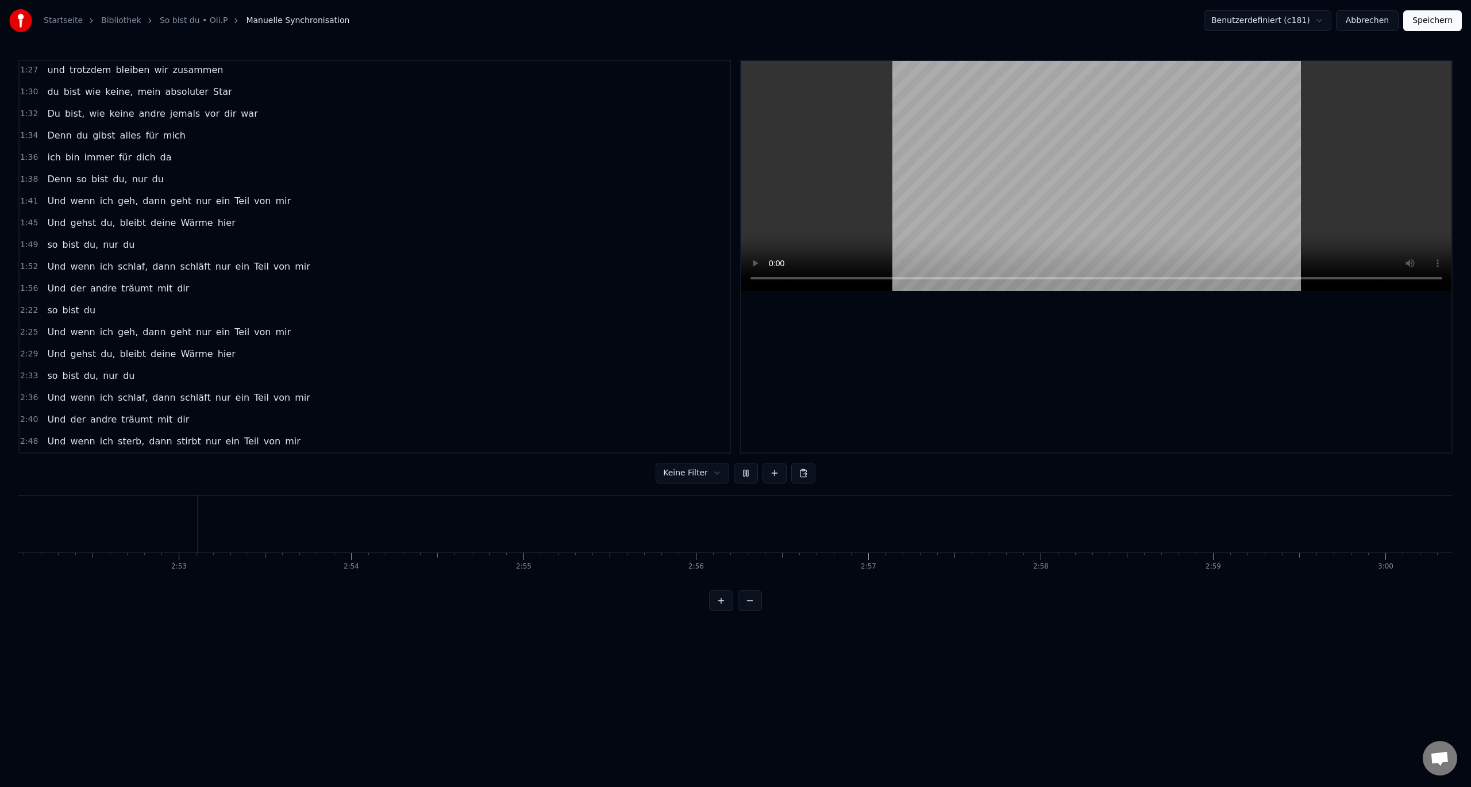
scroll to position [0, 29665]
click at [134, 348] on html "Startseite Bibliothek So bist du • Oli.P Manuelle Synchronisation Benutzerdefin…" at bounding box center [735, 314] width 1471 height 629
click at [124, 354] on html "Startseite Bibliothek So bist du • Oli.P Manuelle Synchronisation Benutzerdefin…" at bounding box center [735, 314] width 1471 height 629
click at [37, 353] on html "Startseite Bibliothek So bist du • Oli.P Manuelle Synchronisation Benutzerdefin…" at bounding box center [735, 314] width 1471 height 629
click at [20, 352] on span "2:29" at bounding box center [29, 353] width 18 height 11
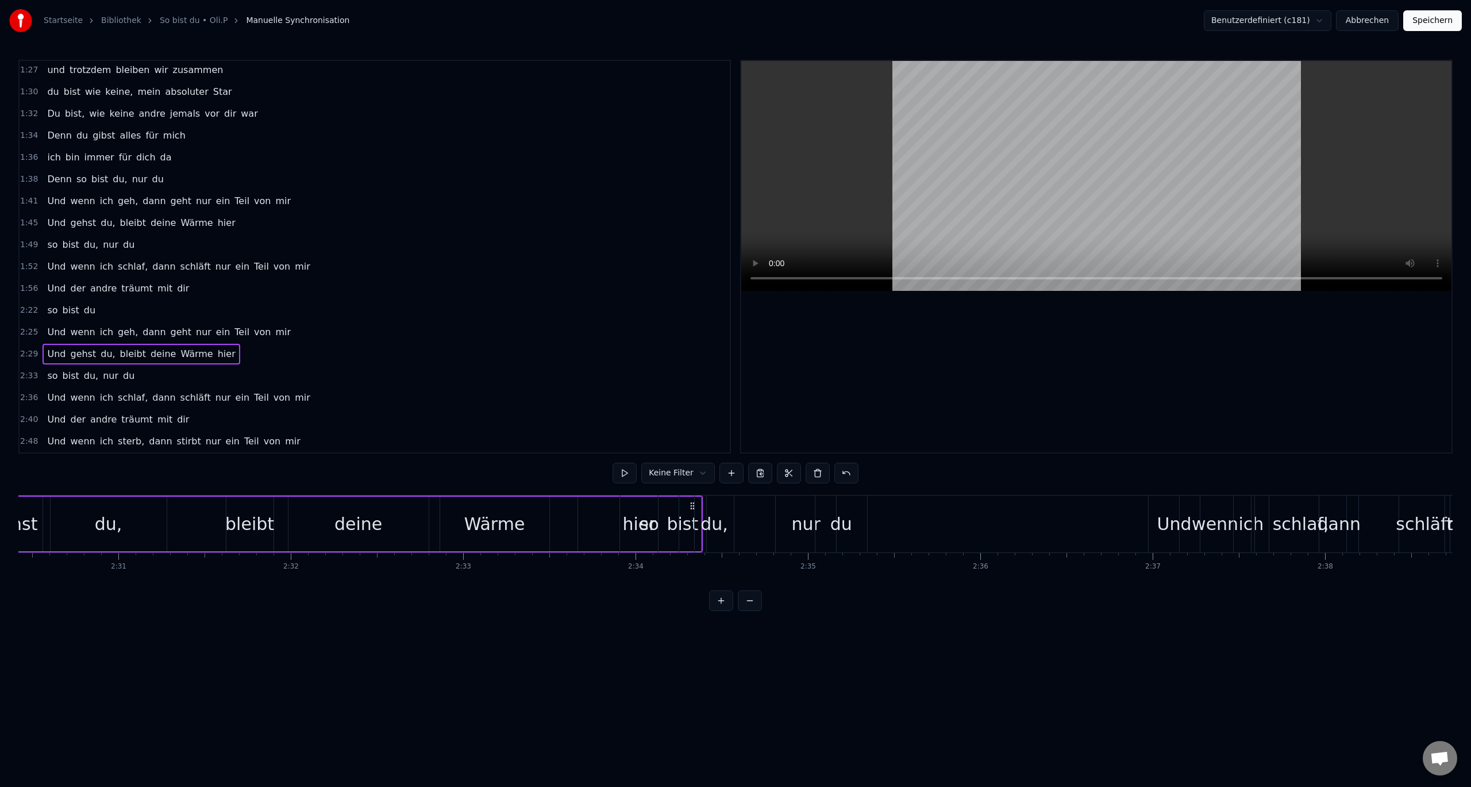
scroll to position [0, 25790]
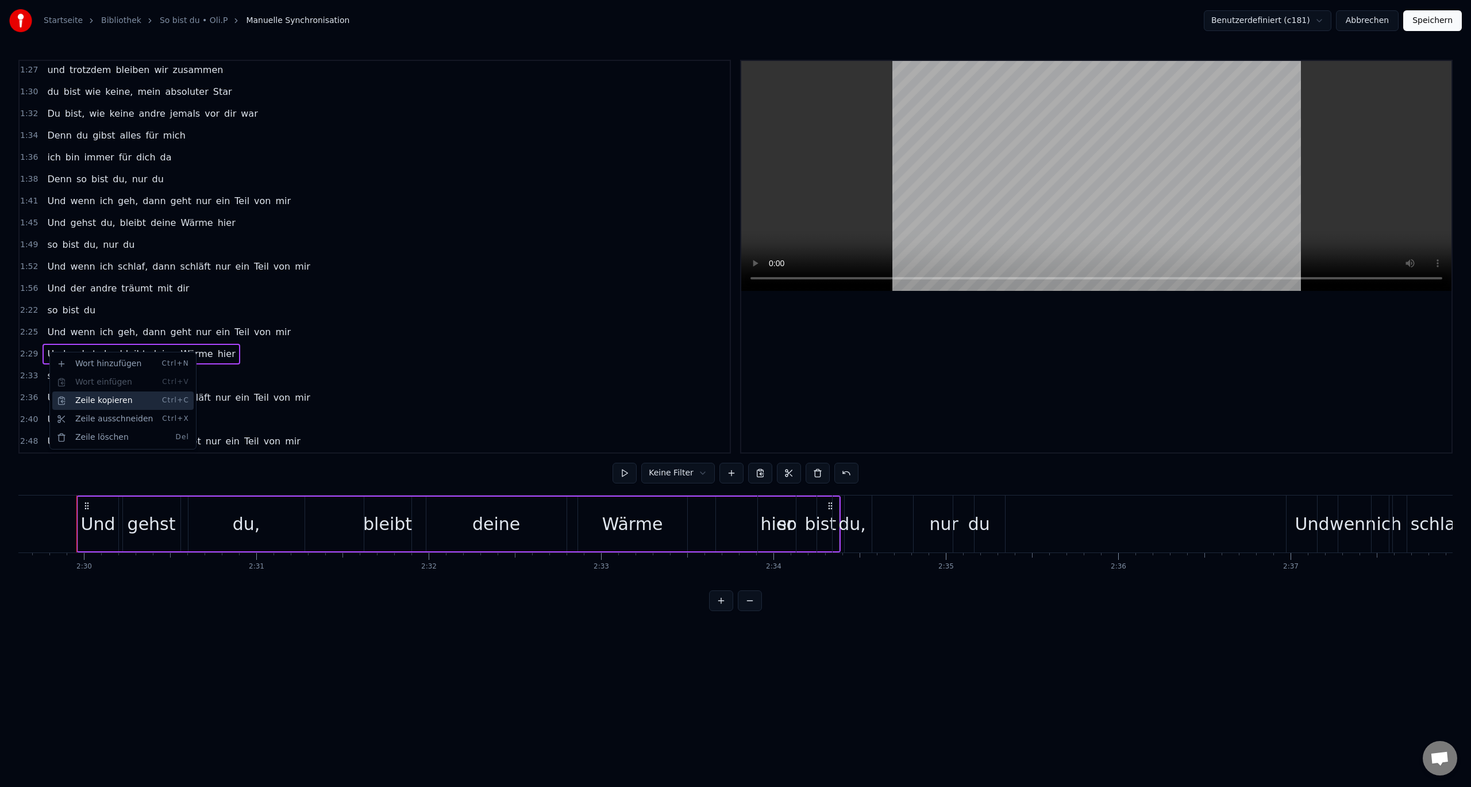
click at [98, 402] on div "Zeile kopieren Ctrl+C" at bounding box center [122, 400] width 141 height 18
click at [284, 439] on span "mir" at bounding box center [293, 440] width 18 height 13
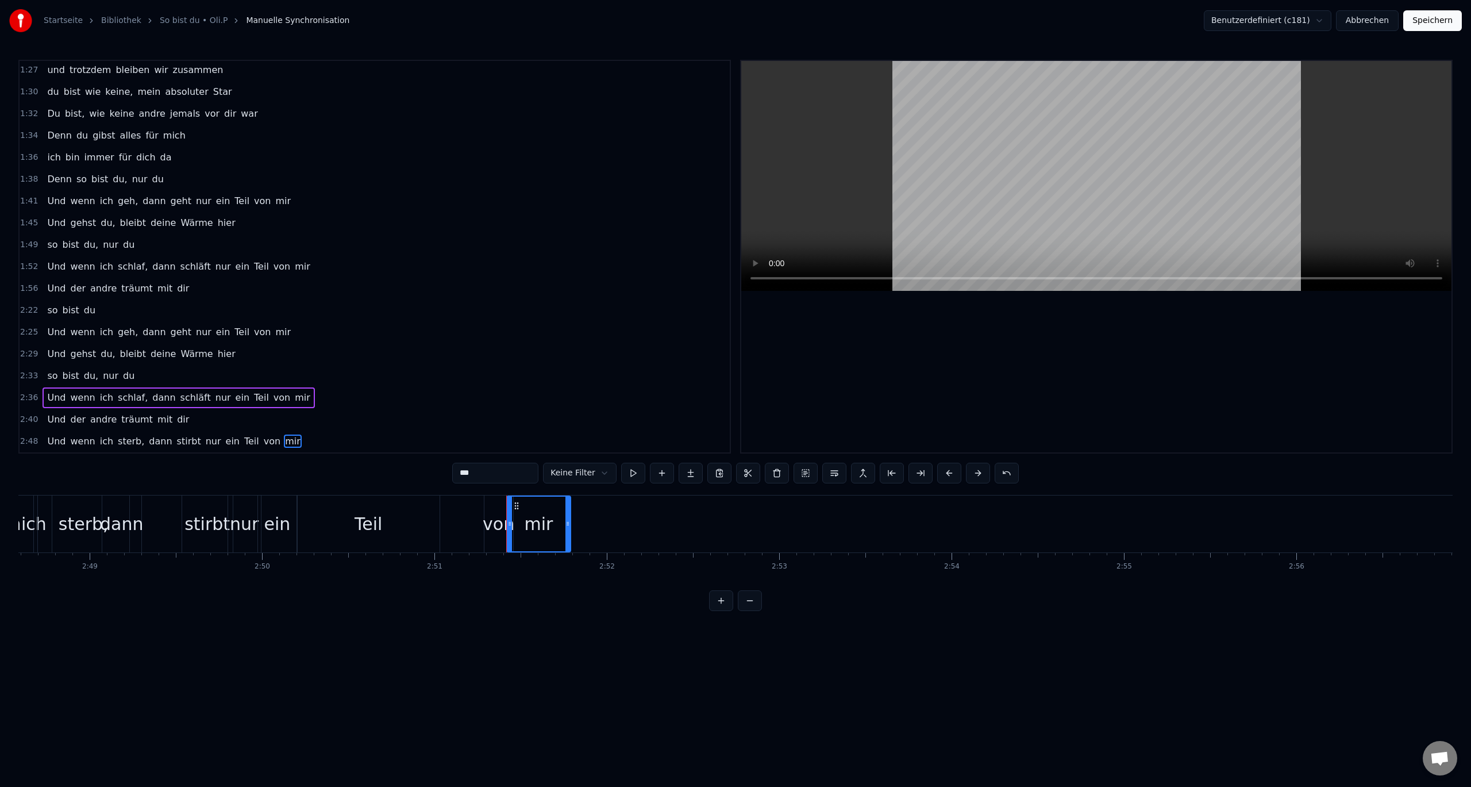
scroll to position [0, 29489]
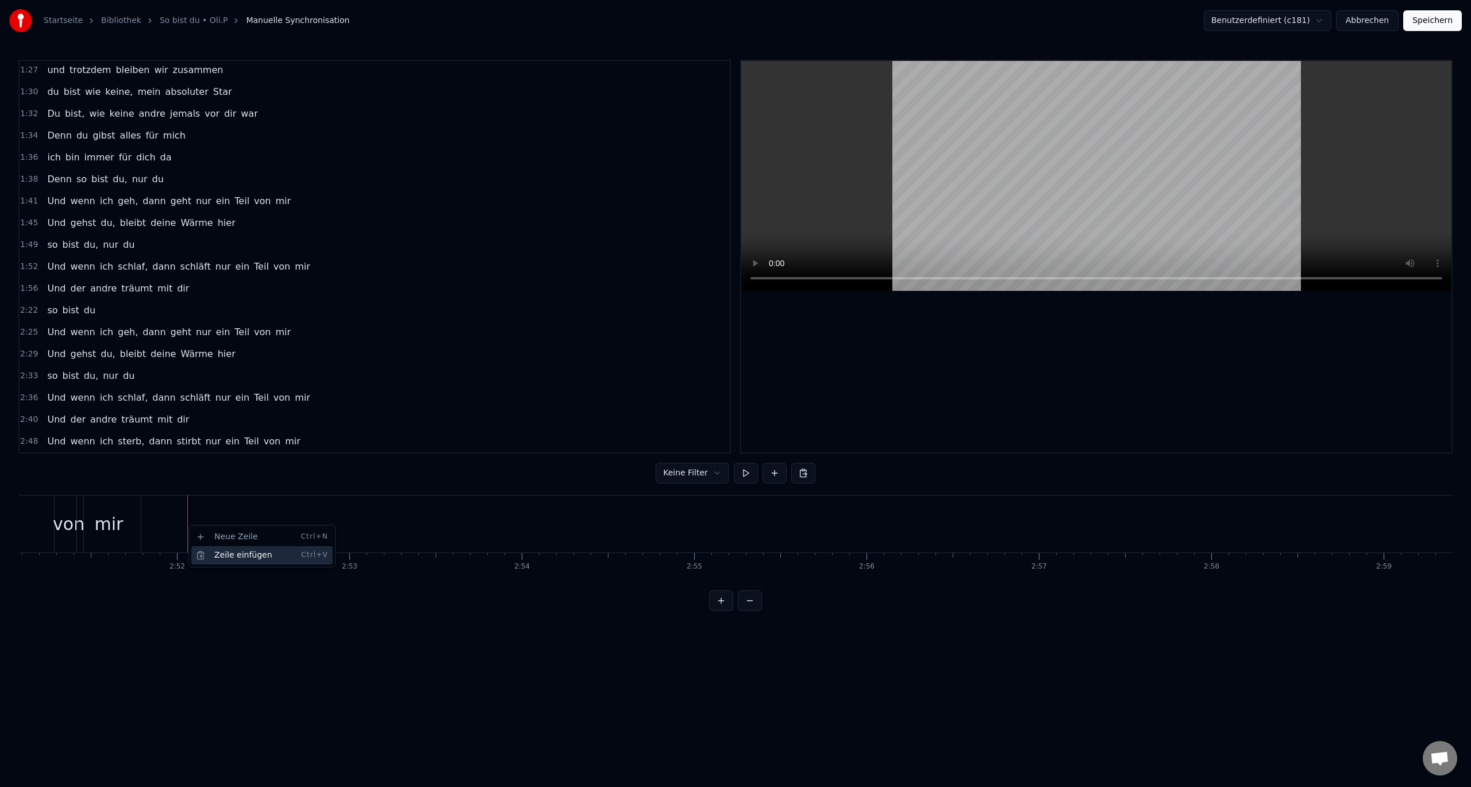
click at [219, 550] on div "Zeile einfügen Ctrl+V" at bounding box center [261, 555] width 141 height 18
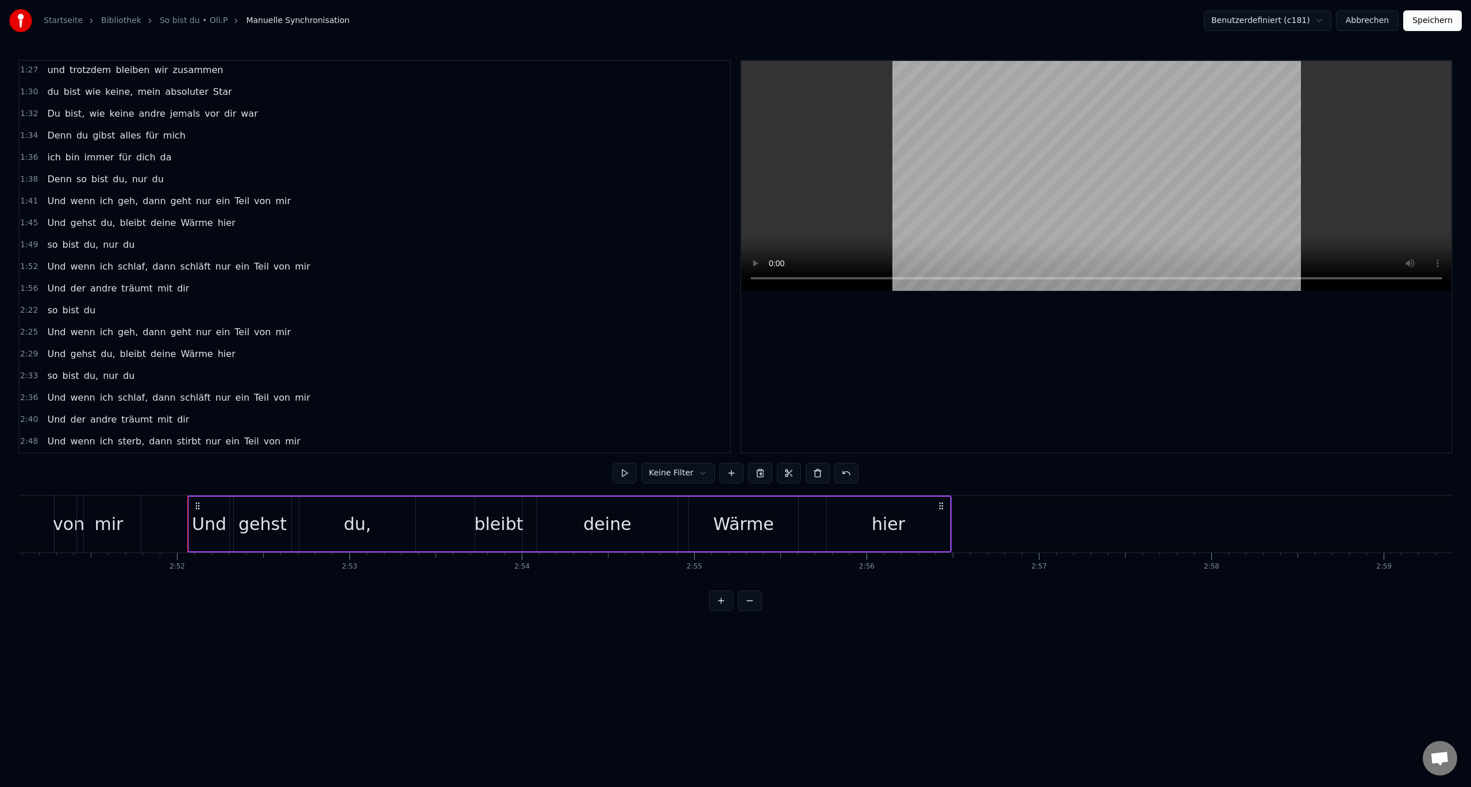
click at [259, 517] on div "gehst" at bounding box center [262, 524] width 48 height 26
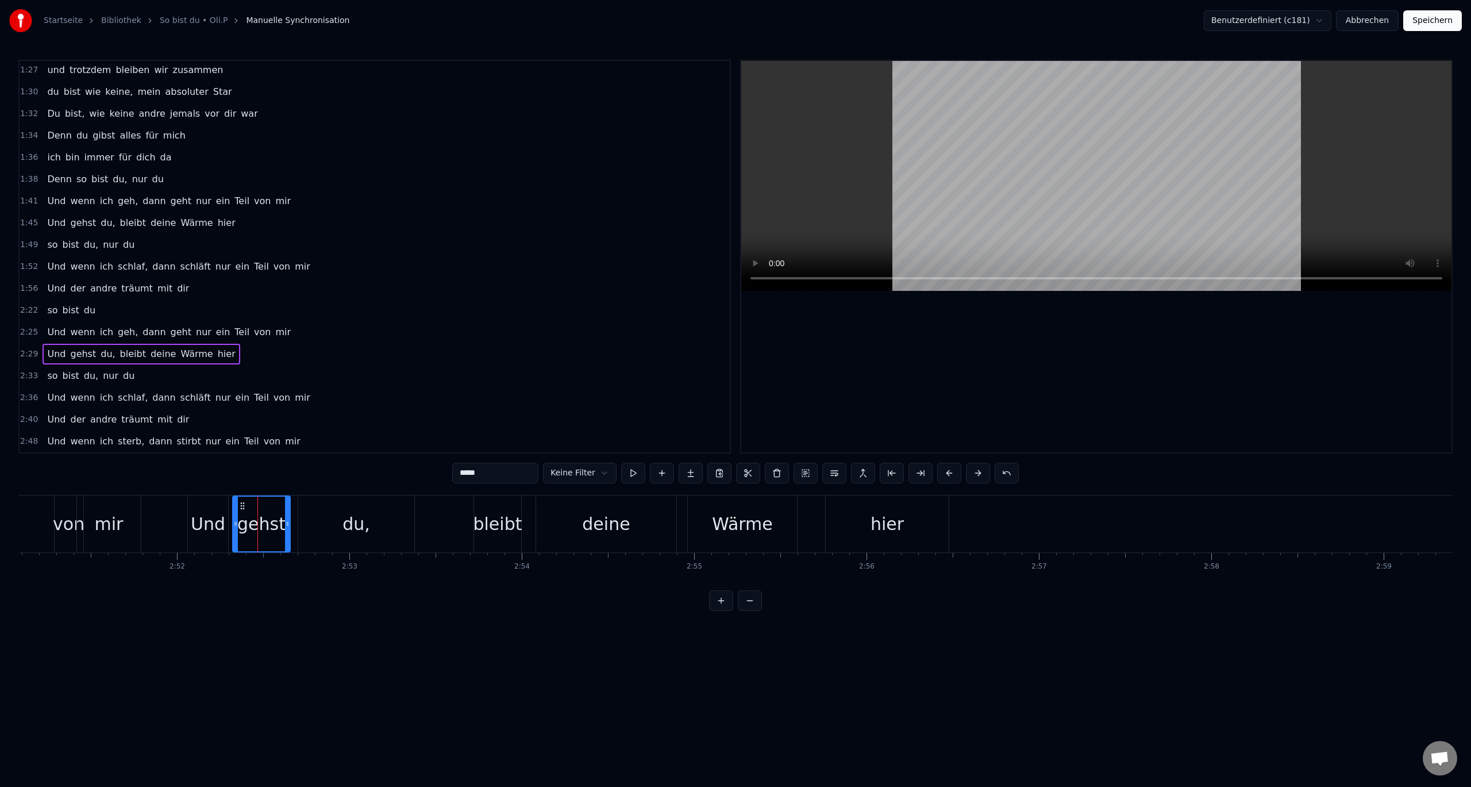
scroll to position [897, 0]
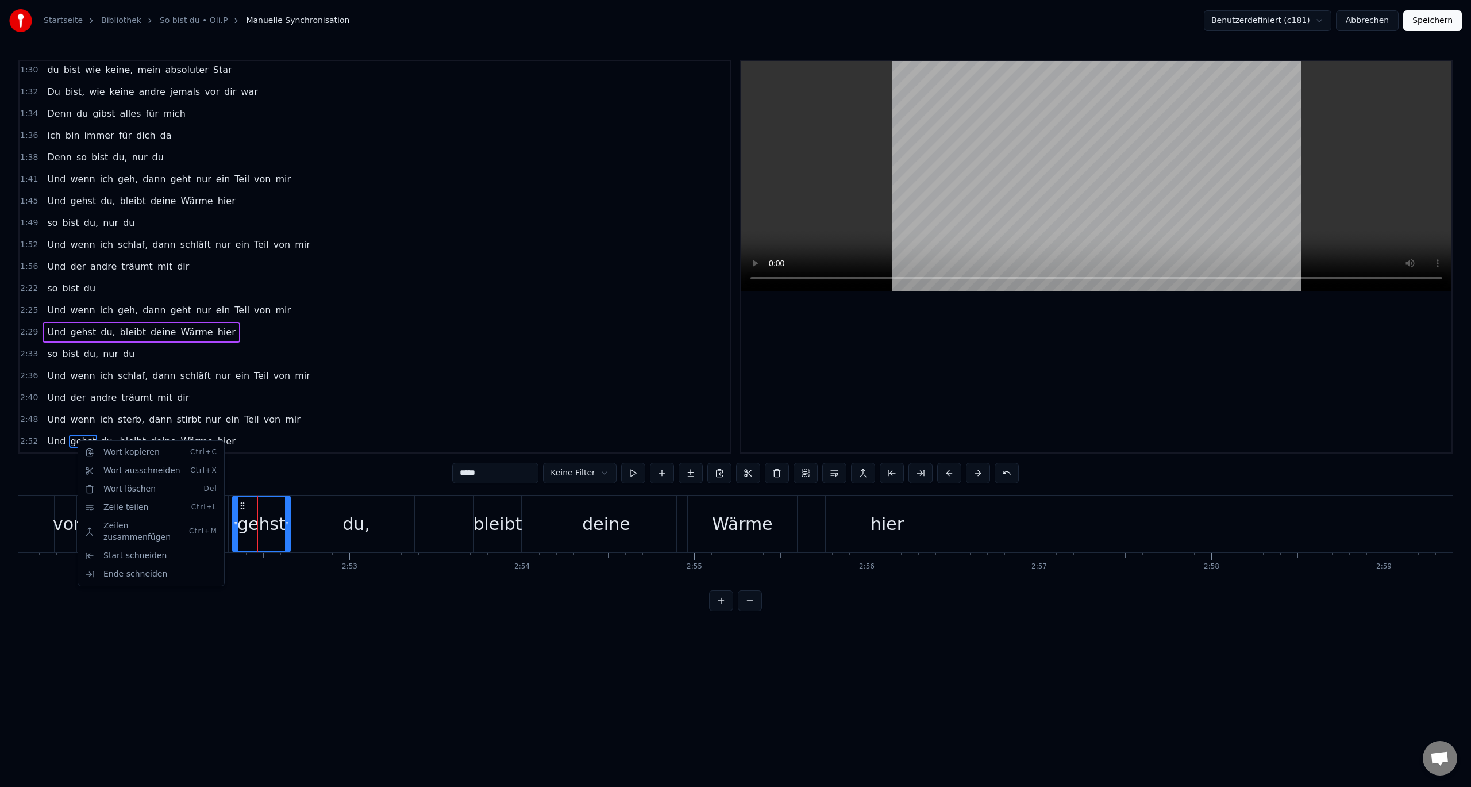
click at [78, 442] on div "Wort kopieren Ctrl+C Wort ausschneiden Ctrl+X Wort löschen Del Zeile teilen Ctr…" at bounding box center [151, 513] width 147 height 146
click at [493, 476] on html "Startseite Bibliothek So bist du • Oli.P Manuelle Synchronisation Benutzerdefin…" at bounding box center [735, 314] width 1471 height 629
drag, startPoint x: 494, startPoint y: 474, endPoint x: 422, endPoint y: 476, distance: 71.8
click at [422, 476] on div "0:10 So bist Du 0:11 nur Du 0:12 Ich dreh mich noch mal um, die Tür ist fast zu…" at bounding box center [735, 335] width 1434 height 551
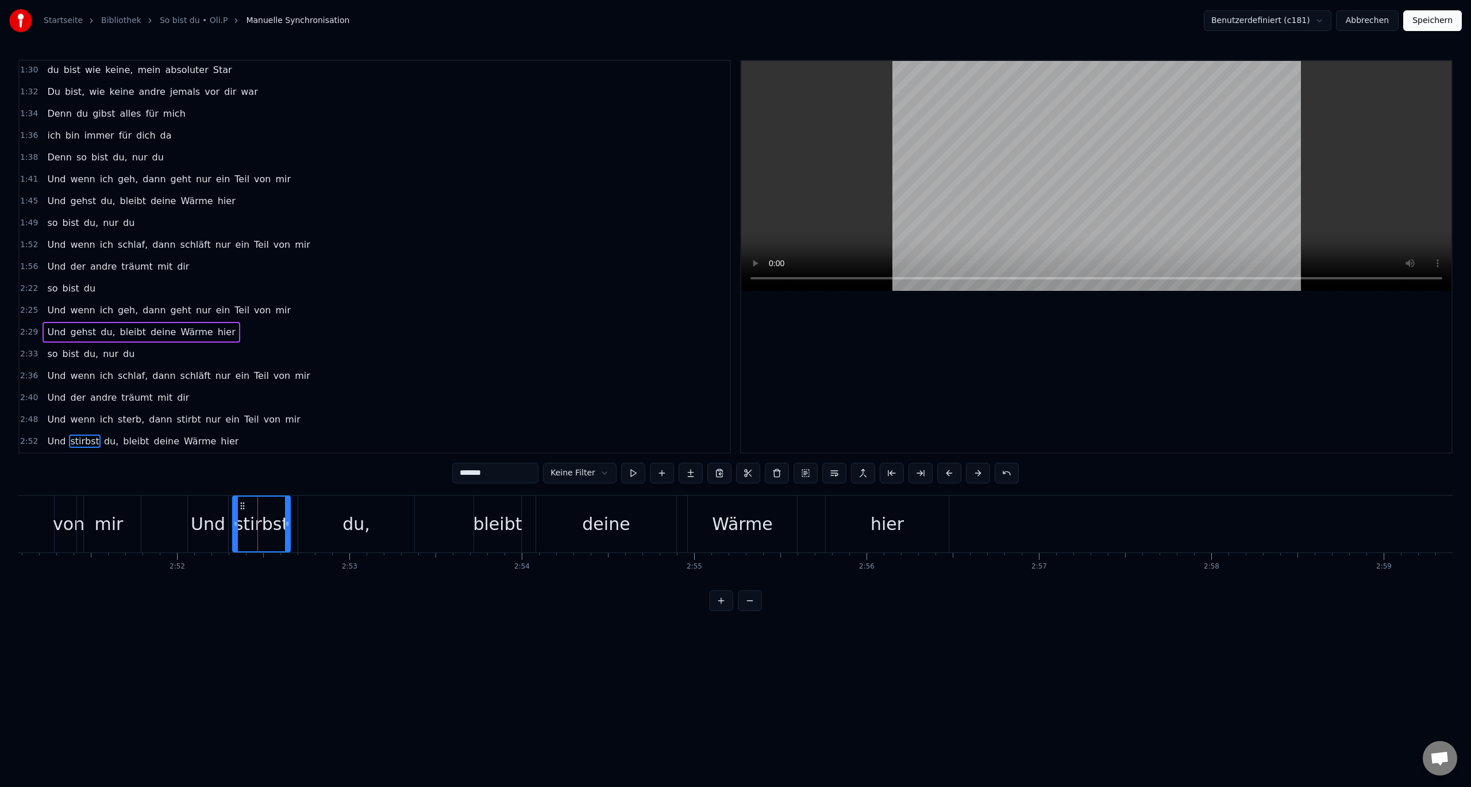
type input "*******"
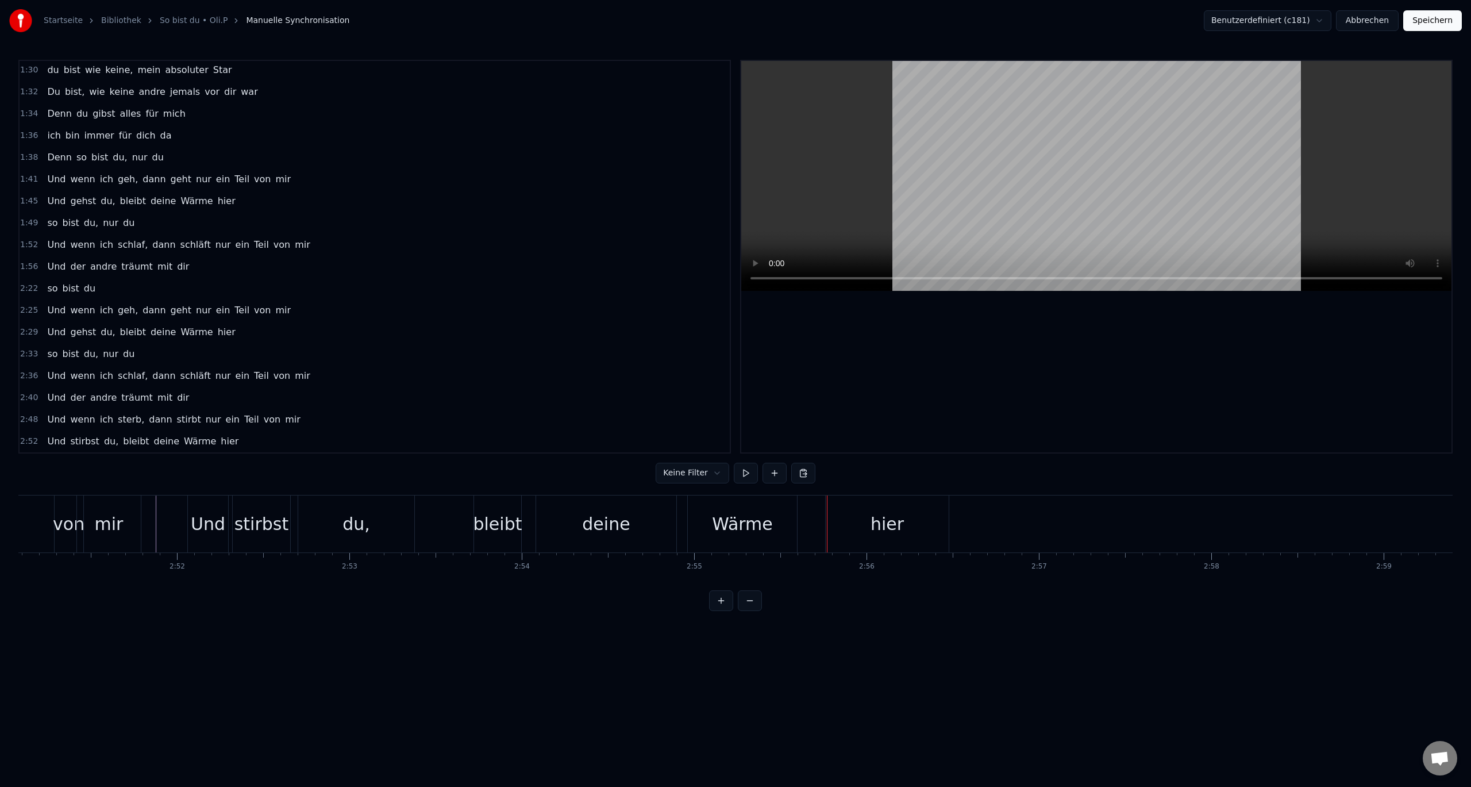
click at [717, 541] on div "Wärme" at bounding box center [742, 523] width 109 height 57
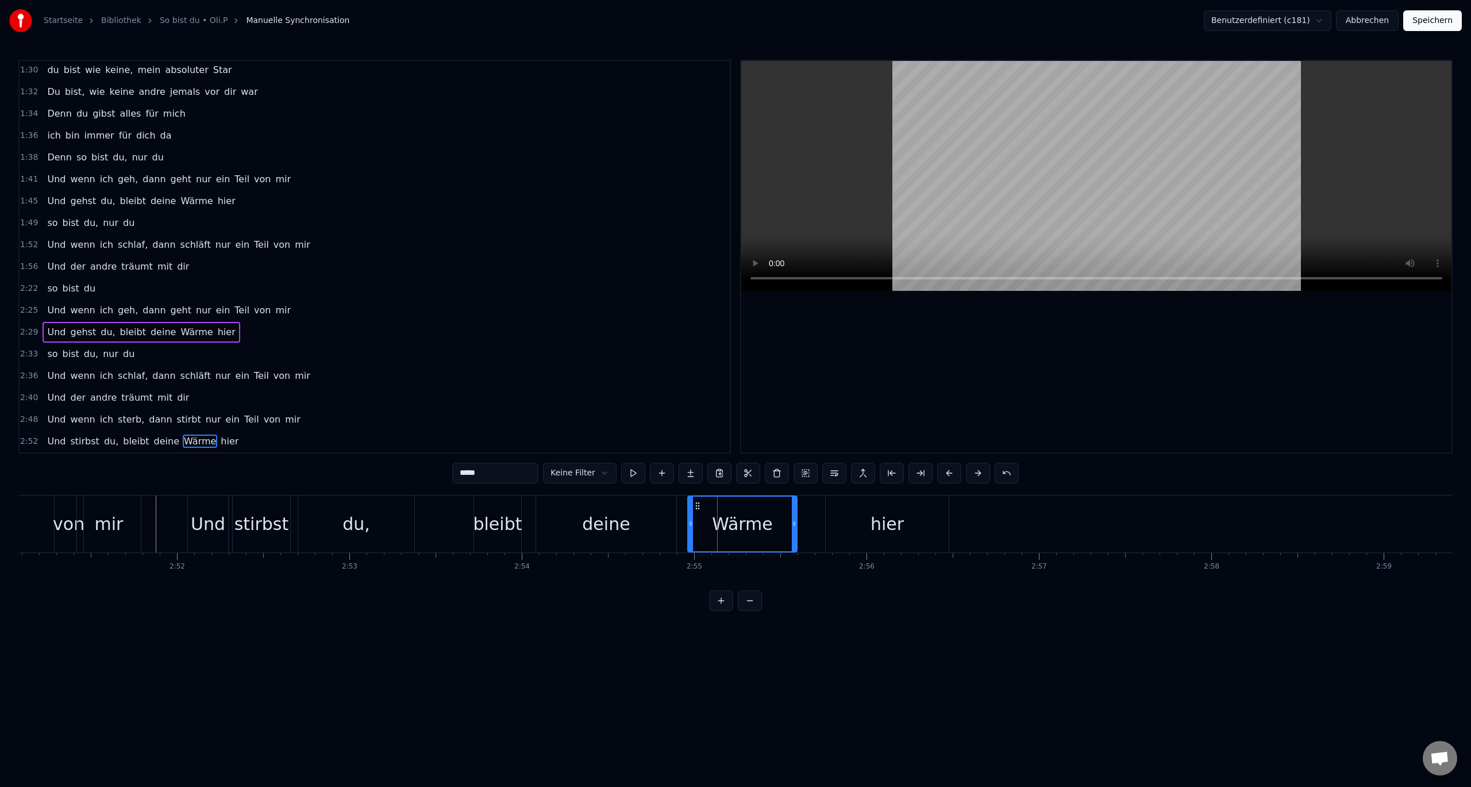
drag, startPoint x: 525, startPoint y: 469, endPoint x: 368, endPoint y: 476, distance: 156.4
click at [370, 476] on div "0:10 So bist Du 0:11 nur Du 0:12 Ich dreh mich noch mal um, die Tür ist fast zu…" at bounding box center [735, 335] width 1434 height 551
type input "*****"
click at [270, 438] on div "2:52 Und stirbst du, bleibt deine Liebe hier" at bounding box center [375, 441] width 710 height 22
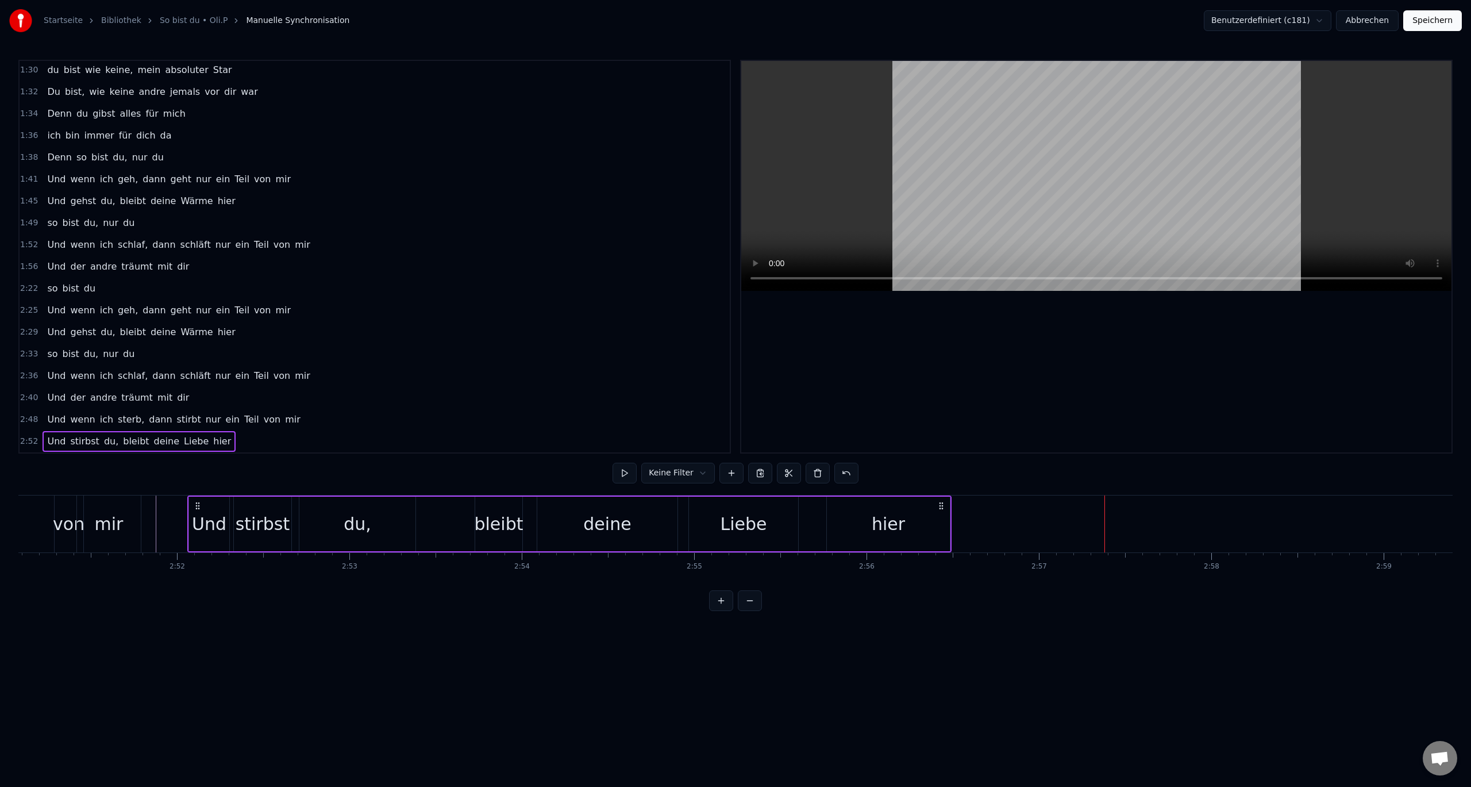
click at [37, 355] on div "2:33 so bist du, nur du" at bounding box center [375, 354] width 710 height 22
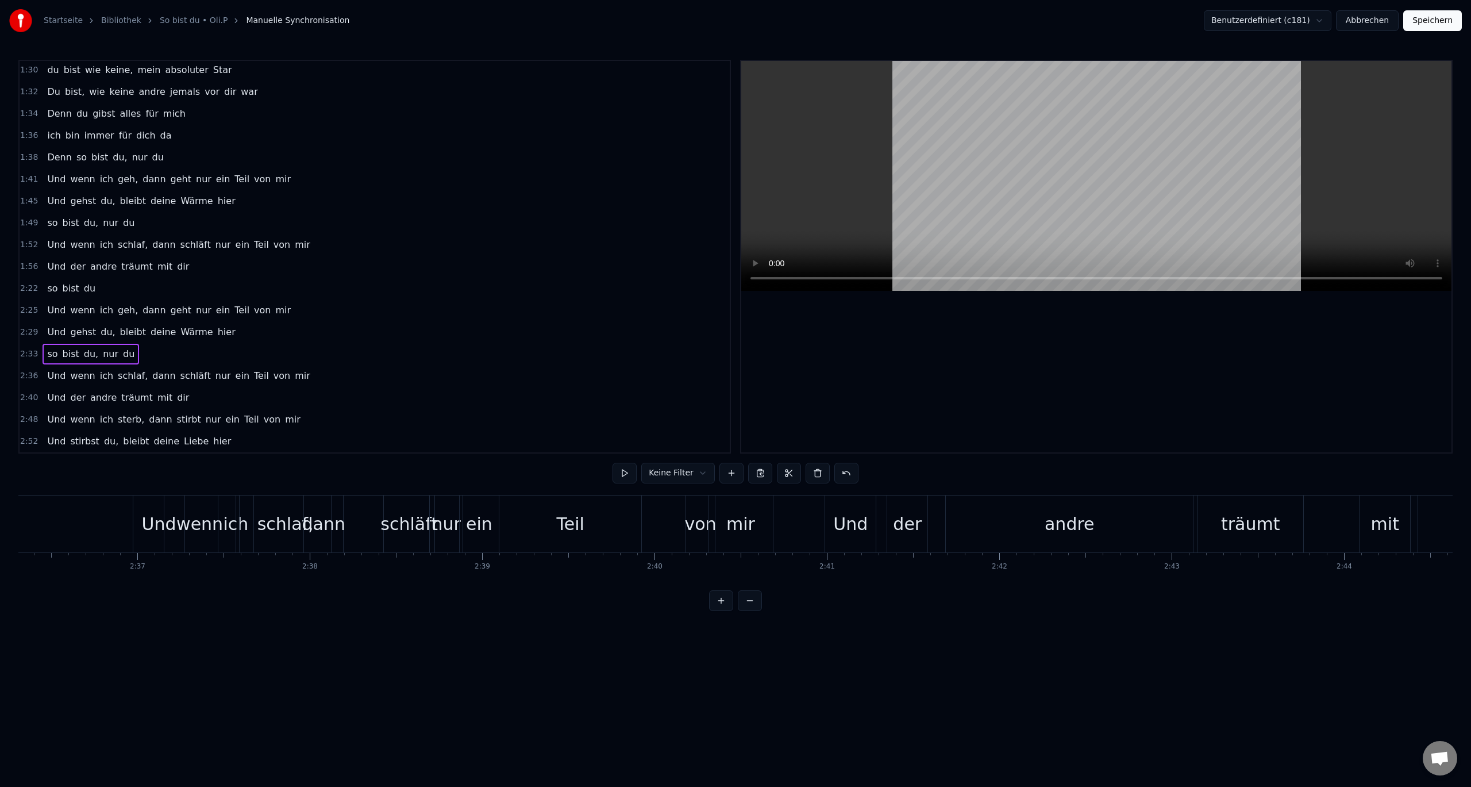
scroll to position [0, 26471]
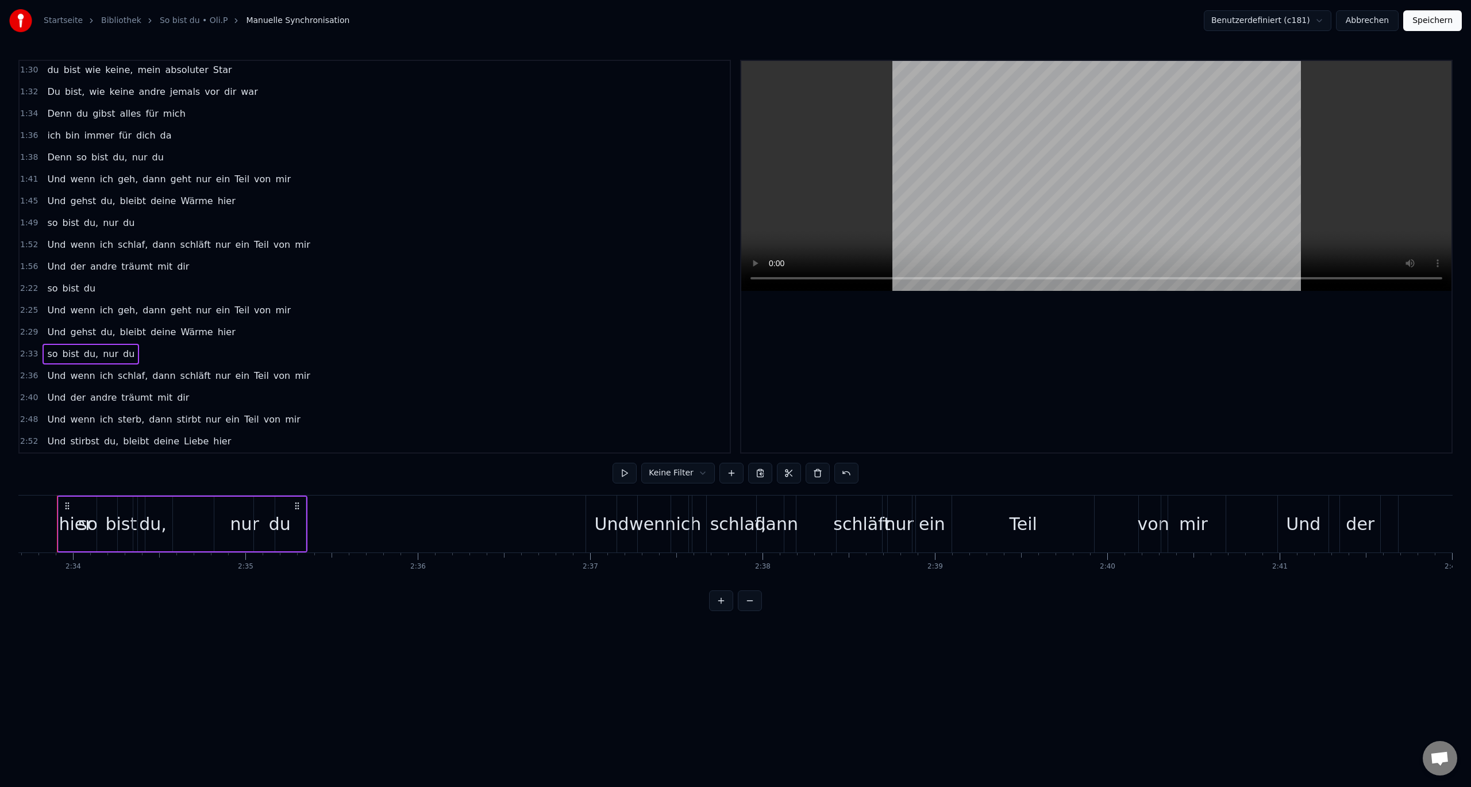
click at [30, 355] on span "2:33" at bounding box center [29, 353] width 18 height 11
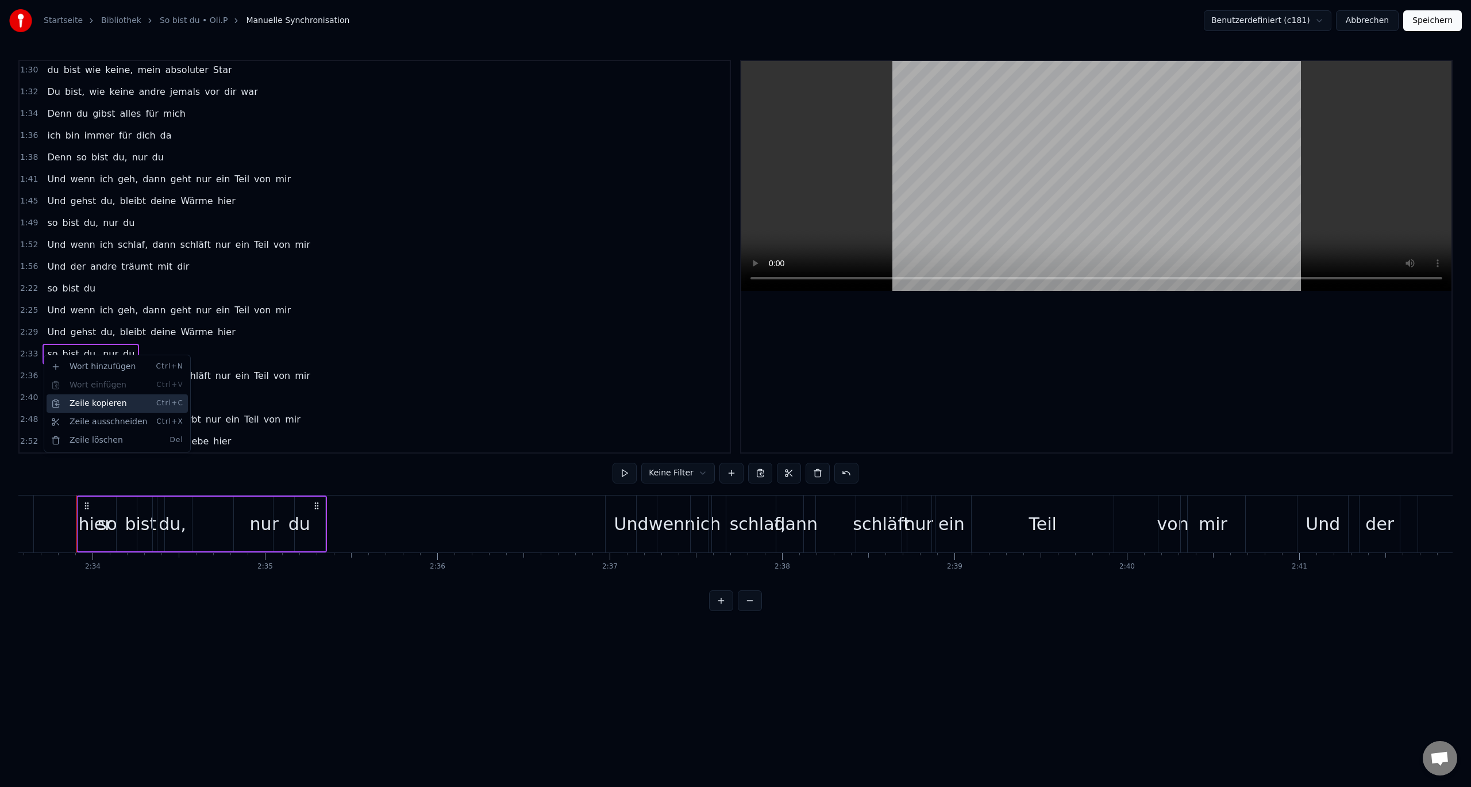
click at [72, 401] on div "Zeile kopieren Ctrl+C" at bounding box center [117, 403] width 141 height 18
click at [212, 442] on span "hier" at bounding box center [222, 440] width 20 height 13
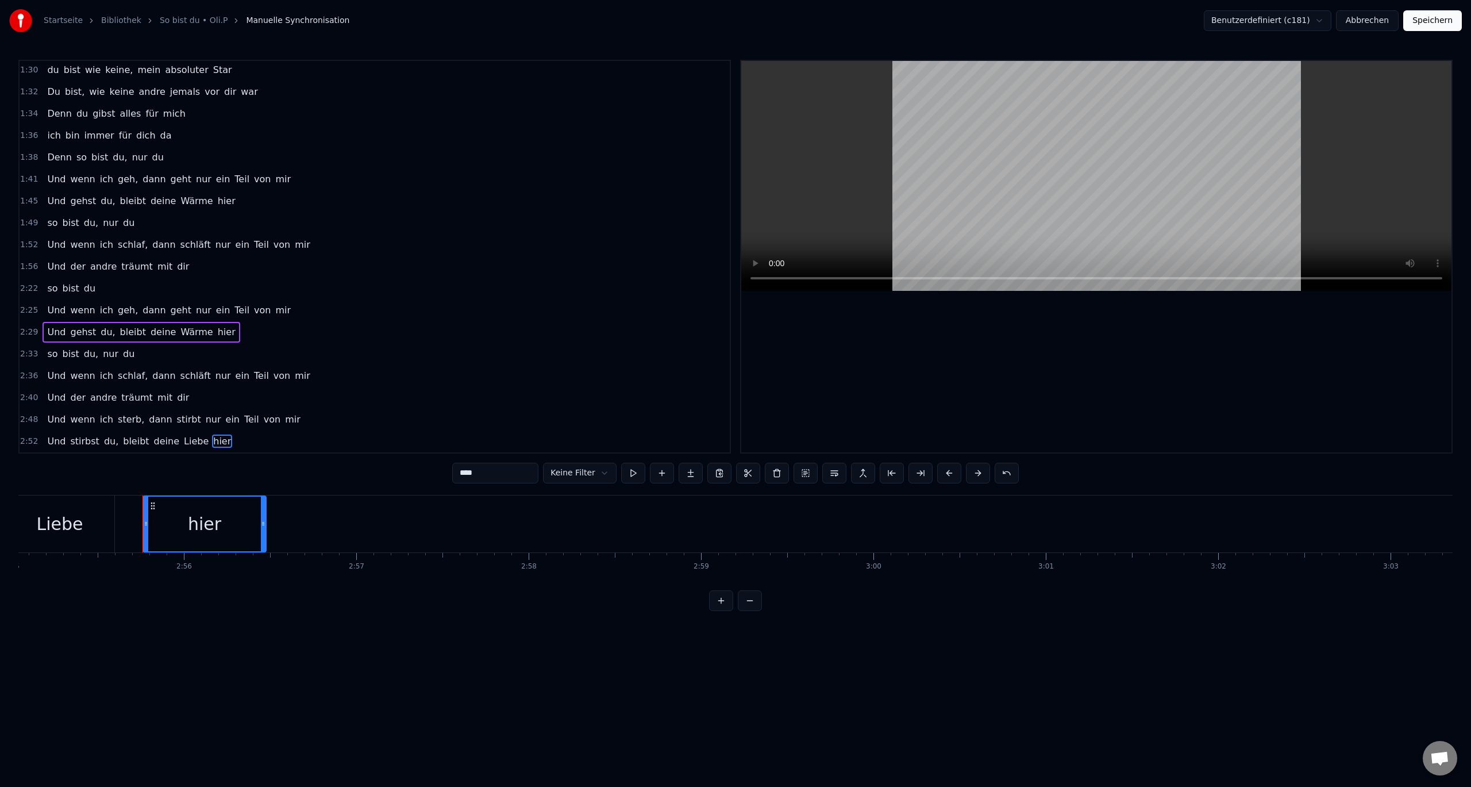
scroll to position [0, 30238]
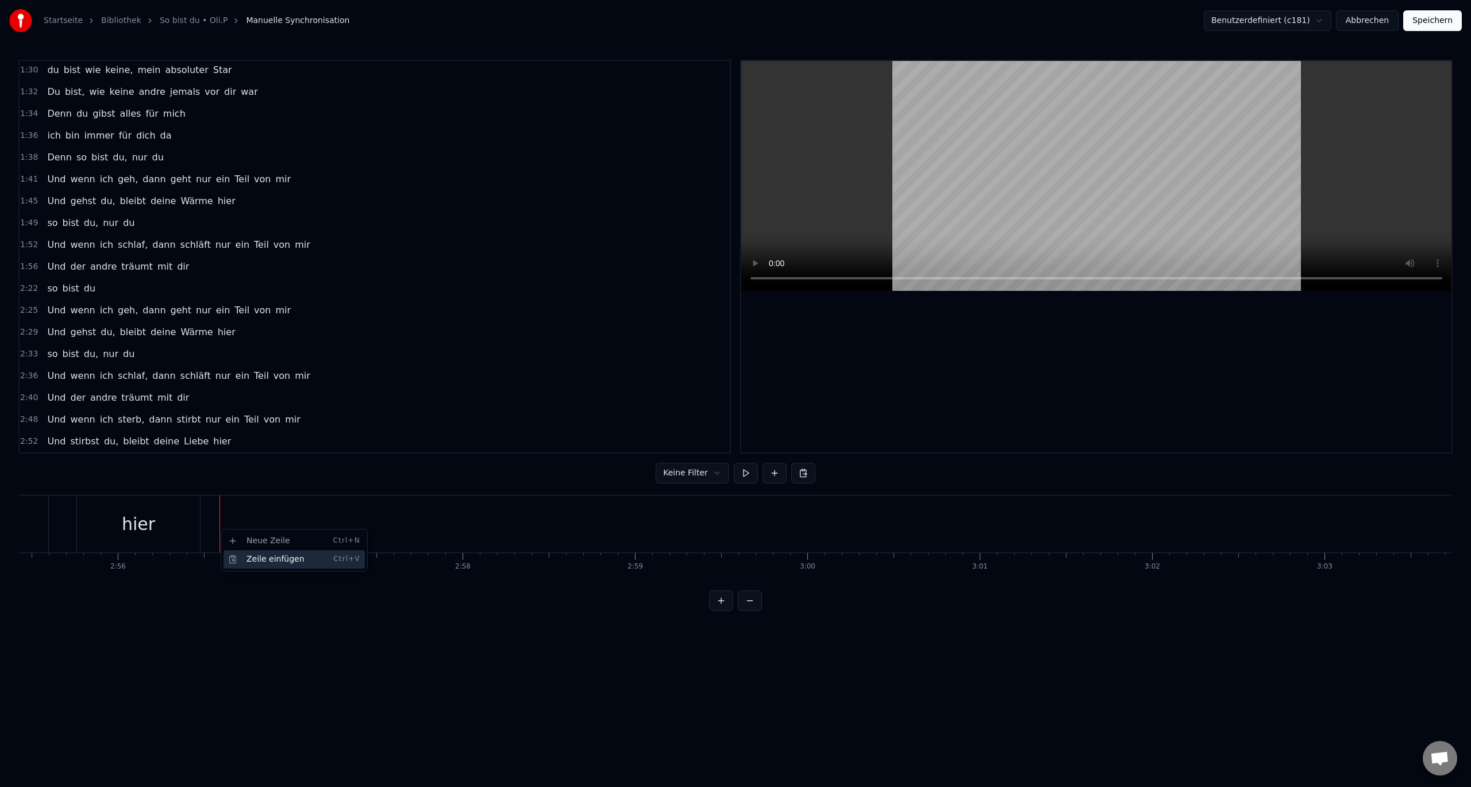
click at [250, 557] on div "Zeile einfügen Ctrl+V" at bounding box center [294, 559] width 141 height 18
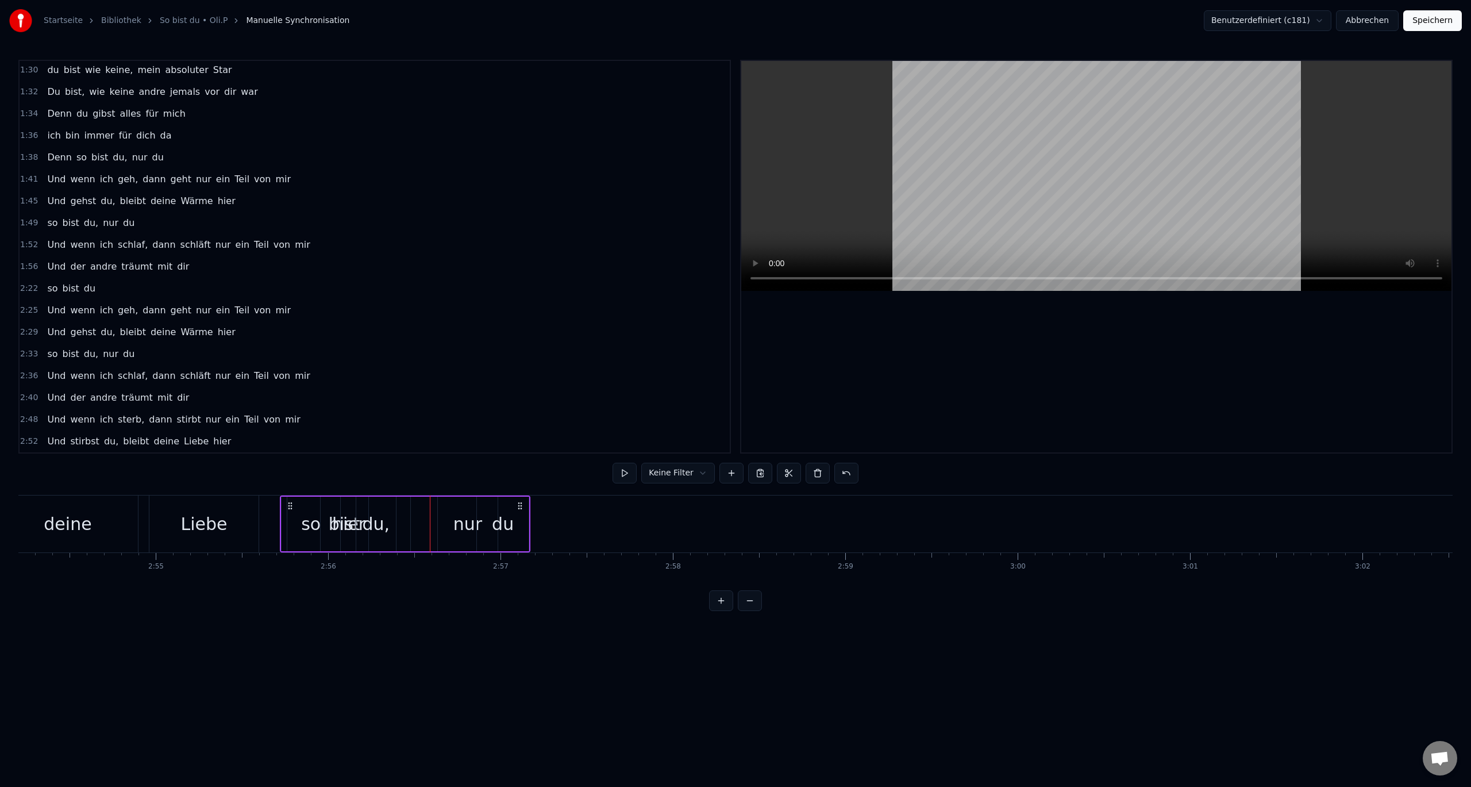
scroll to position [0, 30018]
drag, startPoint x: 230, startPoint y: 503, endPoint x: 366, endPoint y: 527, distance: 138.3
click at [366, 527] on div "so bist du, nur du" at bounding box center [481, 523] width 251 height 57
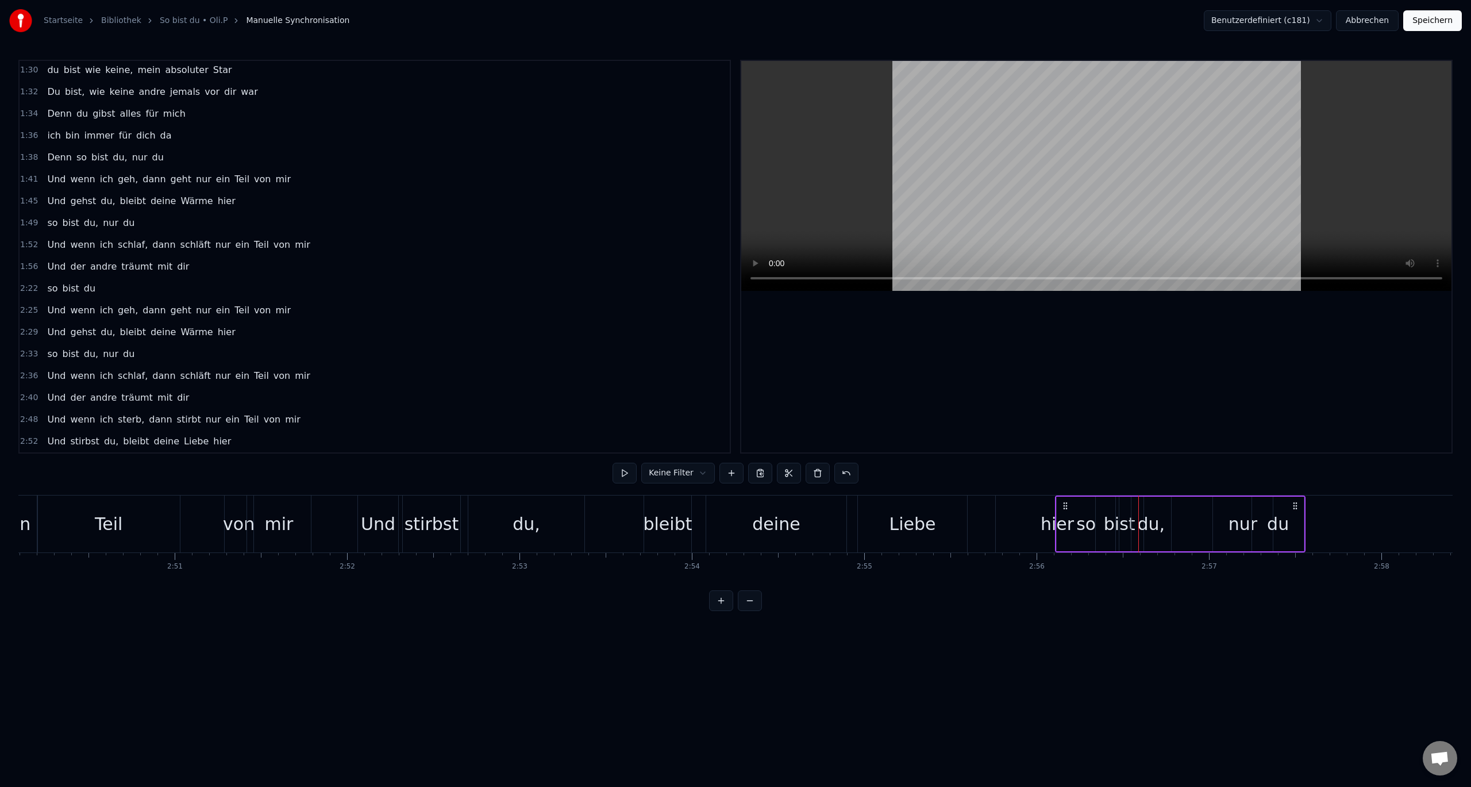
scroll to position [0, 29238]
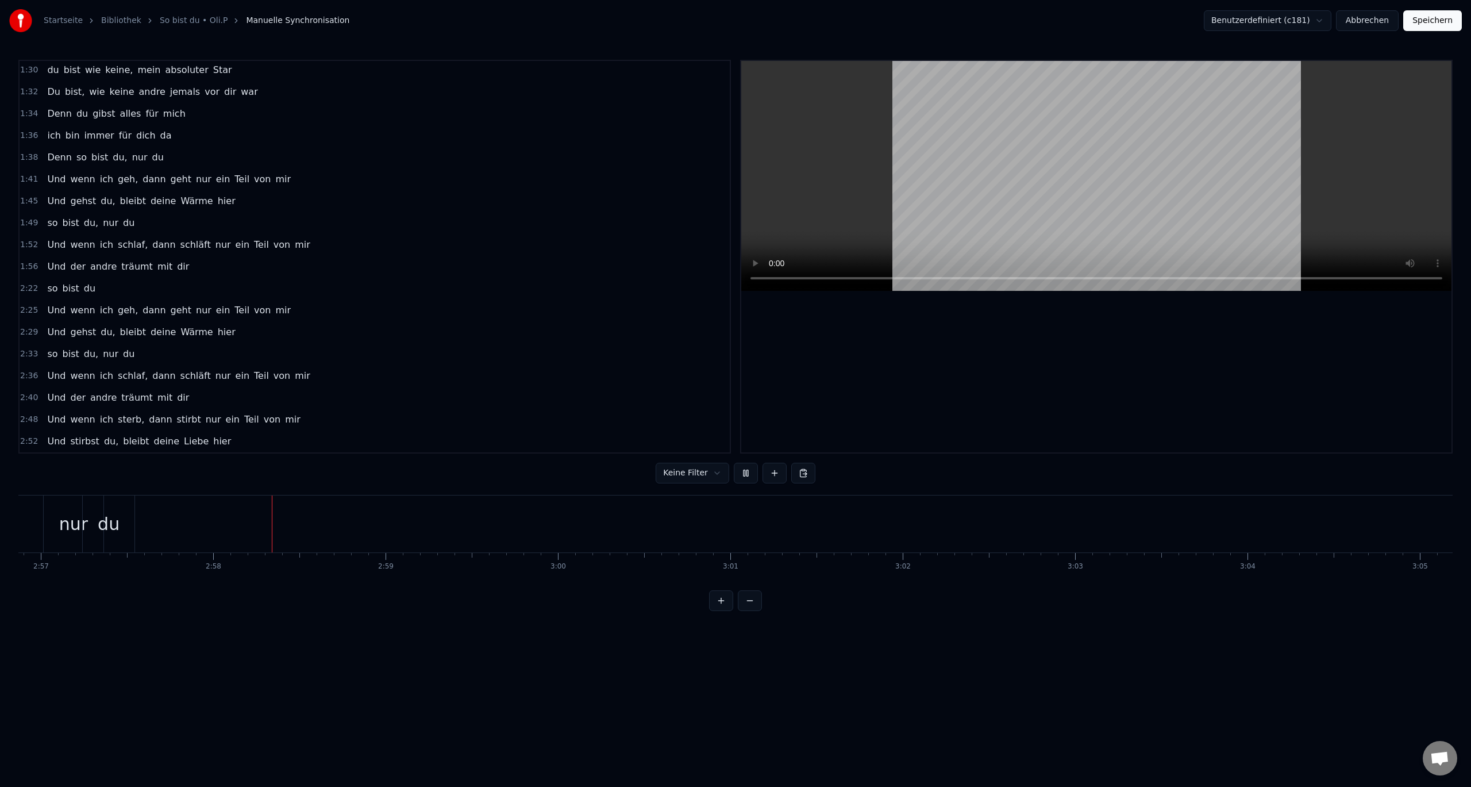
scroll to position [0, 30561]
click at [79, 416] on span "wenn" at bounding box center [82, 419] width 27 height 13
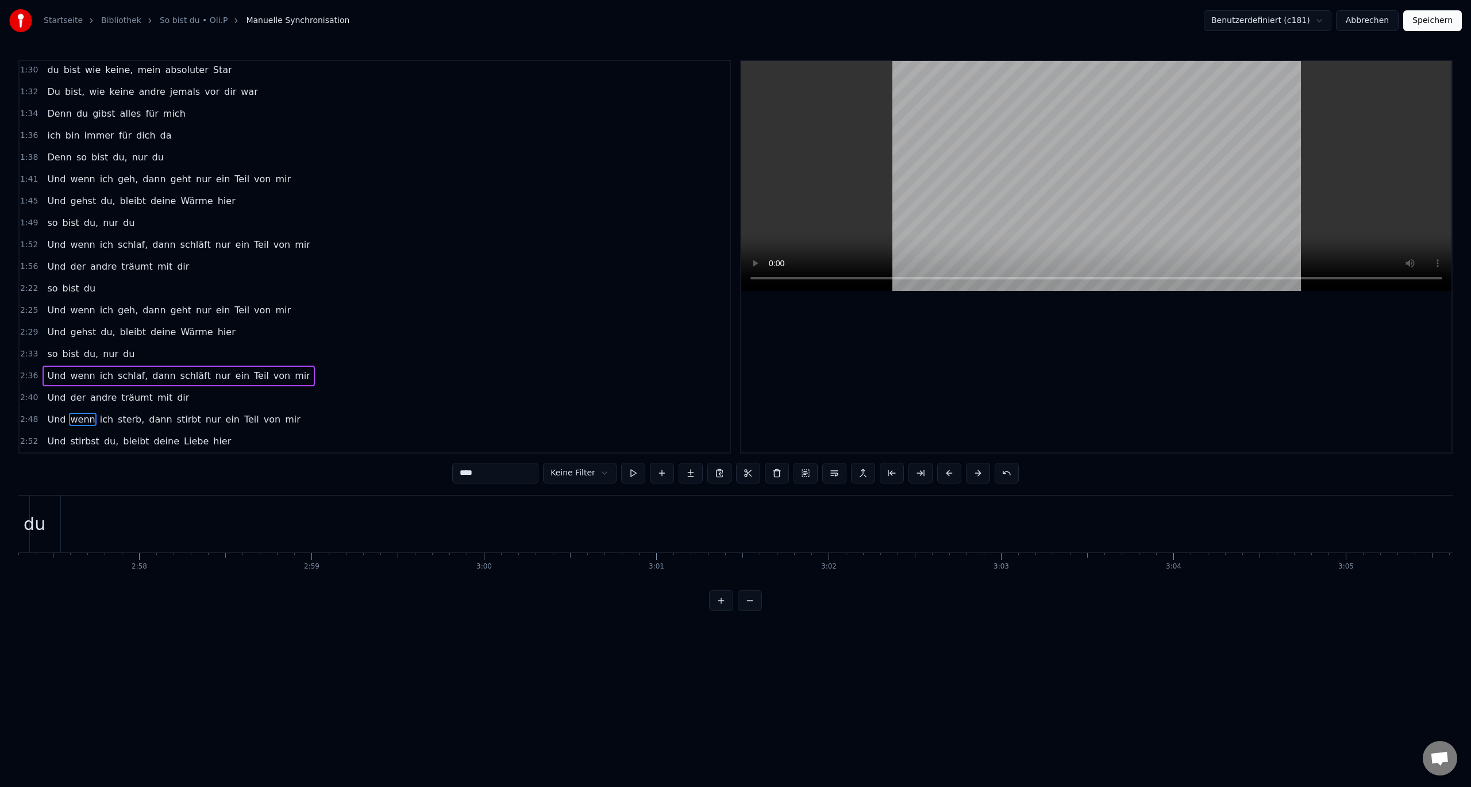
scroll to position [901, 0]
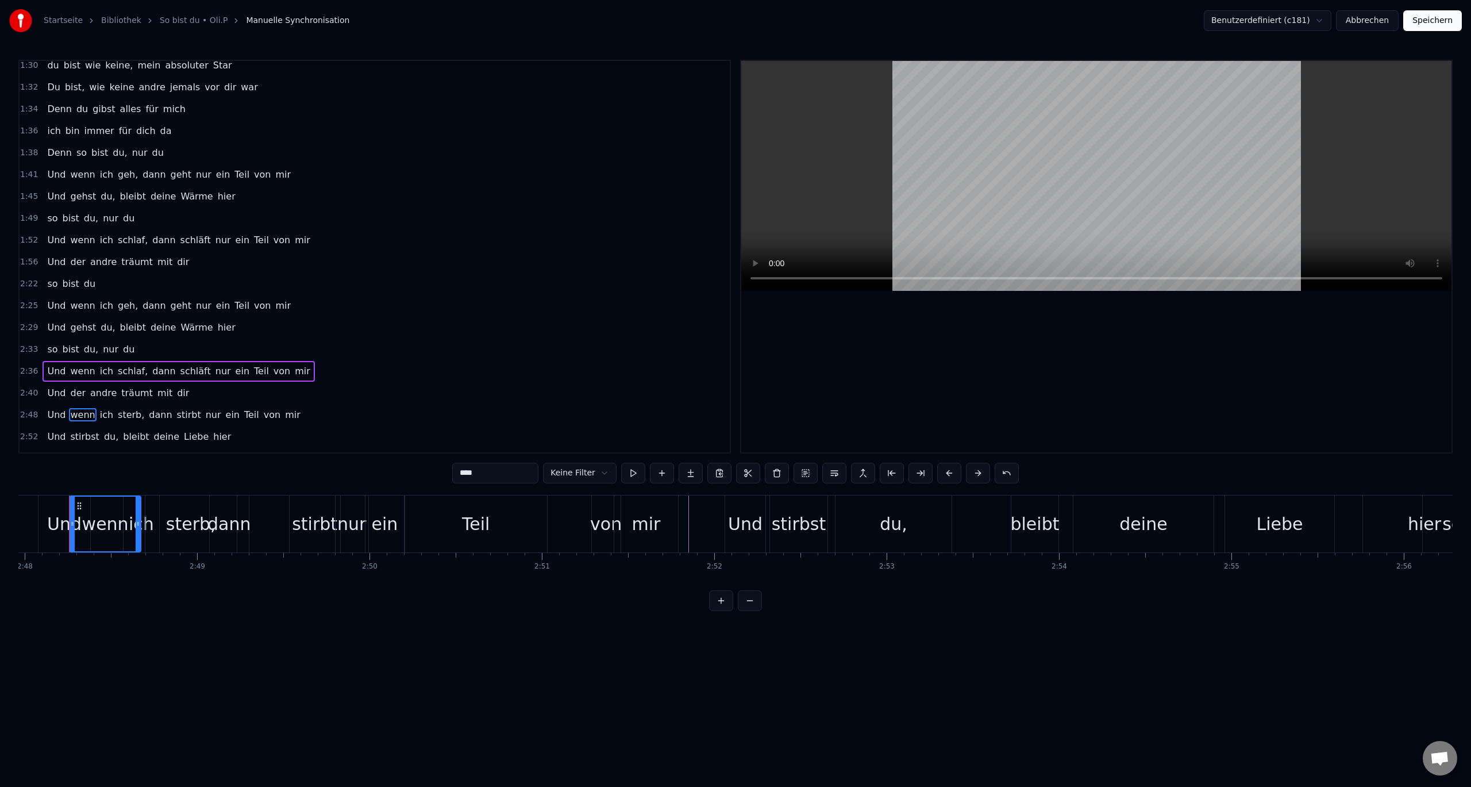
click at [29, 414] on span "2:48" at bounding box center [29, 414] width 18 height 11
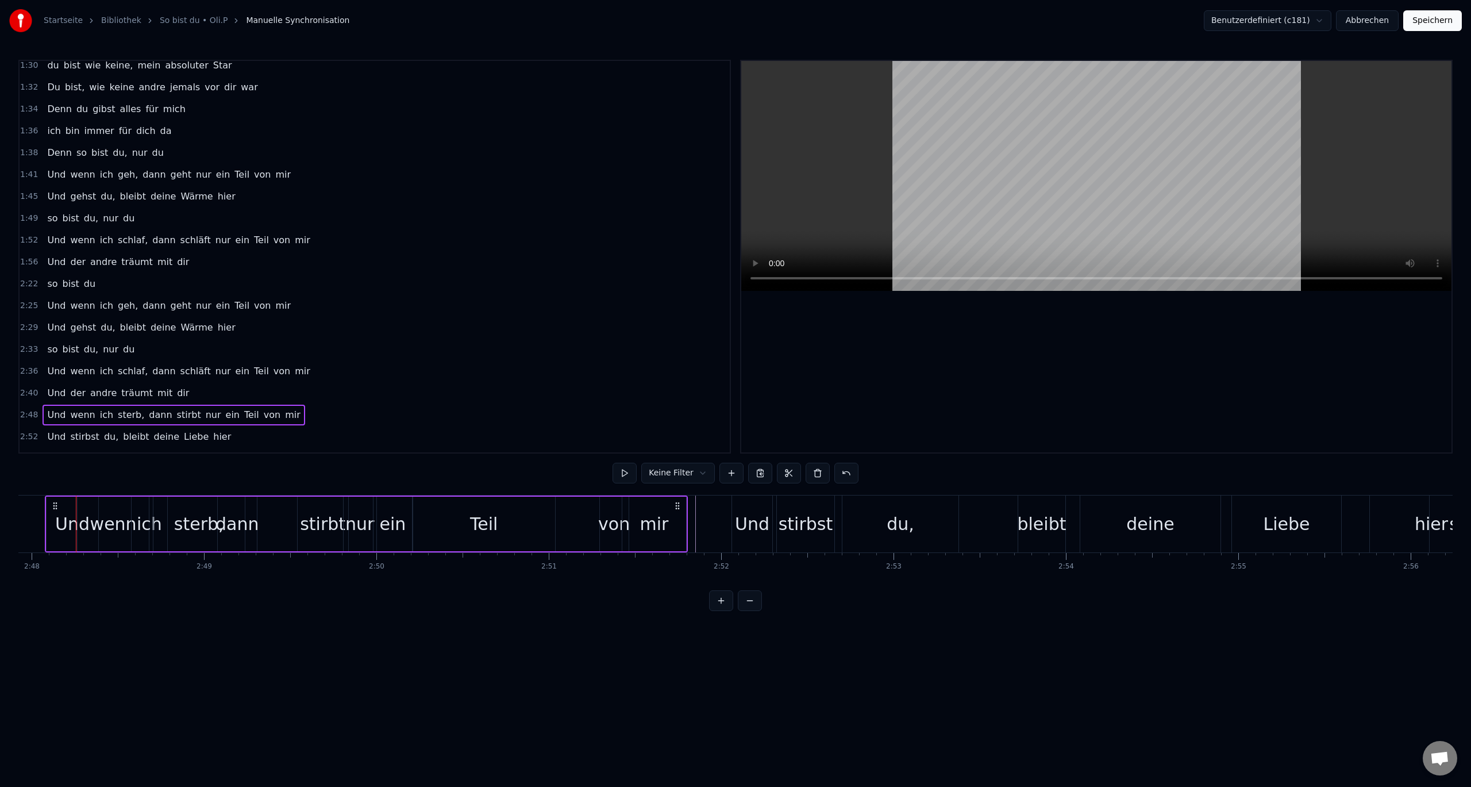
scroll to position [0, 28914]
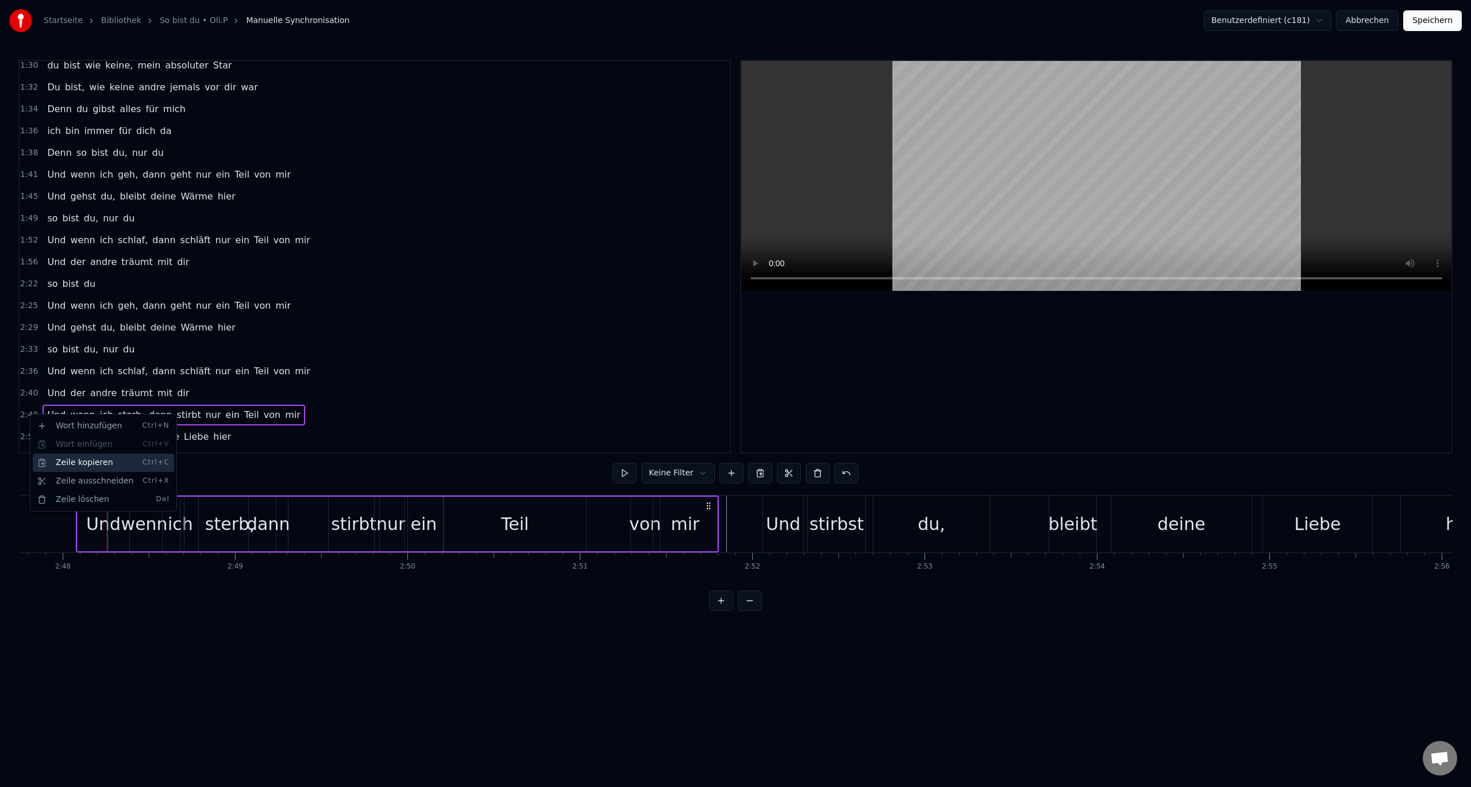
click at [71, 463] on div "Zeile kopieren Ctrl+C" at bounding box center [103, 462] width 141 height 18
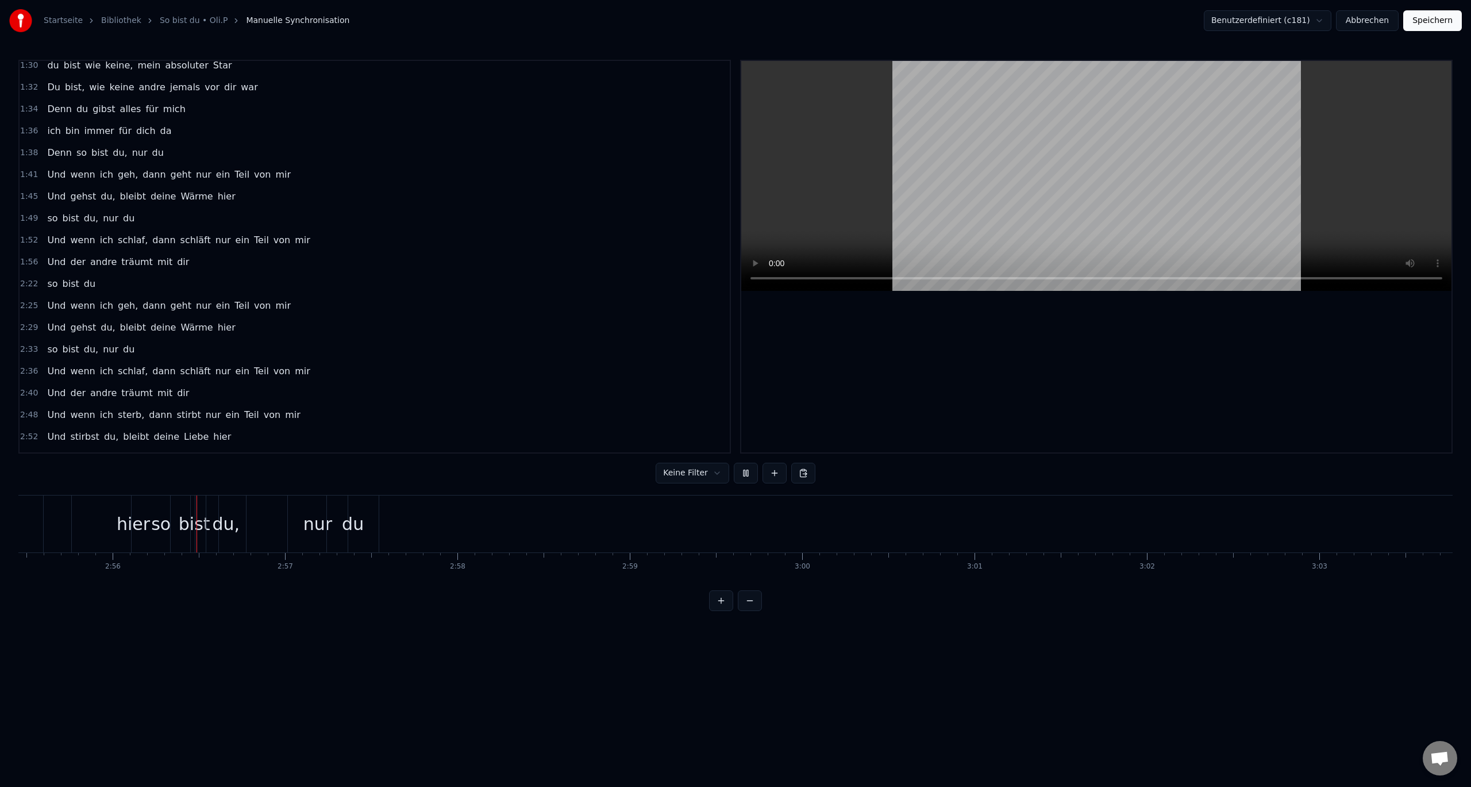
scroll to position [0, 30244]
click at [683, 550] on div "Zeile einfügen Ctrl+V" at bounding box center [727, 553] width 141 height 18
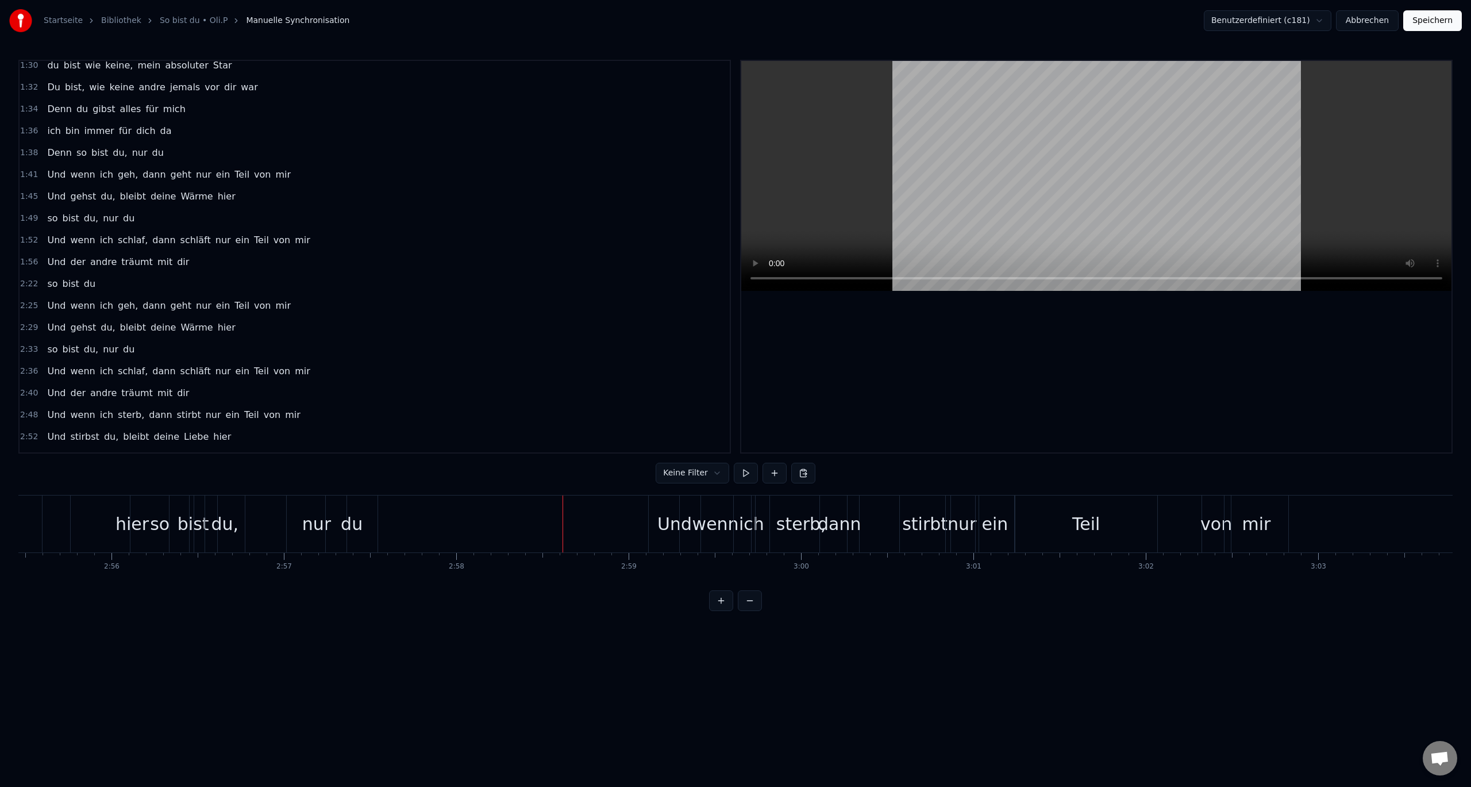
click at [785, 521] on div "sterb," at bounding box center [801, 524] width 50 height 26
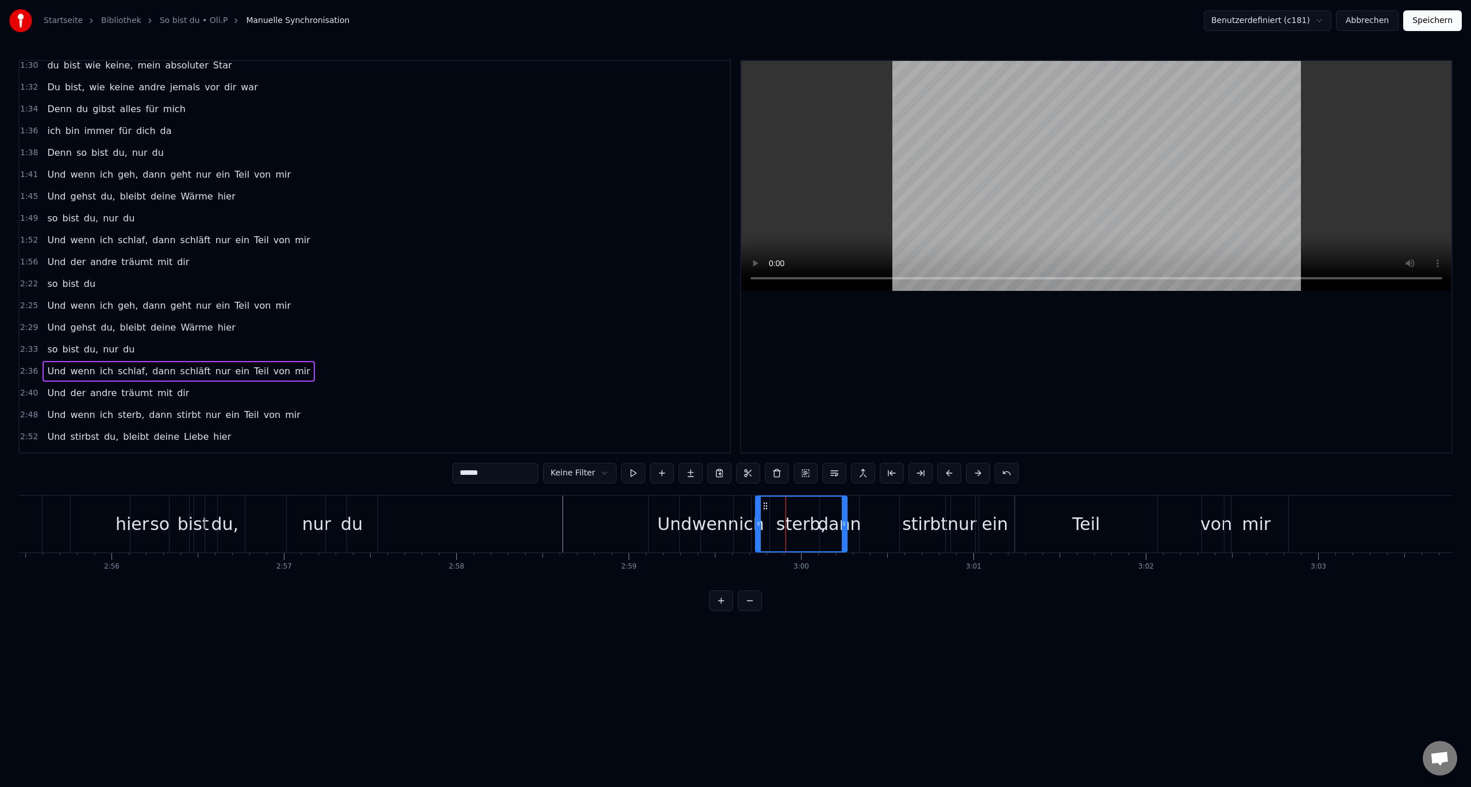
scroll to position [941, 0]
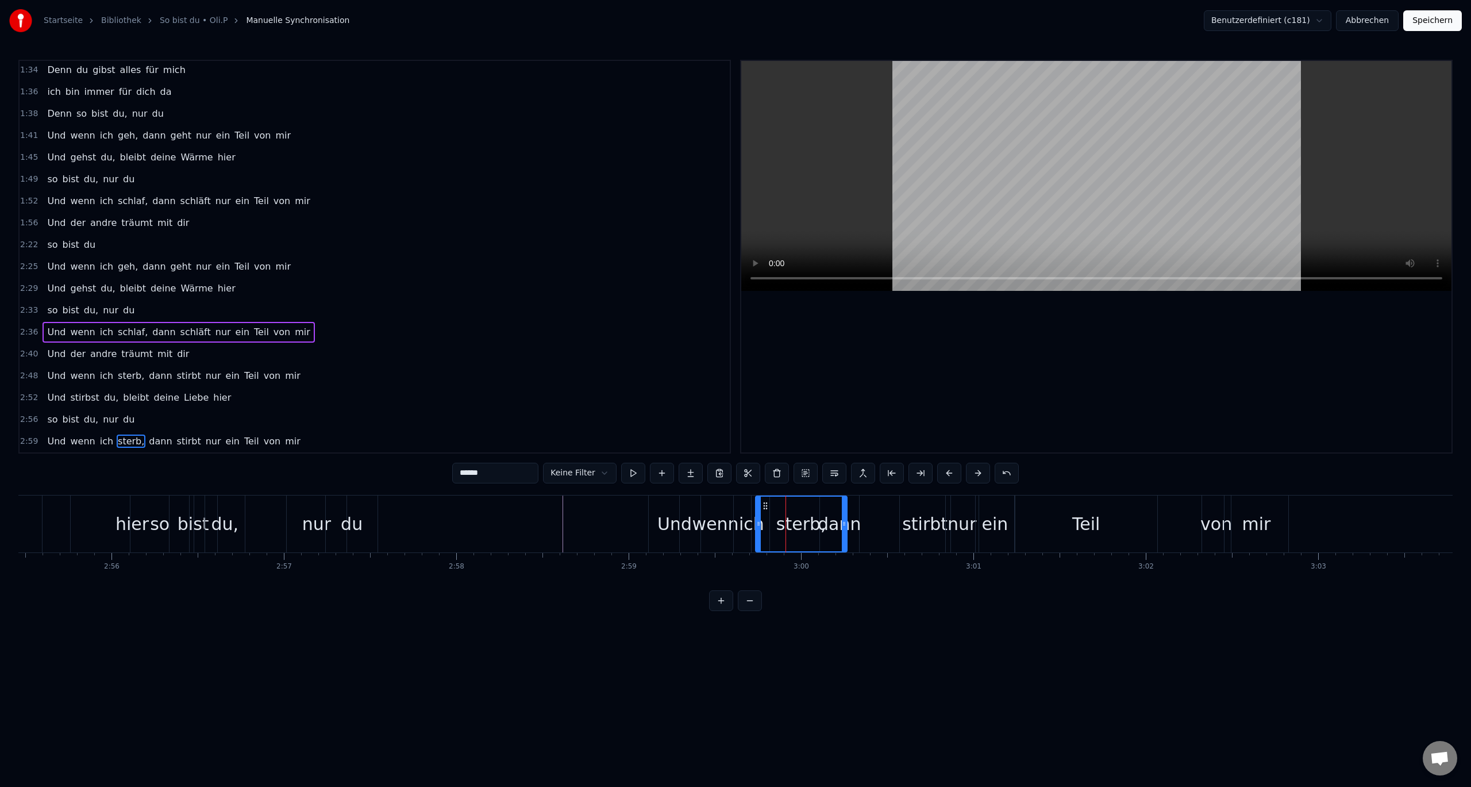
drag, startPoint x: 507, startPoint y: 477, endPoint x: 445, endPoint y: 479, distance: 61.5
click at [445, 479] on div "0:10 So bist Du 0:11 nur Du 0:12 Ich dreh mich noch mal um, die Tür ist fast zu…" at bounding box center [735, 335] width 1434 height 551
type input "****"
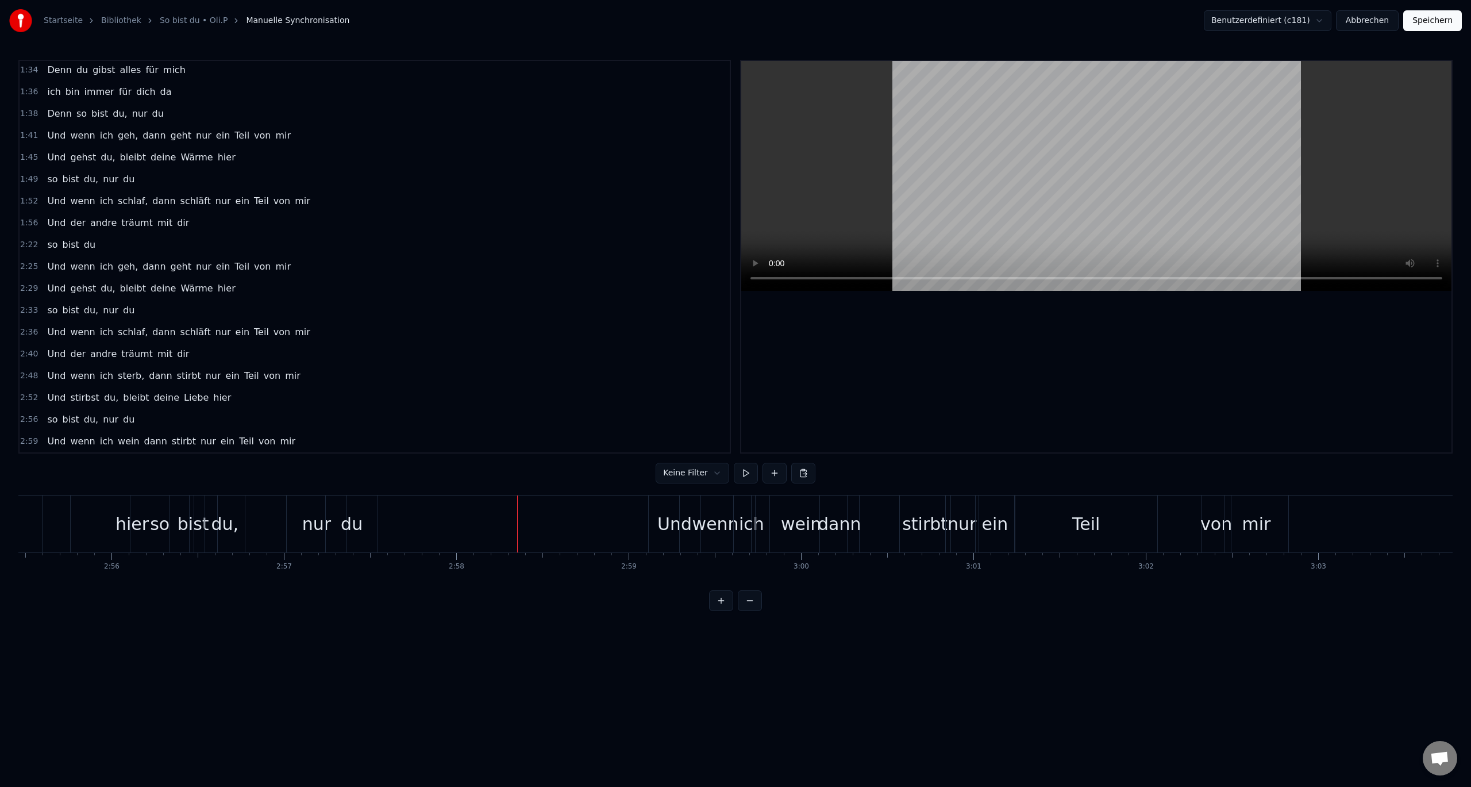
click at [930, 525] on div "stirbt" at bounding box center [924, 524] width 45 height 26
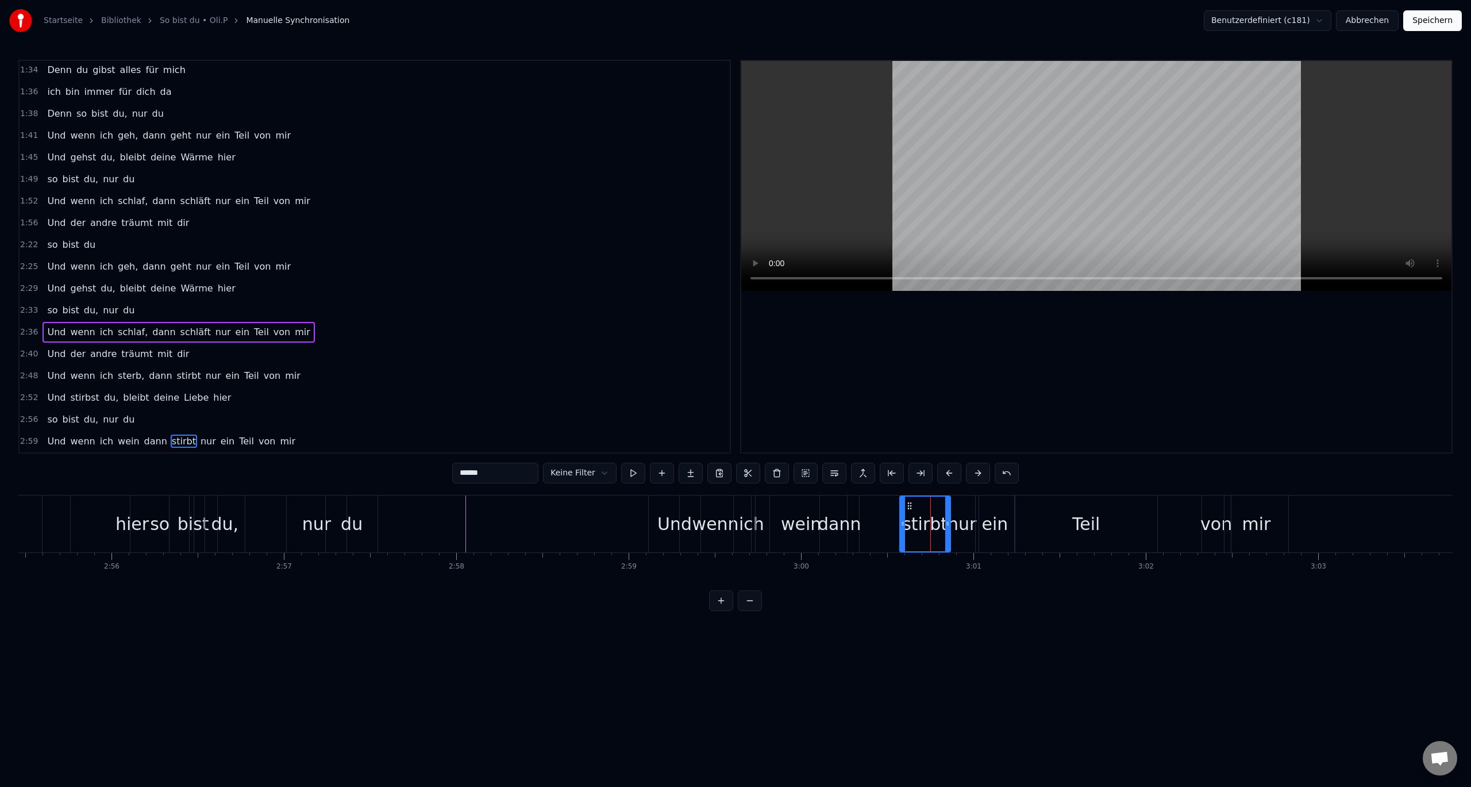
drag, startPoint x: 515, startPoint y: 473, endPoint x: 418, endPoint y: 476, distance: 97.1
click at [418, 476] on div "0:10 So bist Du 0:11 nur Du 0:12 Ich dreh mich noch mal um, die Tür ist fast zu…" at bounding box center [735, 335] width 1434 height 551
type input "*****"
click at [338, 433] on div "2:59 Und wenn ich wein dann weint nur ein Teil von mir" at bounding box center [375, 441] width 710 height 22
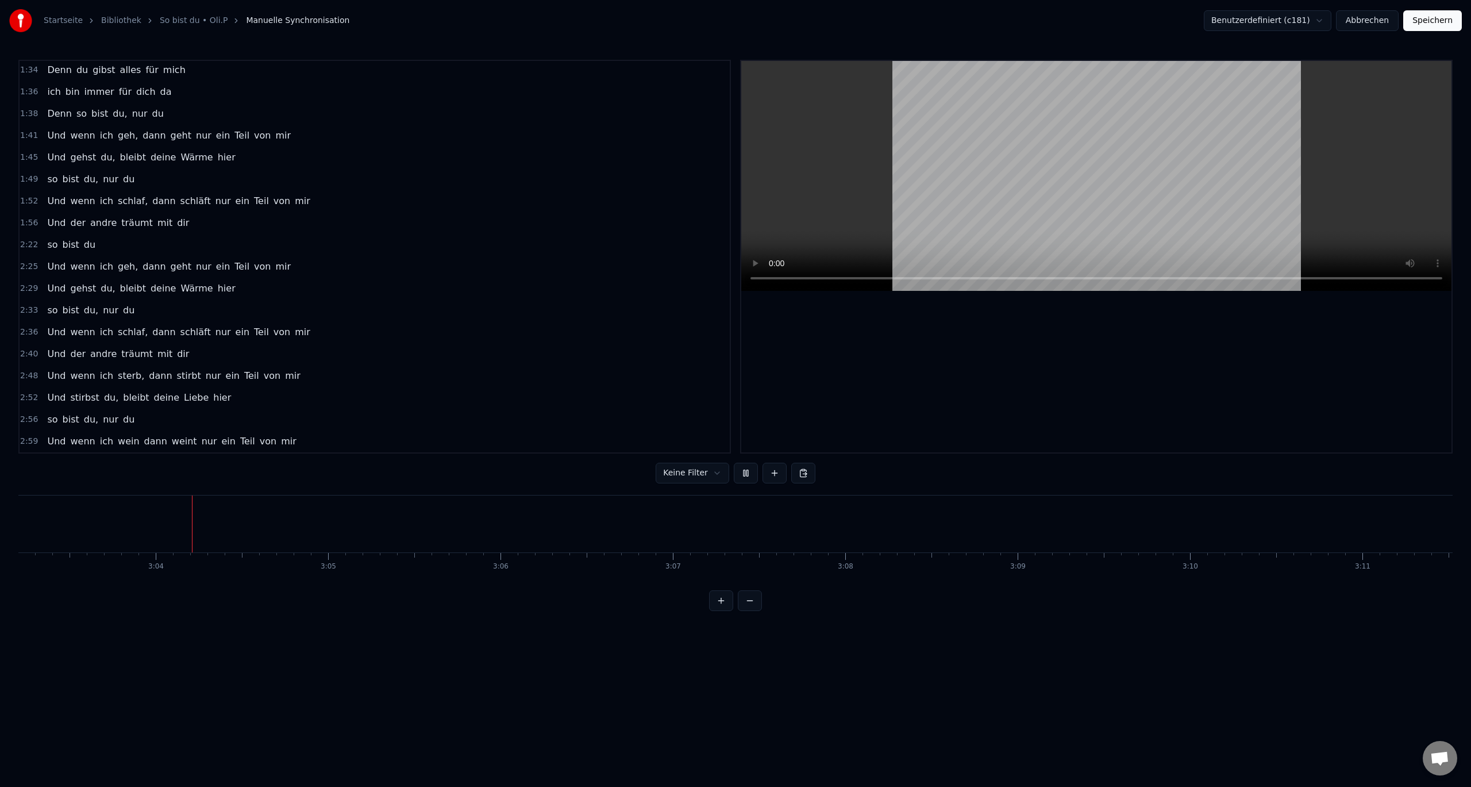
scroll to position [0, 31584]
click at [32, 356] on span "2:40" at bounding box center [29, 353] width 18 height 11
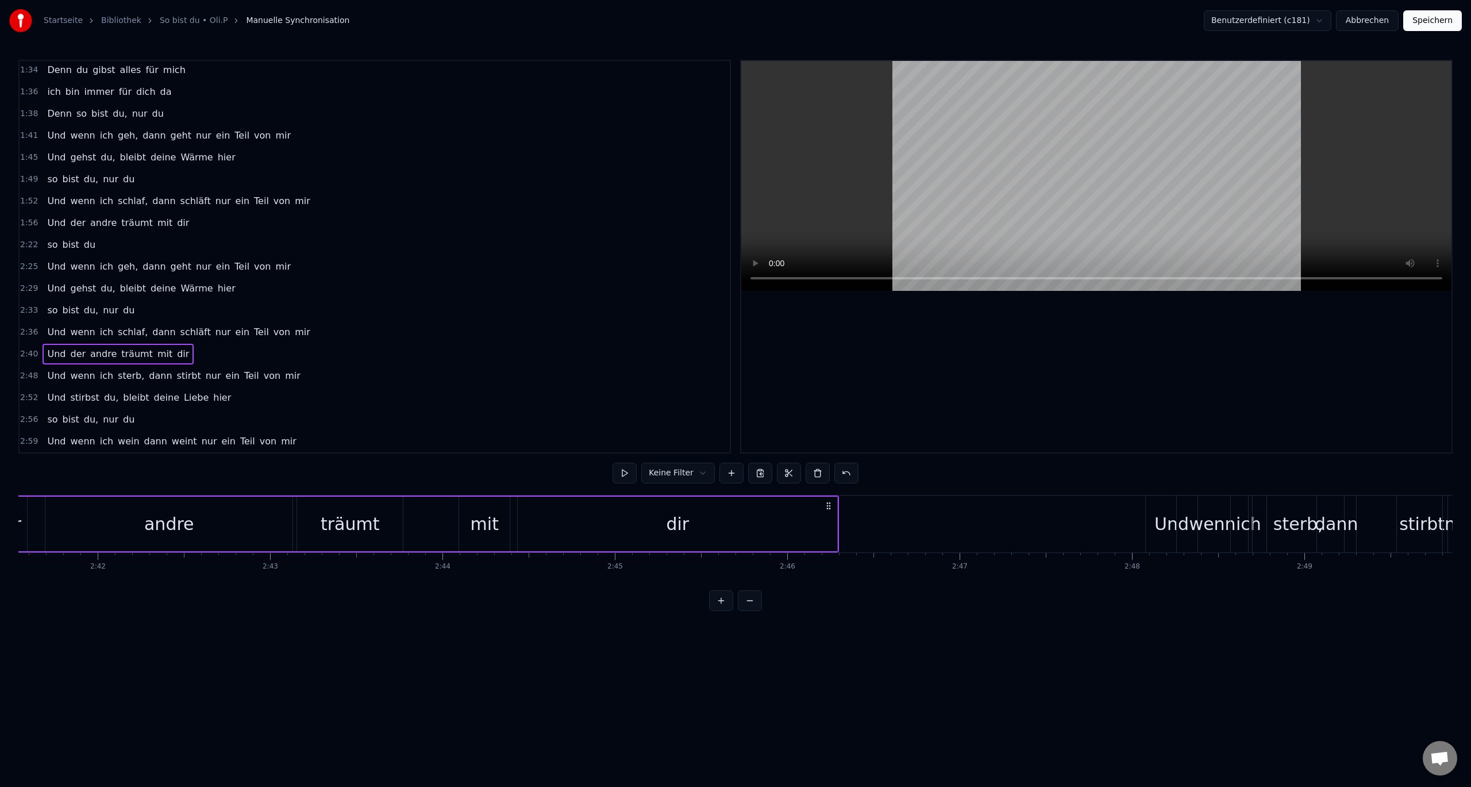
scroll to position [0, 27692]
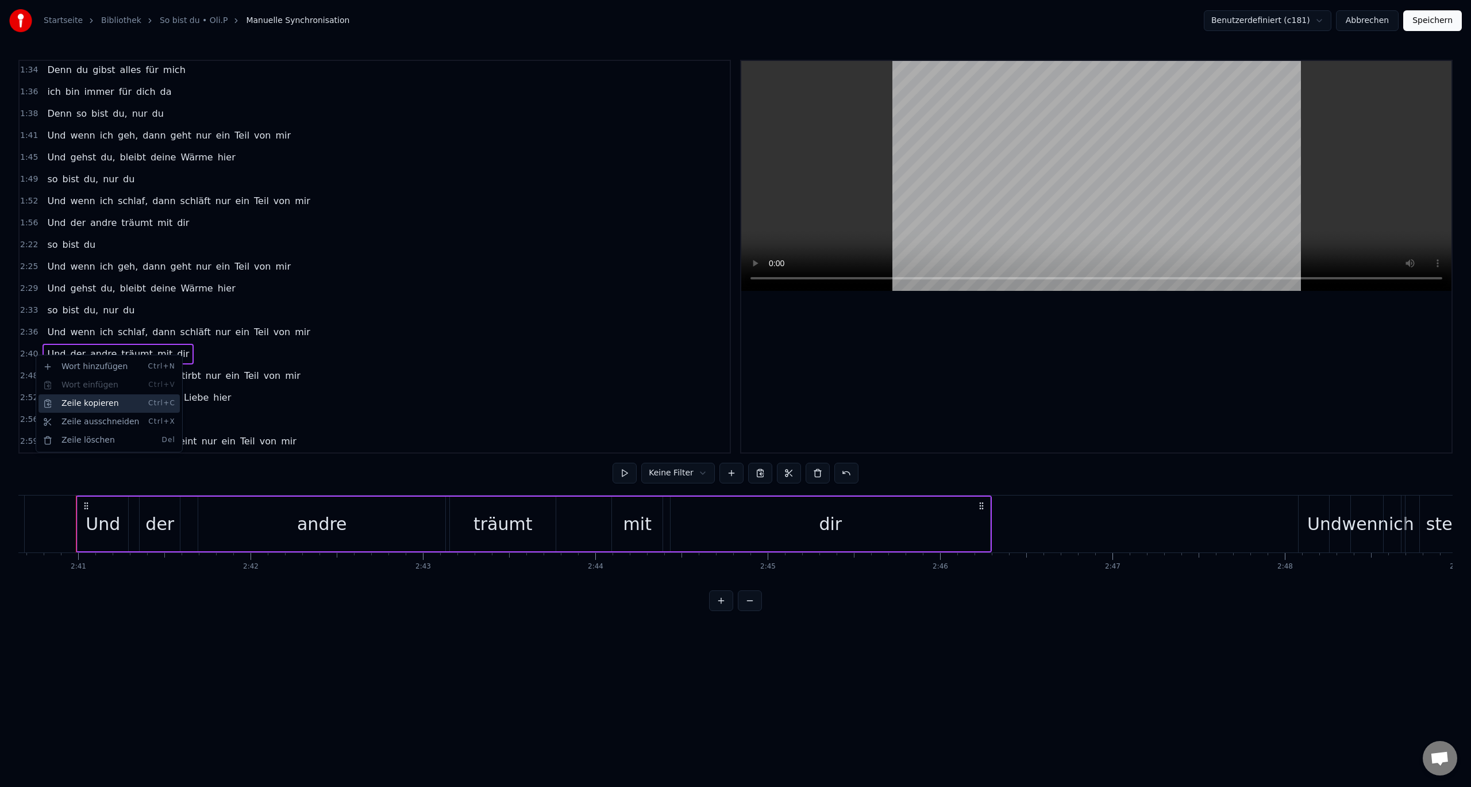
click at [81, 402] on div "Zeile kopieren Ctrl+C" at bounding box center [108, 403] width 141 height 18
click at [171, 436] on span "weint" at bounding box center [185, 440] width 28 height 13
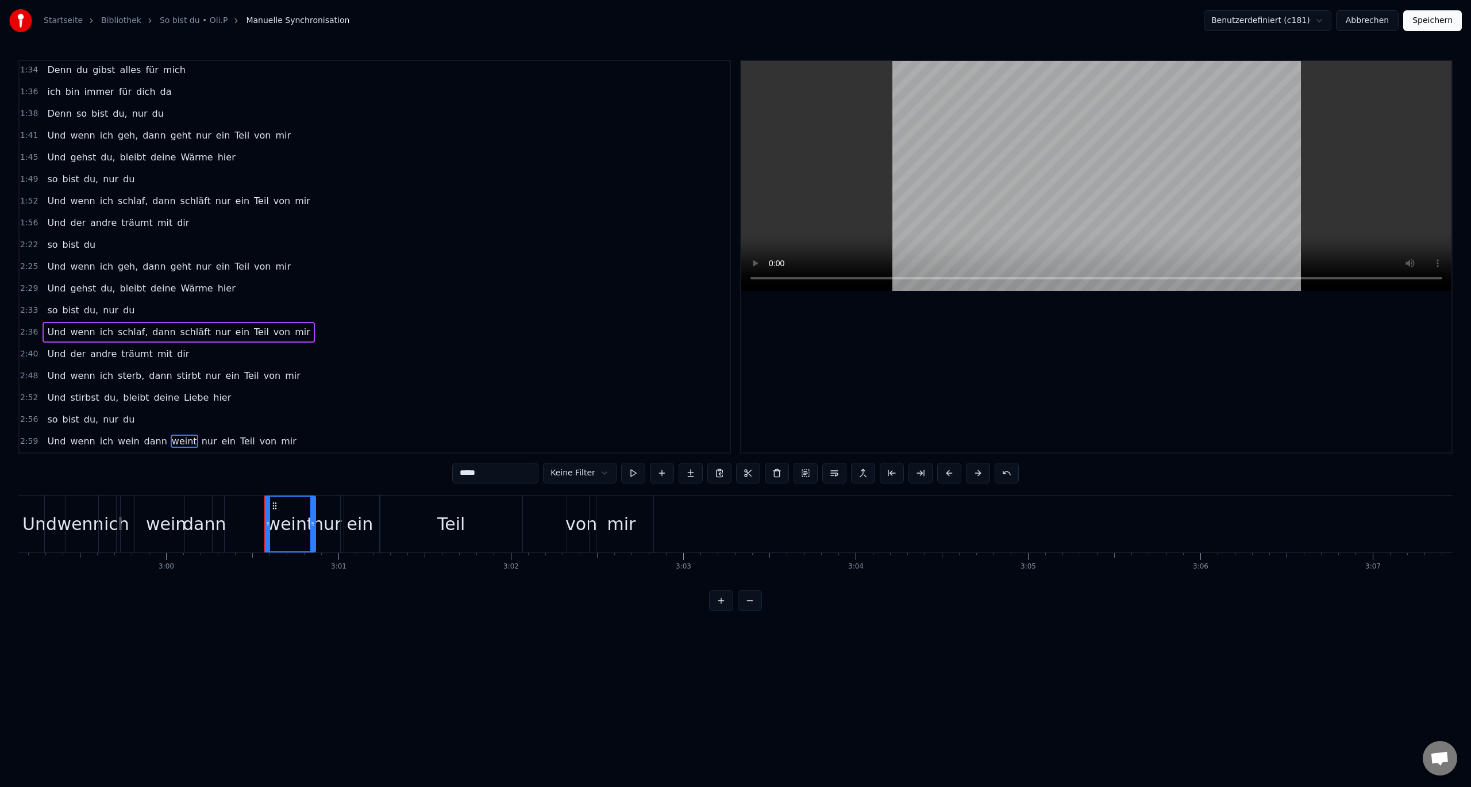
scroll to position [0, 31067]
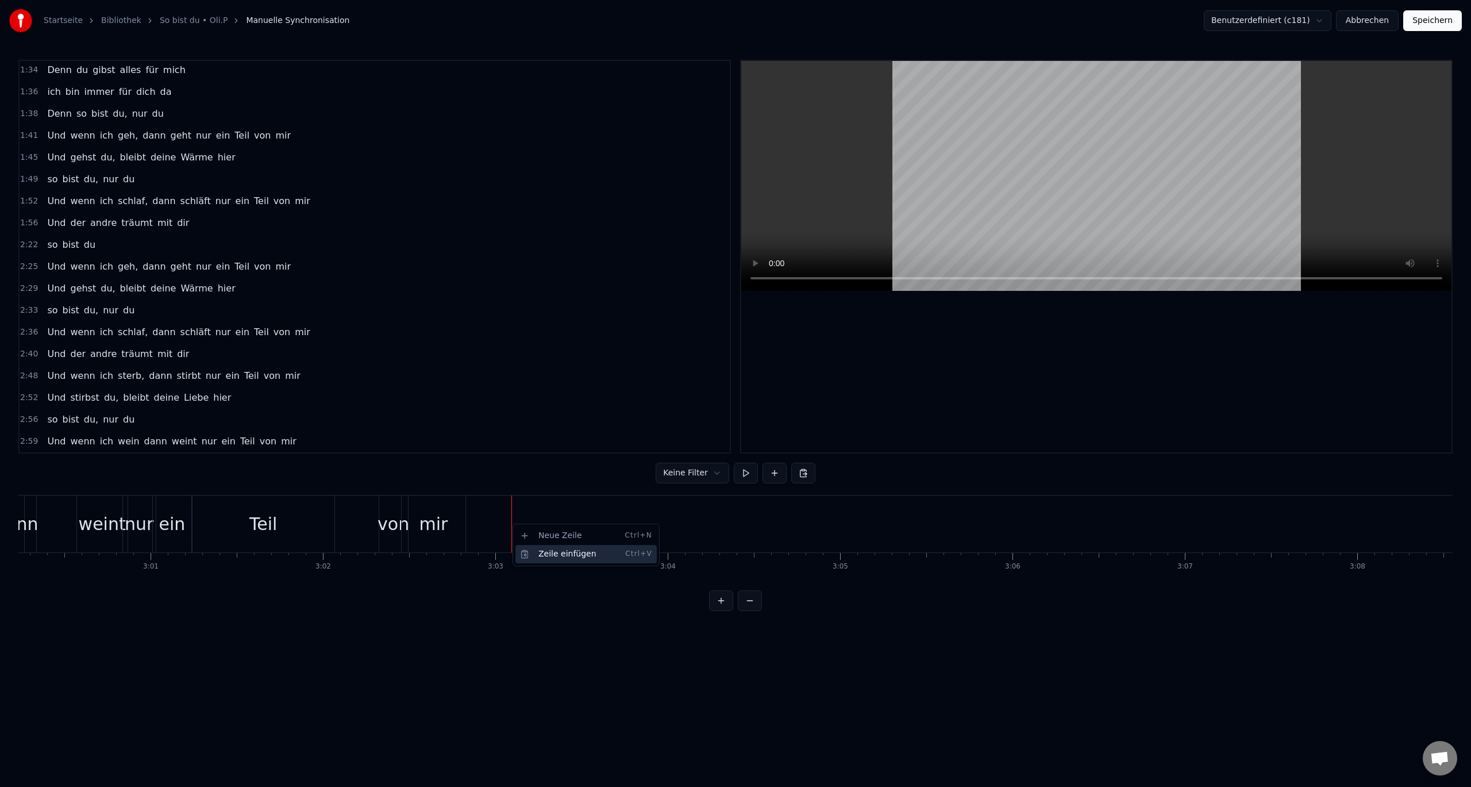
click at [542, 548] on div "Zeile einfügen Ctrl+V" at bounding box center [585, 554] width 141 height 18
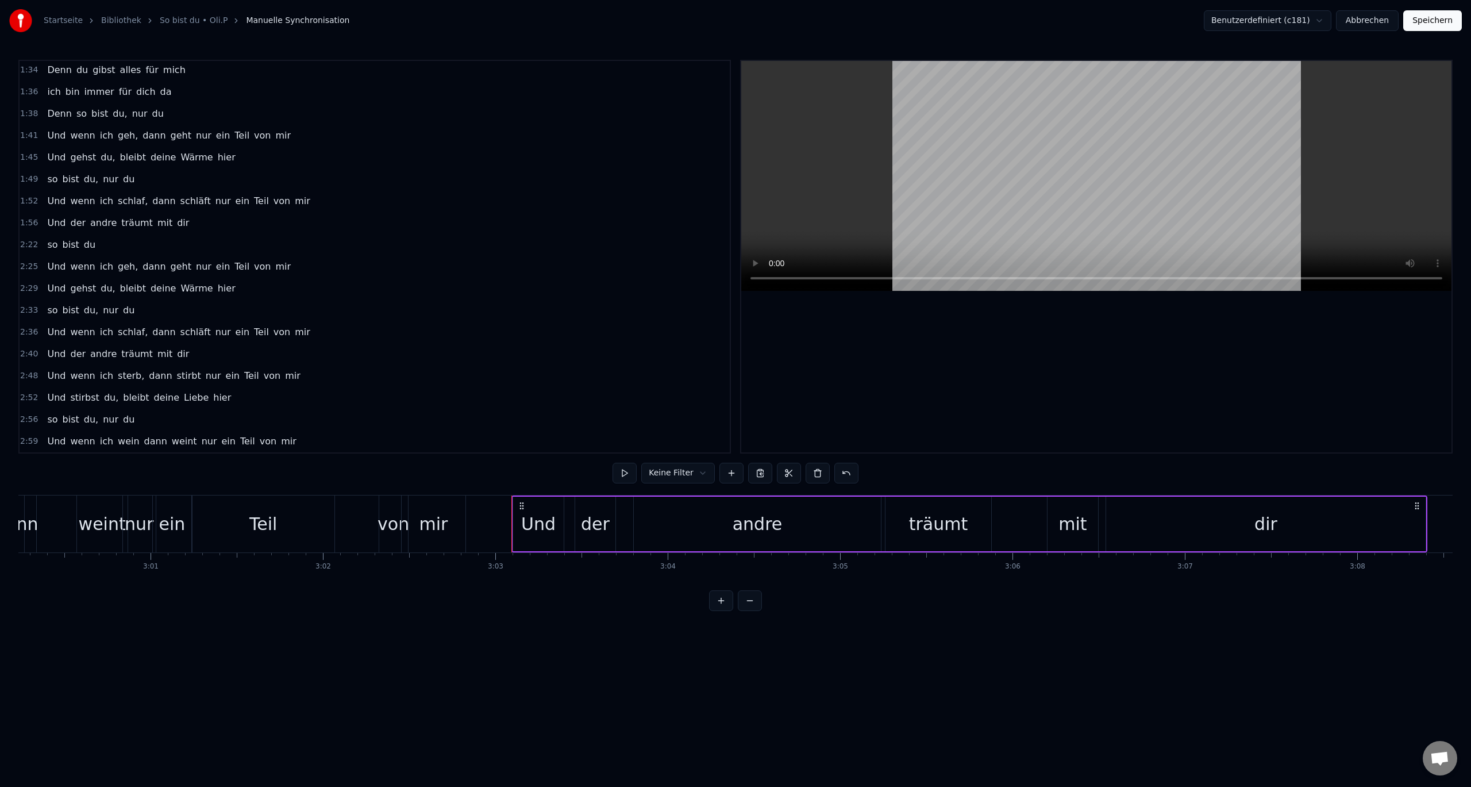
click at [961, 529] on div "träumt" at bounding box center [938, 524] width 59 height 26
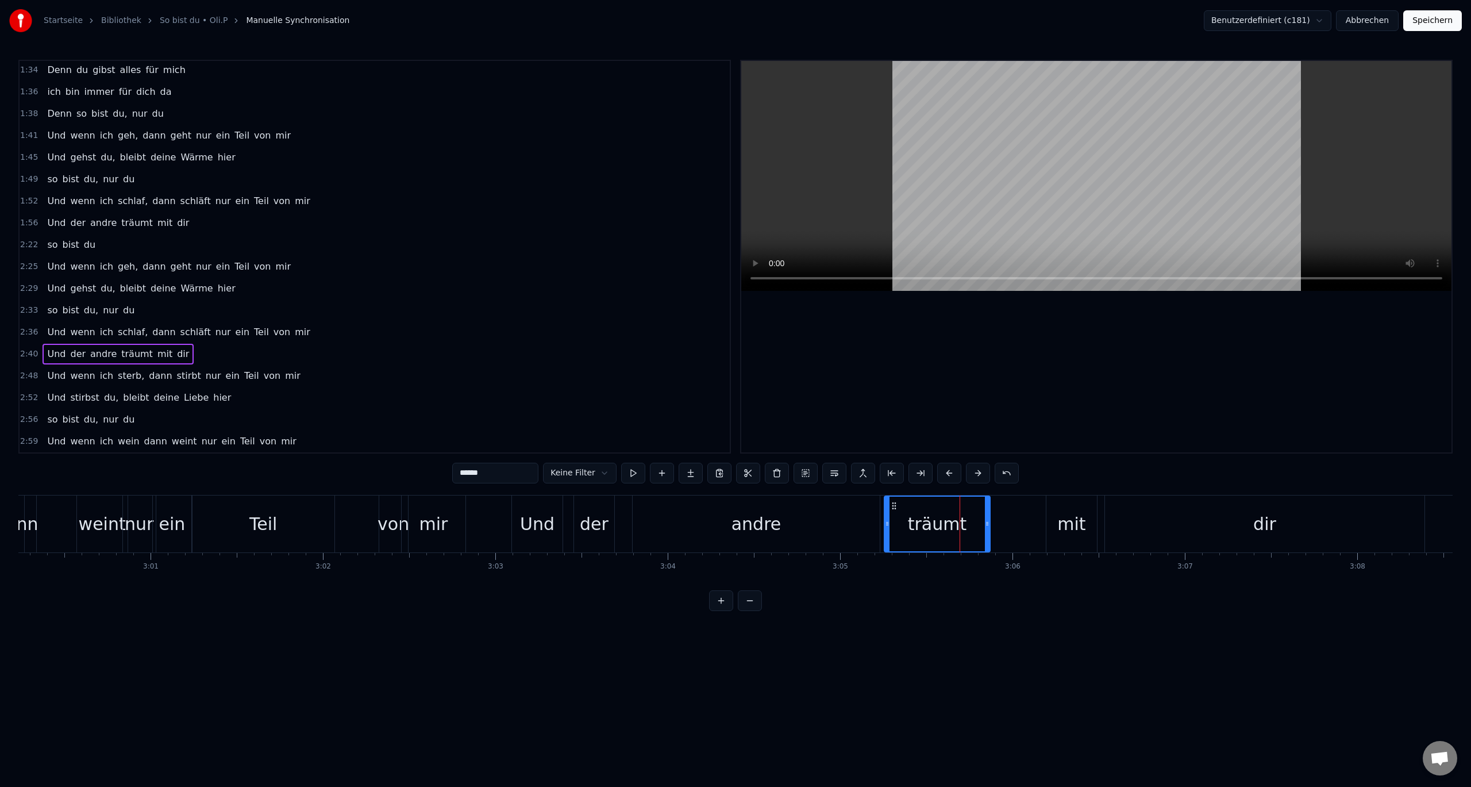
scroll to position [962, 0]
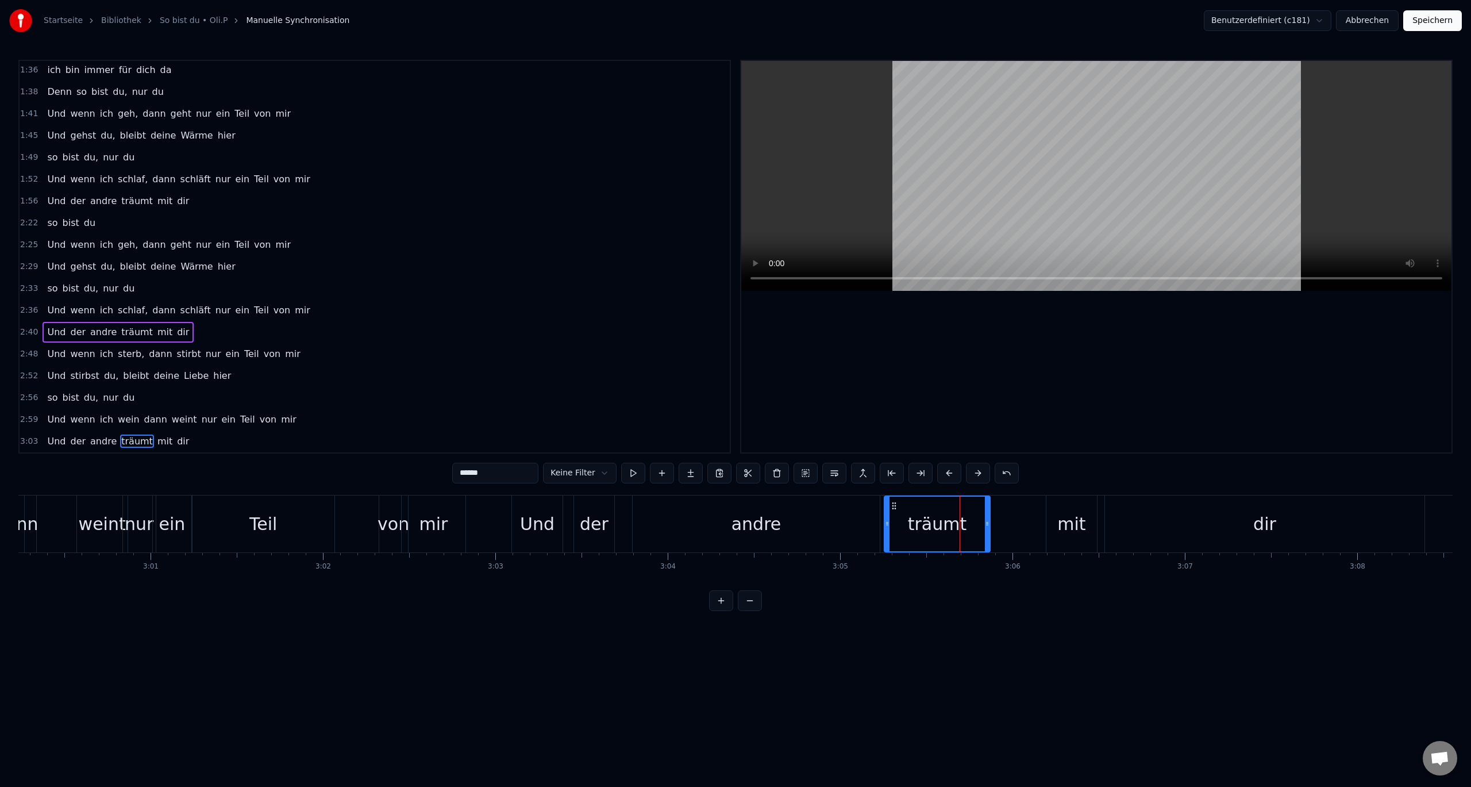
drag, startPoint x: 533, startPoint y: 469, endPoint x: 396, endPoint y: 464, distance: 136.8
click at [396, 464] on div "0:10 So bist Du 0:11 nur Du 0:12 Ich dreh mich noch mal um, die Tür ist fast zu…" at bounding box center [735, 335] width 1434 height 551
click at [331, 521] on div "Teil" at bounding box center [263, 523] width 142 height 57
type input "****"
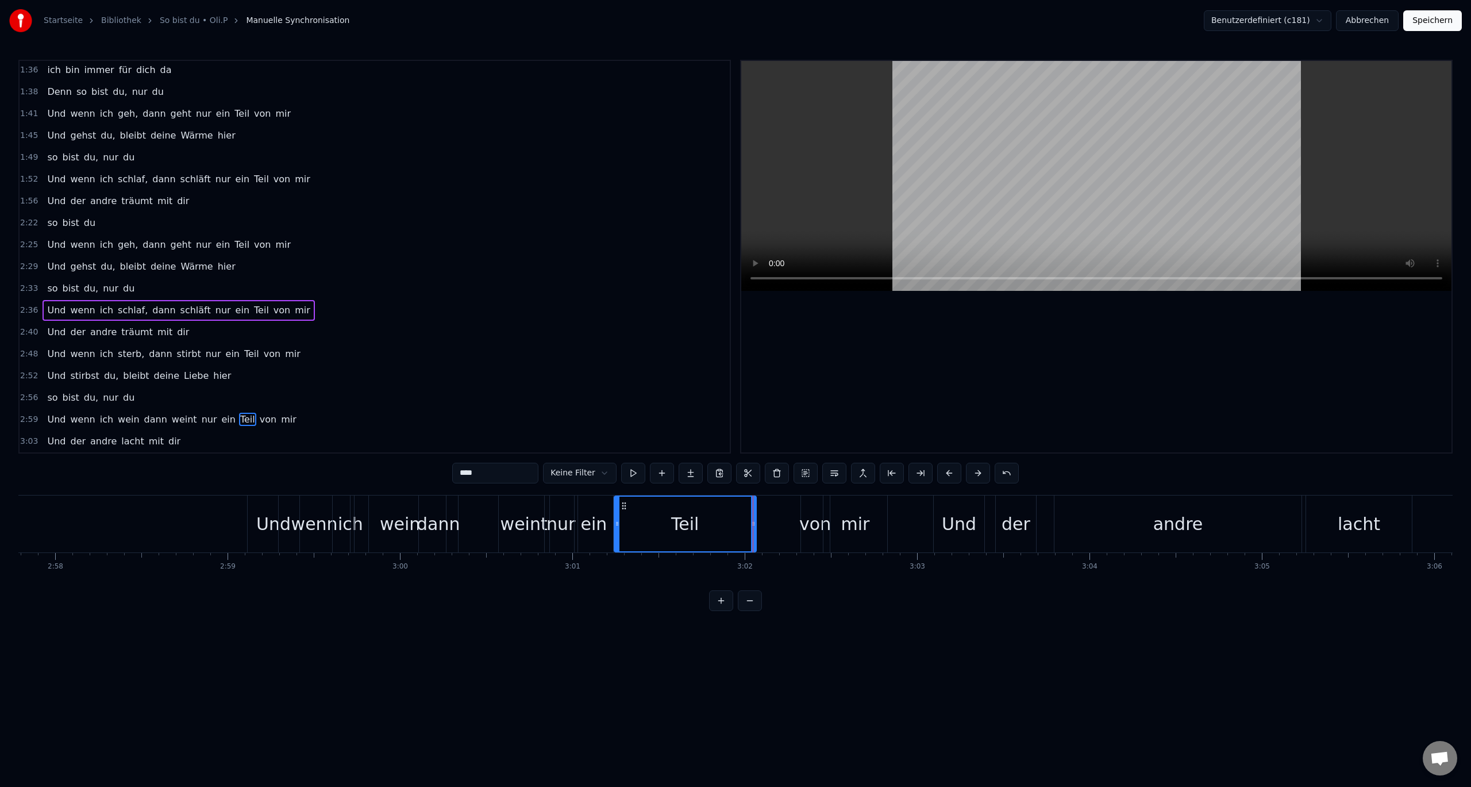
scroll to position [0, 30630]
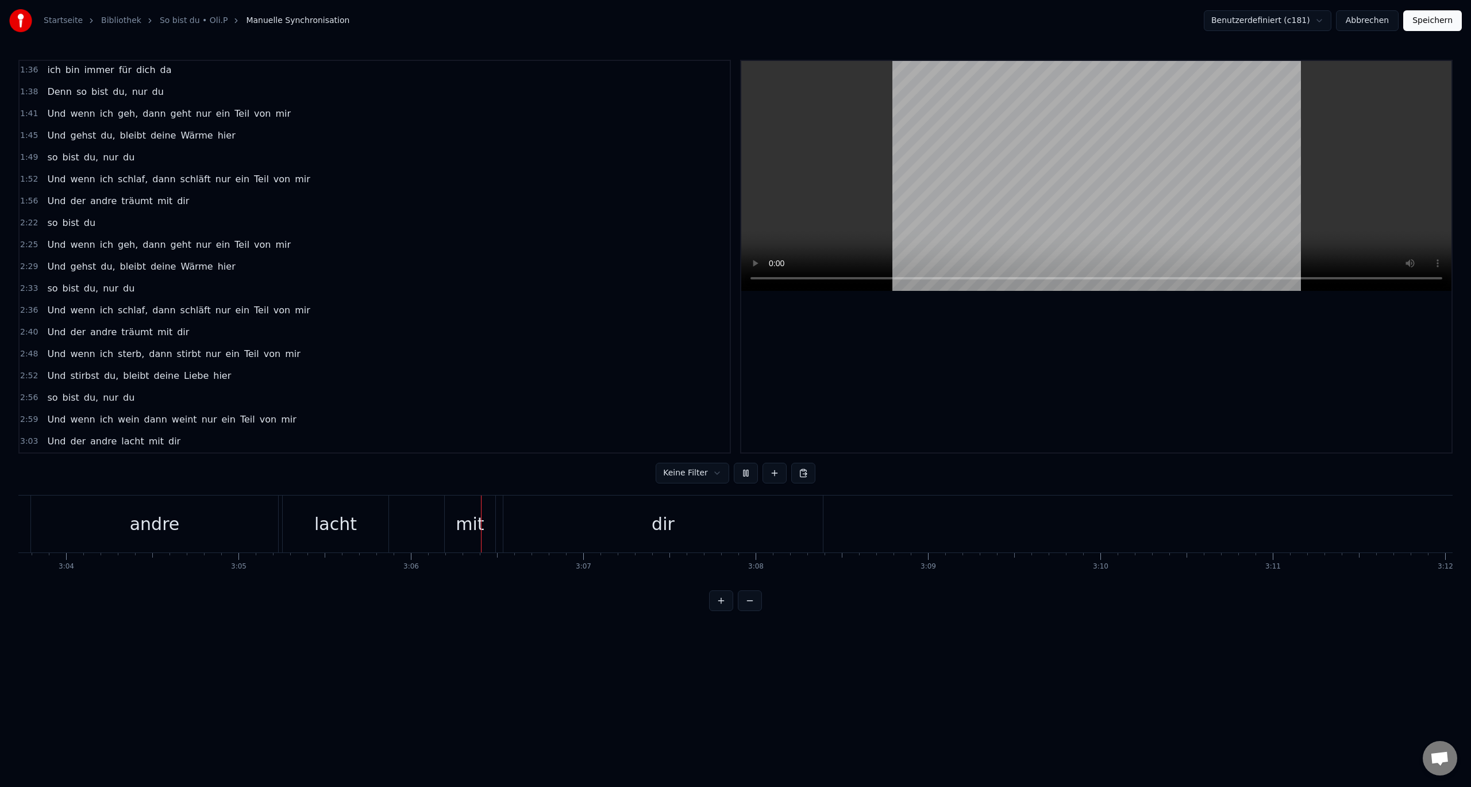
scroll to position [0, 31730]
click at [744, 468] on button at bounding box center [746, 473] width 24 height 21
click at [810, 391] on div at bounding box center [1096, 256] width 710 height 391
click at [1432, 17] on button "Speichern" at bounding box center [1432, 20] width 59 height 21
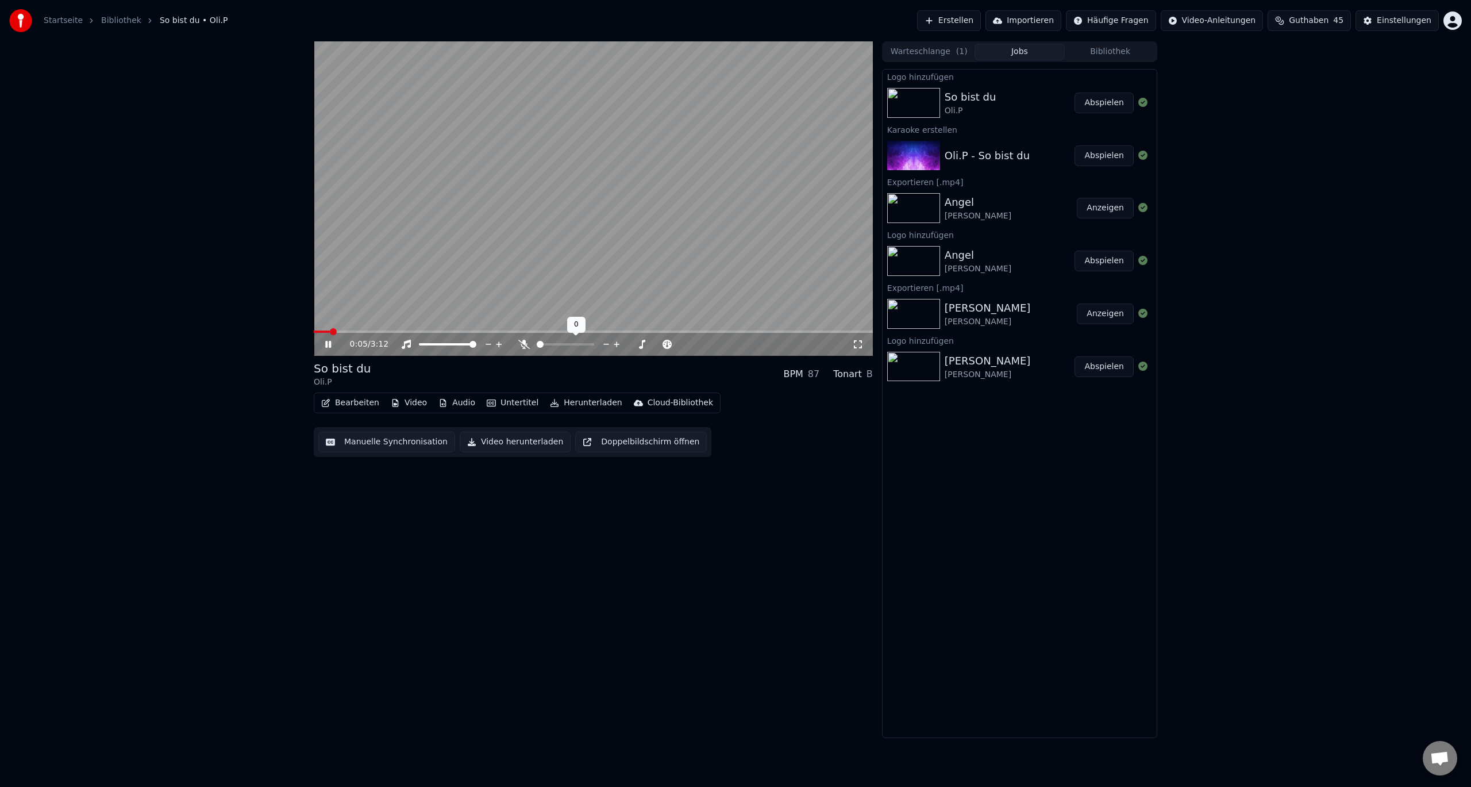
click at [550, 346] on div at bounding box center [576, 343] width 93 height 11
click at [551, 342] on div at bounding box center [576, 343] width 93 height 11
click at [549, 345] on span at bounding box center [565, 344] width 57 height 2
click at [549, 346] on span at bounding box center [551, 344] width 7 height 7
click at [562, 348] on span at bounding box center [561, 344] width 7 height 7
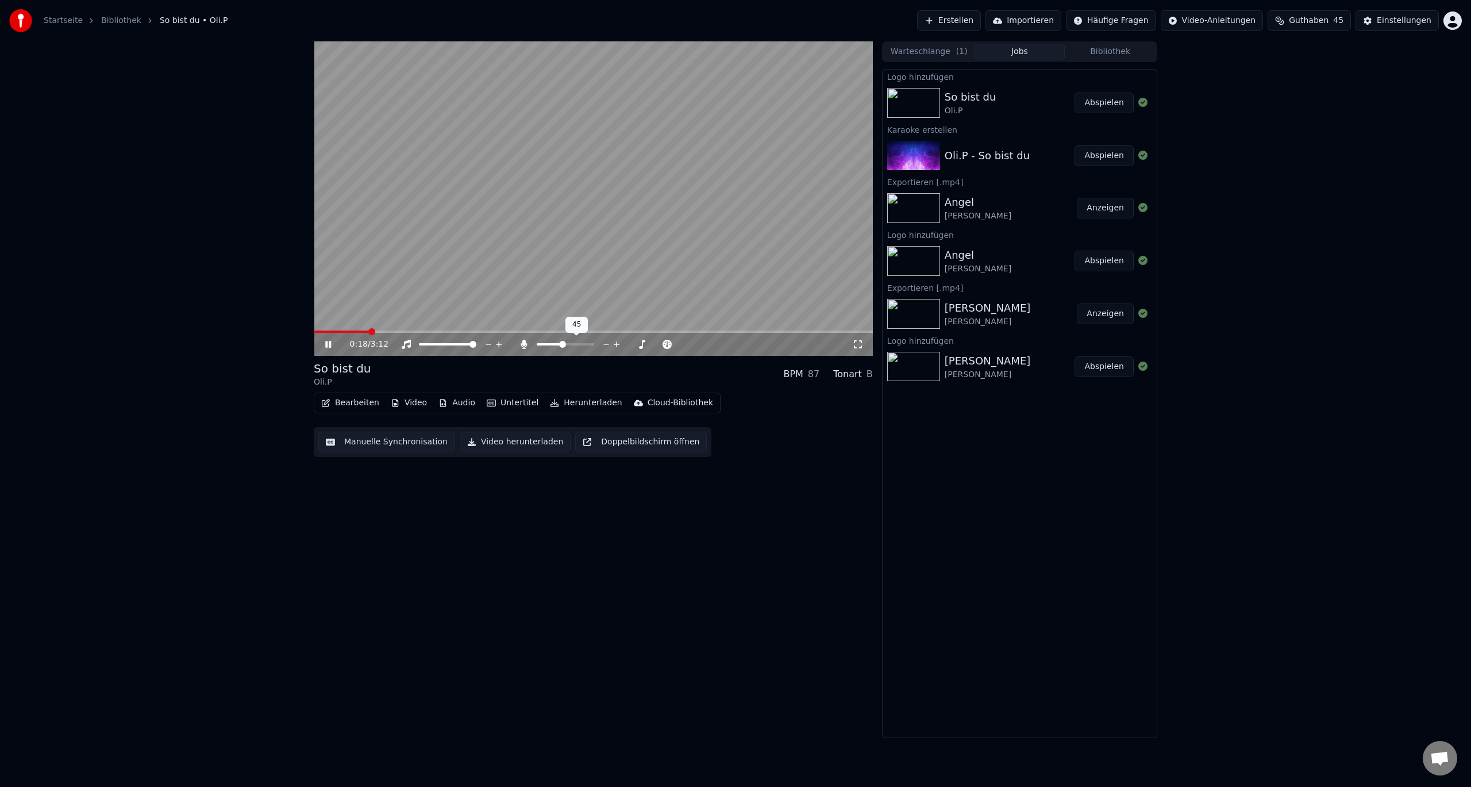
drag, startPoint x: 550, startPoint y: 342, endPoint x: 541, endPoint y: 342, distance: 9.2
click at [541, 342] on div at bounding box center [576, 343] width 93 height 11
click at [537, 345] on span at bounding box center [540, 344] width 7 height 7
click at [522, 331] on span at bounding box center [445, 331] width 262 height 2
click at [450, 327] on video at bounding box center [593, 198] width 559 height 314
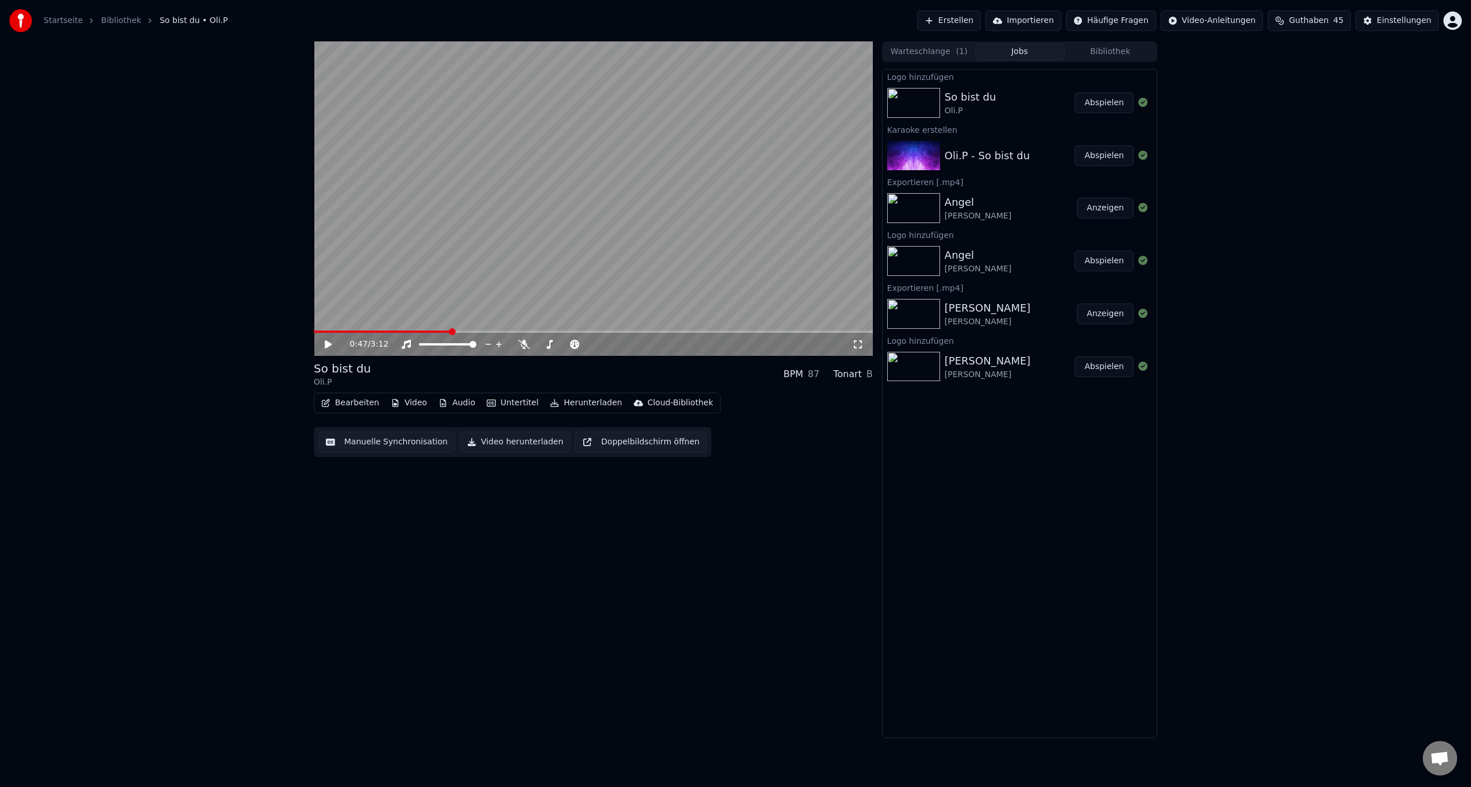
click at [450, 332] on span at bounding box center [382, 331] width 137 height 2
click at [328, 345] on icon at bounding box center [328, 344] width 7 height 8
click at [574, 344] on span at bounding box center [565, 344] width 57 height 2
click at [583, 345] on span at bounding box center [565, 344] width 57 height 2
click at [515, 334] on div "1:31 / 3:12" at bounding box center [593, 344] width 559 height 23
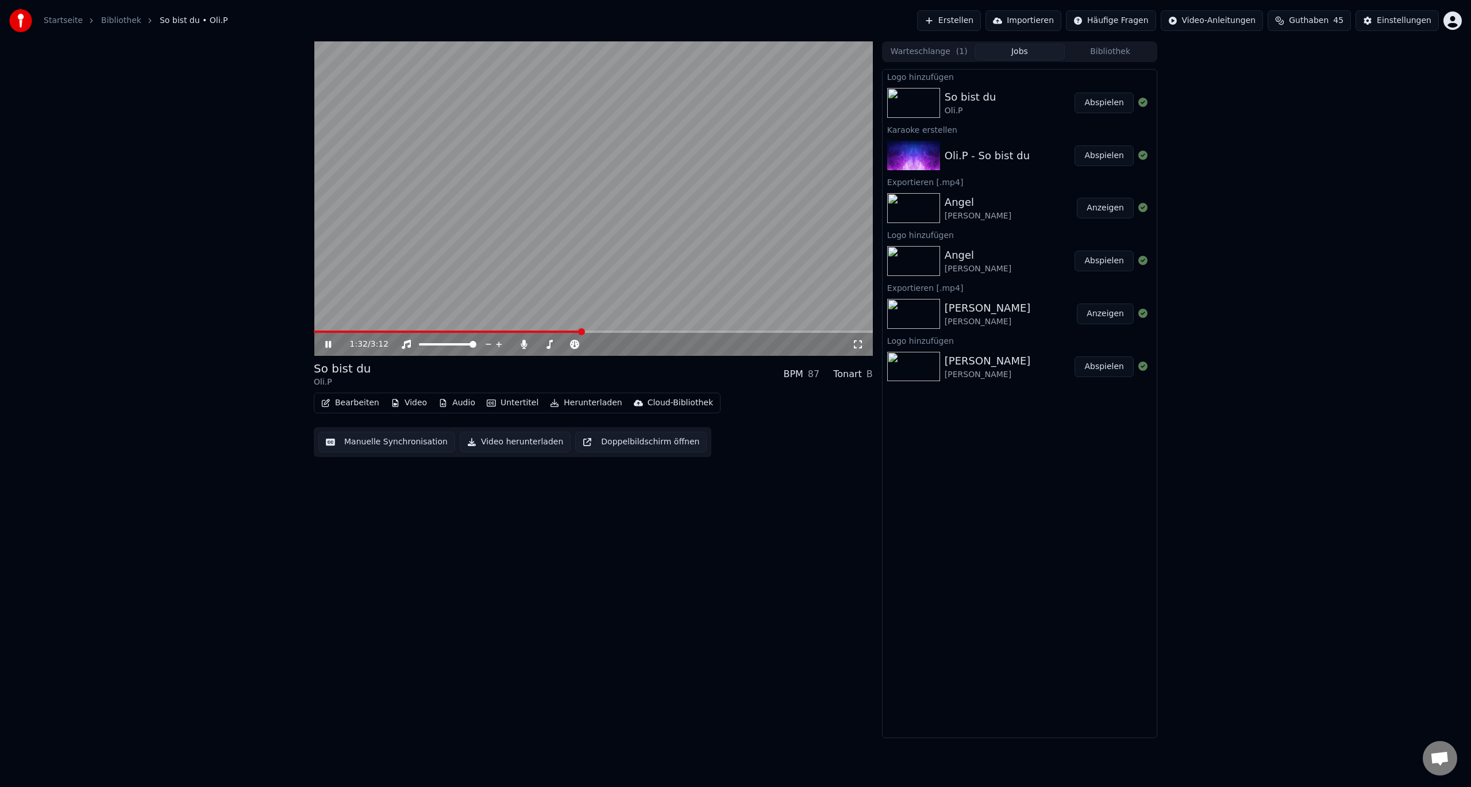
click at [517, 332] on span at bounding box center [448, 331] width 268 height 2
click at [590, 348] on span at bounding box center [590, 344] width 7 height 7
click at [594, 345] on span at bounding box center [590, 344] width 7 height 7
click at [440, 344] on span at bounding box center [447, 344] width 57 height 2
click at [445, 344] on span at bounding box center [447, 344] width 57 height 2
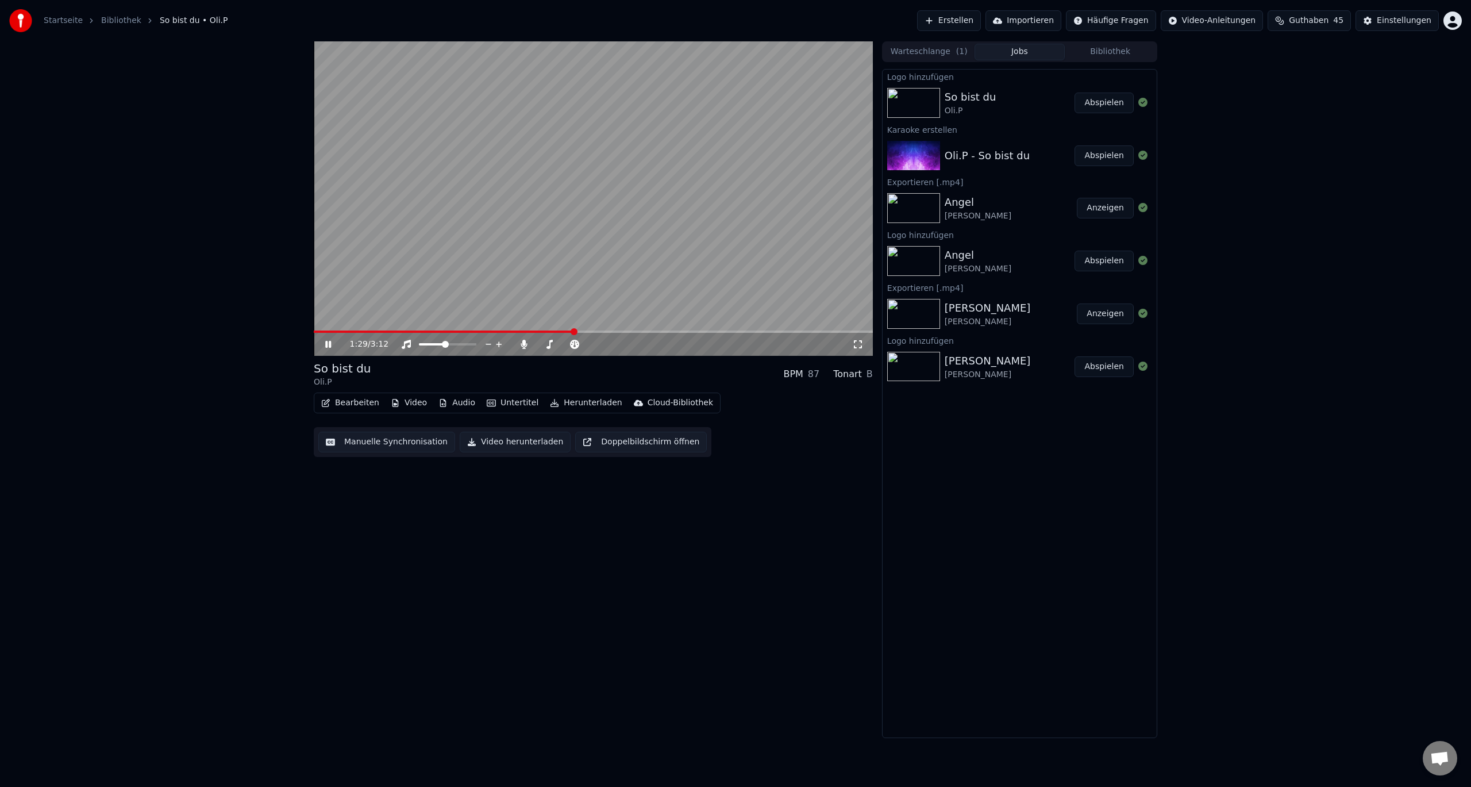
click at [550, 332] on span at bounding box center [444, 331] width 260 height 2
click at [491, 331] on span at bounding box center [402, 331] width 177 height 2
drag, startPoint x: 445, startPoint y: 340, endPoint x: 464, endPoint y: 345, distance: 19.5
click at [467, 345] on div at bounding box center [458, 343] width 93 height 11
click at [476, 346] on span at bounding box center [472, 344] width 7 height 7
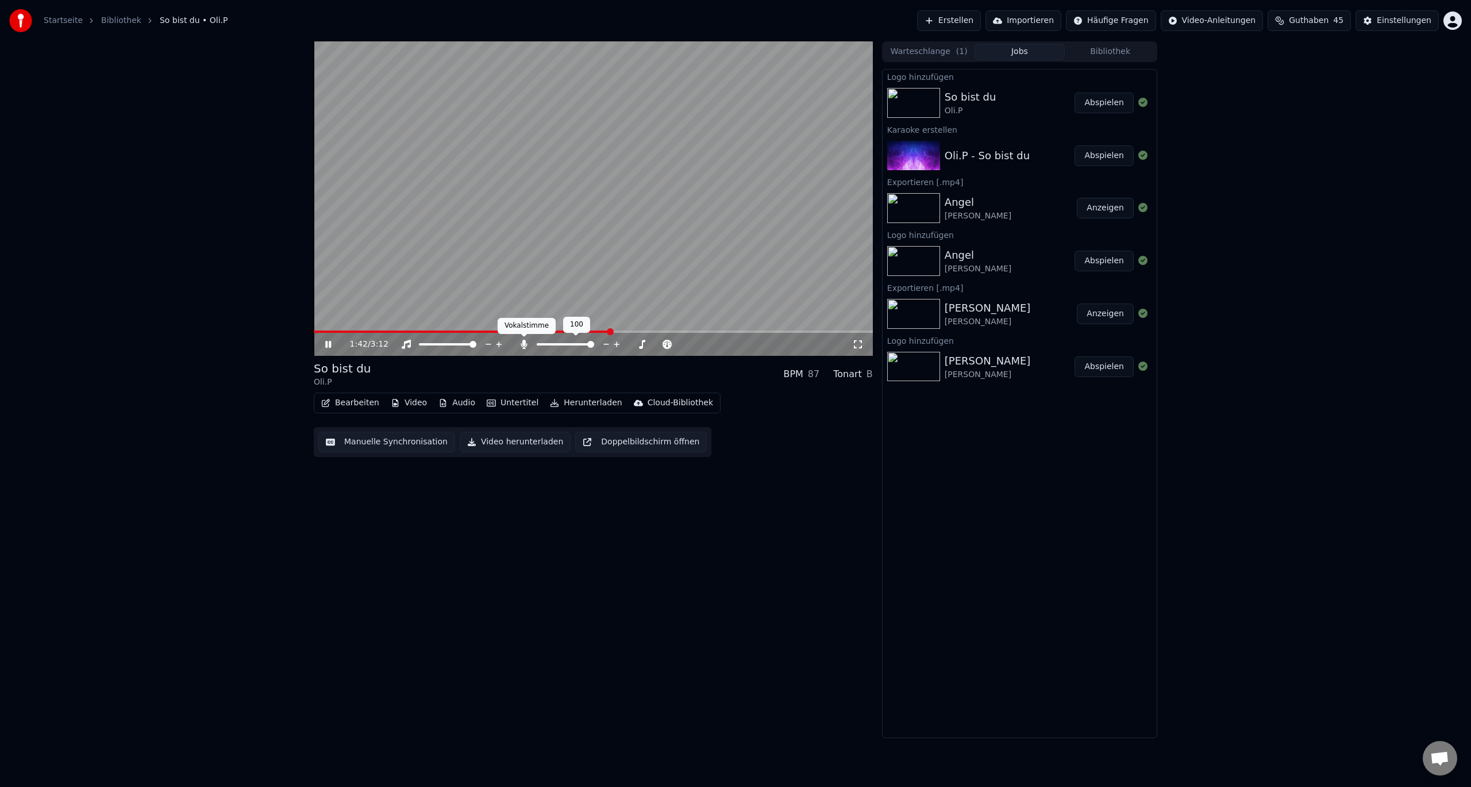
click at [523, 344] on icon at bounding box center [524, 344] width 6 height 9
click at [564, 342] on div at bounding box center [576, 343] width 93 height 11
click at [561, 344] on span at bounding box center [565, 344] width 57 height 2
click at [546, 343] on span at bounding box center [548, 344] width 7 height 7
click at [553, 344] on span at bounding box center [553, 344] width 7 height 7
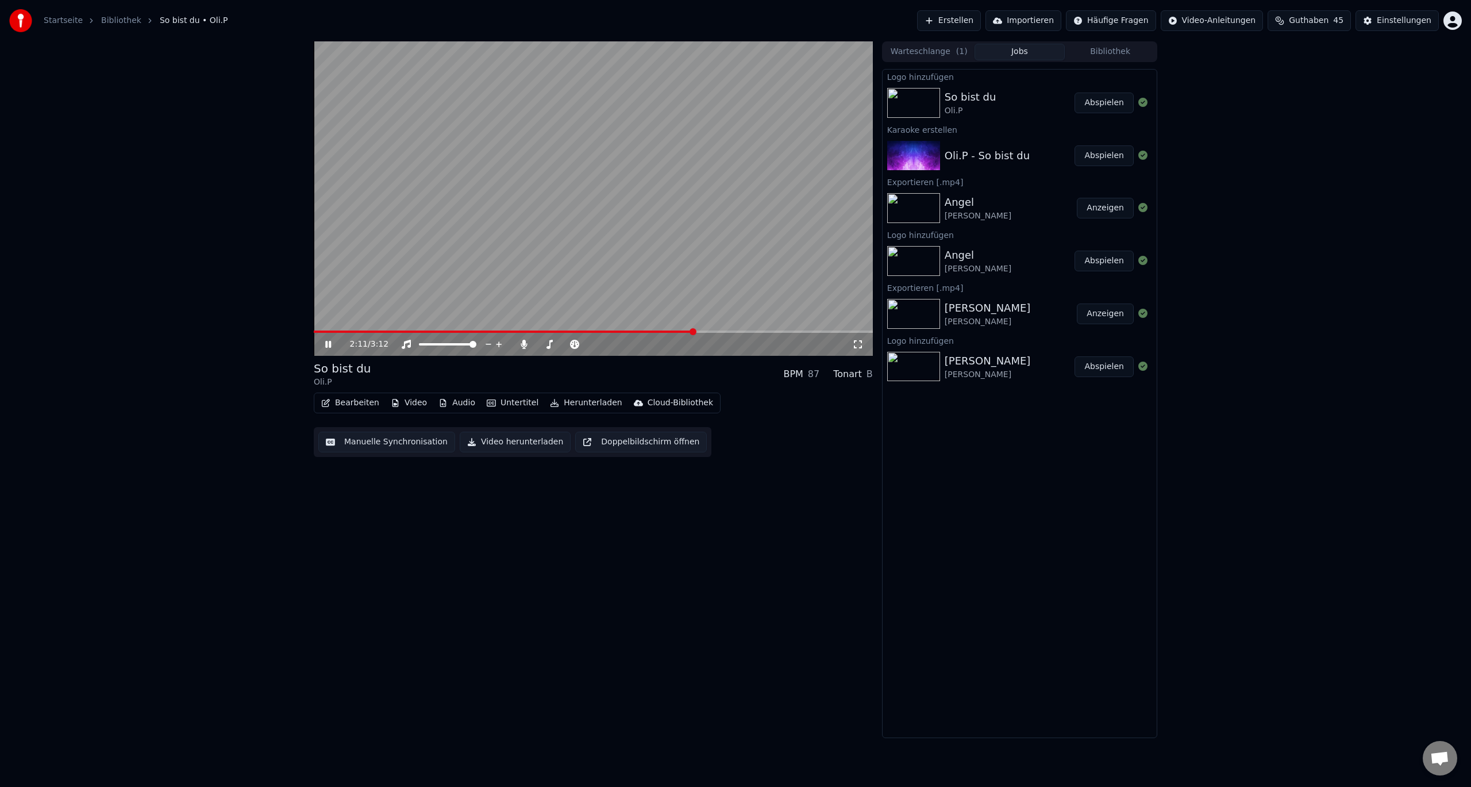
click at [694, 332] on span at bounding box center [593, 331] width 559 height 2
click at [708, 331] on span at bounding box center [593, 331] width 559 height 2
click at [722, 332] on span at bounding box center [593, 331] width 559 height 2
click at [534, 342] on div at bounding box center [576, 343] width 93 height 11
click at [537, 344] on span at bounding box center [540, 344] width 7 height 7
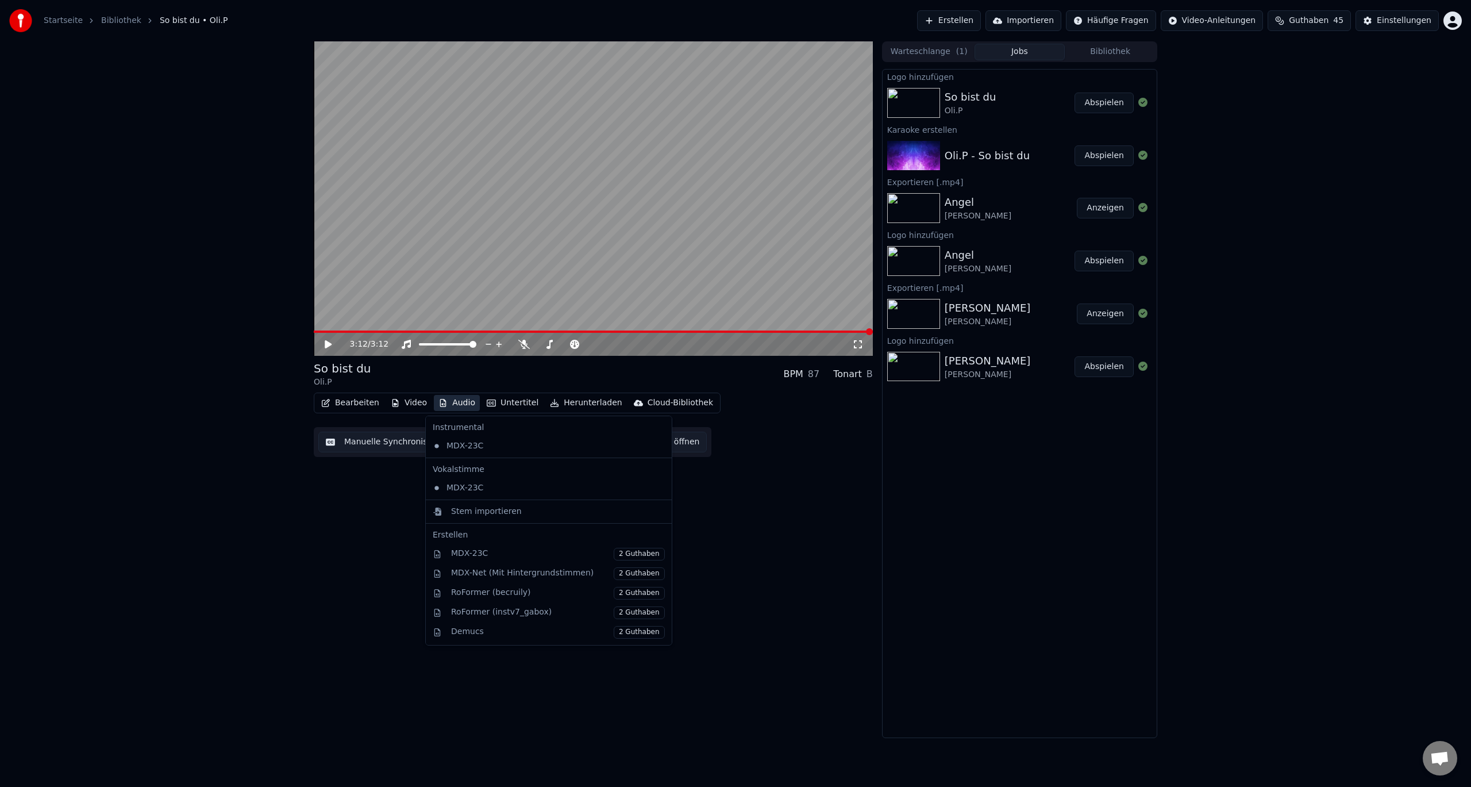
click at [456, 404] on button "Audio" at bounding box center [457, 403] width 46 height 16
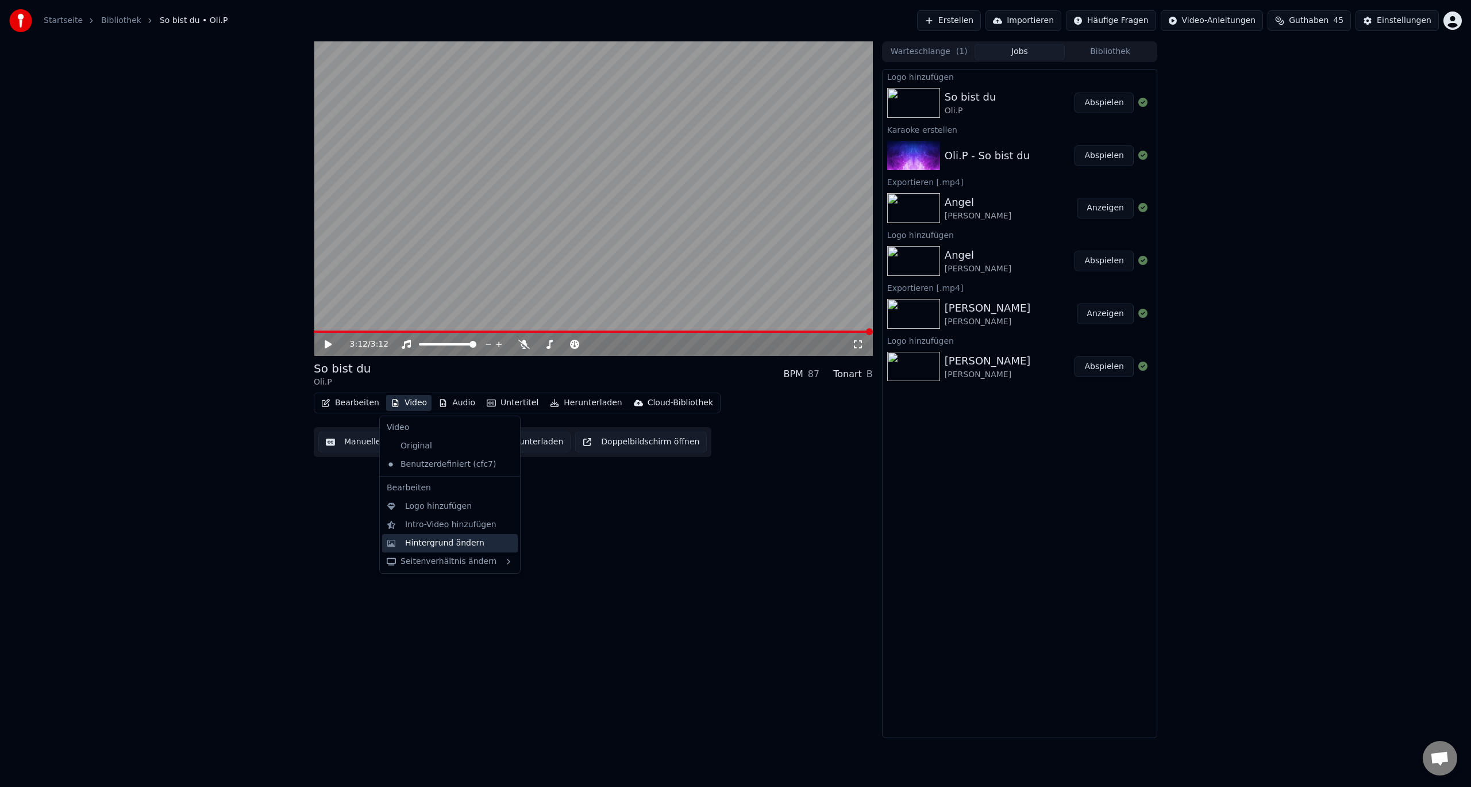
click at [448, 537] on div "Hintergrund ändern" at bounding box center [444, 542] width 79 height 11
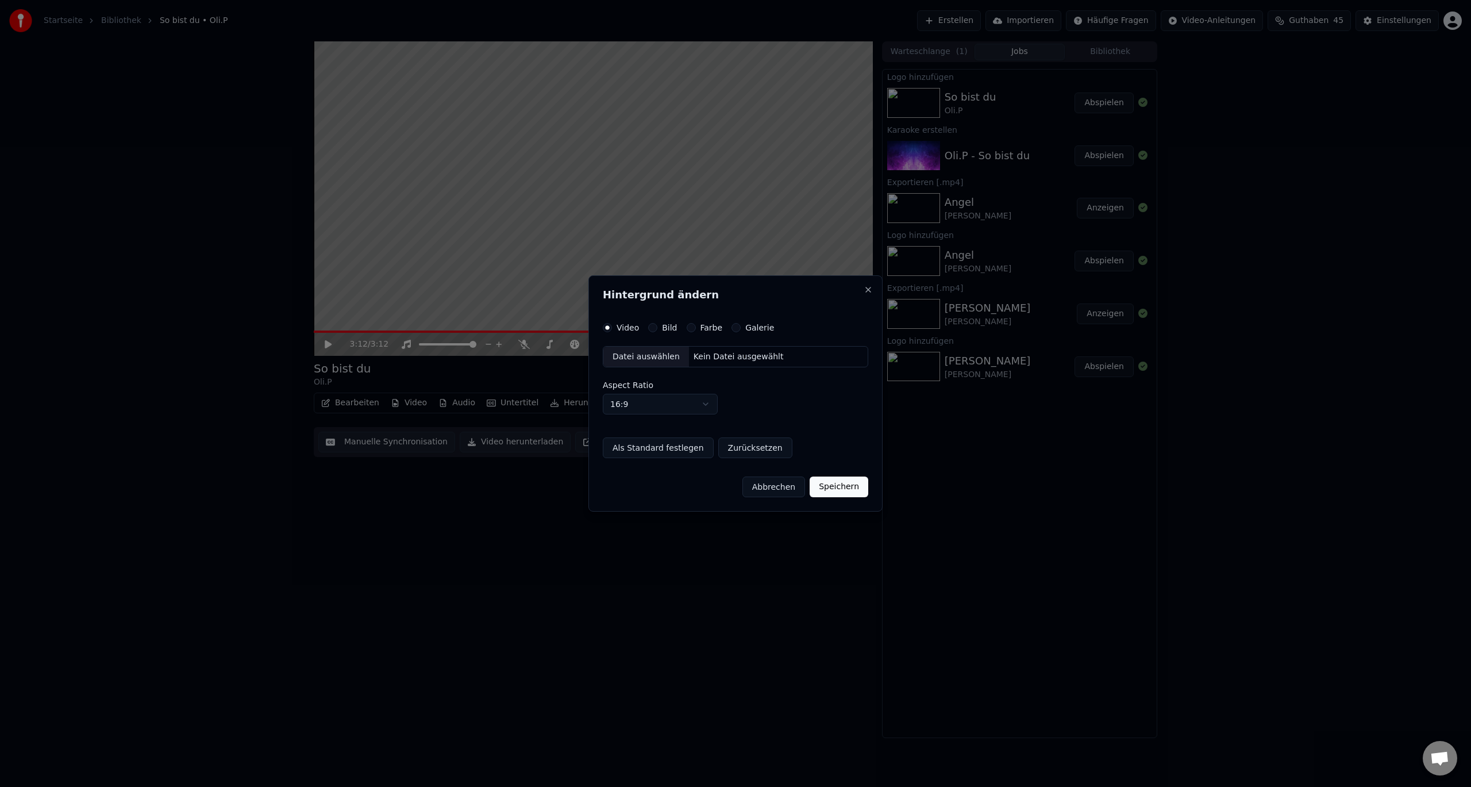
click at [745, 326] on label "Galerie" at bounding box center [759, 327] width 29 height 8
click at [741, 326] on button "Galerie" at bounding box center [735, 327] width 9 height 9
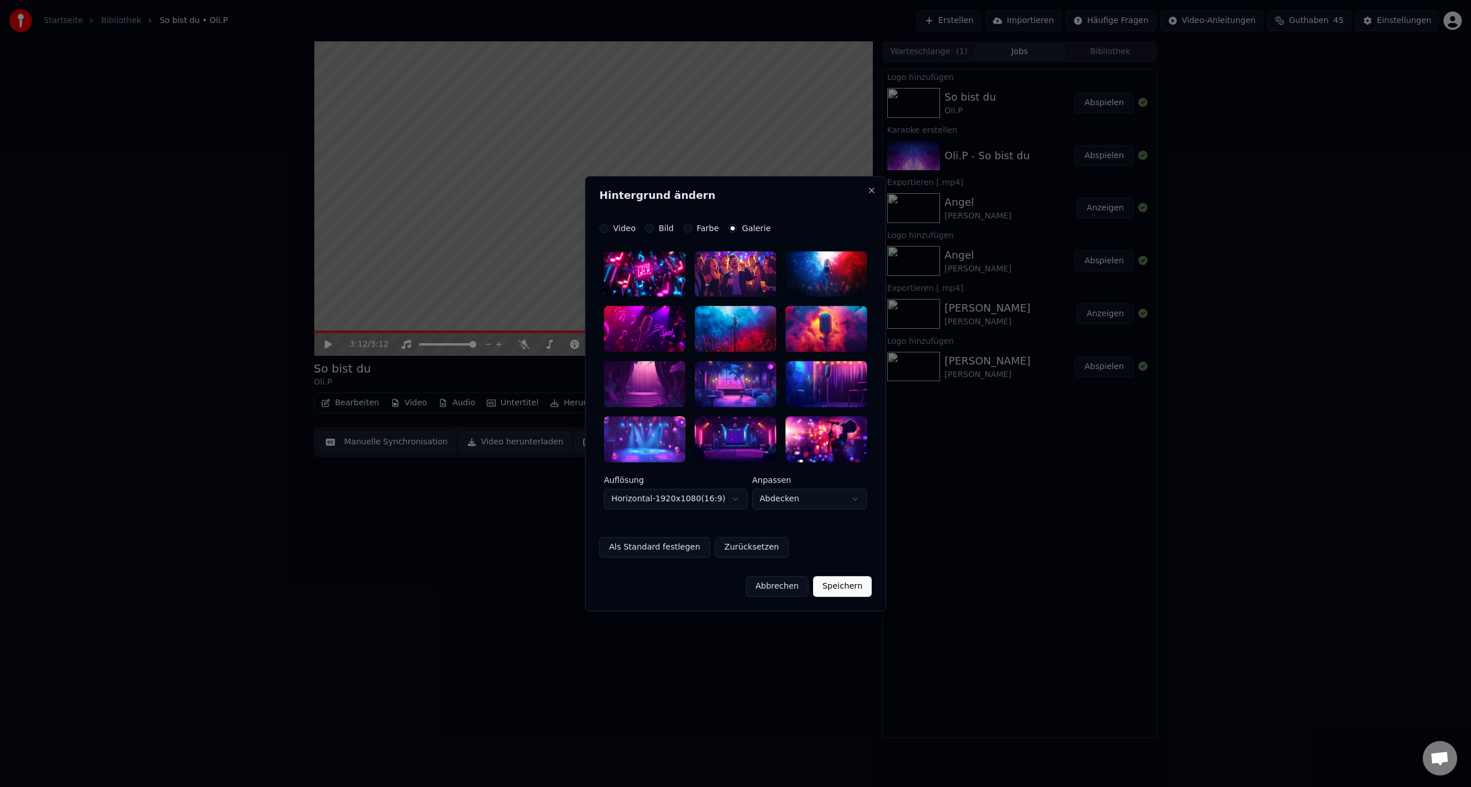
click at [660, 376] on div at bounding box center [645, 384] width 82 height 46
click at [846, 275] on div at bounding box center [826, 274] width 82 height 46
click at [847, 588] on button "Speichern" at bounding box center [842, 586] width 59 height 21
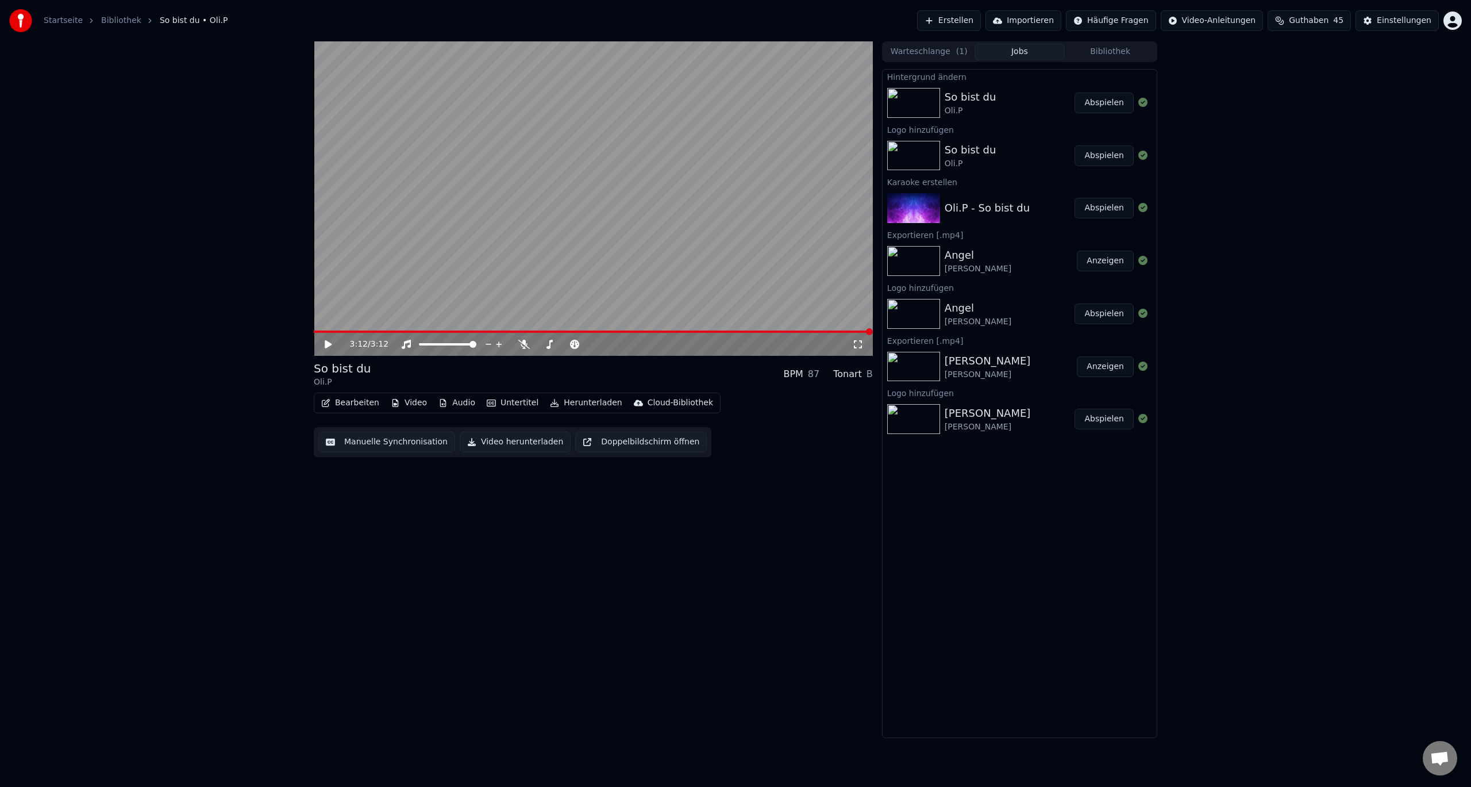
click at [1109, 102] on button "Abspielen" at bounding box center [1103, 103] width 59 height 21
click at [565, 403] on button "Herunterladen" at bounding box center [585, 403] width 81 height 16
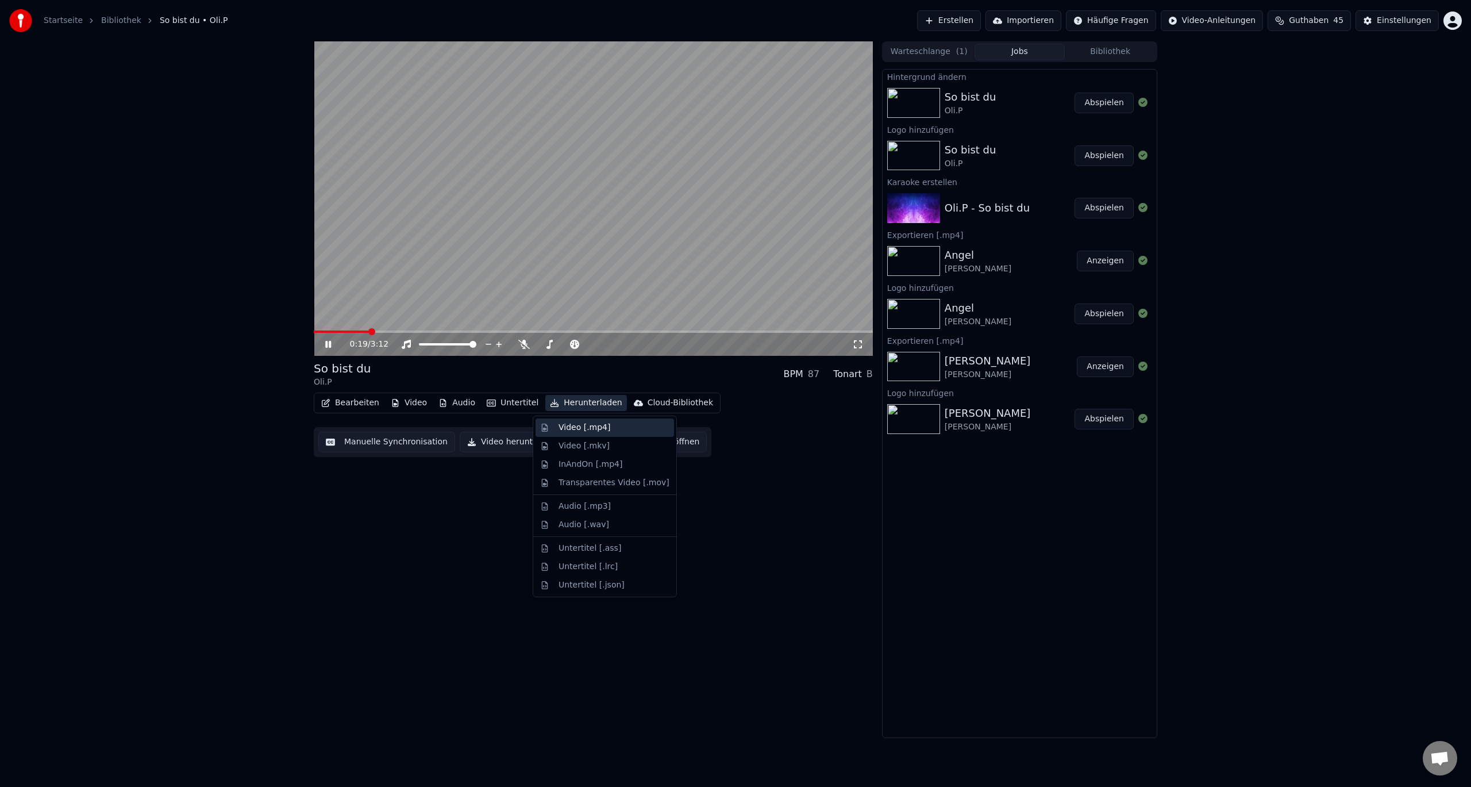
click at [568, 422] on div "Video [.mp4]" at bounding box center [584, 427] width 52 height 11
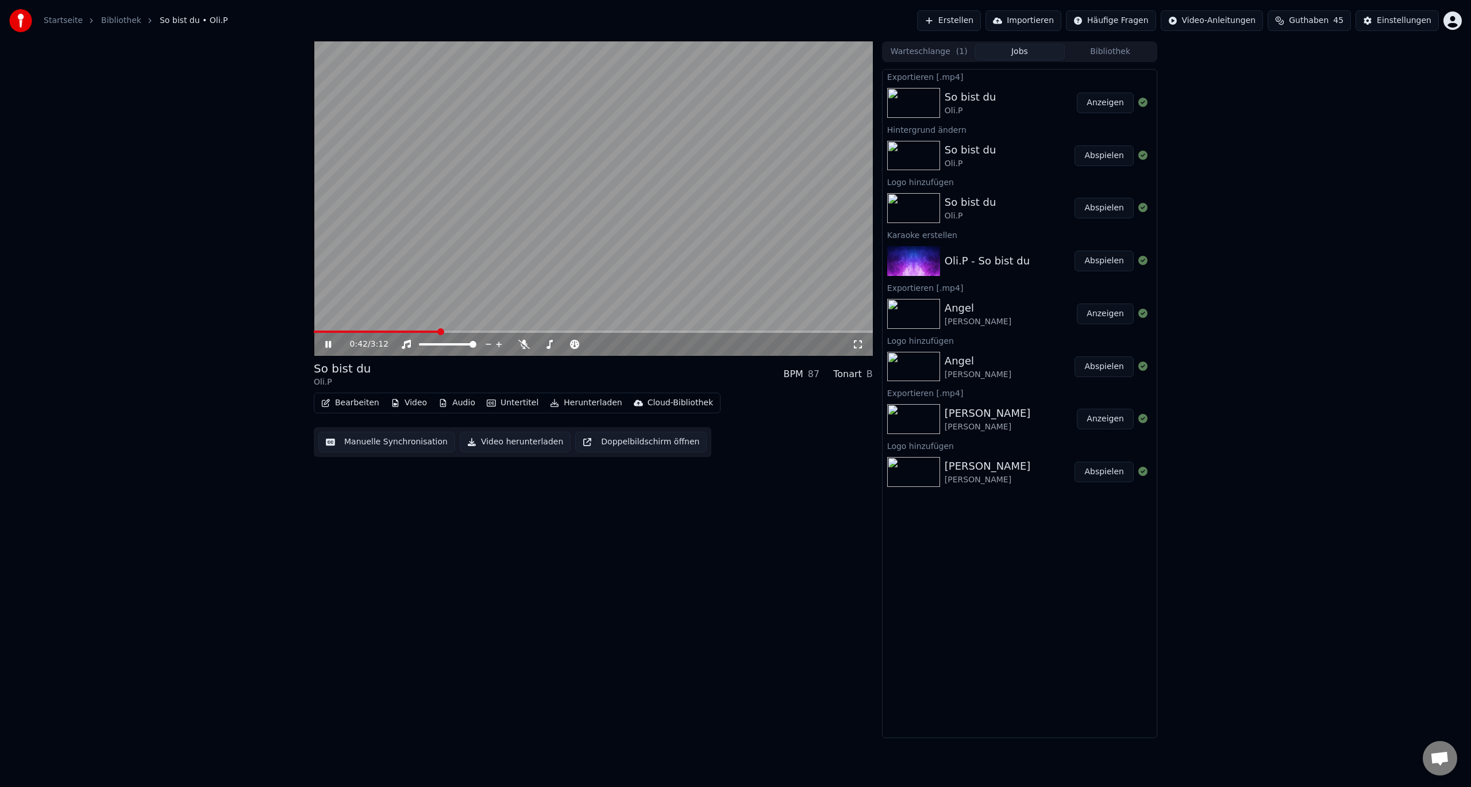
click at [1095, 103] on button "Anzeigen" at bounding box center [1105, 103] width 57 height 21
click at [973, 22] on button "Erstellen" at bounding box center [949, 20] width 64 height 21
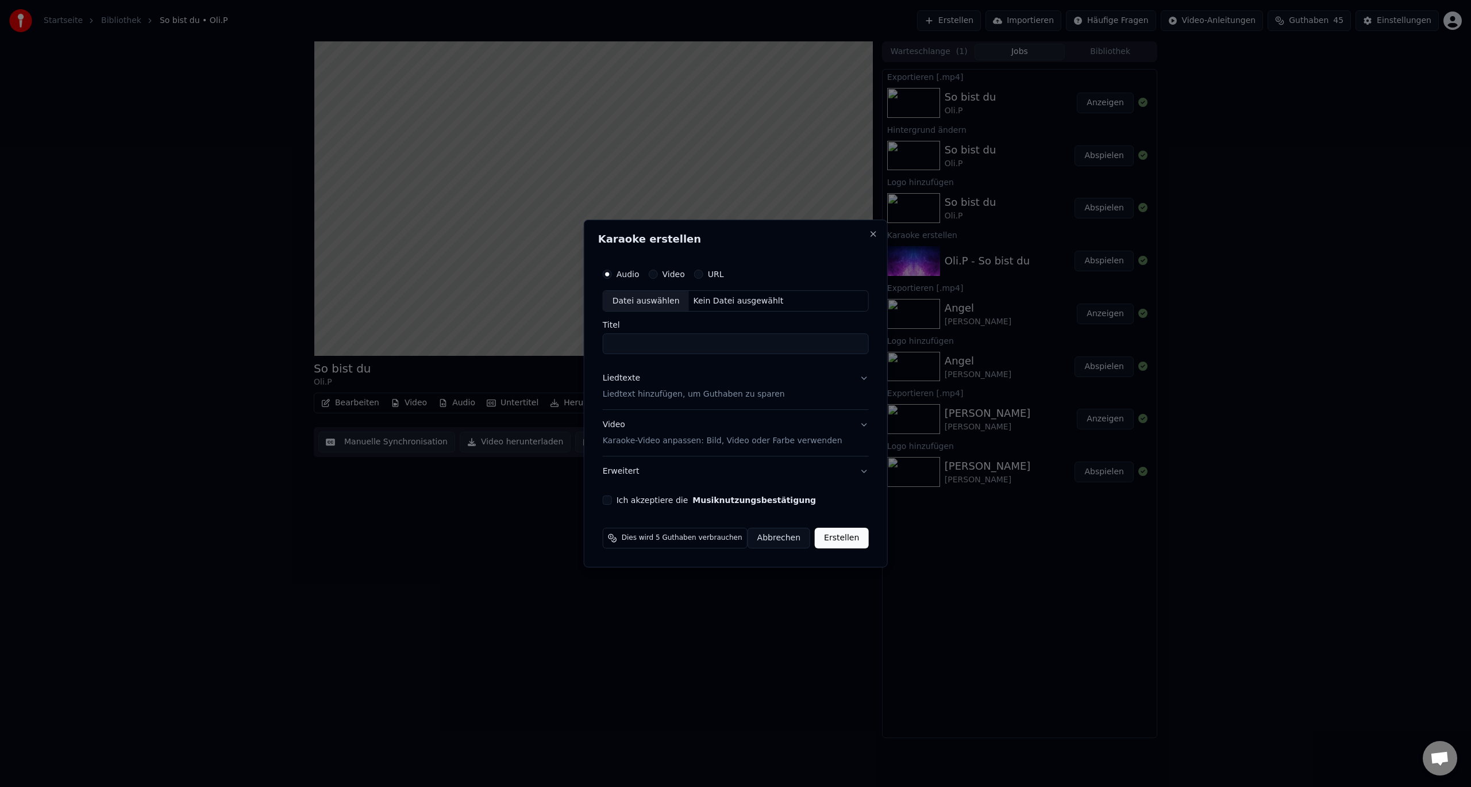
click at [671, 298] on div "Datei auswählen" at bounding box center [646, 301] width 86 height 21
drag, startPoint x: 706, startPoint y: 345, endPoint x: 827, endPoint y: 335, distance: 121.1
click at [831, 344] on input "**********" at bounding box center [736, 344] width 282 height 21
type input "**********"
click at [651, 394] on p "Liedtext hinzufügen, um Guthaben zu sparen" at bounding box center [686, 394] width 182 height 11
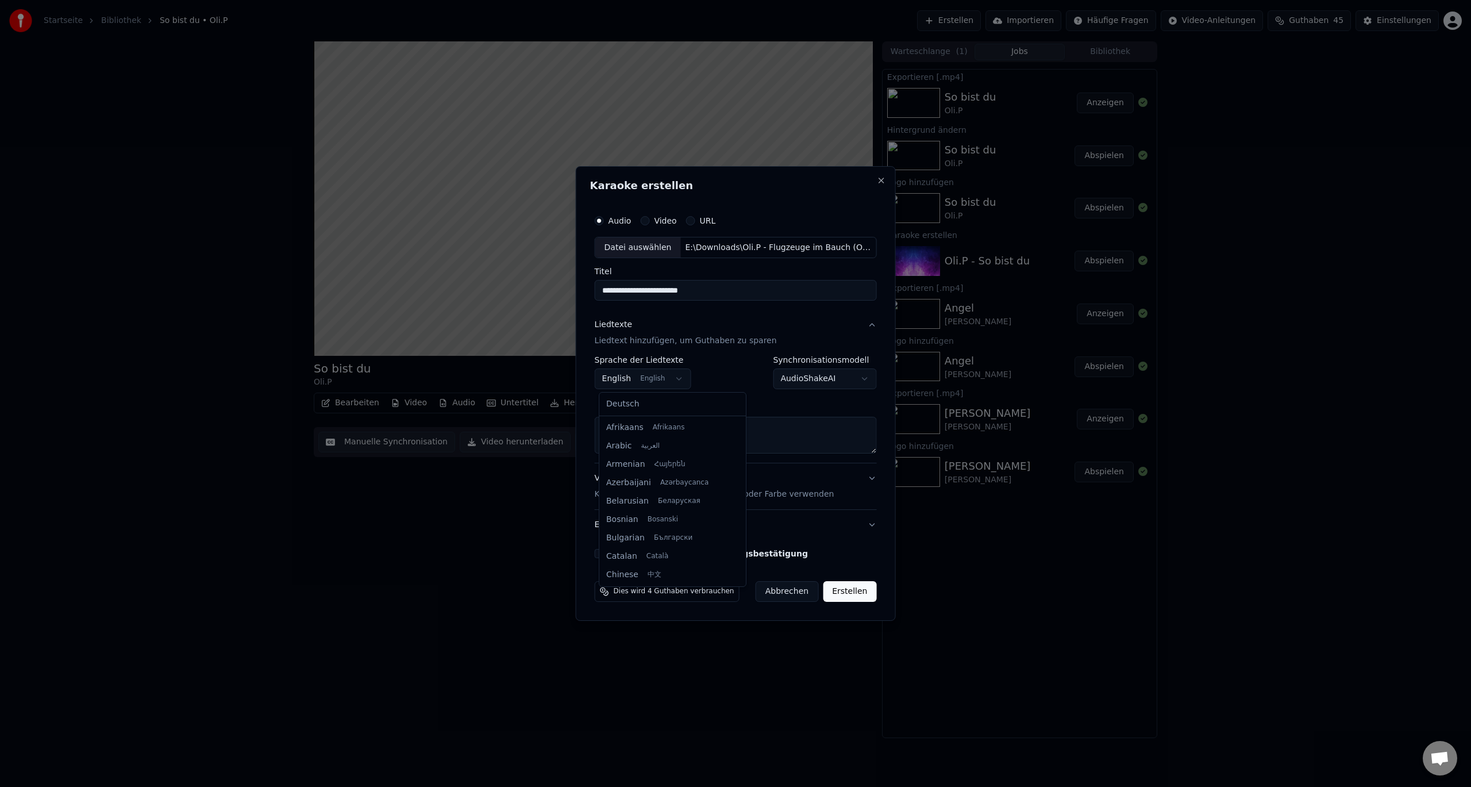
click at [660, 375] on body "**********" at bounding box center [735, 393] width 1471 height 787
select select "**"
click at [655, 434] on textarea at bounding box center [736, 435] width 282 height 37
paste textarea "**********"
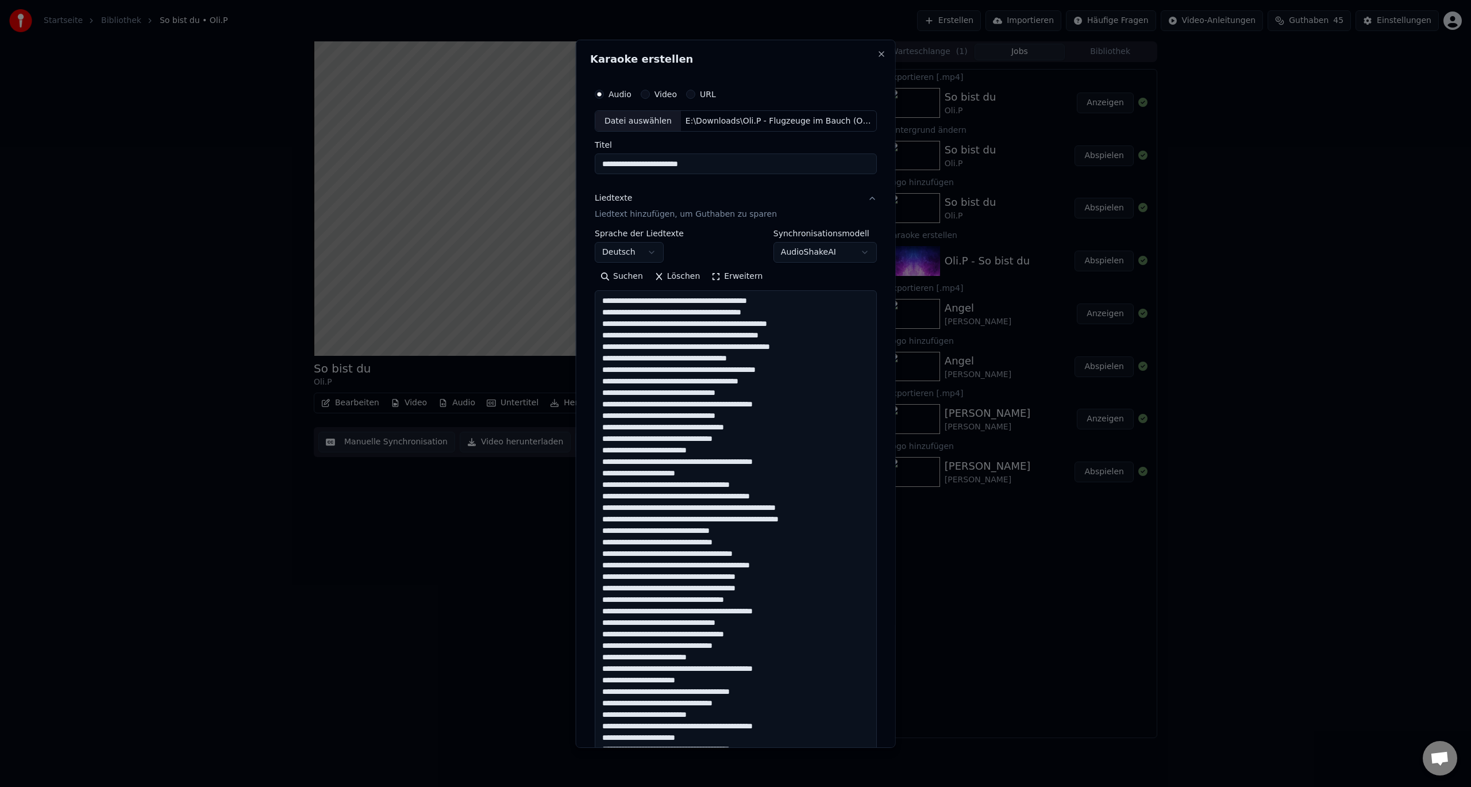
scroll to position [440, 0]
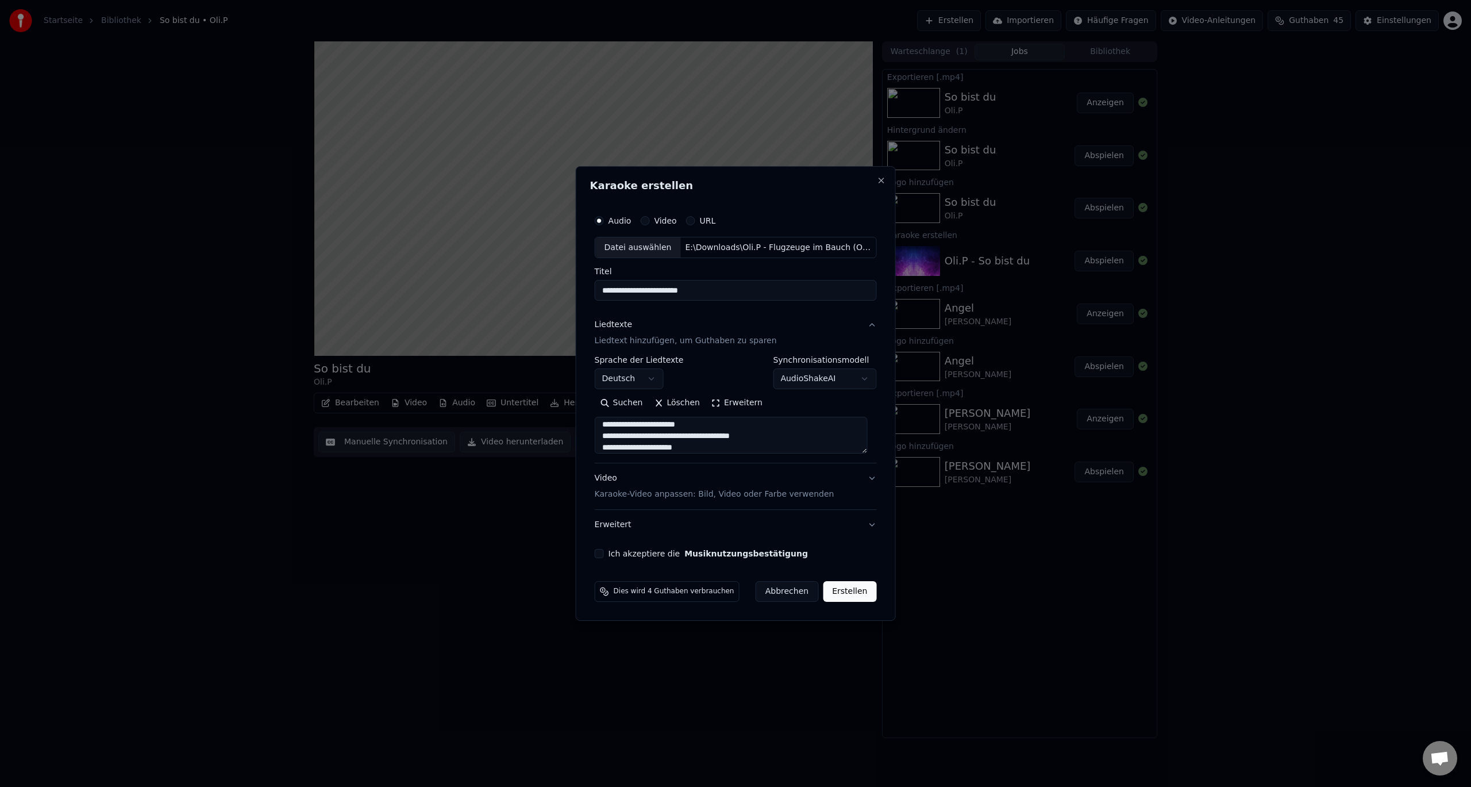
type textarea "**********"
click at [807, 492] on p "Karaoke-Video anpassen: Bild, Video oder Farbe verwenden" at bounding box center [715, 493] width 240 height 11
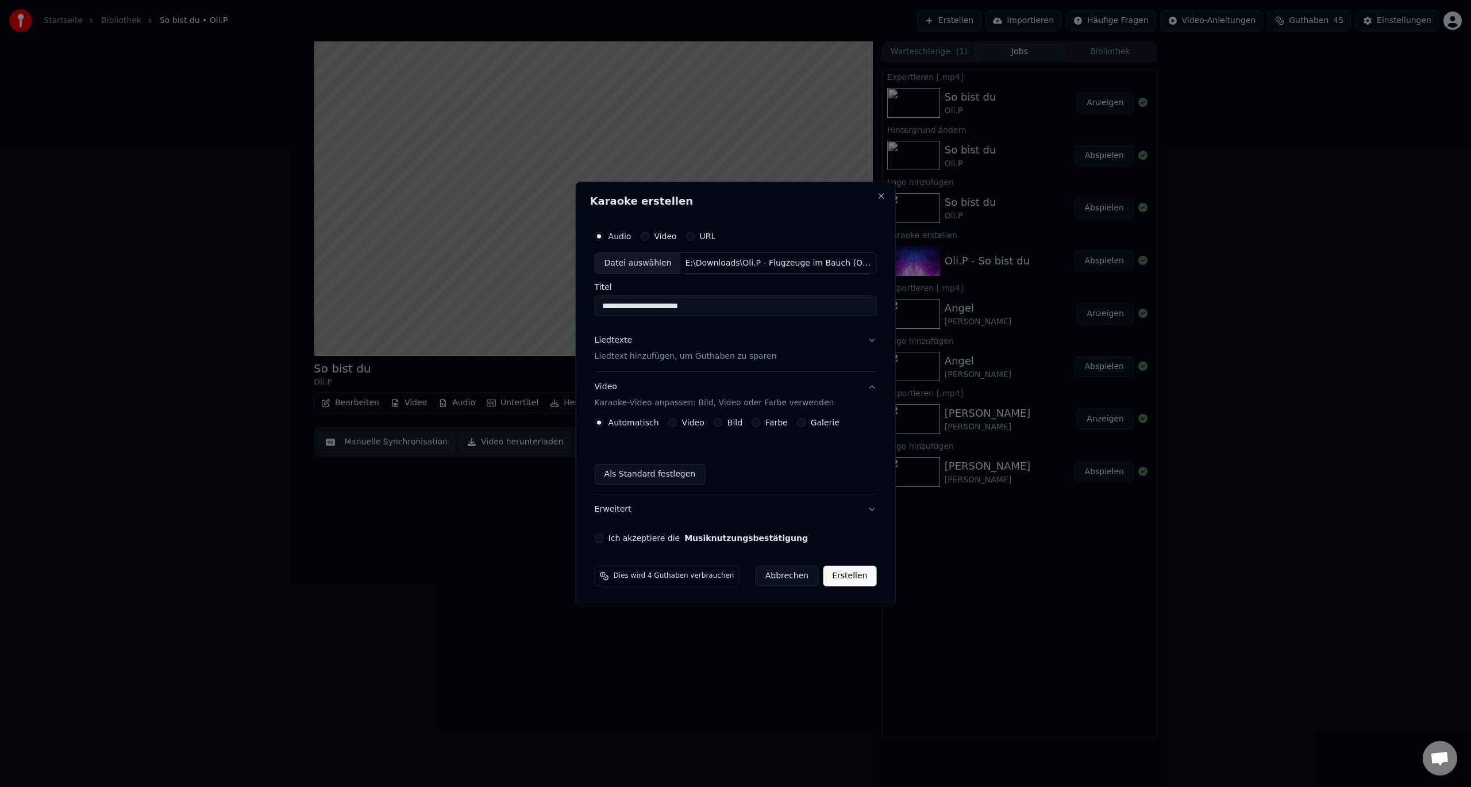
click at [822, 415] on button "Video Karaoke-Video anpassen: Bild, Video oder Farbe verwenden" at bounding box center [736, 395] width 282 height 46
click at [825, 418] on button "Video Karaoke-Video anpassen: Bild, Video oder Farbe verwenden" at bounding box center [736, 395] width 282 height 46
click at [826, 426] on label "Galerie" at bounding box center [825, 422] width 29 height 8
click at [806, 426] on button "Galerie" at bounding box center [801, 422] width 9 height 9
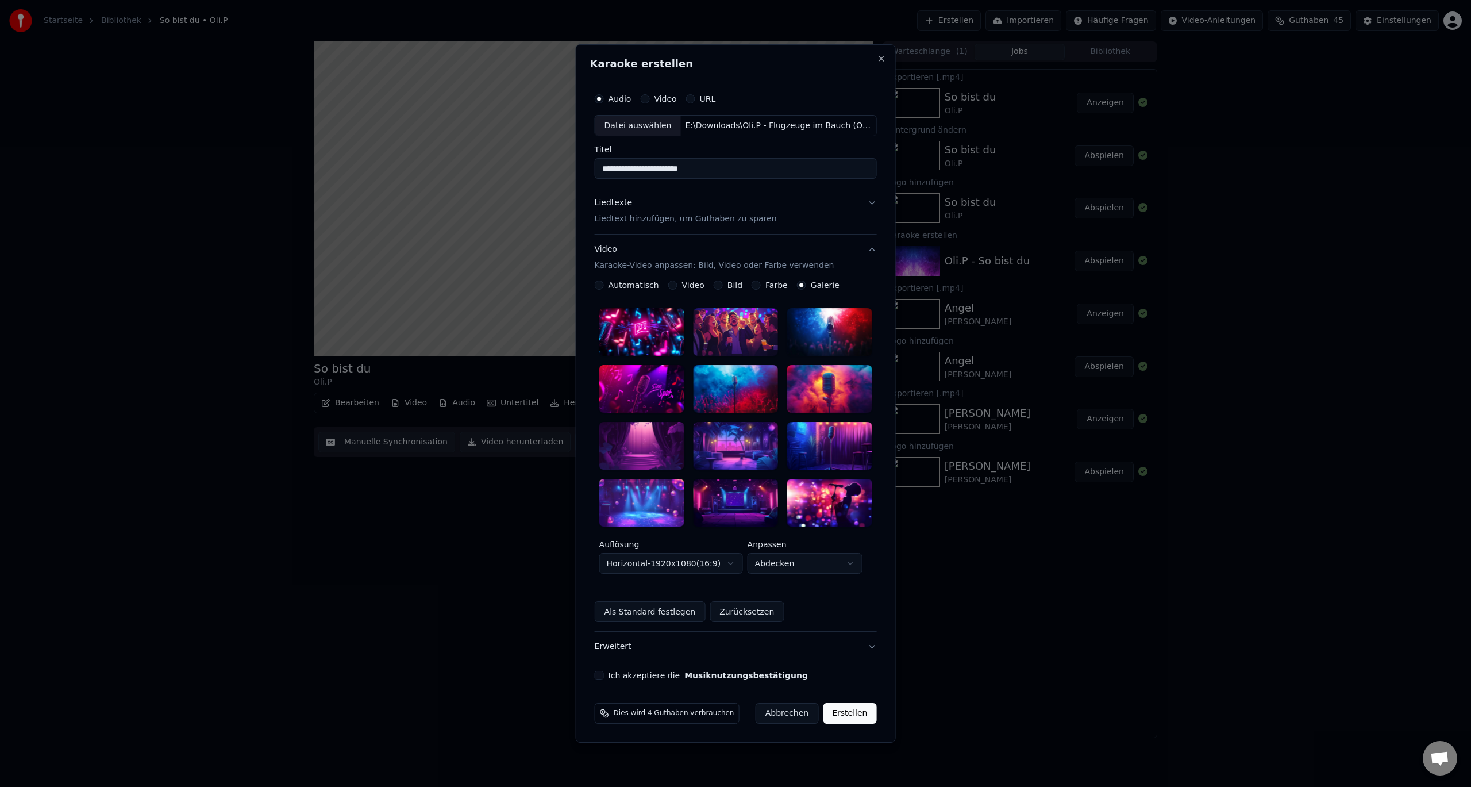
click at [819, 346] on div at bounding box center [829, 332] width 85 height 48
click at [700, 220] on p "Liedtext hinzufügen, um Guthaben zu sparen" at bounding box center [686, 218] width 182 height 11
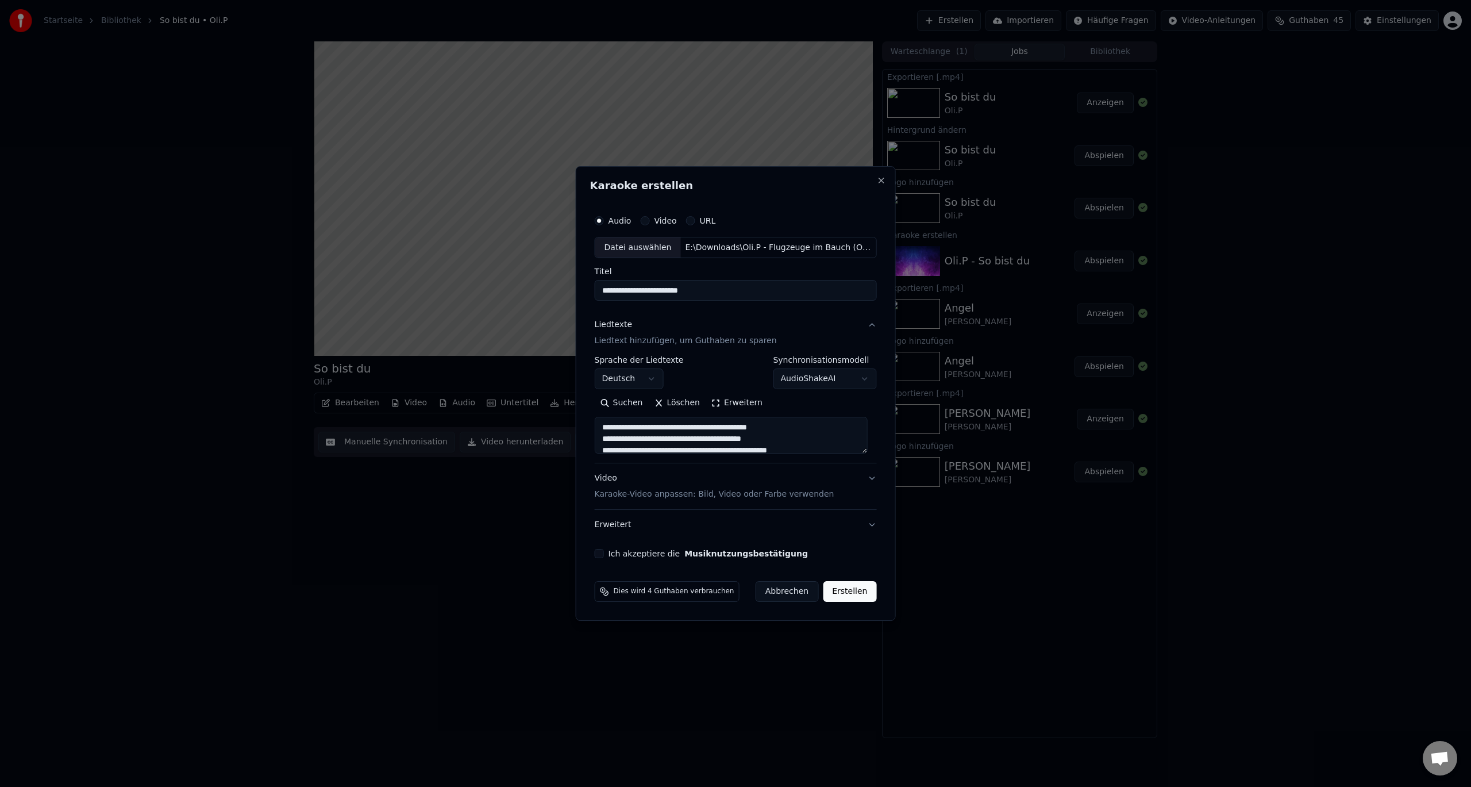
click at [752, 401] on button "Erweitern" at bounding box center [737, 403] width 63 height 18
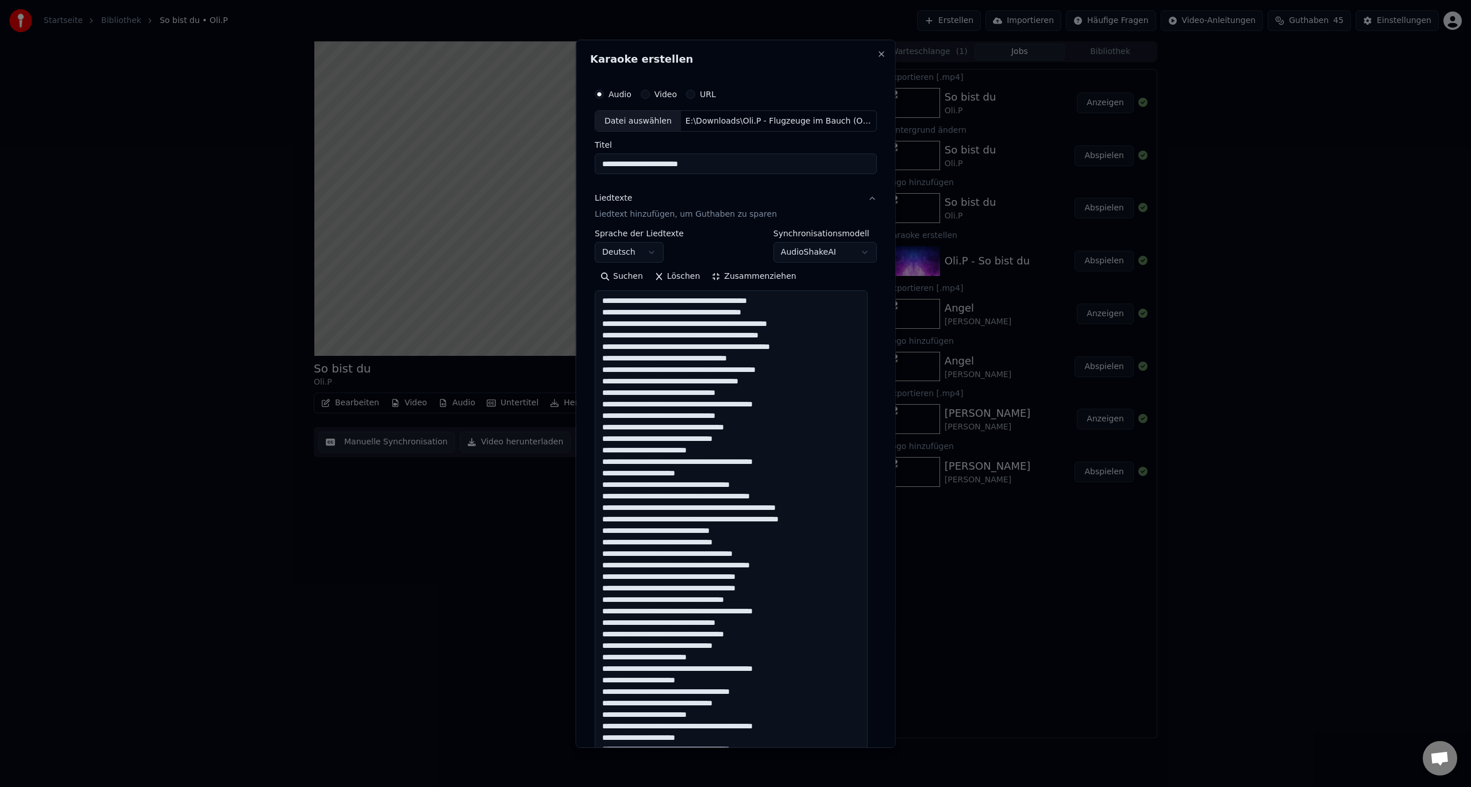
click at [675, 299] on textarea at bounding box center [731, 530] width 273 height 480
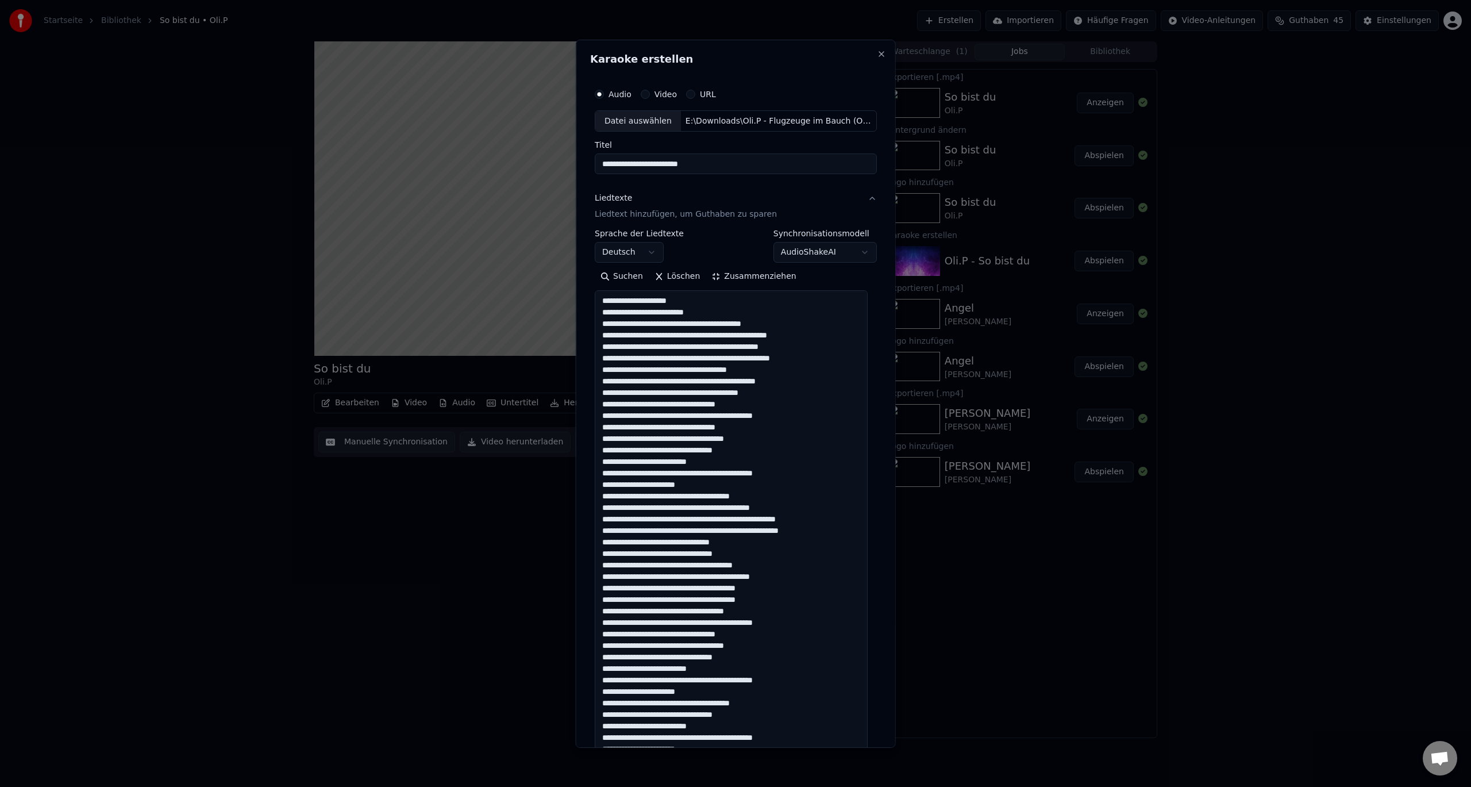
click at [695, 323] on textarea at bounding box center [731, 530] width 273 height 480
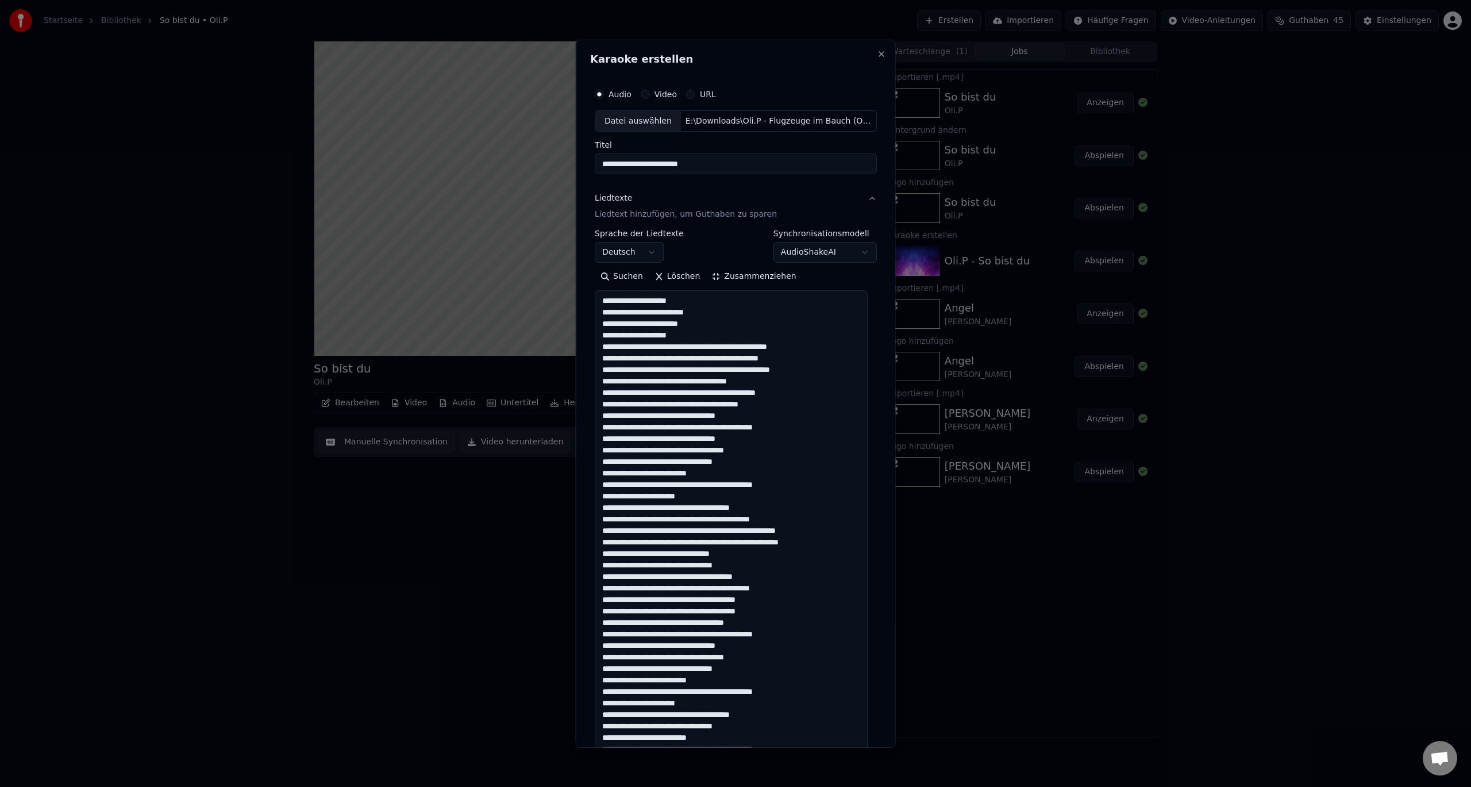
click at [710, 348] on textarea at bounding box center [731, 530] width 273 height 480
click at [708, 348] on textarea at bounding box center [731, 530] width 273 height 480
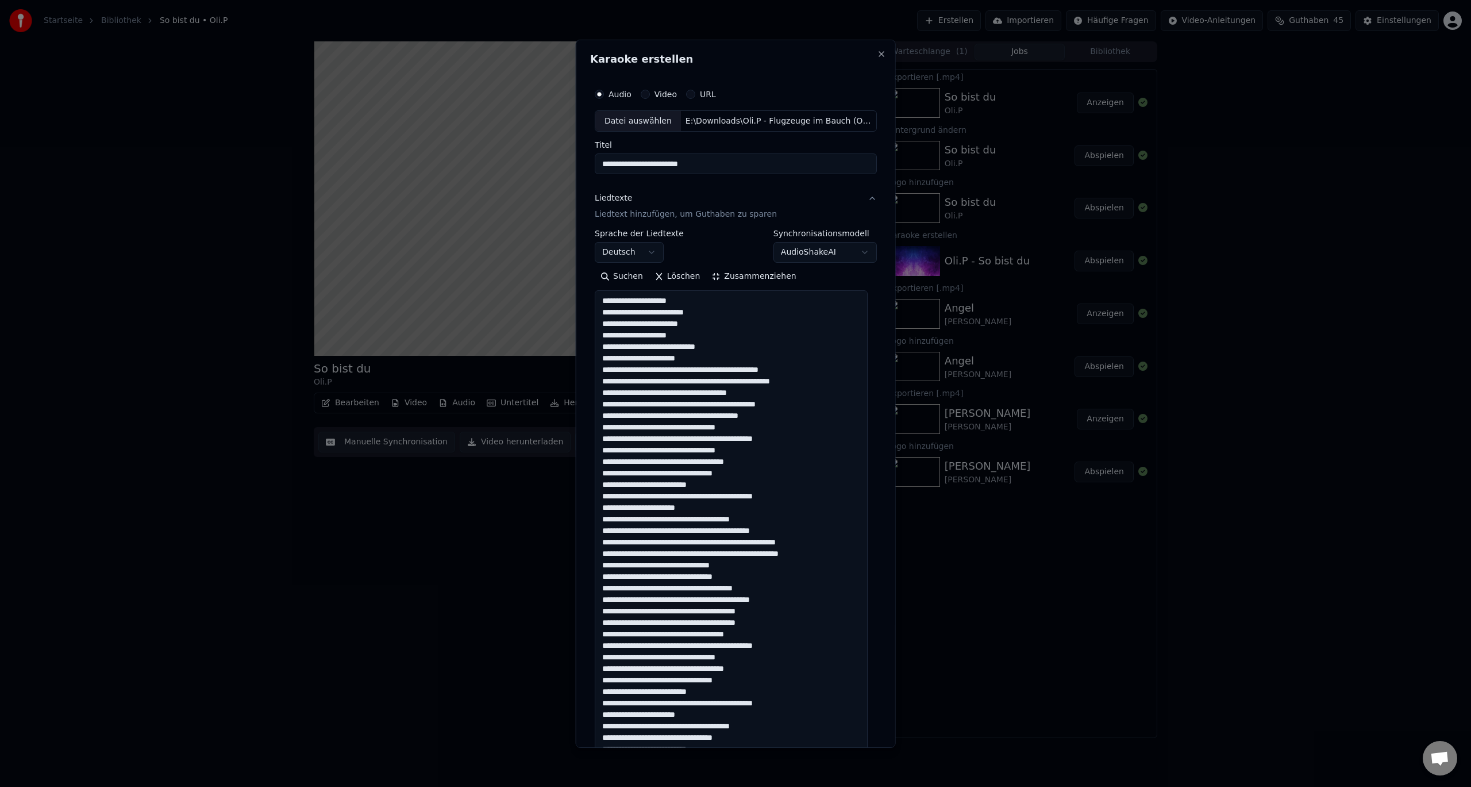
click at [689, 369] on textarea at bounding box center [731, 530] width 273 height 480
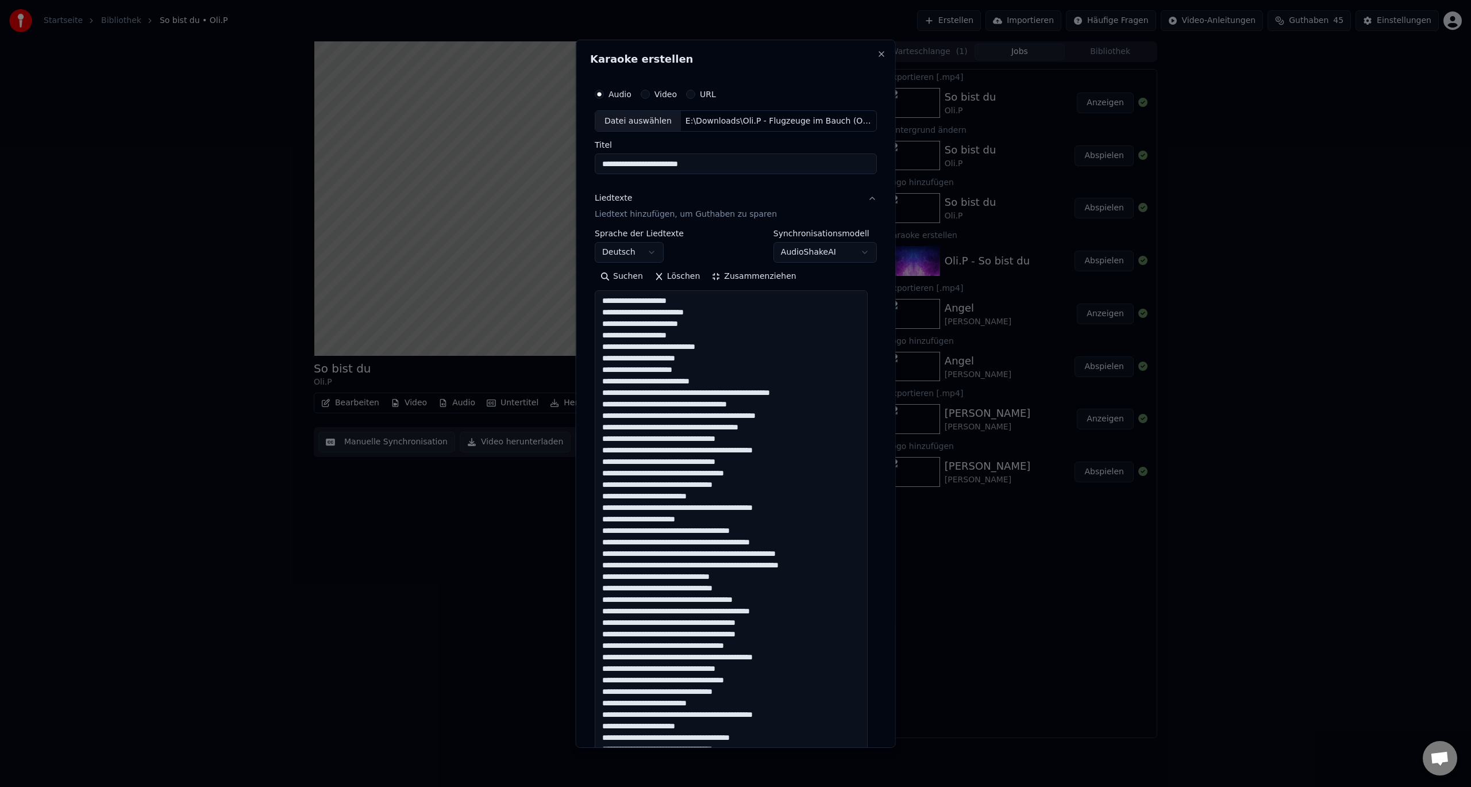
click at [703, 393] on textarea at bounding box center [731, 530] width 273 height 480
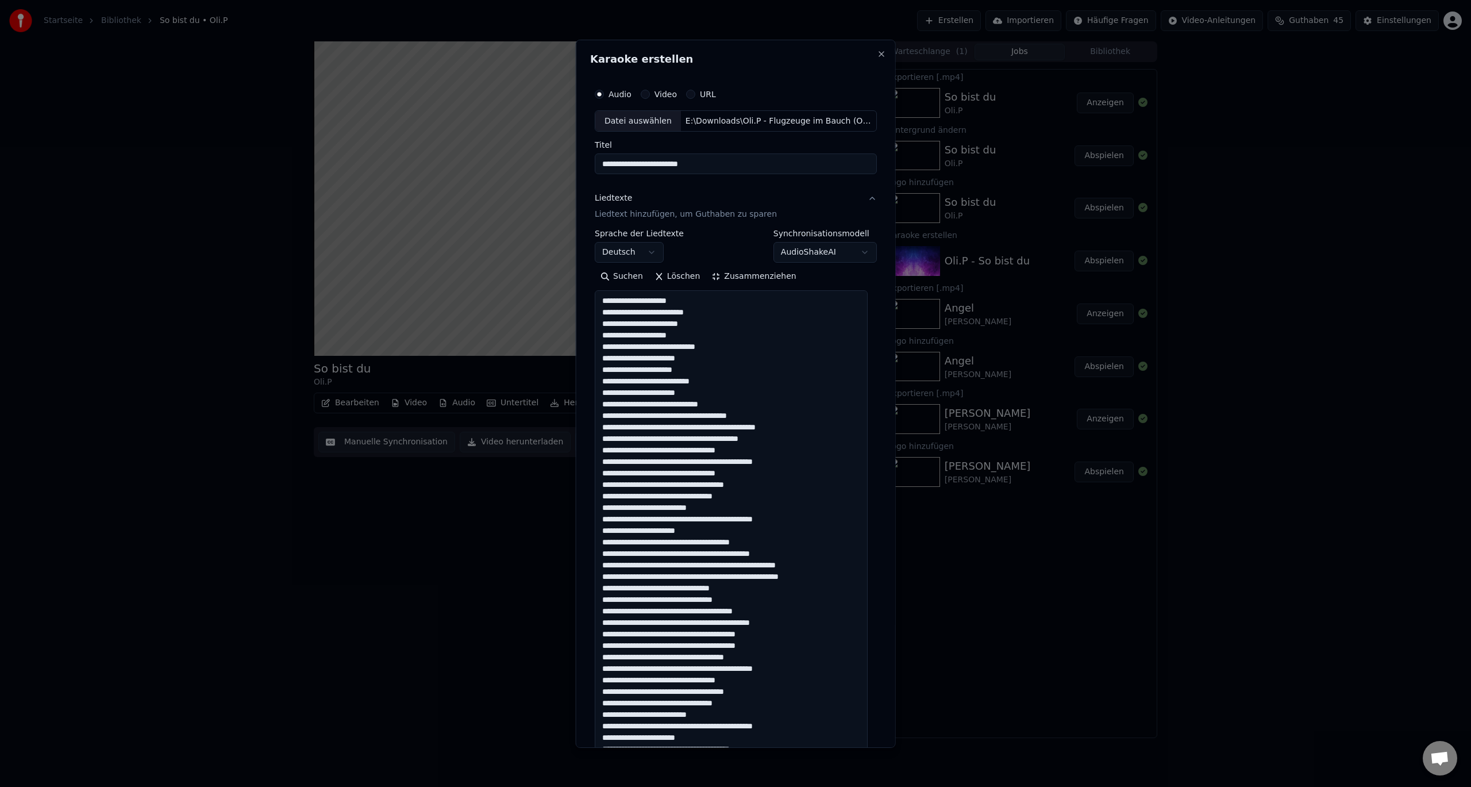
click at [688, 416] on textarea at bounding box center [731, 530] width 273 height 480
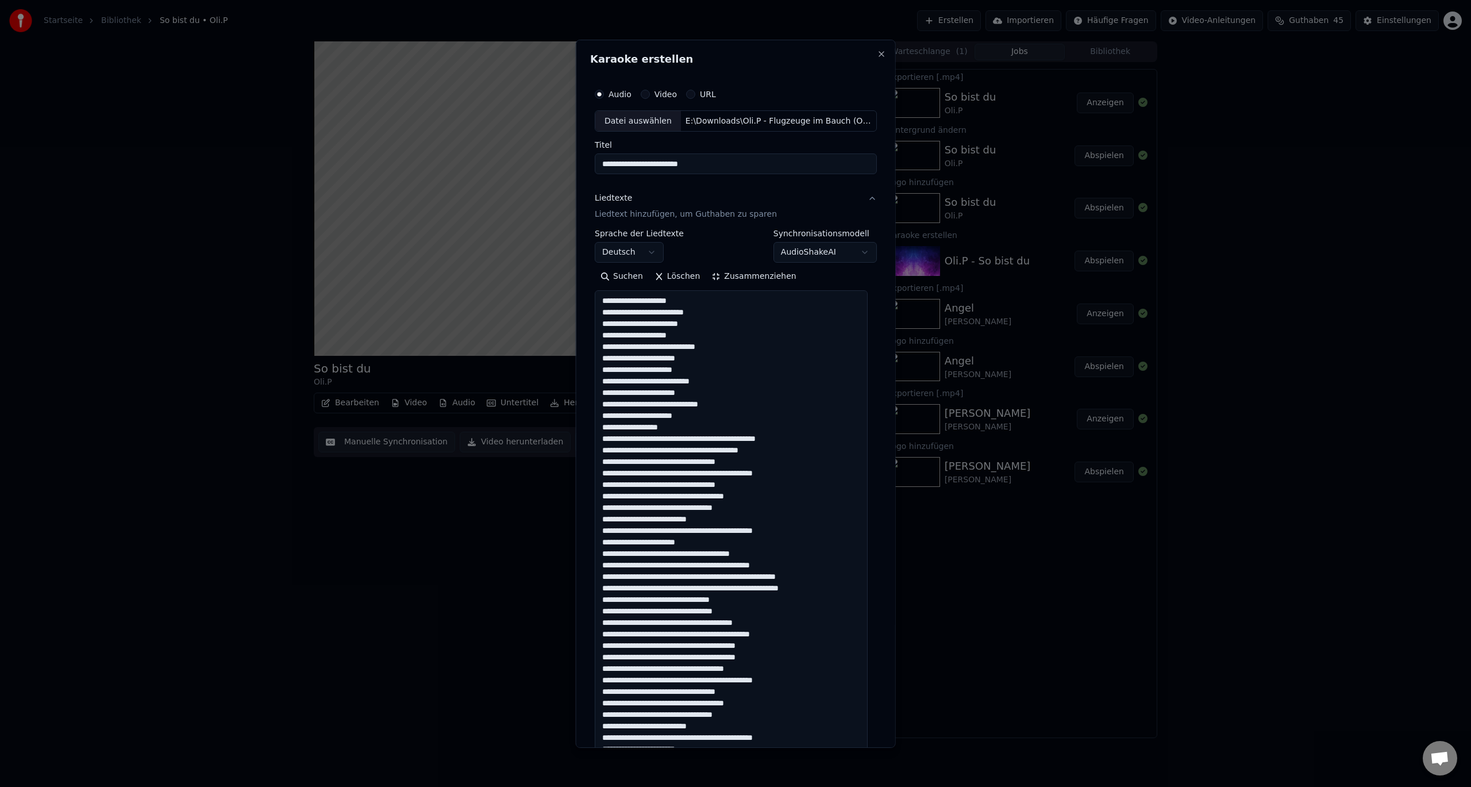
click at [694, 440] on textarea at bounding box center [731, 530] width 273 height 480
click at [688, 464] on textarea at bounding box center [731, 530] width 273 height 480
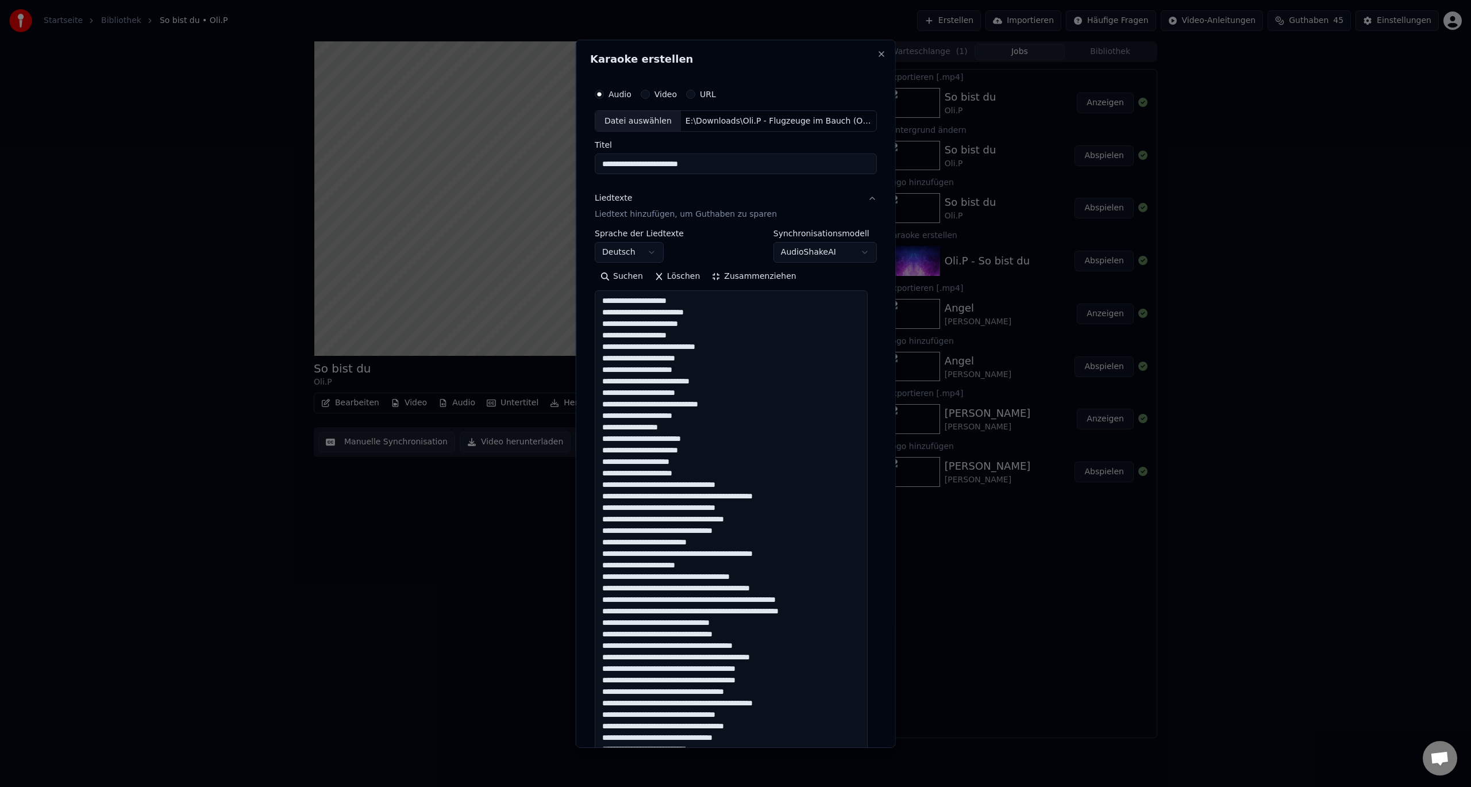
click at [702, 497] on textarea at bounding box center [731, 530] width 273 height 480
click at [641, 521] on textarea at bounding box center [731, 530] width 273 height 480
click at [639, 522] on textarea at bounding box center [731, 530] width 273 height 480
click at [731, 527] on textarea at bounding box center [731, 530] width 273 height 480
click at [696, 578] on textarea at bounding box center [731, 530] width 273 height 480
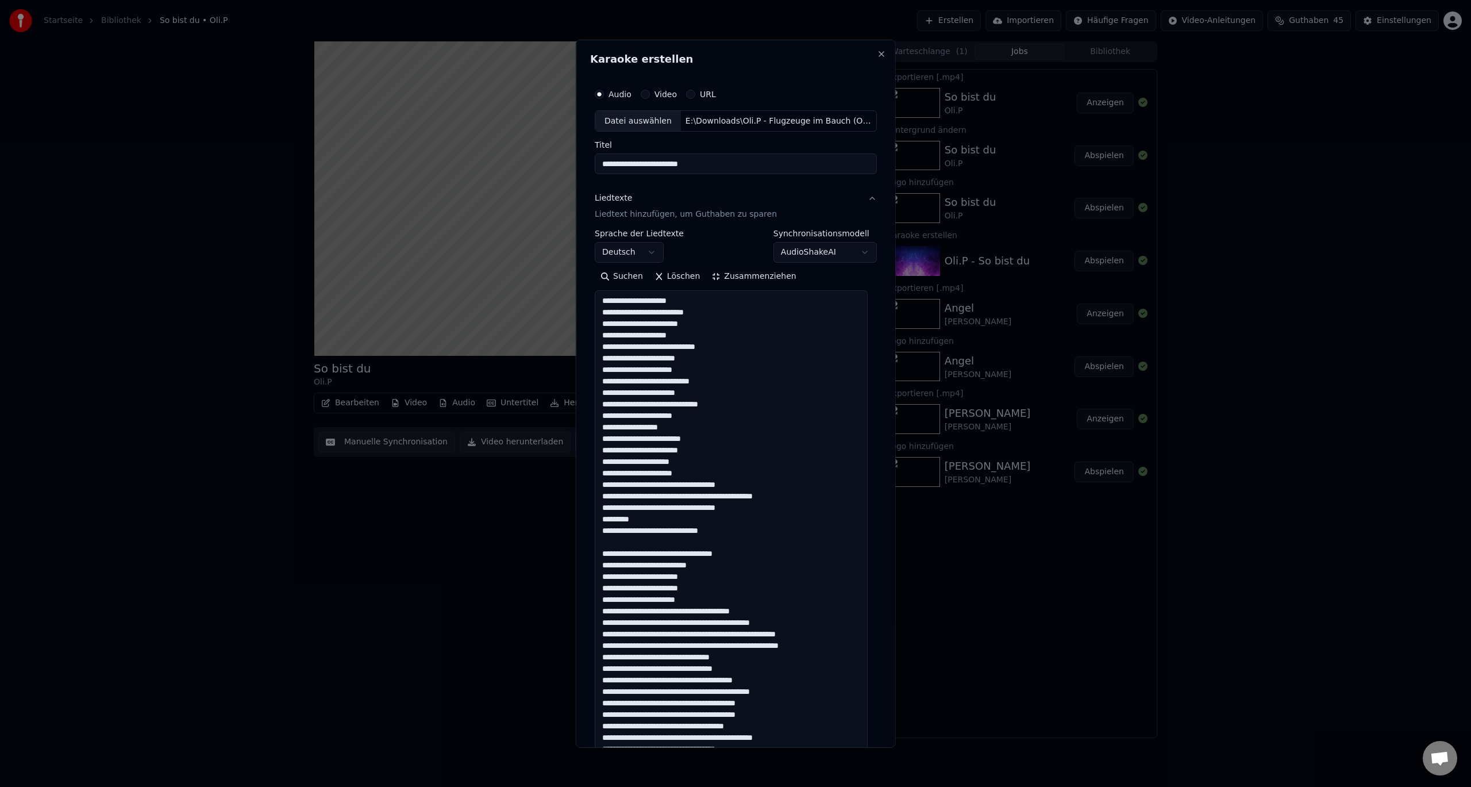
click at [760, 611] on textarea at bounding box center [731, 530] width 273 height 480
drag, startPoint x: 694, startPoint y: 634, endPoint x: 799, endPoint y: 629, distance: 105.3
click at [799, 629] on textarea at bounding box center [731, 530] width 273 height 480
click at [713, 657] on textarea at bounding box center [731, 530] width 273 height 480
click at [714, 680] on textarea at bounding box center [731, 530] width 273 height 480
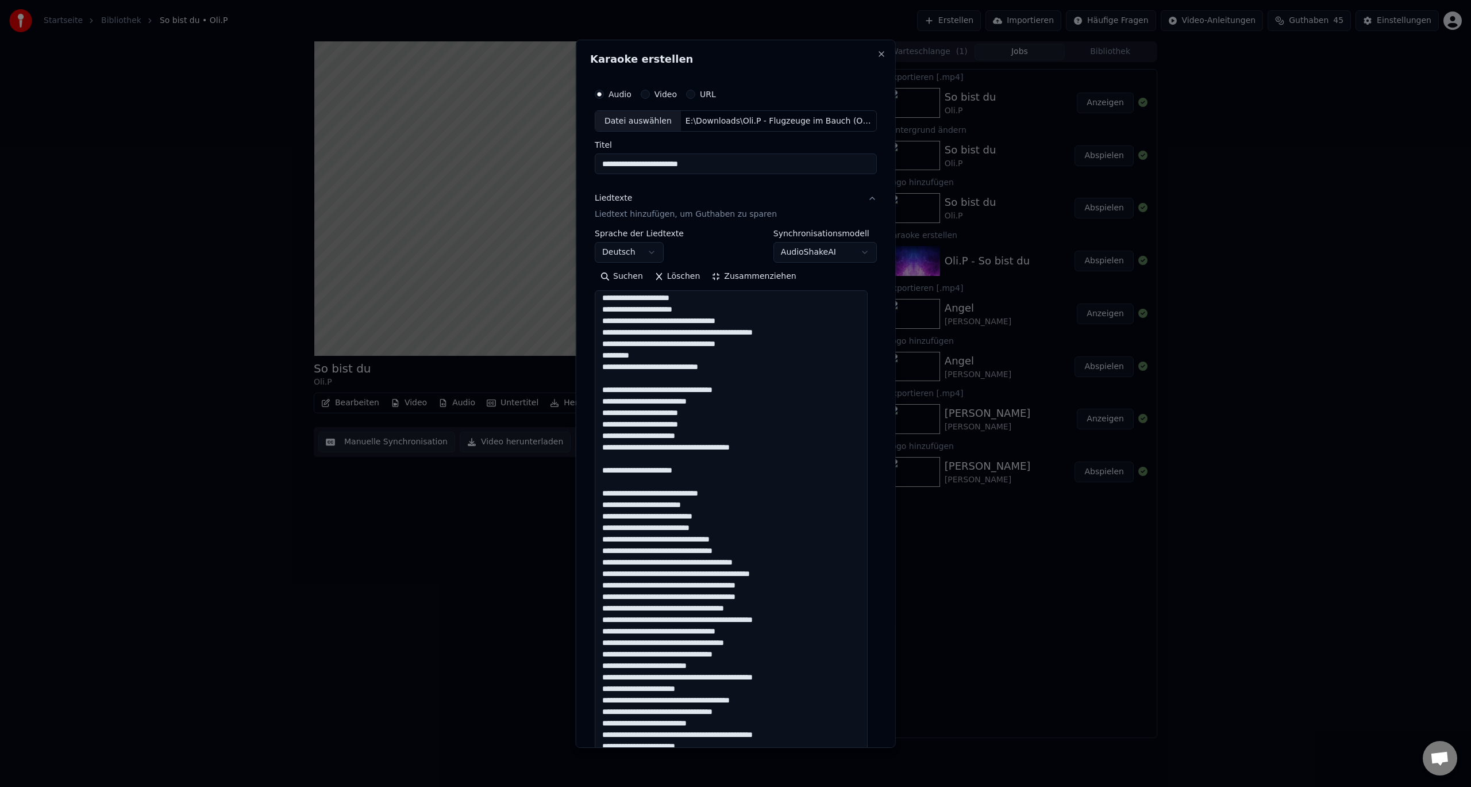
scroll to position [174, 0]
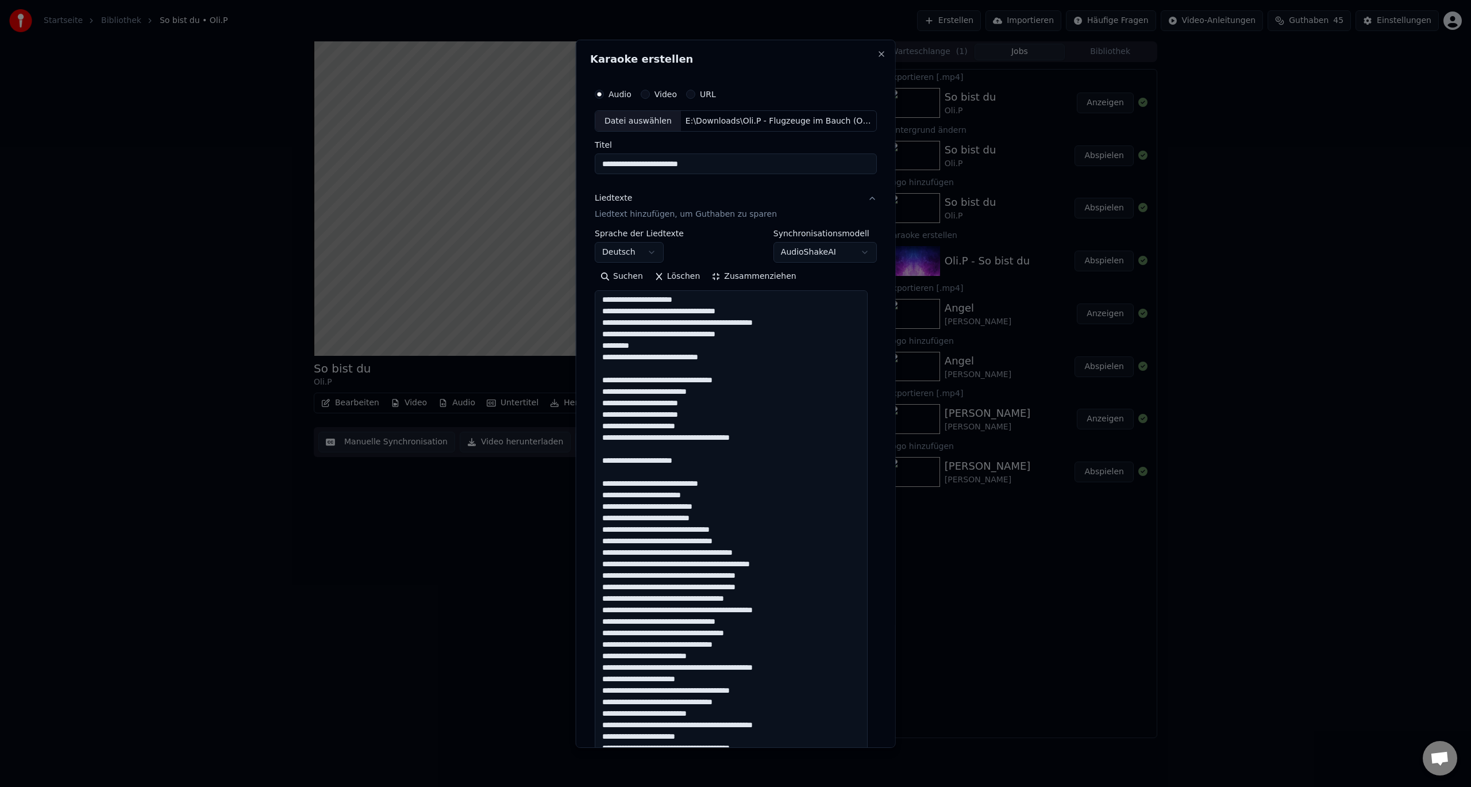
click at [742, 541] on textarea at bounding box center [731, 530] width 273 height 480
click at [658, 576] on textarea at bounding box center [731, 530] width 273 height 480
click at [702, 623] on textarea at bounding box center [731, 530] width 273 height 480
click at [793, 621] on textarea at bounding box center [731, 530] width 273 height 480
click at [639, 645] on textarea at bounding box center [731, 530] width 273 height 480
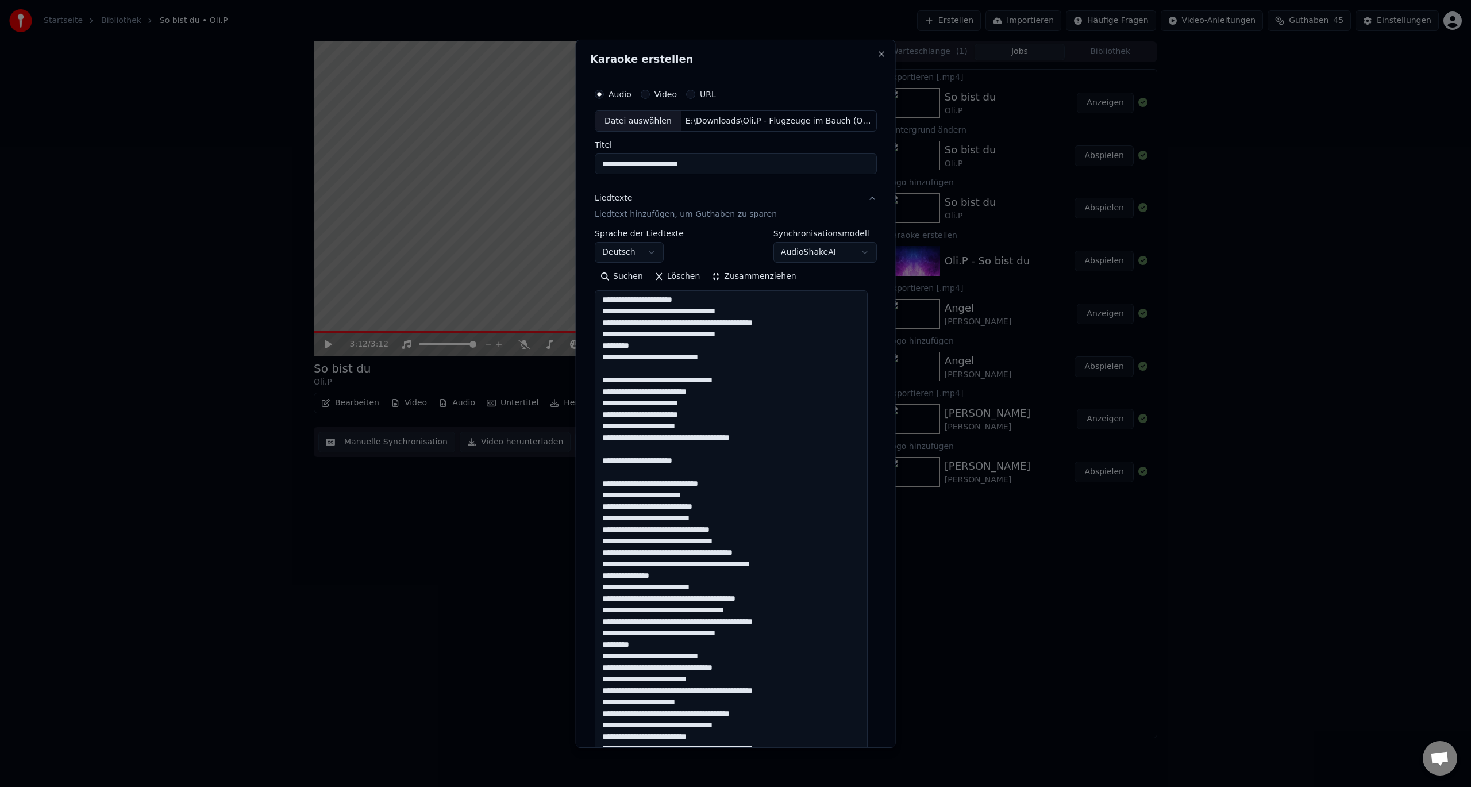
type textarea "**********"
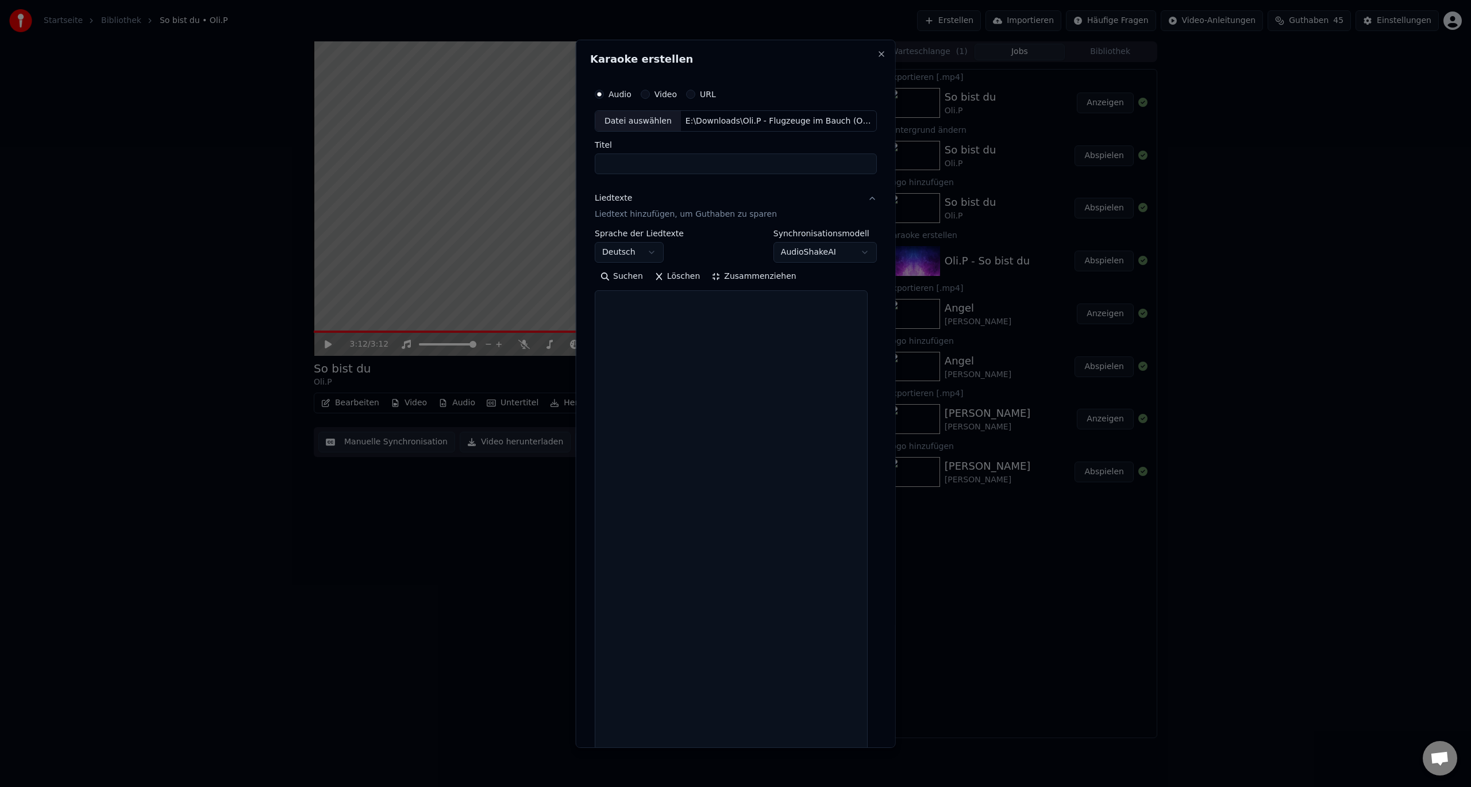
scroll to position [0, 0]
select select
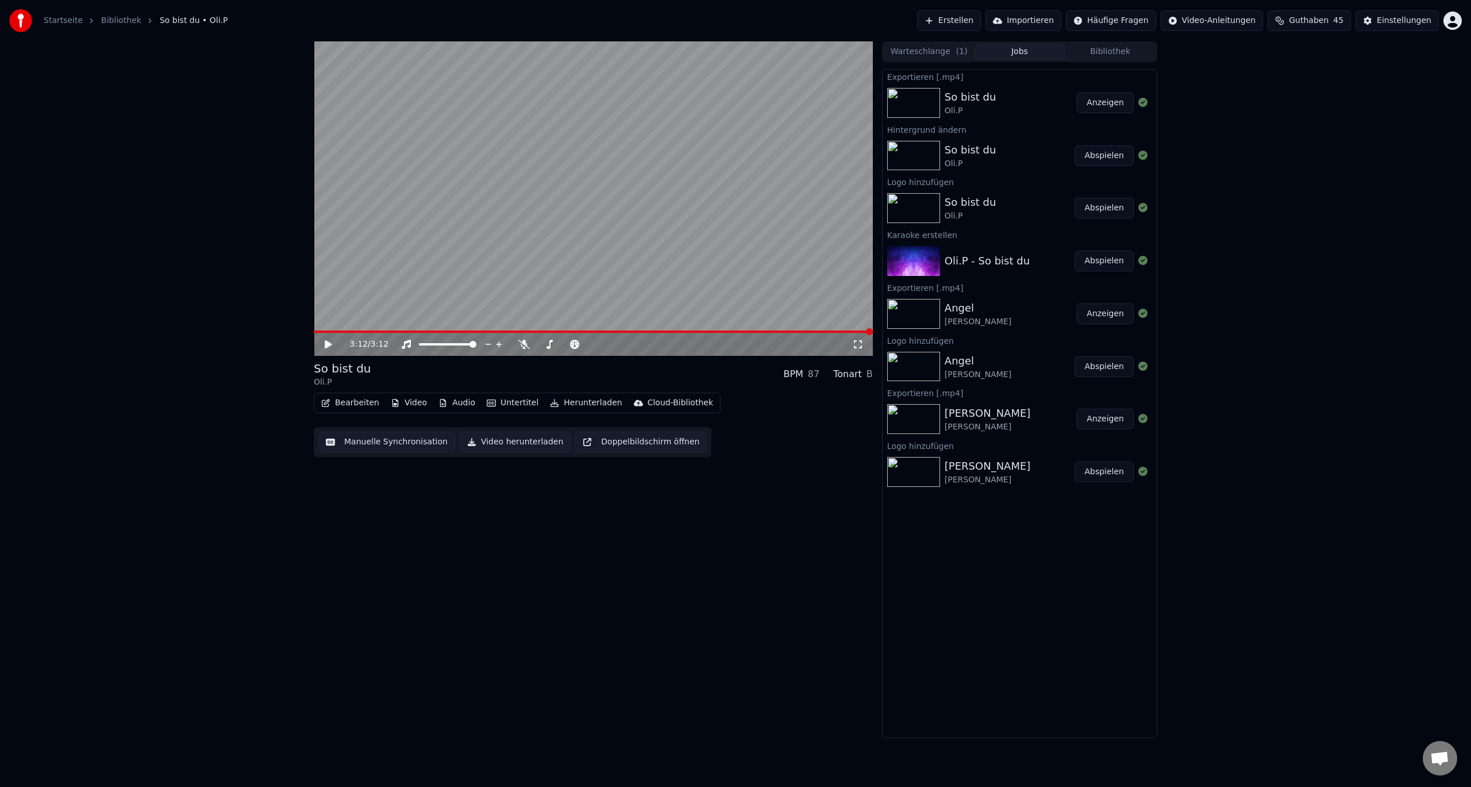
click at [622, 521] on div "3:12 / 3:12 So bist du Oli.P BPM 87 Tonart B Bearbeiten Video Audio Untertitel …" at bounding box center [593, 389] width 559 height 696
click at [981, 23] on button "Erstellen" at bounding box center [949, 20] width 64 height 21
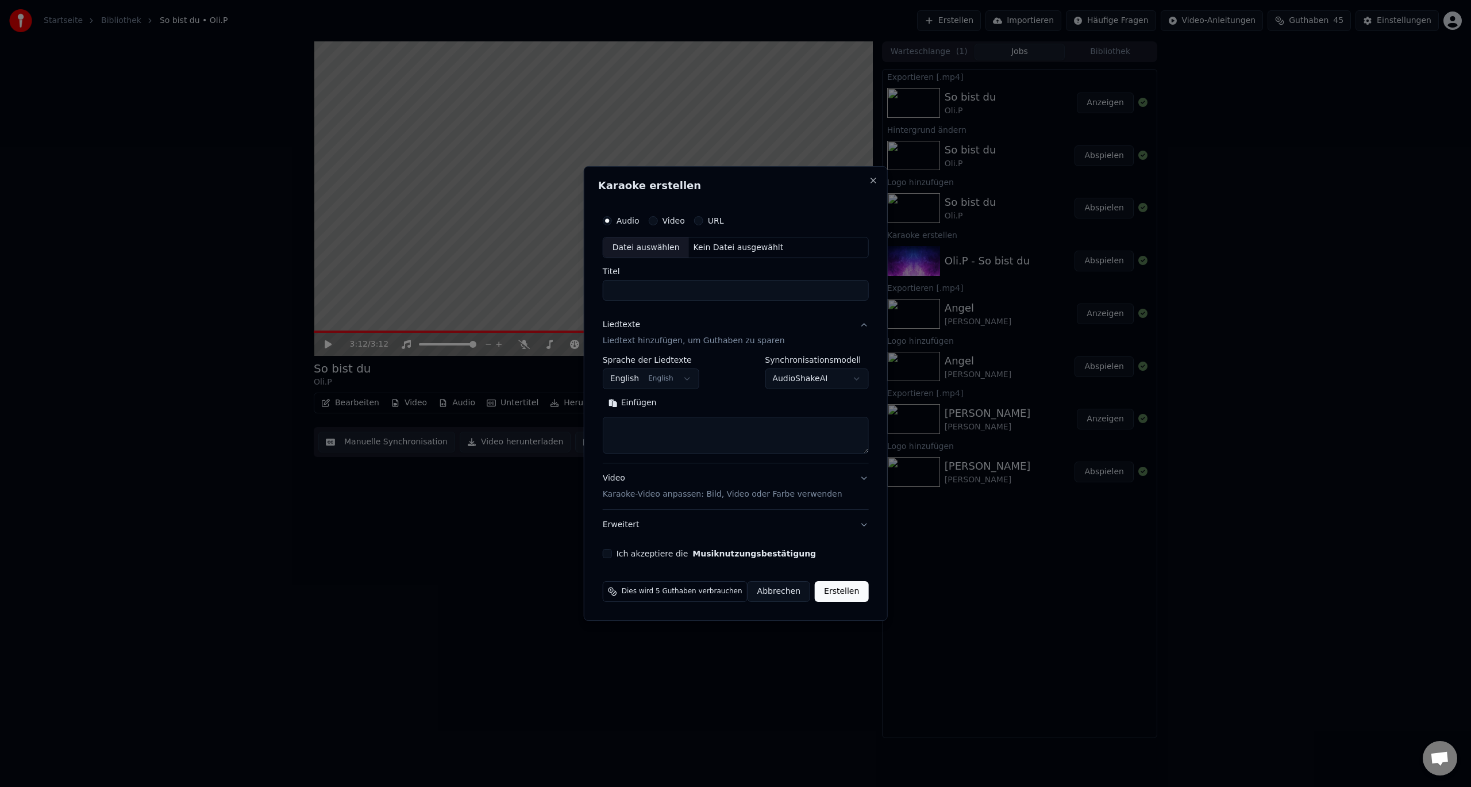
click at [838, 213] on div "Audio Video URL" at bounding box center [736, 220] width 266 height 23
click at [649, 248] on div "Datei auswählen" at bounding box center [646, 247] width 86 height 21
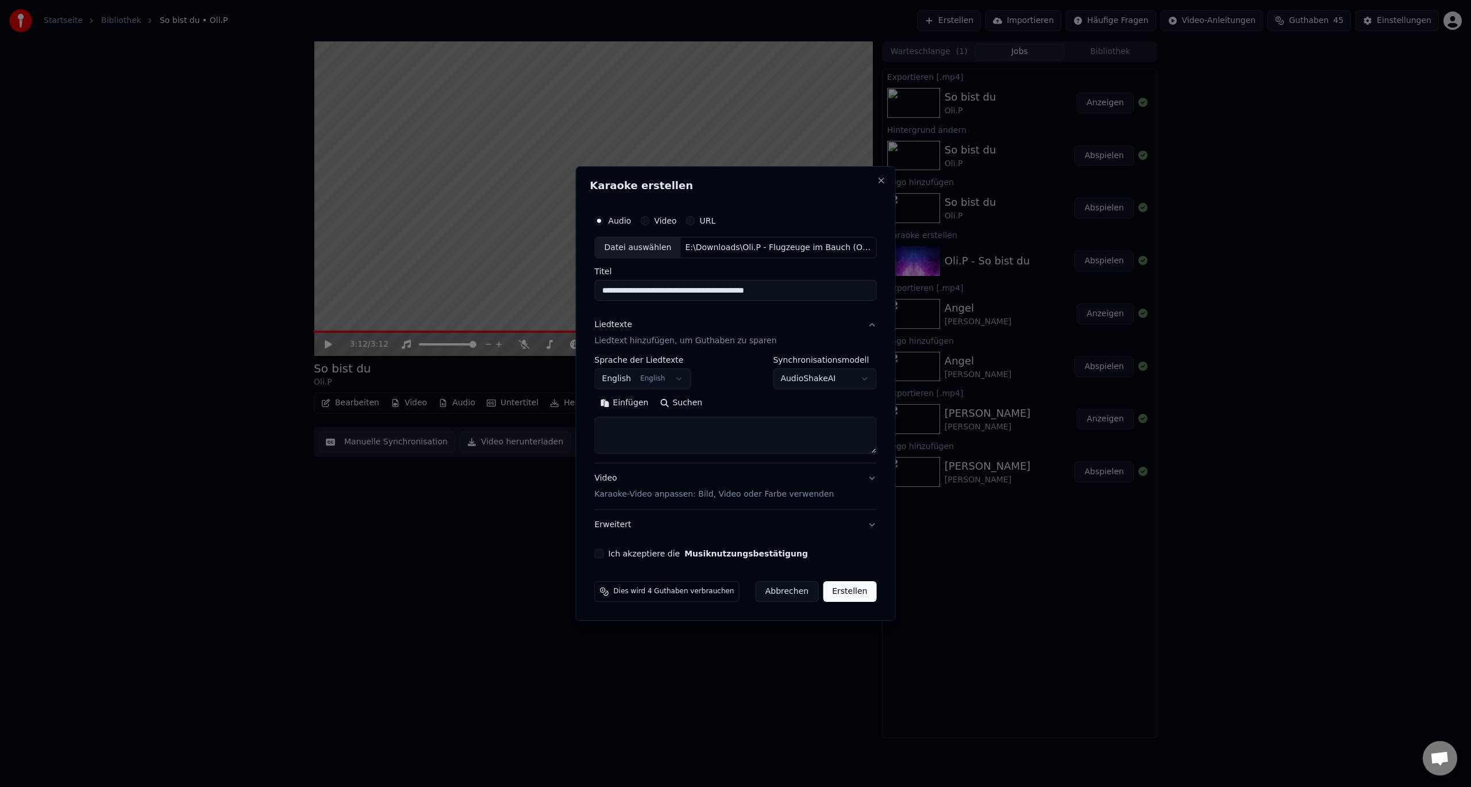
drag, startPoint x: 707, startPoint y: 288, endPoint x: 856, endPoint y: 288, distance: 148.8
click at [856, 288] on input "**********" at bounding box center [736, 290] width 282 height 21
type input "**********"
click at [732, 441] on textarea at bounding box center [736, 435] width 282 height 37
paste textarea "**********"
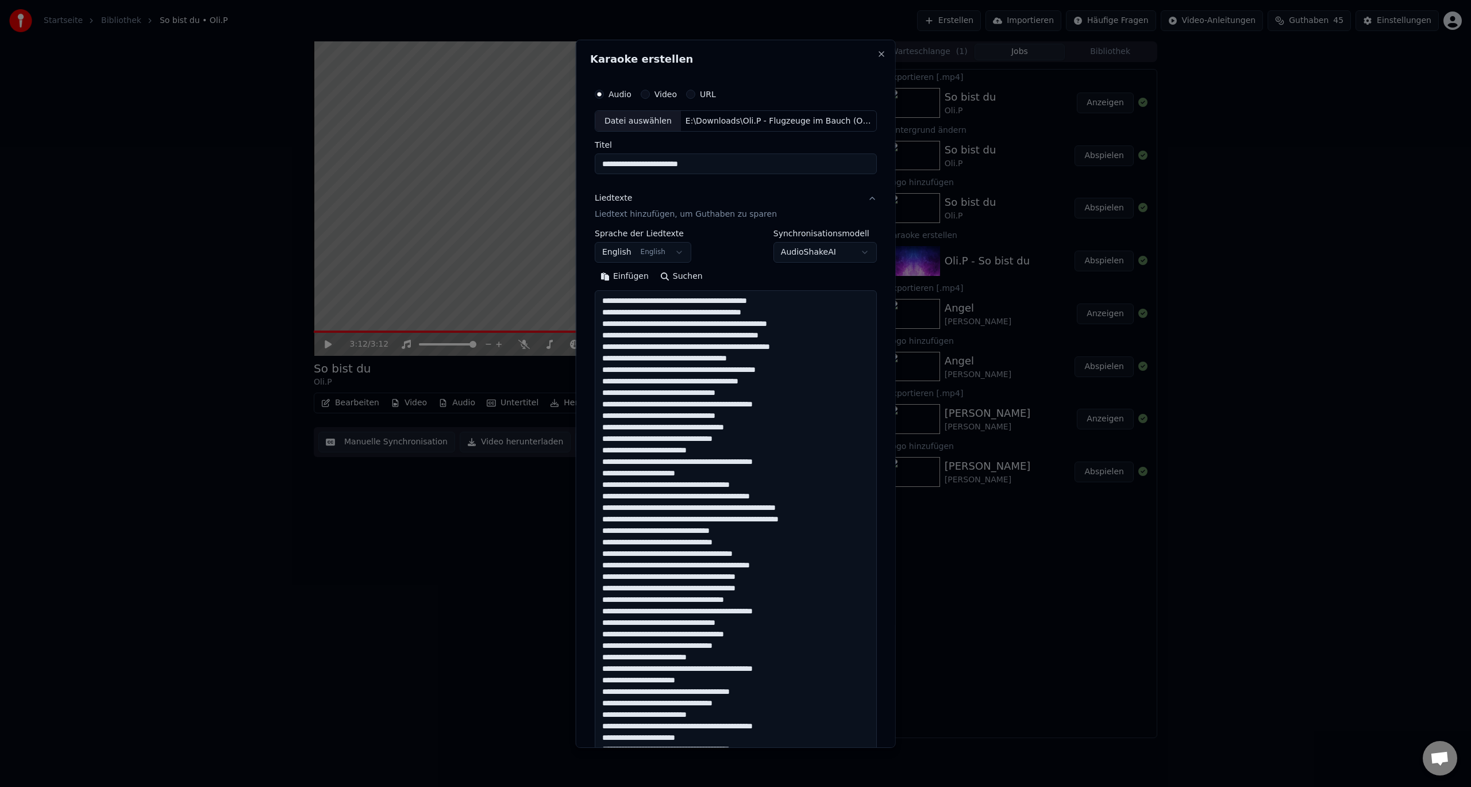
scroll to position [440, 0]
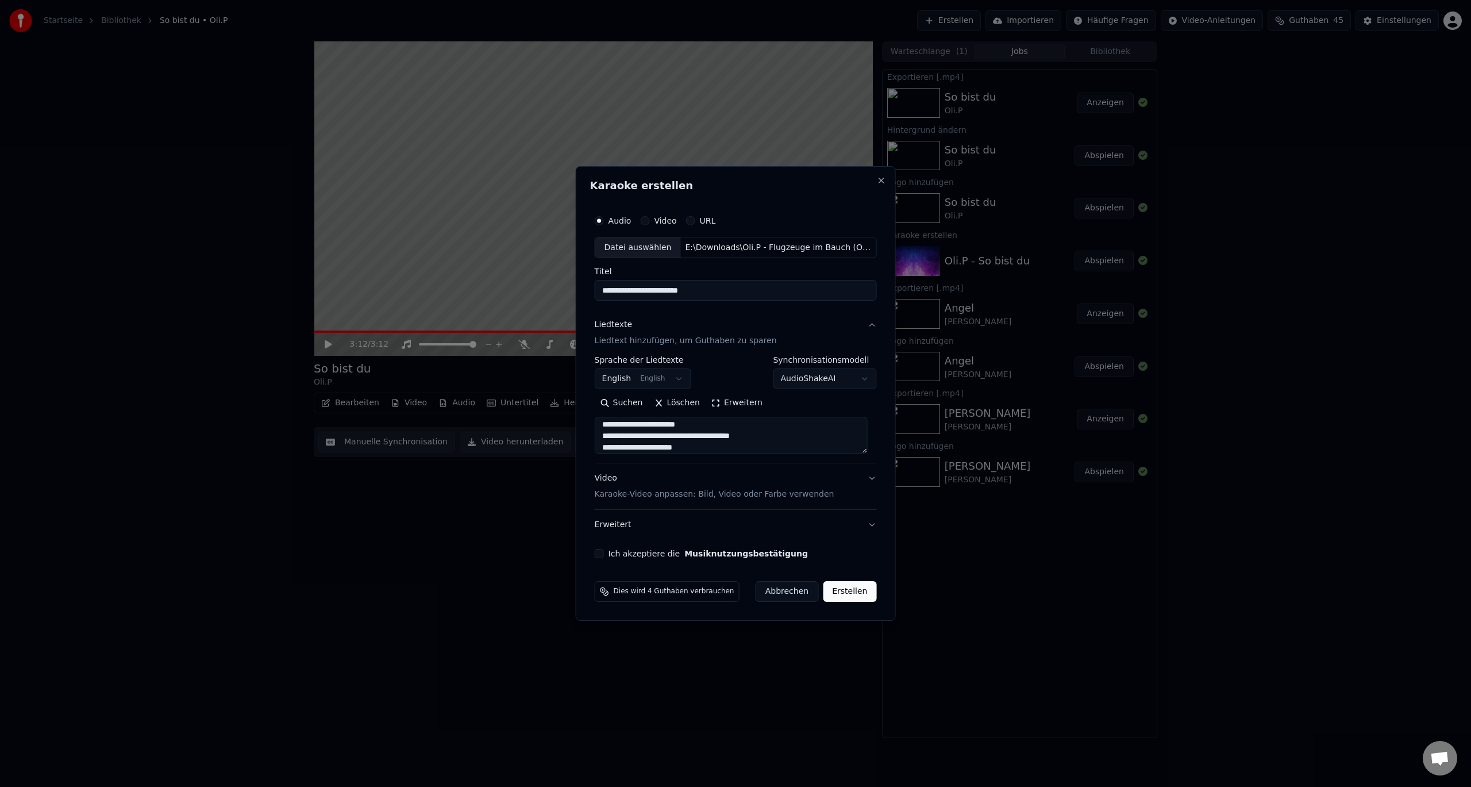
click at [713, 449] on textarea at bounding box center [731, 435] width 273 height 37
type textarea "**********"
click at [665, 375] on body "**********" at bounding box center [735, 393] width 1471 height 787
select select "**"
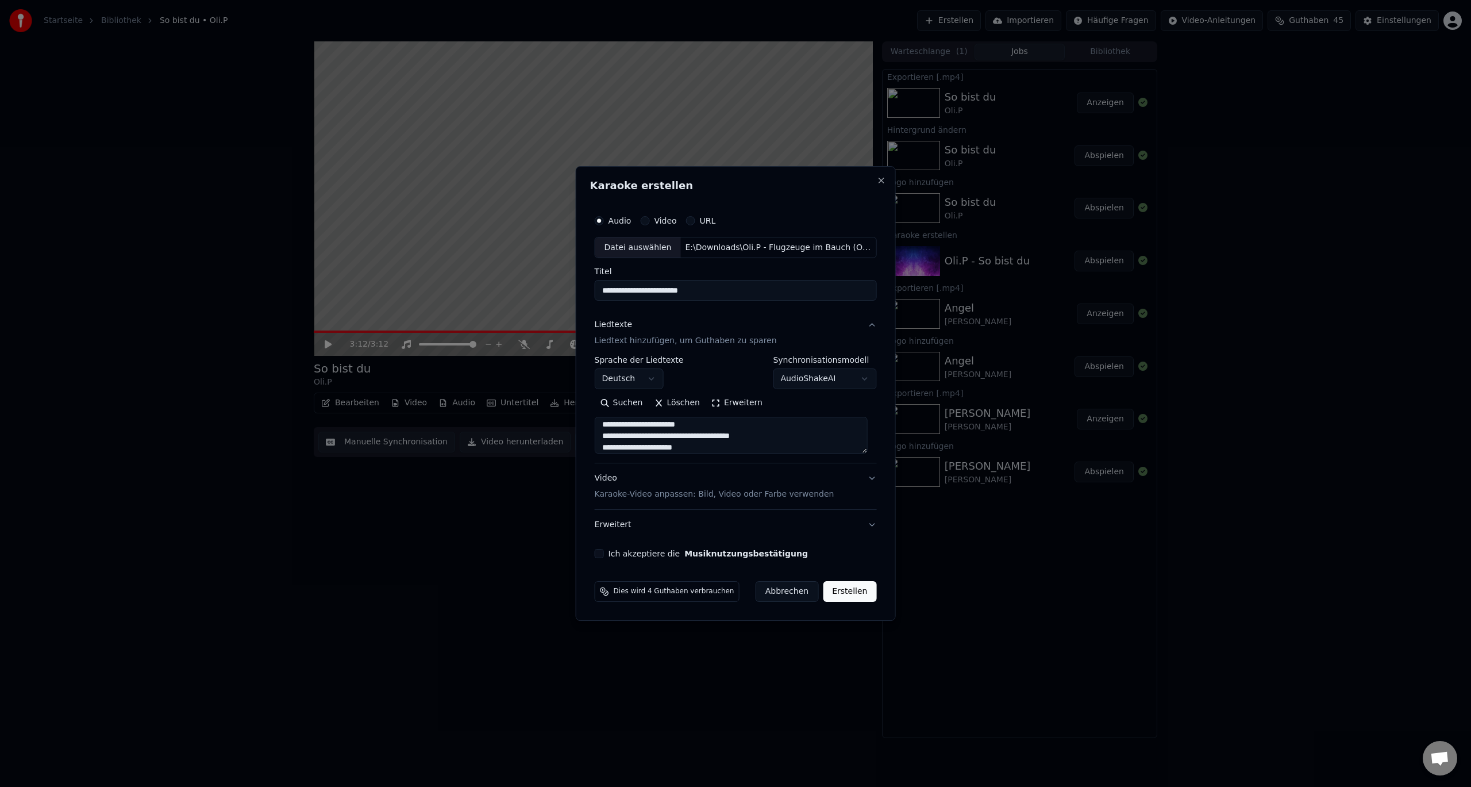
click at [706, 445] on textarea at bounding box center [731, 435] width 273 height 37
click at [728, 400] on button "Erweitern" at bounding box center [737, 403] width 63 height 18
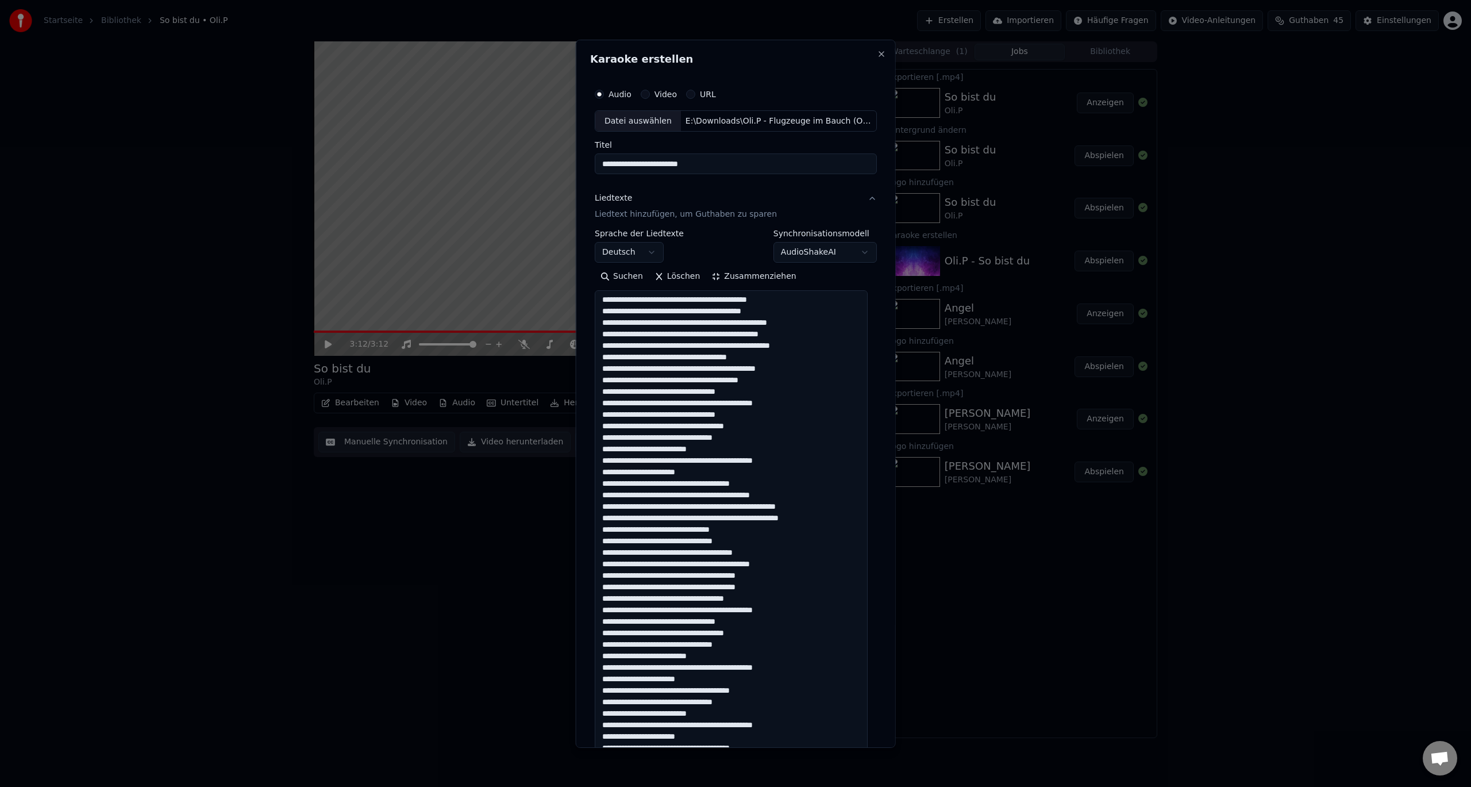
scroll to position [0, 0]
click at [845, 319] on textarea at bounding box center [731, 530] width 273 height 480
click at [676, 299] on textarea at bounding box center [731, 530] width 273 height 480
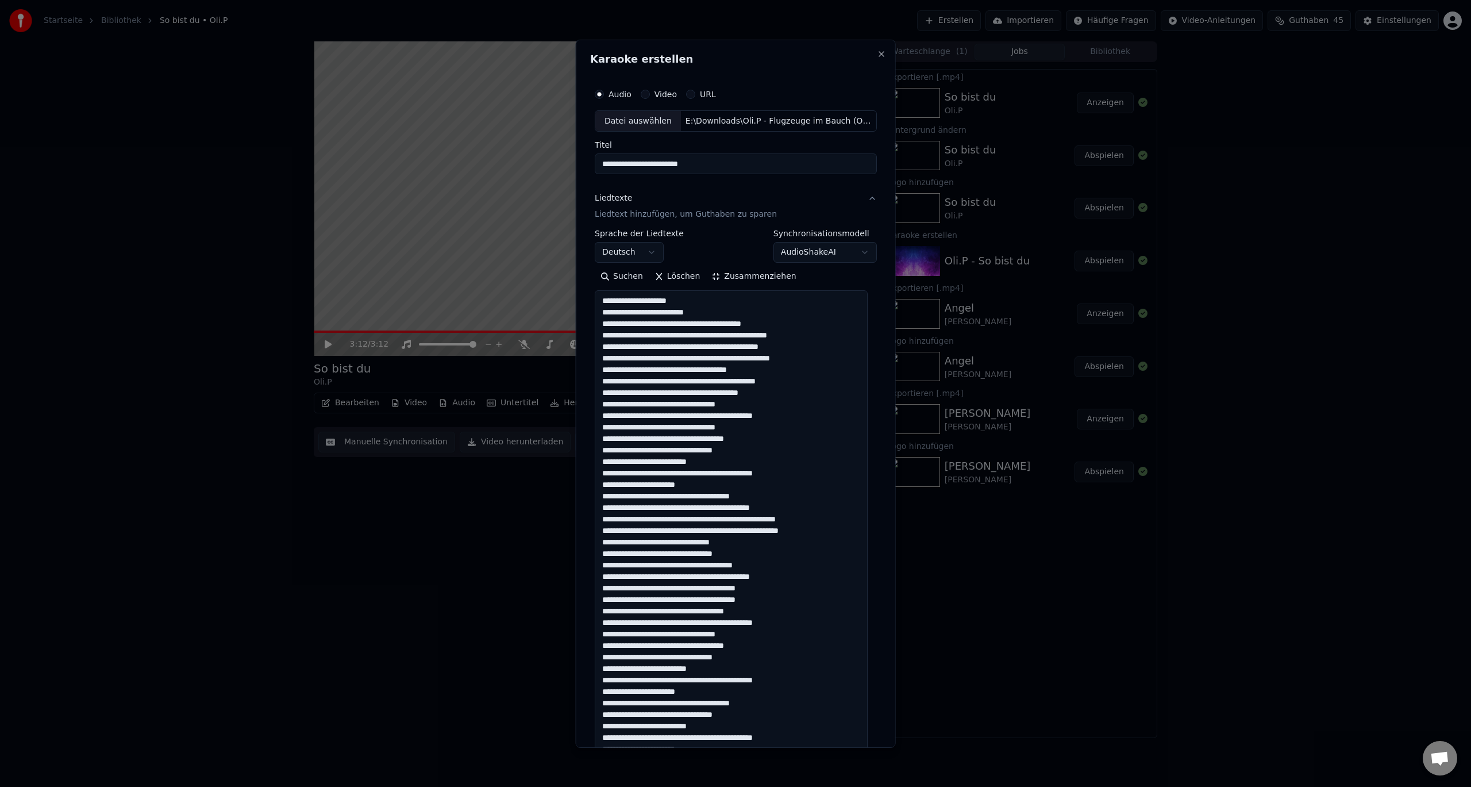
click at [707, 314] on textarea at bounding box center [731, 530] width 273 height 480
click at [694, 324] on textarea at bounding box center [731, 530] width 273 height 480
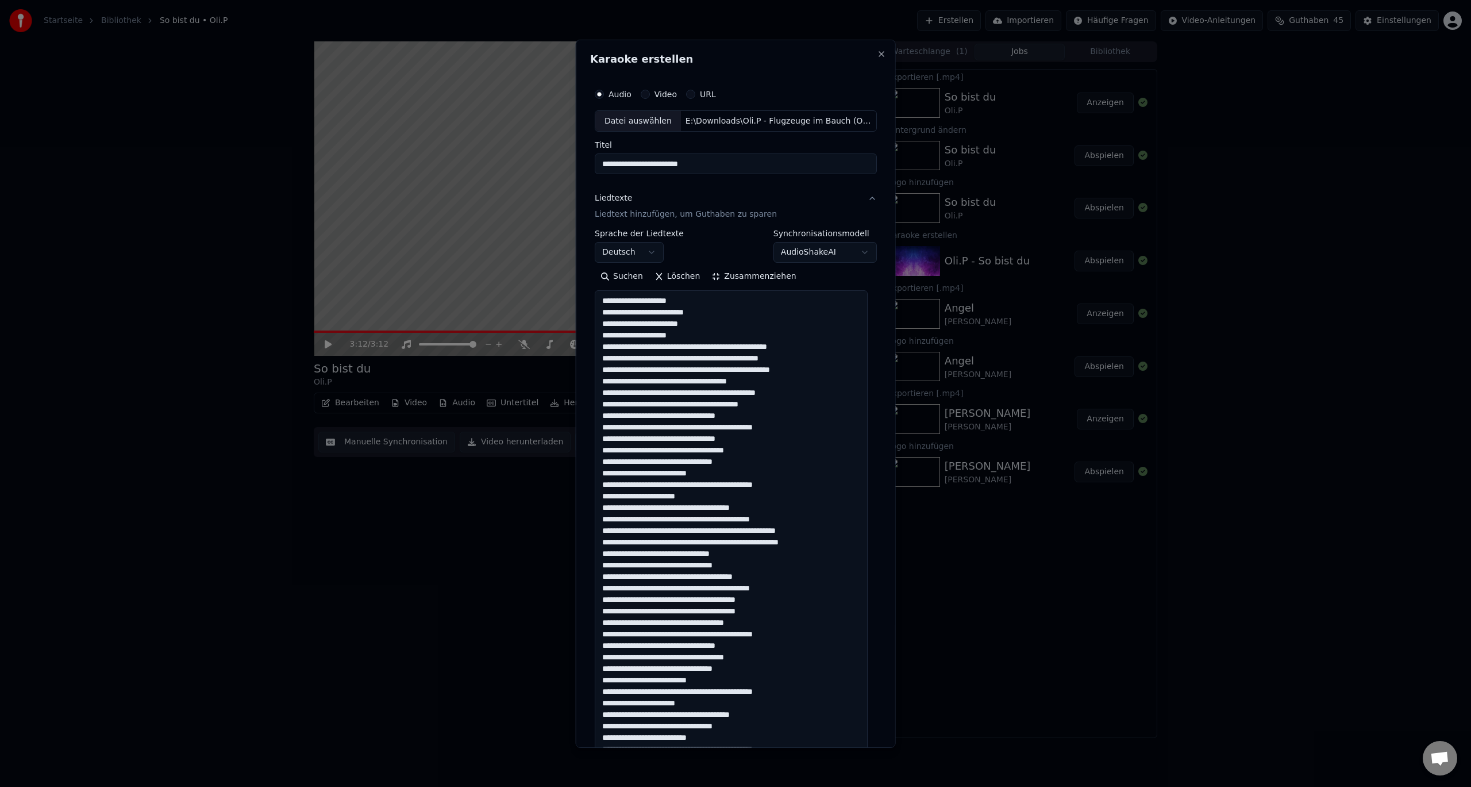
click at [710, 348] on textarea at bounding box center [731, 530] width 273 height 480
click at [709, 347] on textarea at bounding box center [731, 530] width 273 height 480
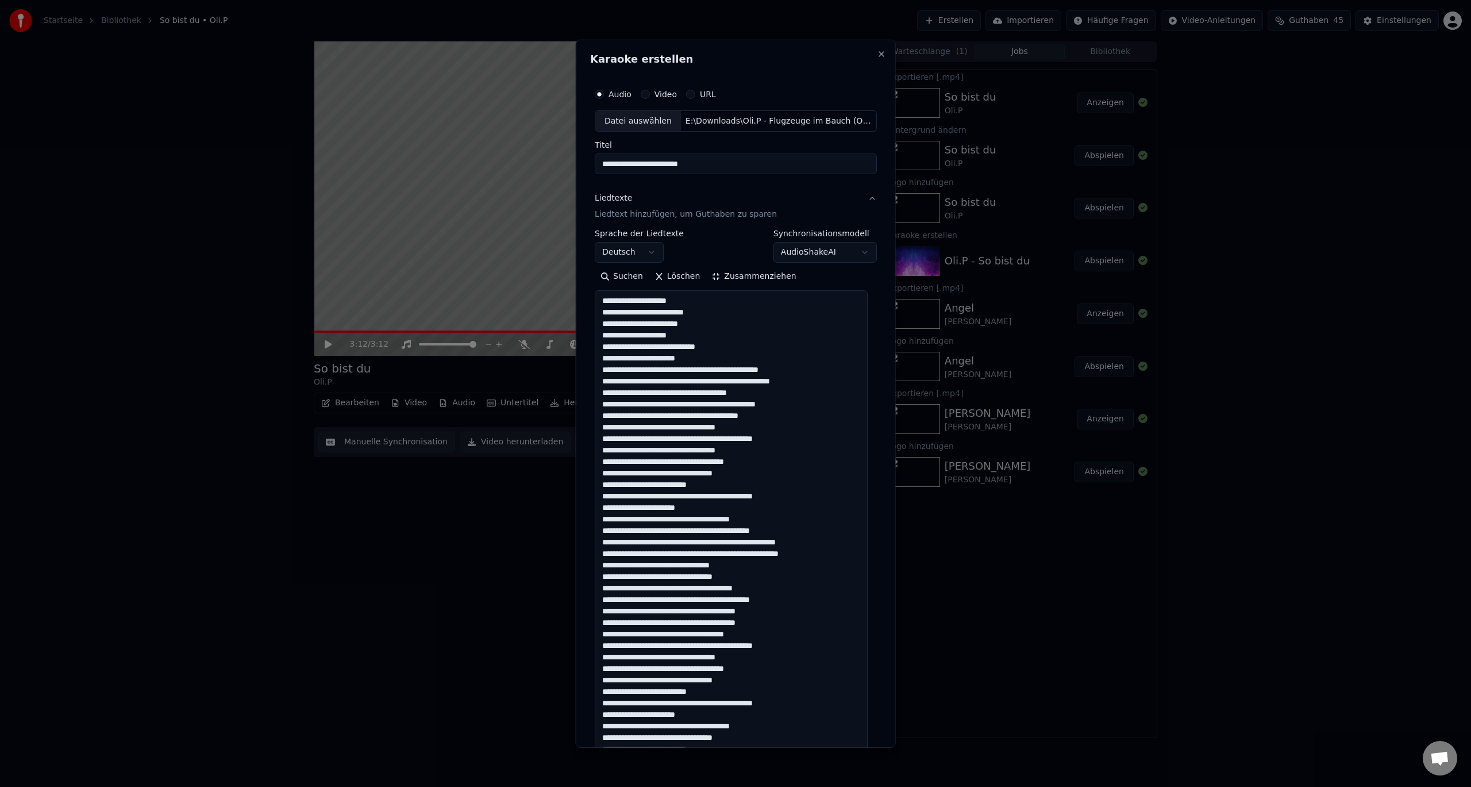
click at [689, 371] on textarea at bounding box center [731, 530] width 273 height 480
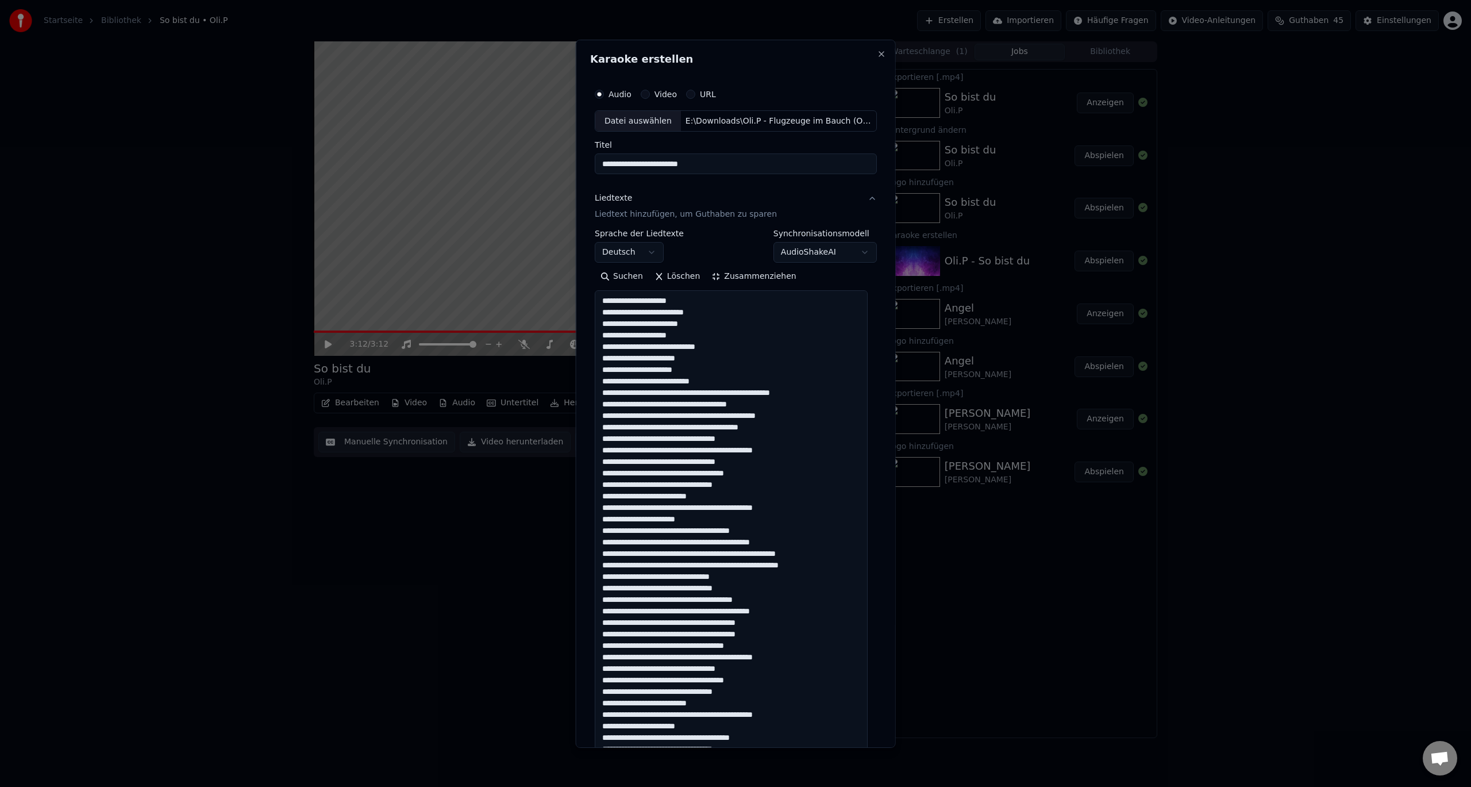
click at [702, 392] on textarea at bounding box center [731, 530] width 273 height 480
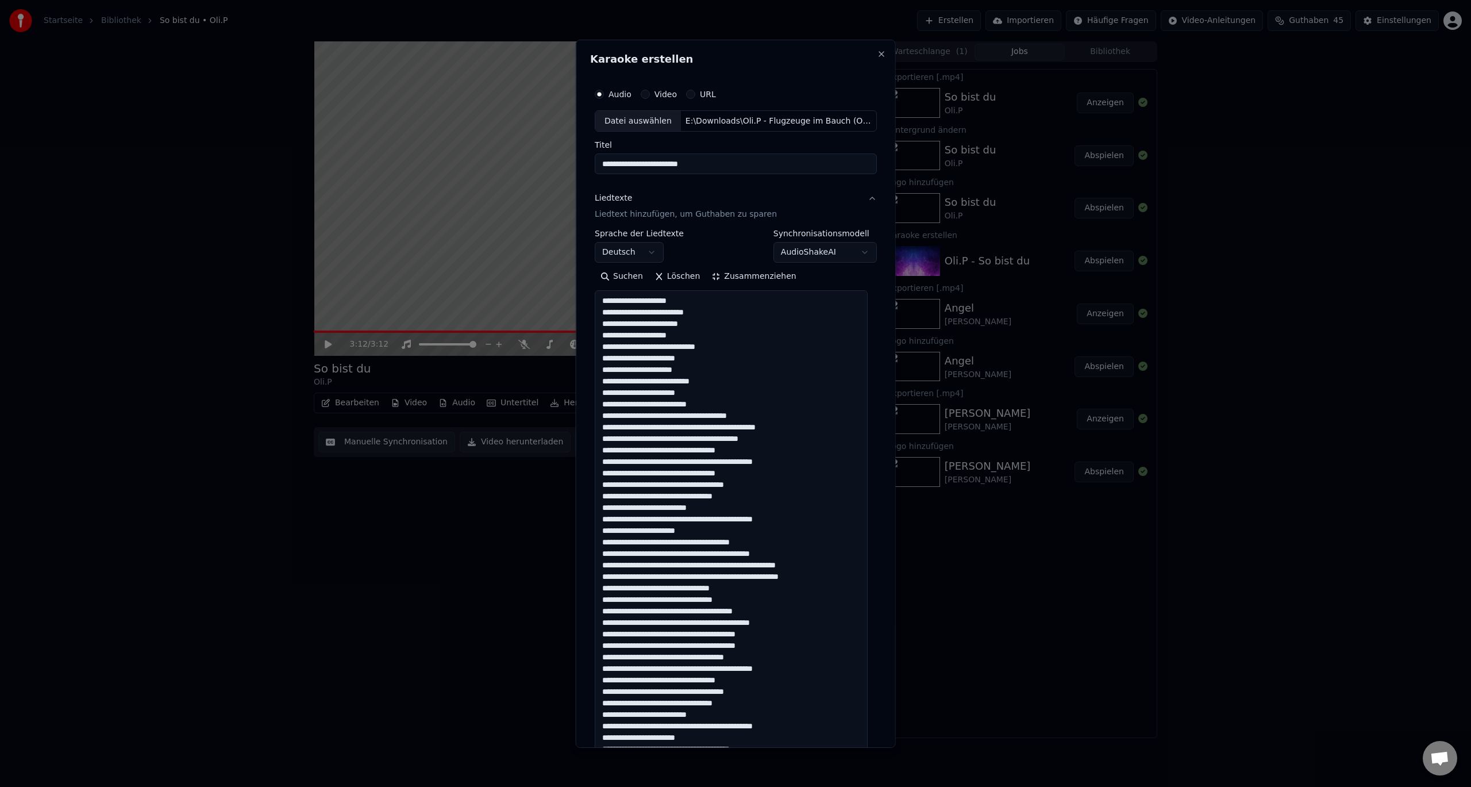
click at [688, 415] on textarea at bounding box center [731, 530] width 273 height 480
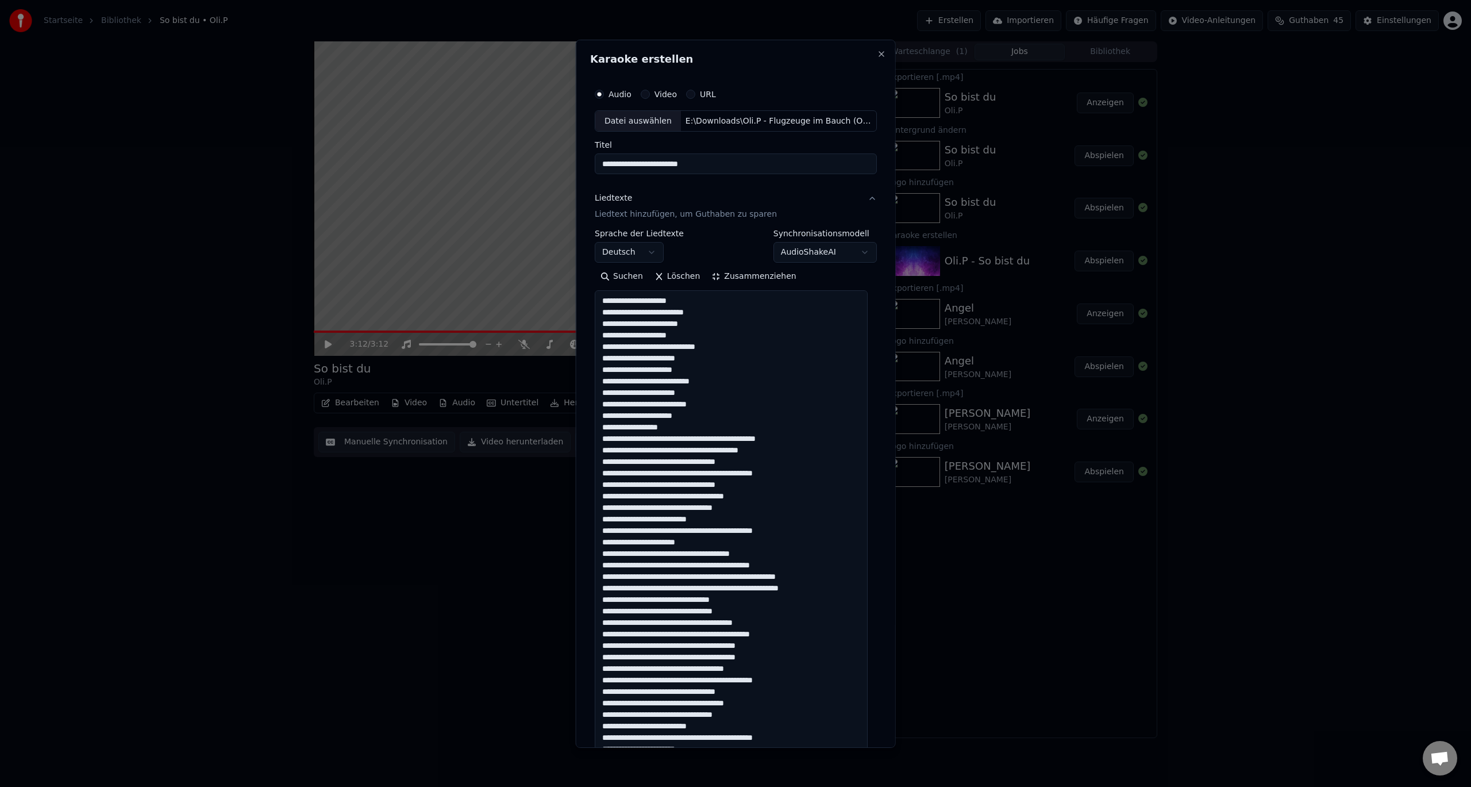
click at [693, 439] on textarea at bounding box center [731, 530] width 273 height 480
click at [700, 472] on textarea at bounding box center [731, 530] width 273 height 480
click at [783, 499] on textarea at bounding box center [731, 530] width 273 height 480
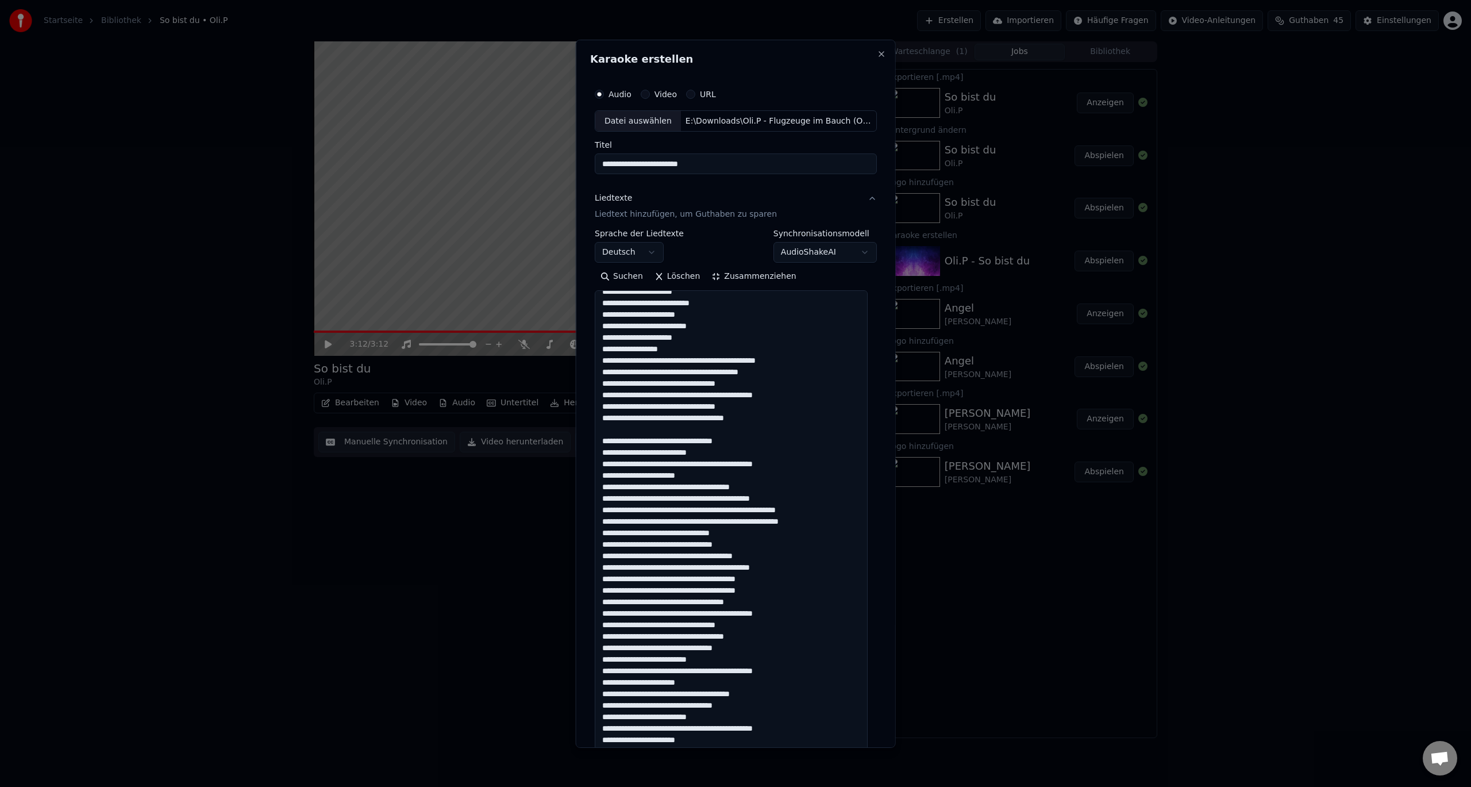
scroll to position [82, 0]
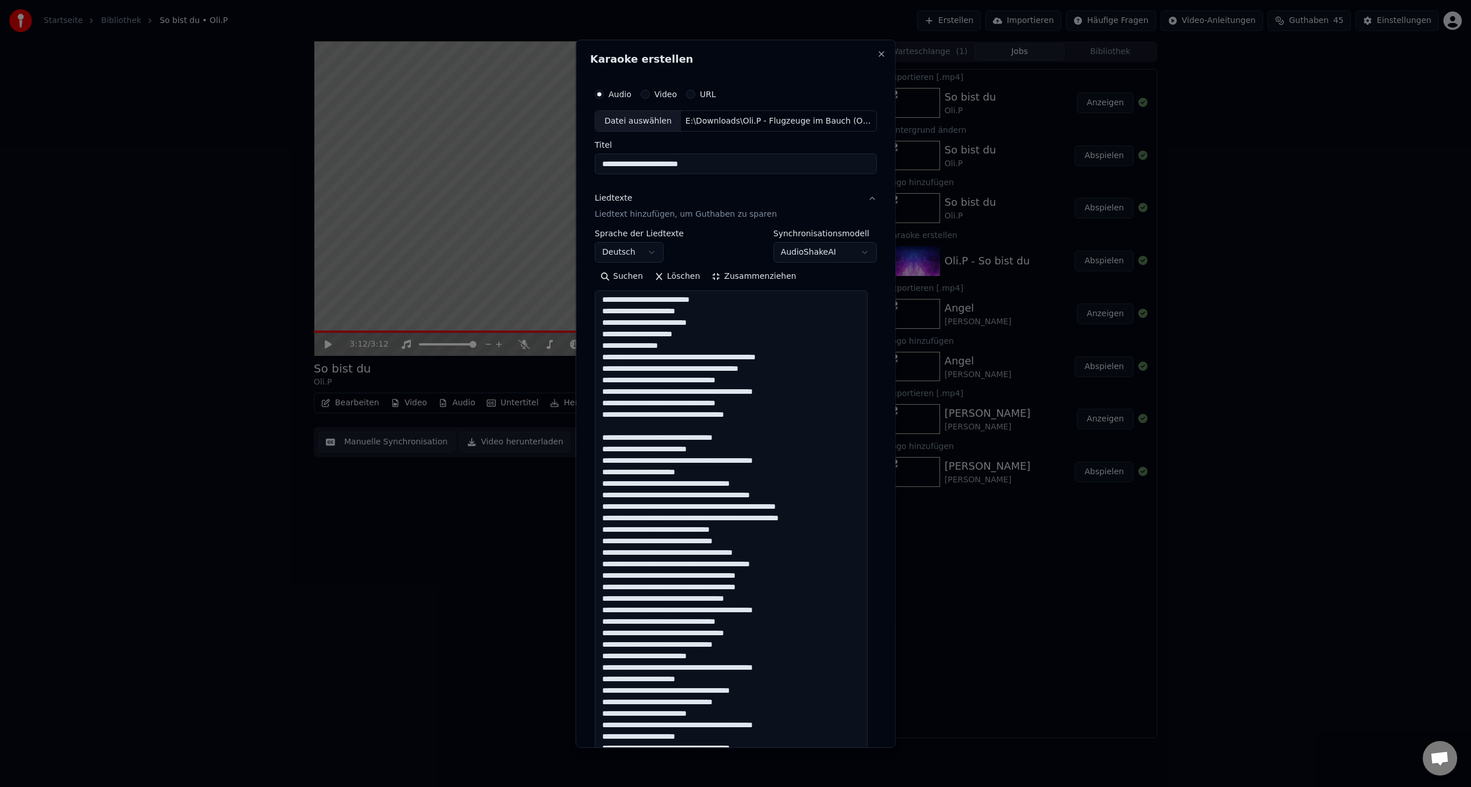
click at [770, 481] on textarea at bounding box center [731, 530] width 273 height 480
drag, startPoint x: 694, startPoint y: 508, endPoint x: 788, endPoint y: 507, distance: 93.7
click at [788, 507] on textarea at bounding box center [731, 530] width 273 height 480
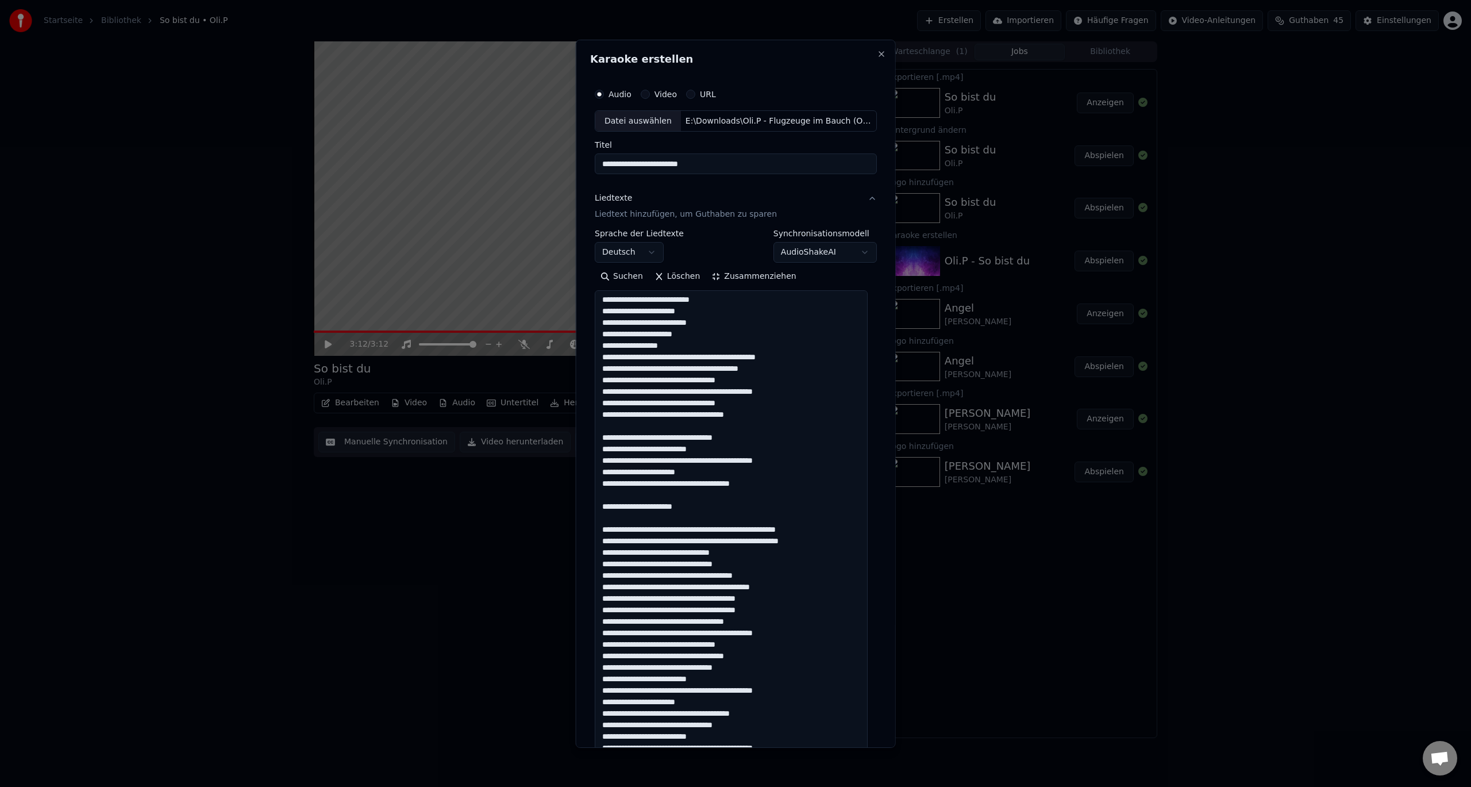
click at [714, 531] on textarea at bounding box center [731, 530] width 273 height 480
click at [713, 553] on textarea at bounding box center [731, 530] width 273 height 480
click at [642, 576] on textarea at bounding box center [731, 530] width 273 height 480
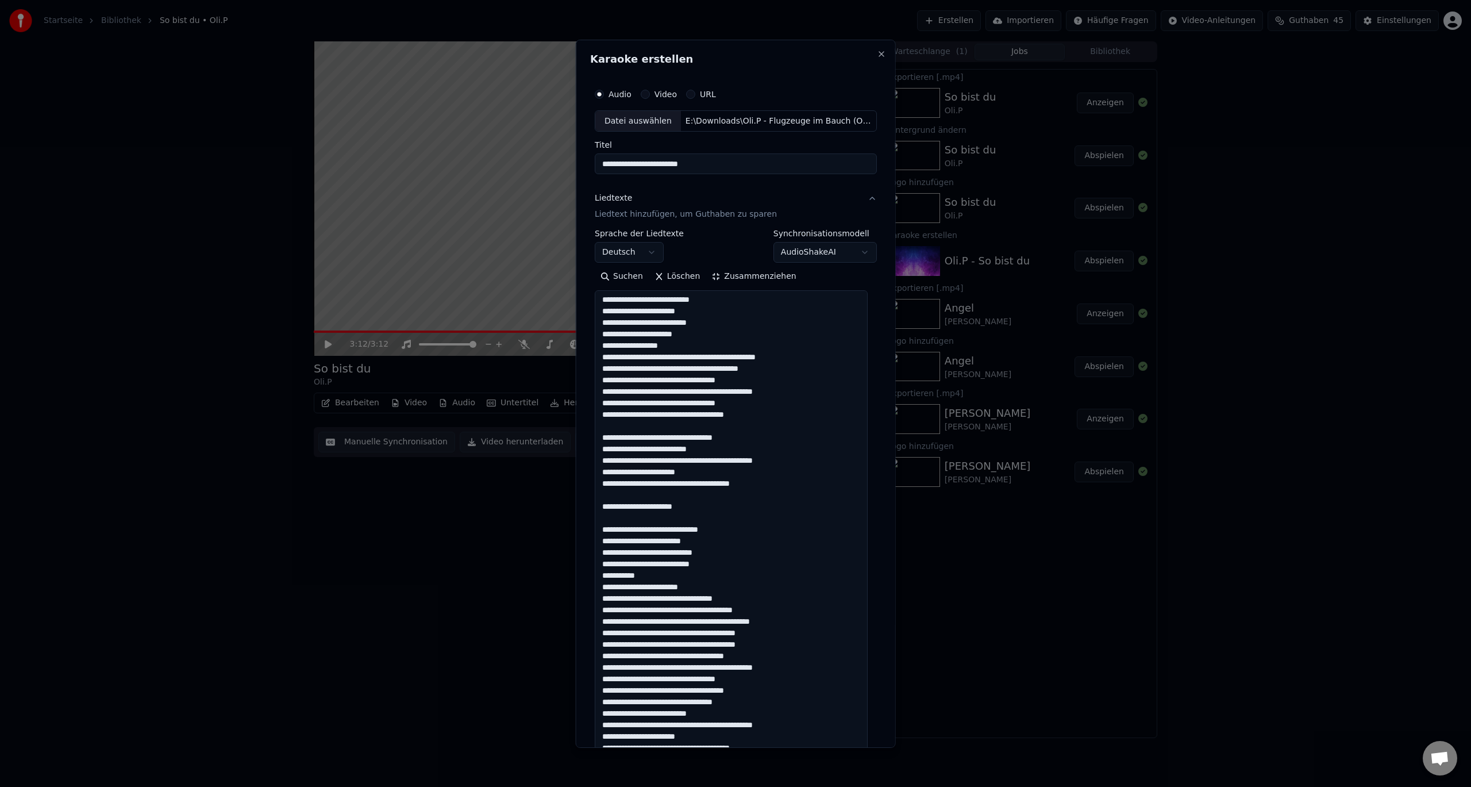
click at [656, 600] on textarea at bounding box center [731, 530] width 273 height 480
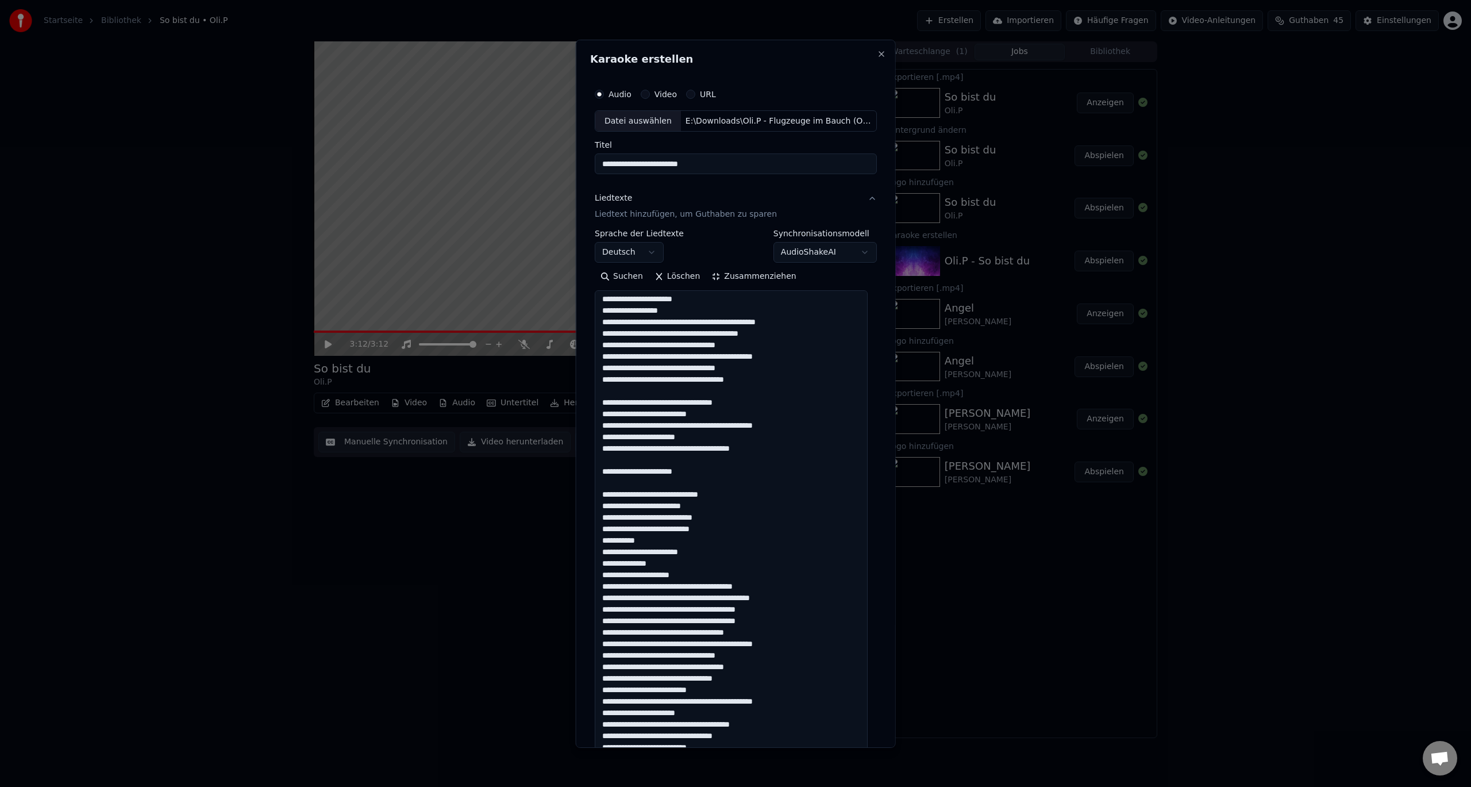
scroll to position [151, 0]
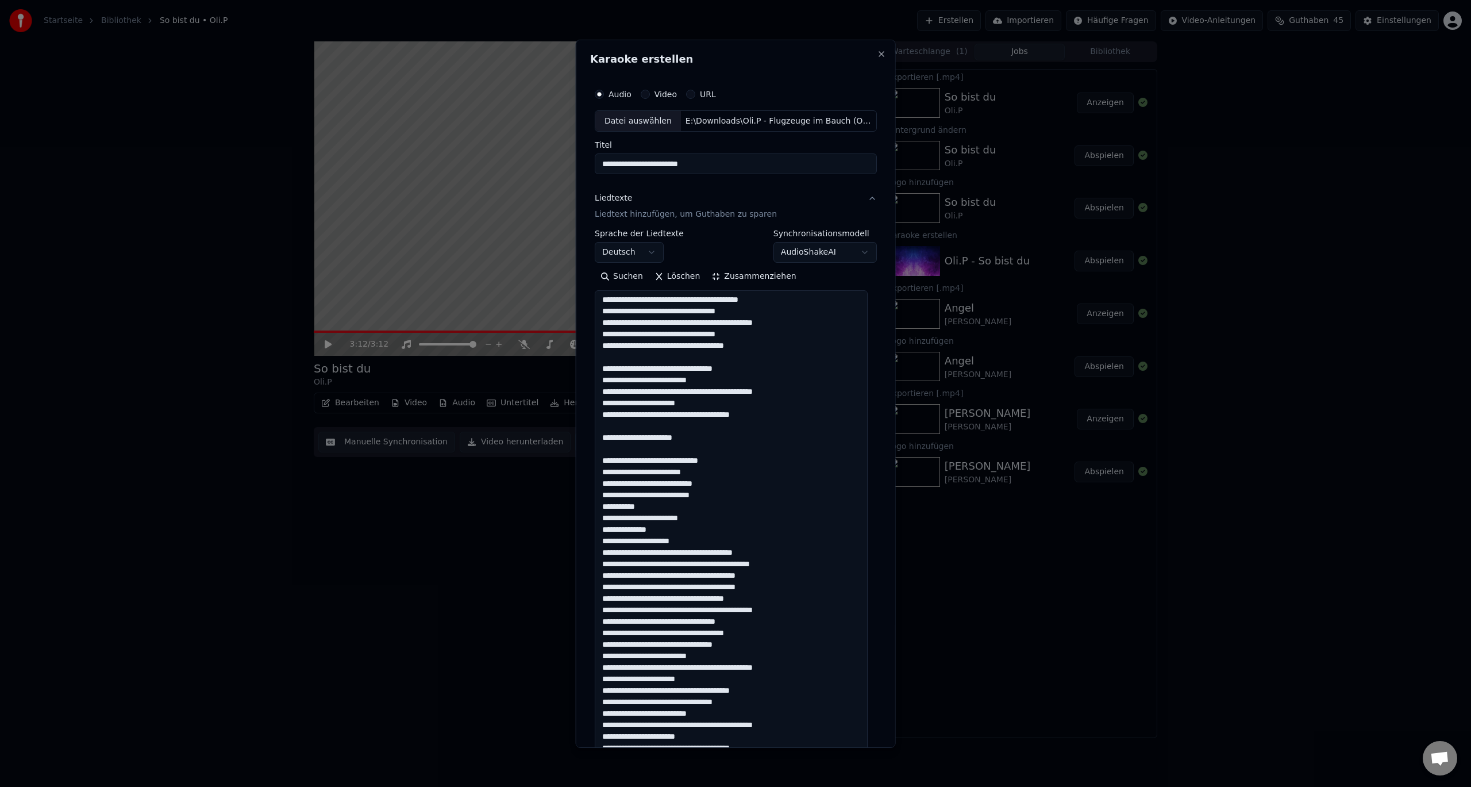
click at [701, 611] on textarea at bounding box center [731, 530] width 273 height 480
click at [780, 633] on textarea at bounding box center [731, 530] width 273 height 480
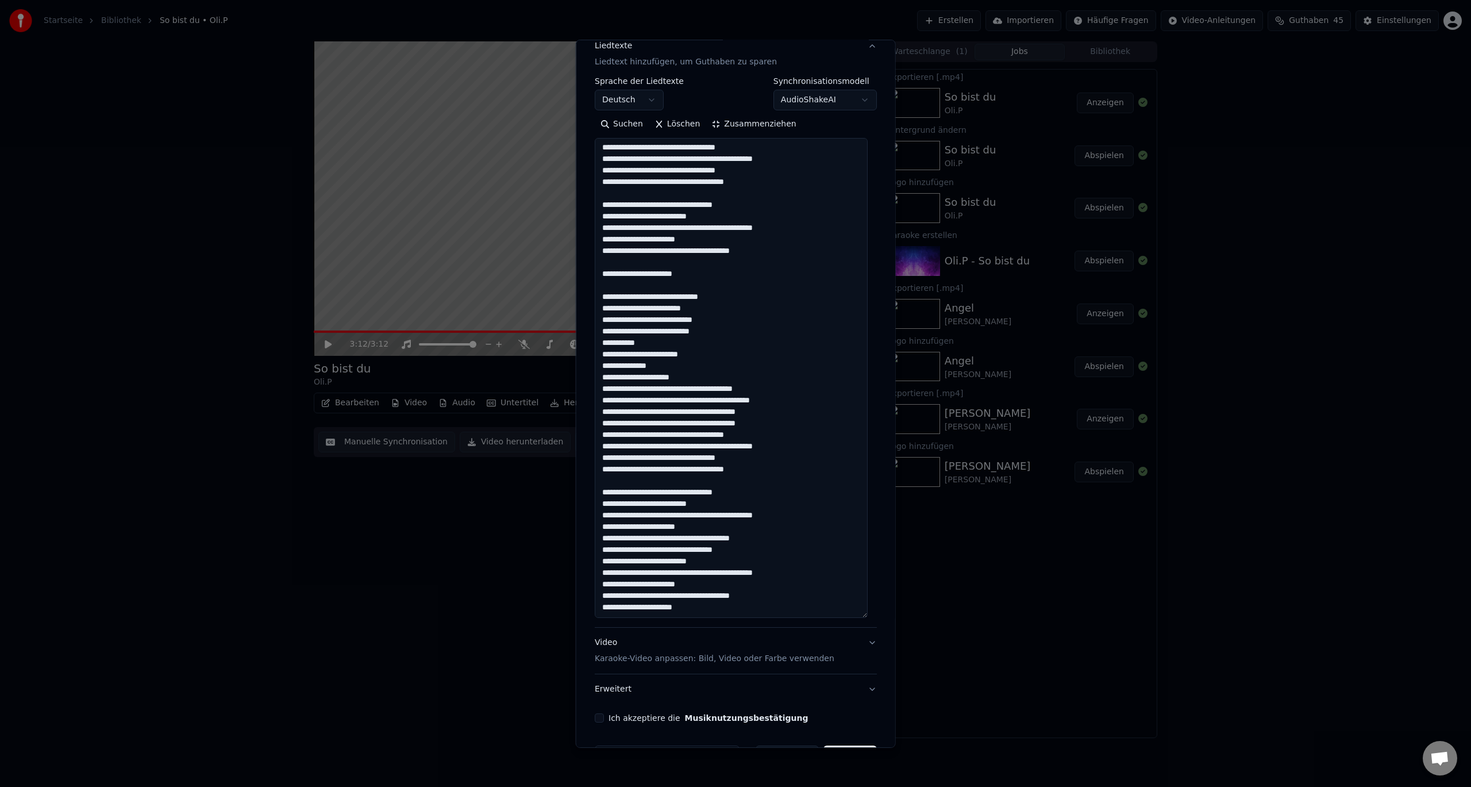
scroll to position [190, 0]
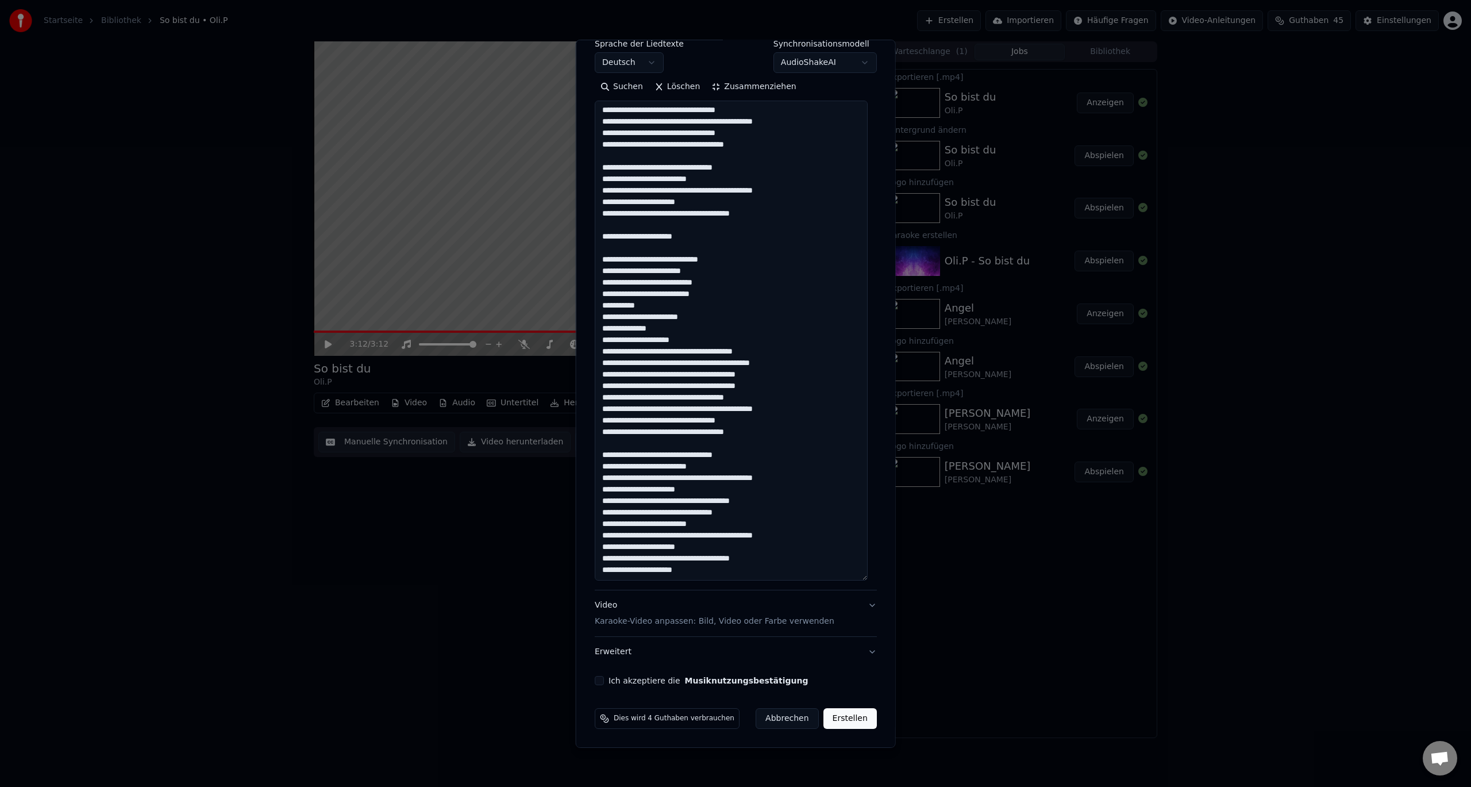
click at [787, 509] on textarea at bounding box center [731, 341] width 273 height 480
click at [787, 500] on textarea at bounding box center [731, 341] width 273 height 480
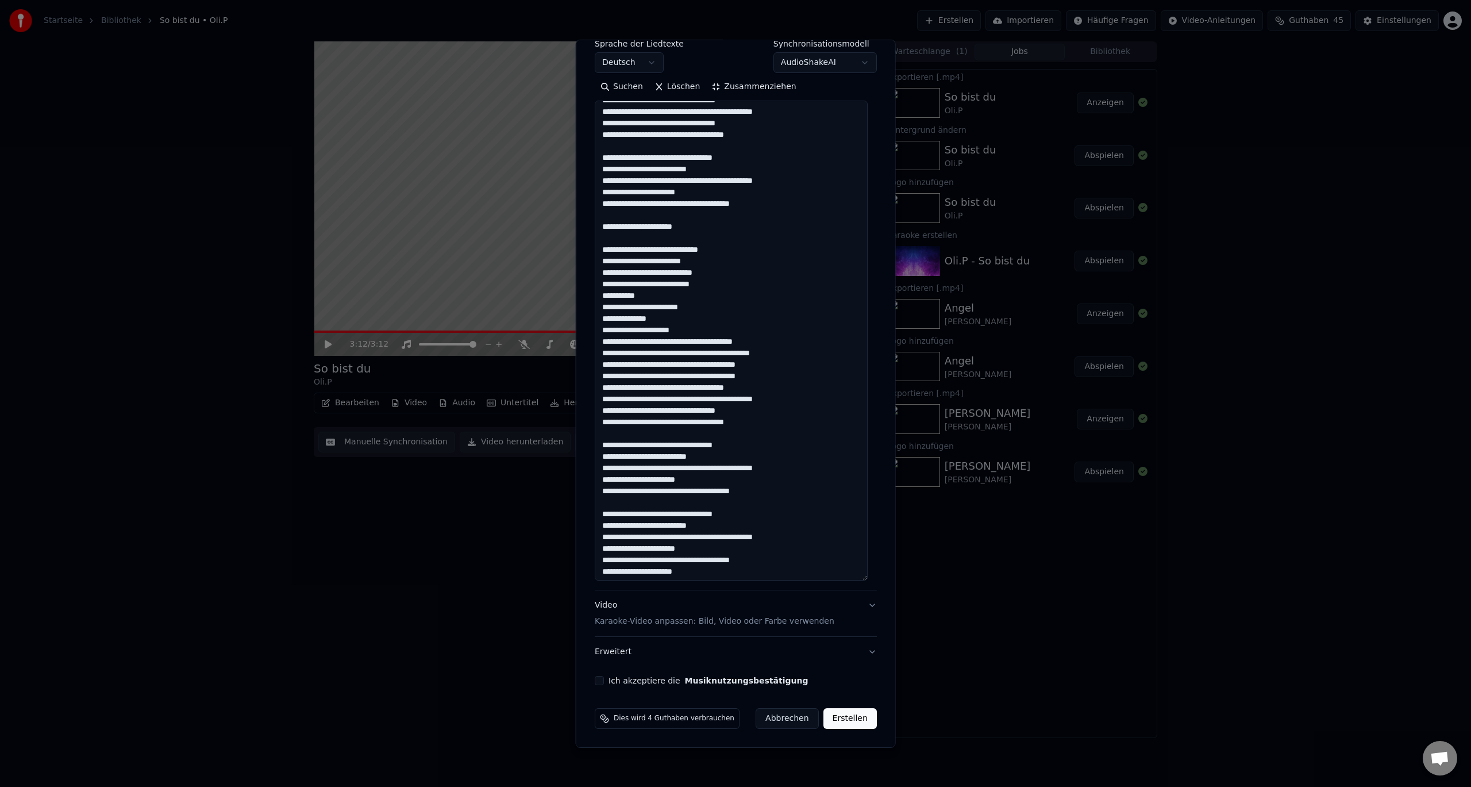
scroll to position [174, 0]
click at [781, 564] on textarea at bounding box center [731, 341] width 273 height 480
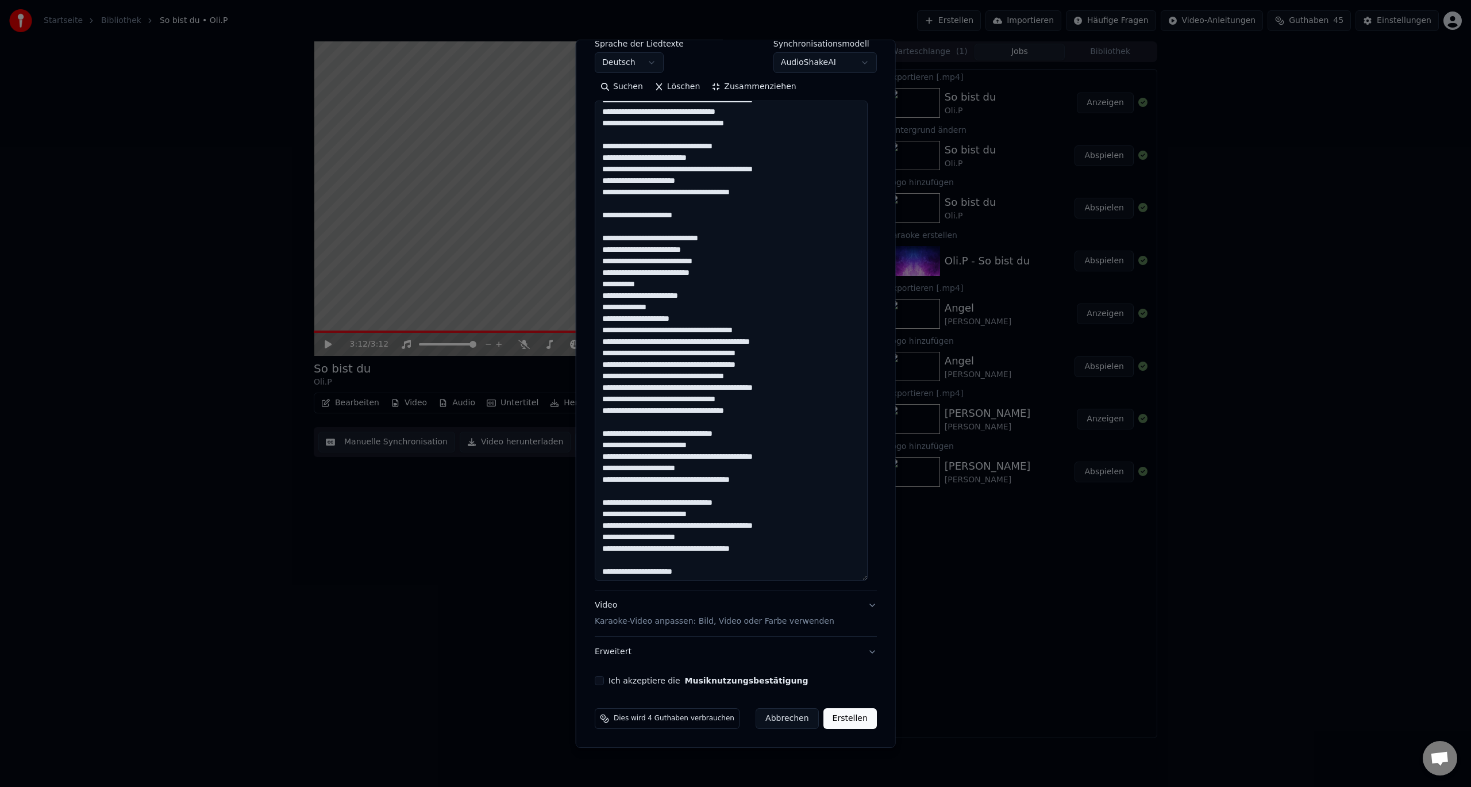
scroll to position [185, 0]
type textarea "**********"
click at [595, 684] on button "Ich akzeptiere die Musiknutzungsbestätigung" at bounding box center [599, 680] width 9 height 9
click at [789, 624] on p "Karaoke-Video anpassen: Bild, Video oder Farbe verwenden" at bounding box center [715, 620] width 240 height 11
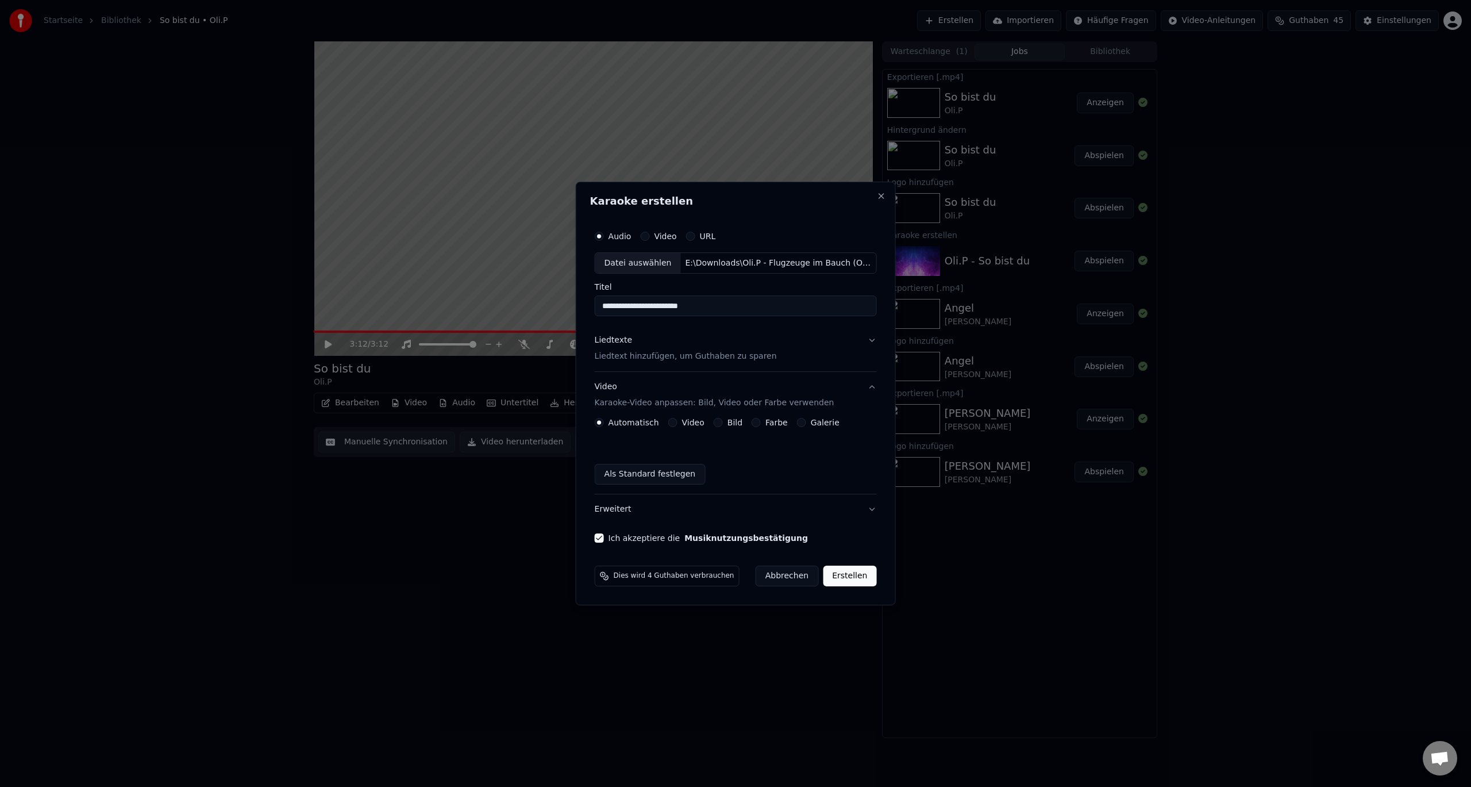
click at [800, 420] on button "Galerie" at bounding box center [801, 422] width 9 height 9
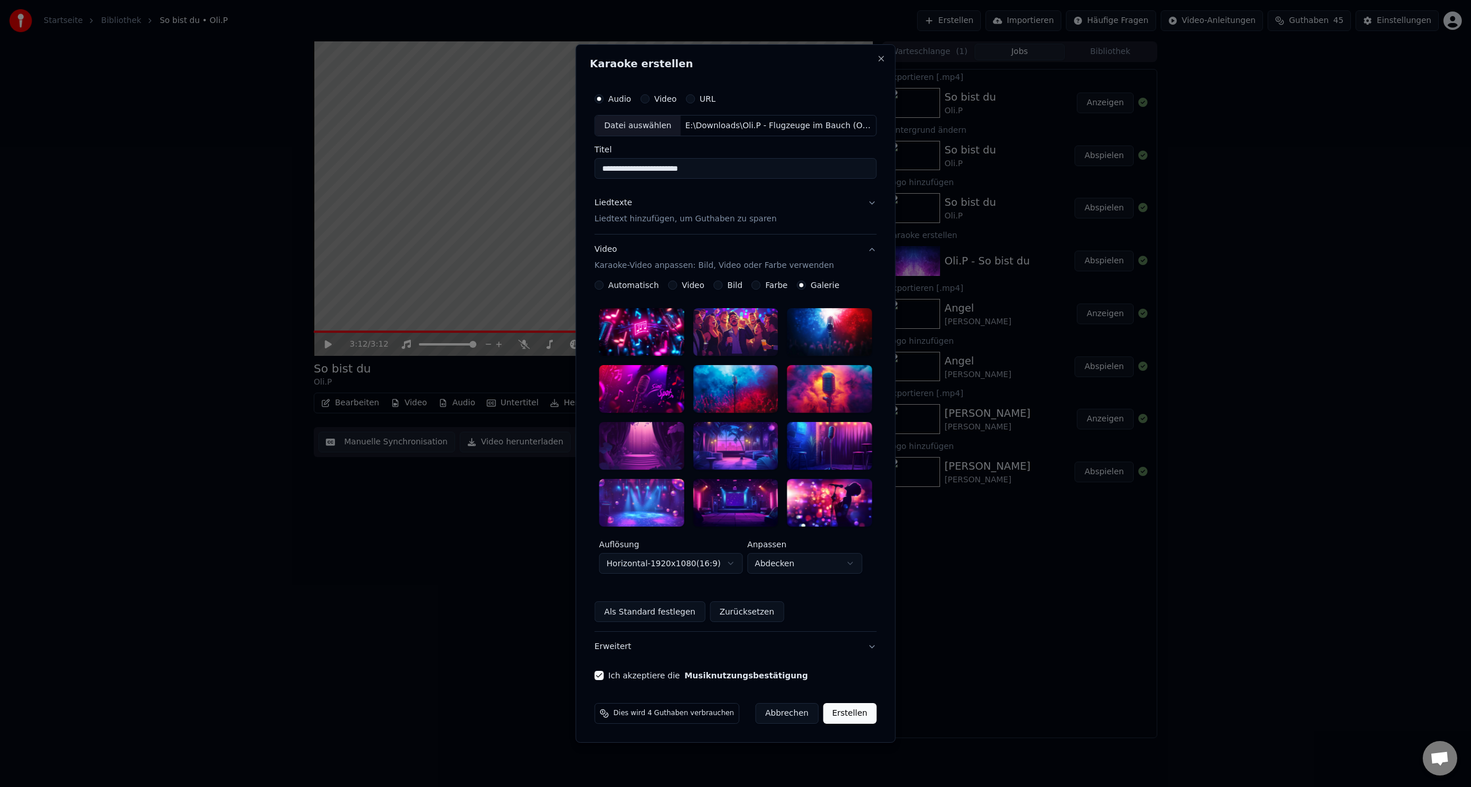
click at [821, 336] on div at bounding box center [829, 332] width 85 height 48
click at [754, 388] on div at bounding box center [735, 389] width 85 height 48
click at [796, 432] on div at bounding box center [829, 446] width 85 height 48
click at [842, 710] on button "Erstellen" at bounding box center [849, 713] width 53 height 21
